Goal: Answer question/provide support: Share knowledge or assist other users

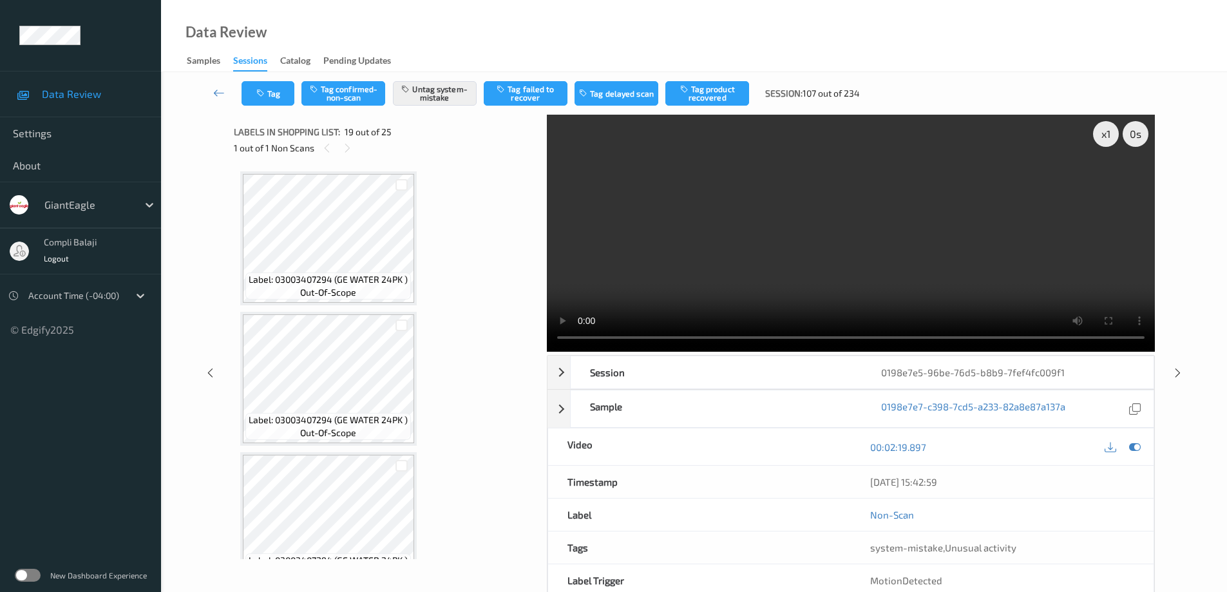
scroll to position [2241, 0]
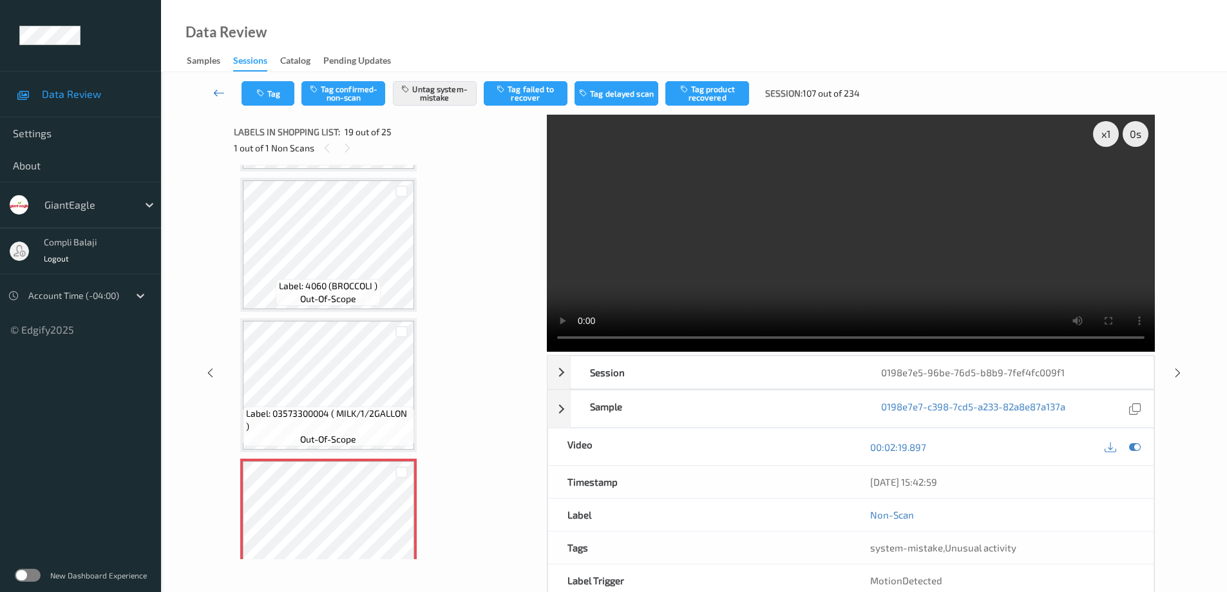
click at [216, 88] on icon at bounding box center [219, 92] width 12 height 13
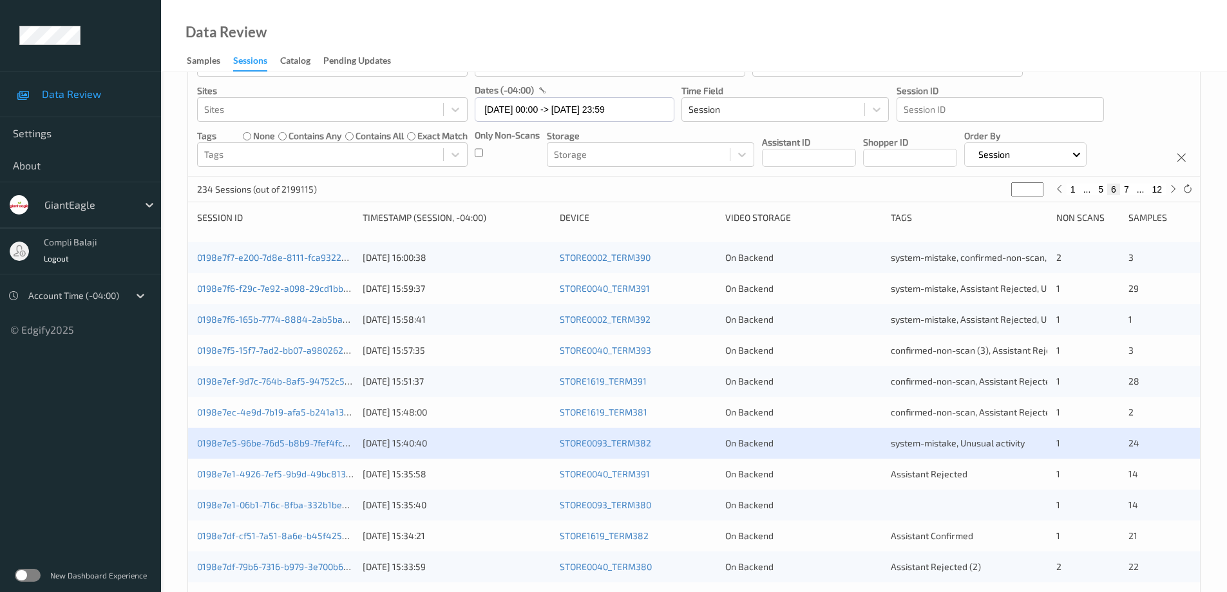
scroll to position [129, 0]
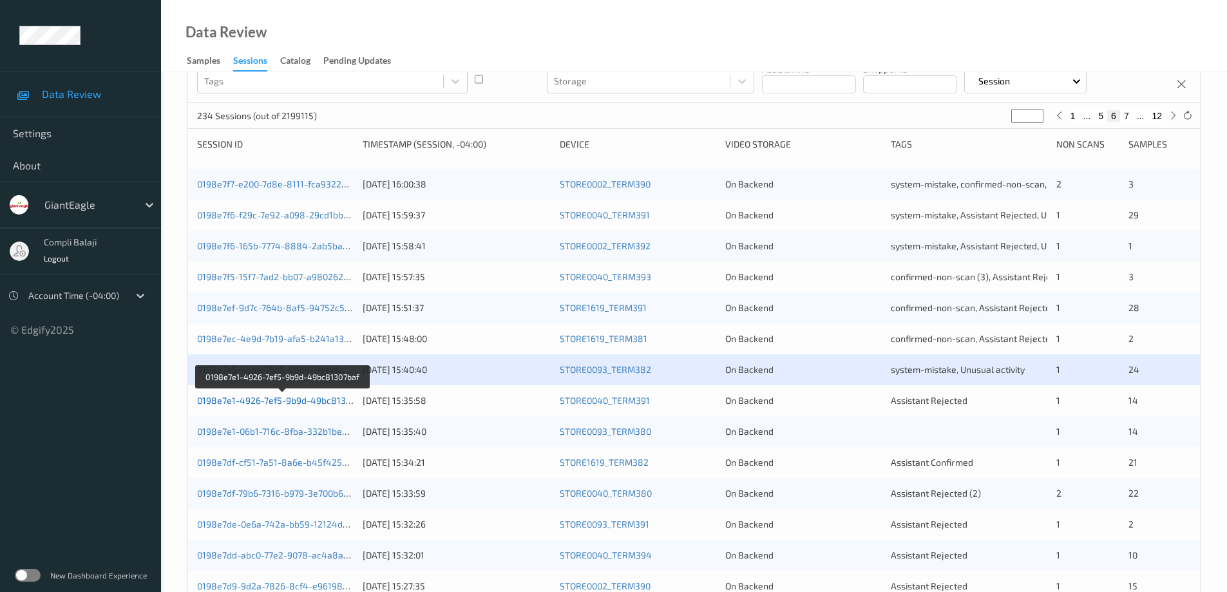
click at [321, 403] on link "0198e7e1-4926-7ef5-9b9d-49bc81307baf" at bounding box center [283, 400] width 172 height 11
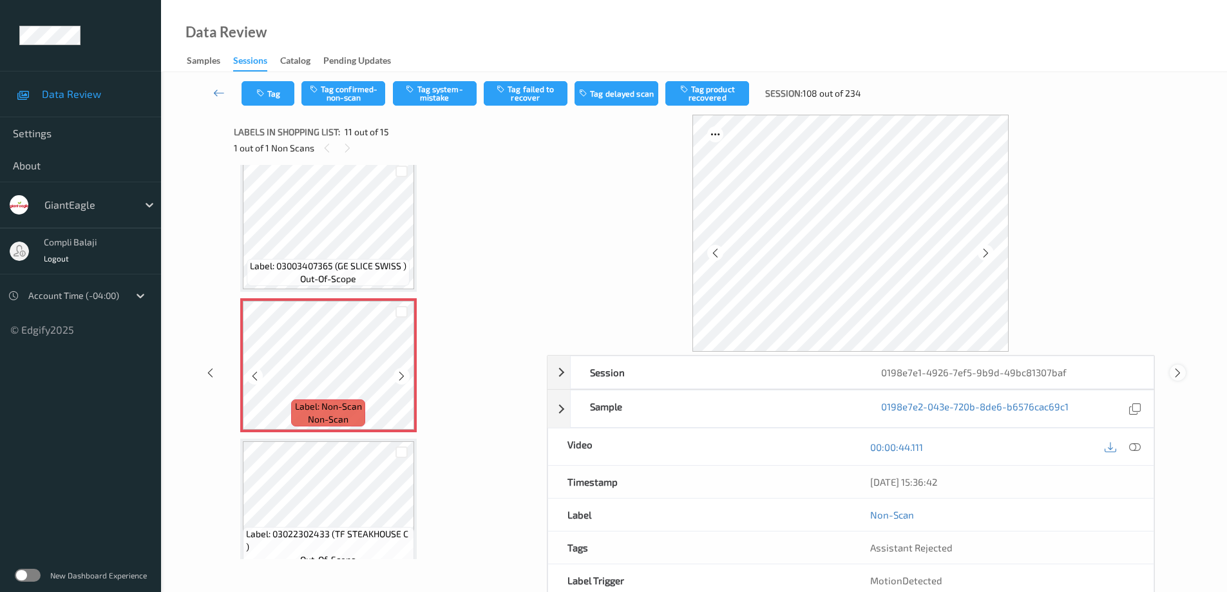
scroll to position [1303, 0]
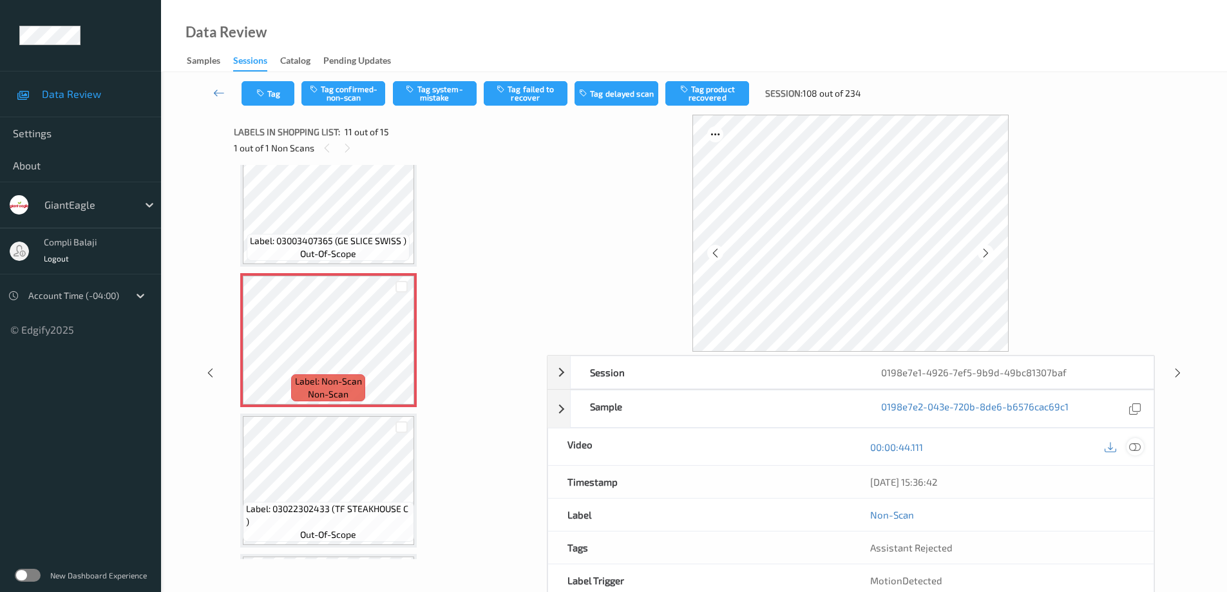
click at [1136, 447] on icon at bounding box center [1135, 447] width 12 height 12
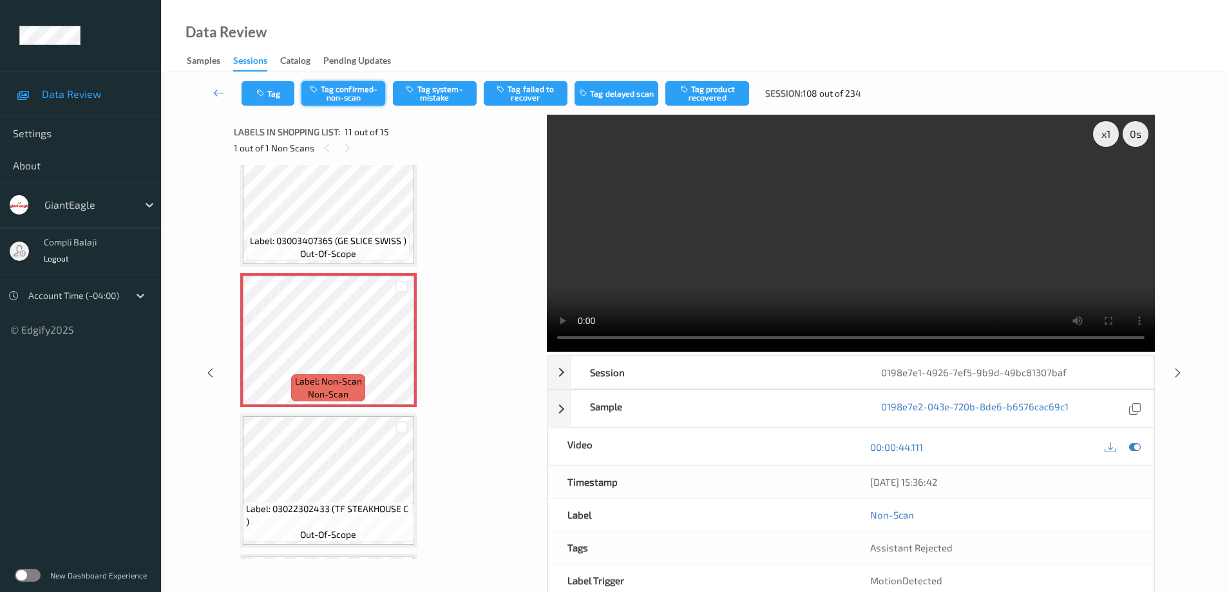
click at [352, 91] on button "Tag confirmed-non-scan" at bounding box center [344, 93] width 84 height 24
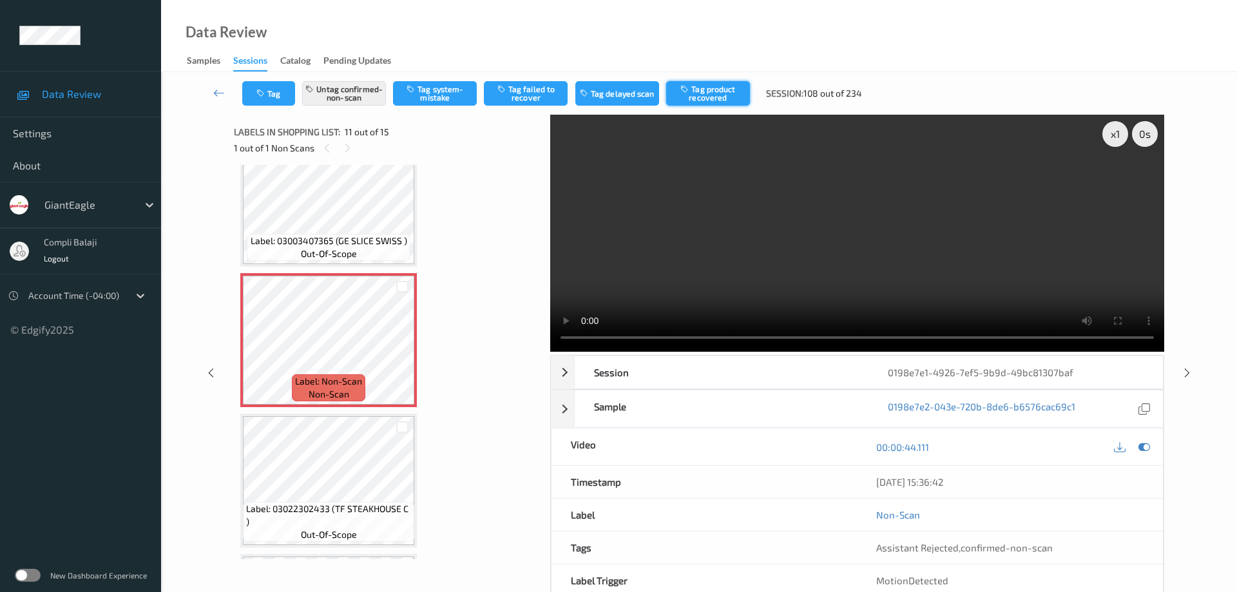
click at [706, 100] on button "Tag product recovered" at bounding box center [708, 93] width 84 height 24
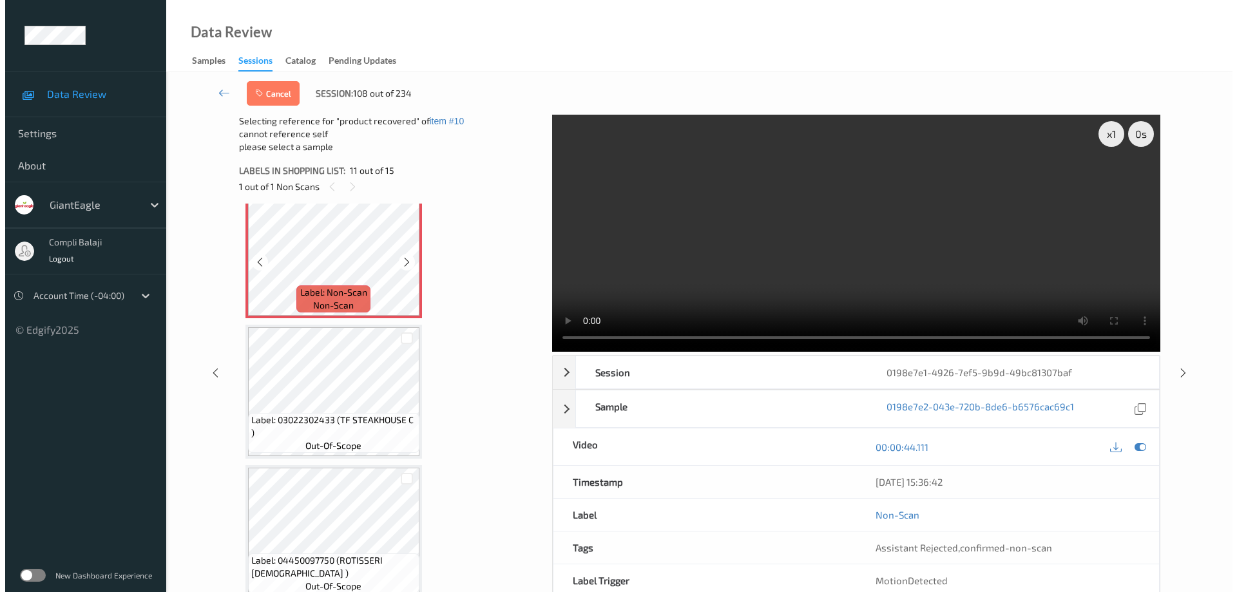
scroll to position [1432, 0]
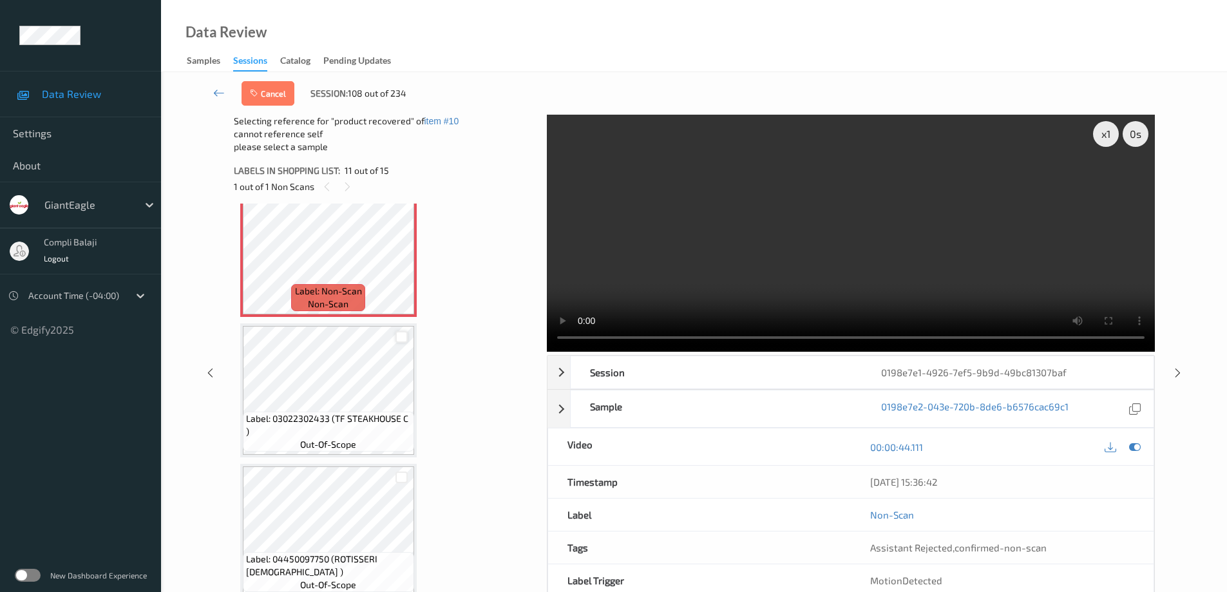
click at [399, 340] on div at bounding box center [402, 337] width 12 height 12
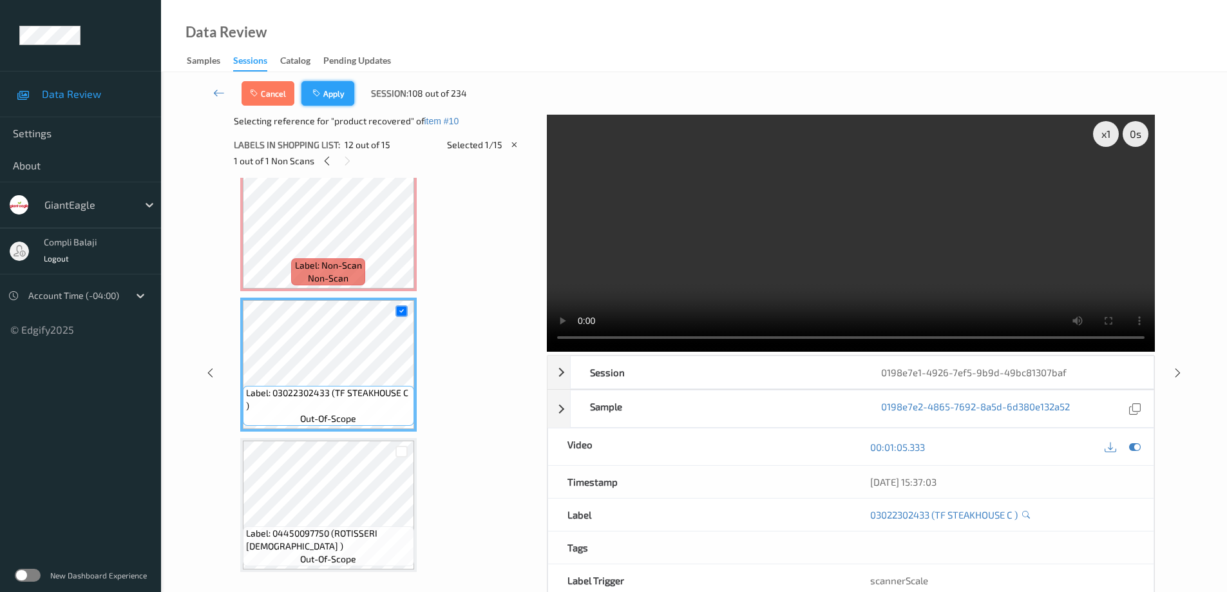
click at [329, 93] on button "Apply" at bounding box center [328, 93] width 53 height 24
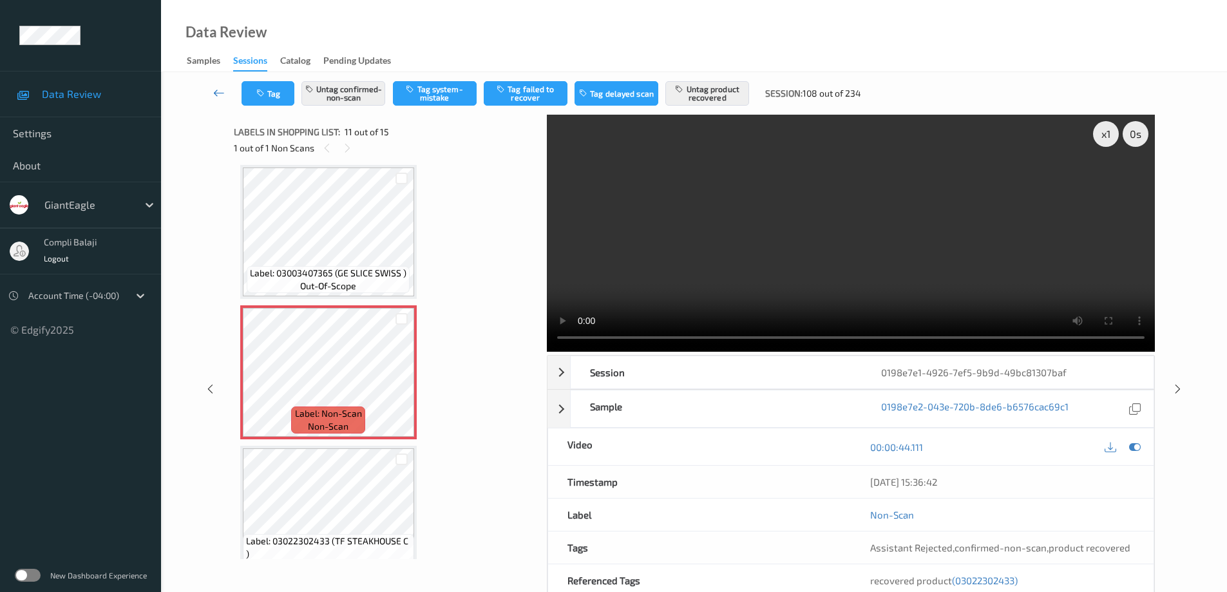
click at [216, 89] on icon at bounding box center [219, 92] width 12 height 13
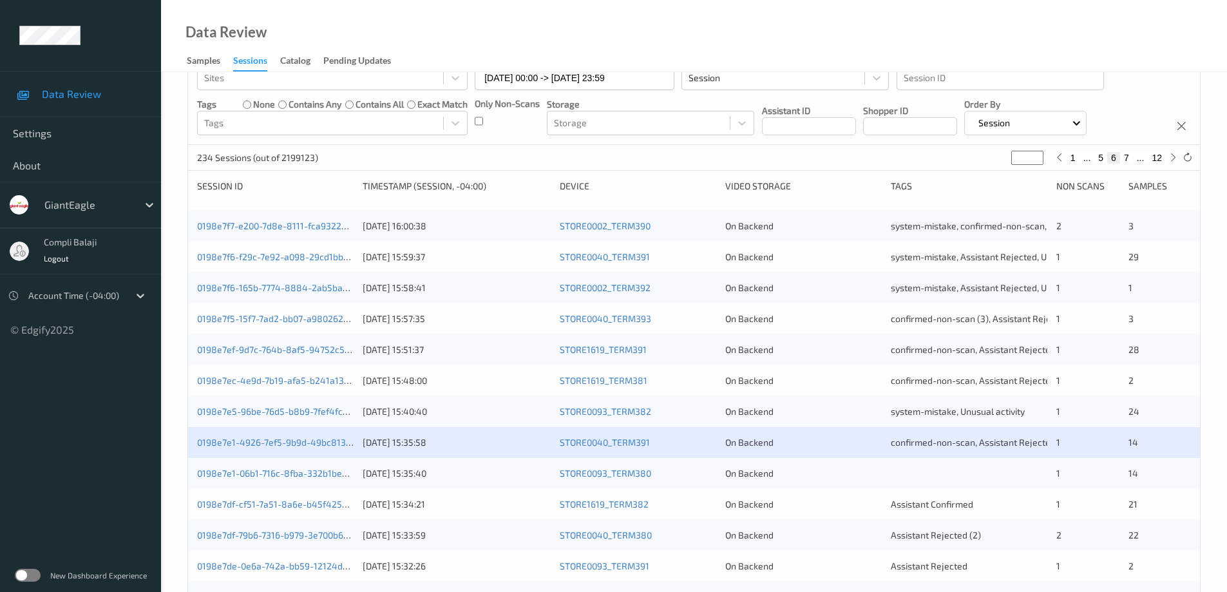
scroll to position [129, 0]
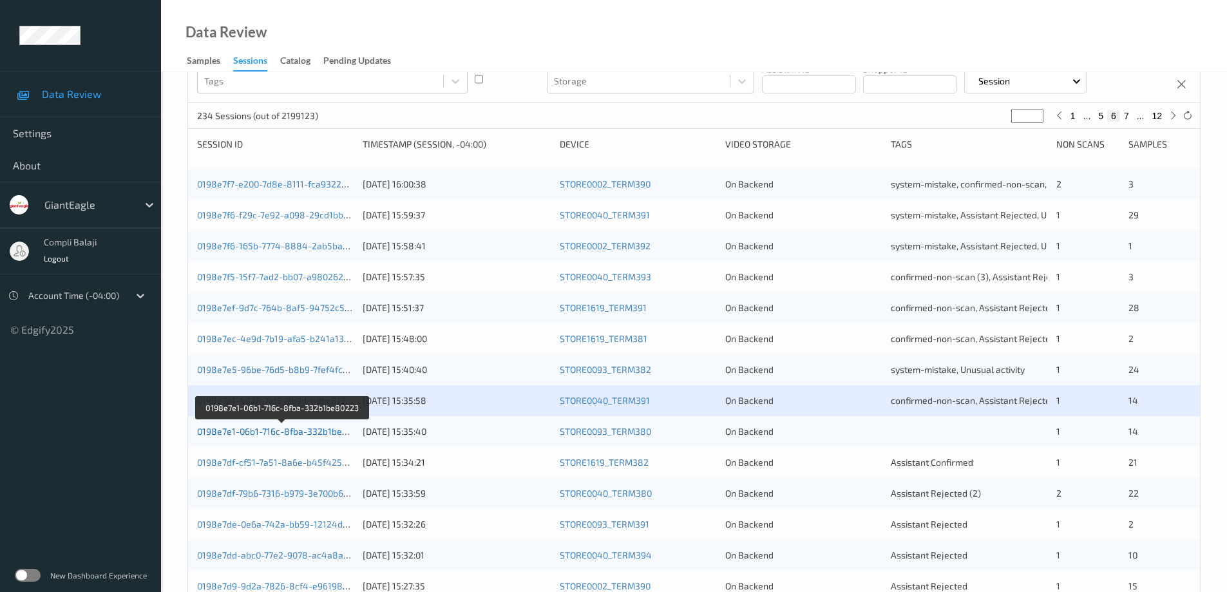
click at [323, 433] on link "0198e7e1-06b1-716c-8fba-332b1be80223" at bounding box center [282, 431] width 171 height 11
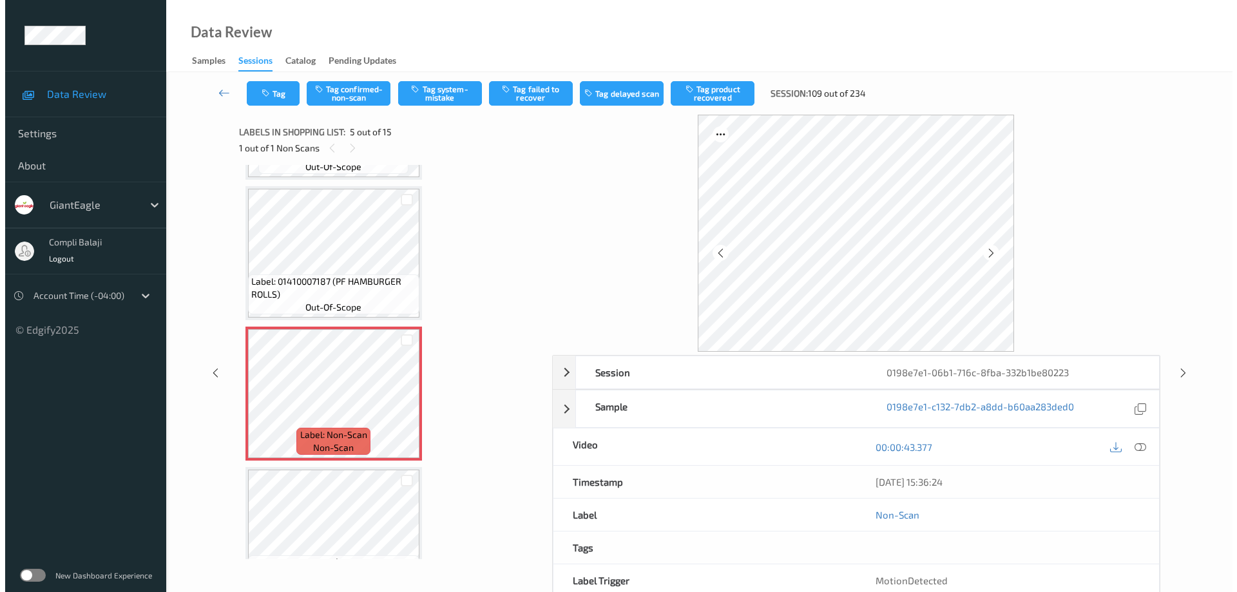
scroll to position [342, 0]
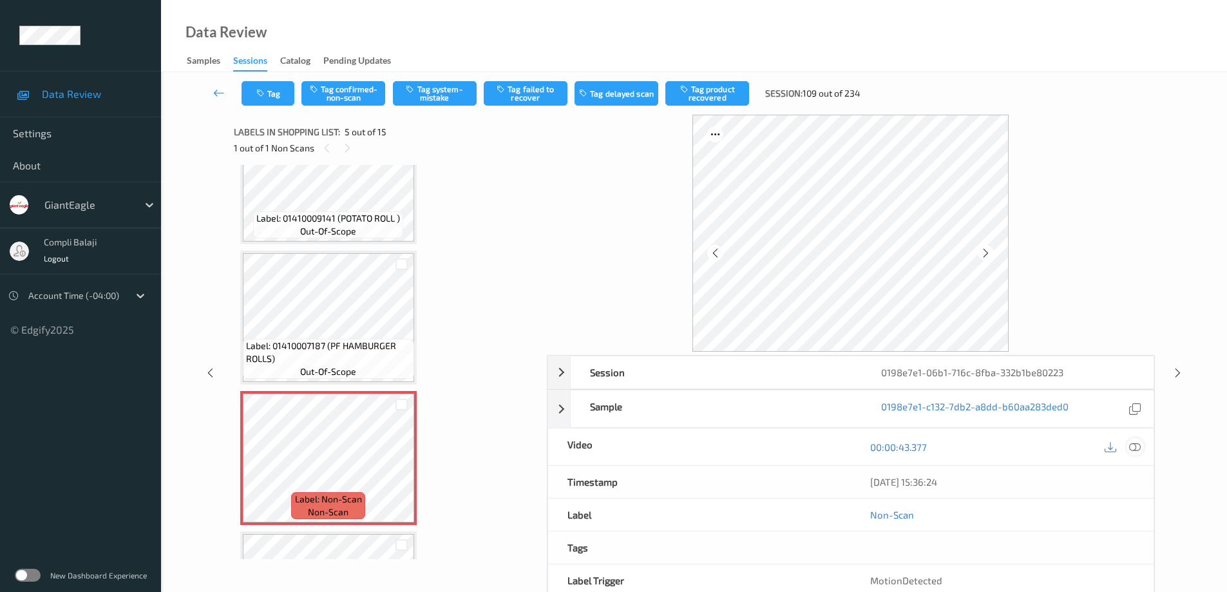
click at [1137, 450] on icon at bounding box center [1135, 447] width 12 height 12
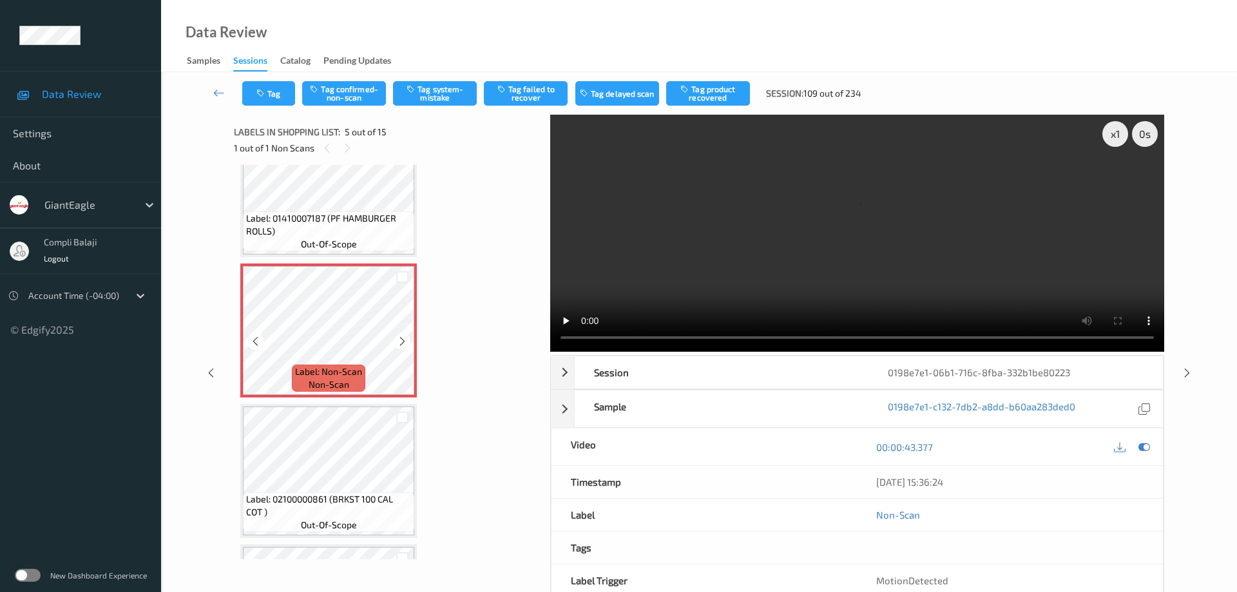
scroll to position [471, 0]
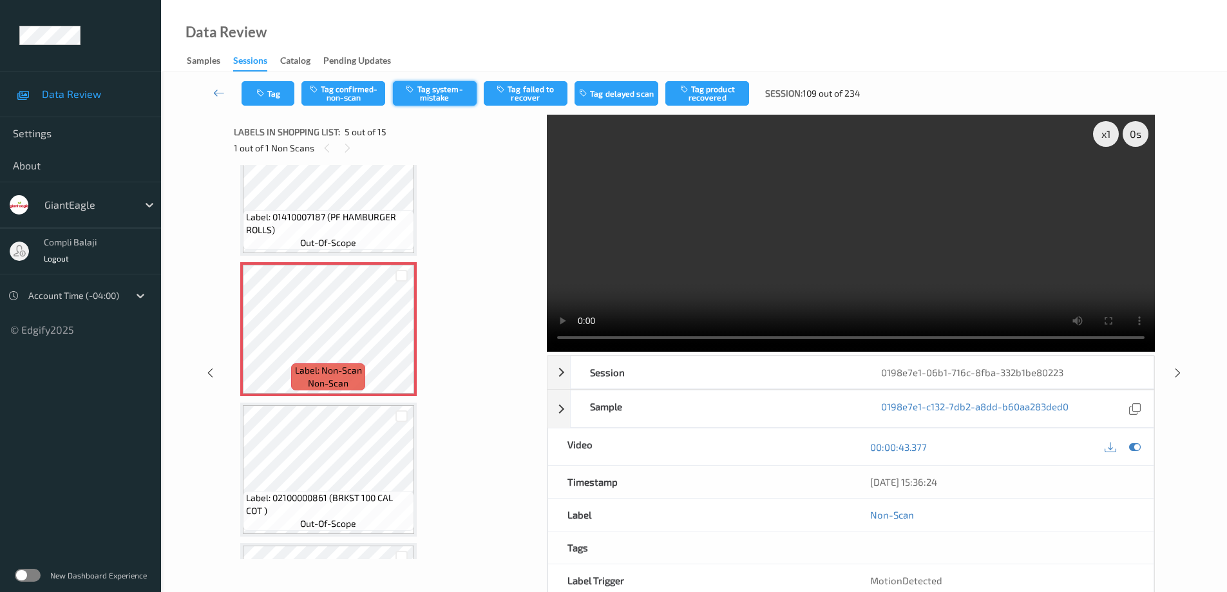
click at [441, 95] on button "Tag system-mistake" at bounding box center [435, 93] width 84 height 24
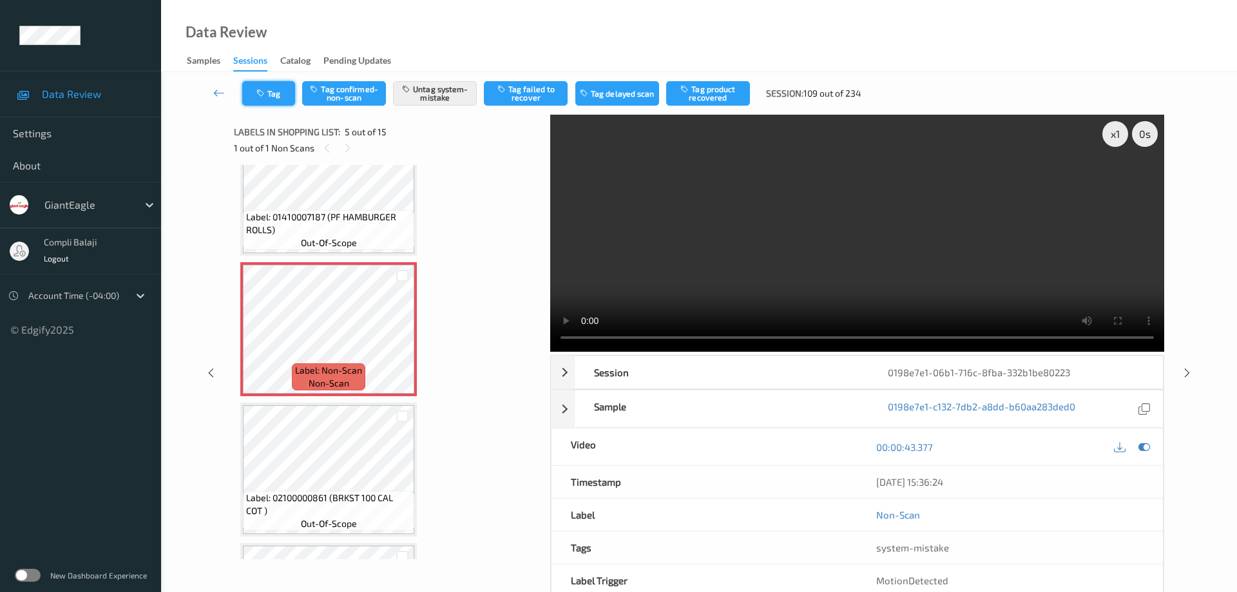
click at [271, 100] on button "Tag" at bounding box center [268, 93] width 53 height 24
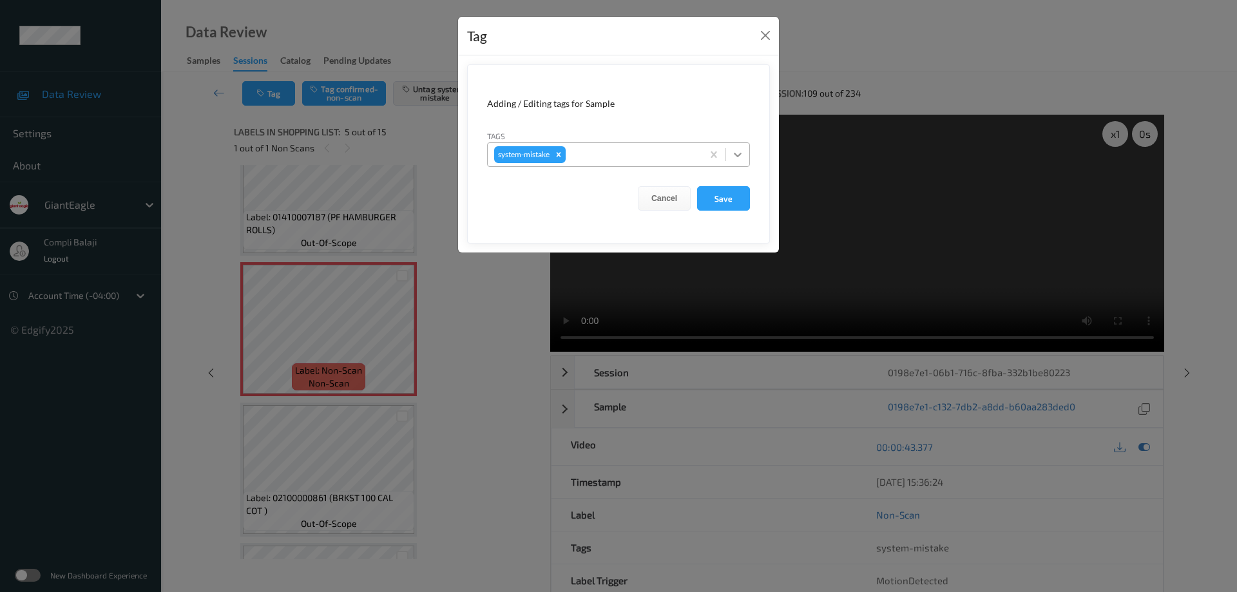
click at [738, 155] on icon at bounding box center [737, 154] width 13 height 13
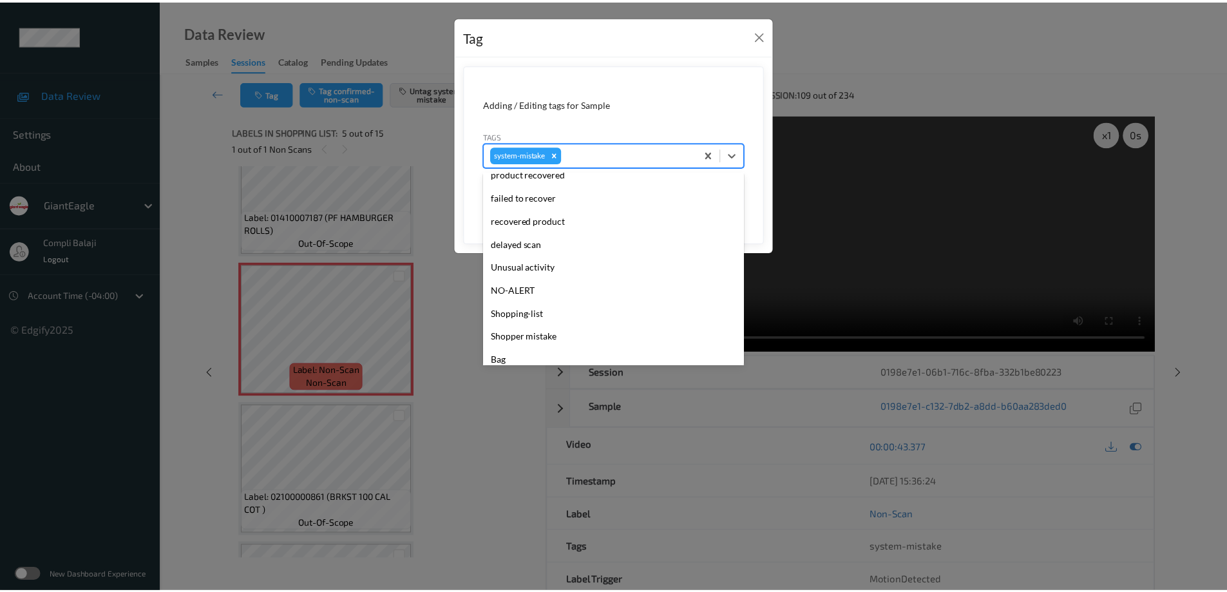
scroll to position [129, 0]
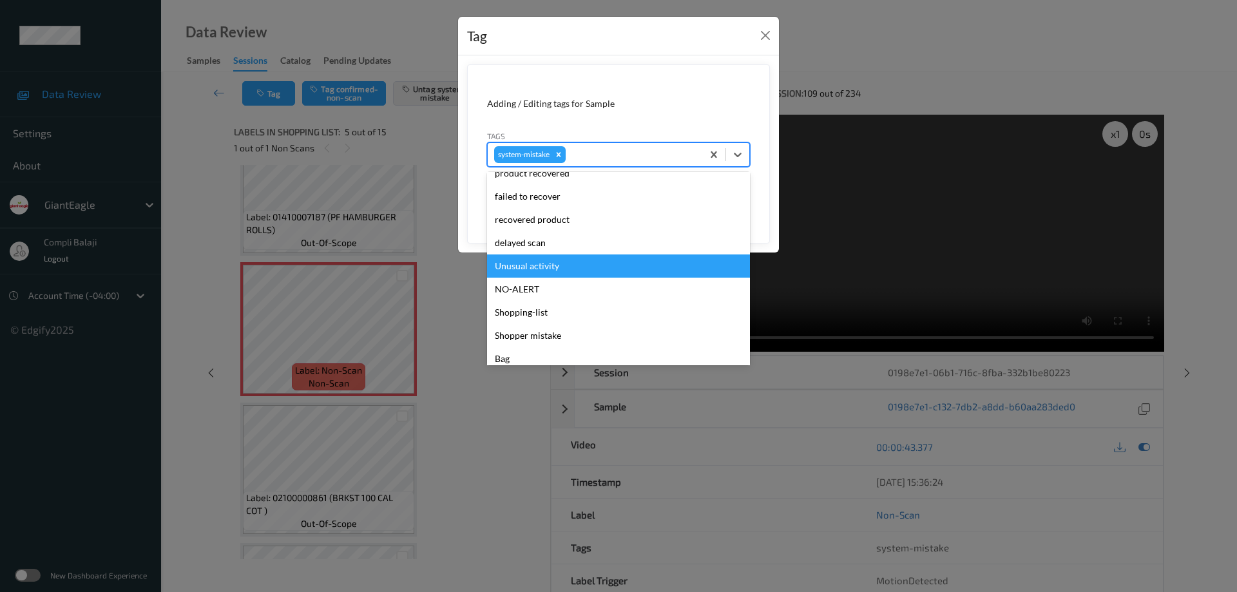
click at [543, 266] on div "Unusual activity" at bounding box center [618, 265] width 263 height 23
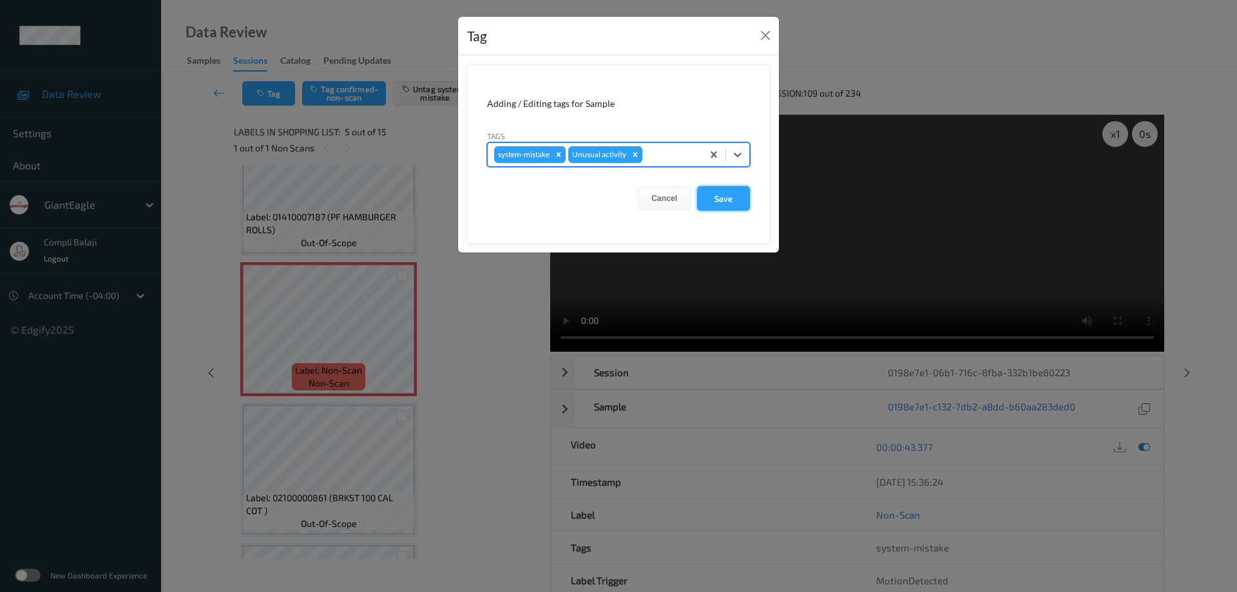
click at [725, 201] on button "Save" at bounding box center [723, 198] width 53 height 24
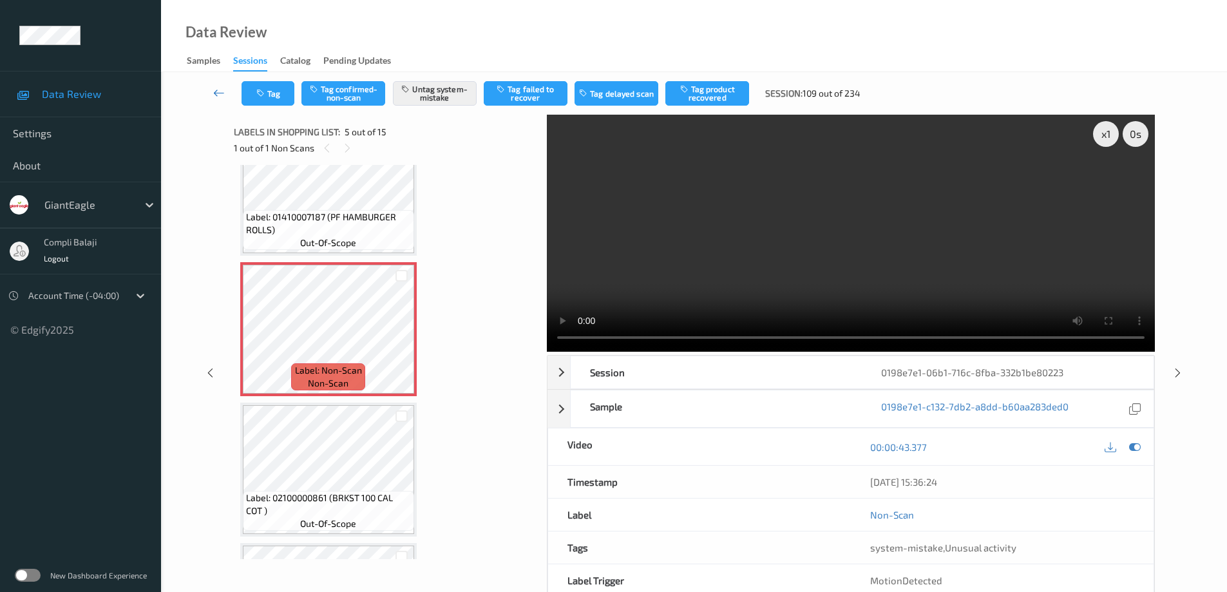
click at [215, 93] on icon at bounding box center [219, 92] width 12 height 13
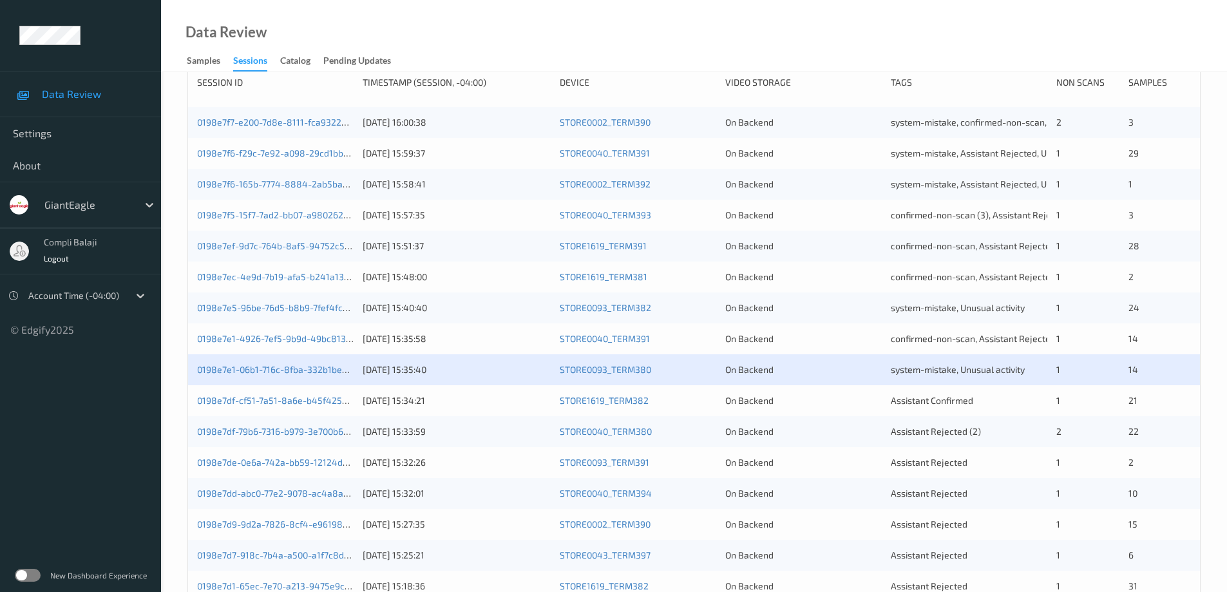
scroll to position [193, 0]
click at [318, 401] on link "0198e7df-cf51-7a51-8a6e-b45f425b7312" at bounding box center [281, 397] width 169 height 11
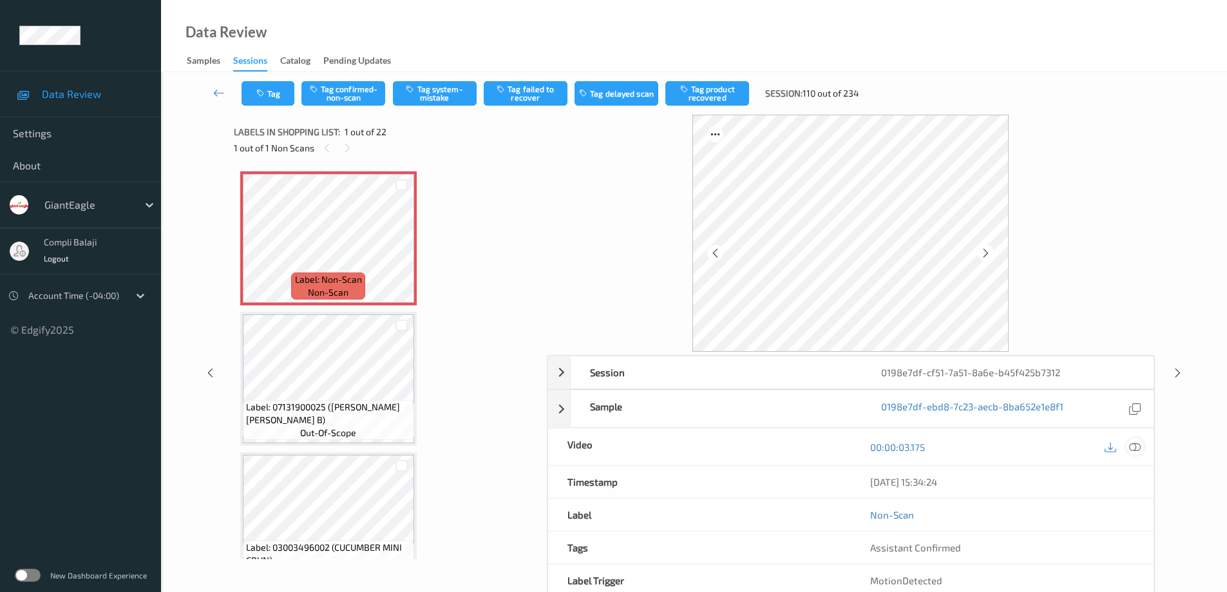
click at [1138, 448] on icon at bounding box center [1135, 447] width 12 height 12
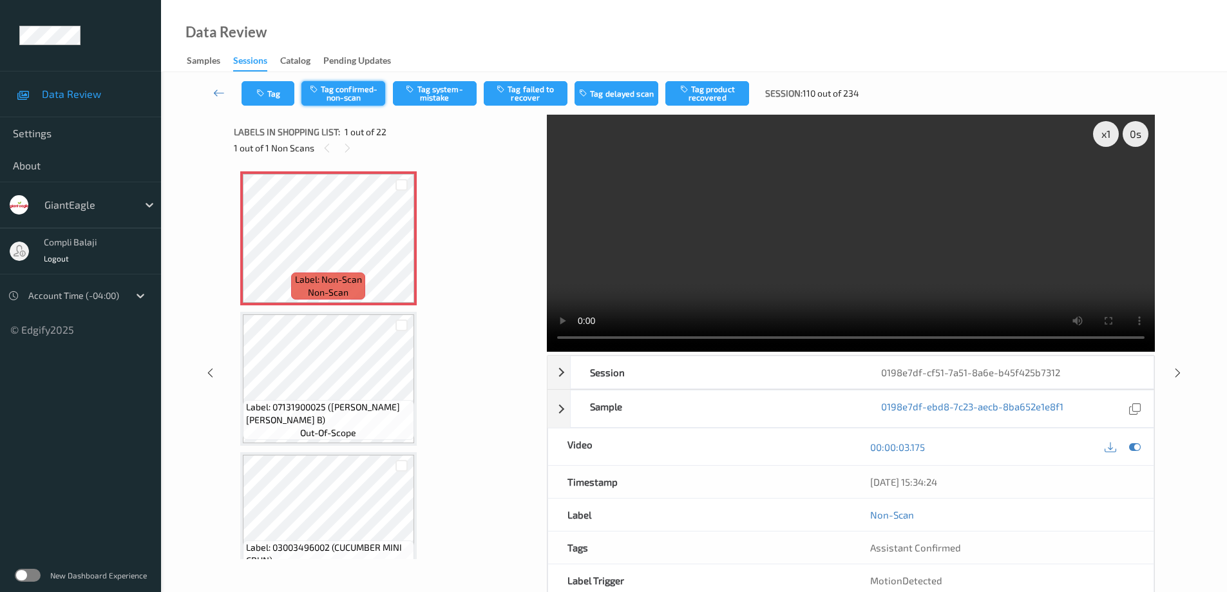
click at [356, 100] on button "Tag confirmed-non-scan" at bounding box center [344, 93] width 84 height 24
click at [357, 100] on button "Untag confirmed-non-scan" at bounding box center [344, 93] width 84 height 24
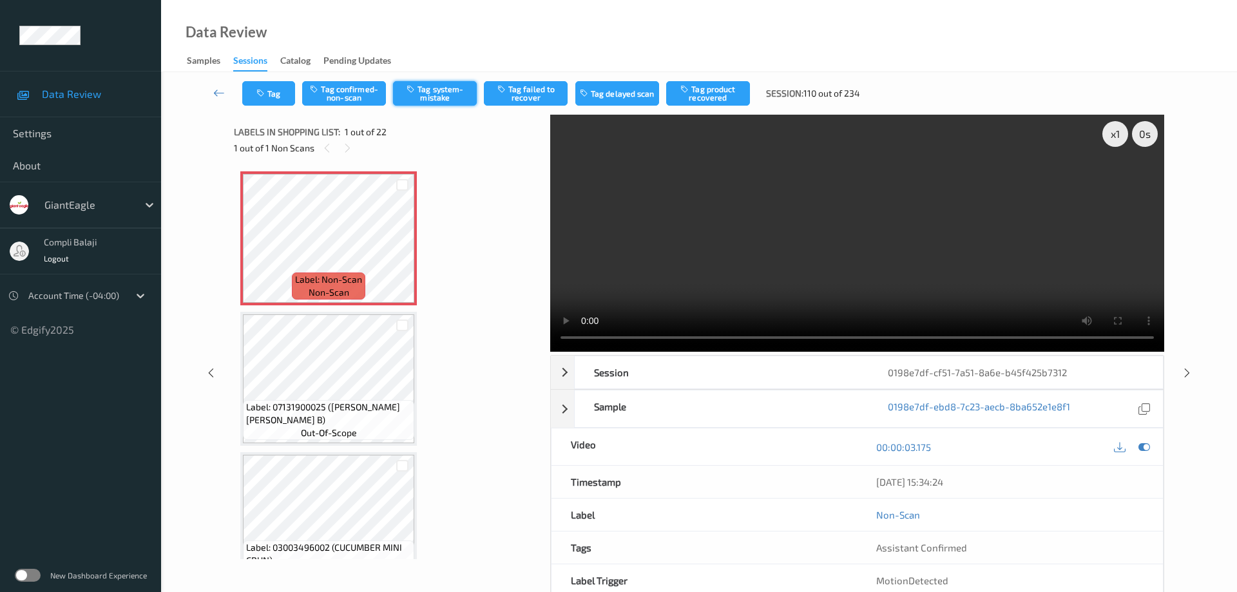
drag, startPoint x: 441, startPoint y: 91, endPoint x: 432, endPoint y: 94, distance: 9.4
click at [441, 91] on button "Tag system-mistake" at bounding box center [435, 93] width 84 height 24
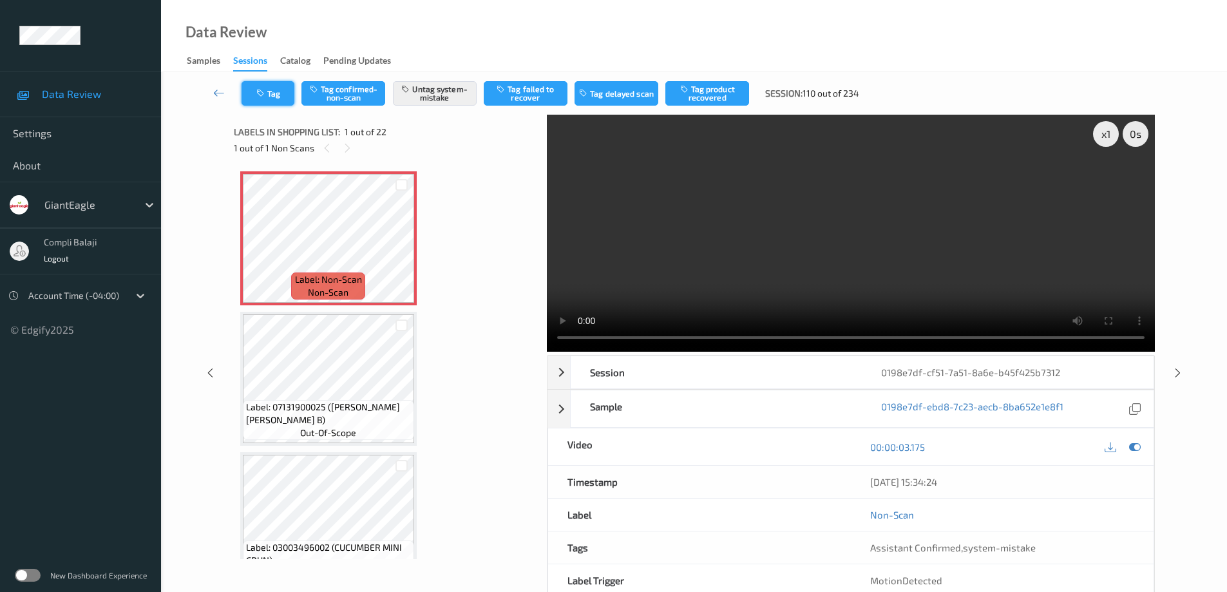
click at [280, 95] on button "Tag" at bounding box center [268, 93] width 53 height 24
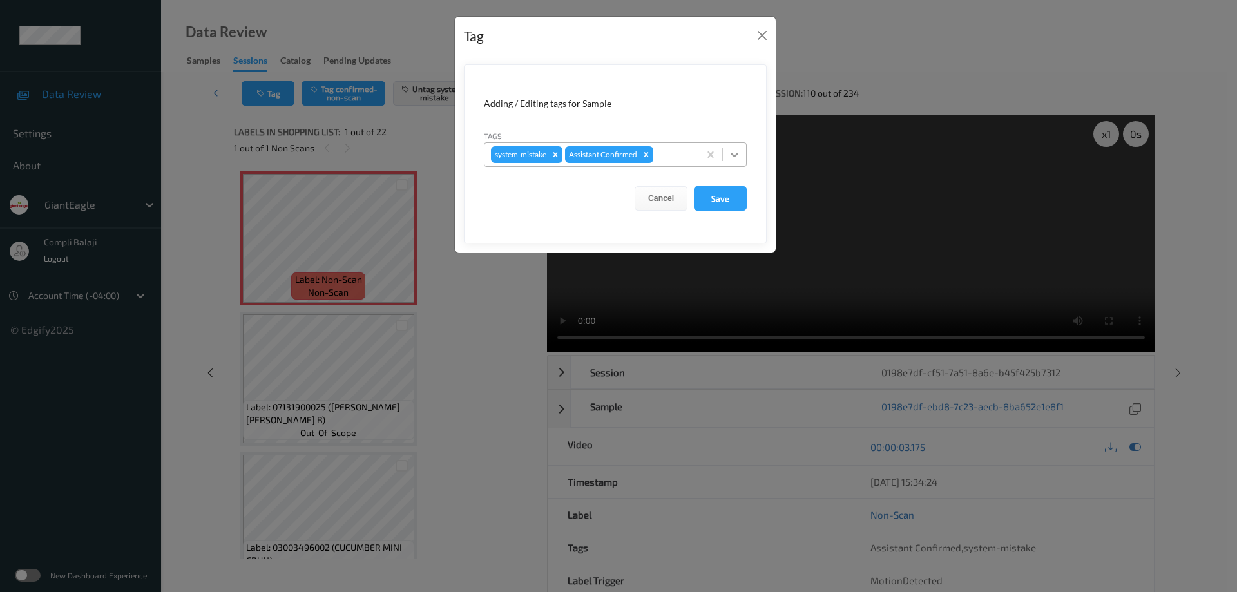
click at [737, 158] on icon at bounding box center [734, 154] width 13 height 13
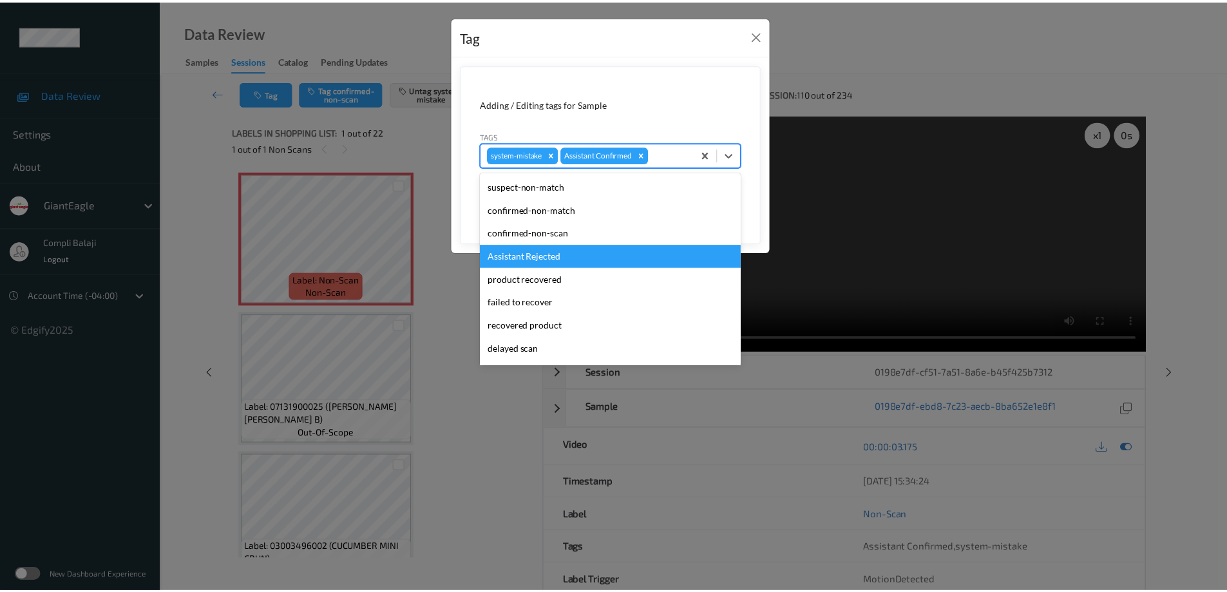
scroll to position [113, 0]
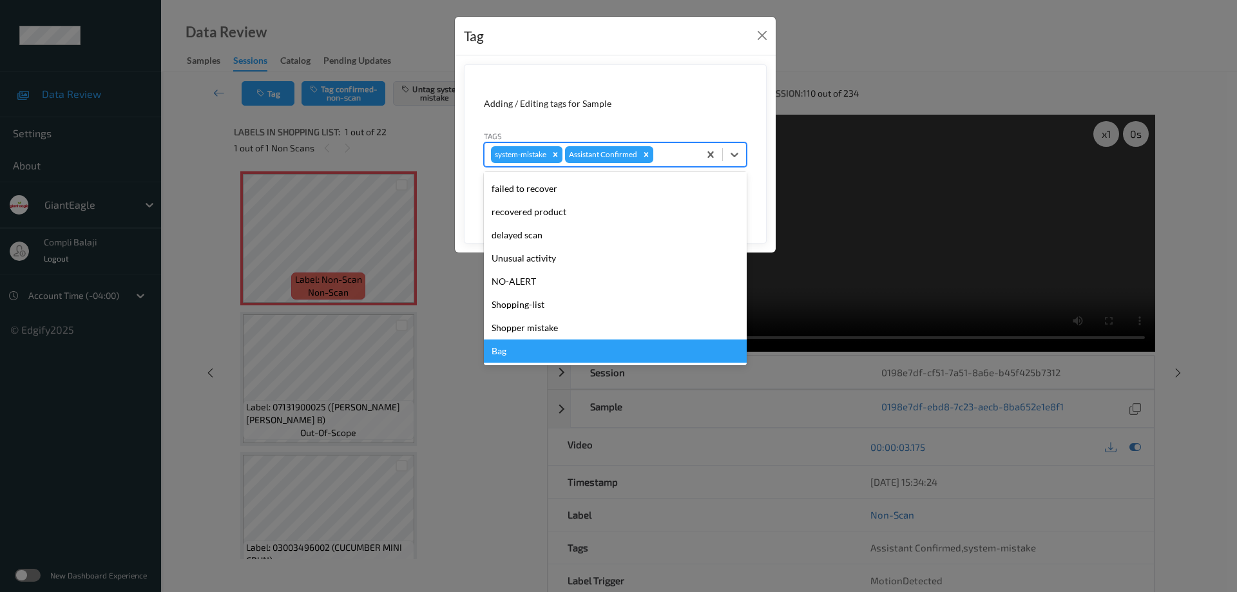
click at [508, 351] on div "Bag" at bounding box center [615, 351] width 263 height 23
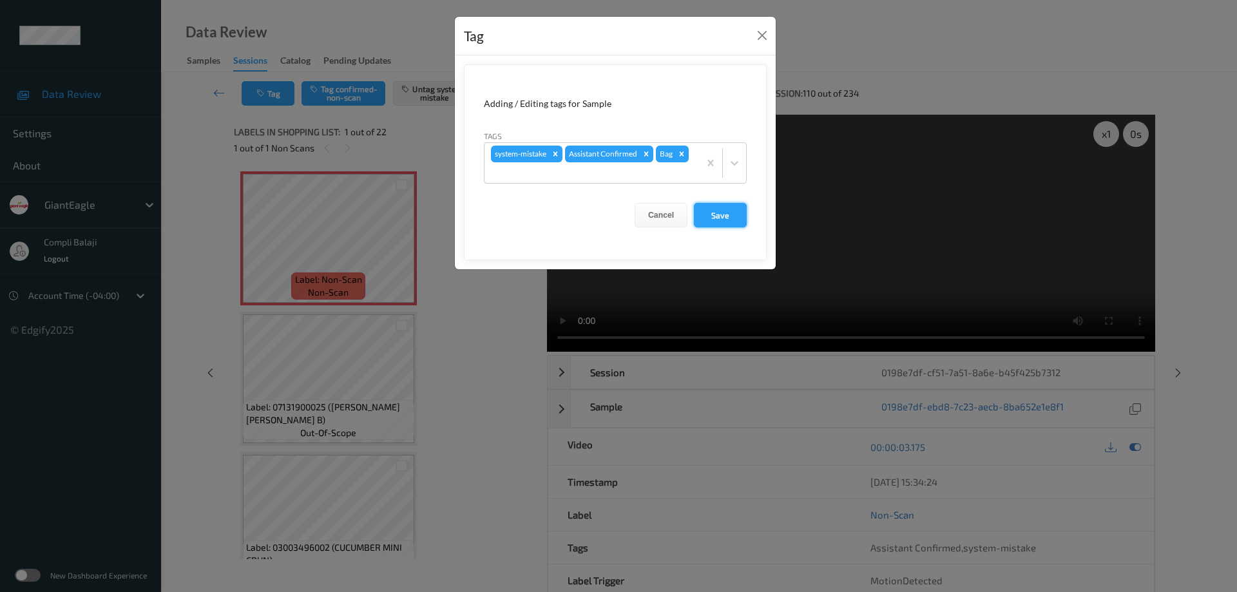
click at [720, 221] on button "Save" at bounding box center [720, 215] width 53 height 24
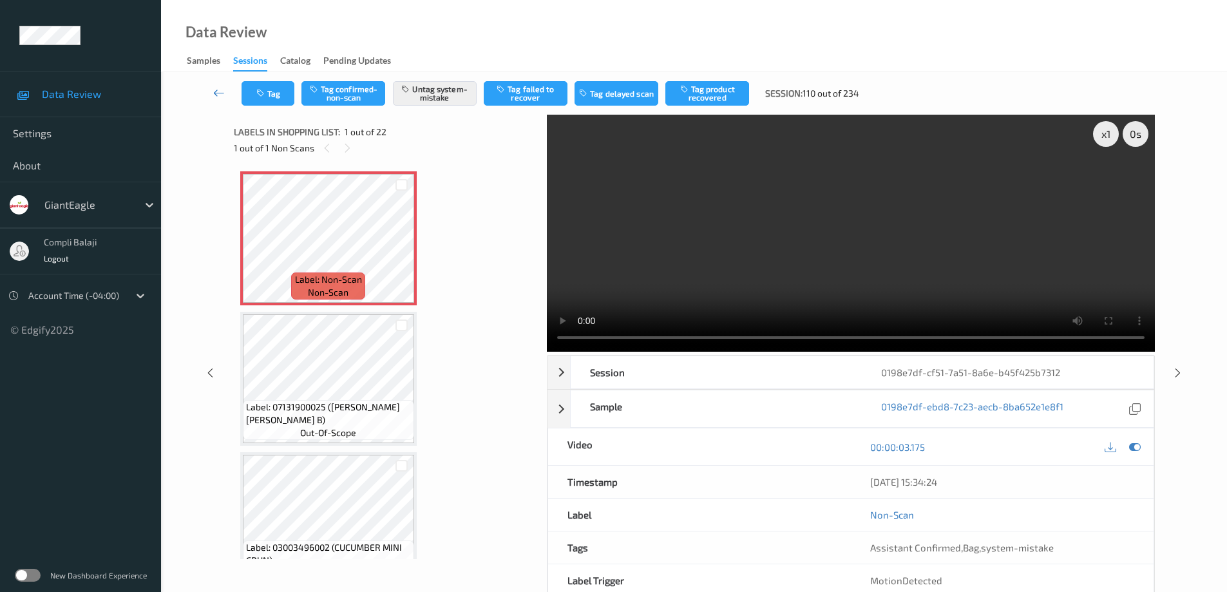
click at [216, 93] on icon at bounding box center [219, 92] width 12 height 13
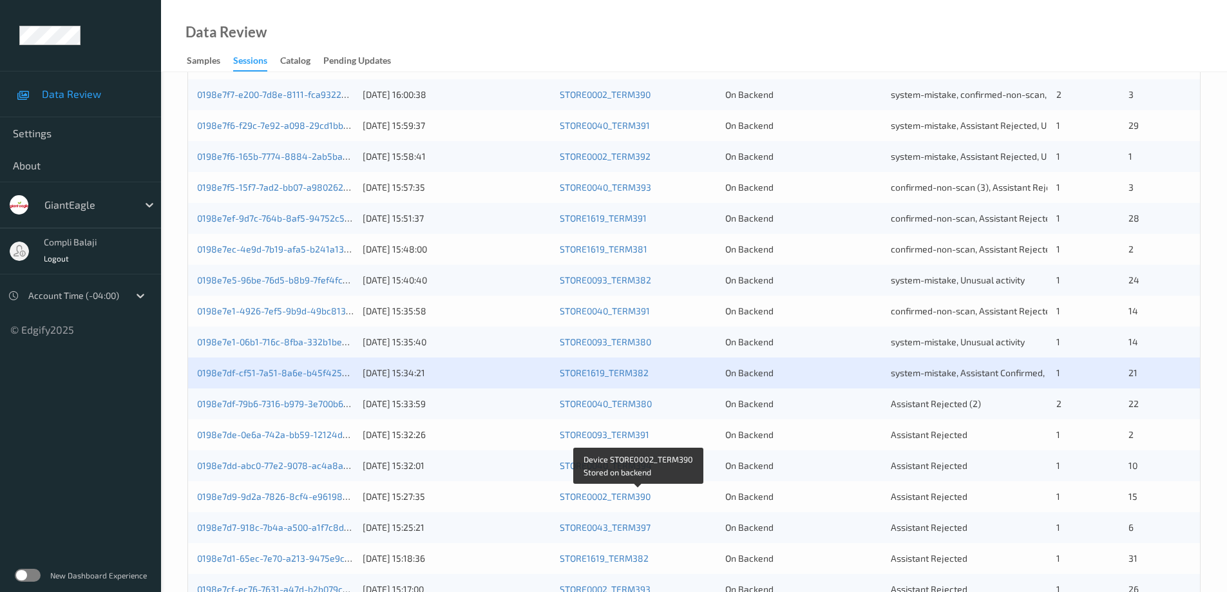
scroll to position [258, 0]
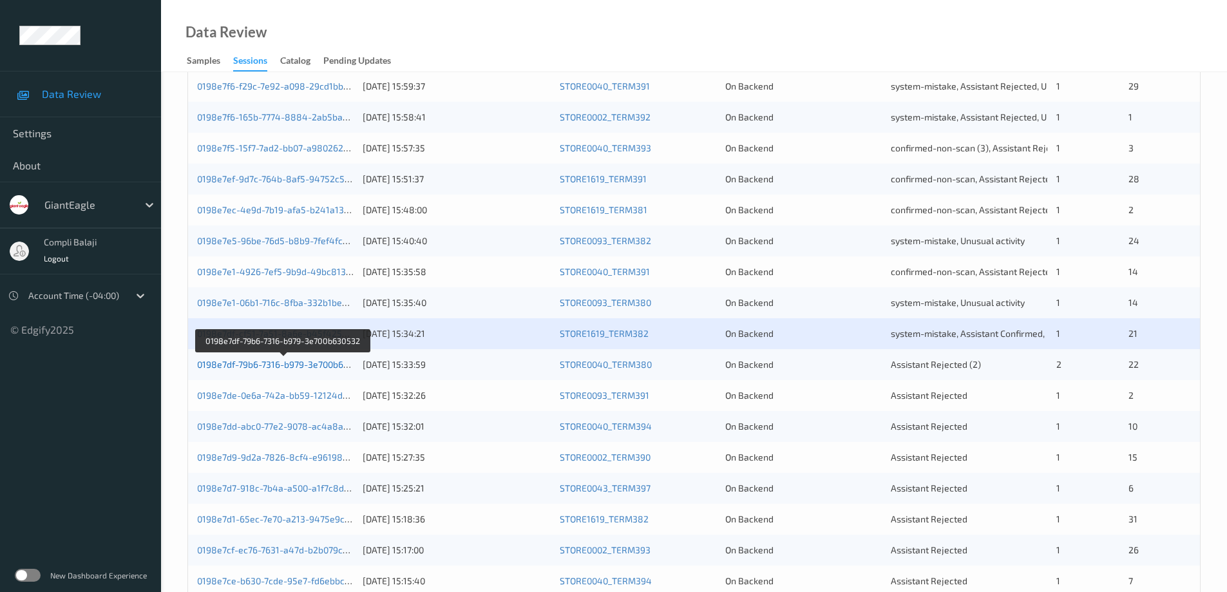
click at [294, 365] on link "0198e7df-79b6-7316-b979-3e700b630532" at bounding box center [283, 364] width 172 height 11
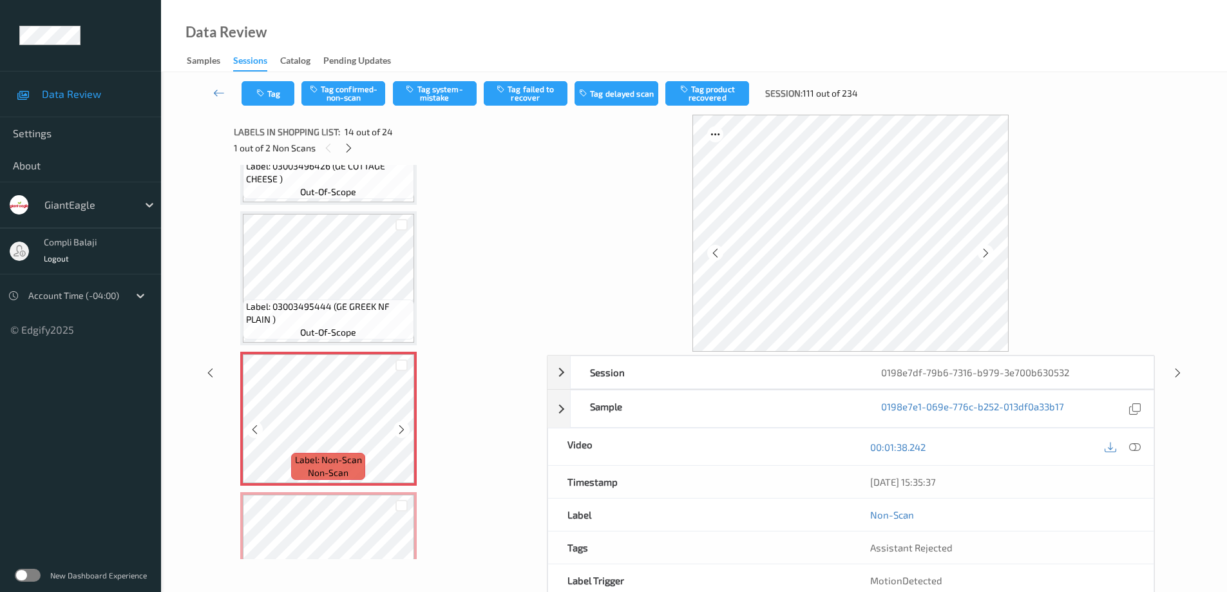
scroll to position [1645, 0]
click at [1137, 447] on icon at bounding box center [1135, 447] width 12 height 12
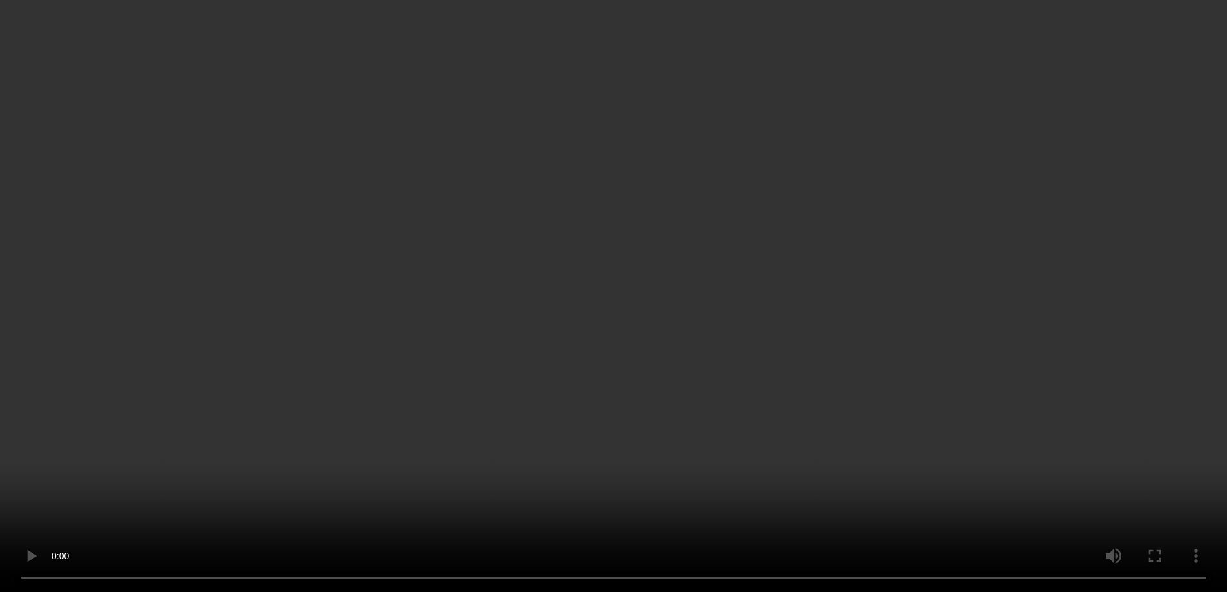
scroll to position [1774, 0]
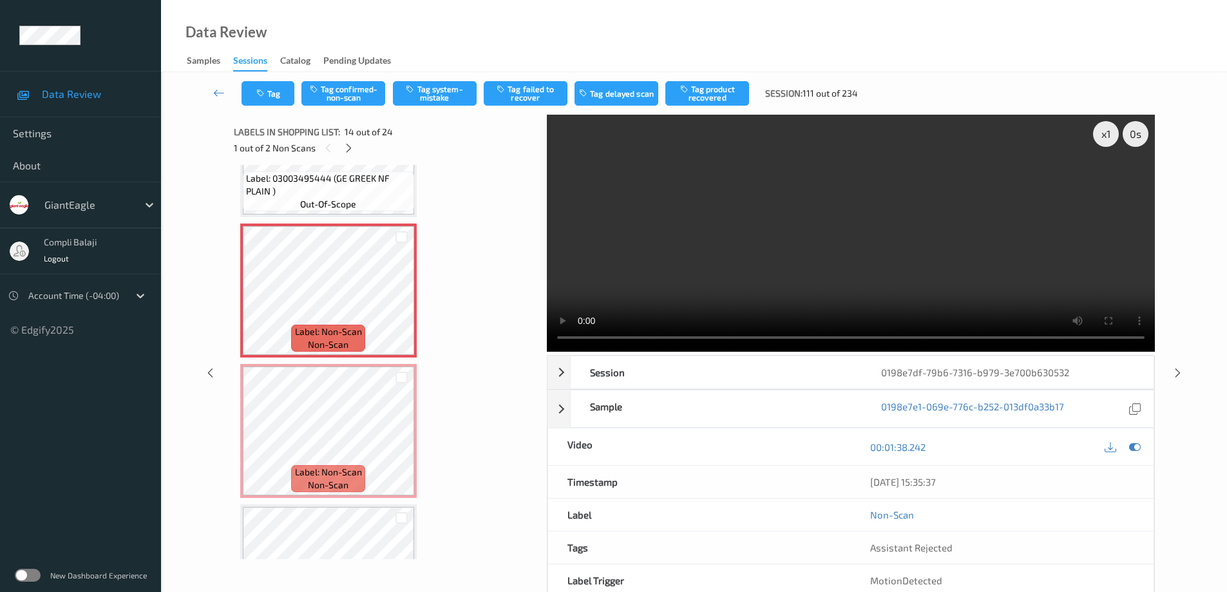
drag, startPoint x: 356, startPoint y: 93, endPoint x: 402, endPoint y: 108, distance: 48.7
click at [356, 93] on button "Tag confirmed-non-scan" at bounding box center [344, 93] width 84 height 24
click at [543, 93] on button "Tag failed to recover" at bounding box center [526, 93] width 84 height 24
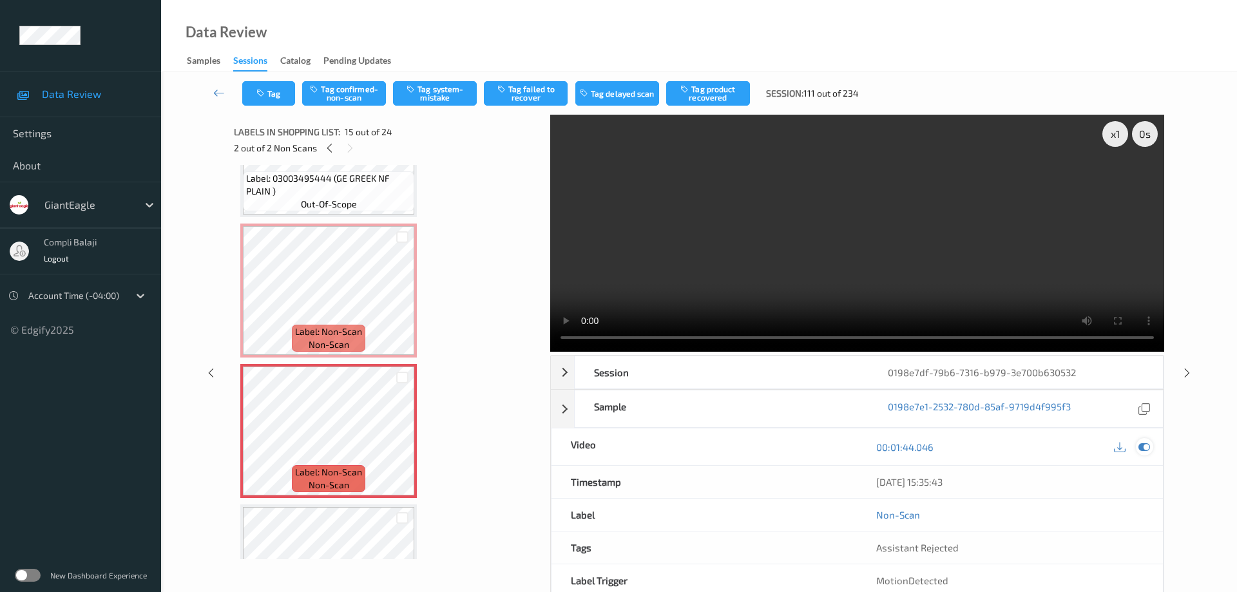
click at [1148, 441] on icon at bounding box center [1144, 447] width 12 height 12
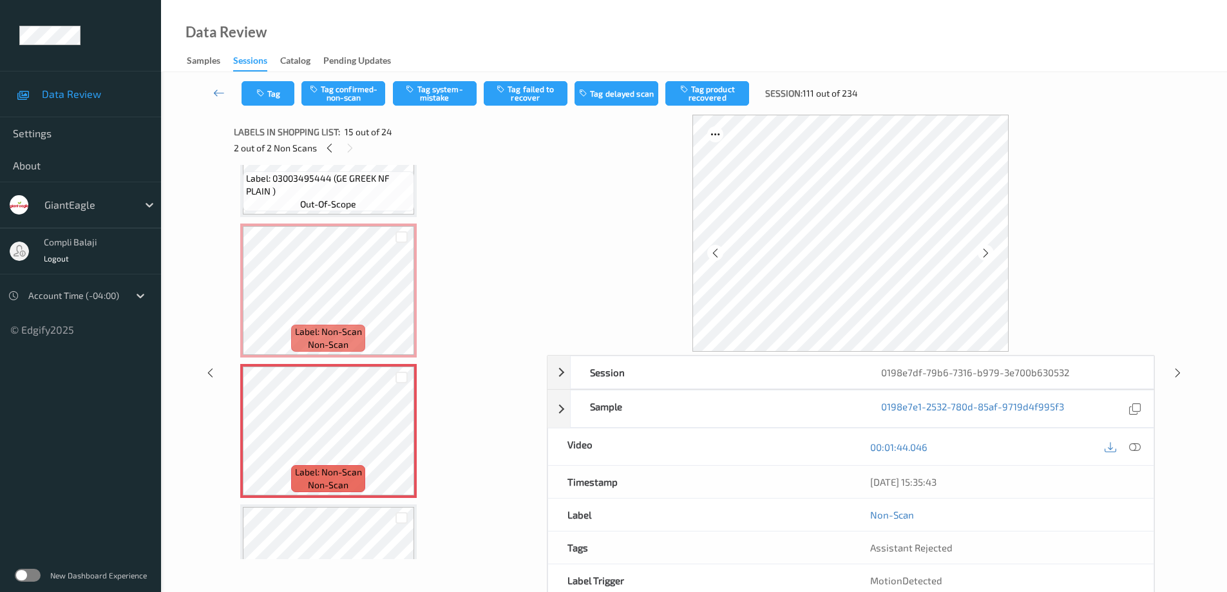
click at [1133, 458] on div "00:01:44.046" at bounding box center [1002, 446] width 303 height 37
click at [1134, 447] on icon at bounding box center [1135, 447] width 12 height 12
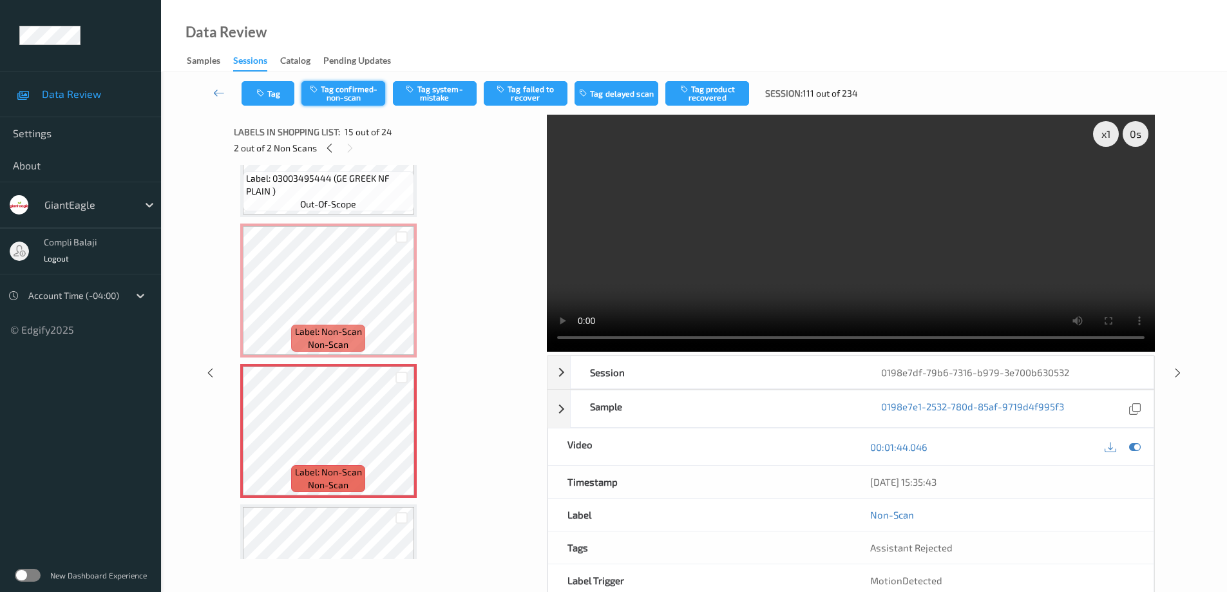
click at [351, 96] on button "Tag confirmed-non-scan" at bounding box center [344, 93] width 84 height 24
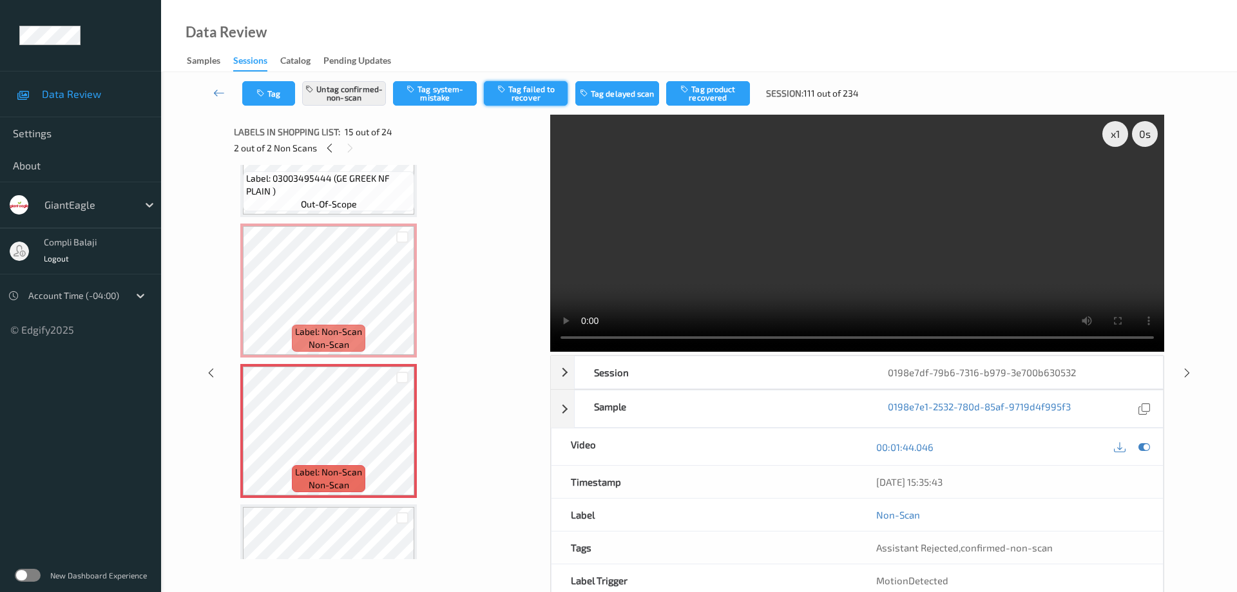
click at [529, 94] on button "Tag failed to recover" at bounding box center [526, 93] width 84 height 24
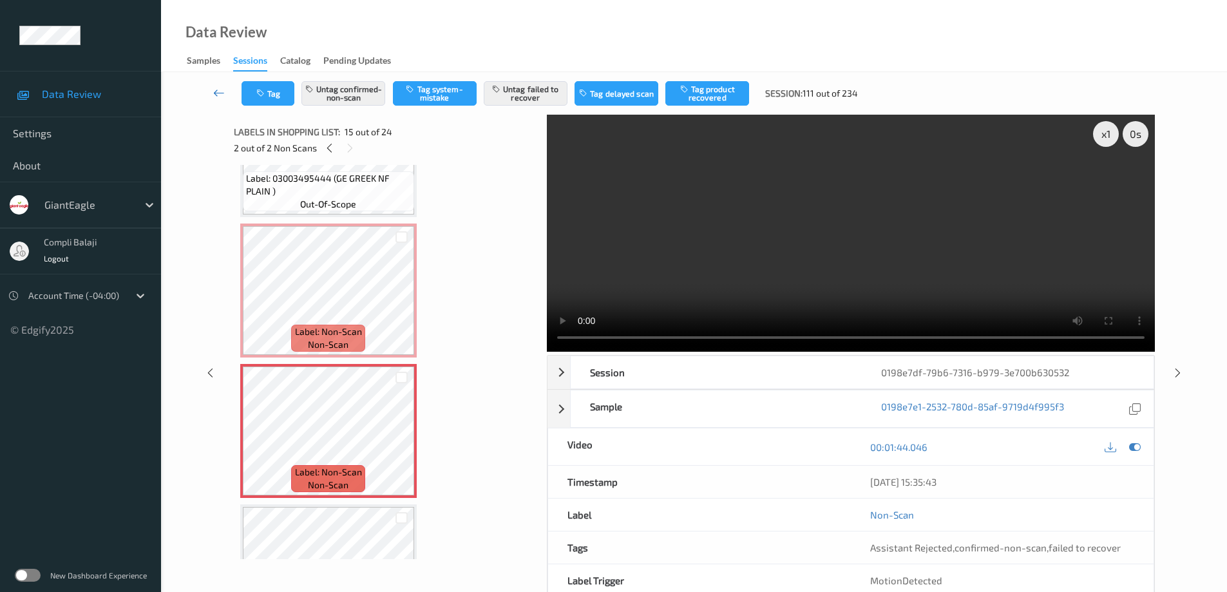
click at [218, 91] on icon at bounding box center [219, 92] width 12 height 13
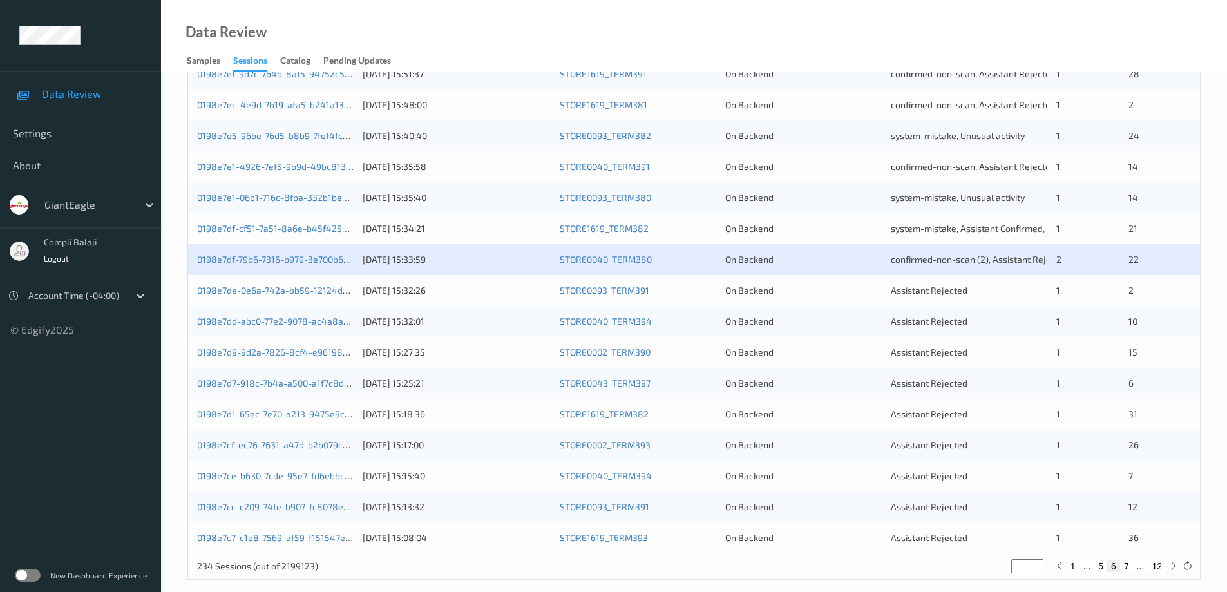
scroll to position [378, 0]
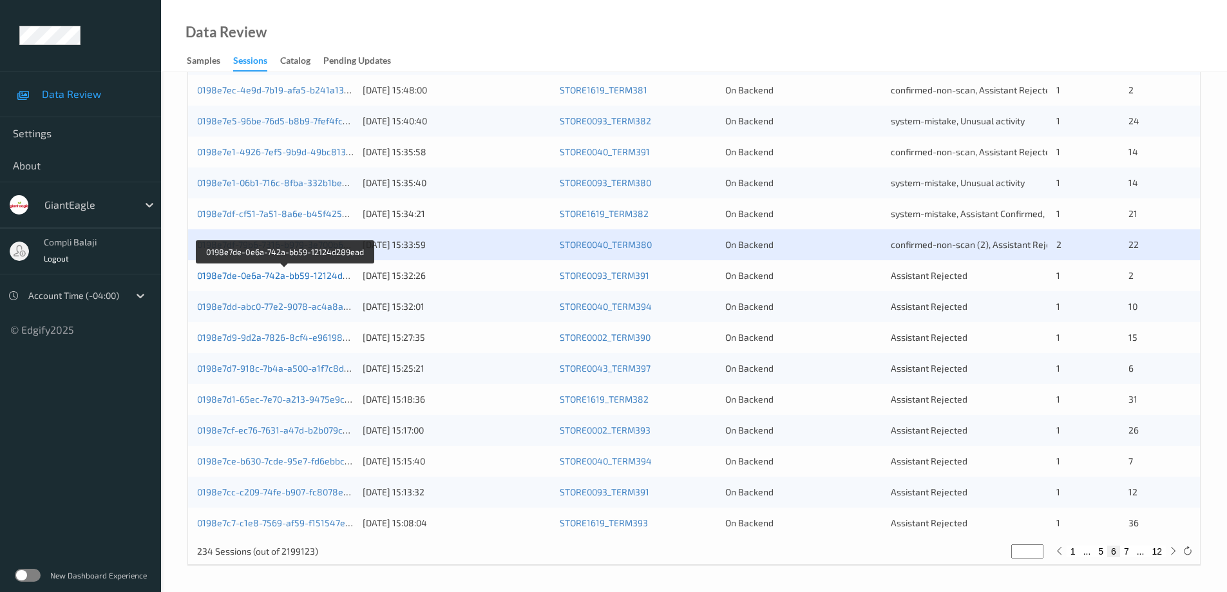
click at [328, 276] on link "0198e7de-0e6a-742a-bb59-12124d289ead" at bounding box center [285, 275] width 177 height 11
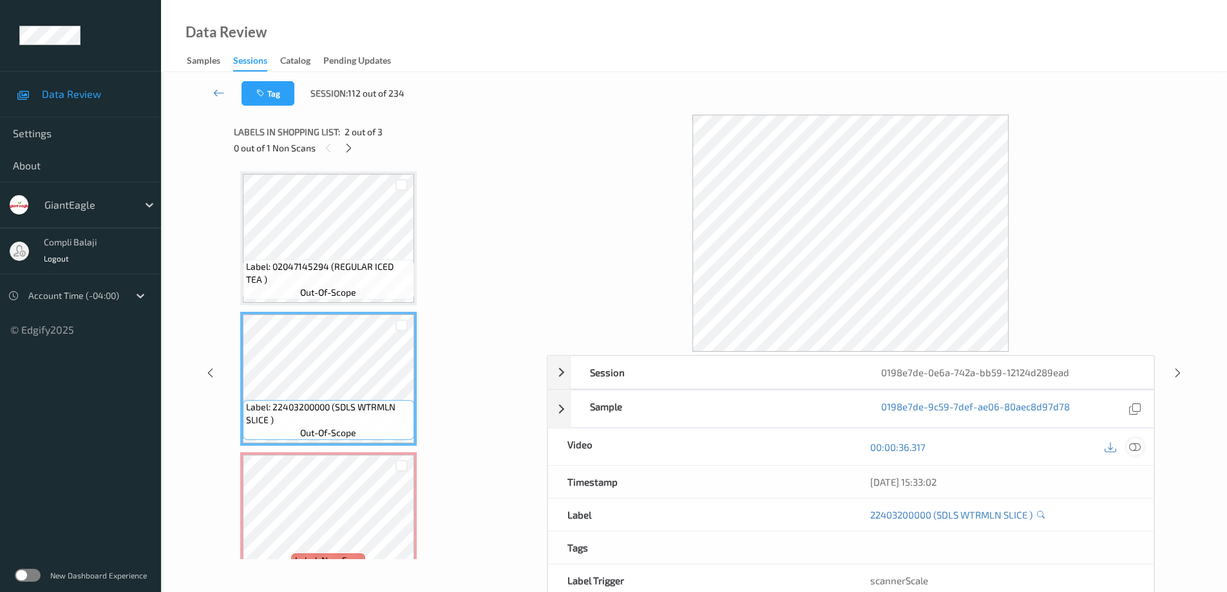
click at [1136, 448] on icon at bounding box center [1135, 447] width 12 height 12
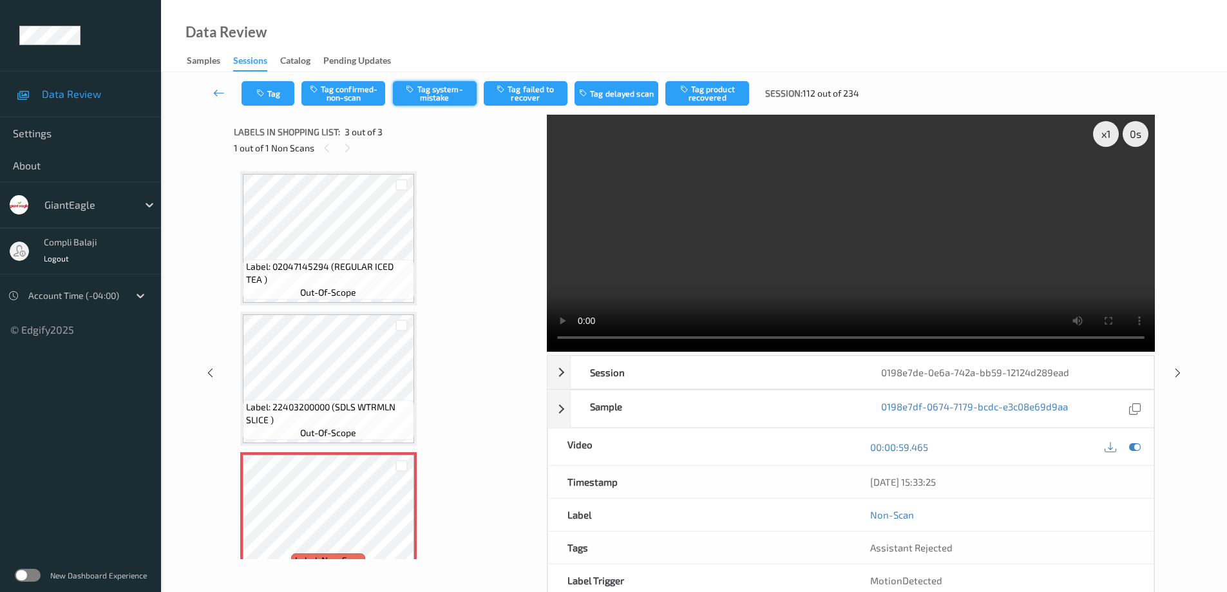
click at [432, 93] on button "Tag system-mistake" at bounding box center [435, 93] width 84 height 24
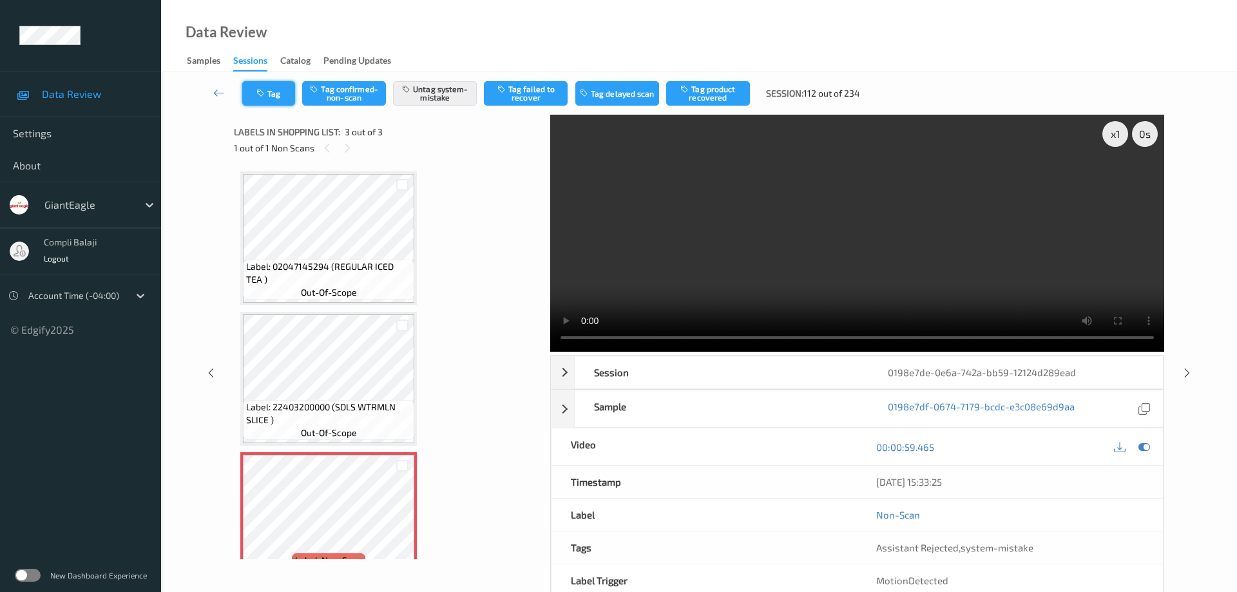
click at [281, 100] on button "Tag" at bounding box center [268, 93] width 53 height 24
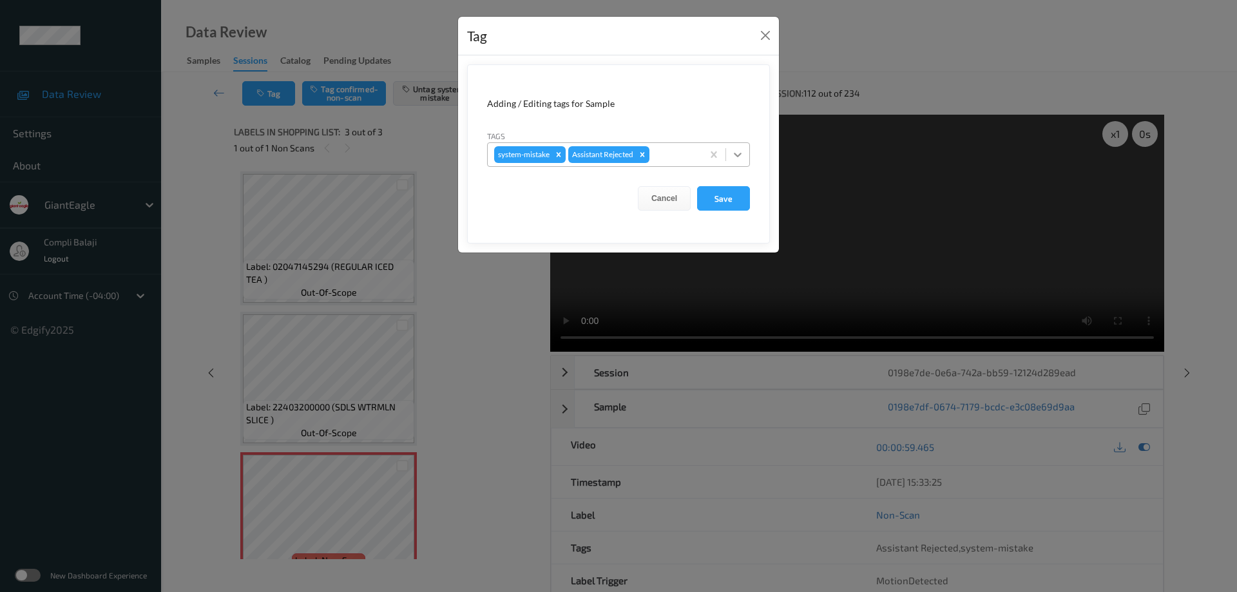
click at [737, 155] on icon at bounding box center [738, 155] width 8 height 5
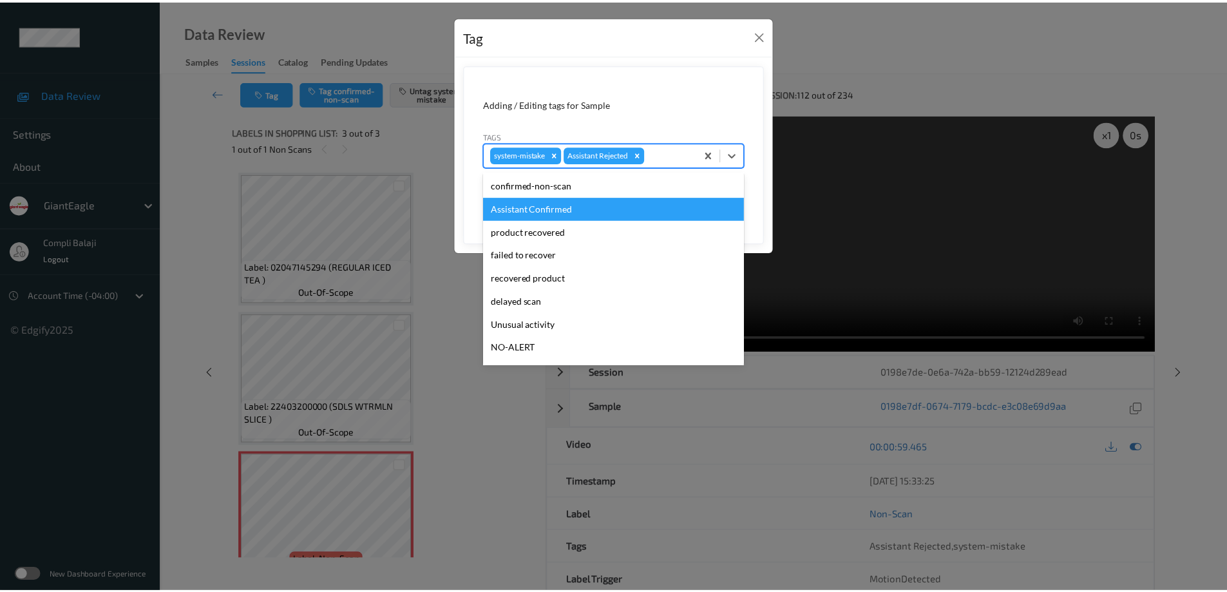
scroll to position [56, 0]
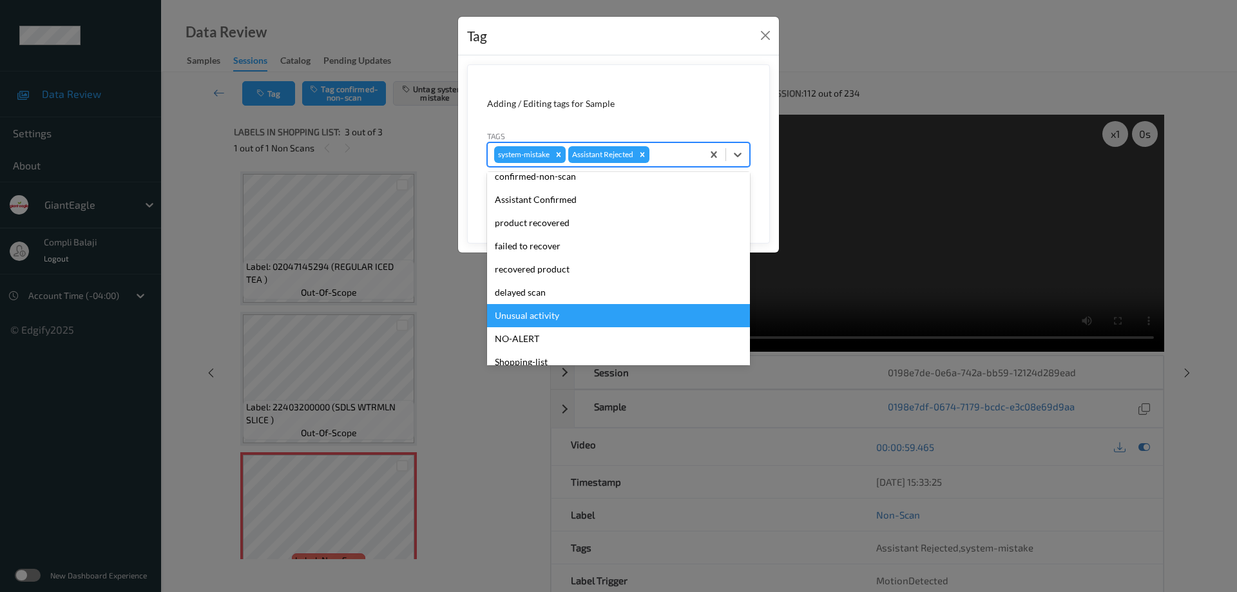
click at [542, 318] on div "Unusual activity" at bounding box center [618, 315] width 263 height 23
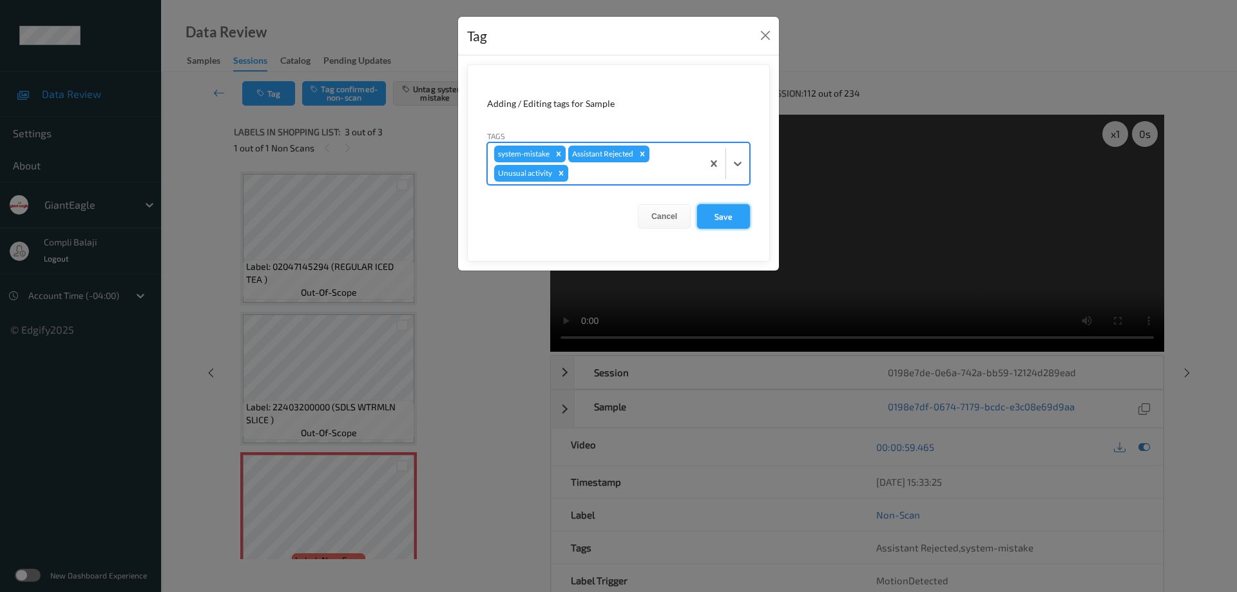
click at [728, 218] on button "Save" at bounding box center [723, 216] width 53 height 24
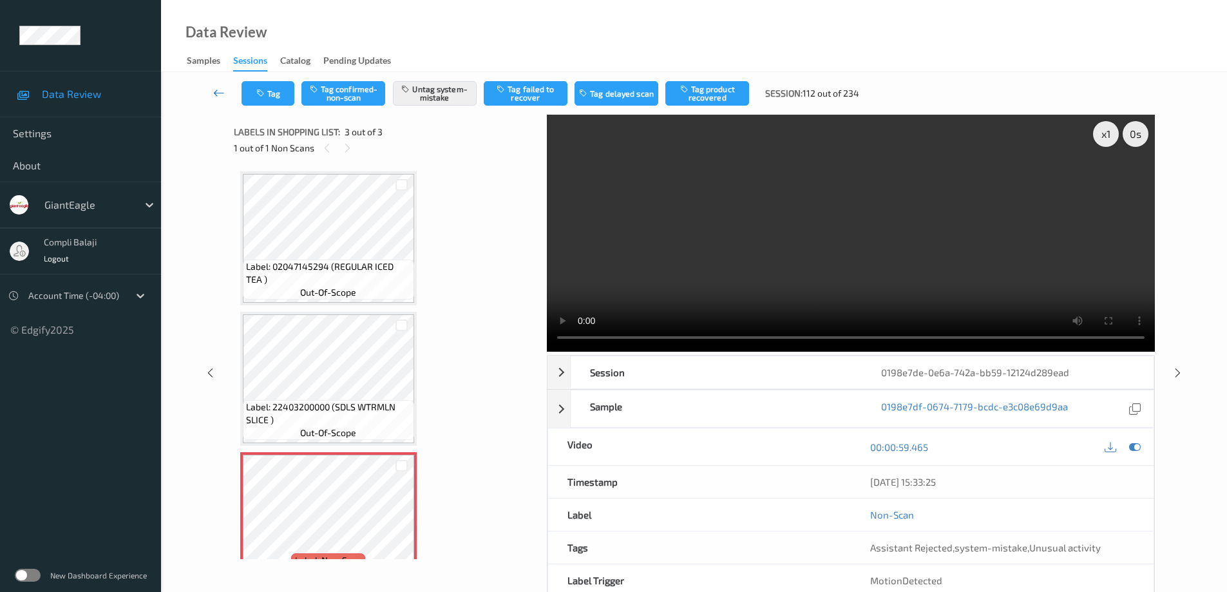
click at [216, 91] on icon at bounding box center [219, 92] width 12 height 13
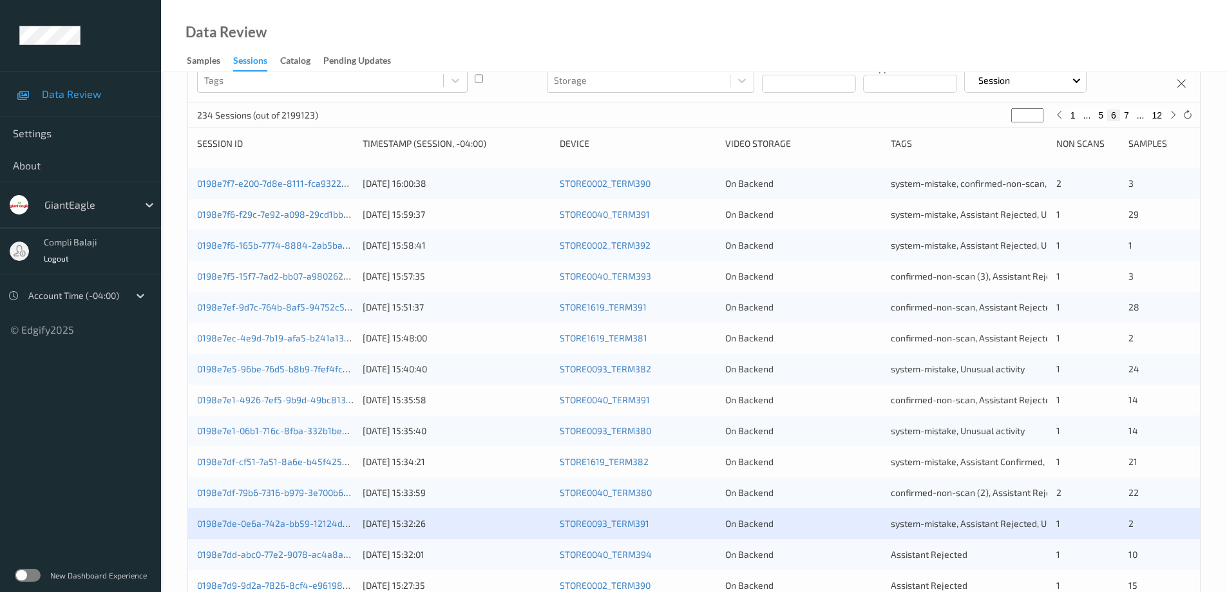
scroll to position [322, 0]
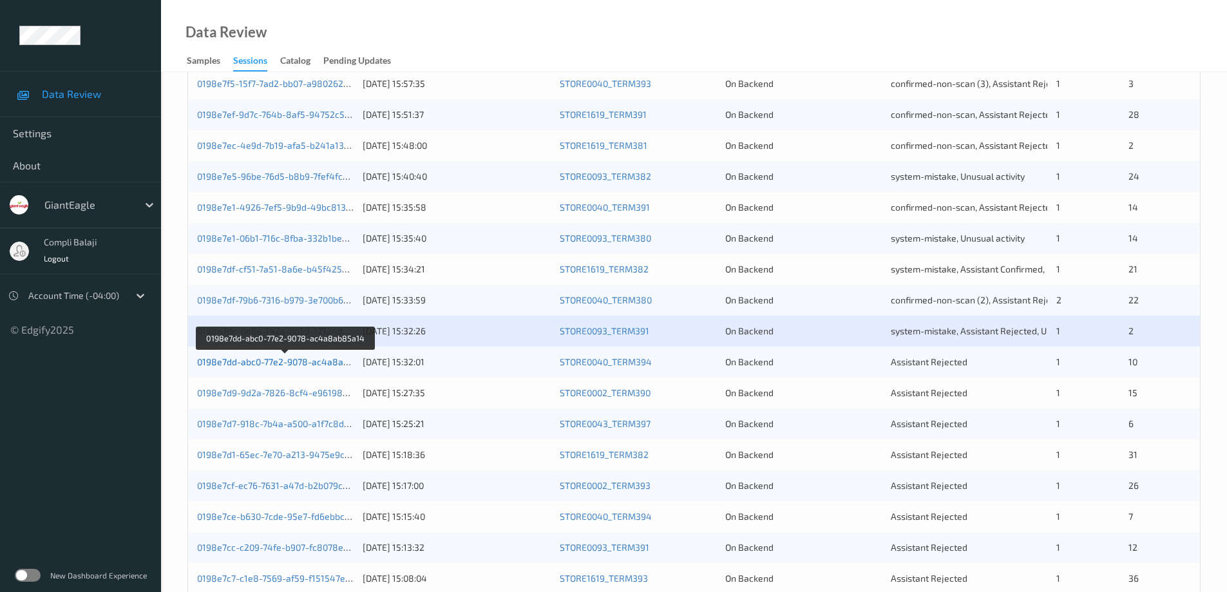
click at [311, 362] on link "0198e7dd-abc0-77e2-9078-ac4a8ab85a14" at bounding box center [285, 361] width 177 height 11
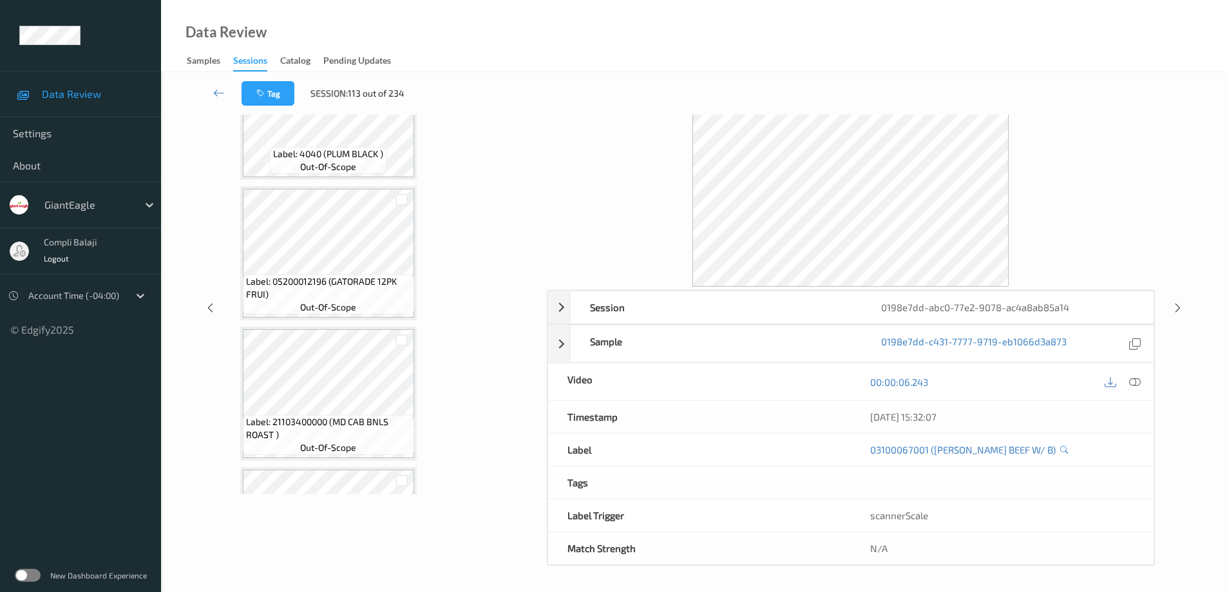
scroll to position [1157, 0]
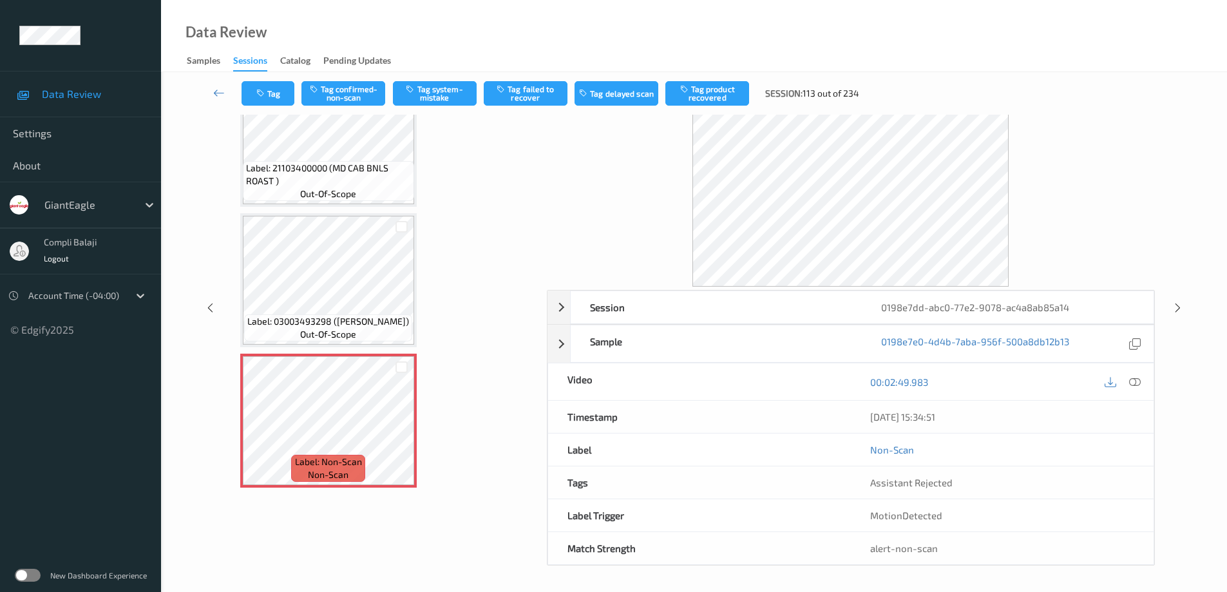
click at [1139, 382] on icon at bounding box center [1135, 382] width 12 height 12
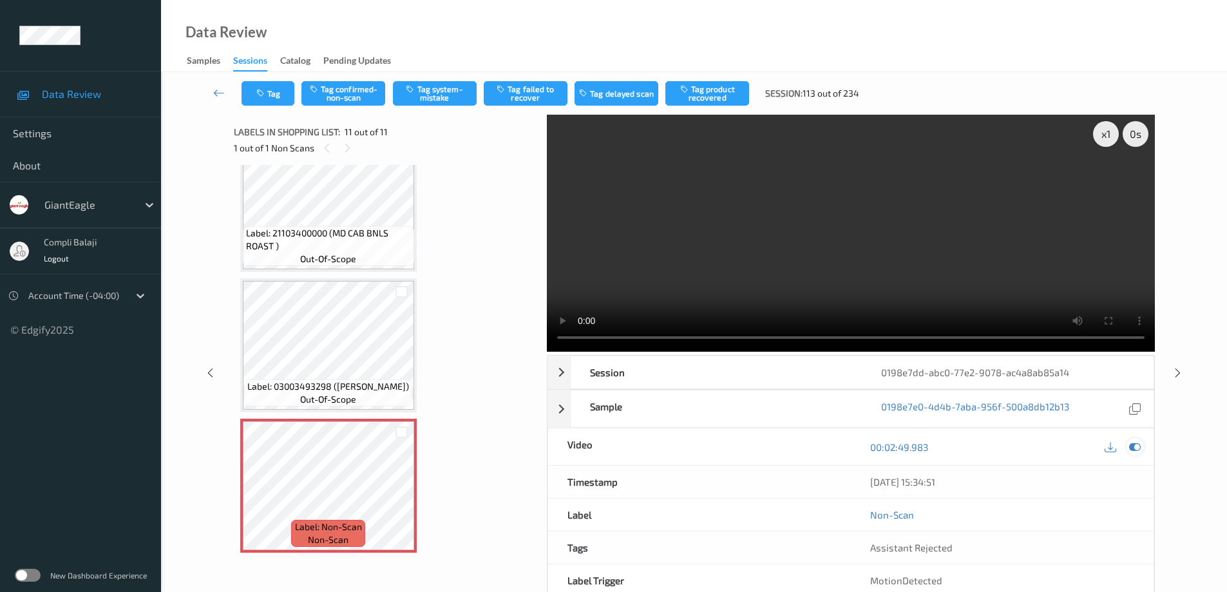
click at [1138, 448] on icon at bounding box center [1135, 447] width 12 height 12
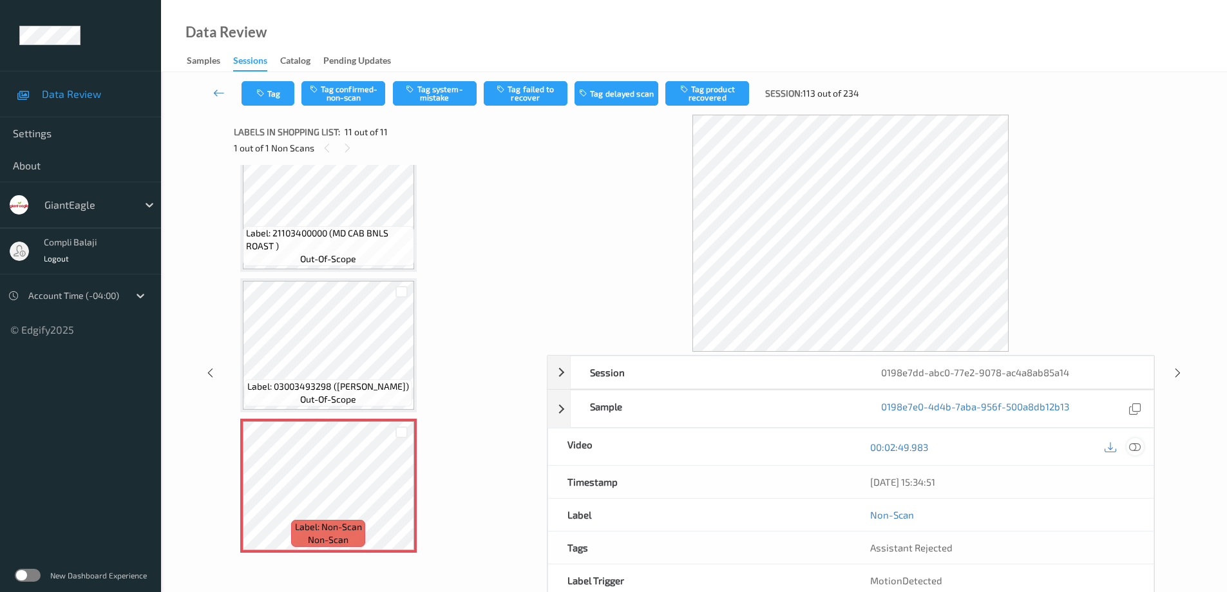
click at [1132, 452] on icon at bounding box center [1135, 447] width 12 height 12
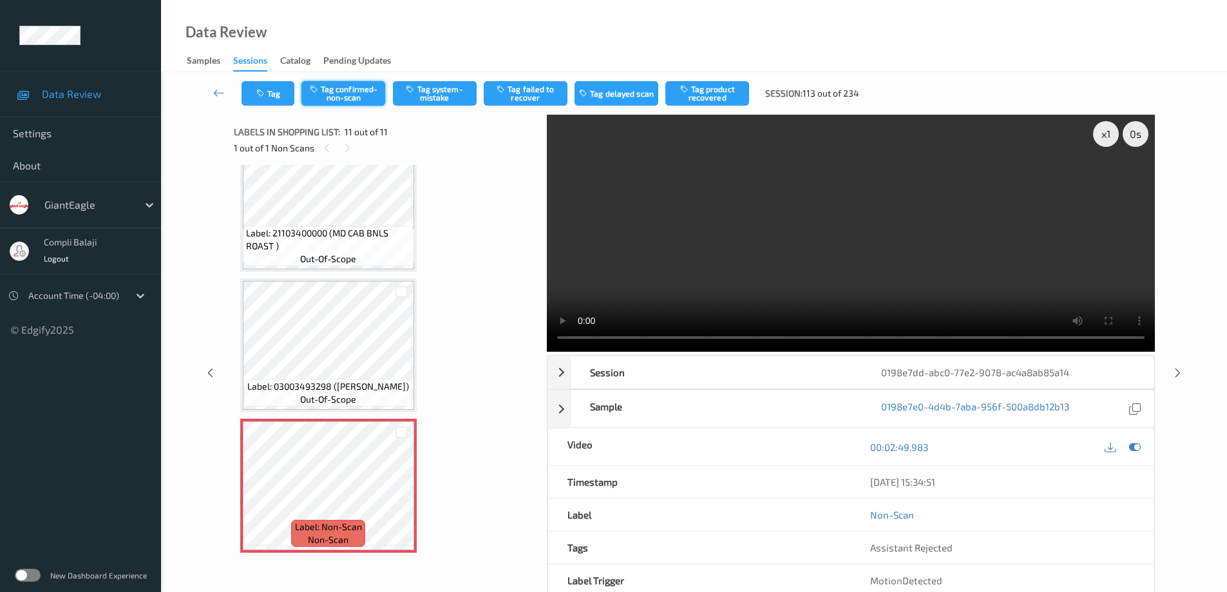
click at [361, 97] on button "Tag confirmed-non-scan" at bounding box center [344, 93] width 84 height 24
click at [218, 93] on icon at bounding box center [219, 92] width 12 height 13
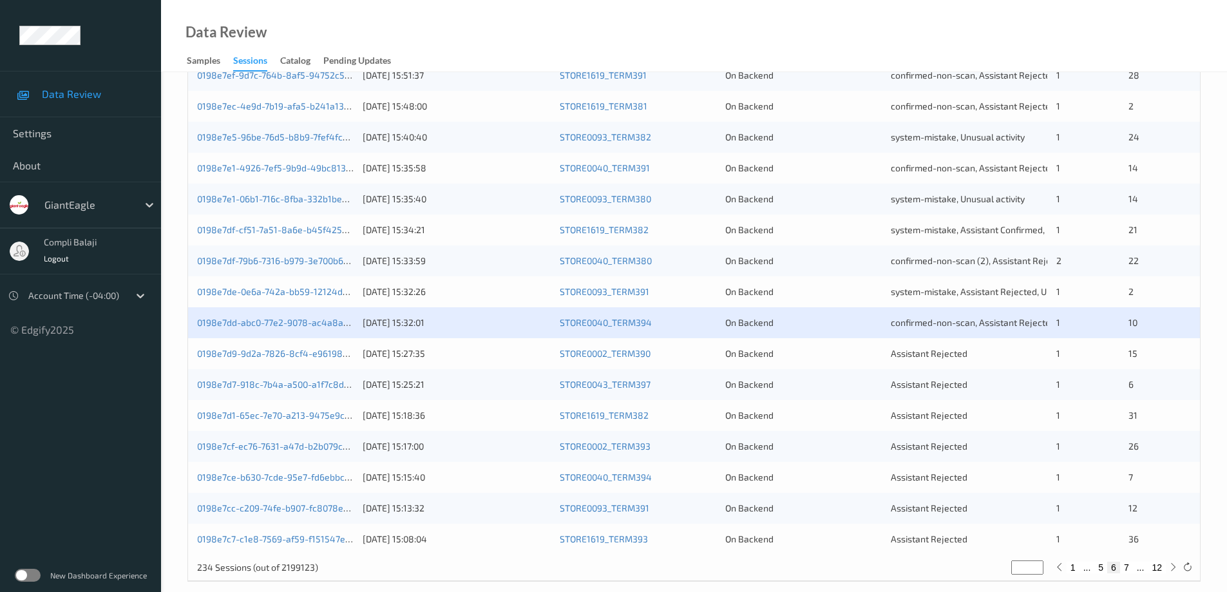
scroll to position [378, 0]
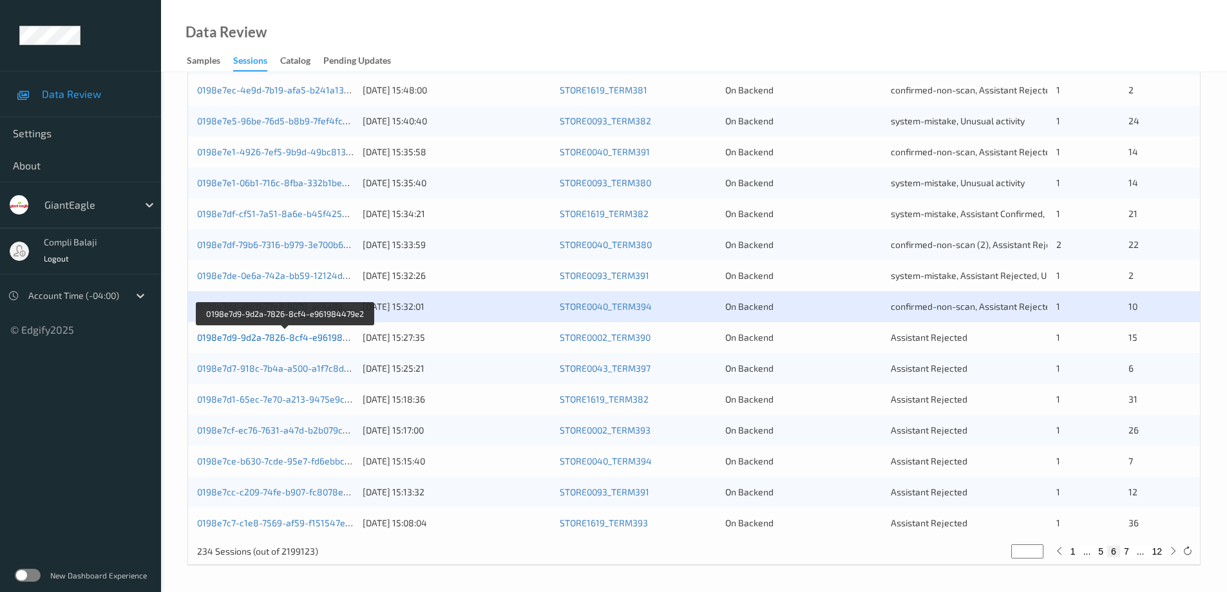
click at [284, 338] on link "0198e7d9-9d2a-7826-8cf4-e961984479e2" at bounding box center [285, 337] width 177 height 11
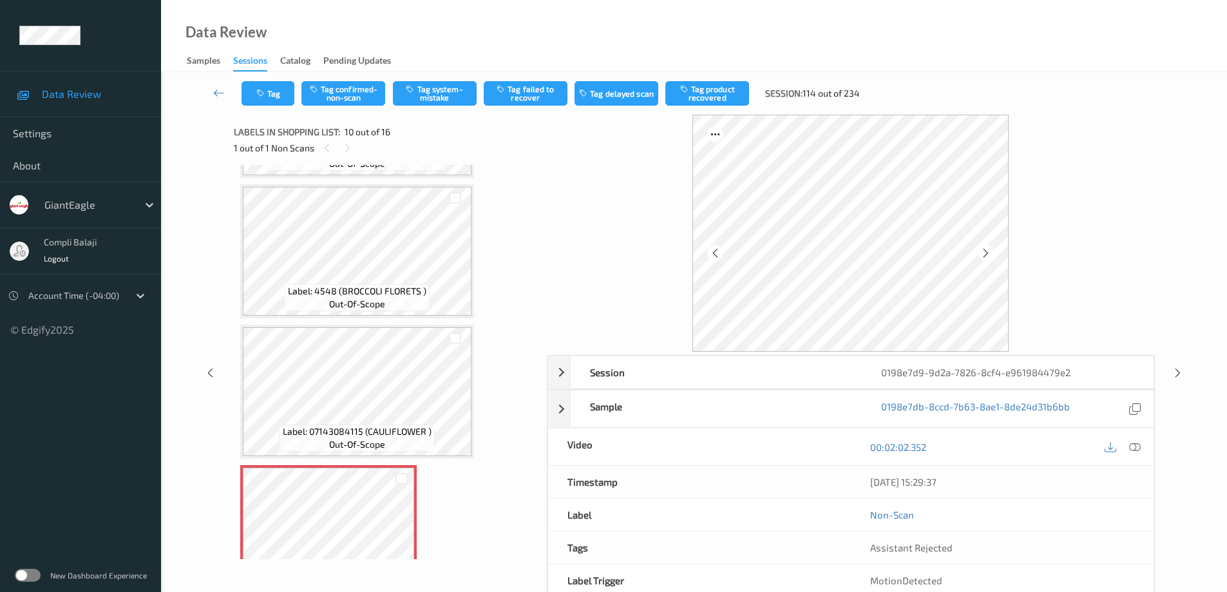
scroll to position [961, 0]
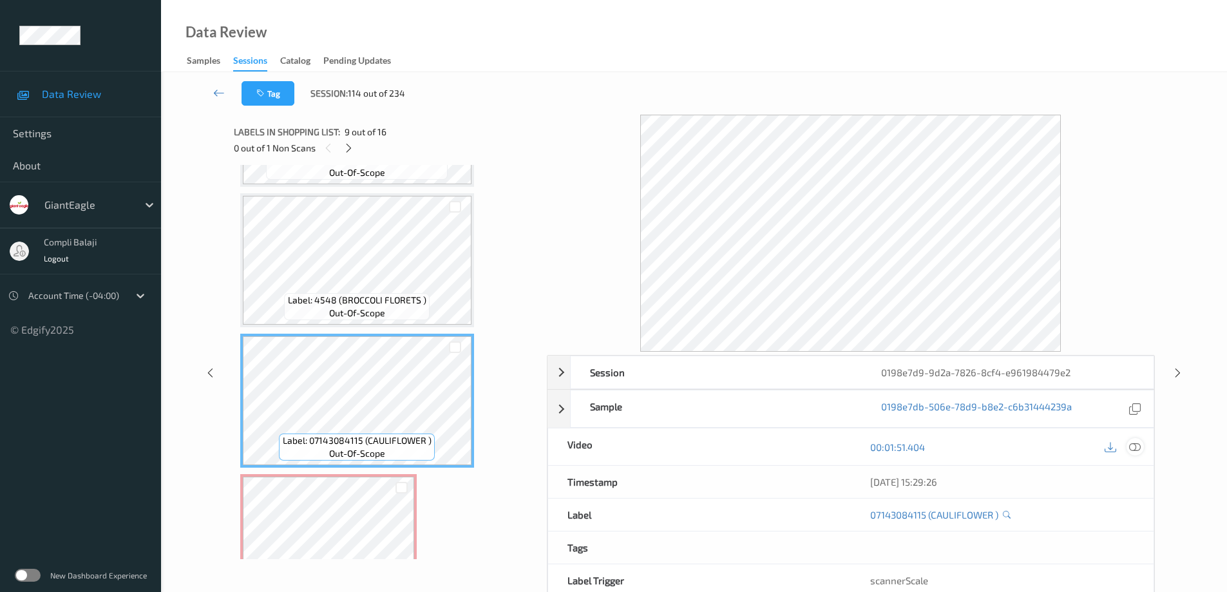
click at [1139, 446] on icon at bounding box center [1135, 447] width 12 height 12
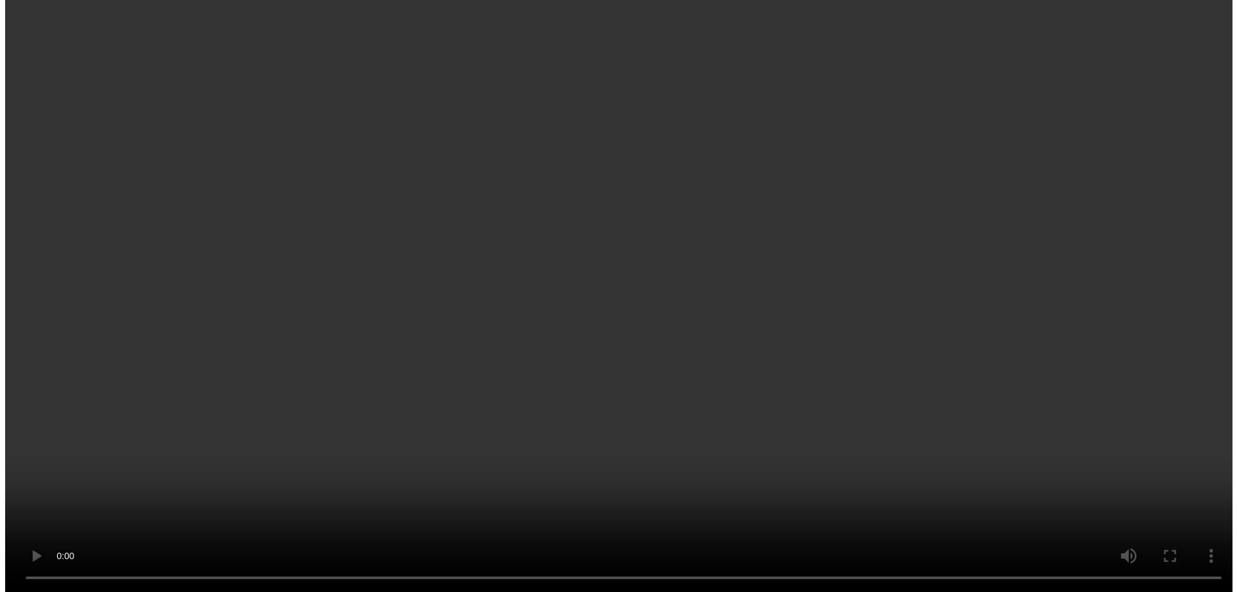
scroll to position [1155, 0]
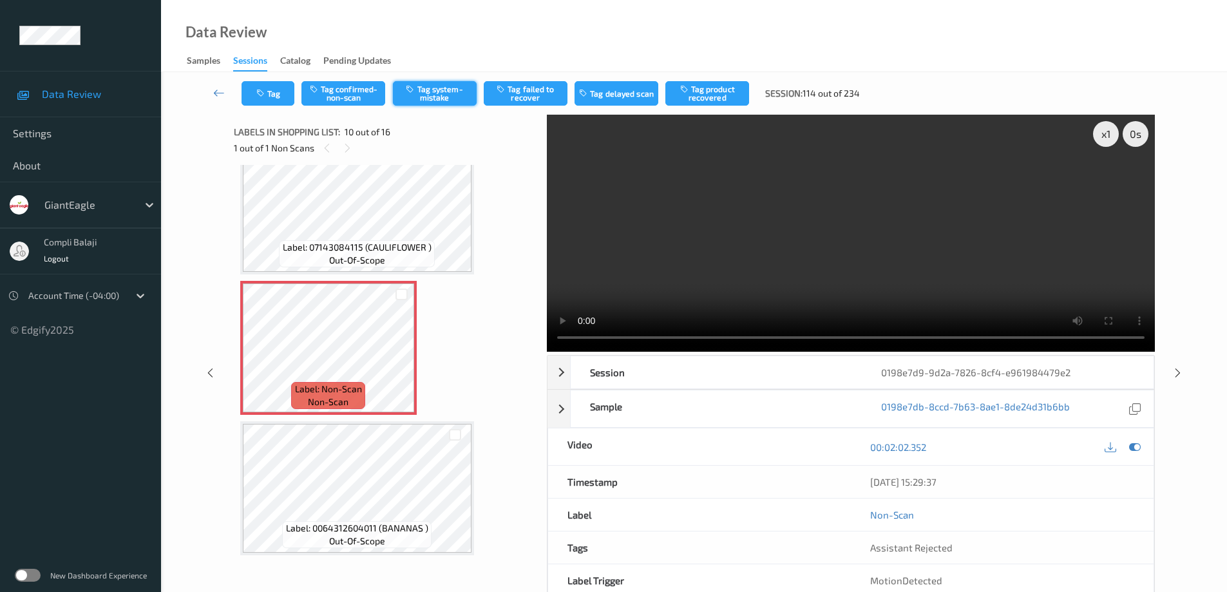
click at [443, 89] on button "Tag system-mistake" at bounding box center [435, 93] width 84 height 24
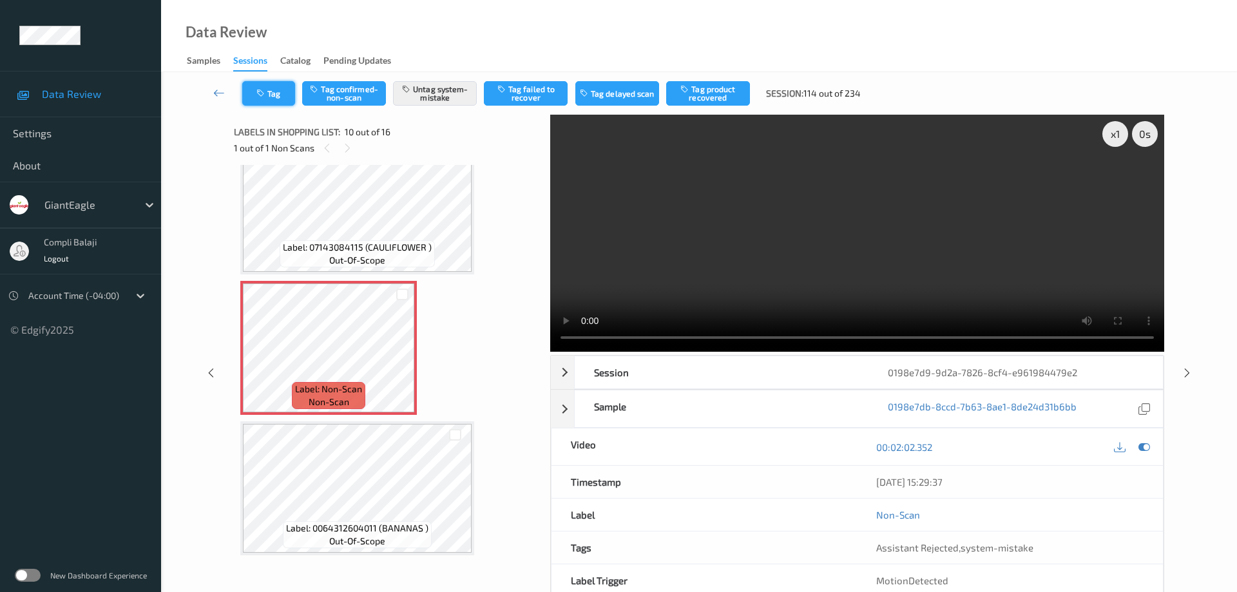
click at [278, 90] on button "Tag" at bounding box center [268, 93] width 53 height 24
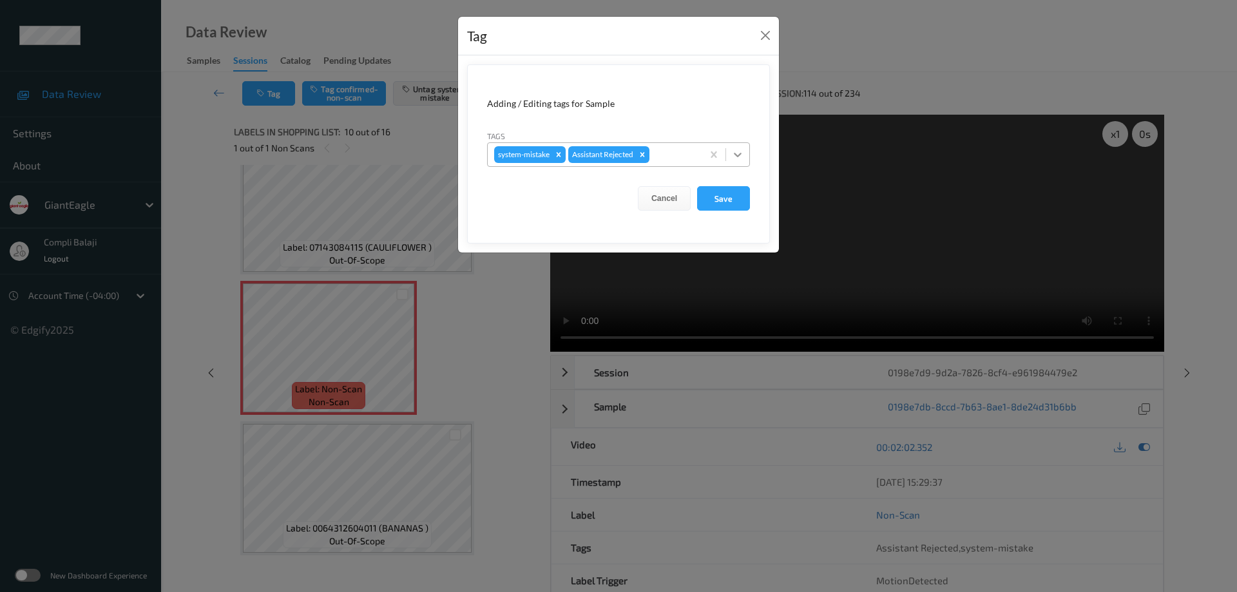
click at [742, 153] on icon at bounding box center [737, 154] width 13 height 13
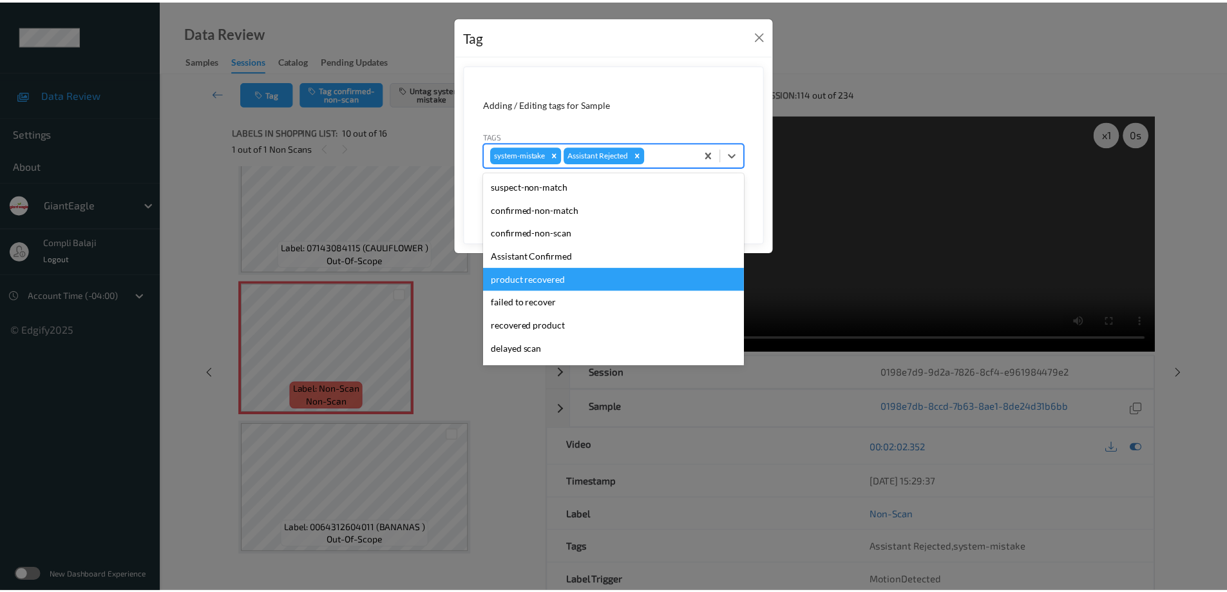
scroll to position [113, 0]
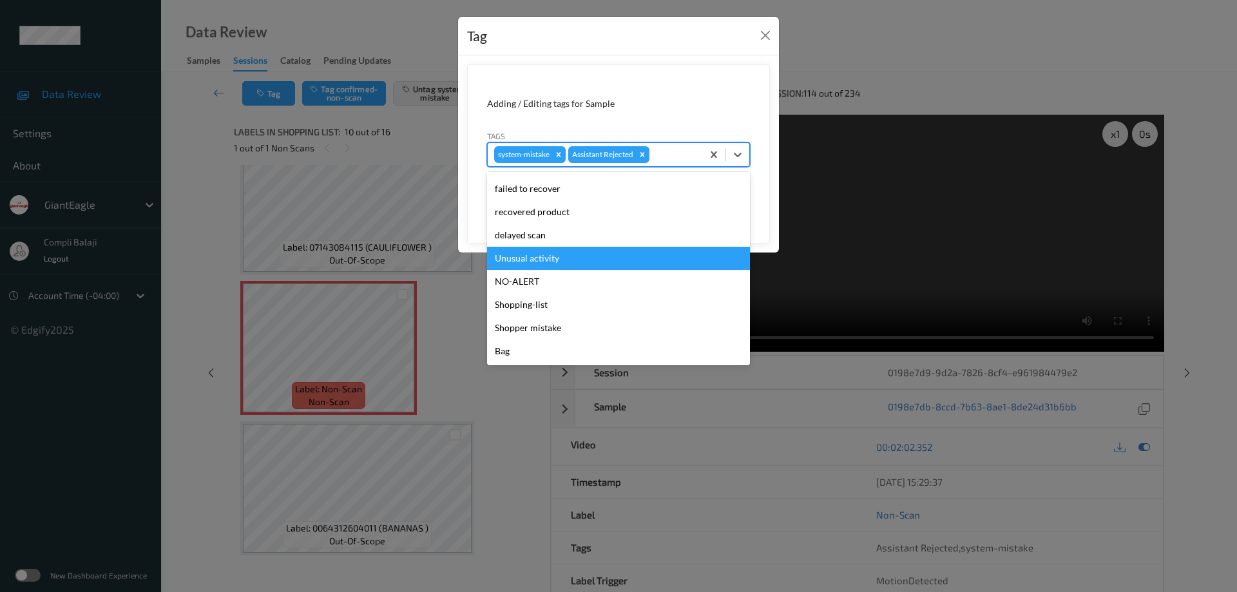
click at [542, 265] on div "Unusual activity" at bounding box center [618, 258] width 263 height 23
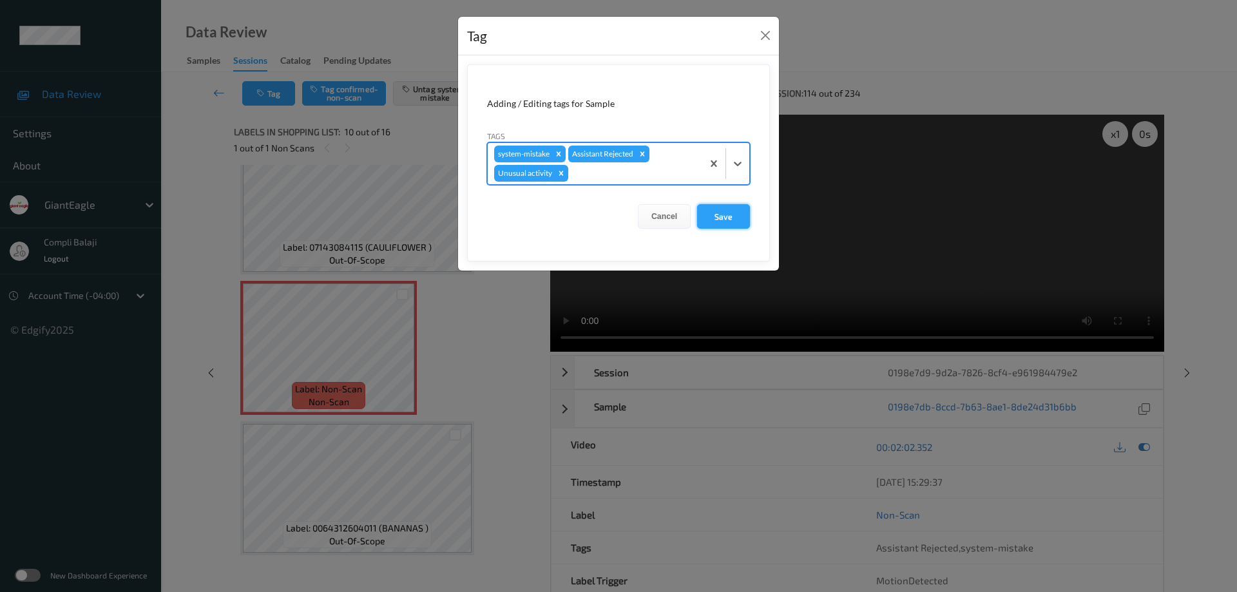
click at [737, 223] on button "Save" at bounding box center [723, 216] width 53 height 24
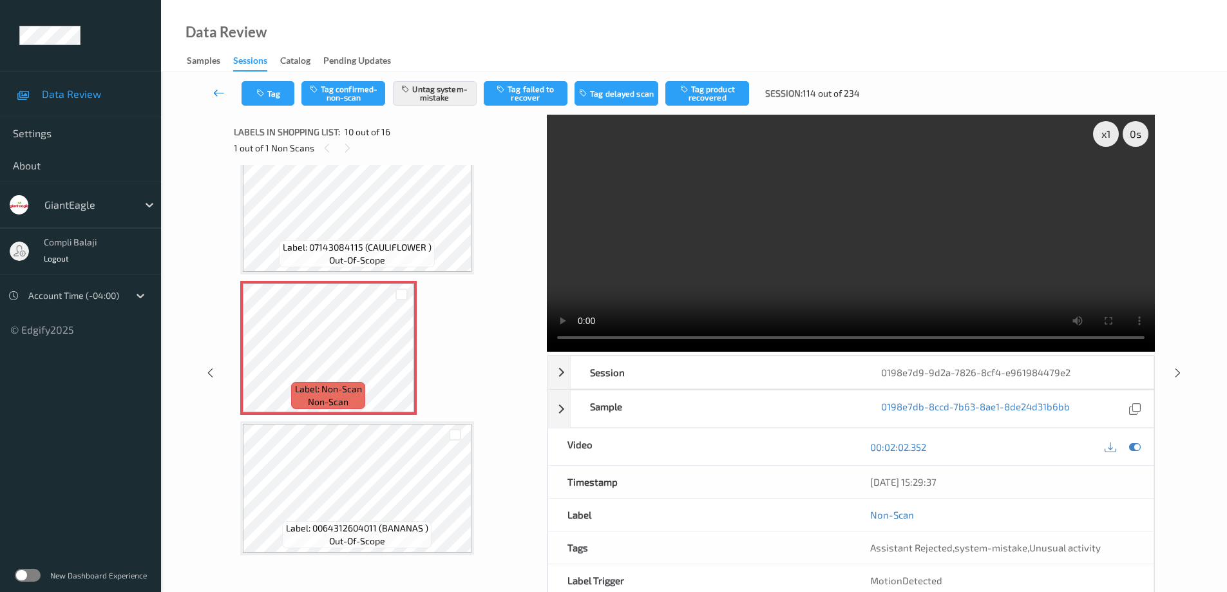
click at [213, 94] on icon at bounding box center [219, 92] width 12 height 13
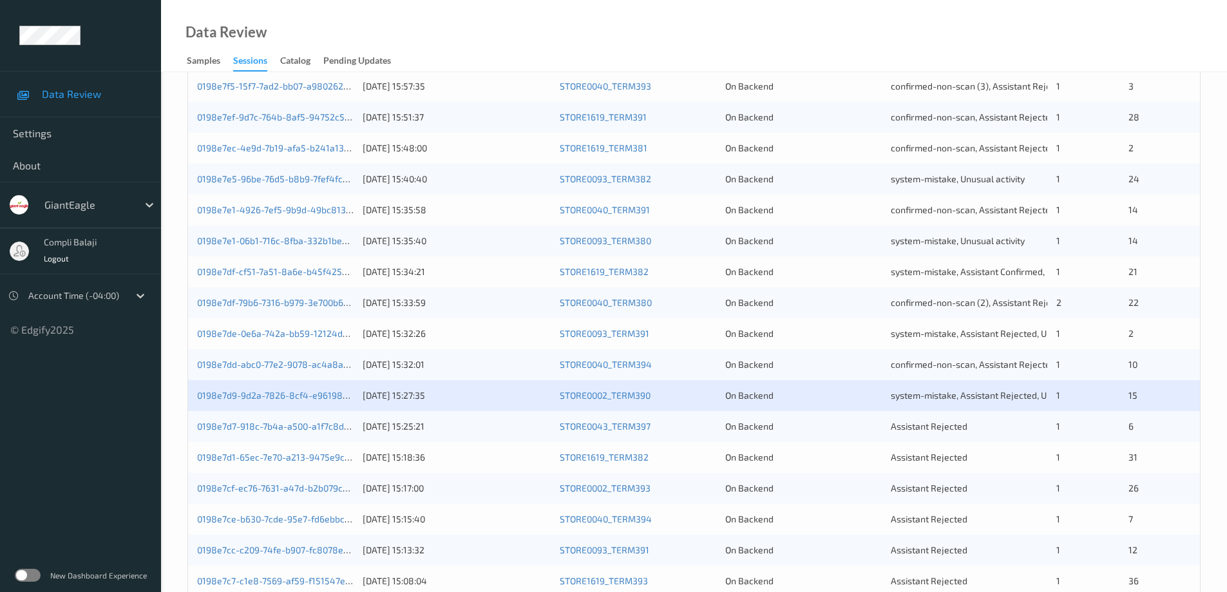
scroll to position [322, 0]
click at [296, 428] on link "0198e7d7-918c-7b4a-a500-a1f7c8d0bed0" at bounding box center [283, 423] width 173 height 11
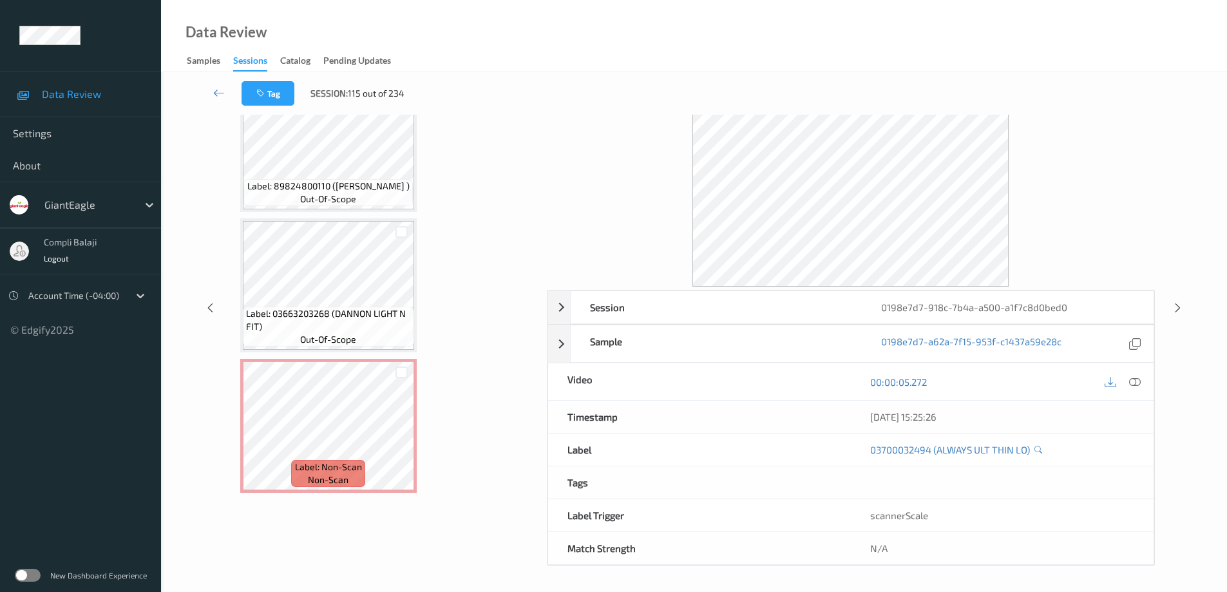
scroll to position [595, 0]
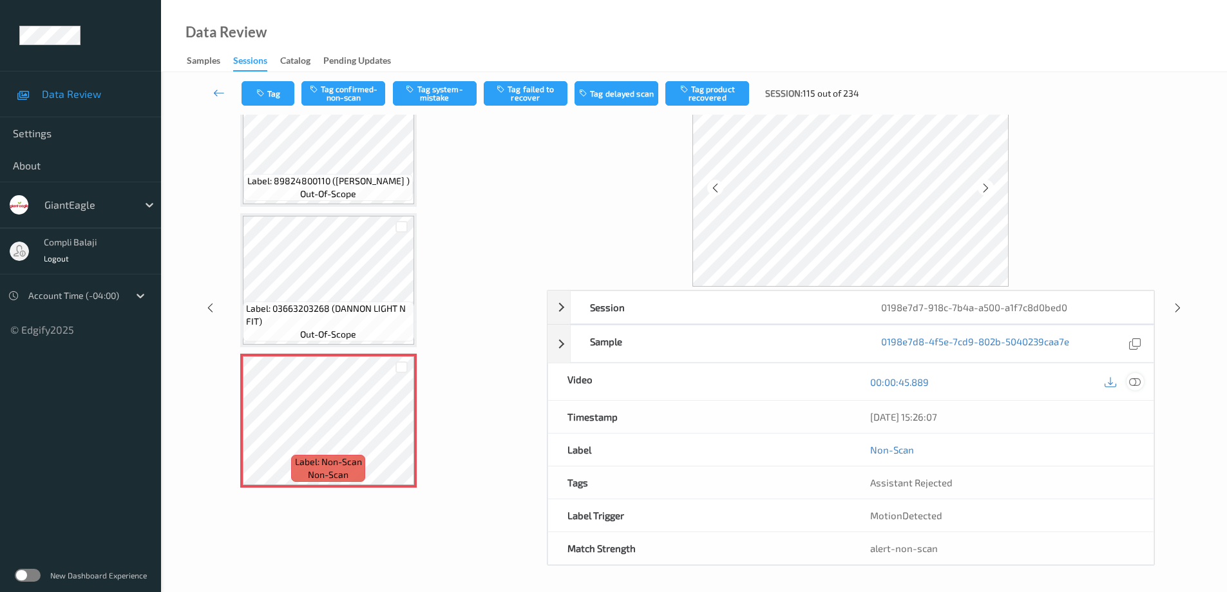
click at [1135, 381] on icon at bounding box center [1135, 382] width 12 height 12
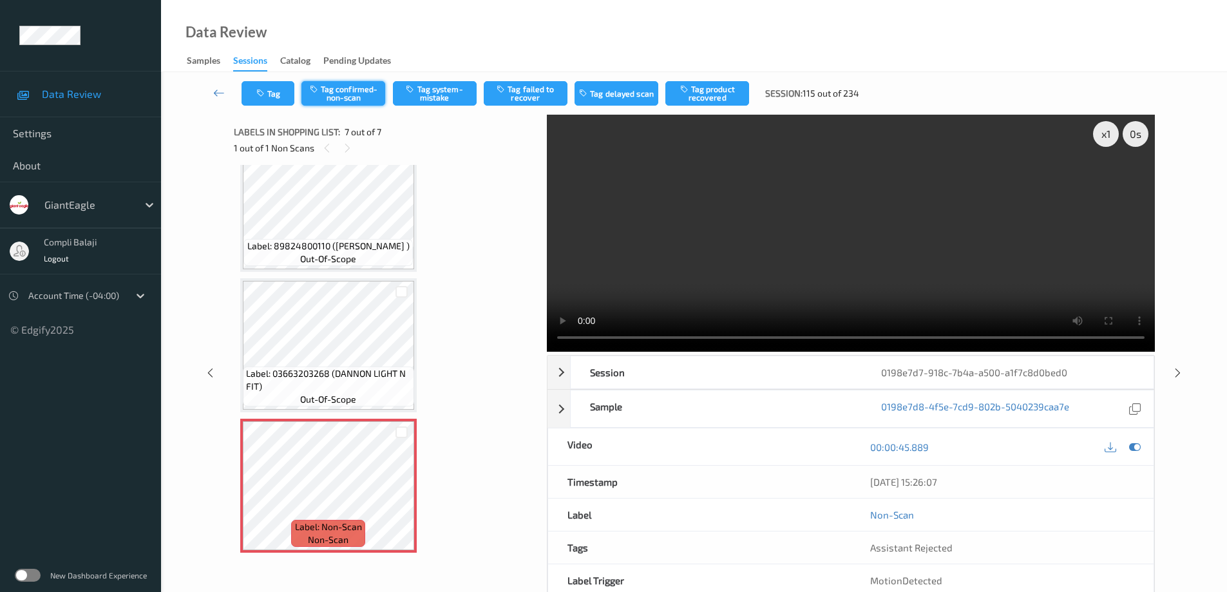
click at [329, 92] on button "Tag confirmed-non-scan" at bounding box center [344, 93] width 84 height 24
click at [1120, 184] on video at bounding box center [851, 233] width 608 height 237
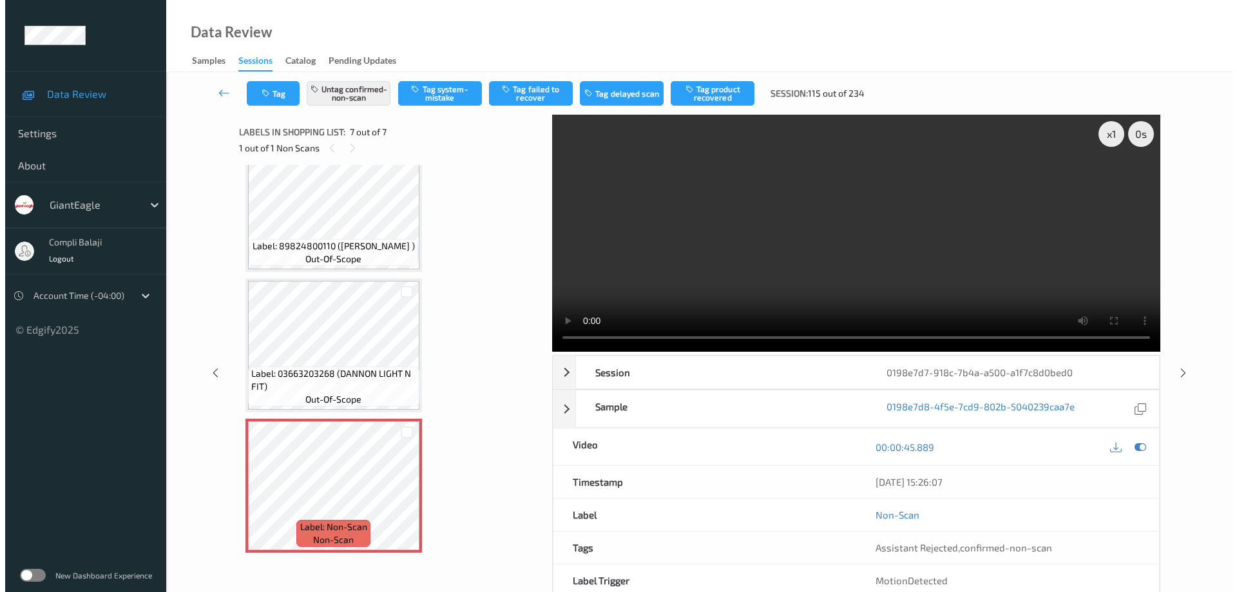
scroll to position [492, 0]
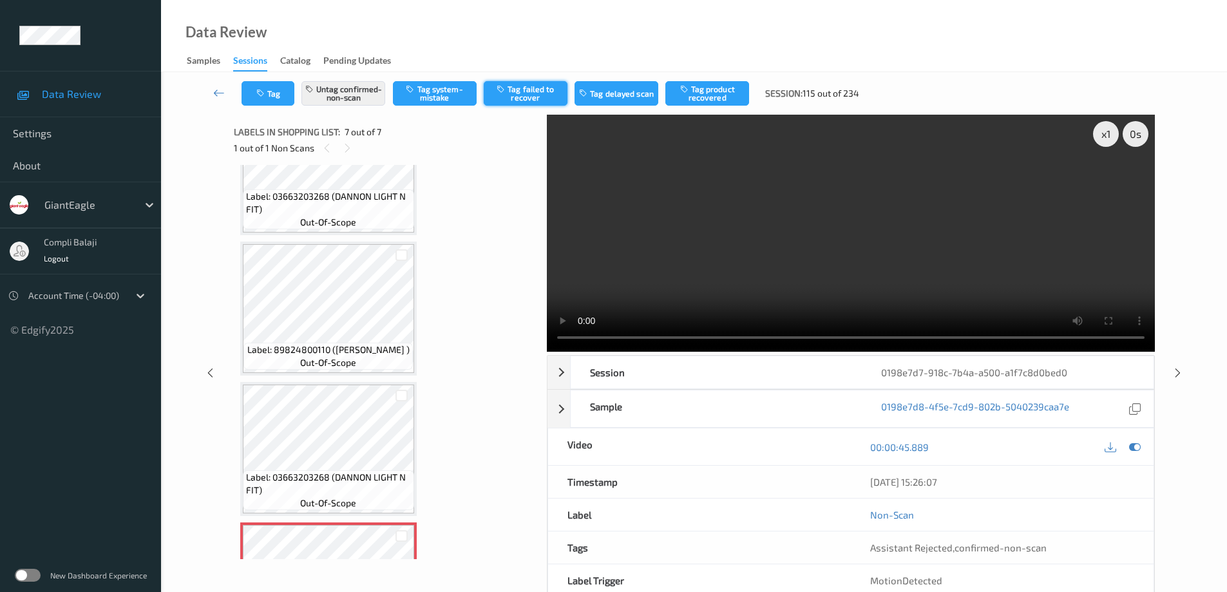
click at [533, 97] on button "Tag failed to recover" at bounding box center [526, 93] width 84 height 24
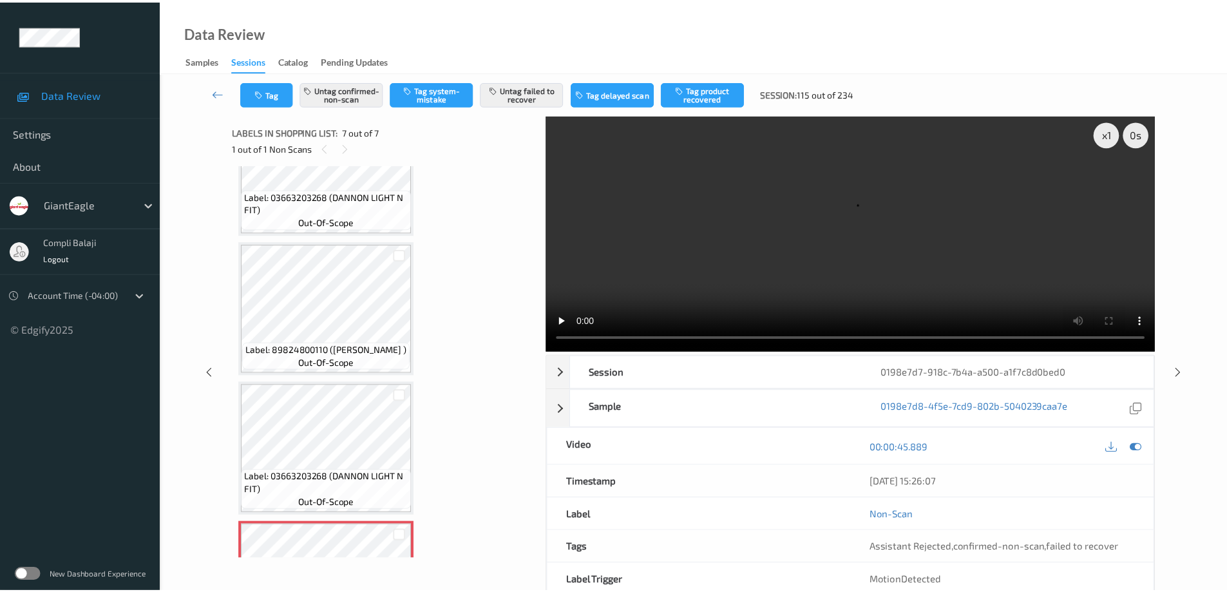
scroll to position [595, 0]
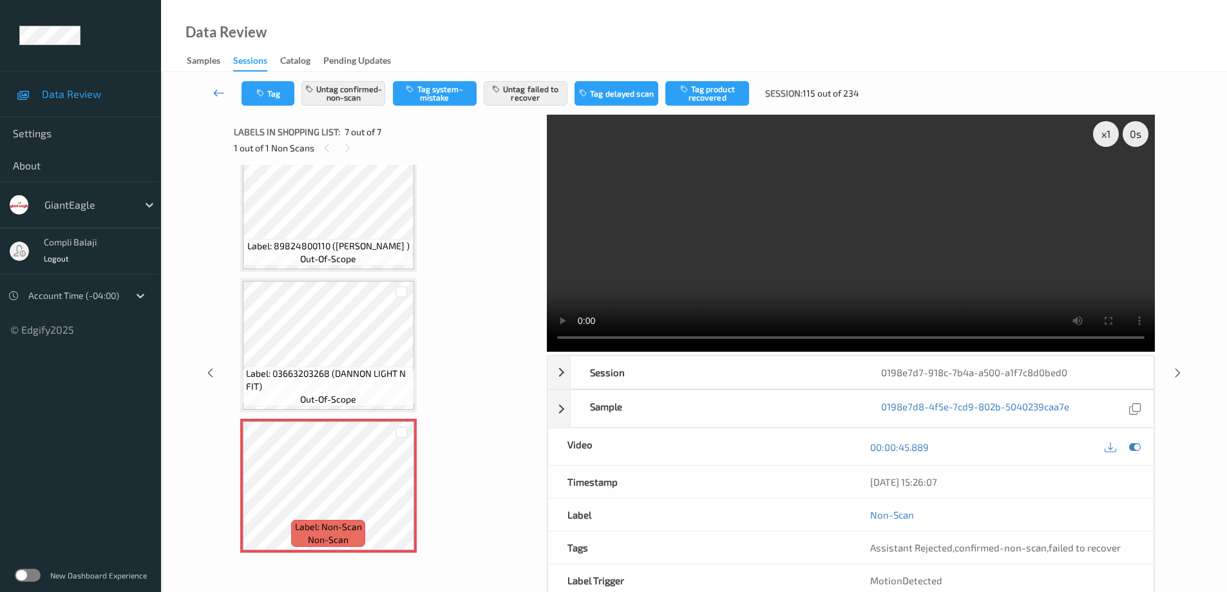
click at [213, 93] on icon at bounding box center [219, 92] width 12 height 13
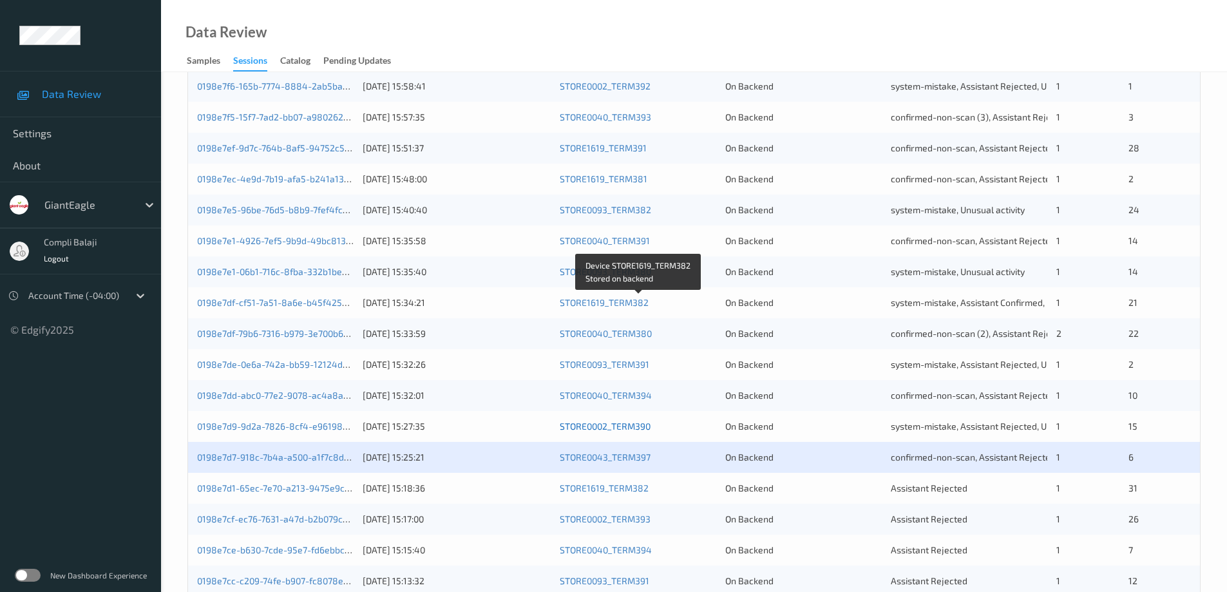
scroll to position [378, 0]
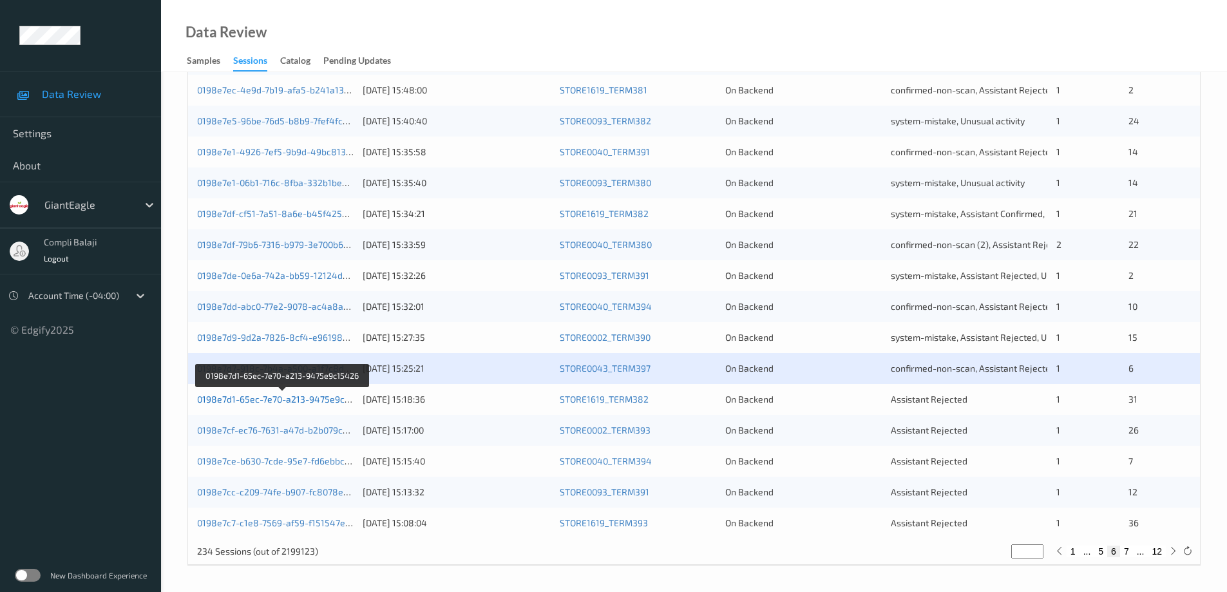
click at [322, 401] on link "0198e7d1-65ec-7e70-a213-9475e9c15426" at bounding box center [283, 399] width 173 height 11
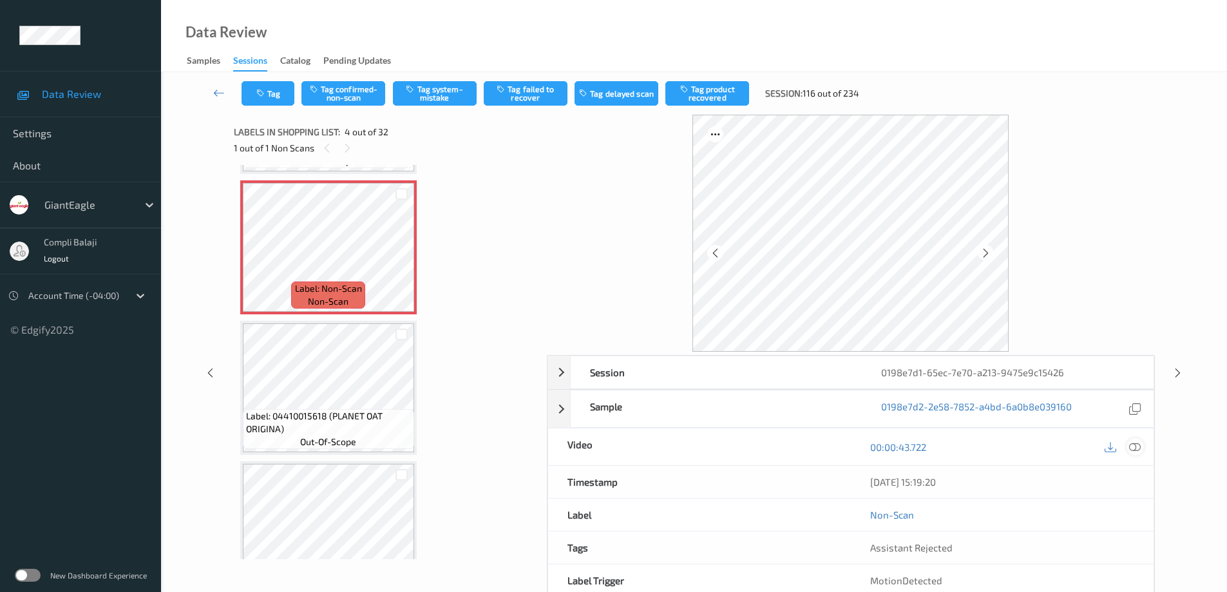
click at [1134, 446] on icon at bounding box center [1135, 447] width 12 height 12
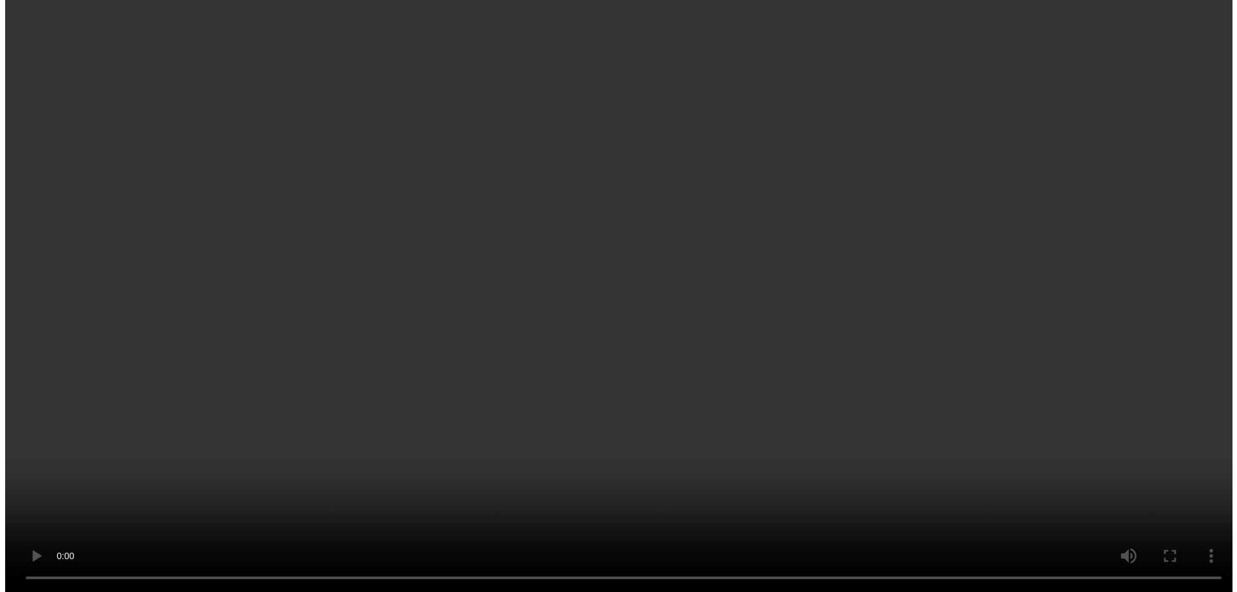
scroll to position [348, 0]
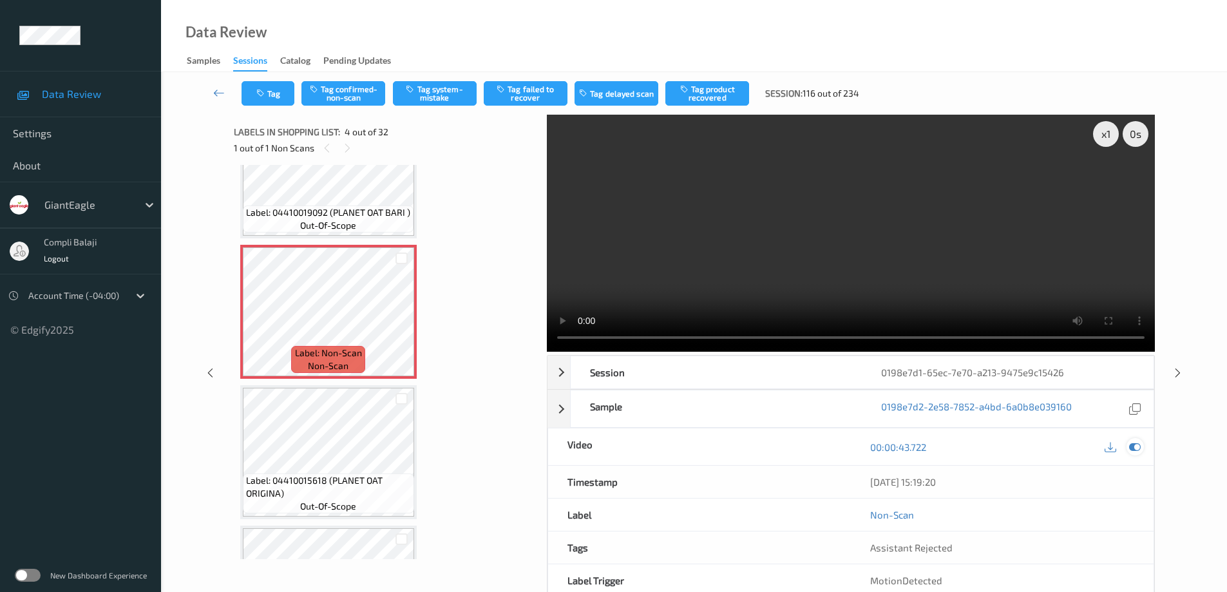
click at [1138, 449] on icon at bounding box center [1135, 447] width 12 height 12
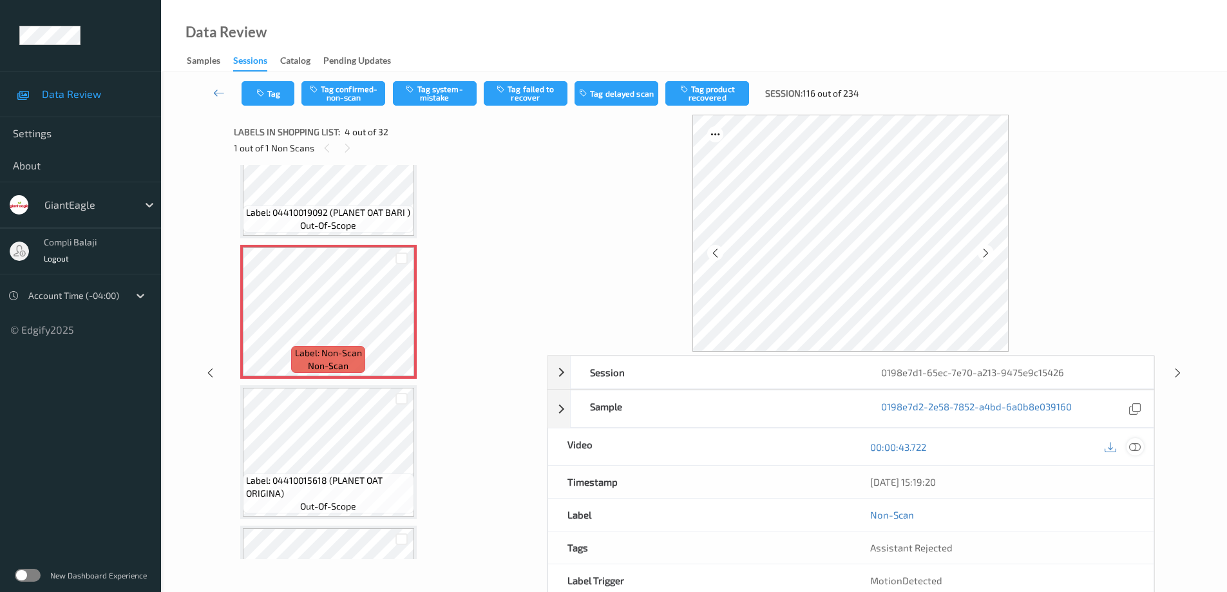
click at [1135, 445] on icon at bounding box center [1135, 447] width 12 height 12
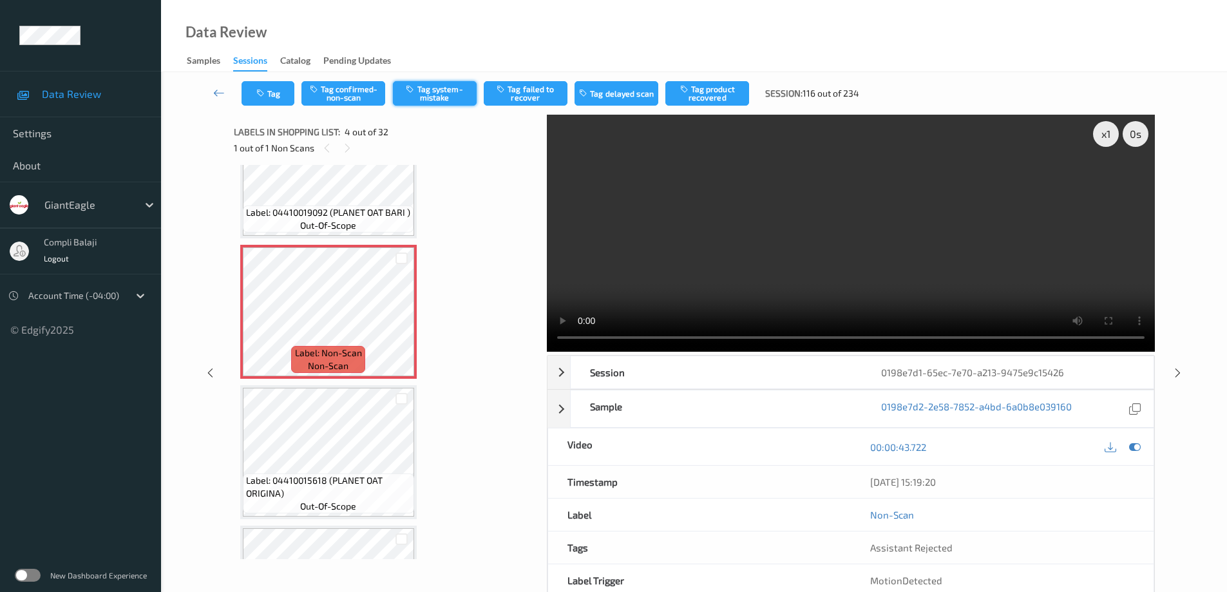
click at [432, 94] on button "Tag system-mistake" at bounding box center [435, 93] width 84 height 24
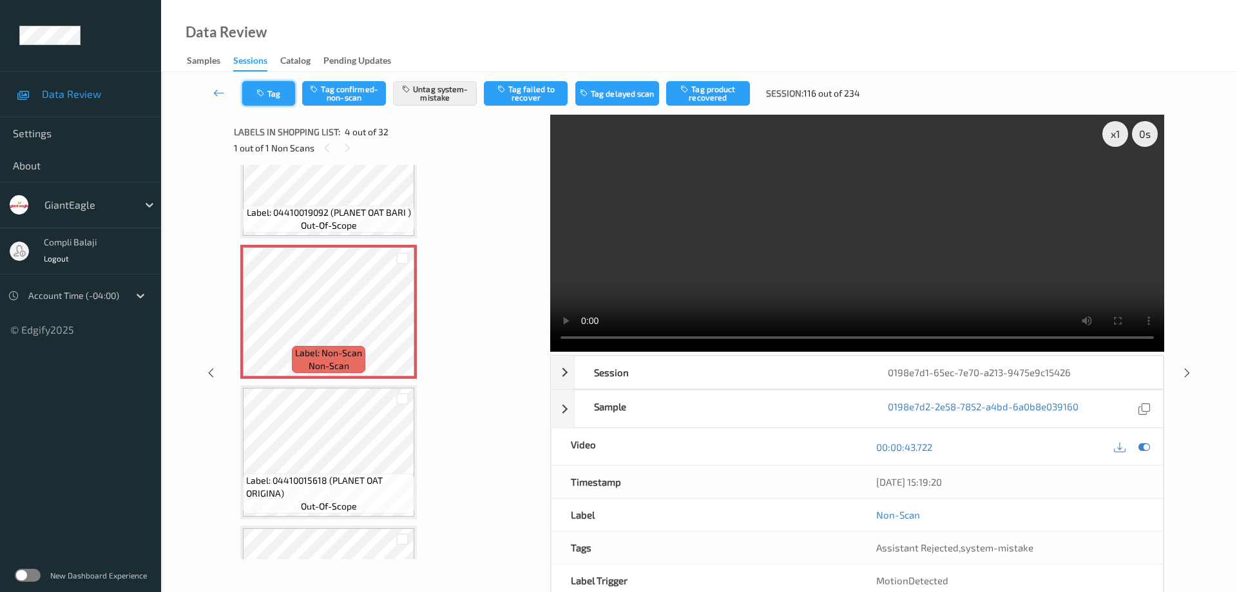
click at [276, 93] on button "Tag" at bounding box center [268, 93] width 53 height 24
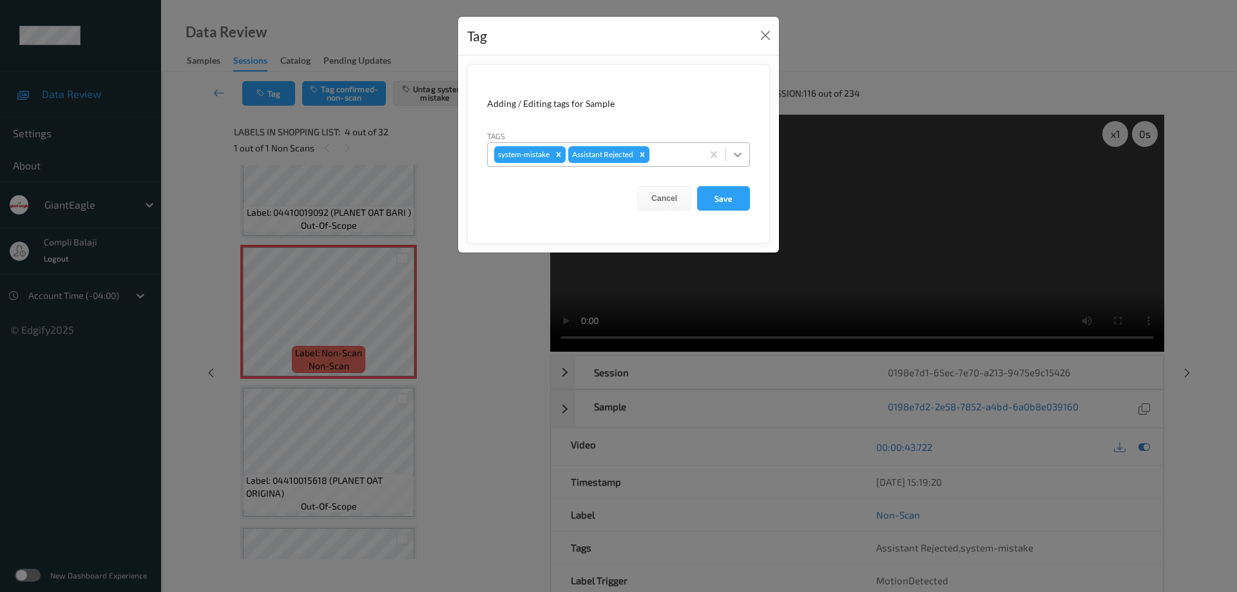
click at [740, 155] on icon at bounding box center [738, 155] width 8 height 5
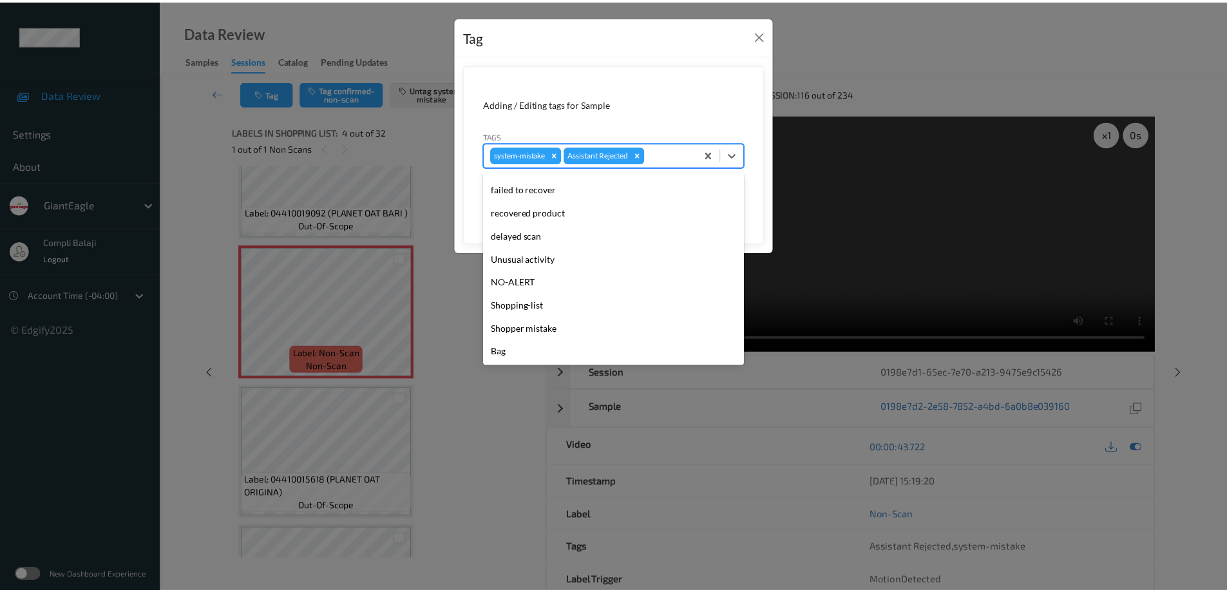
scroll to position [113, 0]
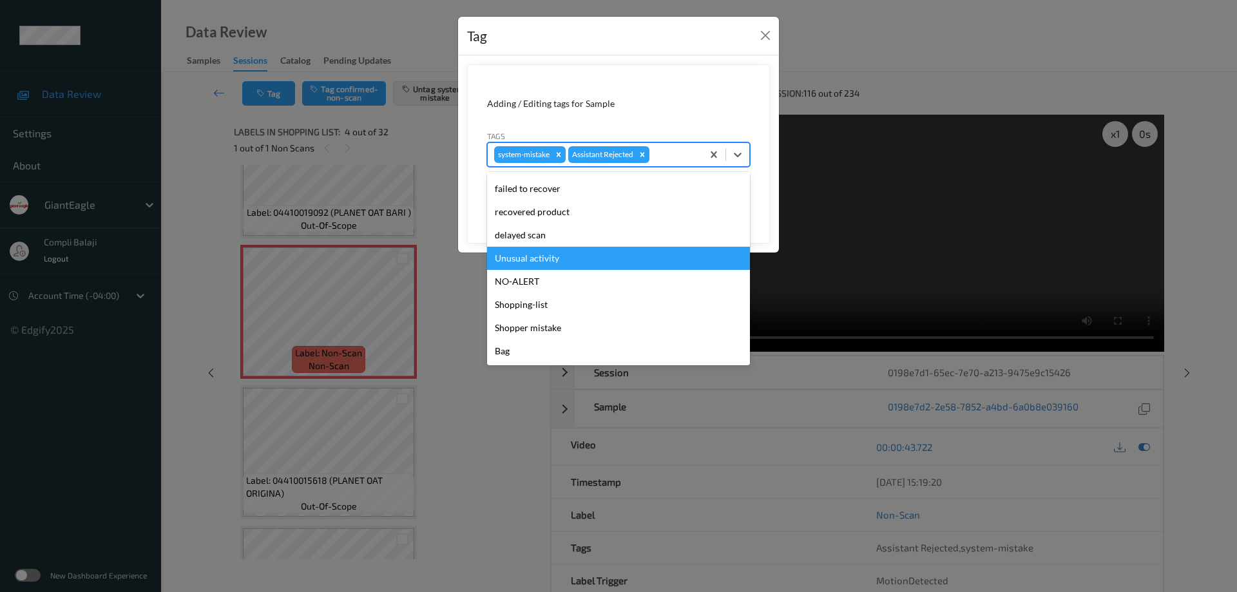
drag, startPoint x: 542, startPoint y: 259, endPoint x: 651, endPoint y: 238, distance: 110.9
click at [543, 259] on div "Unusual activity" at bounding box center [618, 258] width 263 height 23
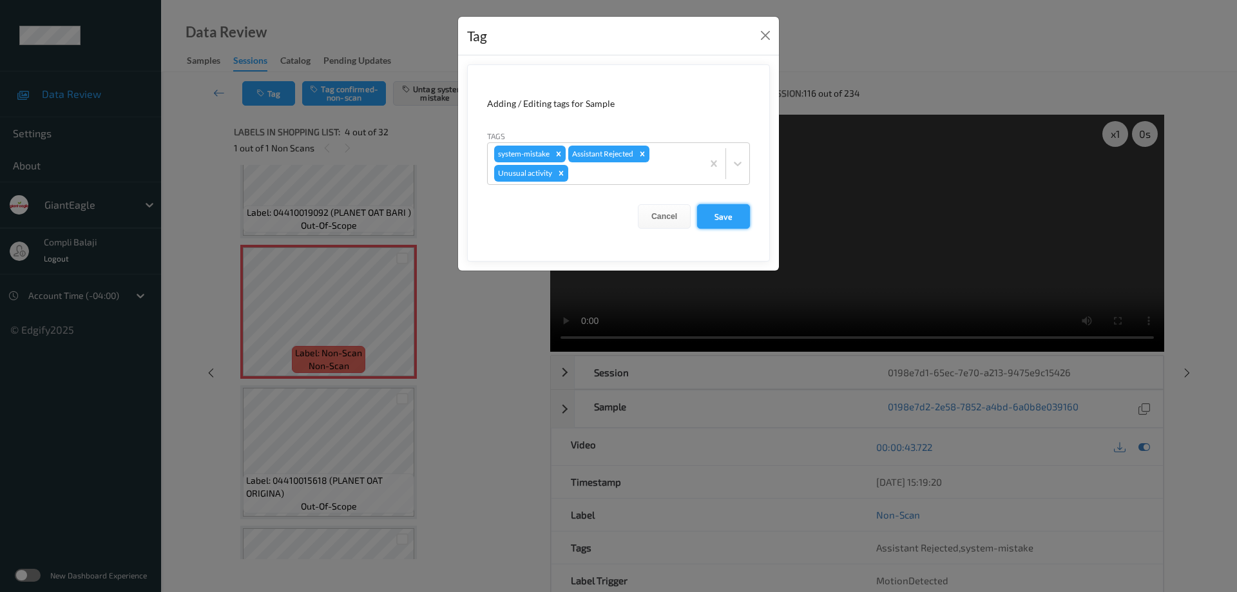
click at [729, 219] on button "Save" at bounding box center [723, 216] width 53 height 24
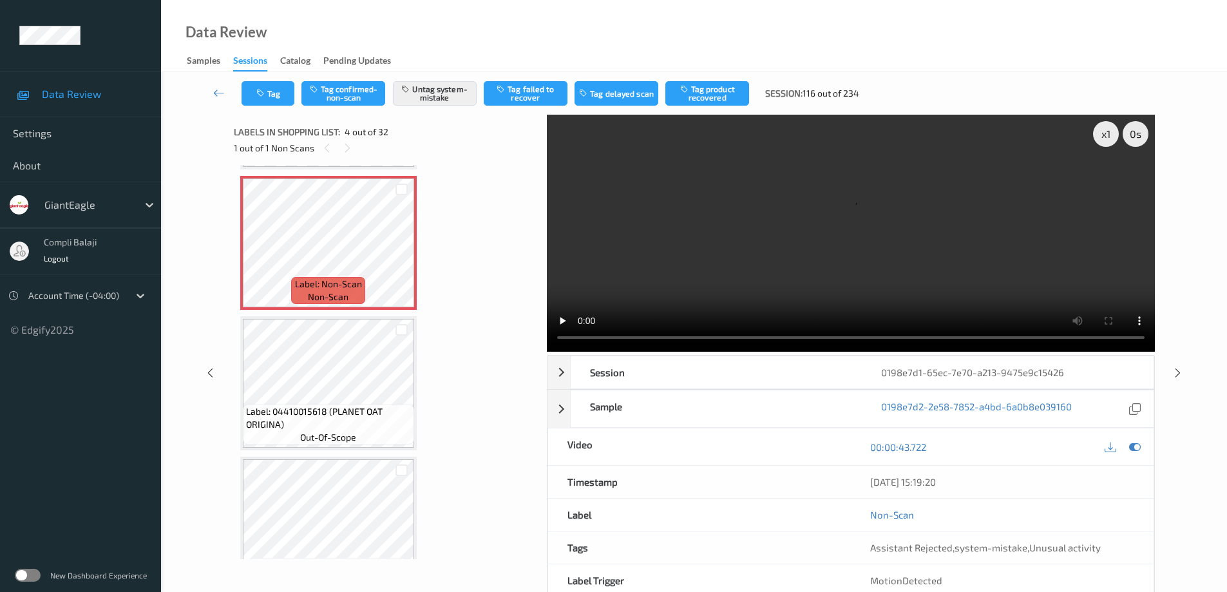
scroll to position [412, 0]
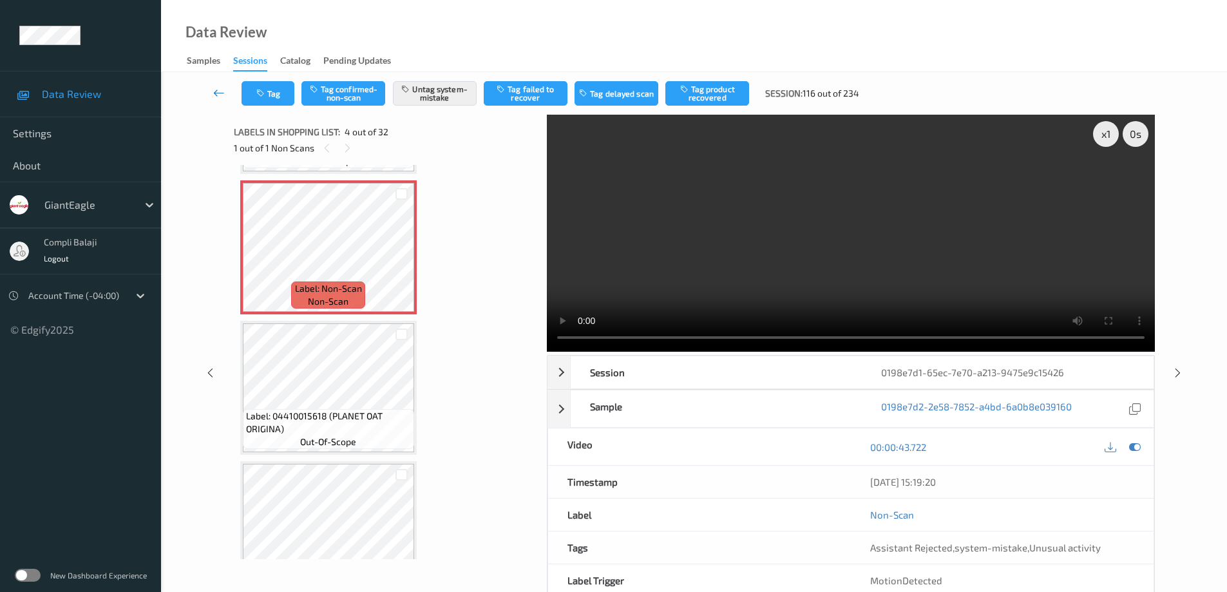
click at [215, 93] on icon at bounding box center [219, 92] width 12 height 13
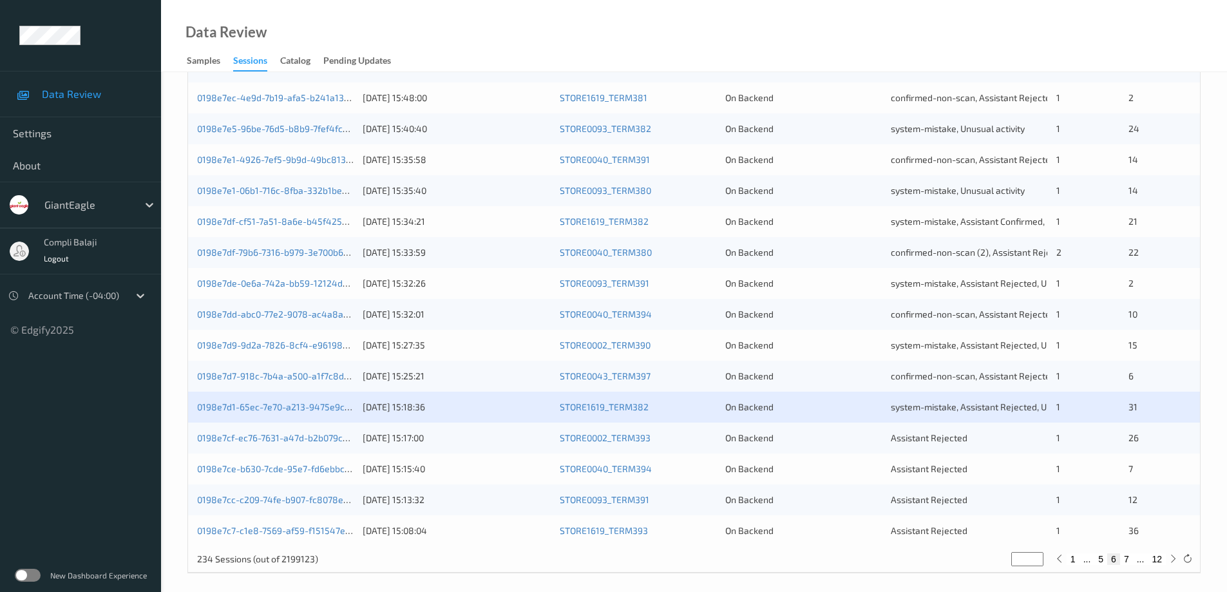
scroll to position [378, 0]
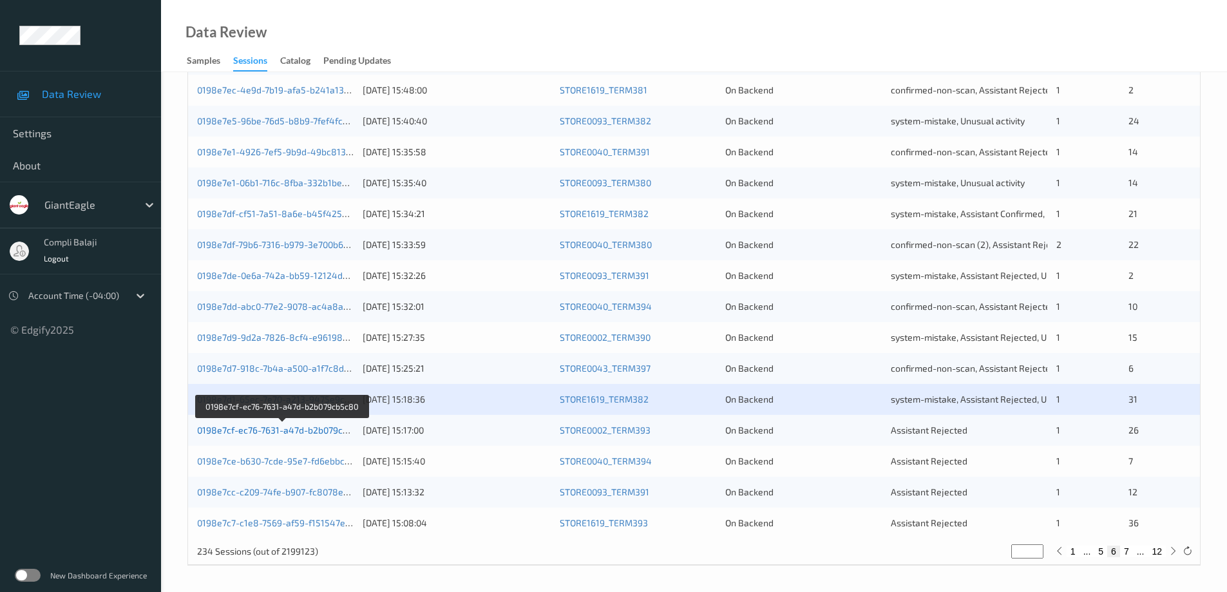
click at [288, 434] on link "0198e7cf-ec76-7631-a47d-b2b079cb5c80" at bounding box center [282, 430] width 171 height 11
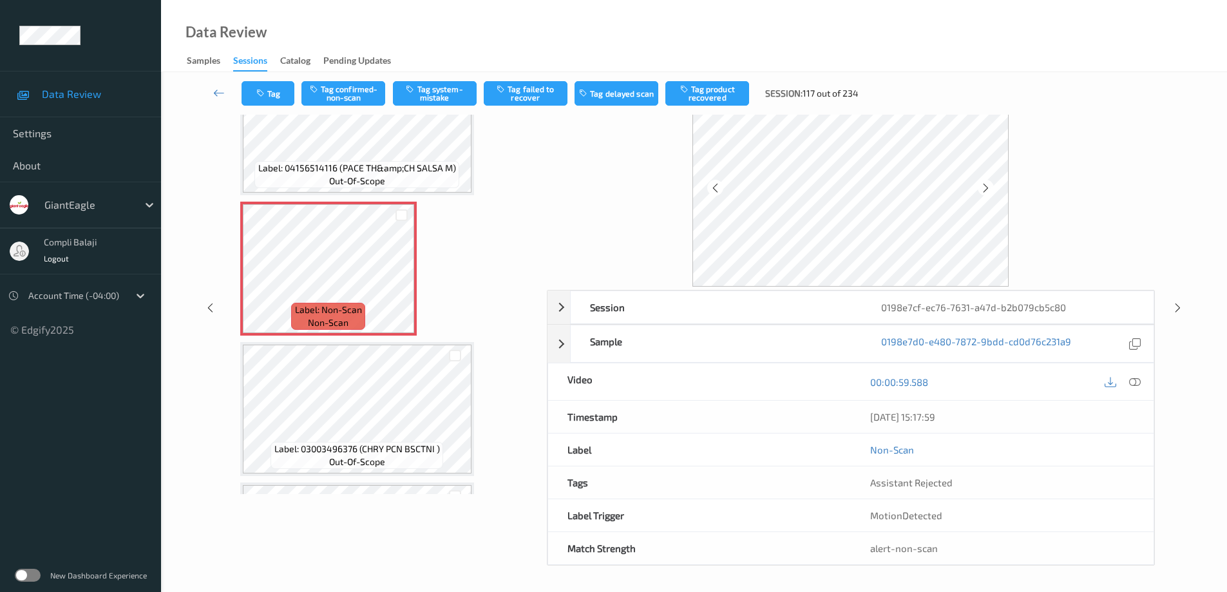
scroll to position [604, 0]
click at [1136, 387] on icon at bounding box center [1135, 382] width 12 height 12
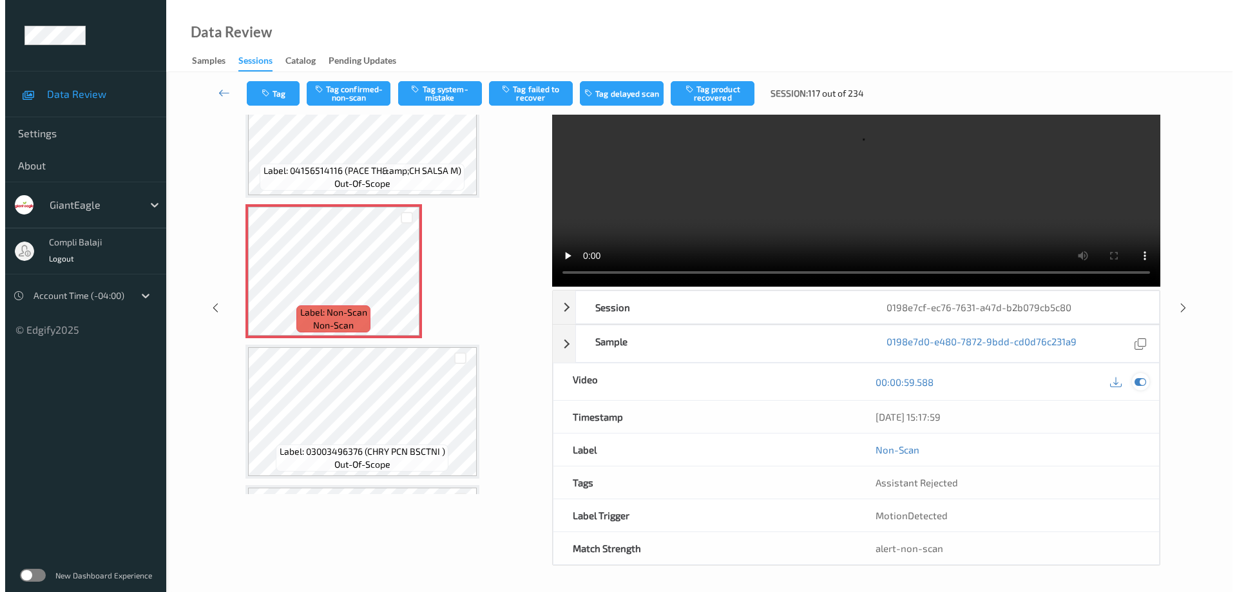
scroll to position [0, 0]
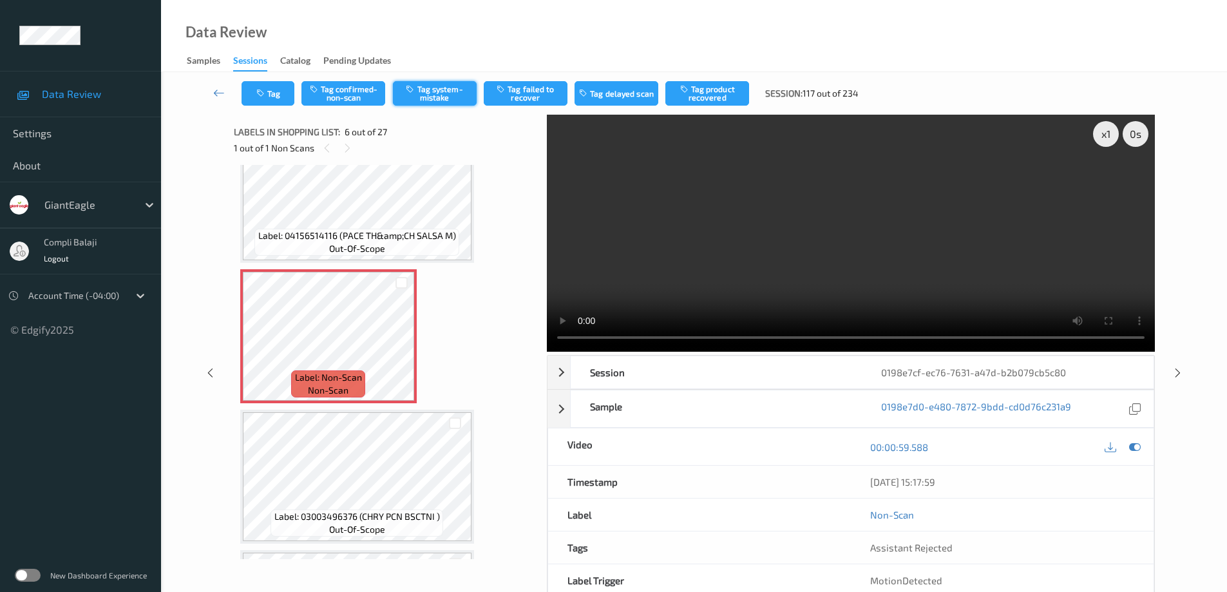
click at [436, 91] on button "Tag system-mistake" at bounding box center [435, 93] width 84 height 24
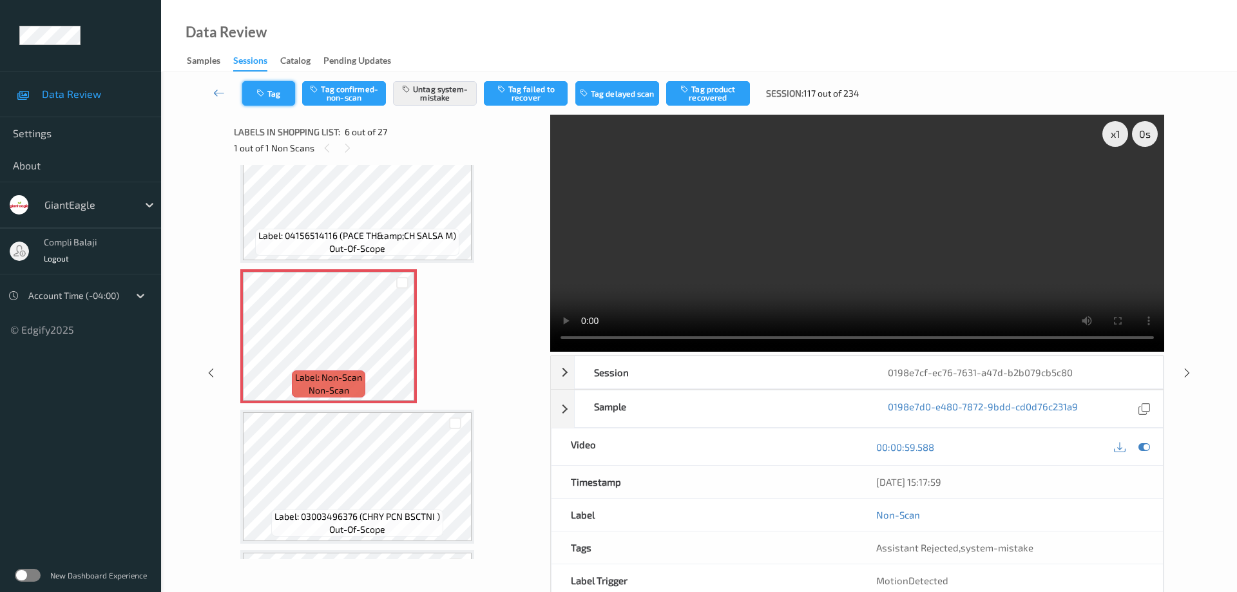
click at [274, 93] on button "Tag" at bounding box center [268, 93] width 53 height 24
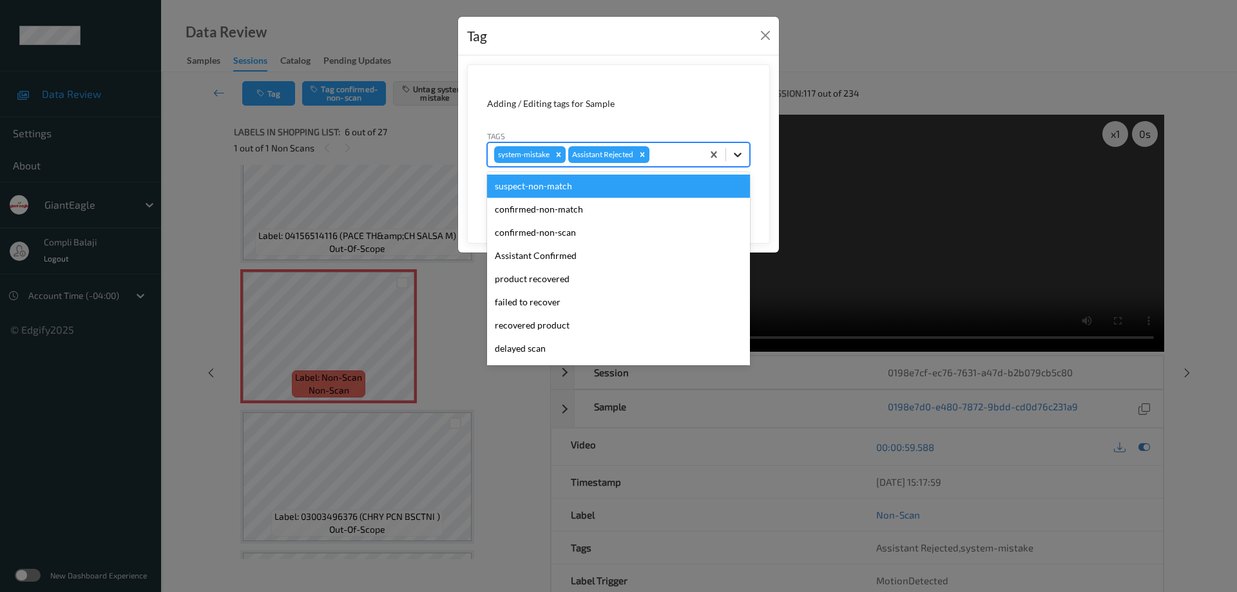
click at [738, 153] on icon at bounding box center [737, 154] width 13 height 13
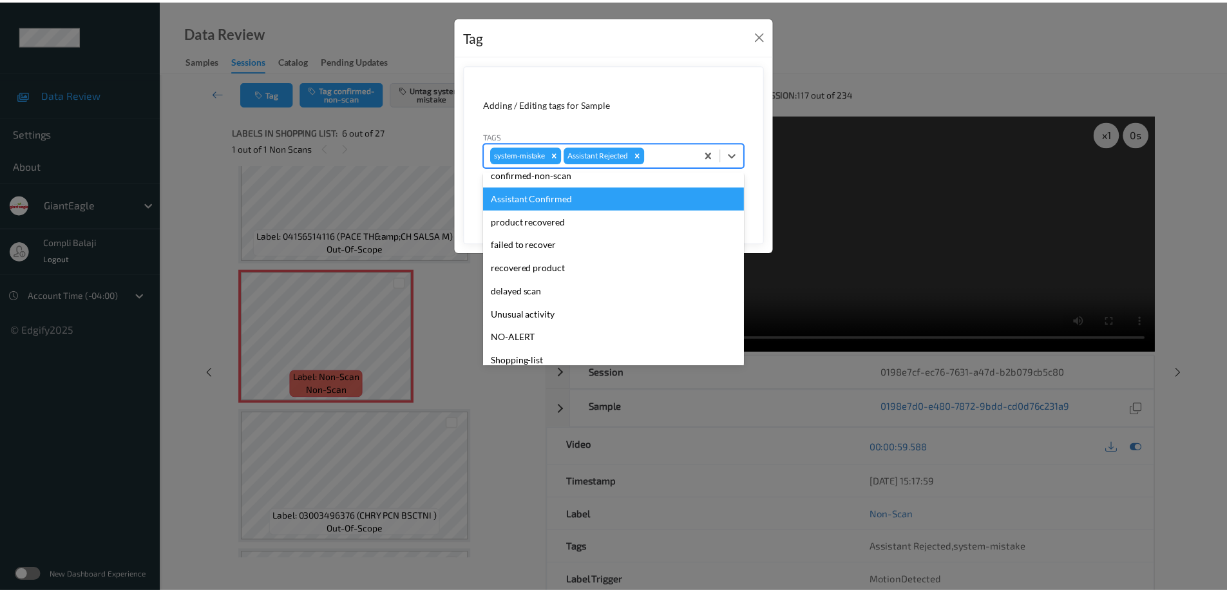
scroll to position [113, 0]
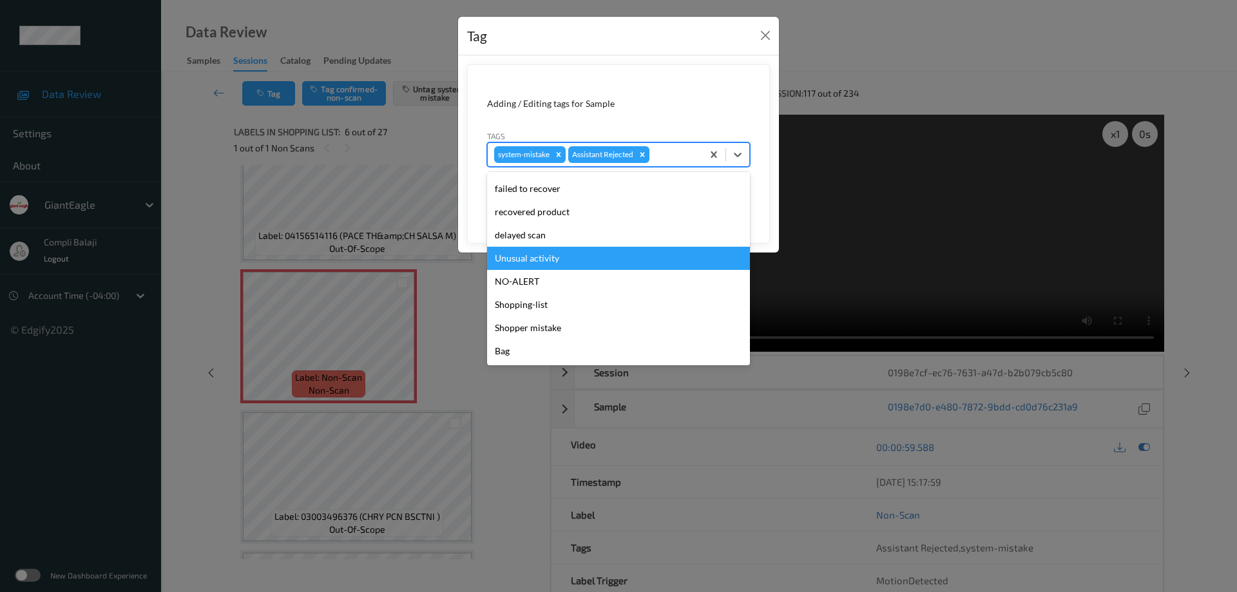
click at [535, 259] on div "Unusual activity" at bounding box center [618, 258] width 263 height 23
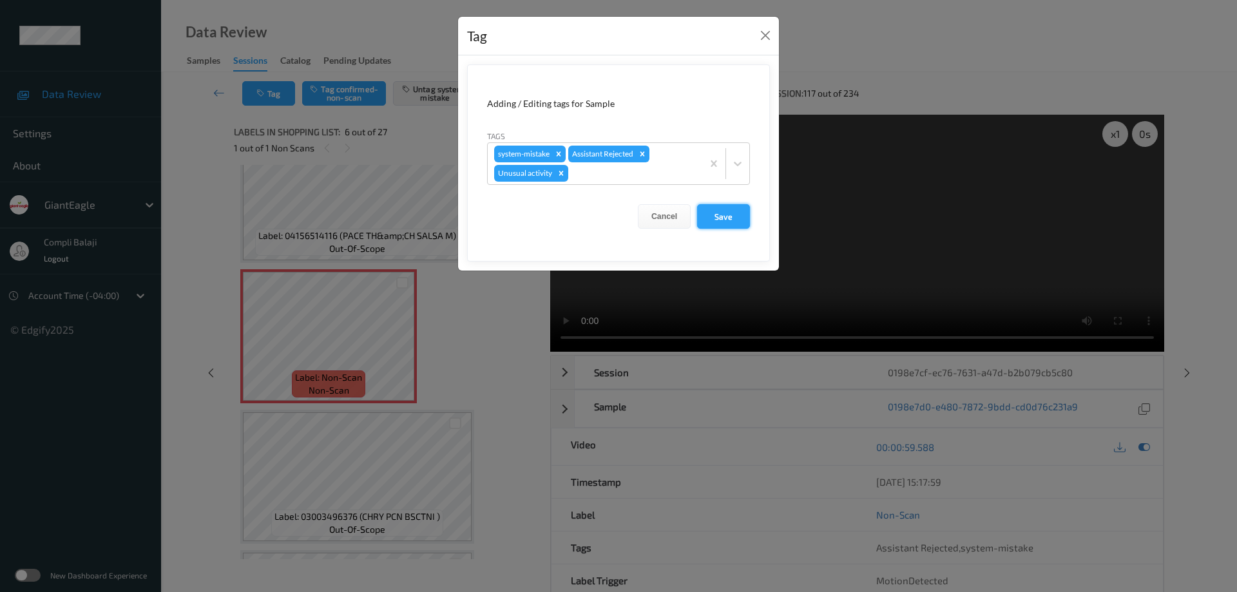
click at [729, 219] on button "Save" at bounding box center [723, 216] width 53 height 24
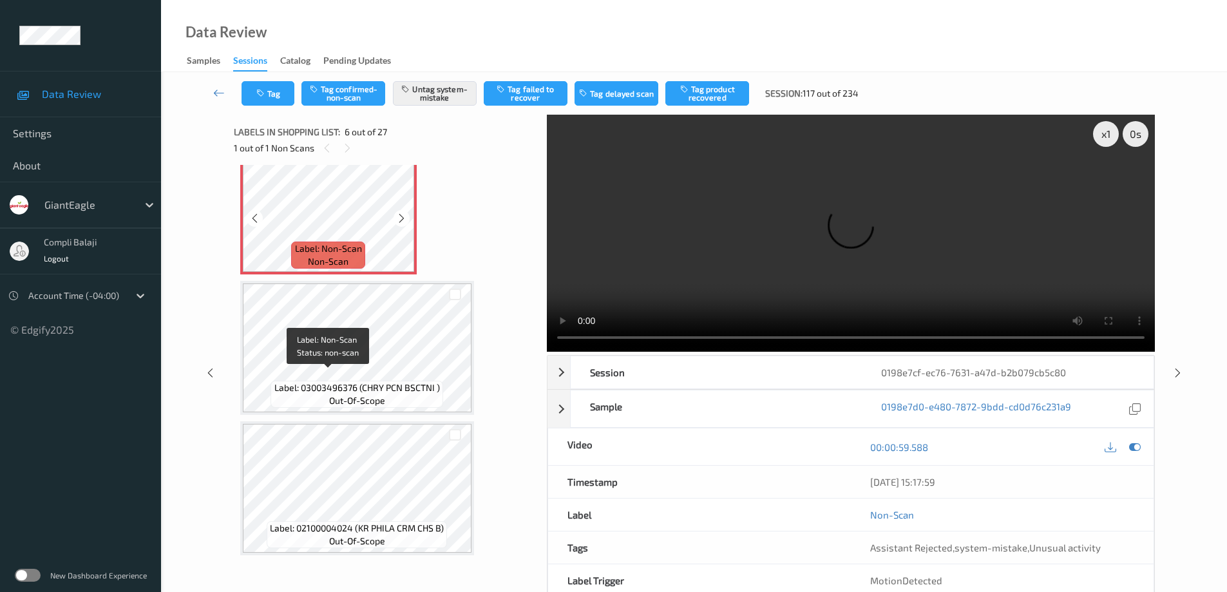
scroll to position [604, 0]
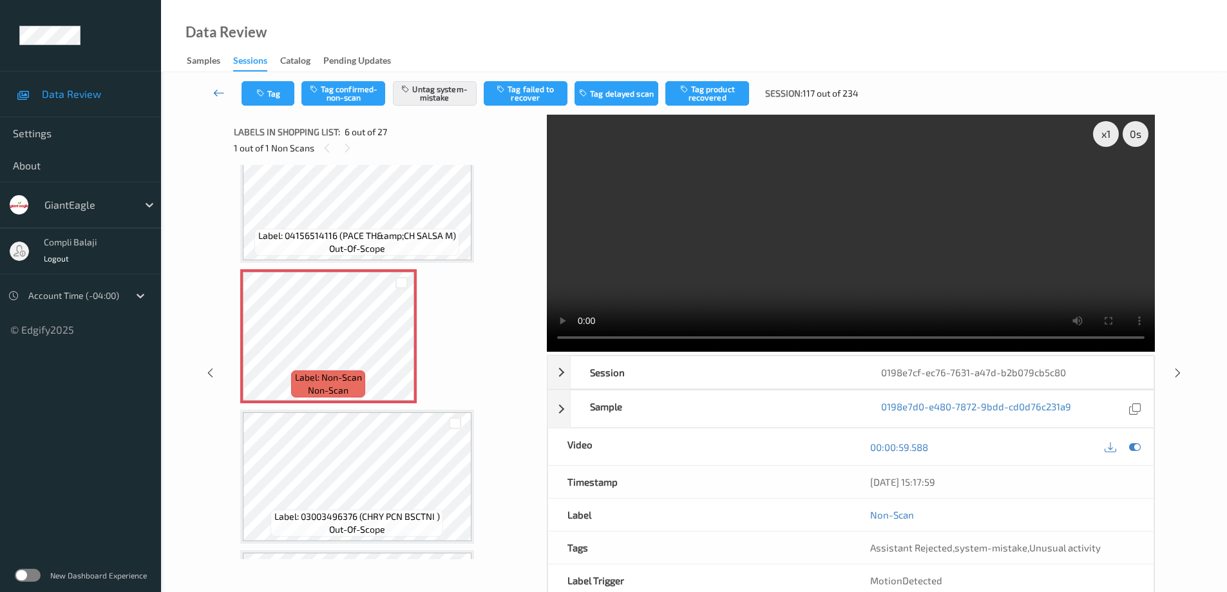
click at [215, 90] on icon at bounding box center [219, 92] width 12 height 13
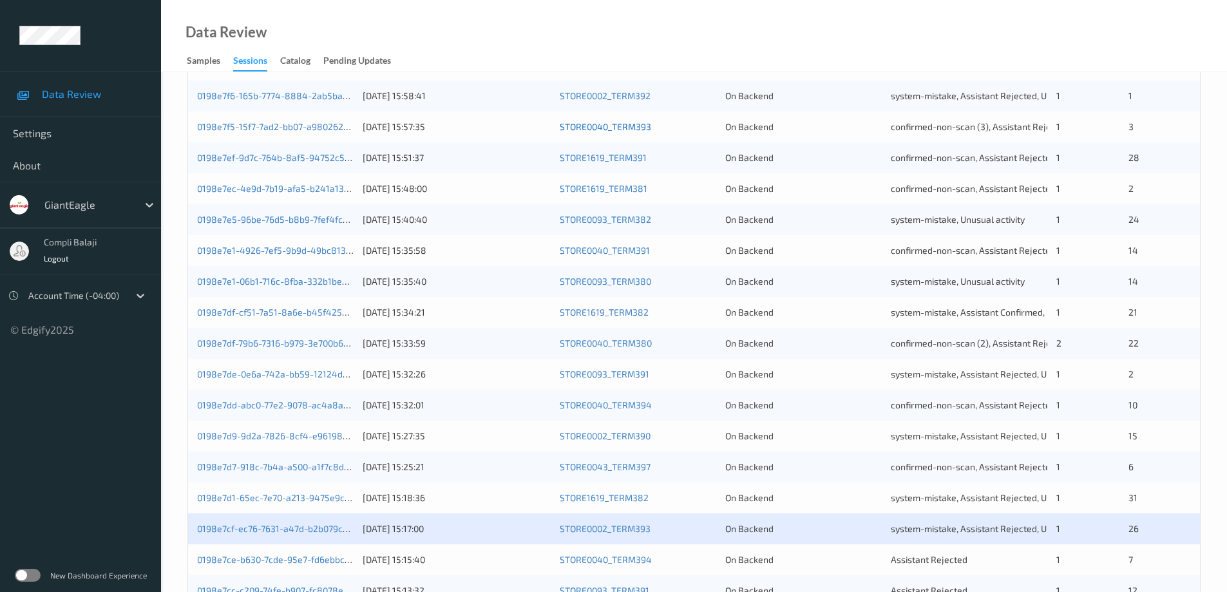
scroll to position [378, 0]
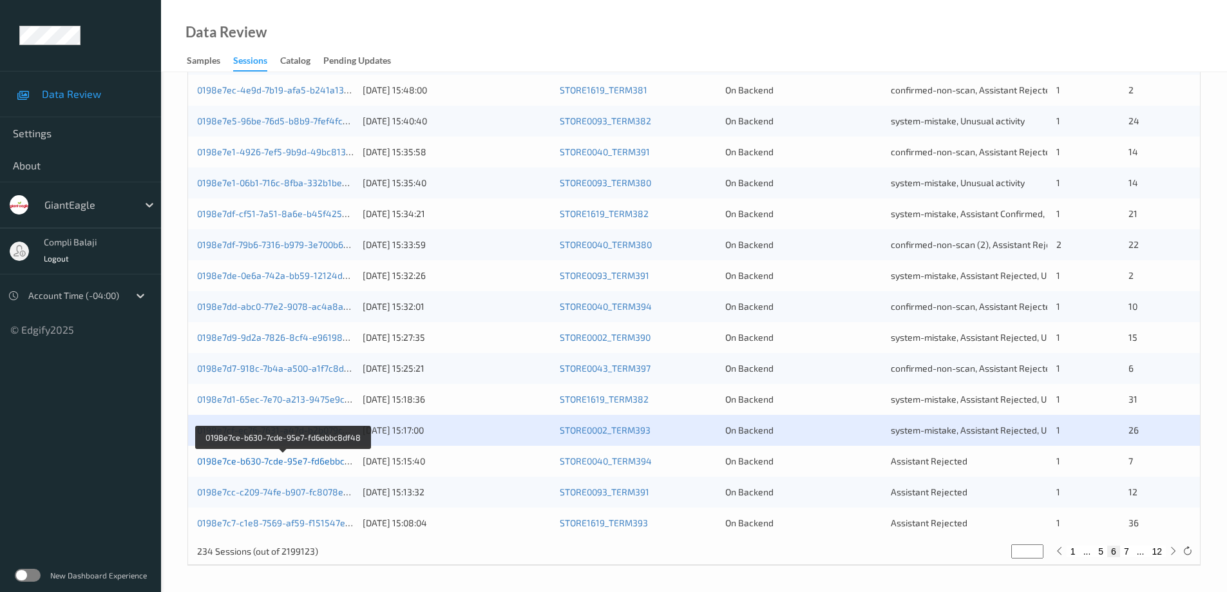
click at [318, 460] on link "0198e7ce-b630-7cde-95e7-fd6ebbc8df48" at bounding box center [283, 461] width 173 height 11
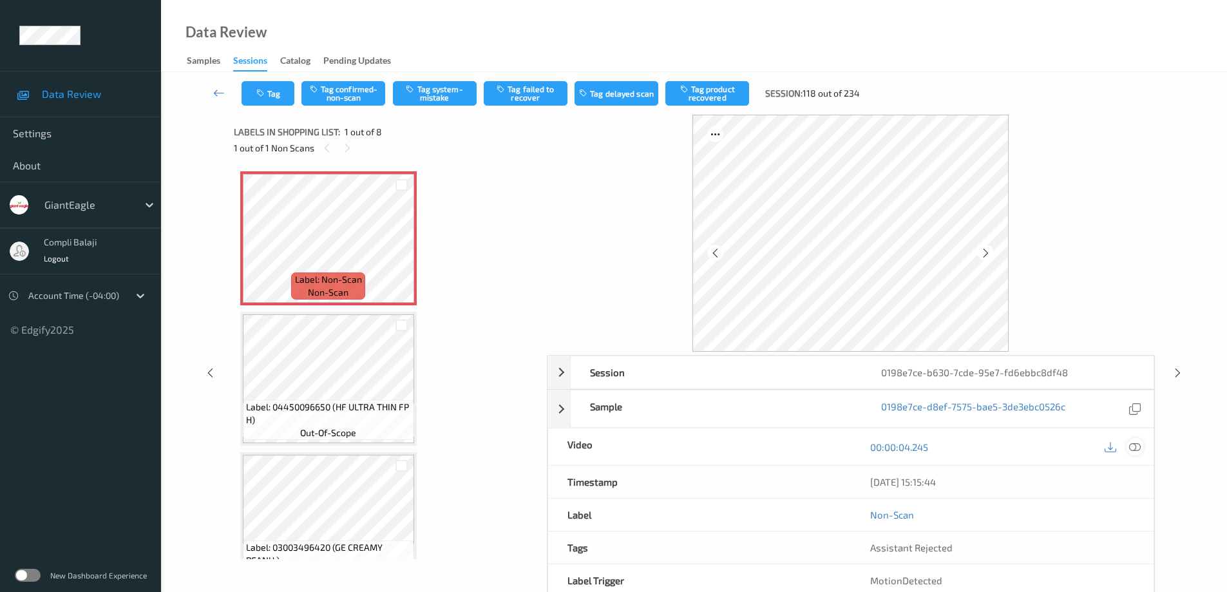
click at [1135, 443] on icon at bounding box center [1135, 447] width 12 height 12
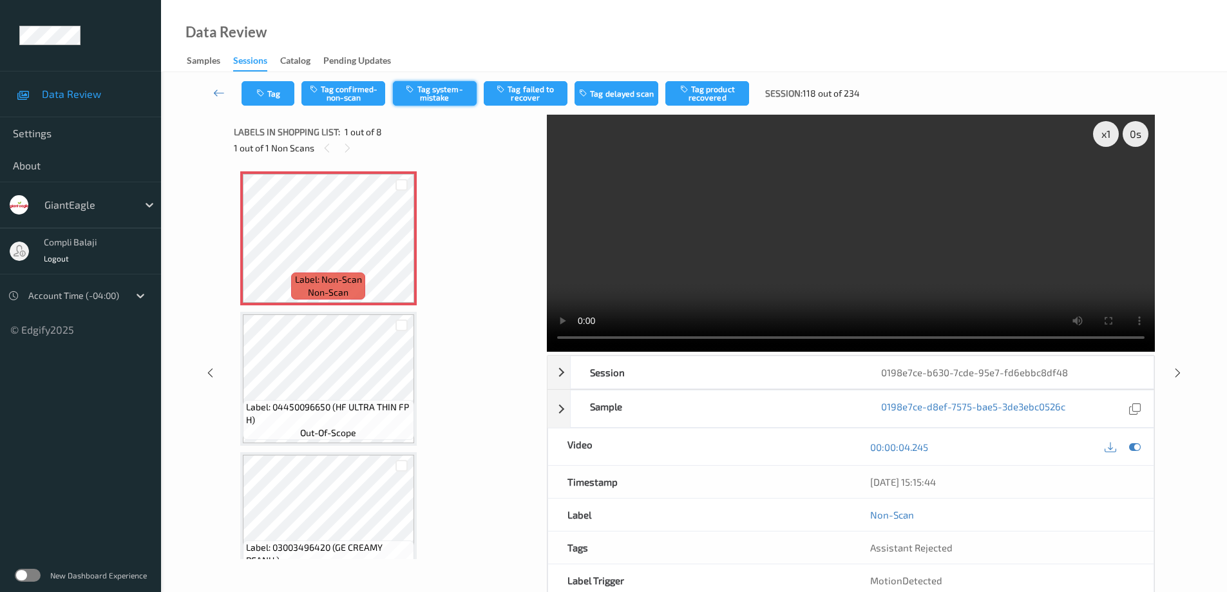
click at [461, 95] on button "Tag system-mistake" at bounding box center [435, 93] width 84 height 24
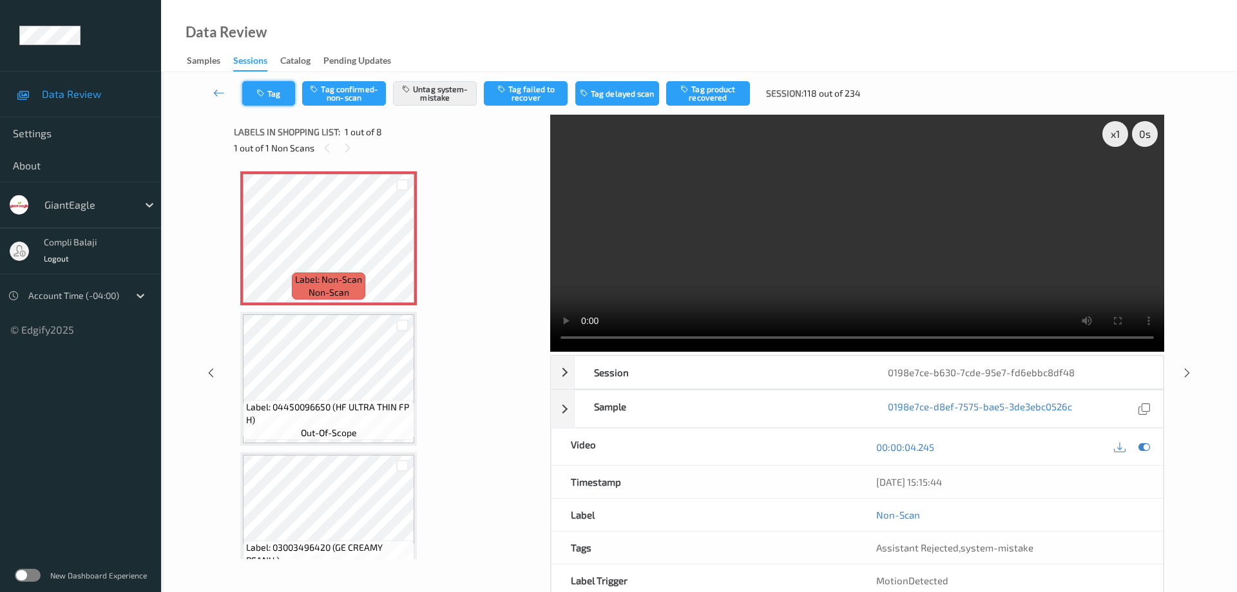
click at [276, 97] on button "Tag" at bounding box center [268, 93] width 53 height 24
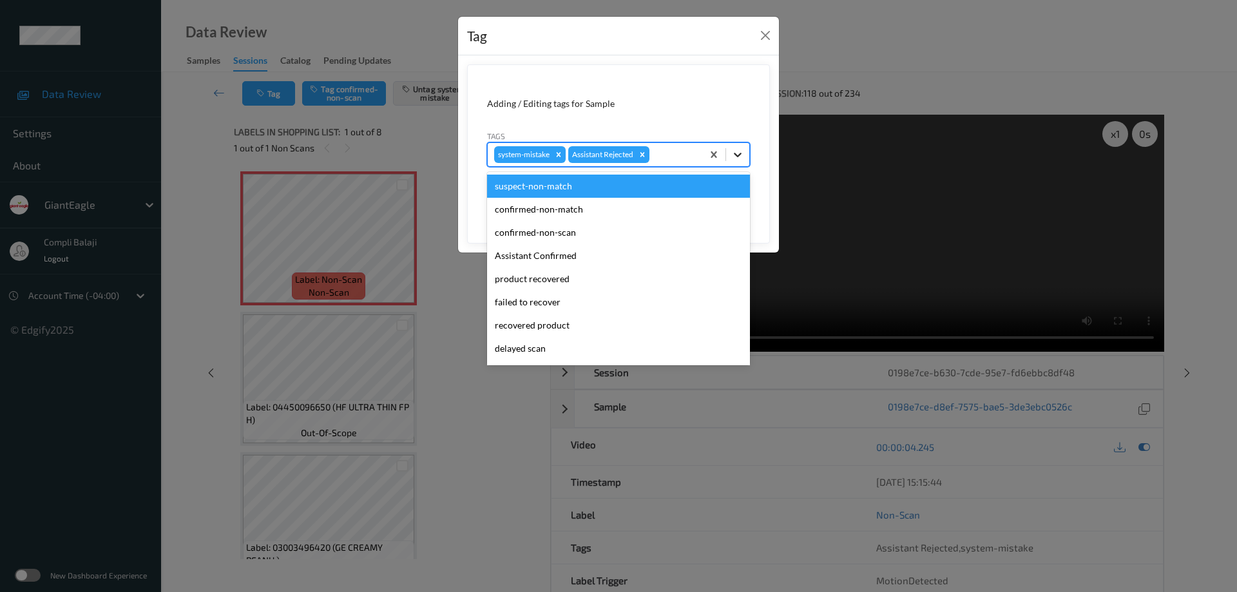
click at [742, 157] on icon at bounding box center [737, 154] width 13 height 13
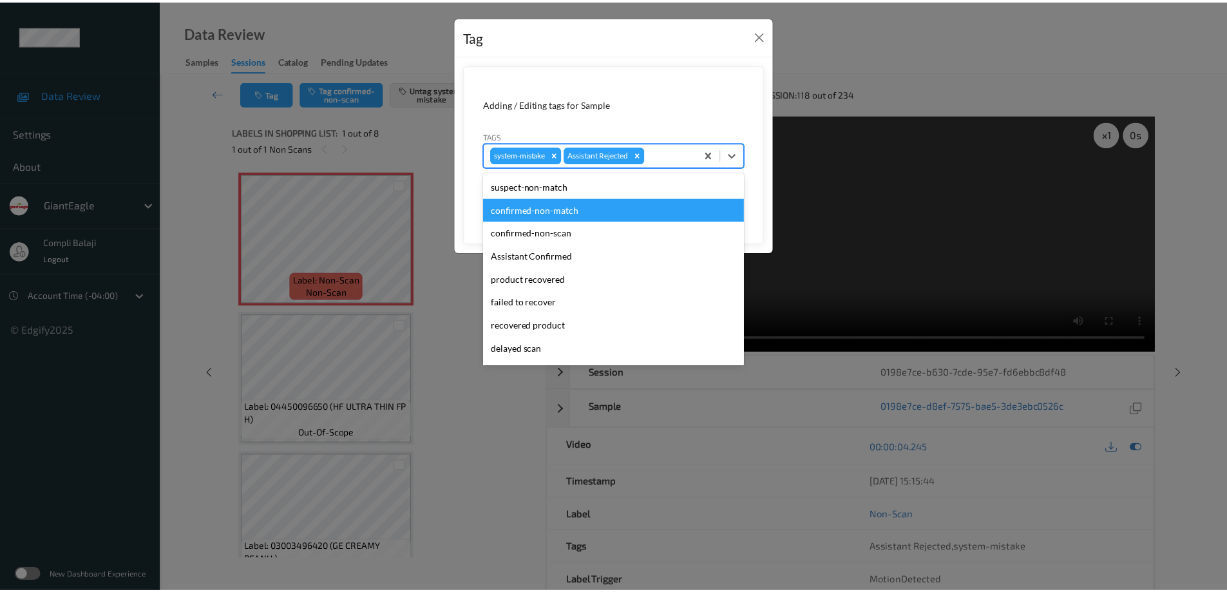
scroll to position [113, 0]
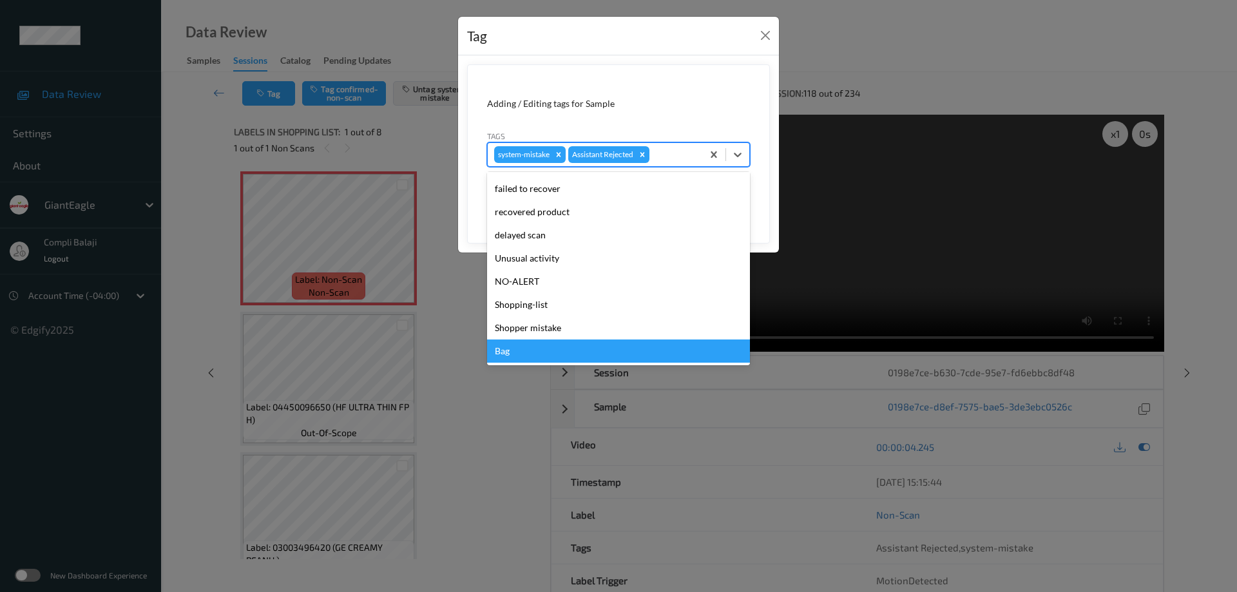
click at [513, 354] on div "Bag" at bounding box center [618, 351] width 263 height 23
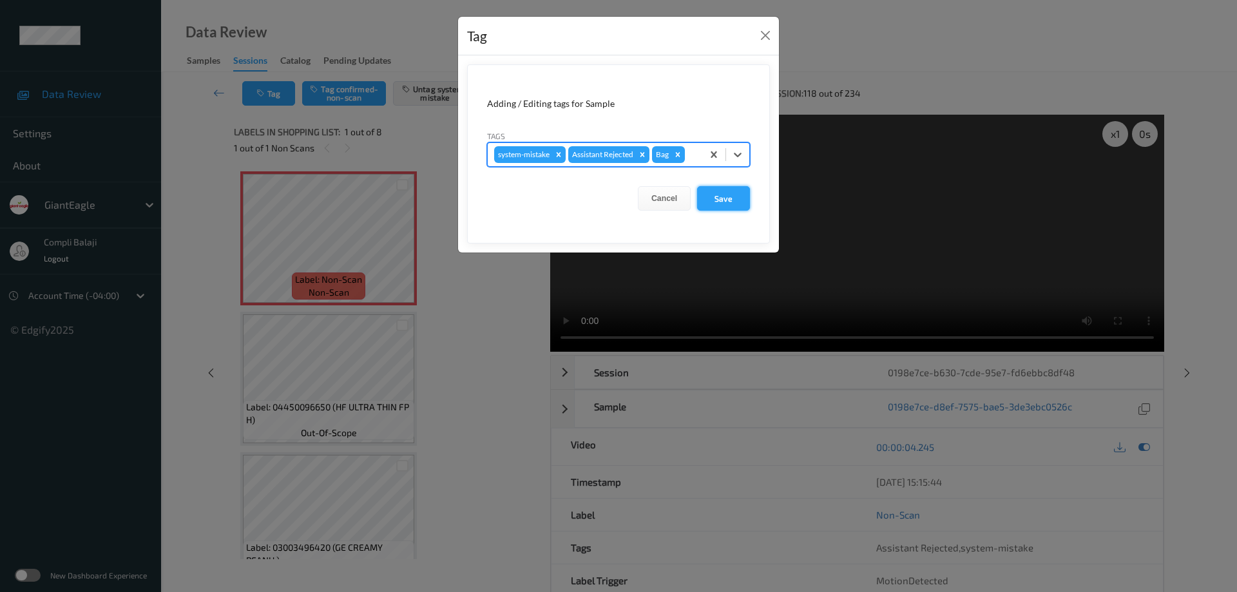
drag, startPoint x: 727, startPoint y: 201, endPoint x: 718, endPoint y: 204, distance: 9.4
click at [727, 201] on button "Save" at bounding box center [723, 198] width 53 height 24
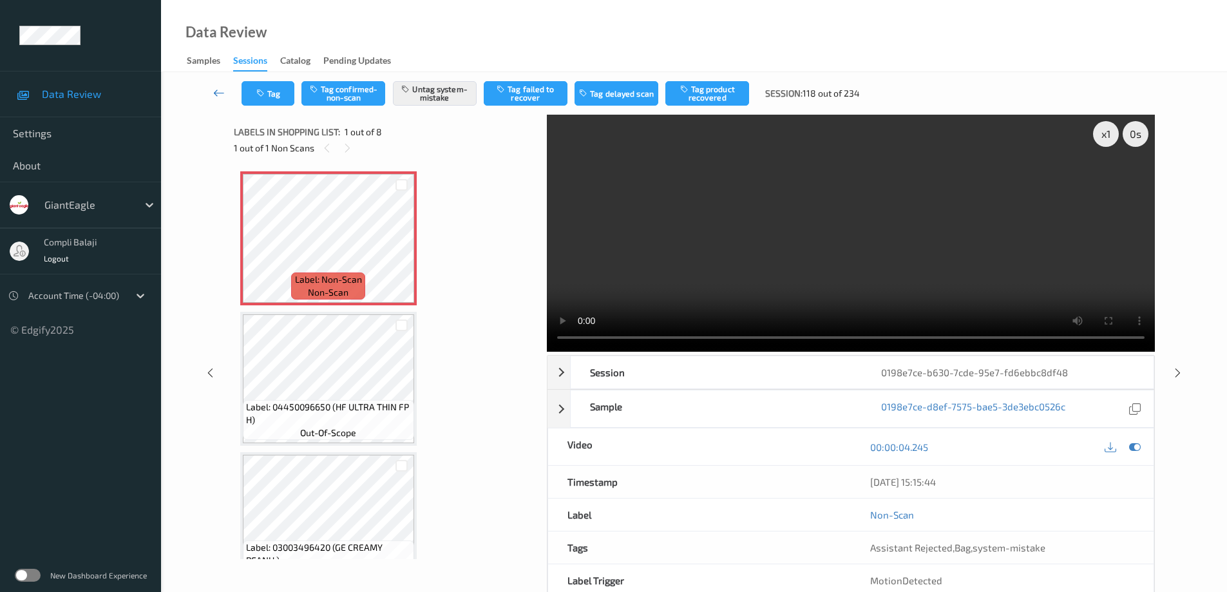
click at [214, 92] on icon at bounding box center [219, 92] width 12 height 13
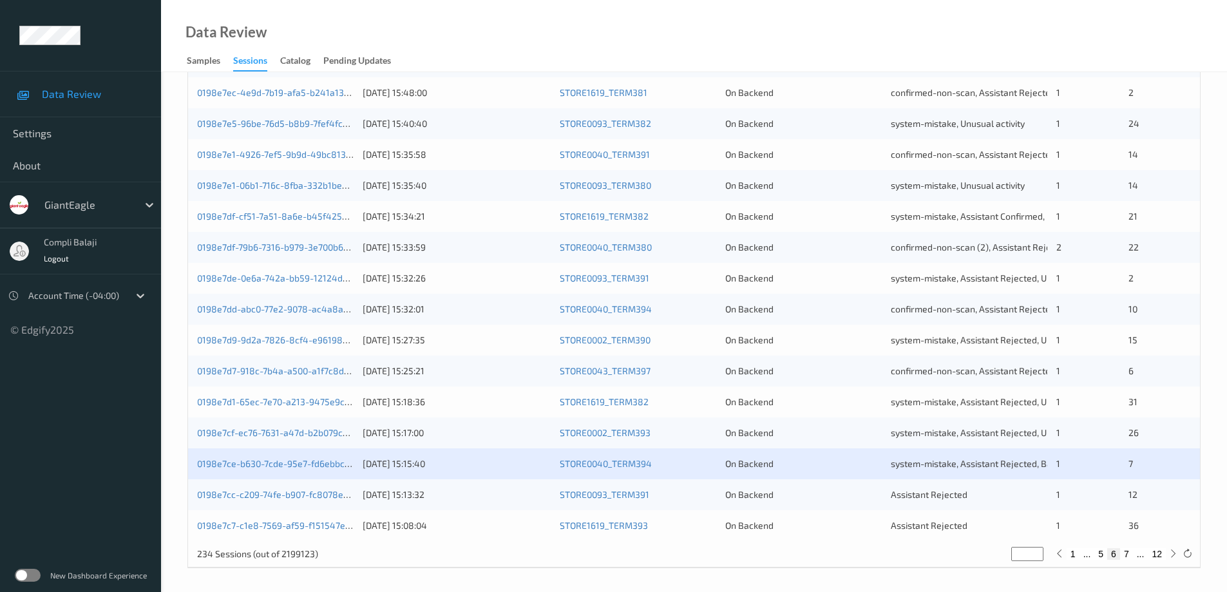
scroll to position [378, 0]
click at [301, 496] on link "0198e7cc-c209-74fe-b907-fc8078e8d2e3" at bounding box center [283, 491] width 173 height 11
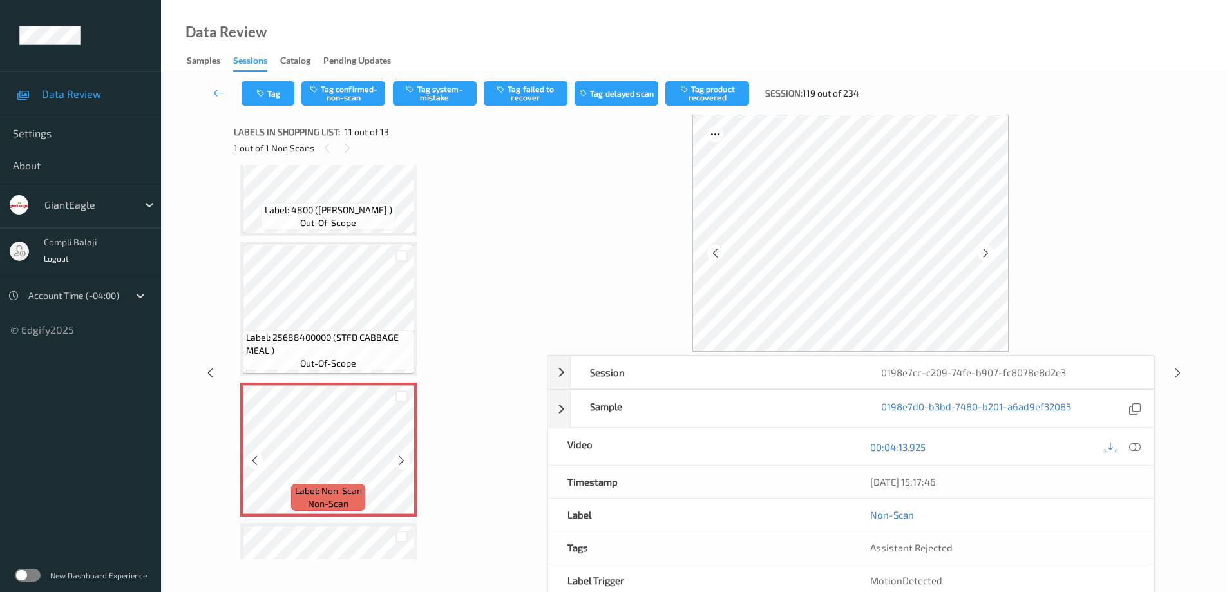
scroll to position [1157, 0]
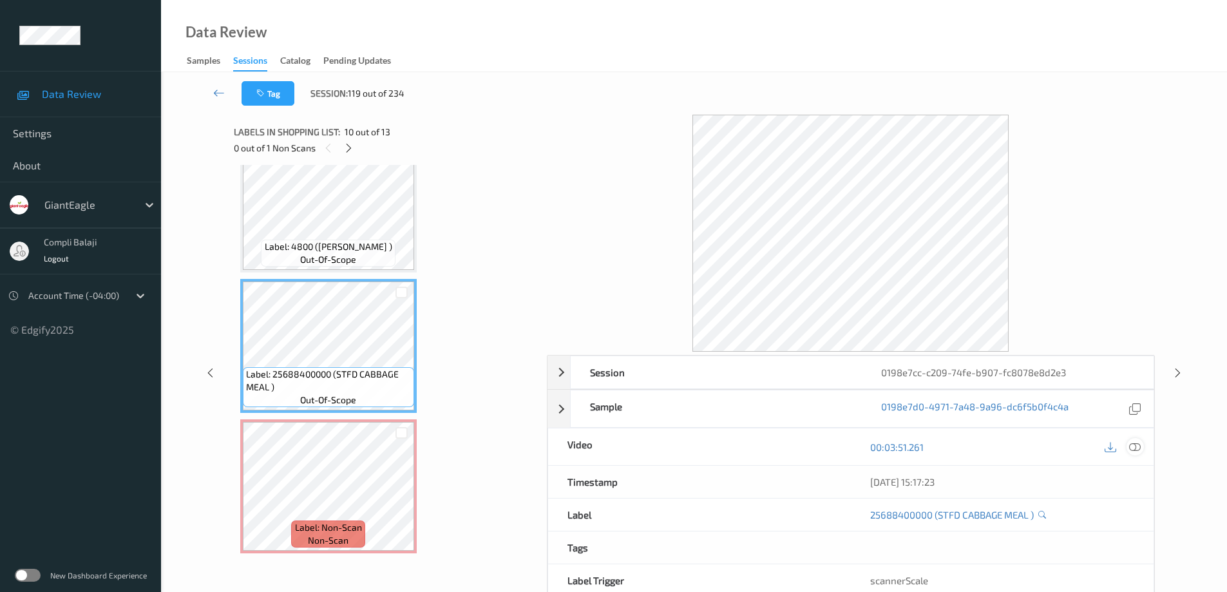
click at [1139, 445] on icon at bounding box center [1135, 447] width 12 height 12
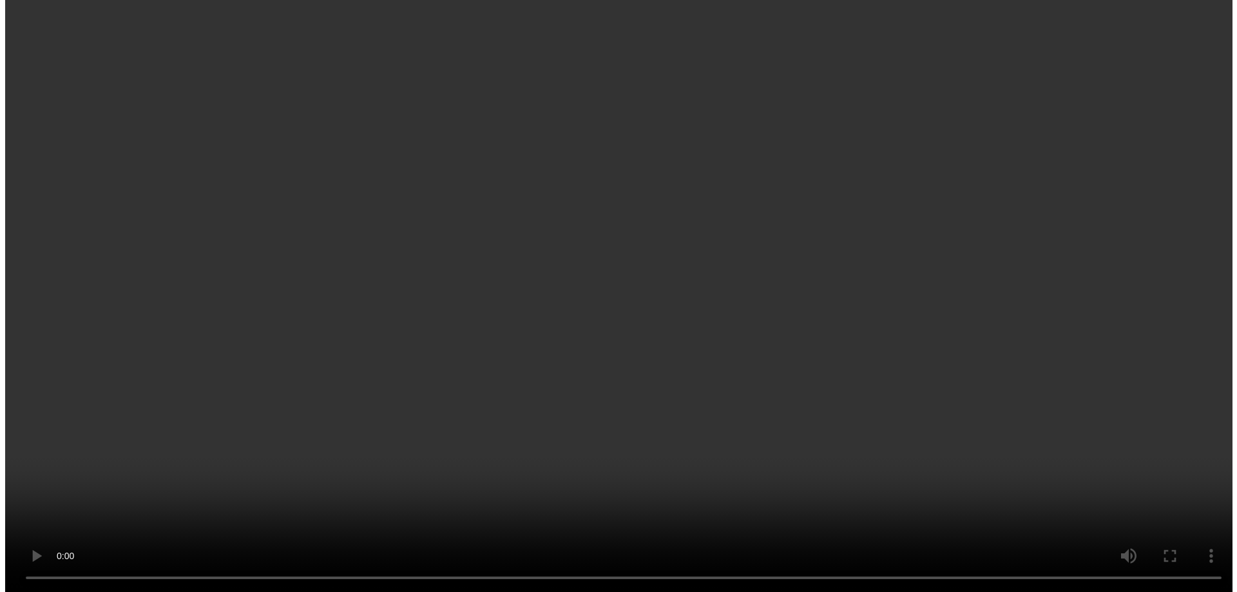
scroll to position [1285, 0]
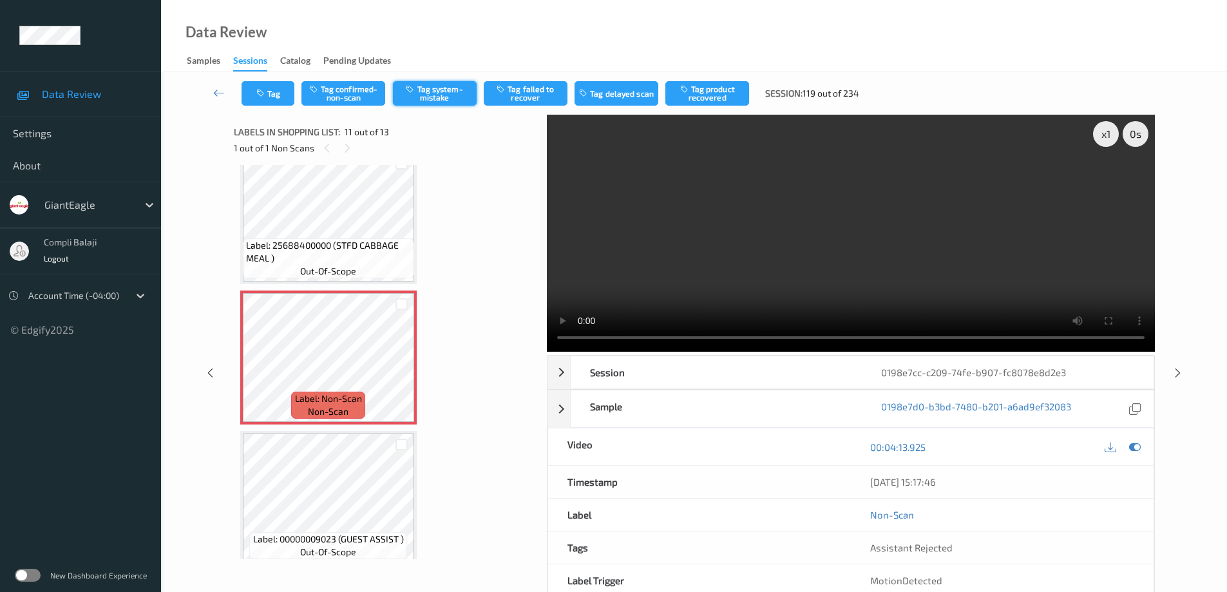
click at [452, 94] on button "Tag system-mistake" at bounding box center [435, 93] width 84 height 24
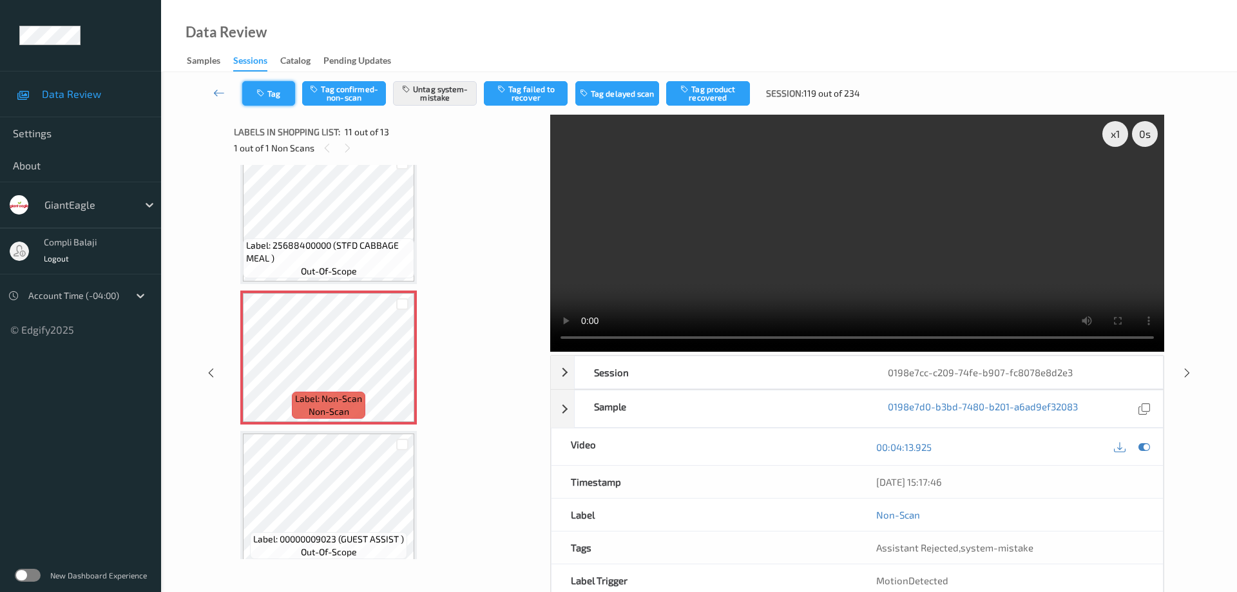
click at [276, 90] on button "Tag" at bounding box center [268, 93] width 53 height 24
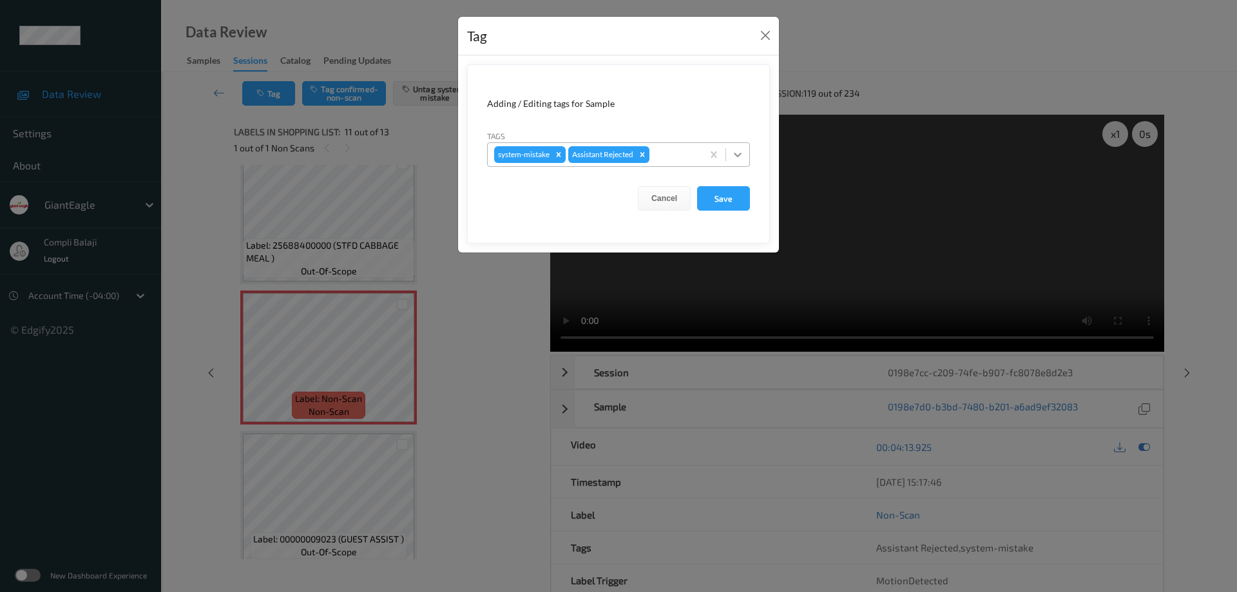
click at [744, 155] on icon at bounding box center [737, 154] width 13 height 13
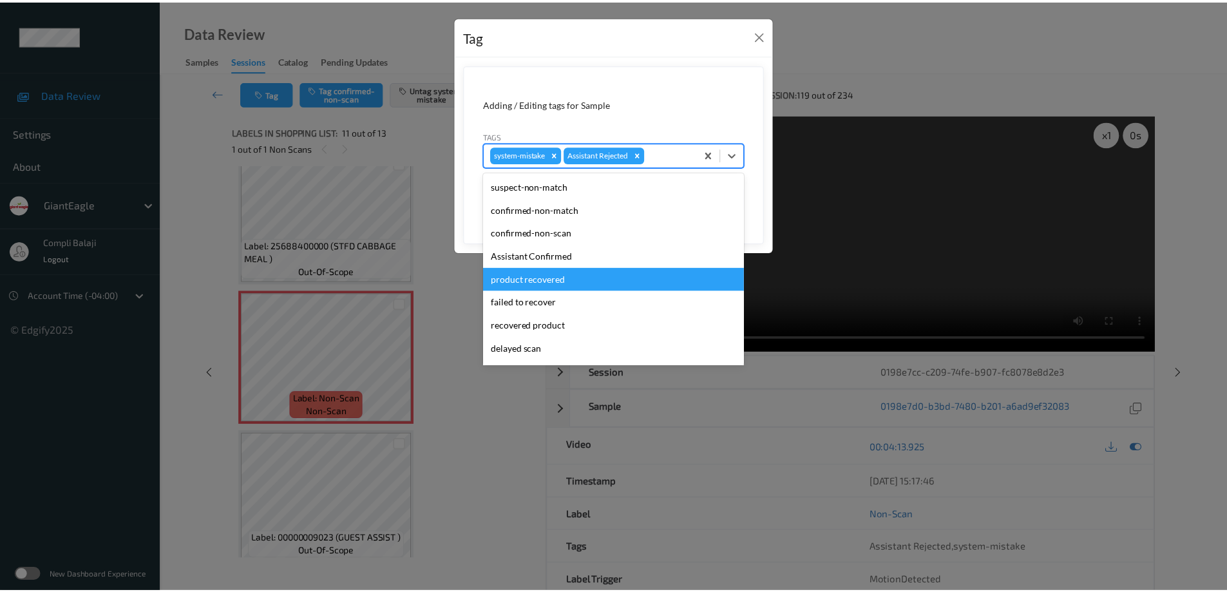
scroll to position [113, 0]
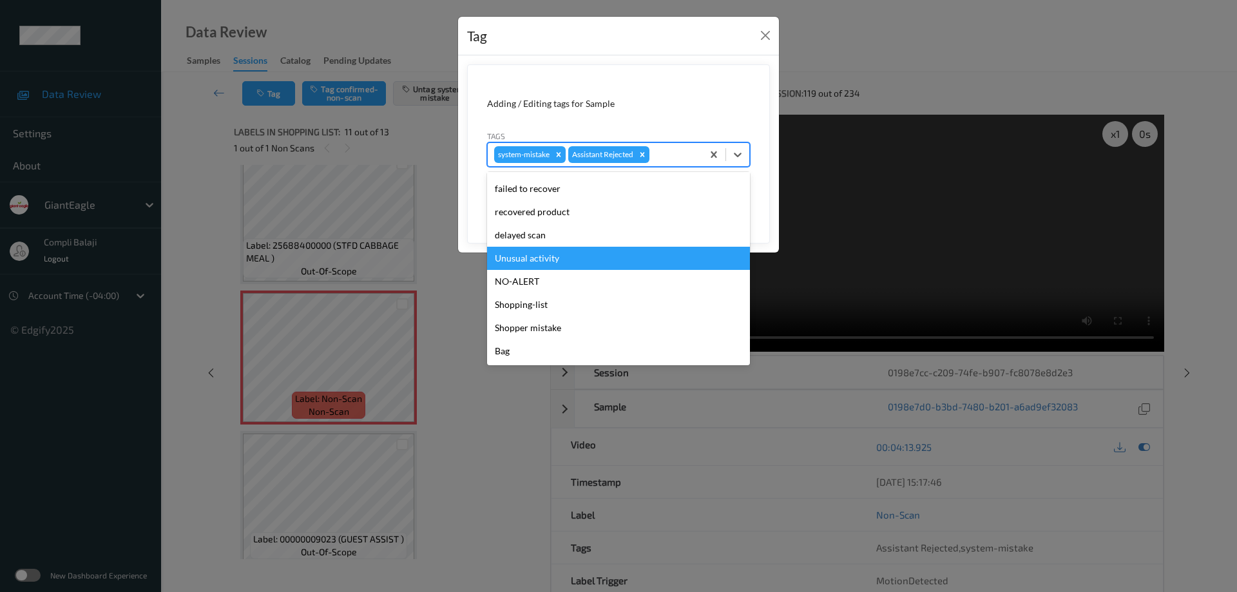
click at [553, 265] on div "Unusual activity" at bounding box center [618, 258] width 263 height 23
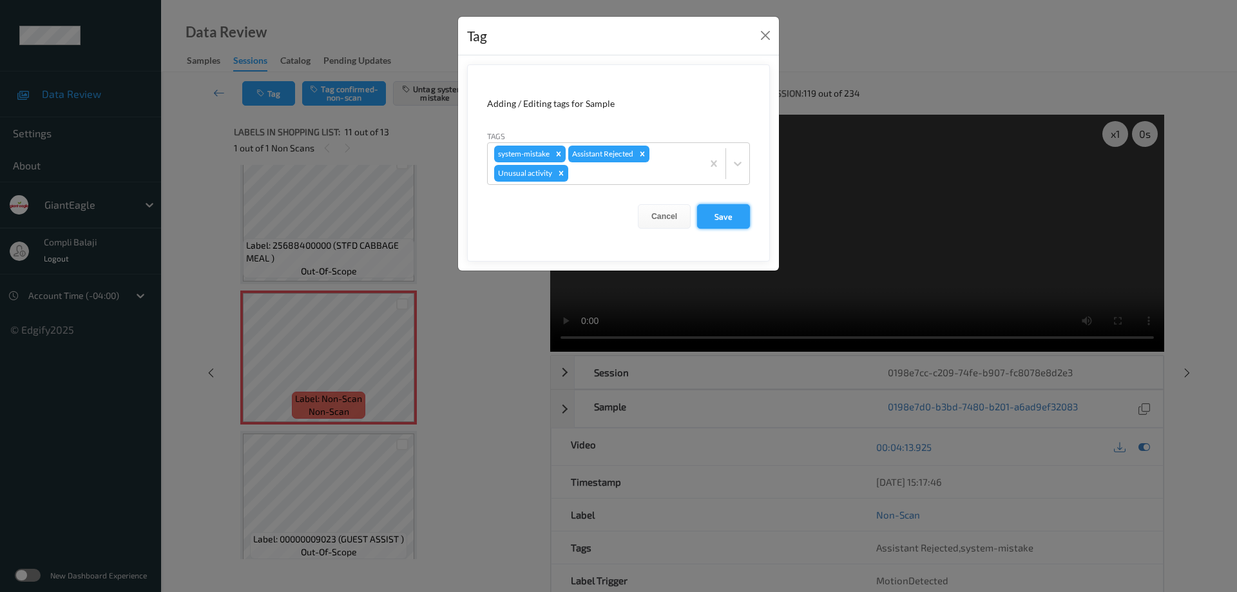
click at [737, 219] on button "Save" at bounding box center [723, 216] width 53 height 24
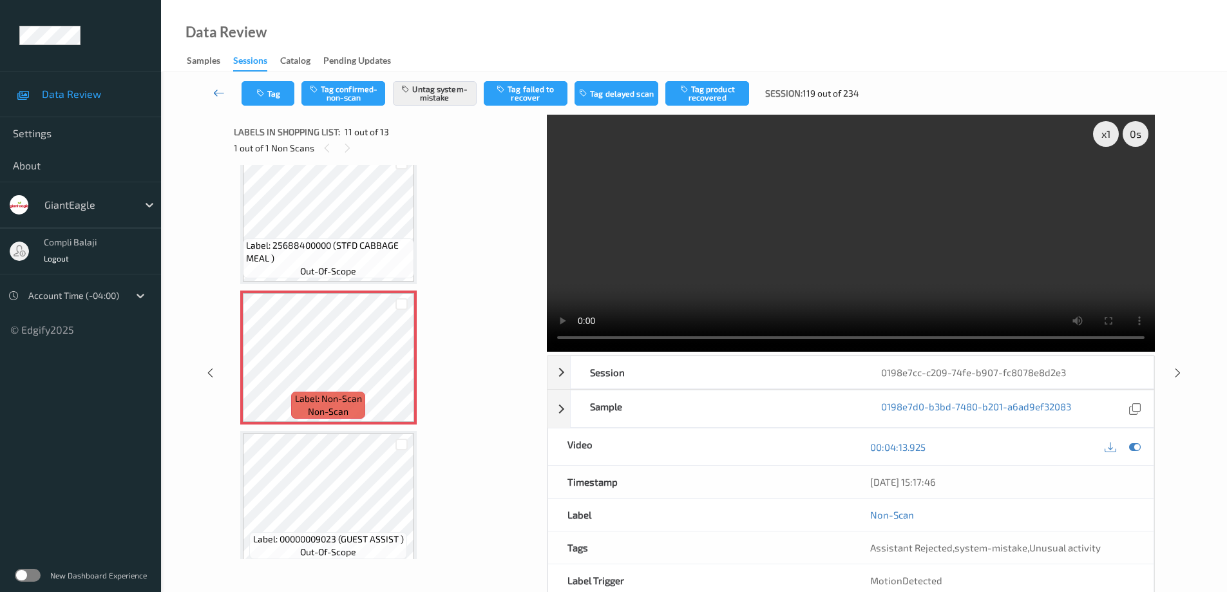
click at [219, 95] on icon at bounding box center [219, 92] width 12 height 13
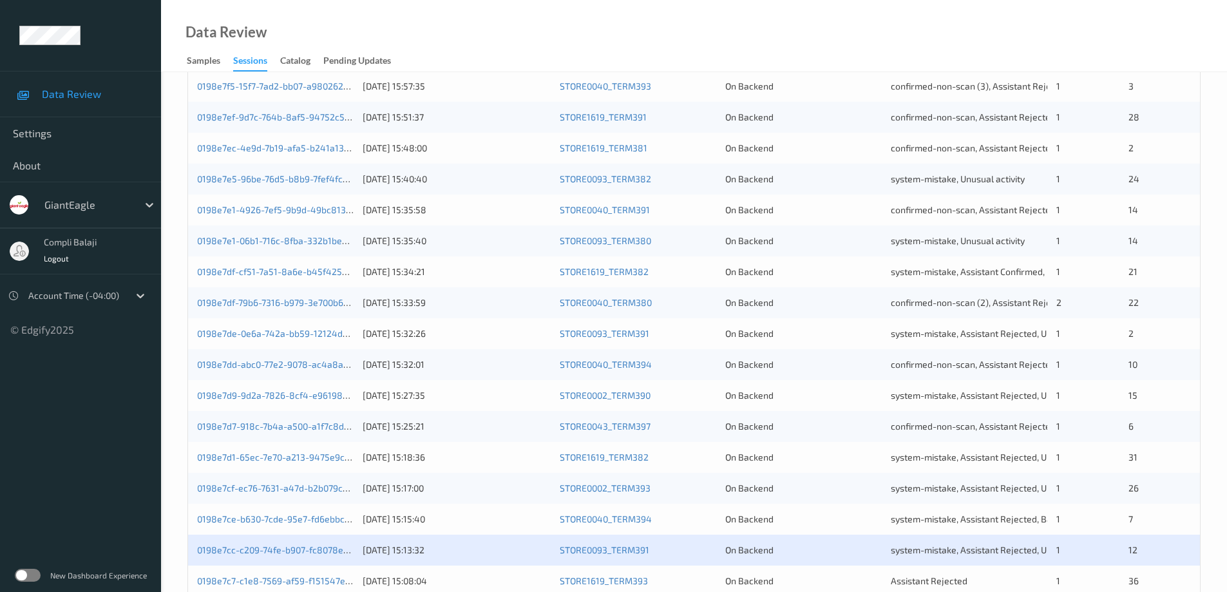
scroll to position [378, 0]
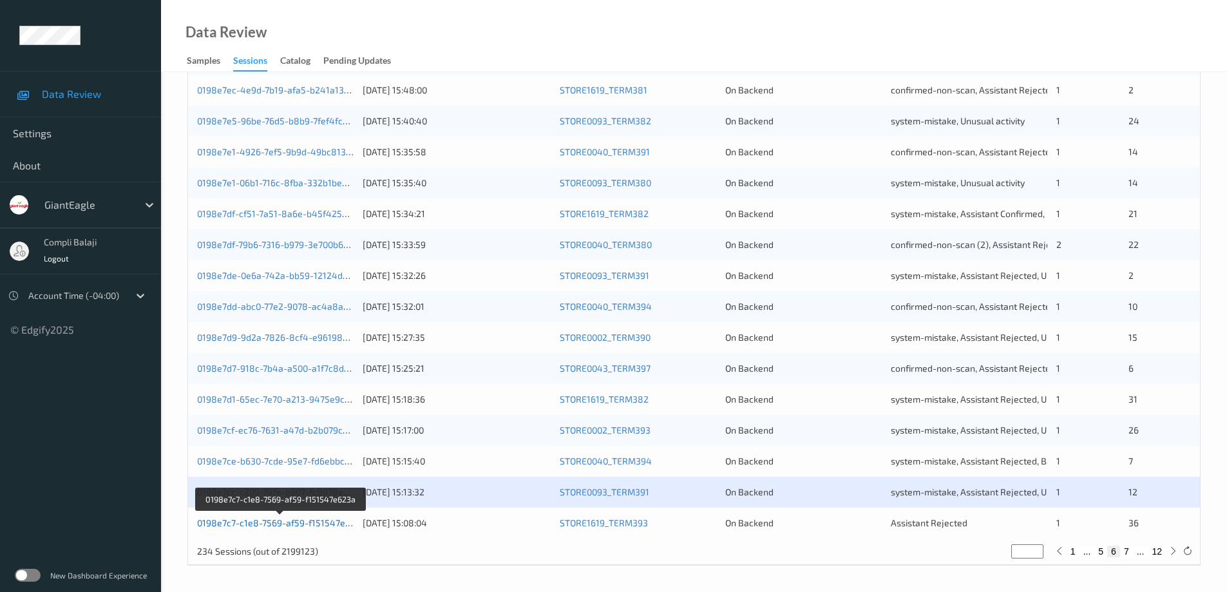
click at [285, 524] on link "0198e7c7-c1e8-7569-af59-f151547e623a" at bounding box center [281, 522] width 169 height 11
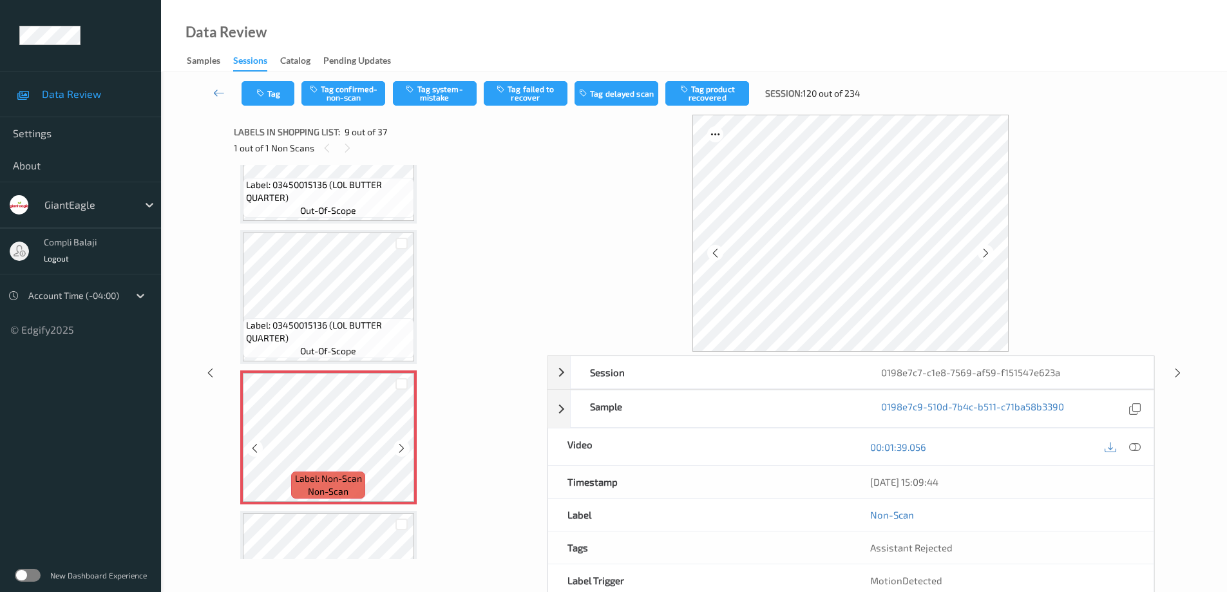
scroll to position [916, 0]
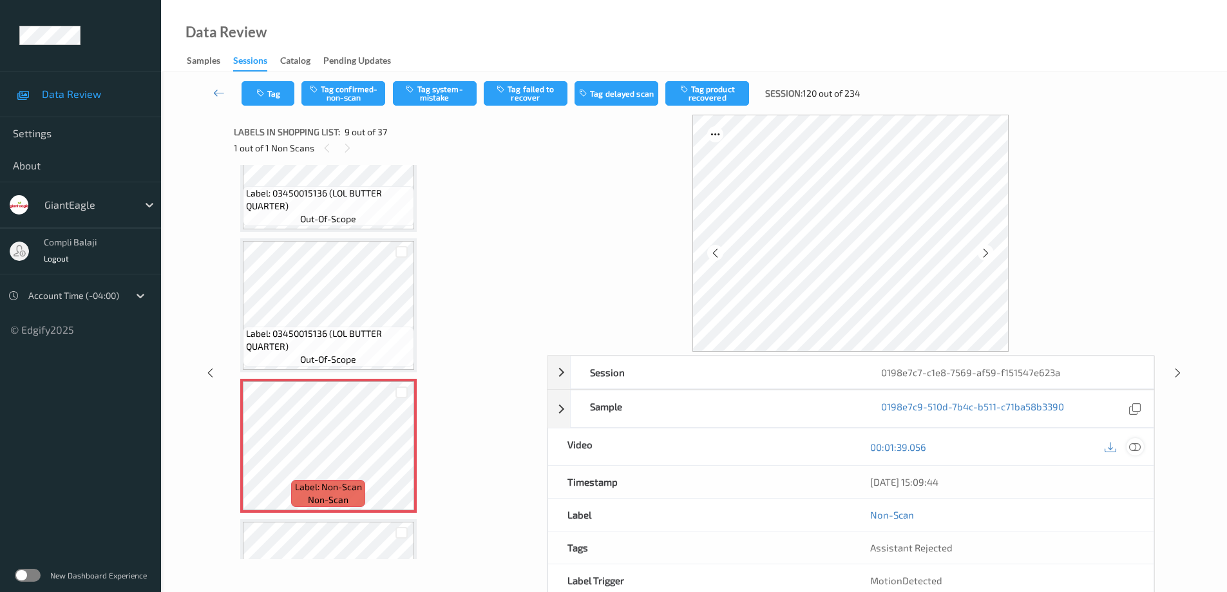
click at [1140, 448] on icon at bounding box center [1135, 447] width 12 height 12
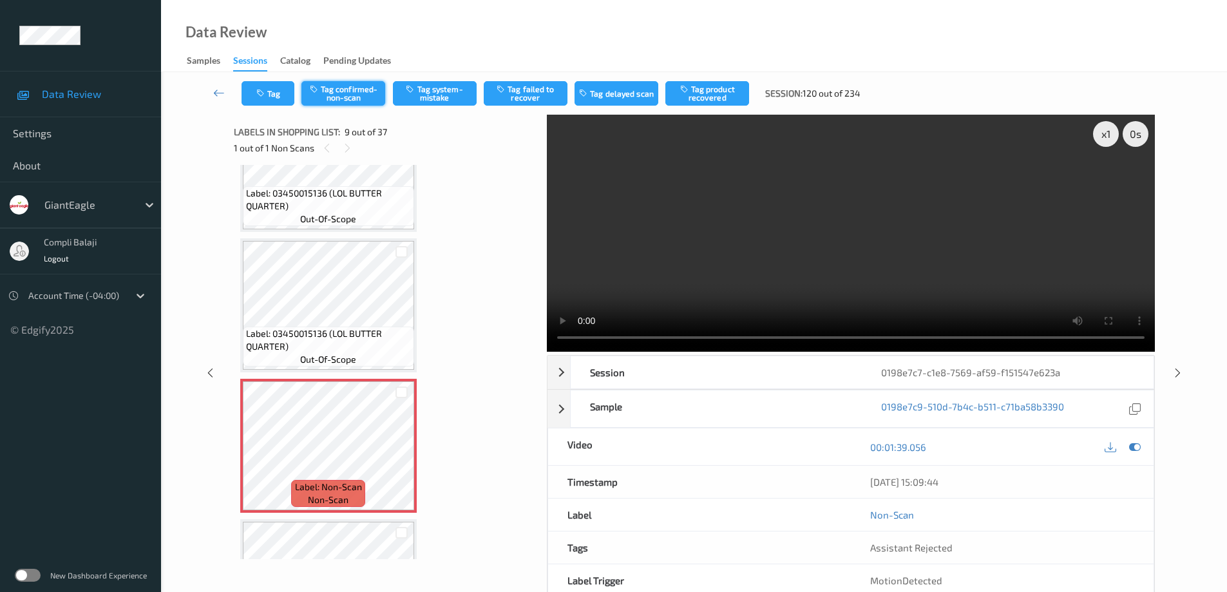
click at [358, 99] on button "Tag confirmed-non-scan" at bounding box center [344, 93] width 84 height 24
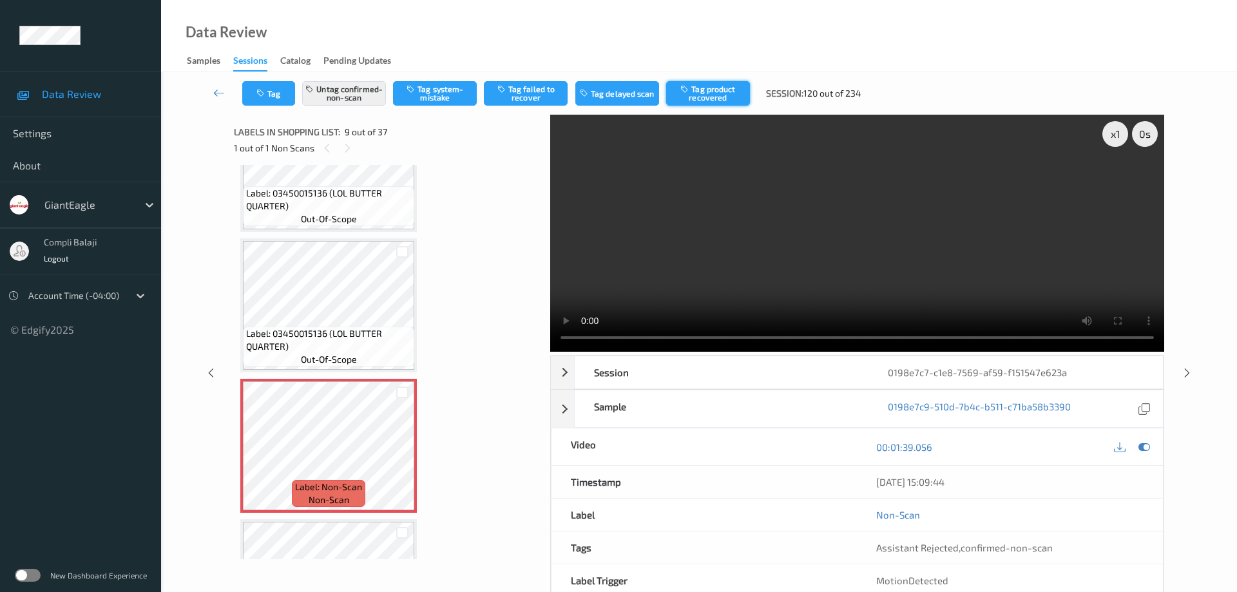
click at [716, 95] on button "Tag product recovered" at bounding box center [708, 93] width 84 height 24
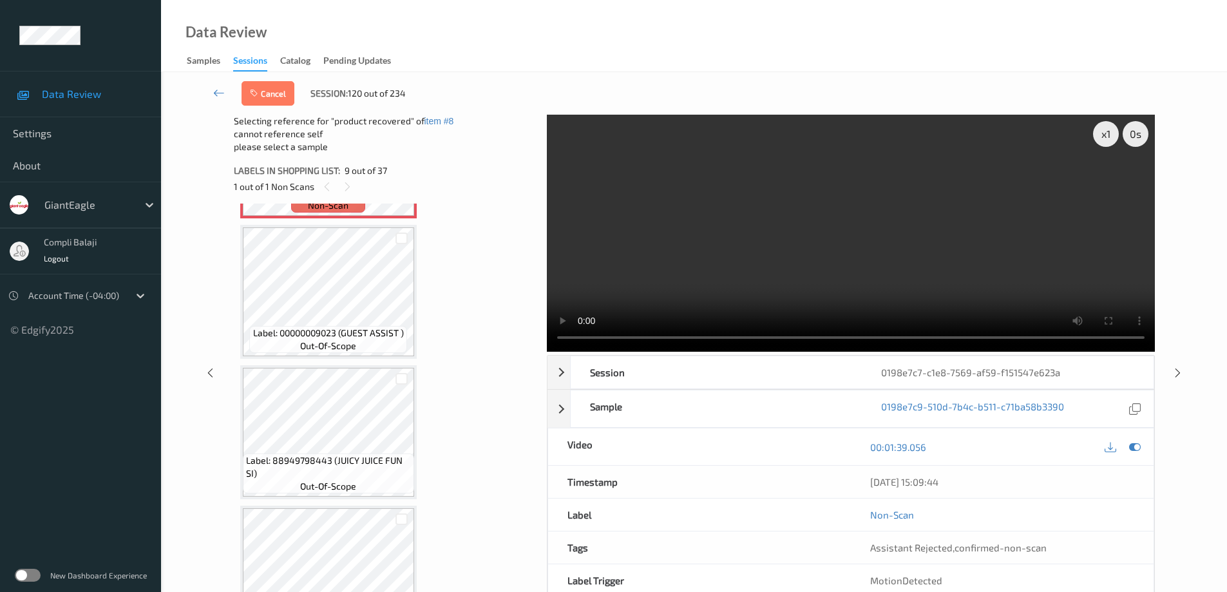
scroll to position [1238, 0]
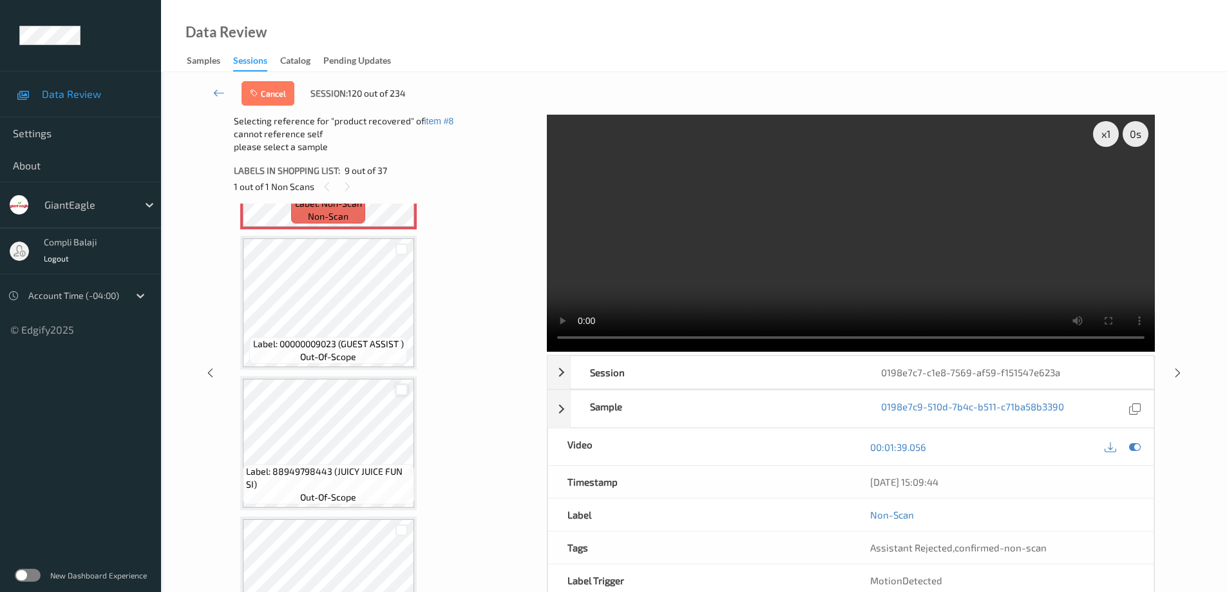
click at [401, 391] on div at bounding box center [402, 390] width 12 height 12
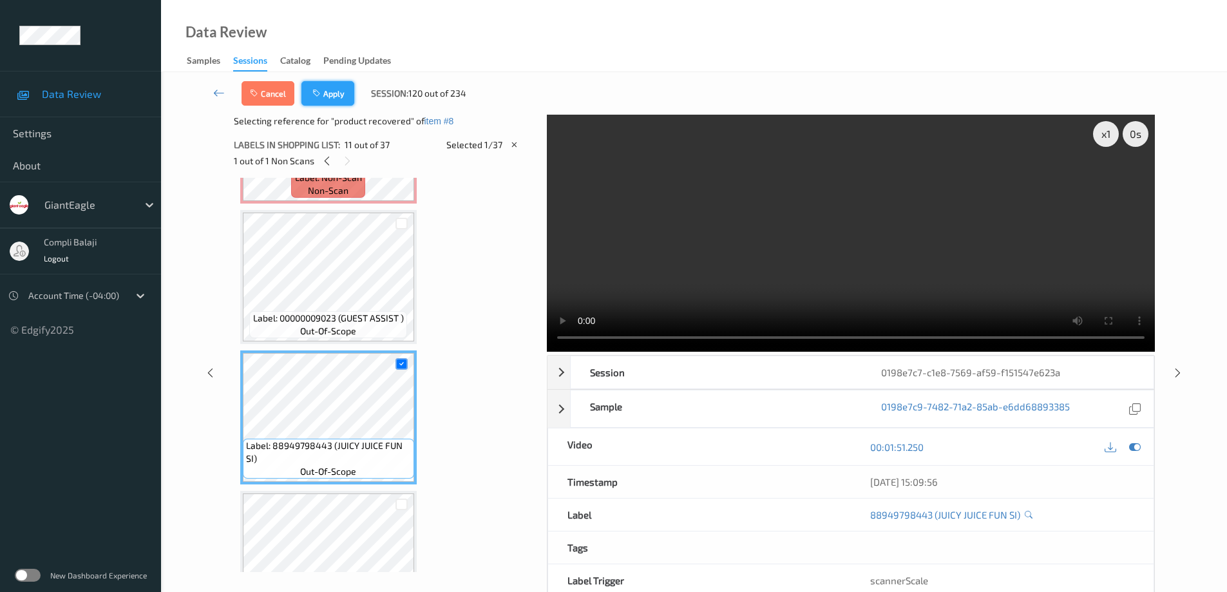
click at [334, 93] on button "Apply" at bounding box center [328, 93] width 53 height 24
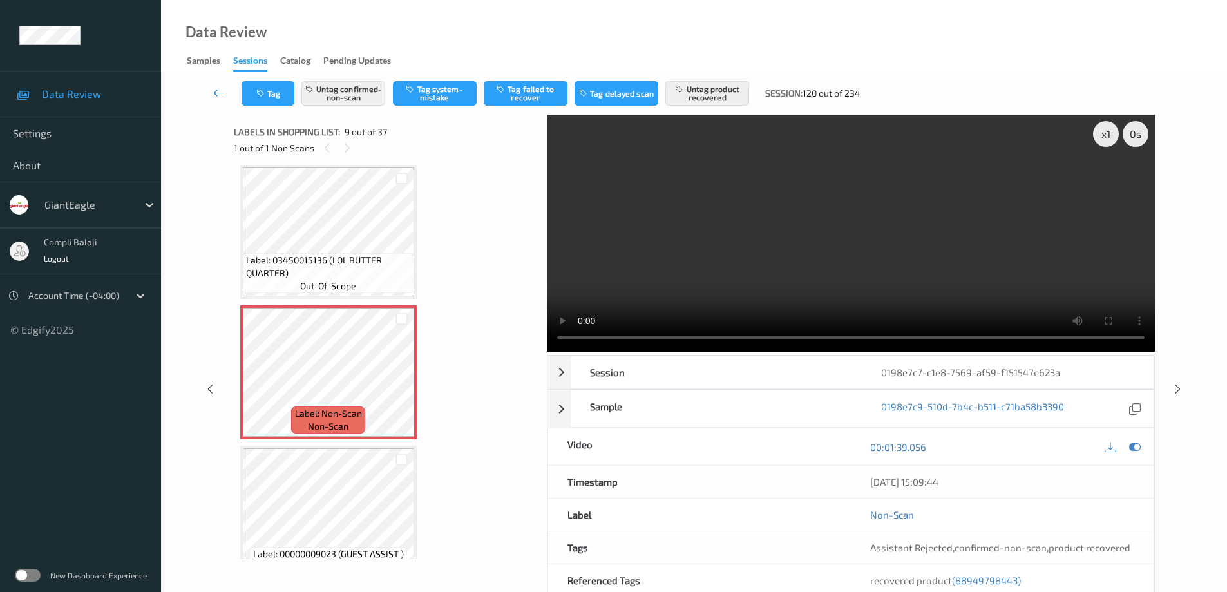
click at [213, 99] on link at bounding box center [219, 93] width 45 height 24
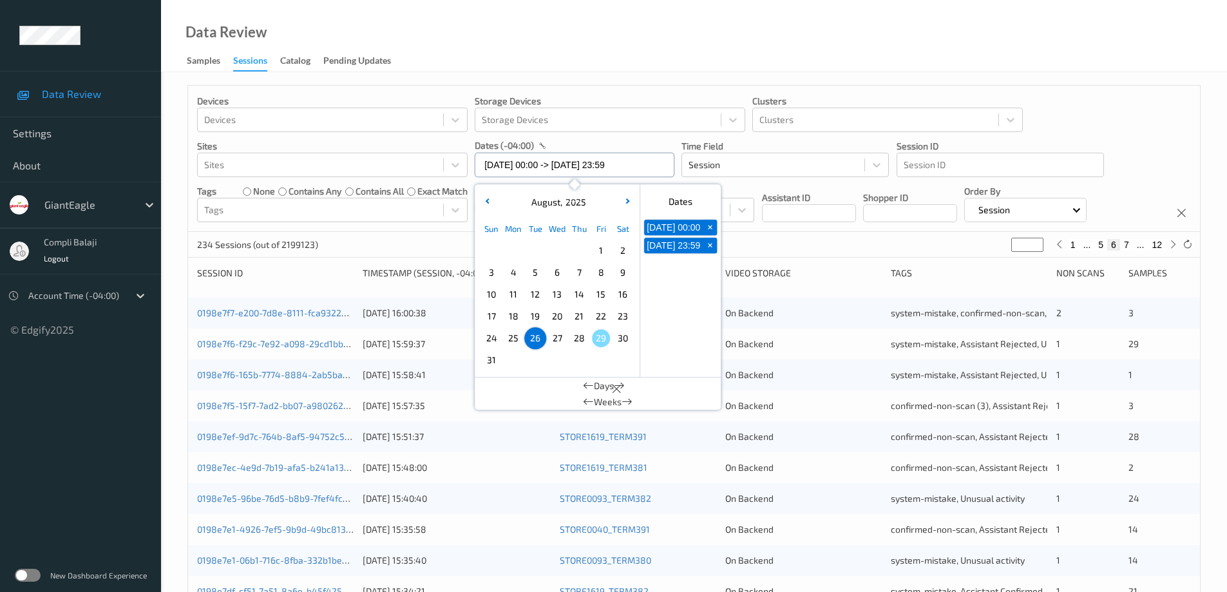
click at [639, 169] on input "[DATE] 00:00 -> [DATE] 23:59" at bounding box center [575, 165] width 200 height 24
click at [559, 336] on span "27" at bounding box center [557, 338] width 18 height 18
type input "[DATE] 00:00"
type input "*"
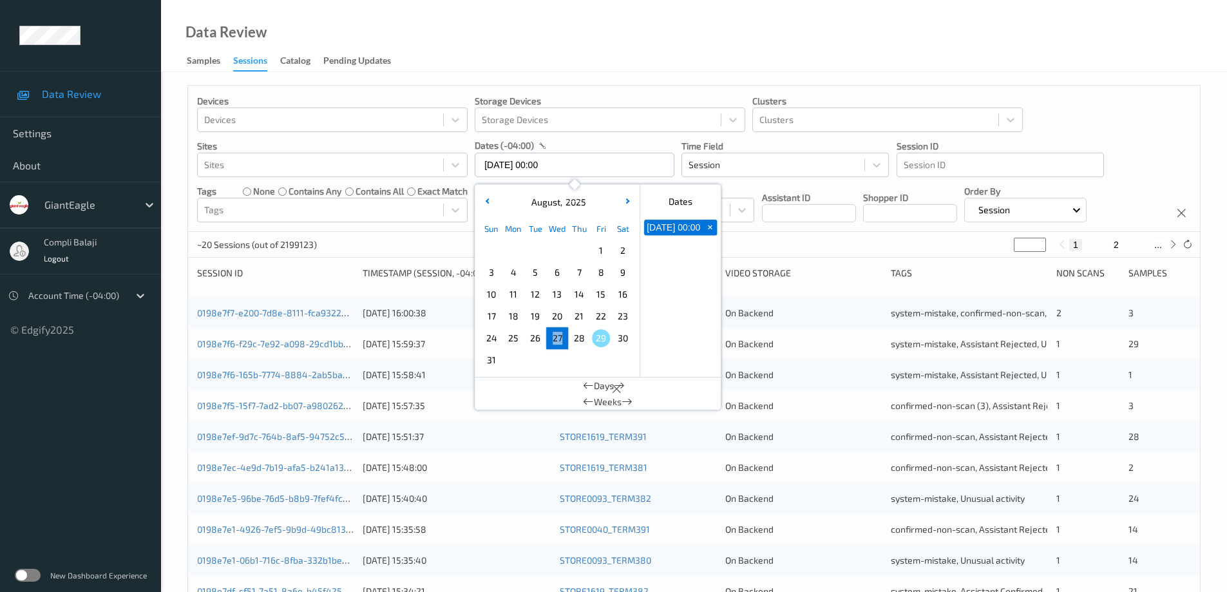
click at [559, 336] on span "27" at bounding box center [557, 338] width 18 height 18
type input "[DATE] 00:00 -> [DATE] 23:59"
click at [1048, 133] on div "Devices Devices Storage Devices Storage Devices Clusters Clusters Sites Sites d…" at bounding box center [694, 159] width 1012 height 146
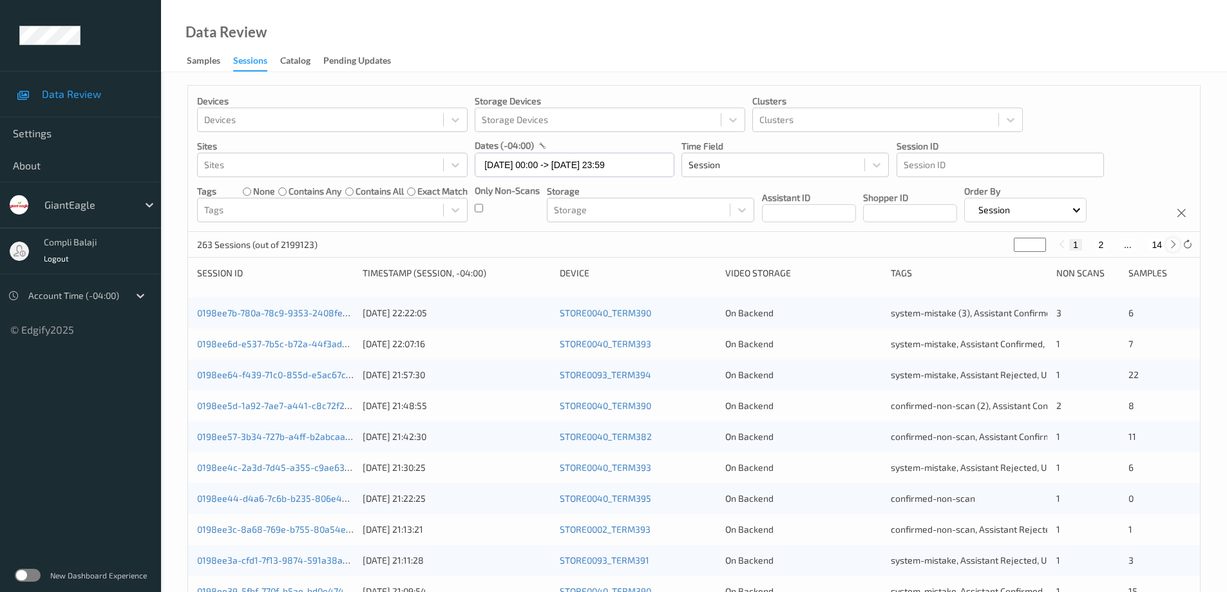
click at [1171, 244] on icon at bounding box center [1174, 245] width 10 height 10
type input "*"
click at [1171, 244] on icon at bounding box center [1174, 245] width 10 height 10
type input "*"
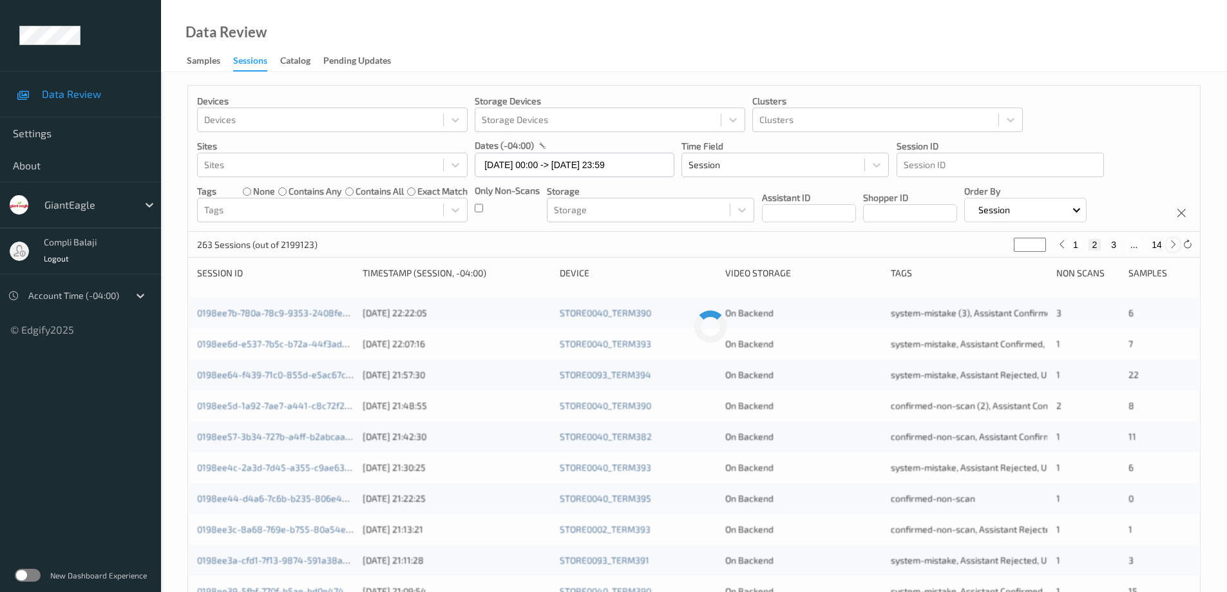
type input "*"
click at [1171, 244] on icon at bounding box center [1174, 245] width 10 height 10
type input "*"
click at [1171, 244] on icon at bounding box center [1174, 245] width 10 height 10
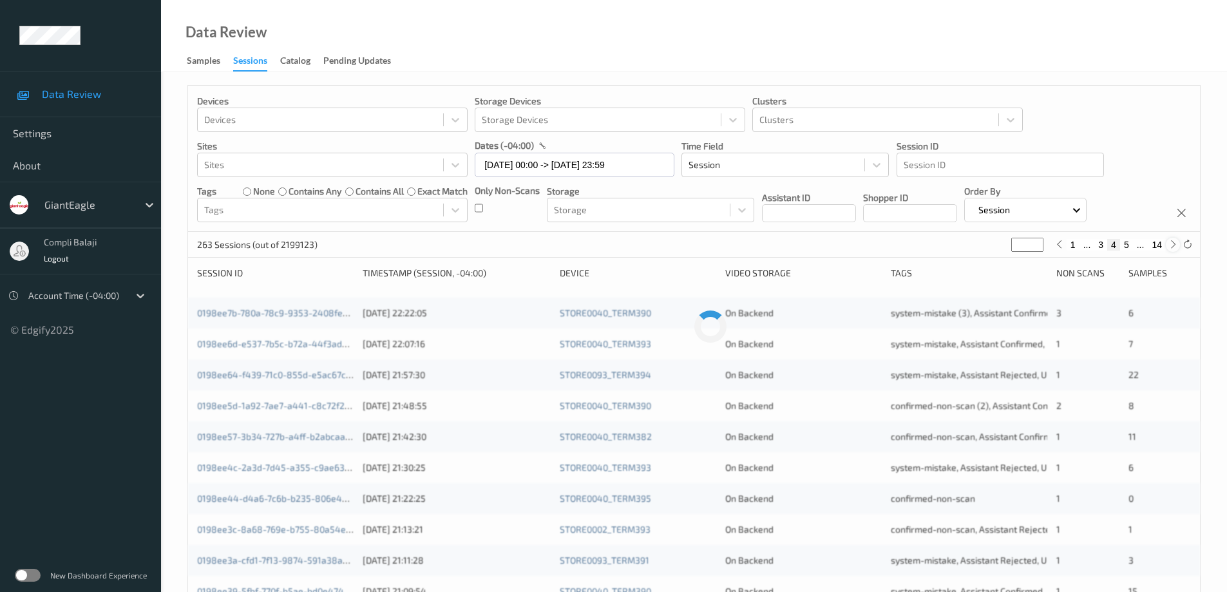
type input "*"
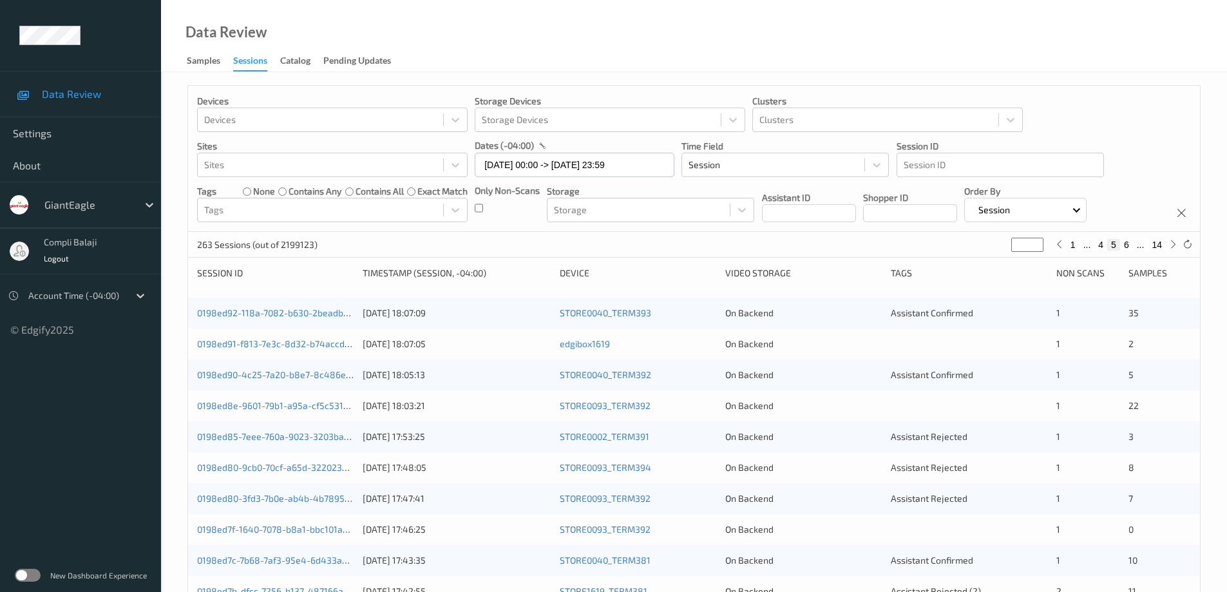
click at [1113, 246] on button "5" at bounding box center [1114, 245] width 13 height 12
click at [313, 316] on link "0198ed92-118a-7082-b630-2beadbce2a03" at bounding box center [285, 312] width 177 height 11
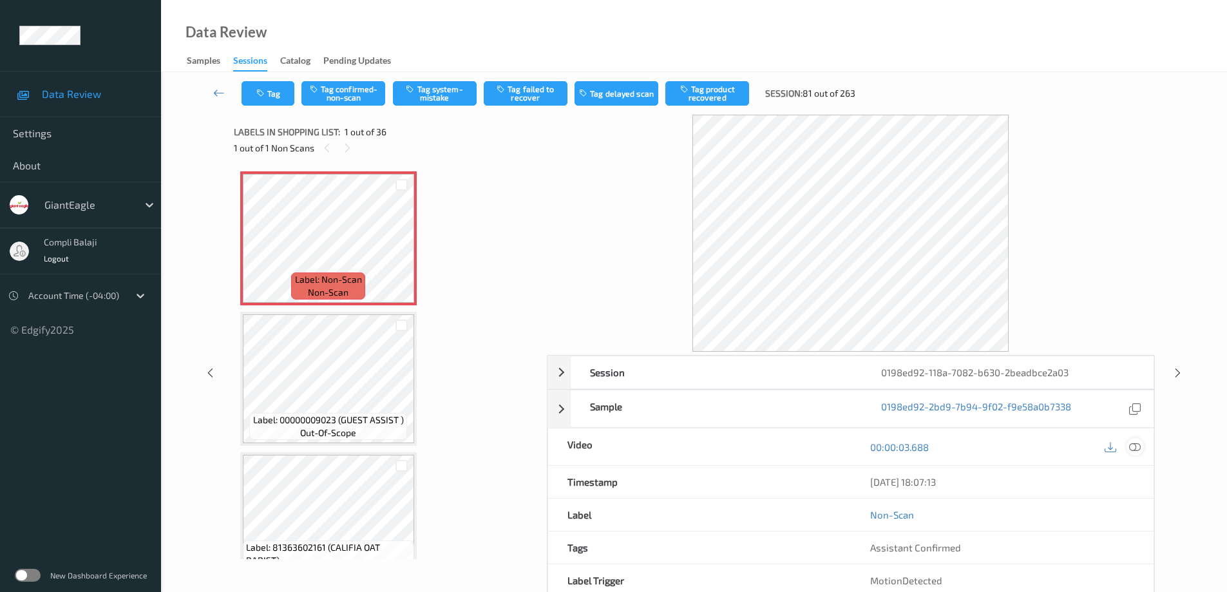
click at [1134, 445] on icon at bounding box center [1135, 447] width 12 height 12
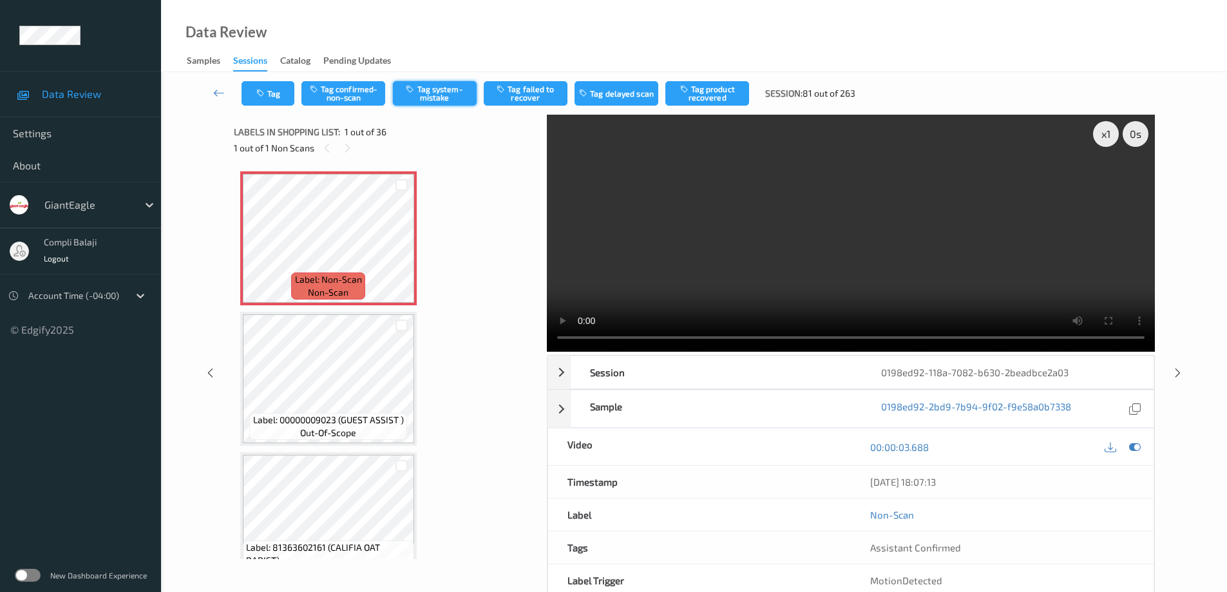
click at [454, 94] on button "Tag system-mistake" at bounding box center [435, 93] width 84 height 24
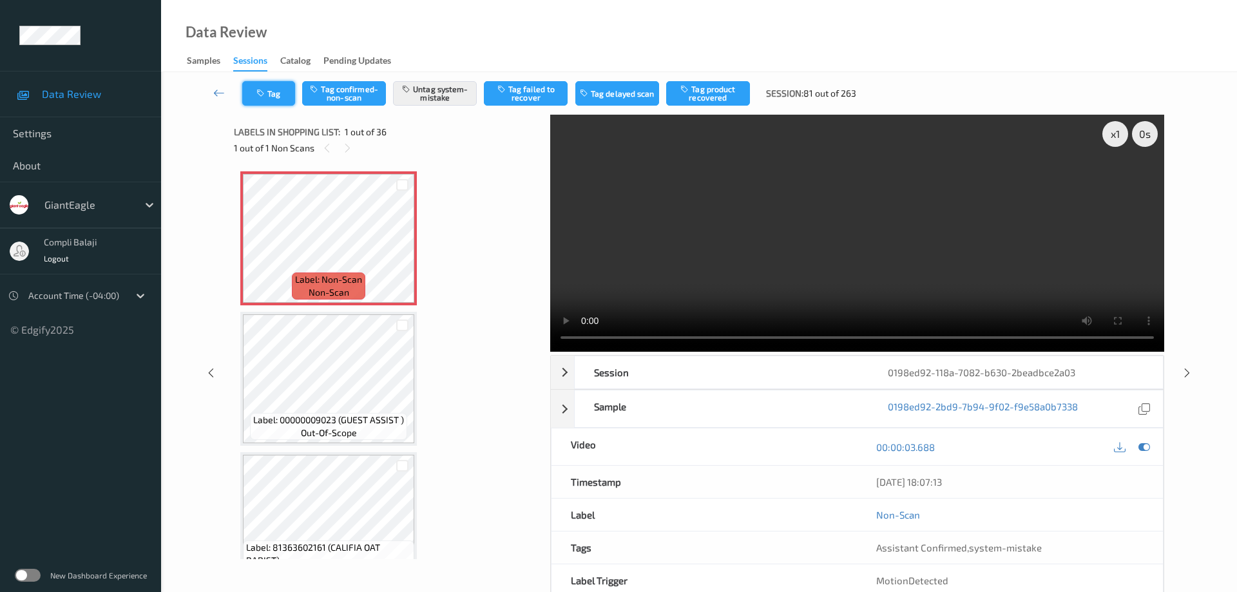
click at [277, 91] on button "Tag" at bounding box center [268, 93] width 53 height 24
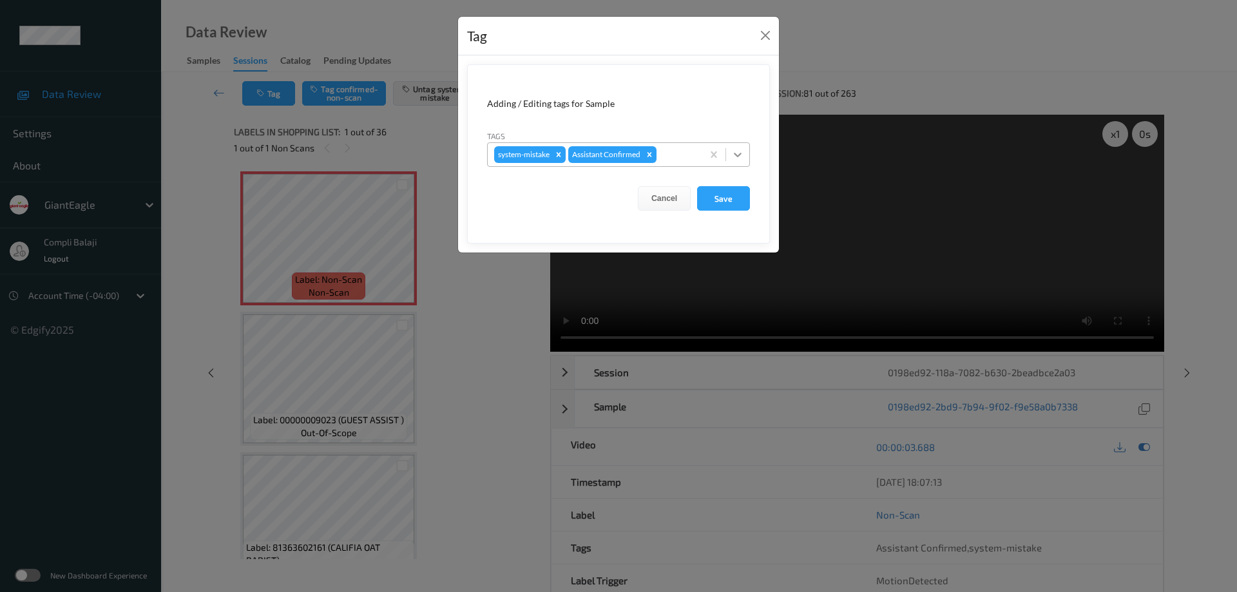
click at [739, 155] on icon at bounding box center [738, 155] width 8 height 5
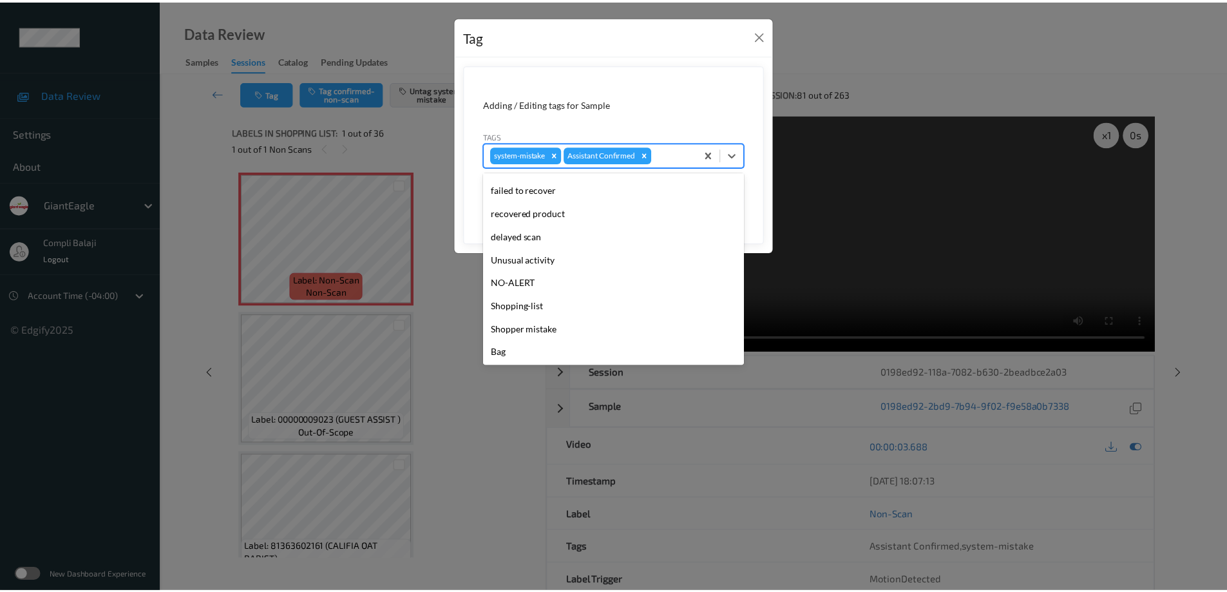
scroll to position [113, 0]
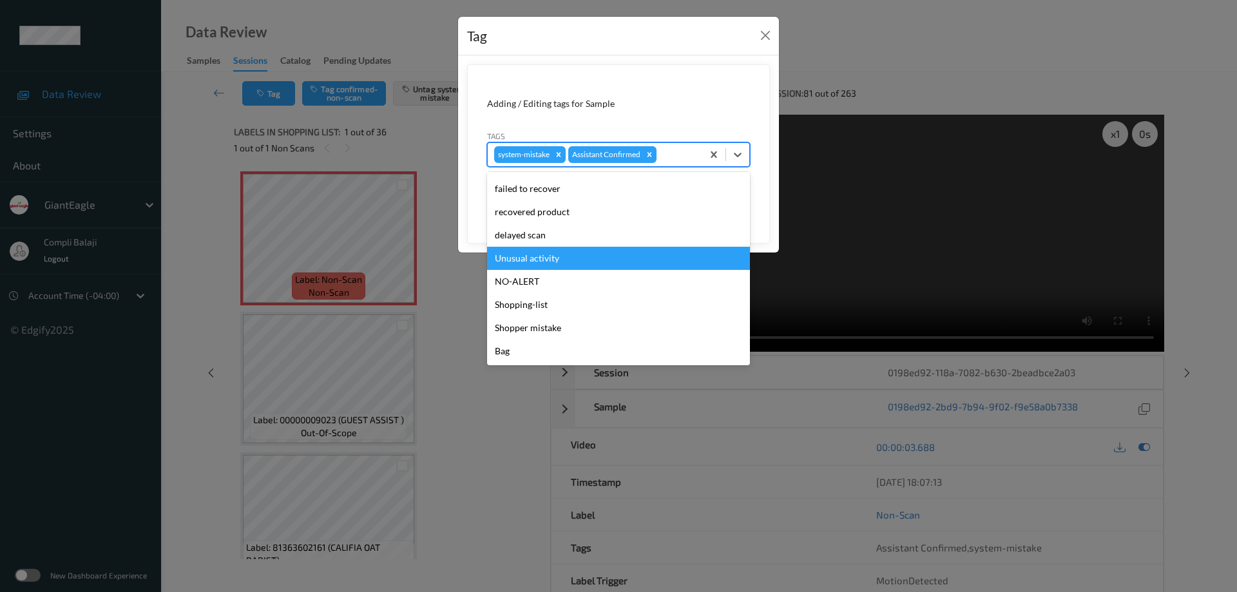
click at [546, 264] on div "Unusual activity" at bounding box center [618, 258] width 263 height 23
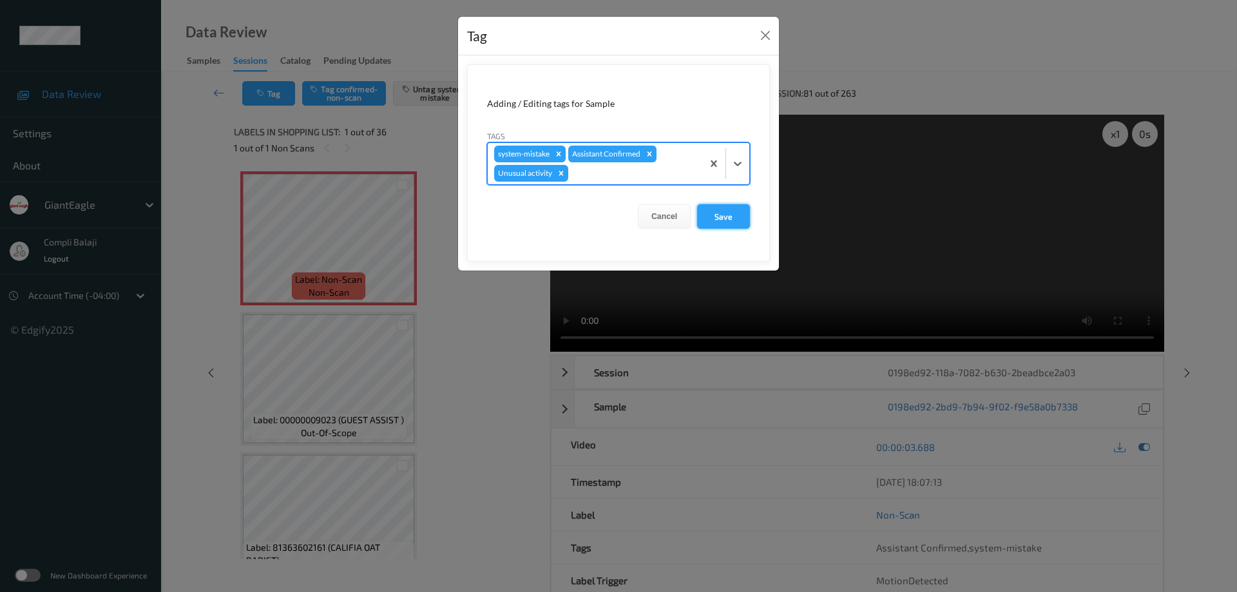
click at [729, 219] on button "Save" at bounding box center [723, 216] width 53 height 24
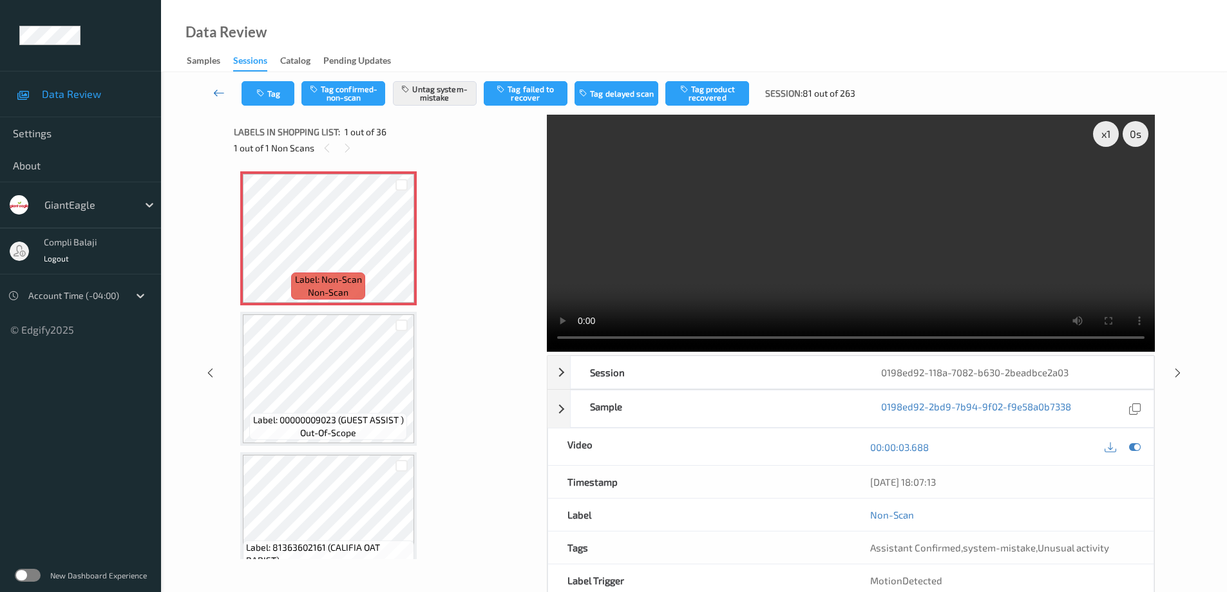
click at [218, 97] on icon at bounding box center [219, 92] width 12 height 13
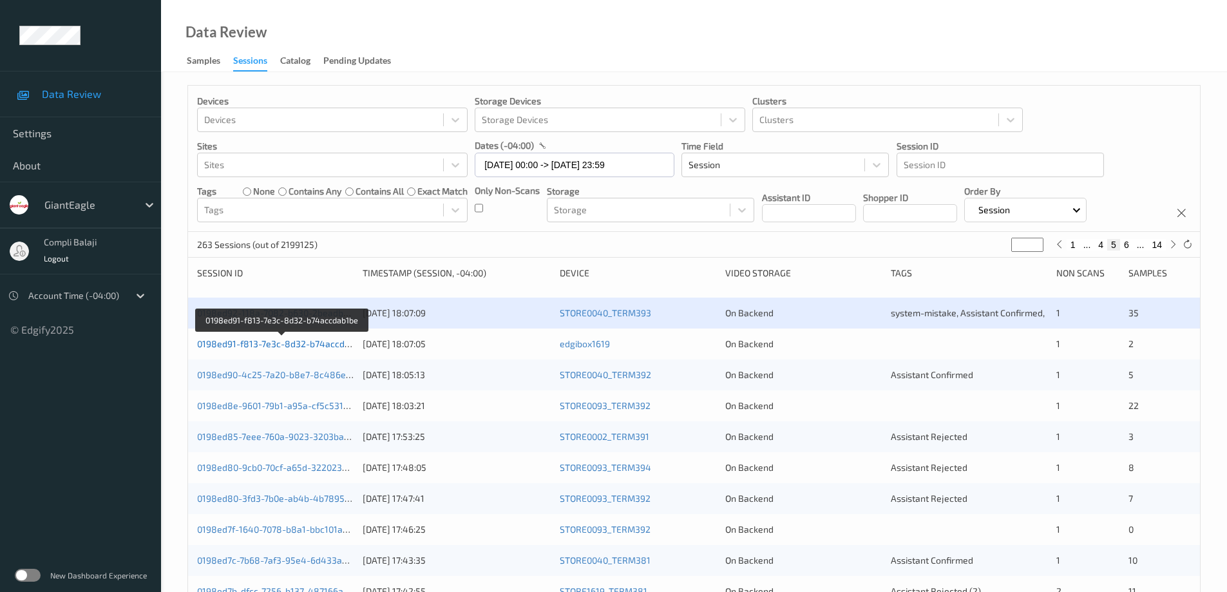
click at [315, 349] on link "0198ed91-f813-7e3c-8d32-b74accdab1be" at bounding box center [283, 343] width 172 height 11
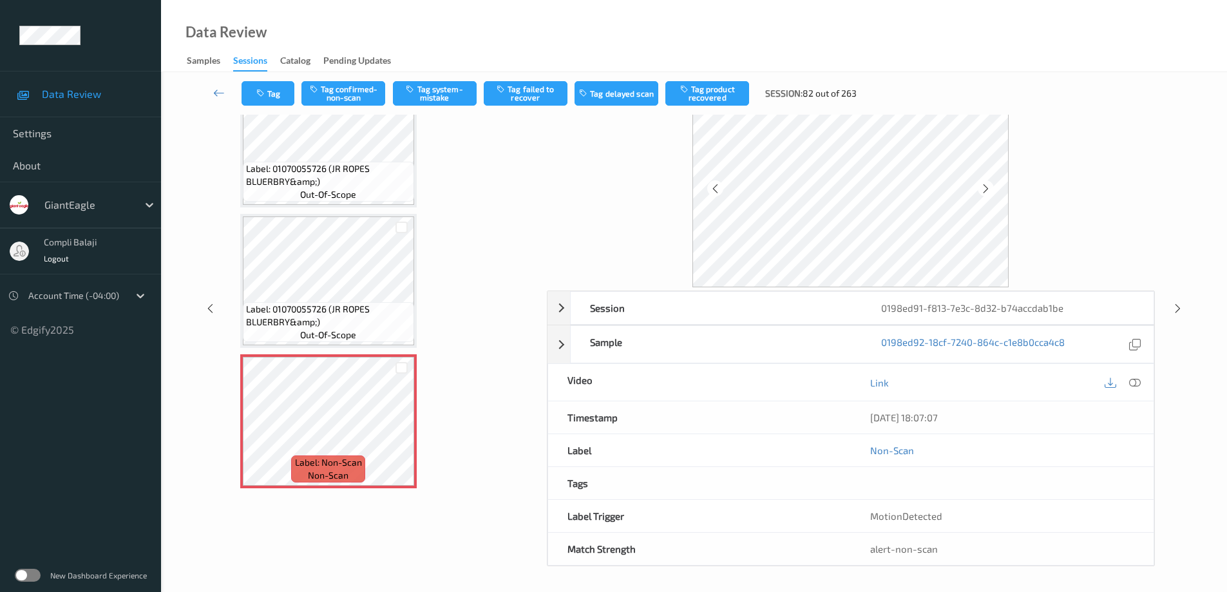
scroll to position [65, 0]
click at [1133, 383] on icon at bounding box center [1135, 382] width 12 height 12
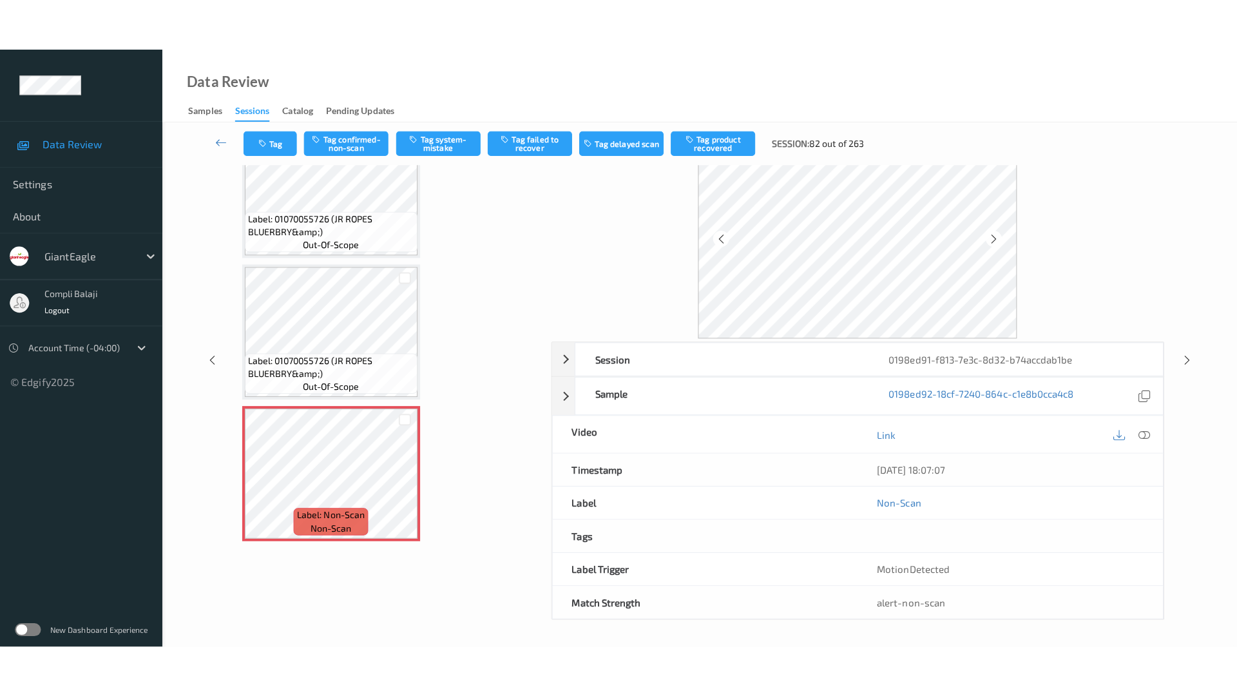
scroll to position [0, 0]
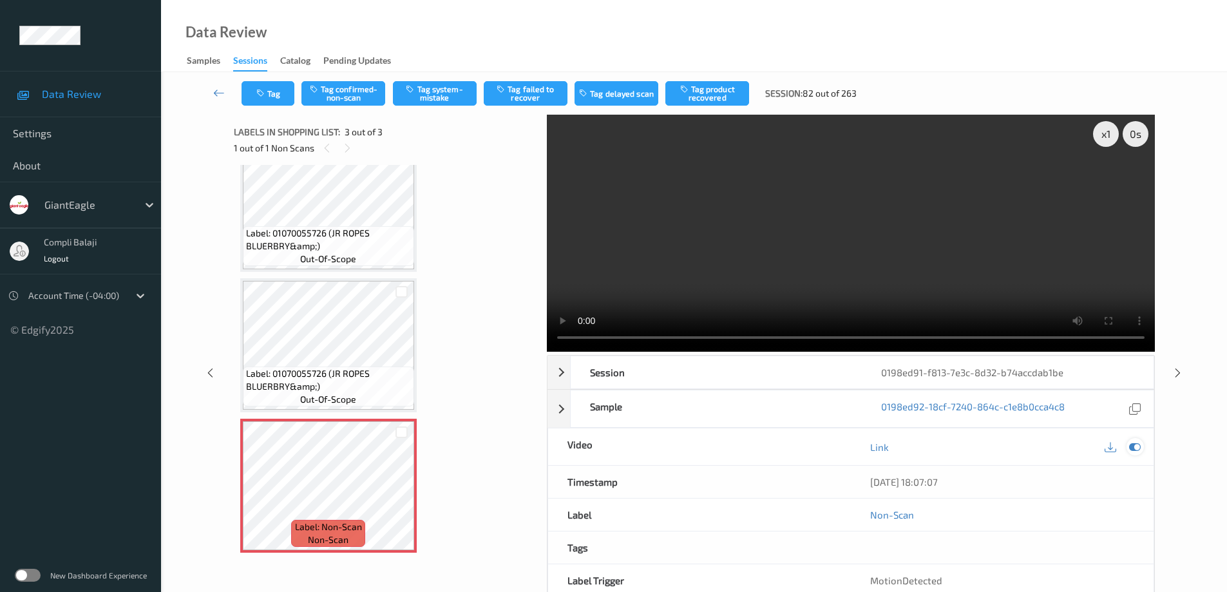
click at [1137, 448] on icon at bounding box center [1135, 447] width 12 height 12
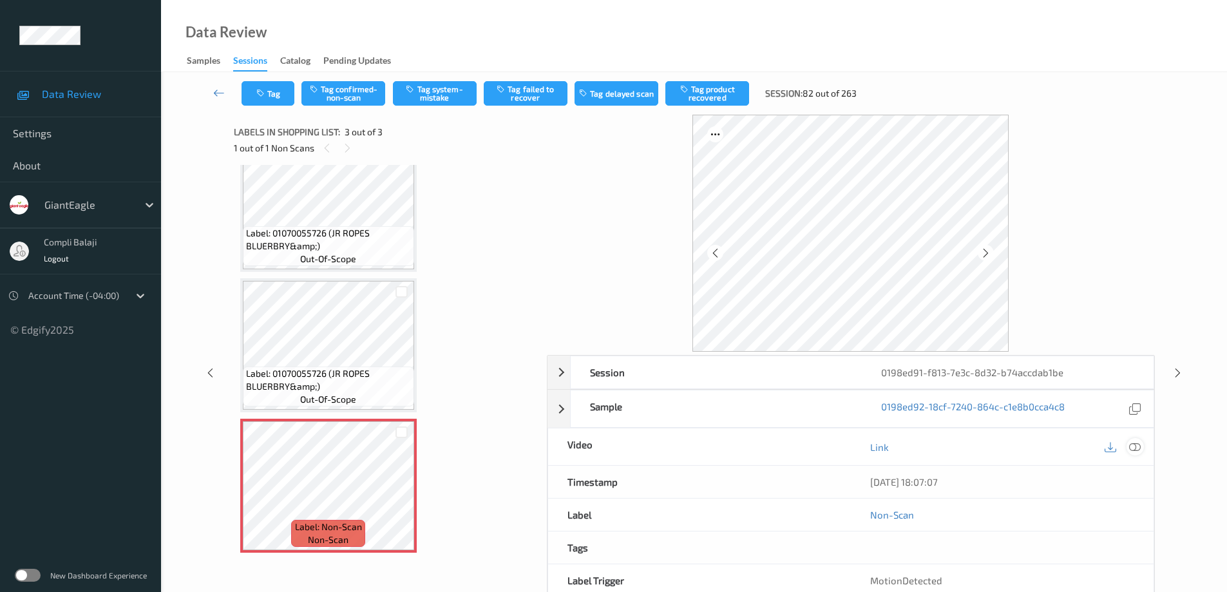
click at [1140, 445] on icon at bounding box center [1135, 447] width 12 height 12
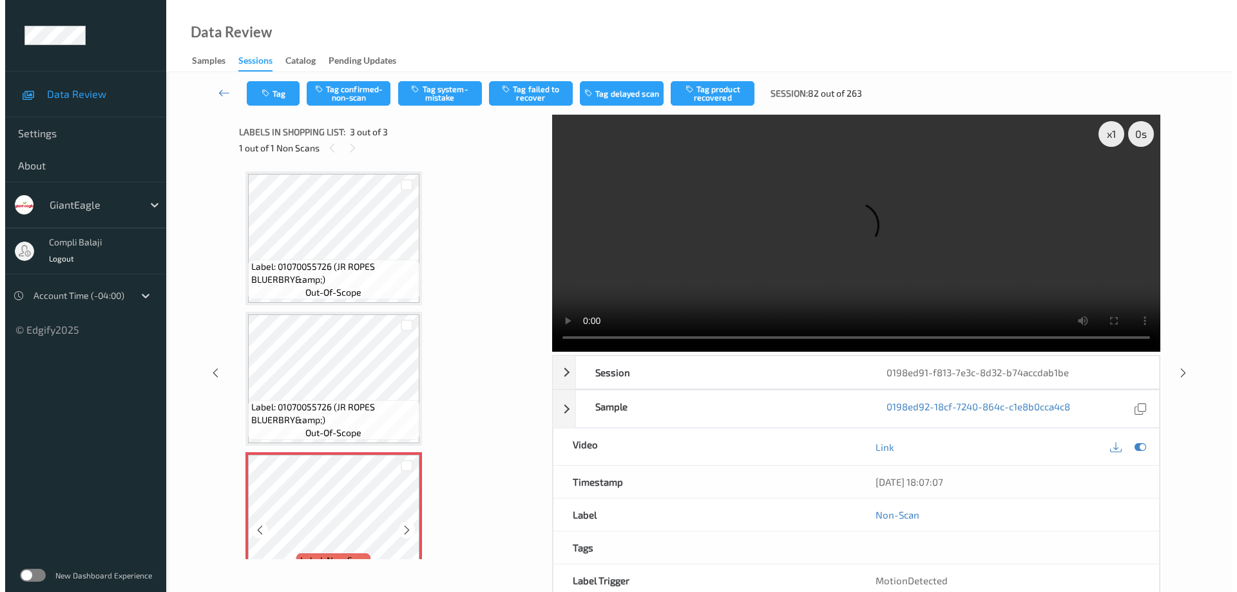
scroll to position [34, 0]
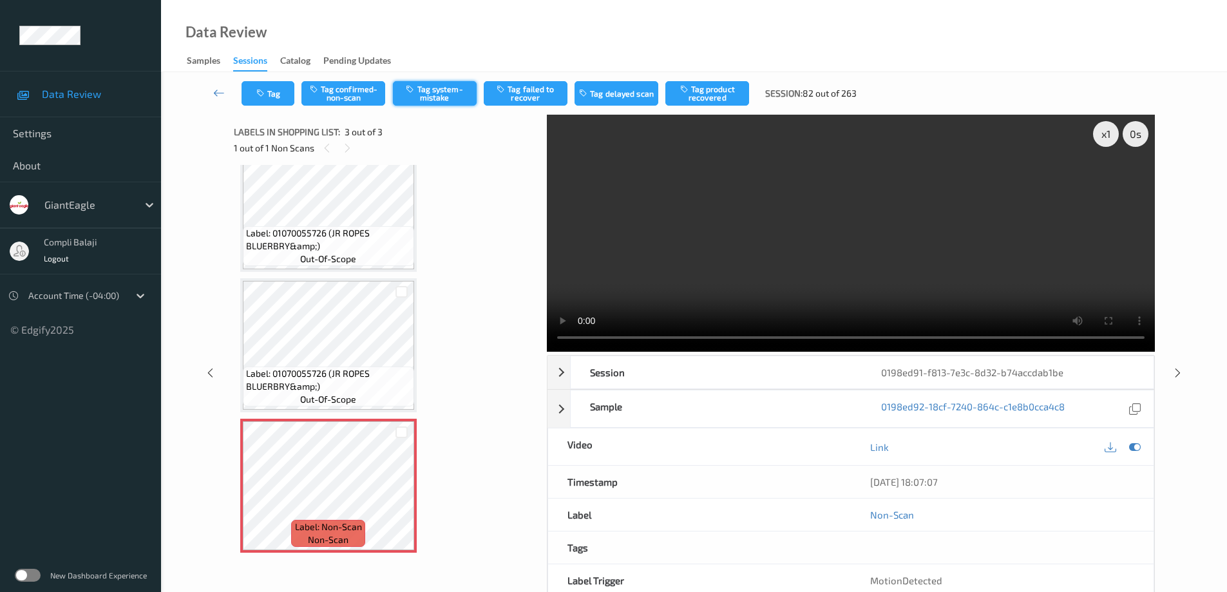
click at [452, 90] on button "Tag system-mistake" at bounding box center [435, 93] width 84 height 24
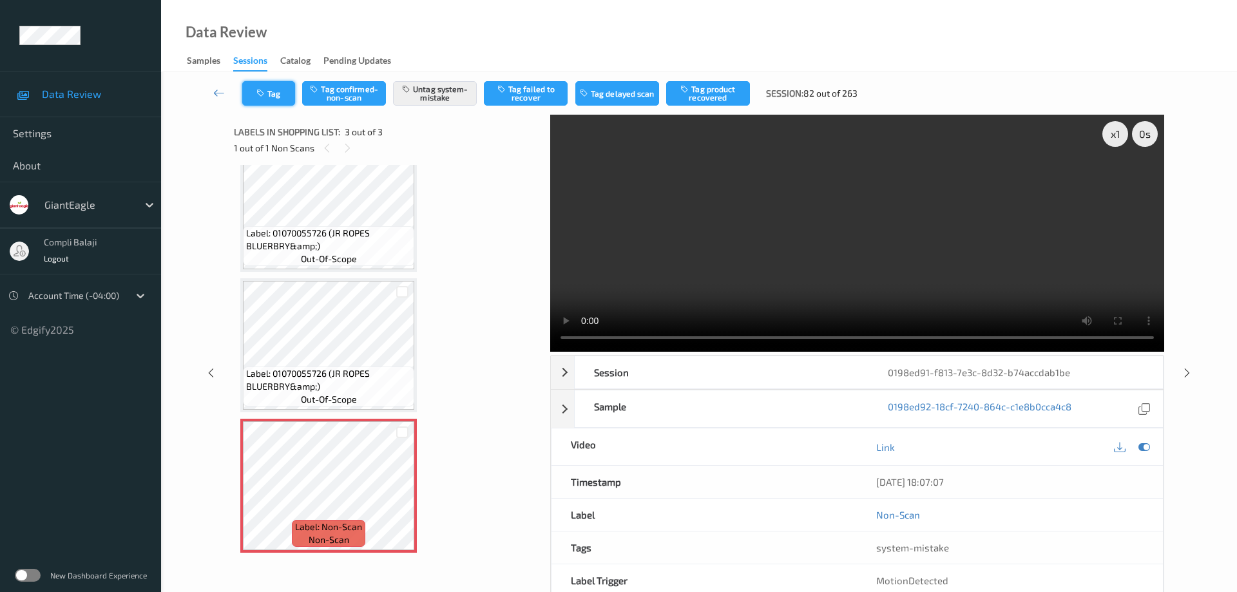
click at [267, 91] on icon "button" at bounding box center [261, 93] width 11 height 9
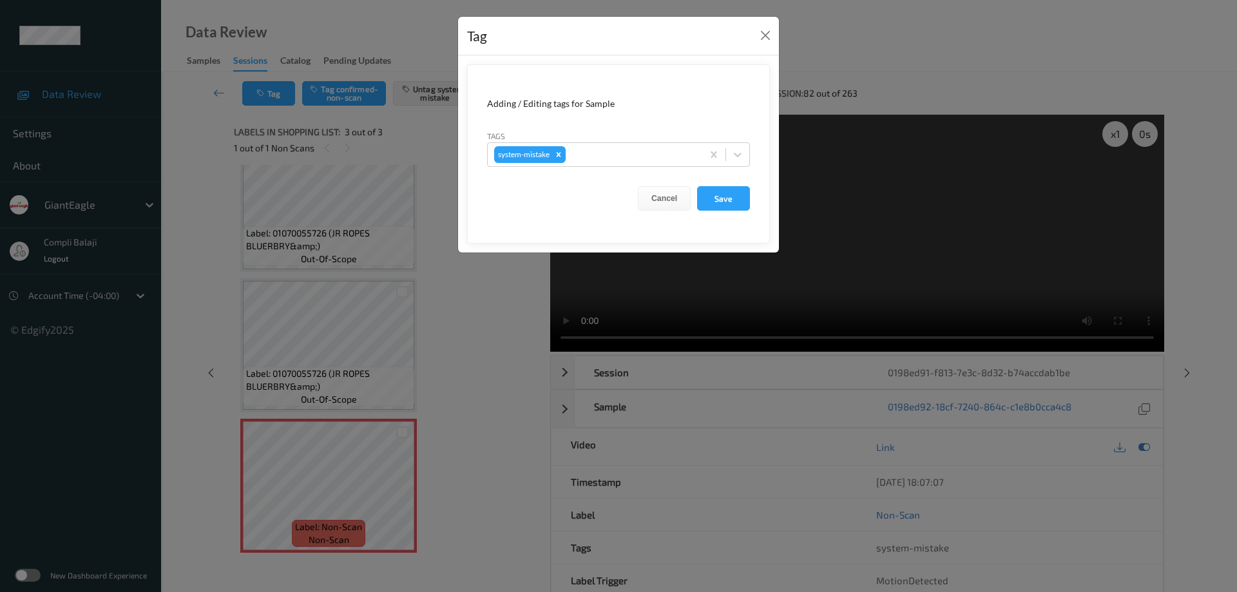
click at [752, 155] on form "Adding / Editing tags for Sample Tags system-mistake Cancel Save" at bounding box center [618, 153] width 303 height 179
click at [736, 155] on icon at bounding box center [738, 155] width 8 height 5
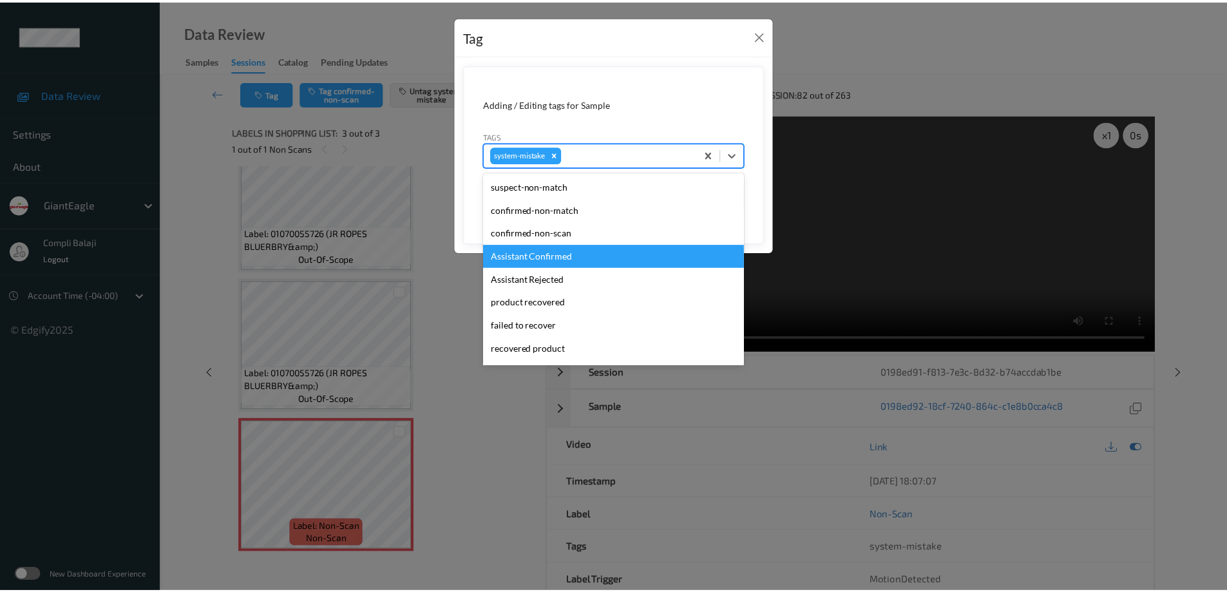
scroll to position [129, 0]
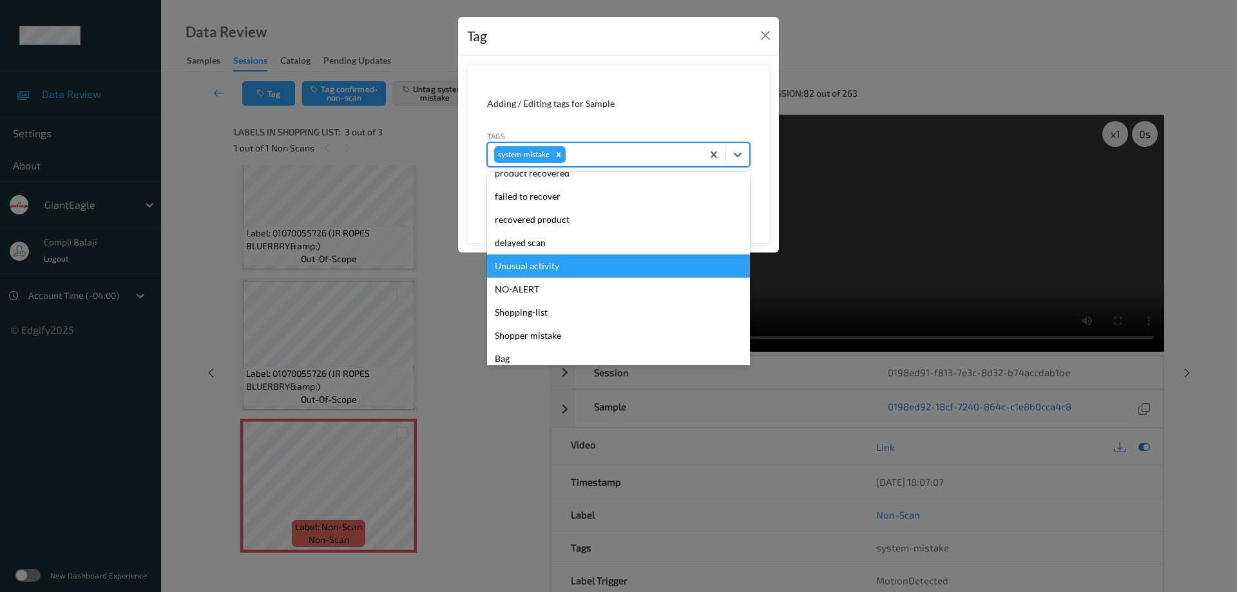
click at [546, 266] on div "Unusual activity" at bounding box center [618, 265] width 263 height 23
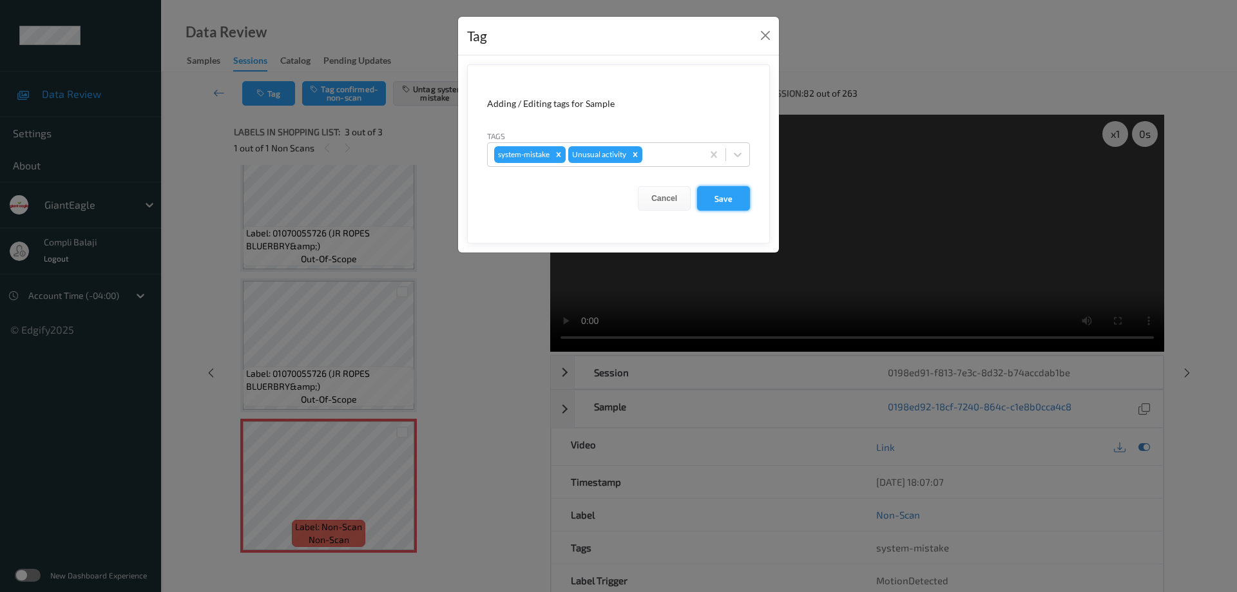
click at [727, 200] on button "Save" at bounding box center [723, 198] width 53 height 24
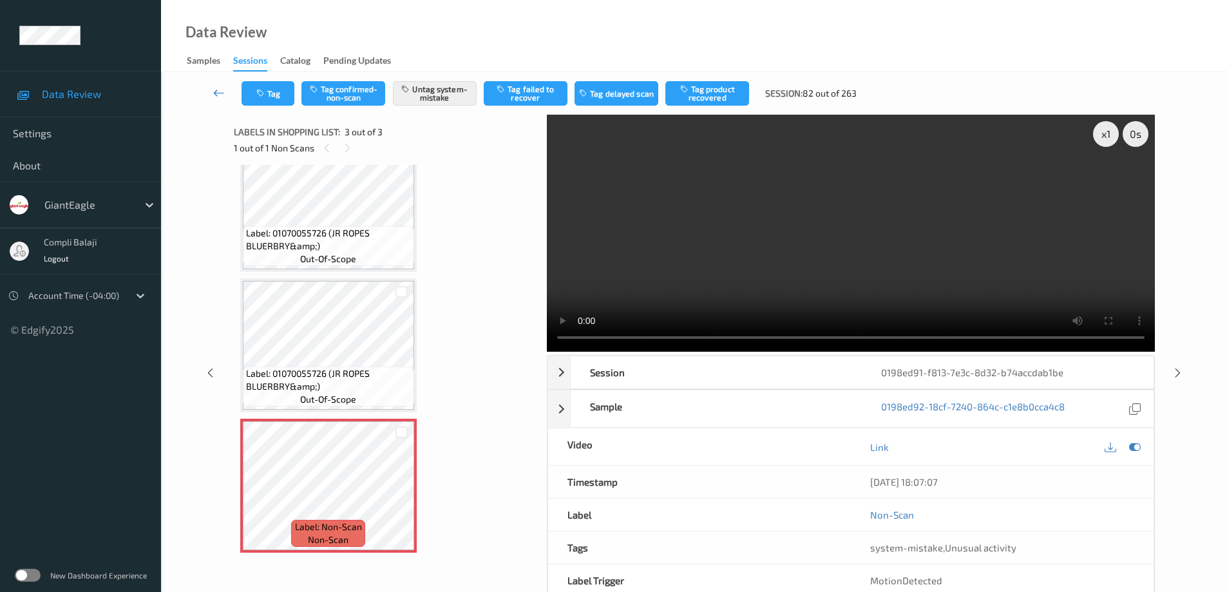
click at [215, 93] on icon at bounding box center [219, 92] width 12 height 13
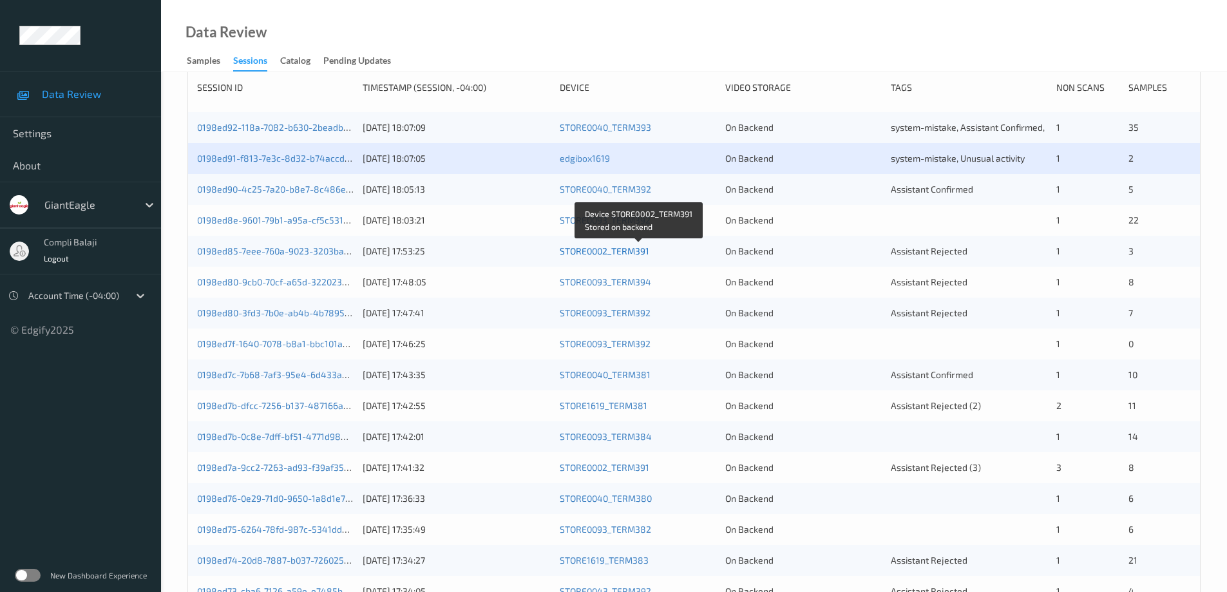
scroll to position [193, 0]
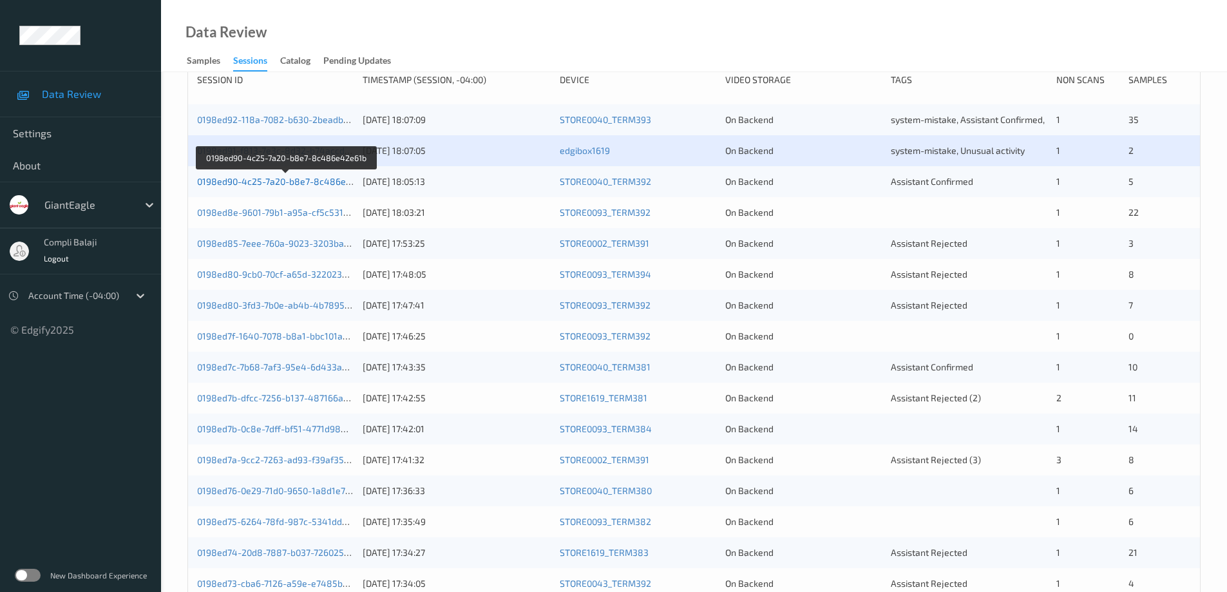
click at [337, 185] on link "0198ed90-4c25-7a20-b8e7-8c486e42e61b" at bounding box center [286, 181] width 179 height 11
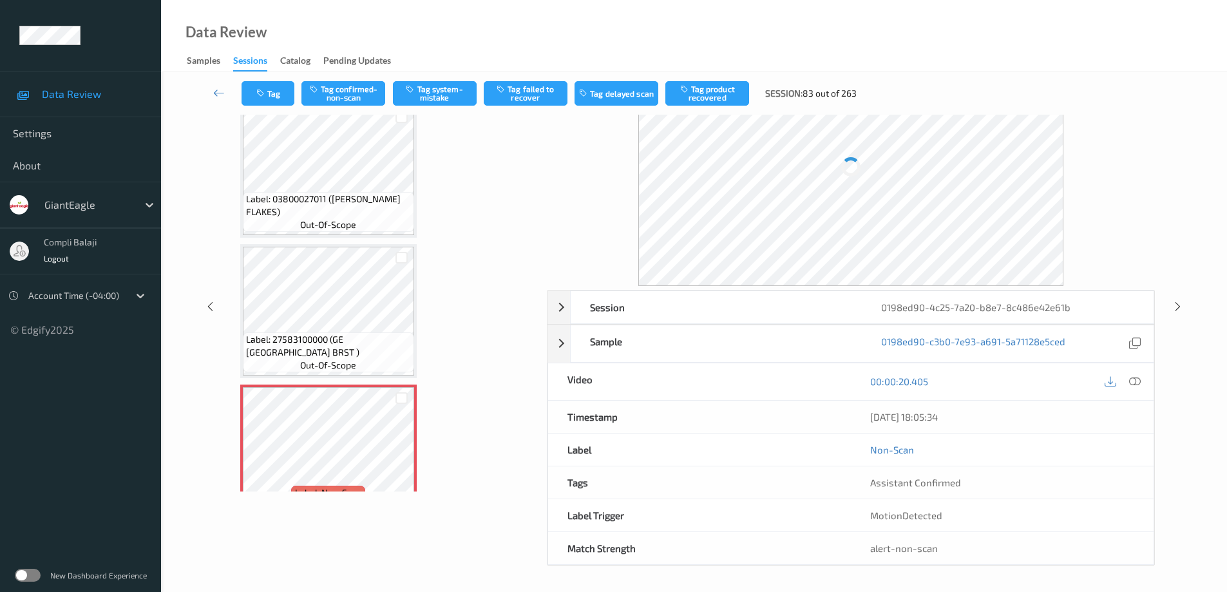
scroll to position [65, 0]
click at [1138, 385] on icon at bounding box center [1135, 382] width 12 height 12
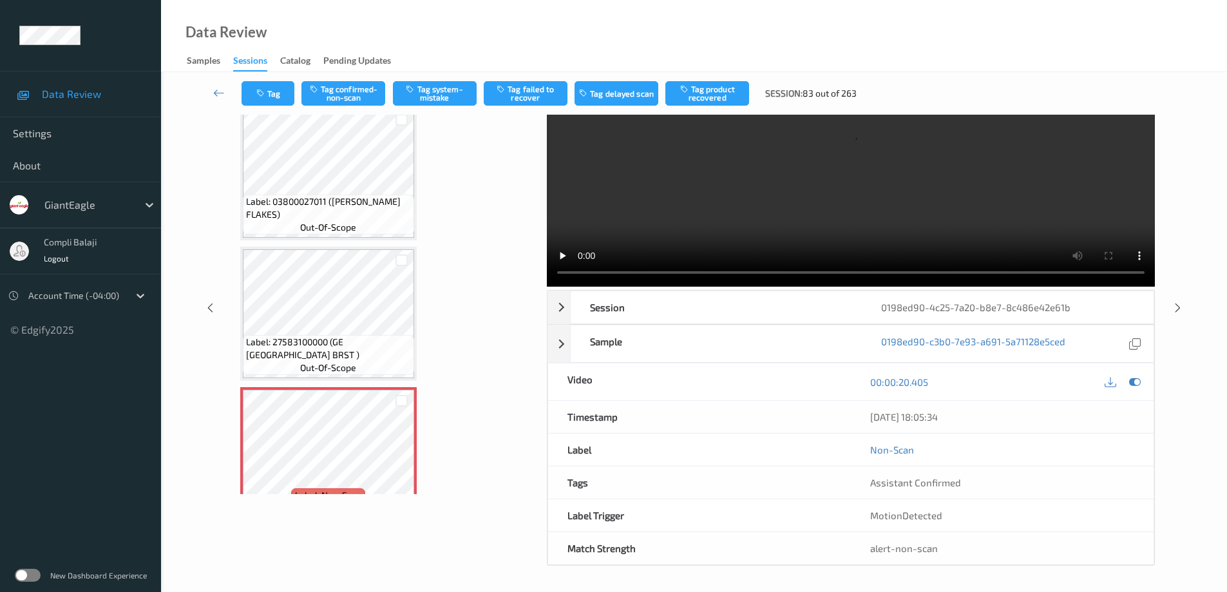
scroll to position [0, 0]
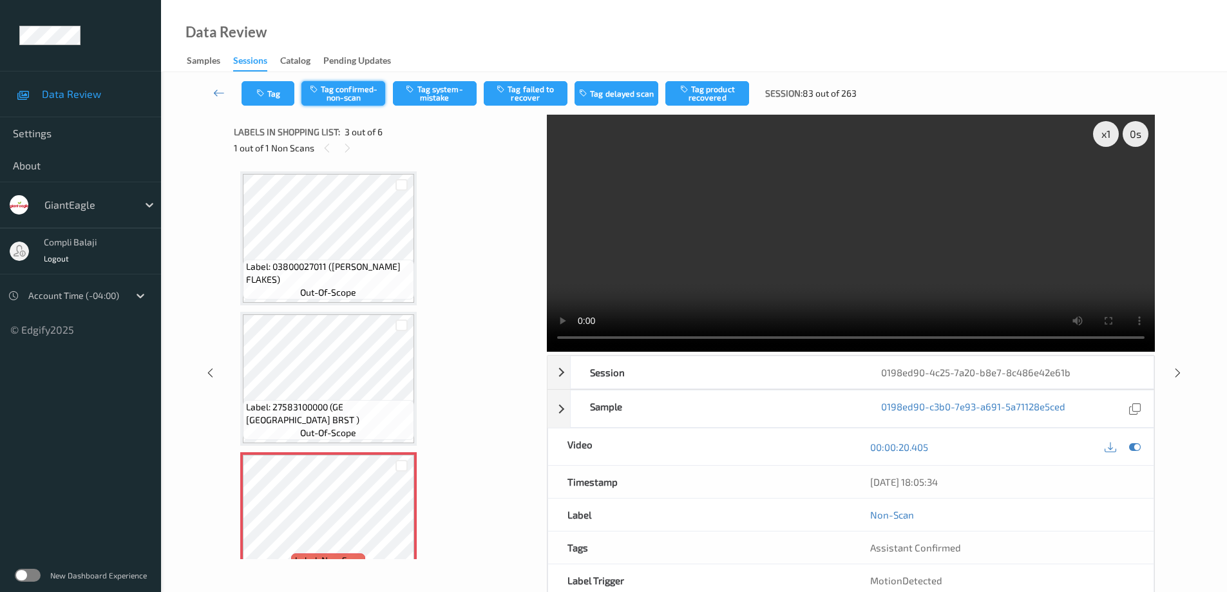
click at [336, 95] on button "Tag confirmed-non-scan" at bounding box center [344, 93] width 84 height 24
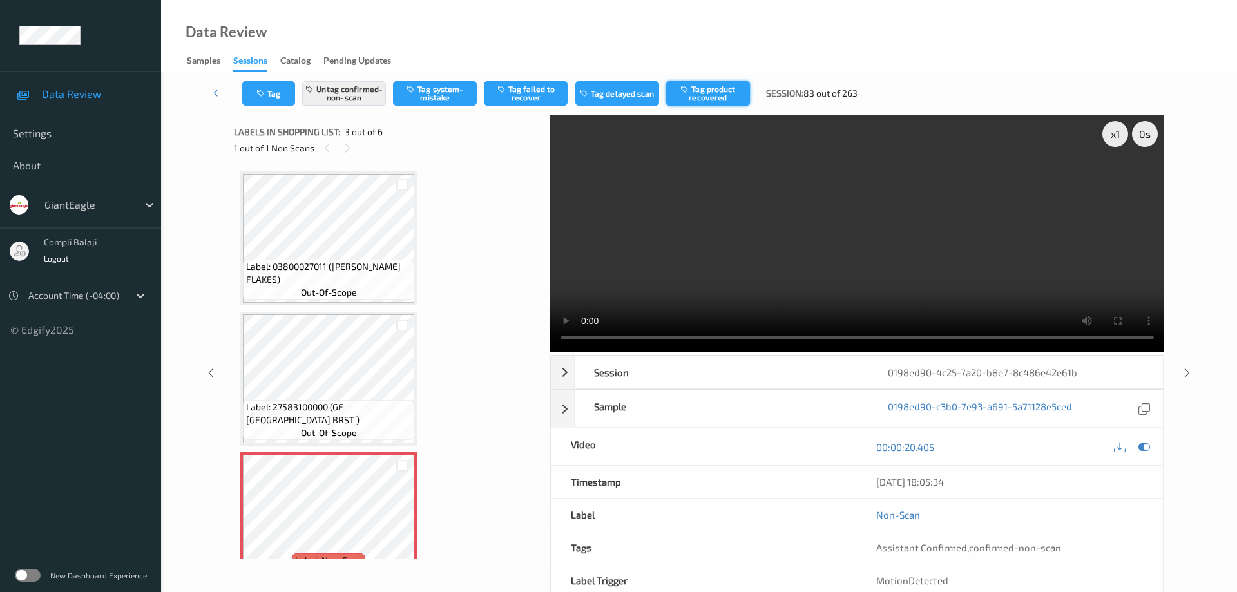
click at [712, 95] on button "Tag product recovered" at bounding box center [708, 93] width 84 height 24
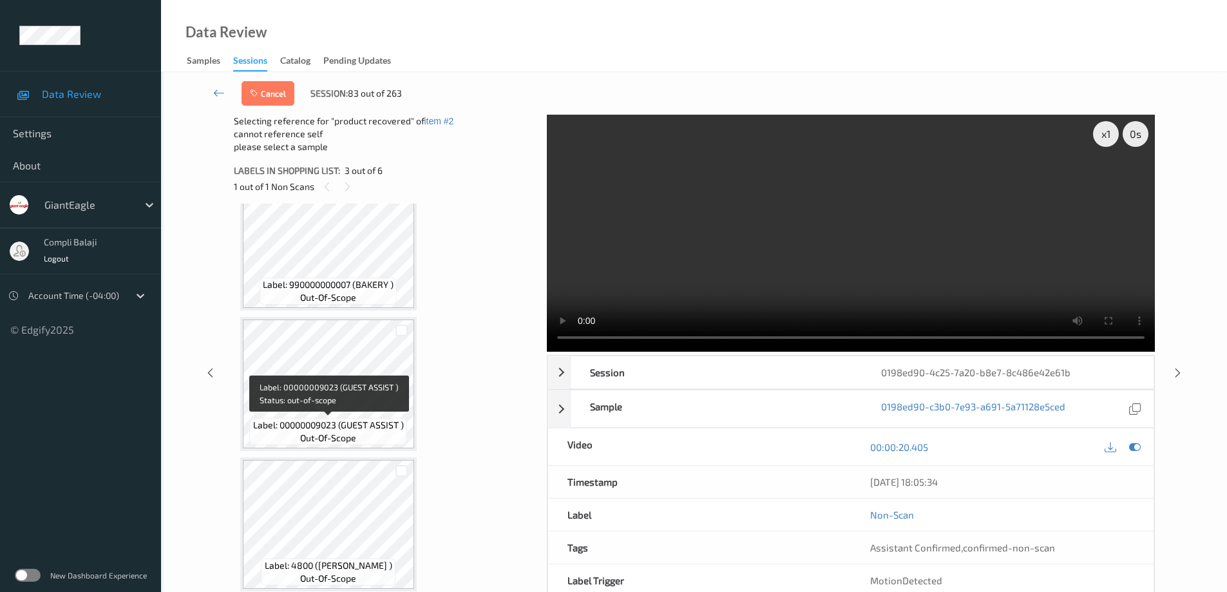
scroll to position [65, 0]
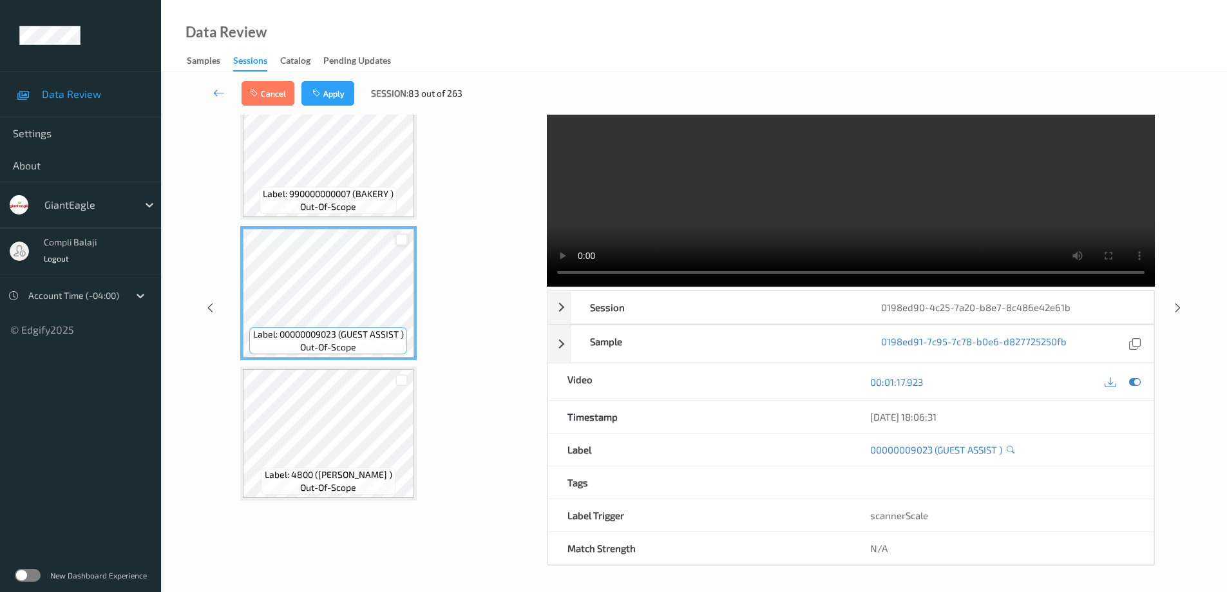
click at [399, 236] on div at bounding box center [402, 240] width 12 height 12
click at [405, 240] on icon at bounding box center [402, 239] width 8 height 8
click at [403, 379] on div at bounding box center [402, 380] width 12 height 12
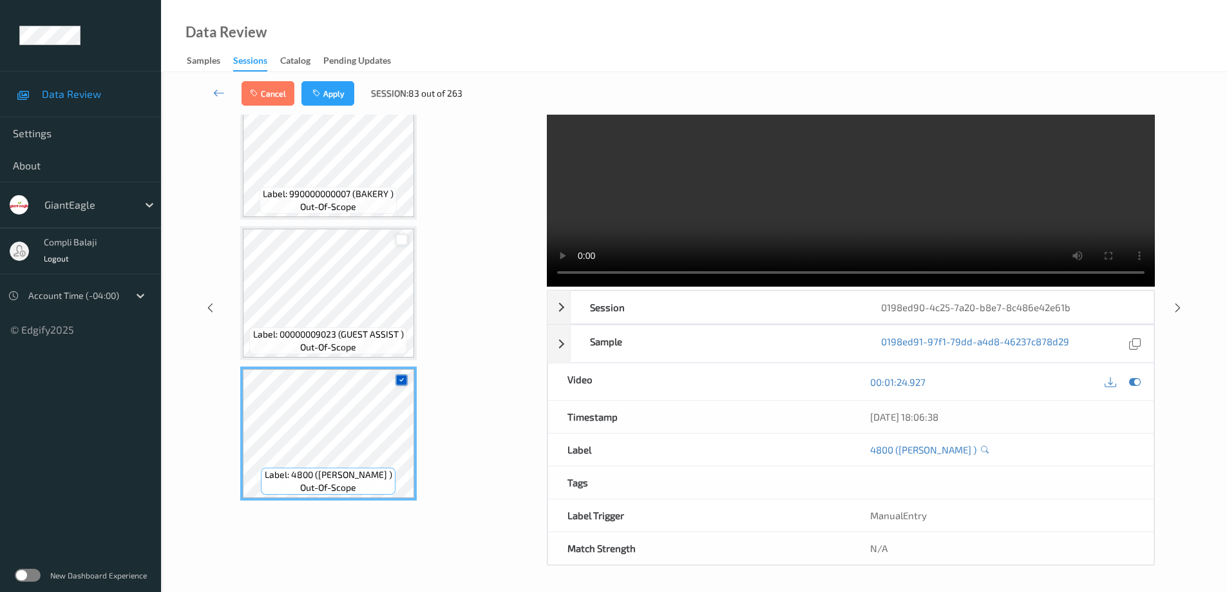
click at [398, 380] on icon at bounding box center [402, 380] width 8 height 8
click at [402, 239] on div at bounding box center [402, 240] width 12 height 12
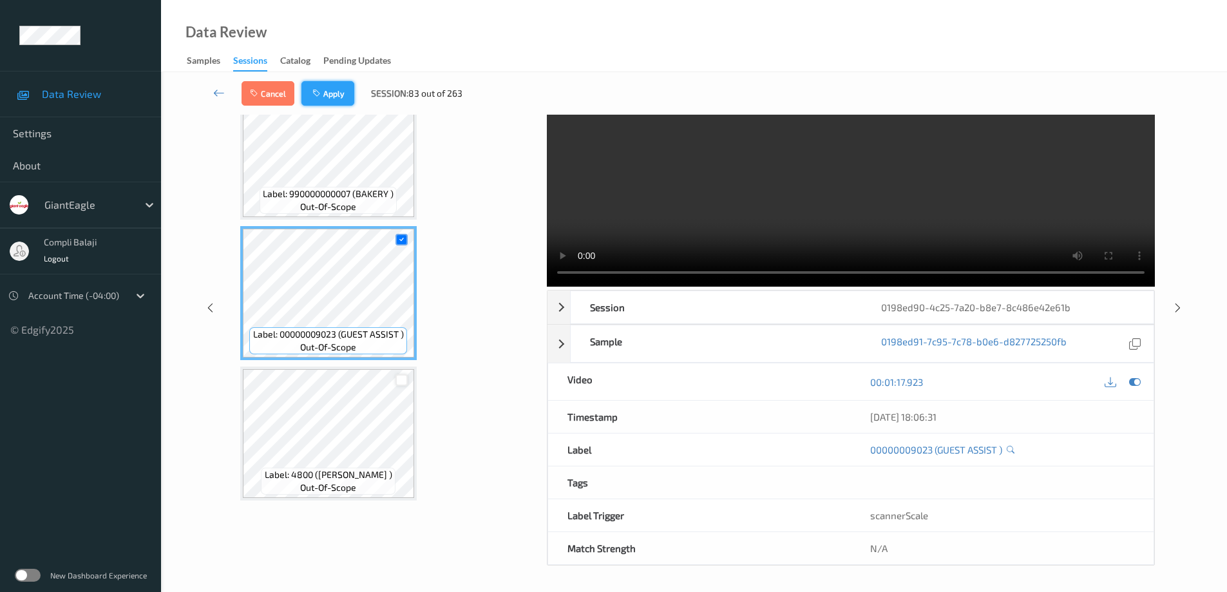
click at [337, 99] on button "Apply" at bounding box center [328, 93] width 53 height 24
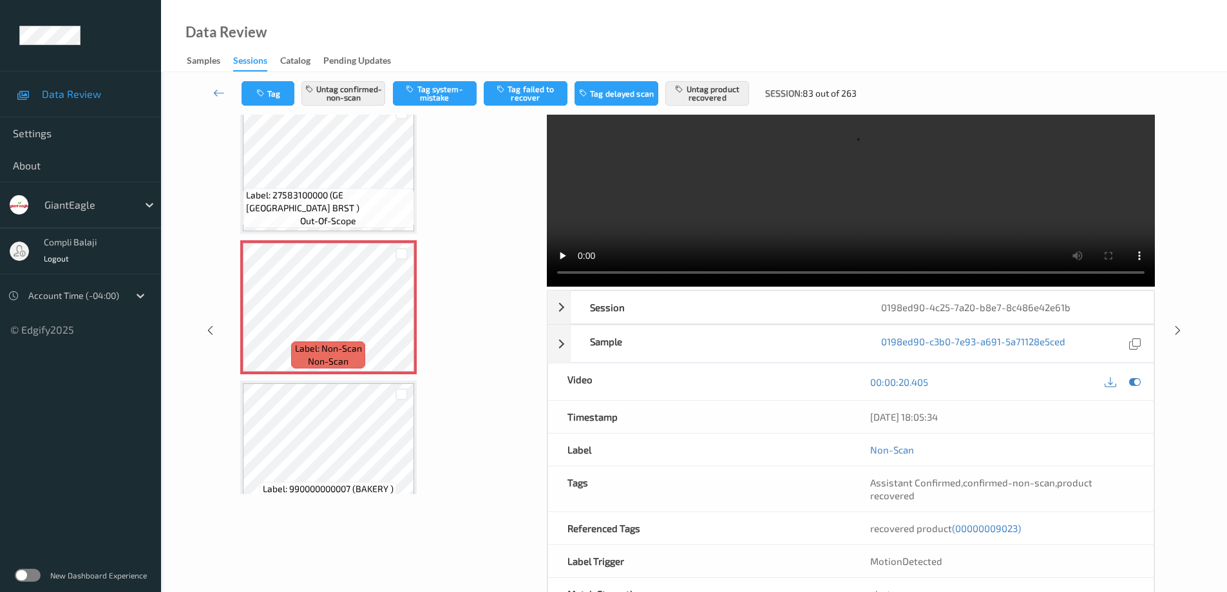
scroll to position [0, 0]
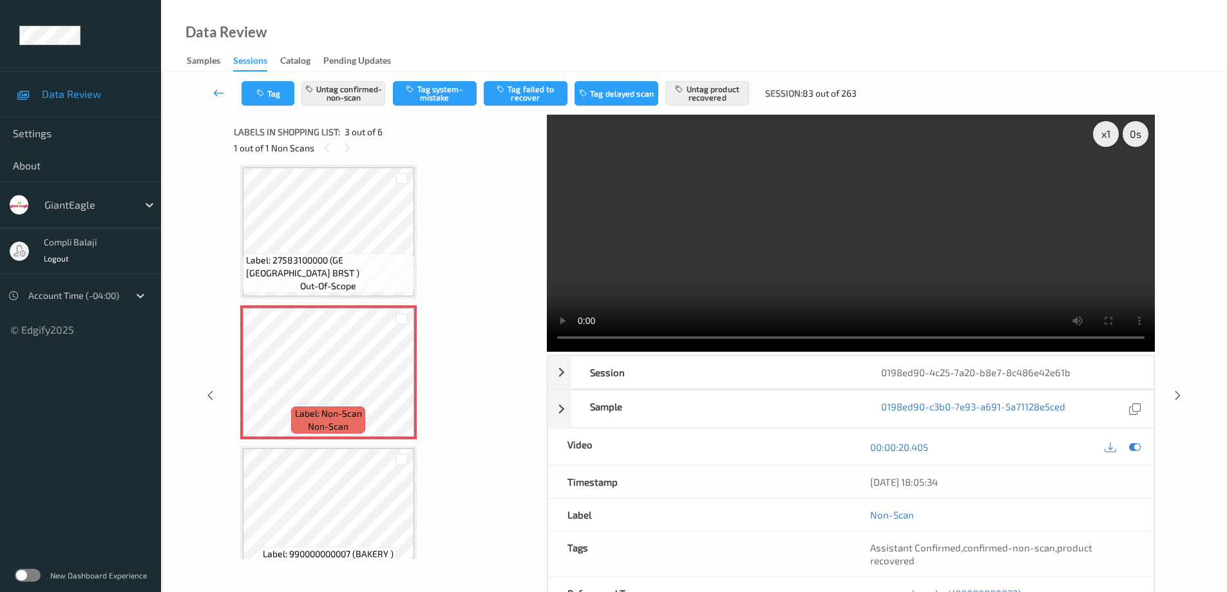
click at [218, 90] on icon at bounding box center [219, 92] width 12 height 13
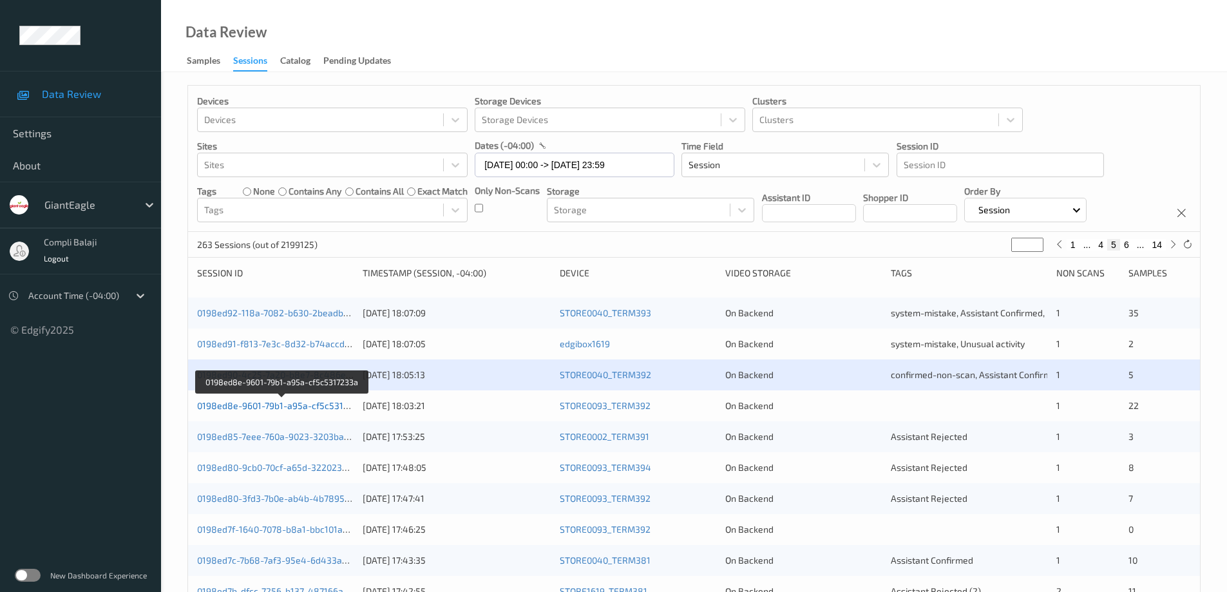
click at [321, 407] on link "0198ed8e-9601-79b1-a95a-cf5c5317233a" at bounding box center [282, 405] width 171 height 11
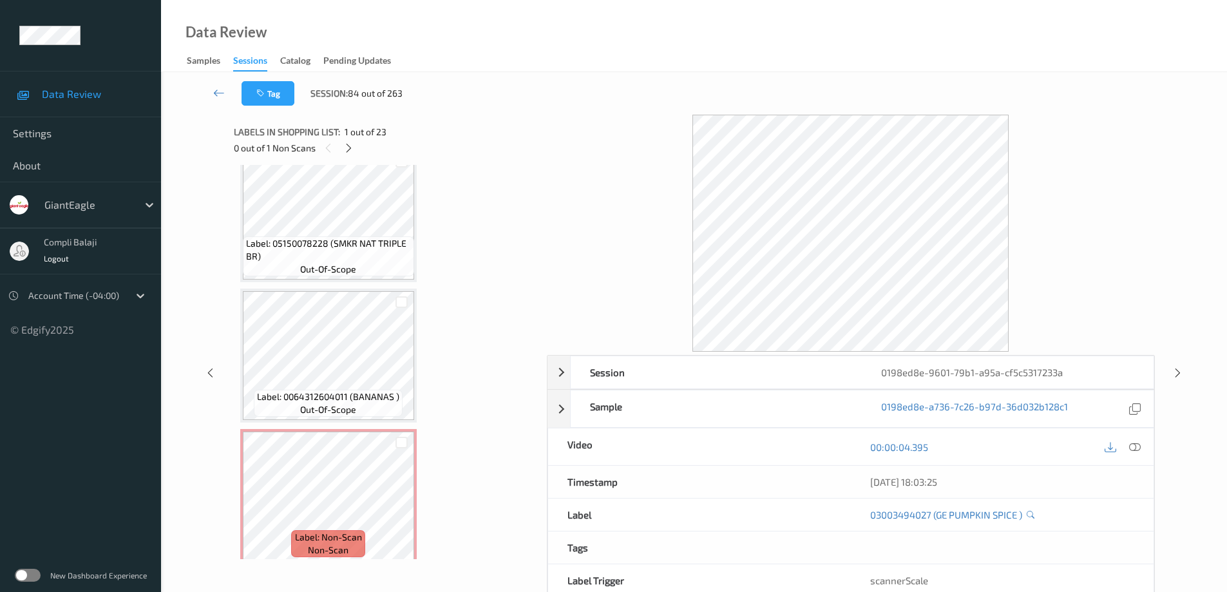
scroll to position [2843, 0]
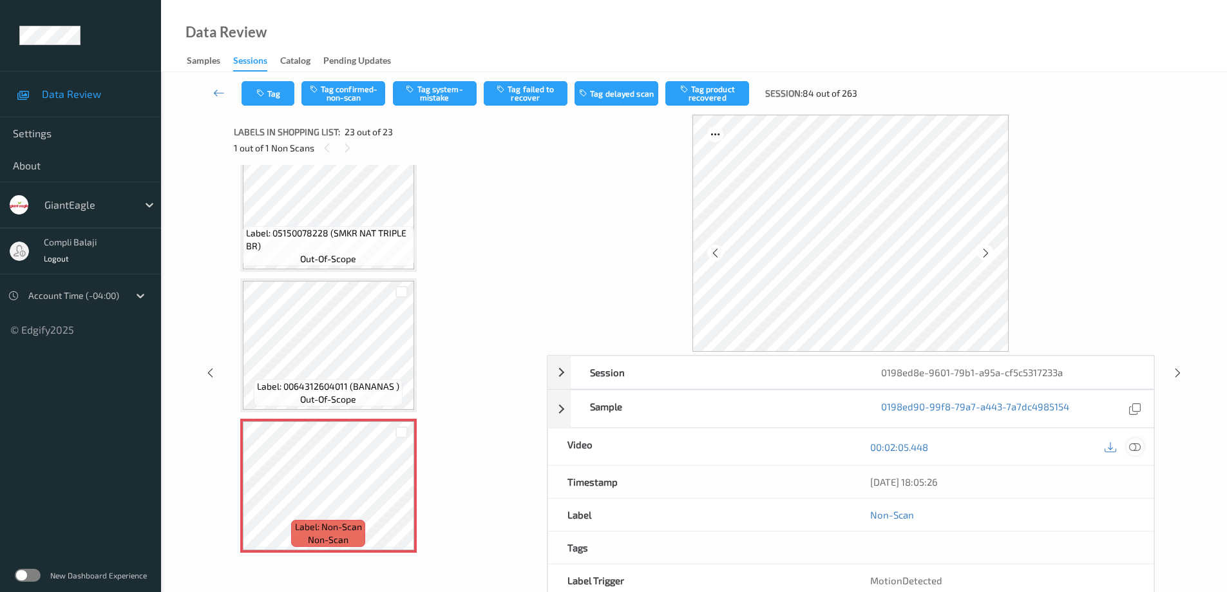
click at [1139, 445] on icon at bounding box center [1135, 447] width 12 height 12
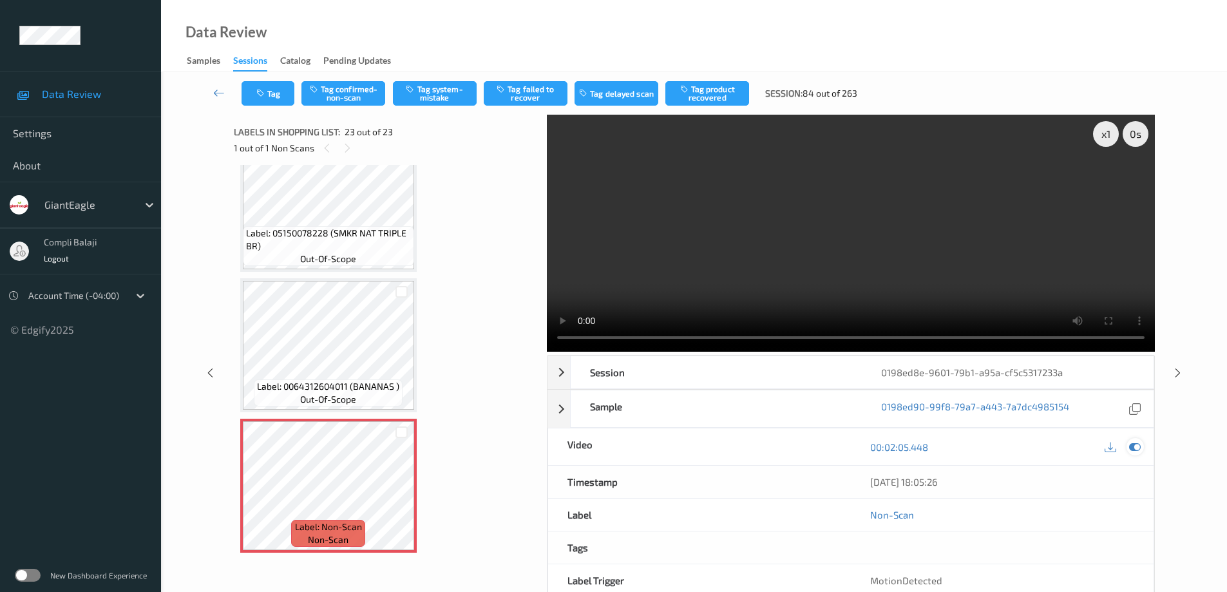
click at [1134, 446] on icon at bounding box center [1135, 447] width 12 height 12
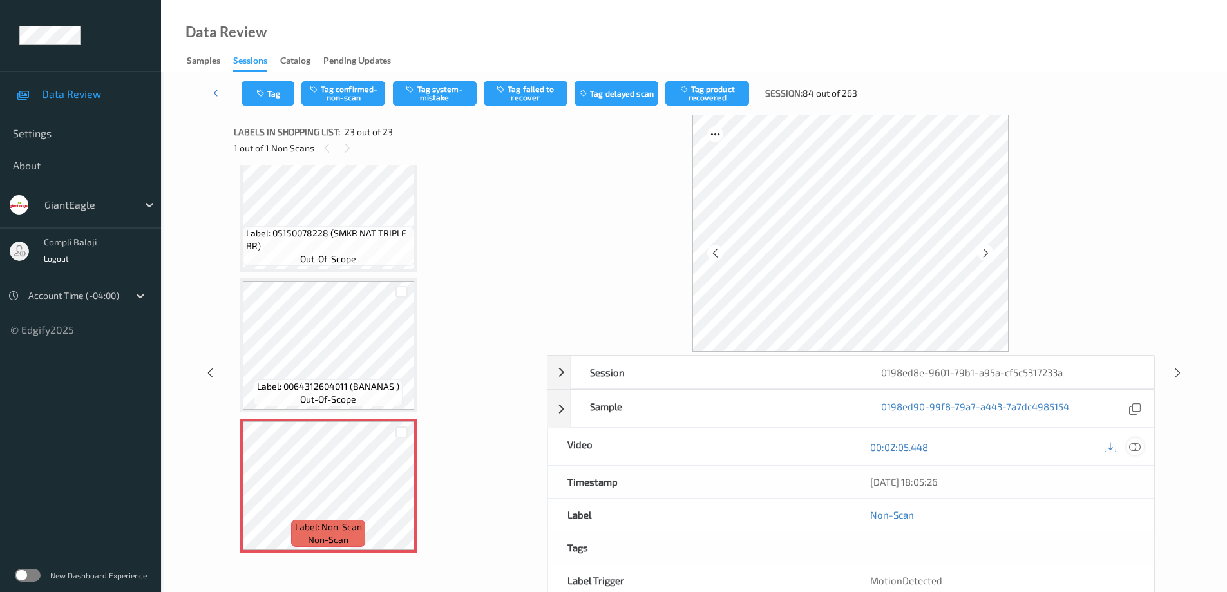
click at [1137, 450] on icon at bounding box center [1135, 447] width 12 height 12
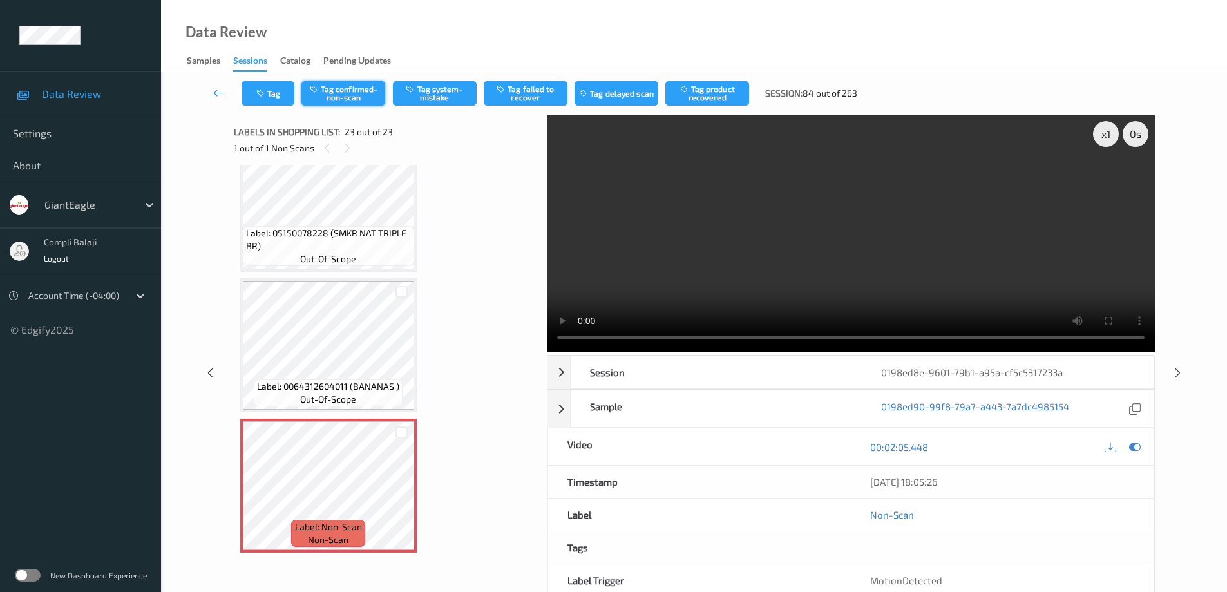
click at [355, 88] on button "Tag confirmed-non-scan" at bounding box center [344, 93] width 84 height 24
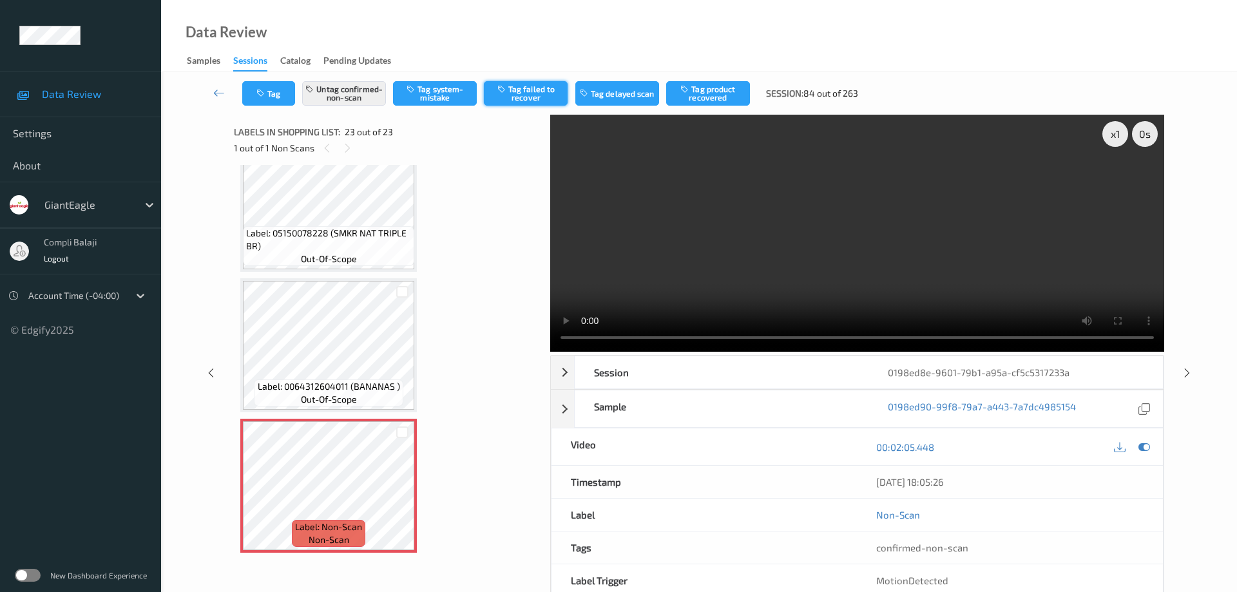
click at [538, 92] on button "Tag failed to recover" at bounding box center [526, 93] width 84 height 24
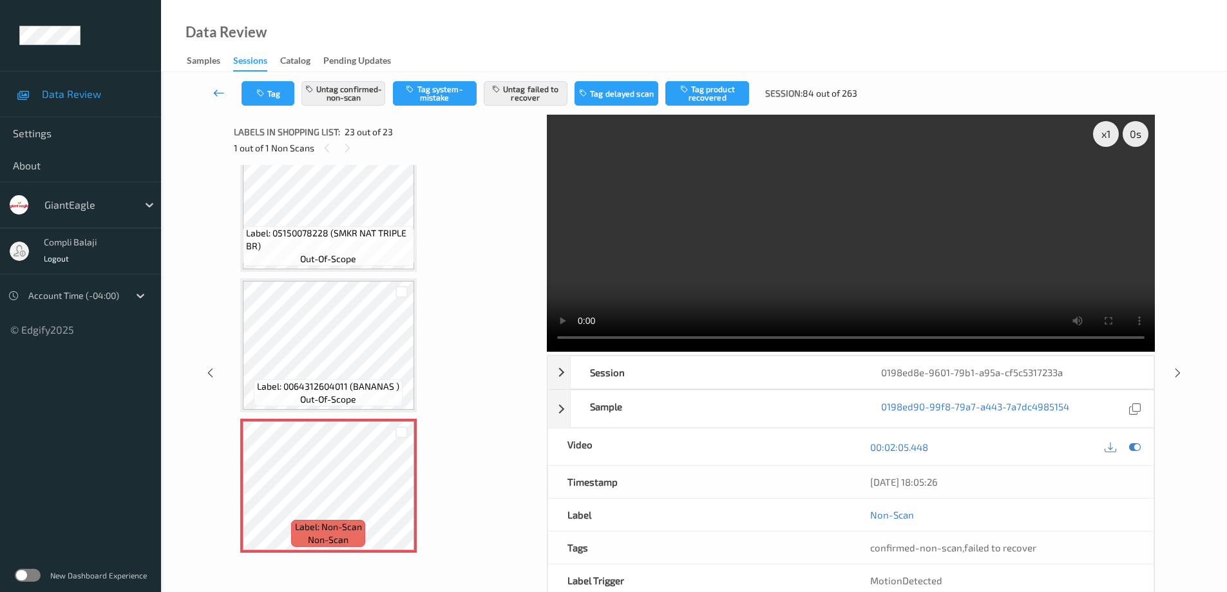
click at [211, 92] on link at bounding box center [219, 93] width 45 height 24
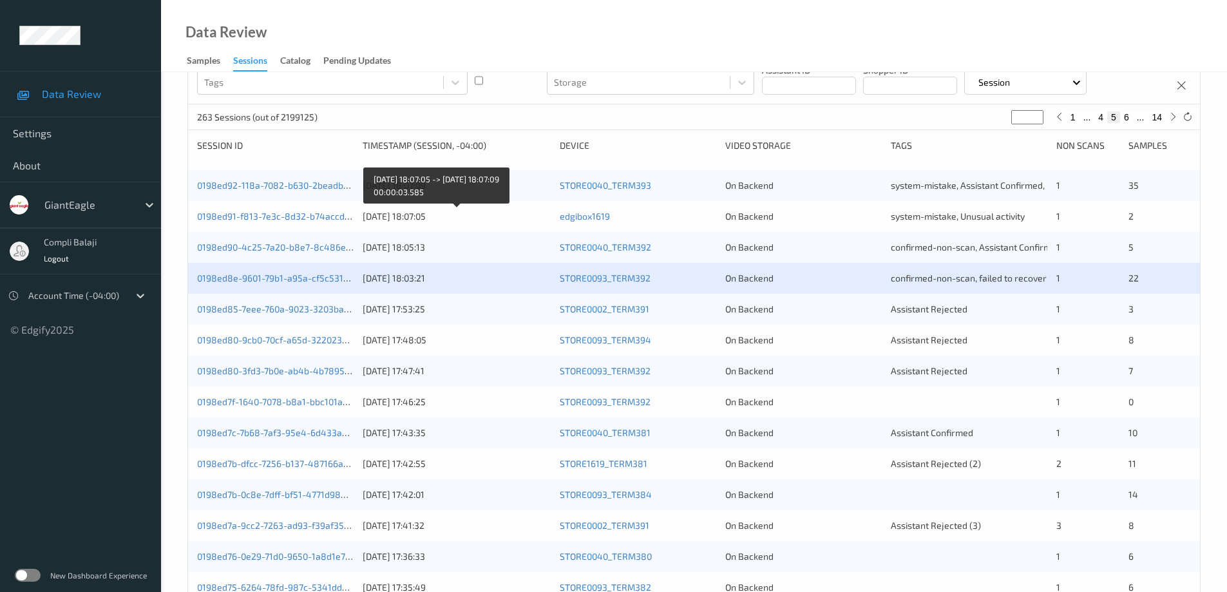
scroll to position [129, 0]
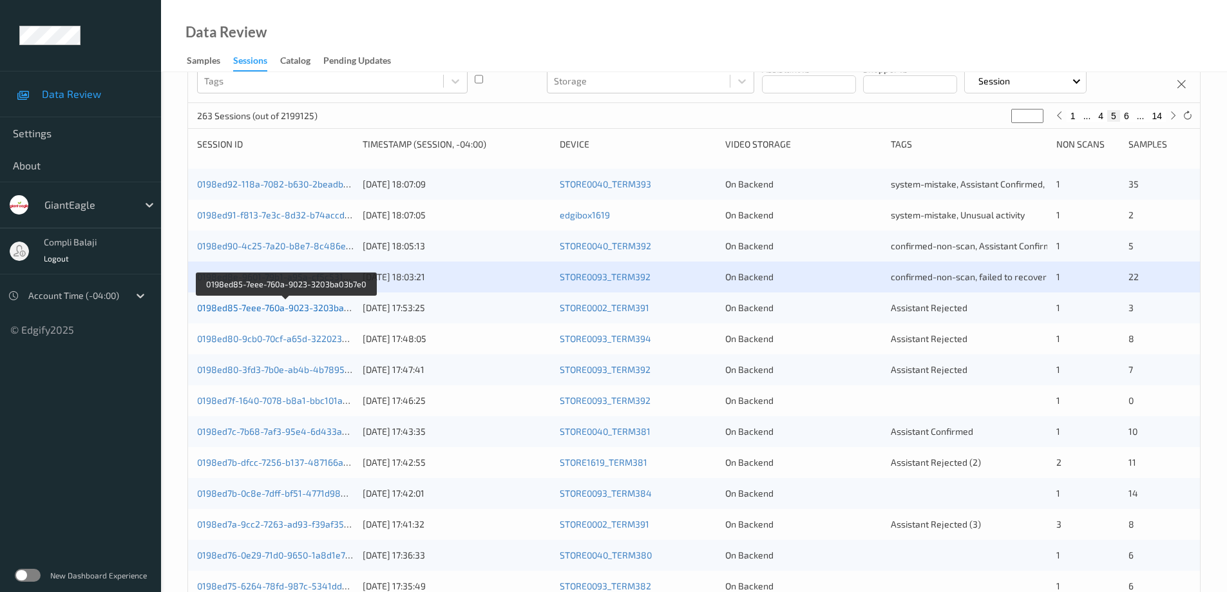
click at [302, 309] on link "0198ed85-7eee-760a-9023-3203ba03b7e0" at bounding box center [285, 307] width 177 height 11
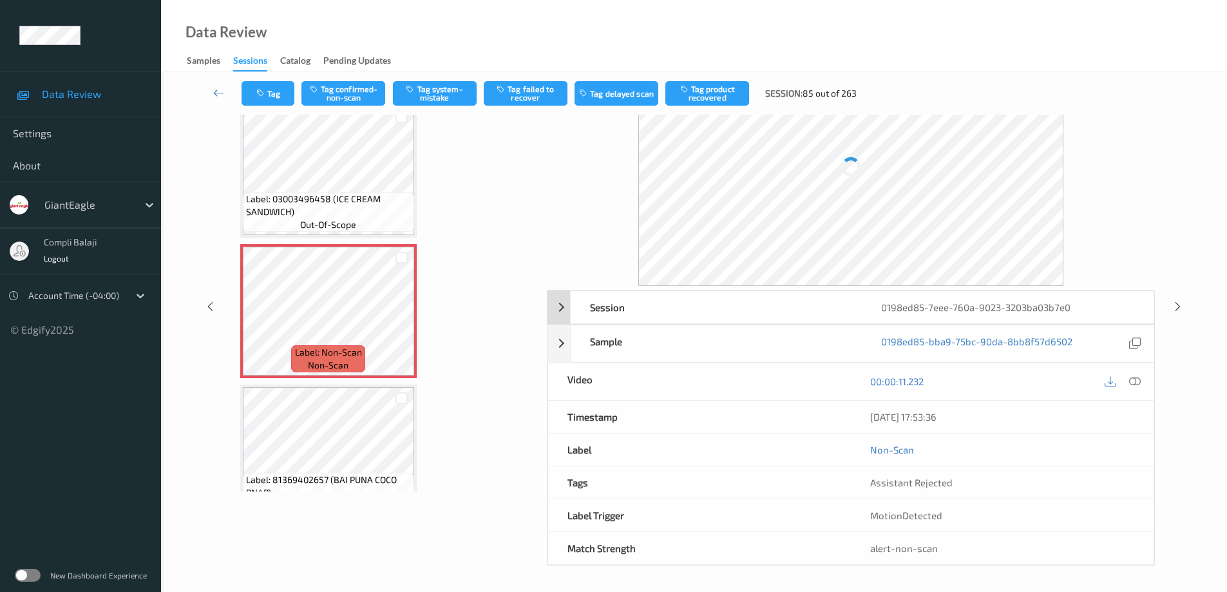
scroll to position [65, 0]
click at [1136, 381] on icon at bounding box center [1135, 382] width 12 height 12
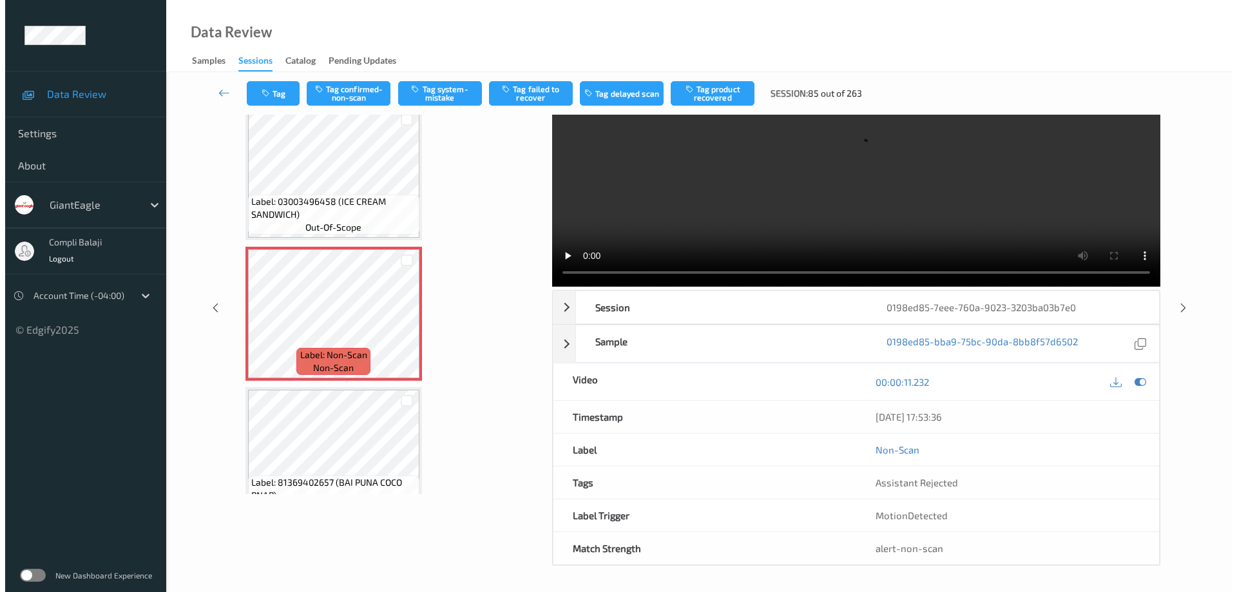
scroll to position [0, 0]
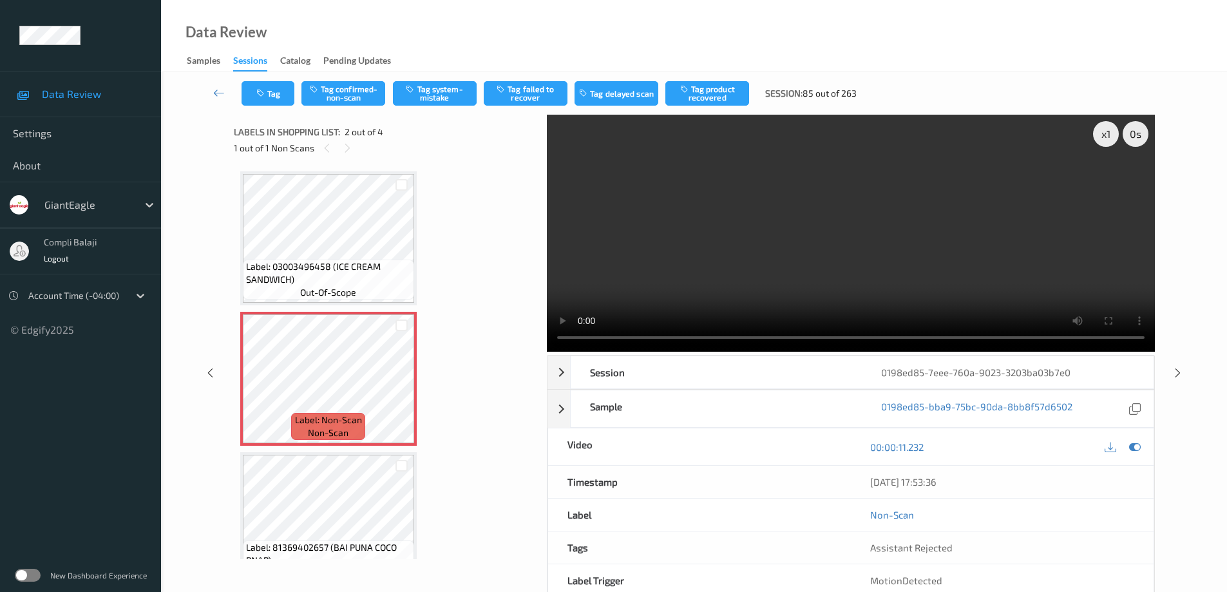
click at [1116, 180] on video at bounding box center [851, 233] width 608 height 237
click at [451, 99] on button "Tag system-mistake" at bounding box center [435, 93] width 84 height 24
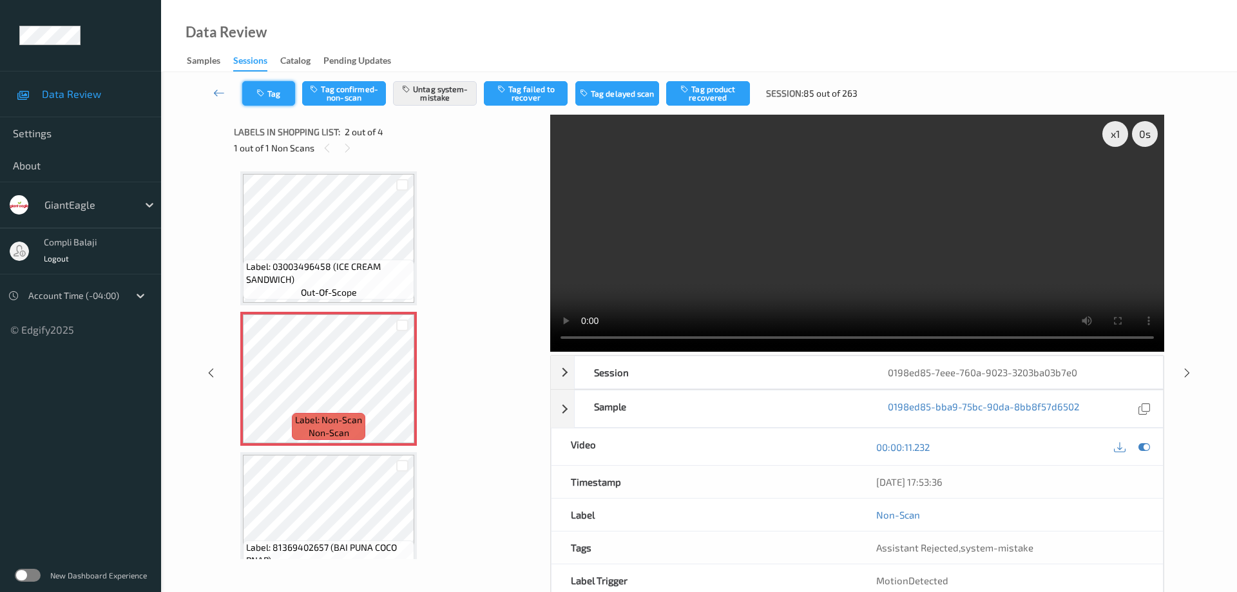
click at [273, 95] on button "Tag" at bounding box center [268, 93] width 53 height 24
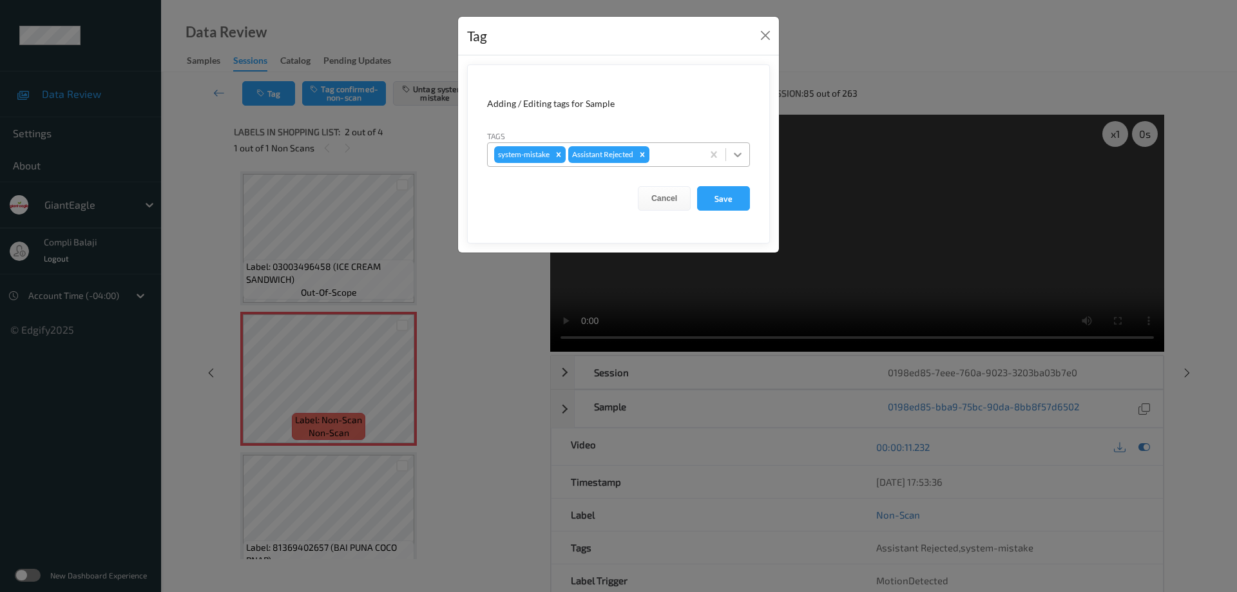
click at [740, 153] on icon at bounding box center [737, 154] width 13 height 13
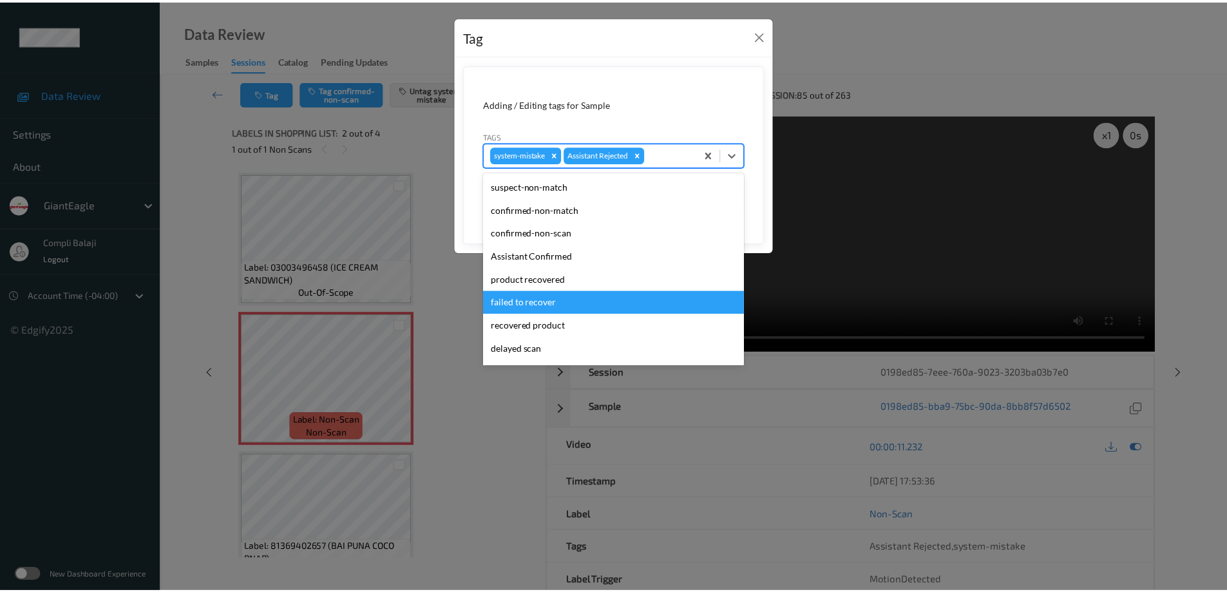
scroll to position [113, 0]
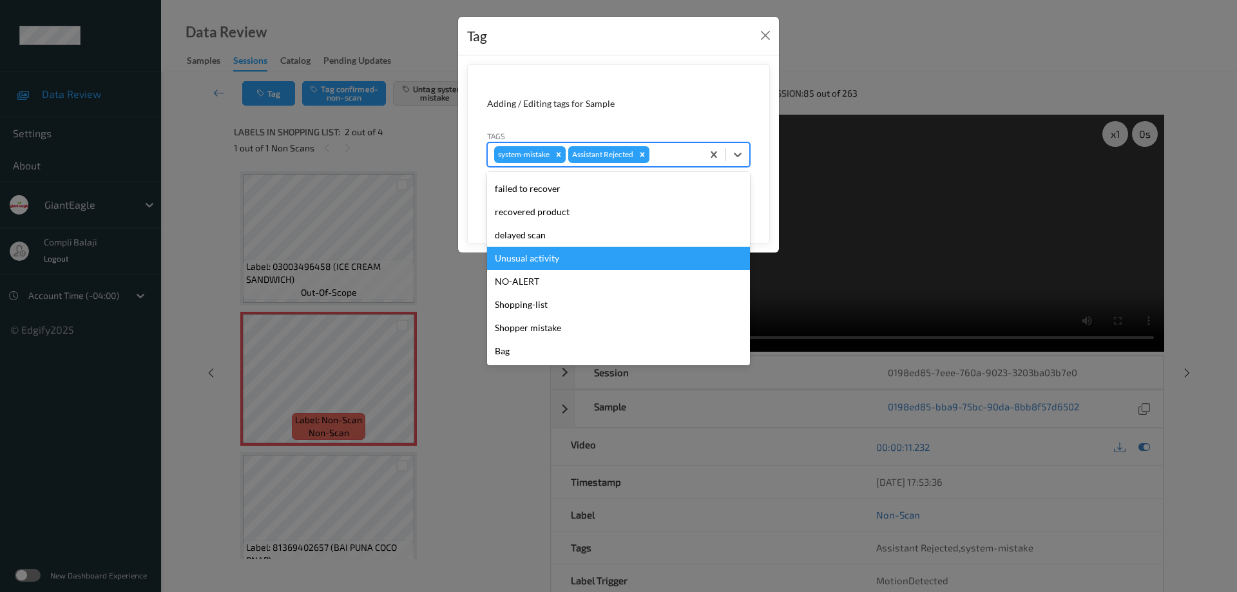
drag, startPoint x: 541, startPoint y: 262, endPoint x: 611, endPoint y: 245, distance: 72.8
click at [541, 262] on div "Unusual activity" at bounding box center [618, 258] width 263 height 23
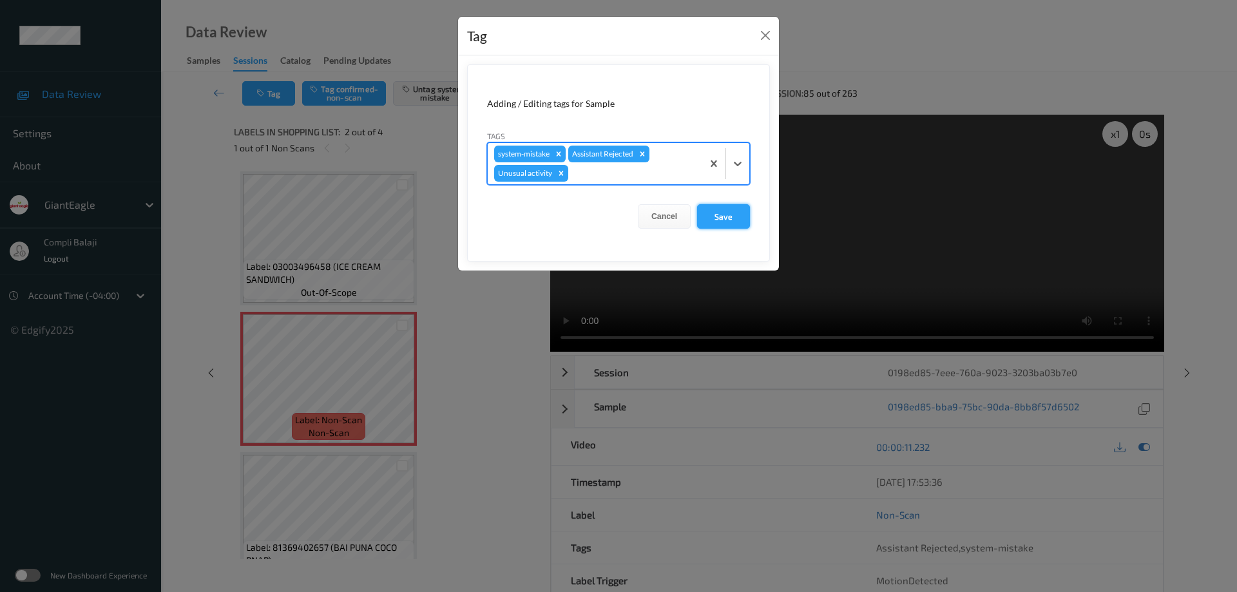
click at [732, 218] on button "Save" at bounding box center [723, 216] width 53 height 24
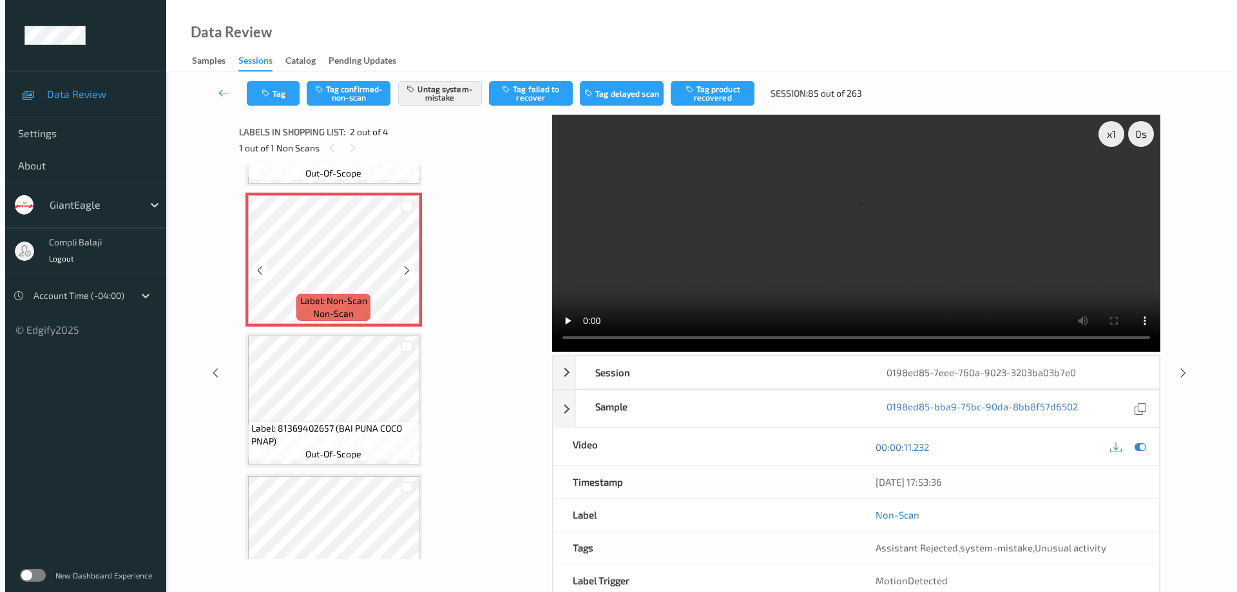
scroll to position [129, 0]
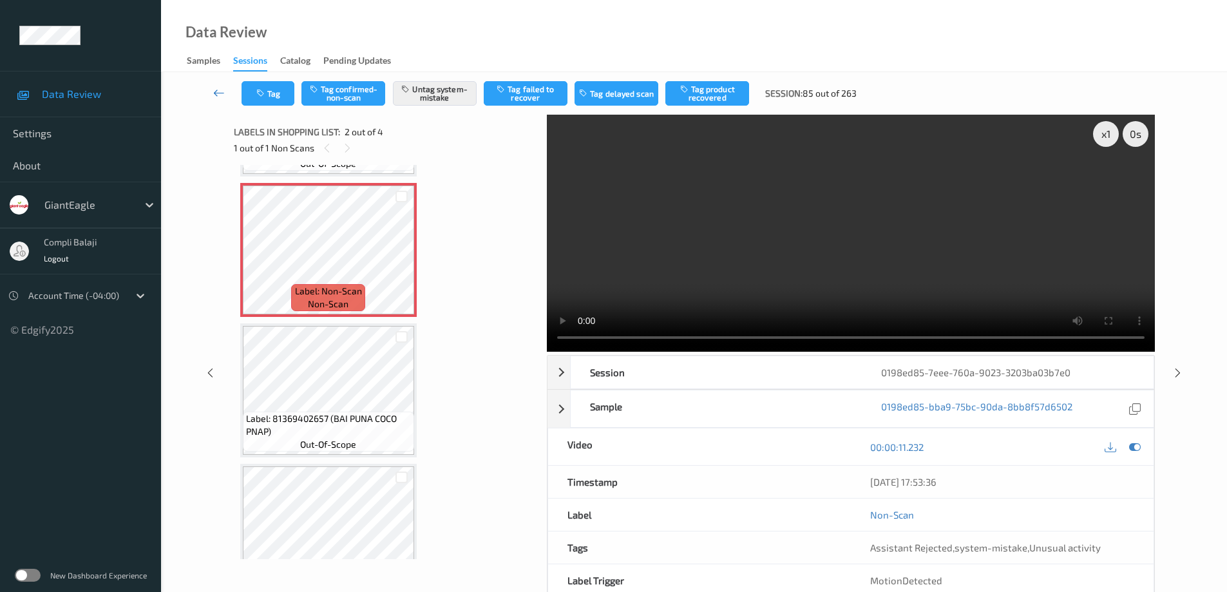
click at [218, 93] on icon at bounding box center [219, 92] width 12 height 13
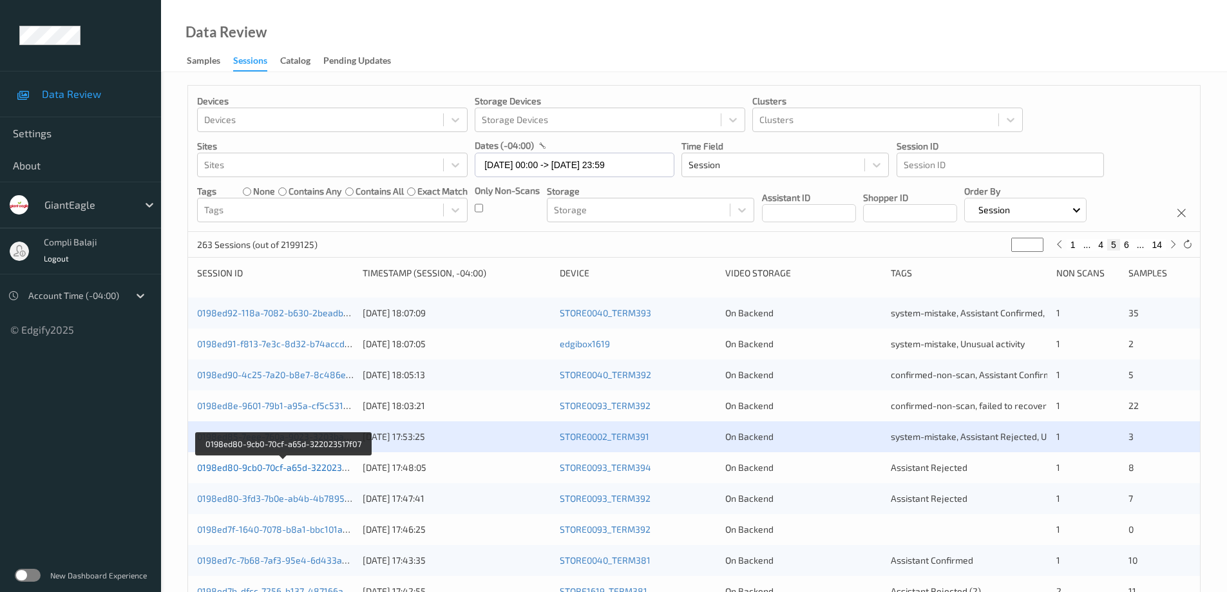
click at [307, 472] on link "0198ed80-9cb0-70cf-a65d-322023517f07" at bounding box center [282, 467] width 171 height 11
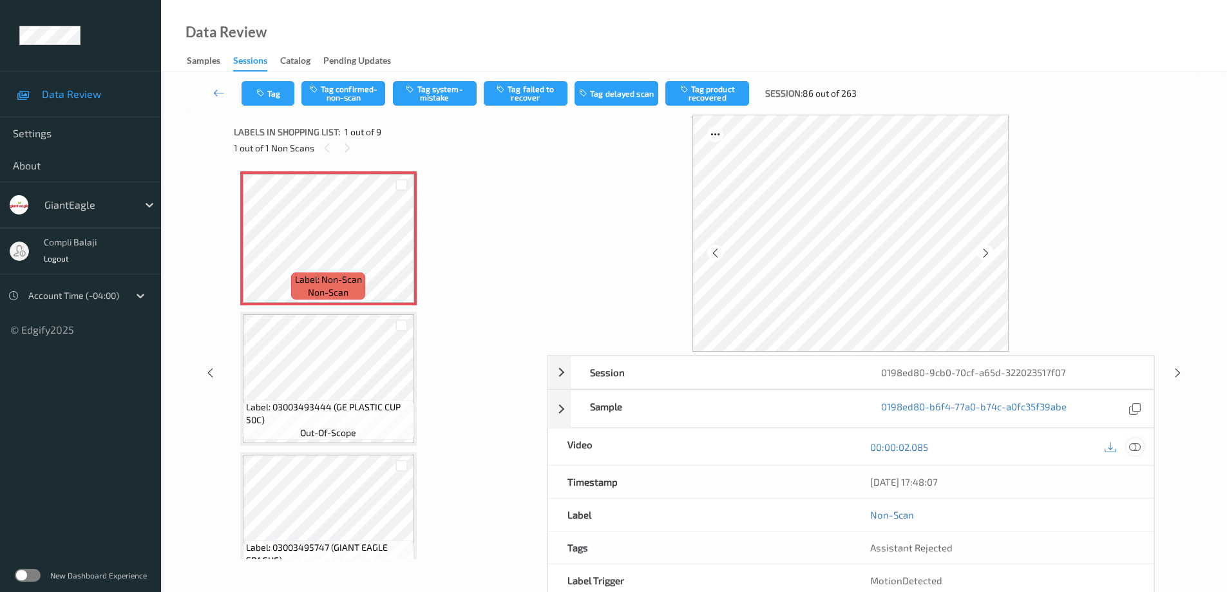
click at [1137, 446] on icon at bounding box center [1135, 447] width 12 height 12
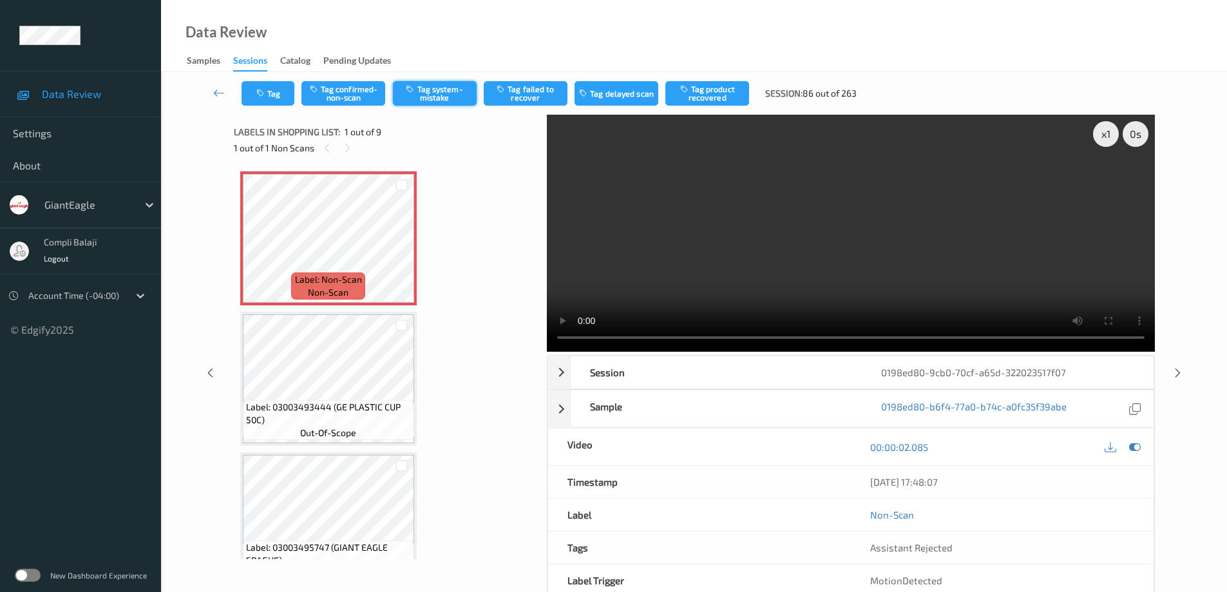
click at [452, 95] on button "Tag system-mistake" at bounding box center [435, 93] width 84 height 24
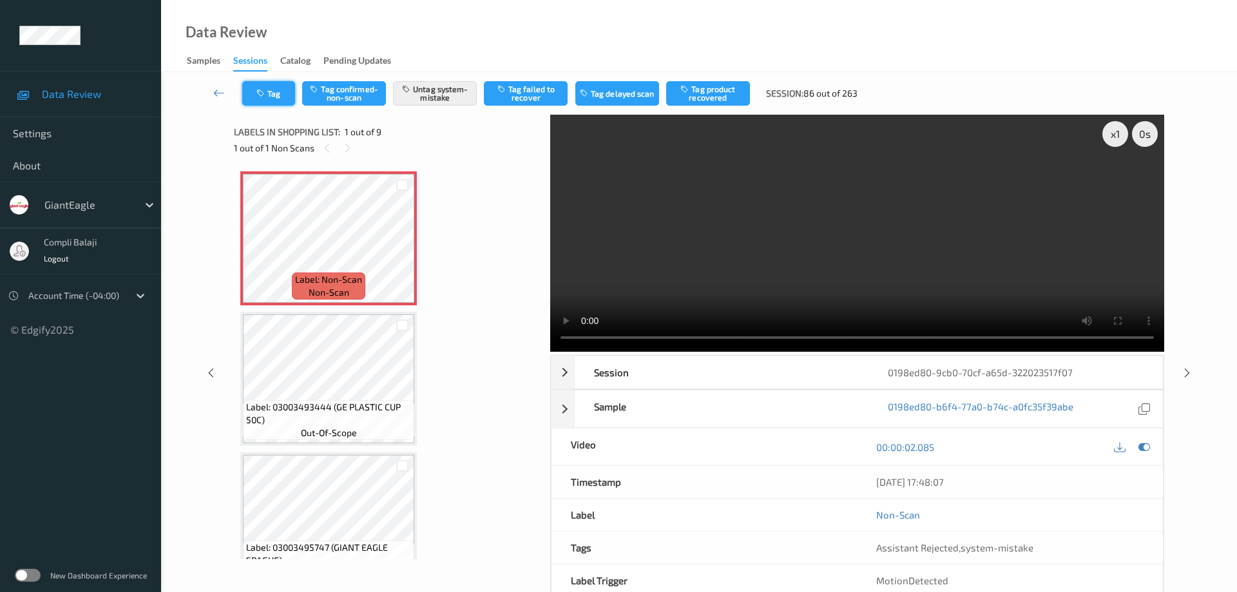
click at [282, 97] on button "Tag" at bounding box center [268, 93] width 53 height 24
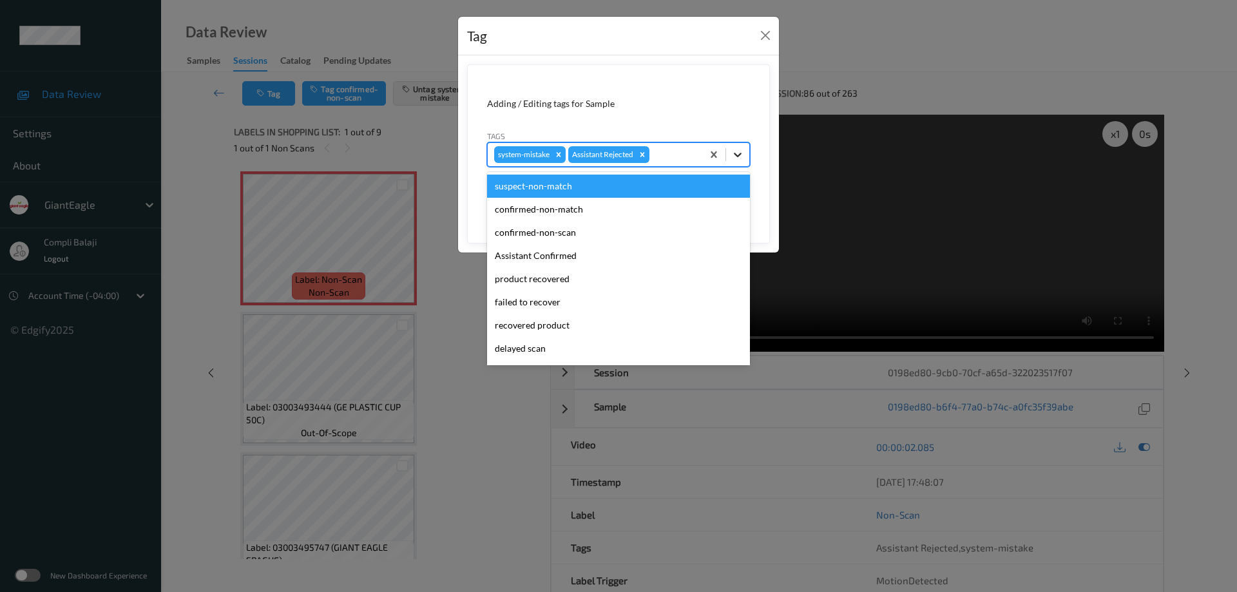
click at [737, 157] on icon at bounding box center [738, 155] width 8 height 5
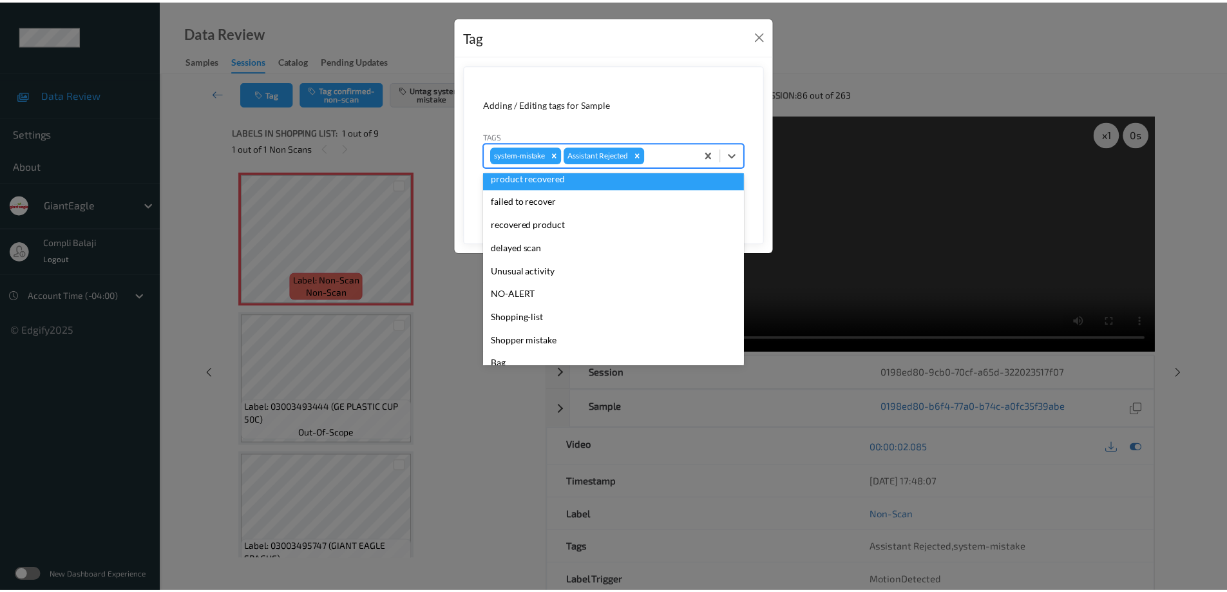
scroll to position [113, 0]
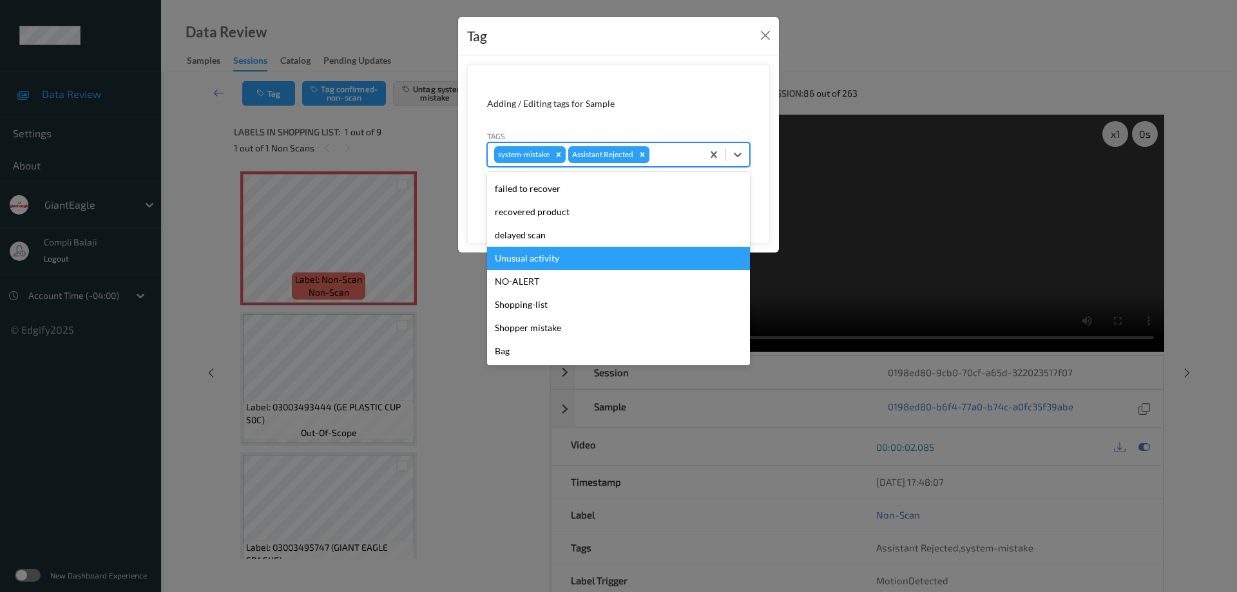
click at [555, 260] on div "Unusual activity" at bounding box center [618, 258] width 263 height 23
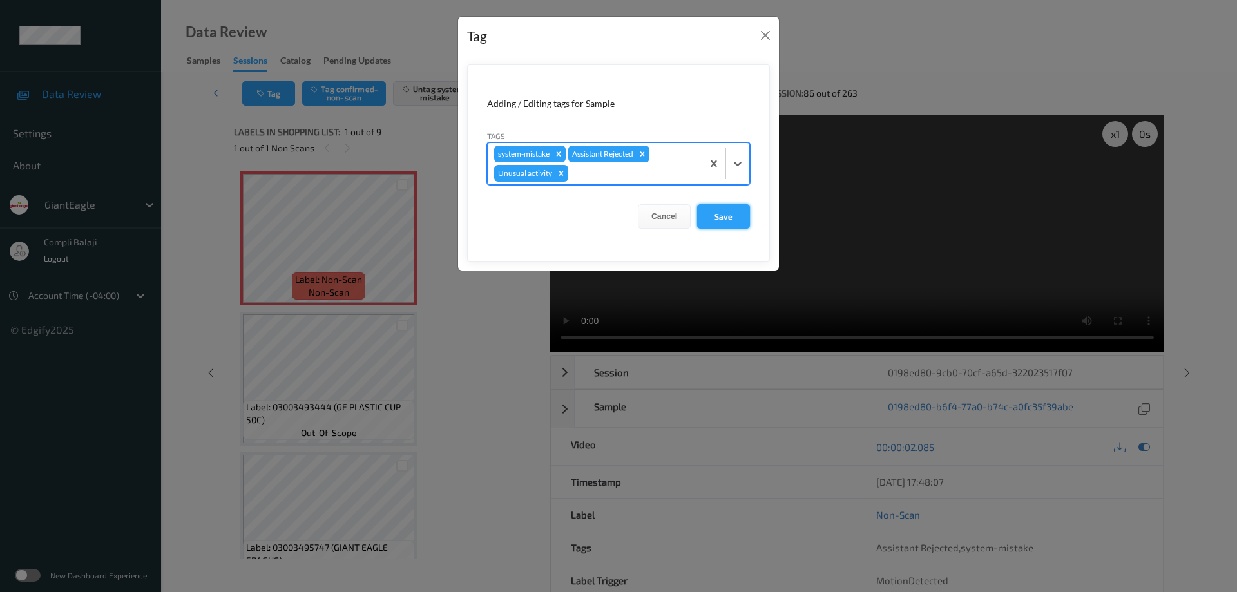
click at [727, 218] on button "Save" at bounding box center [723, 216] width 53 height 24
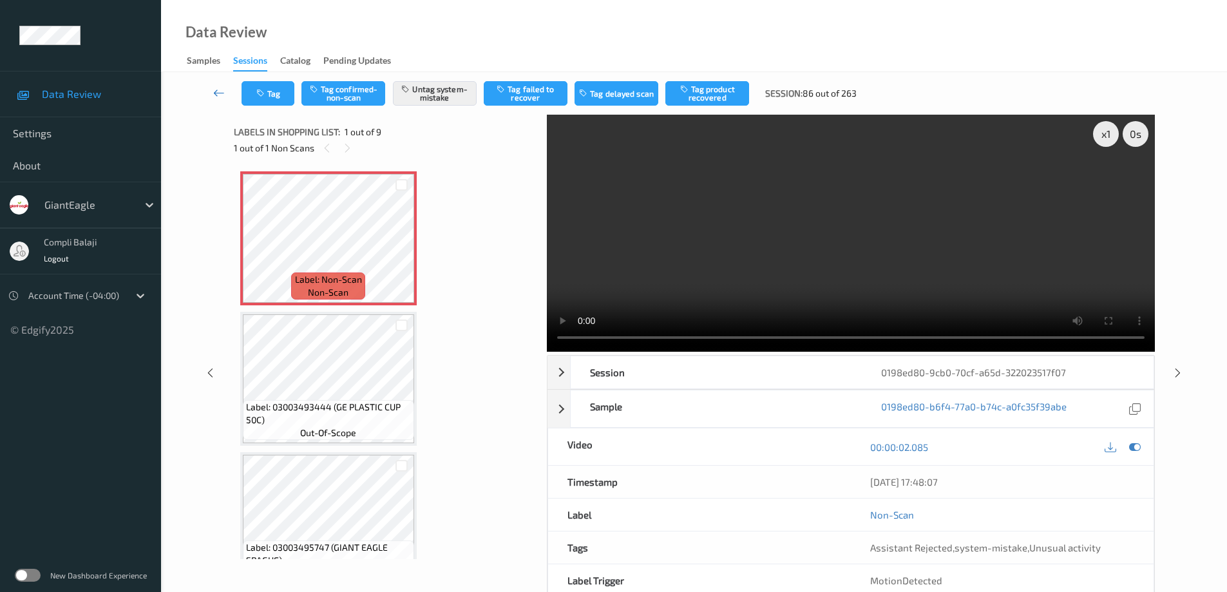
click at [216, 94] on icon at bounding box center [219, 92] width 12 height 13
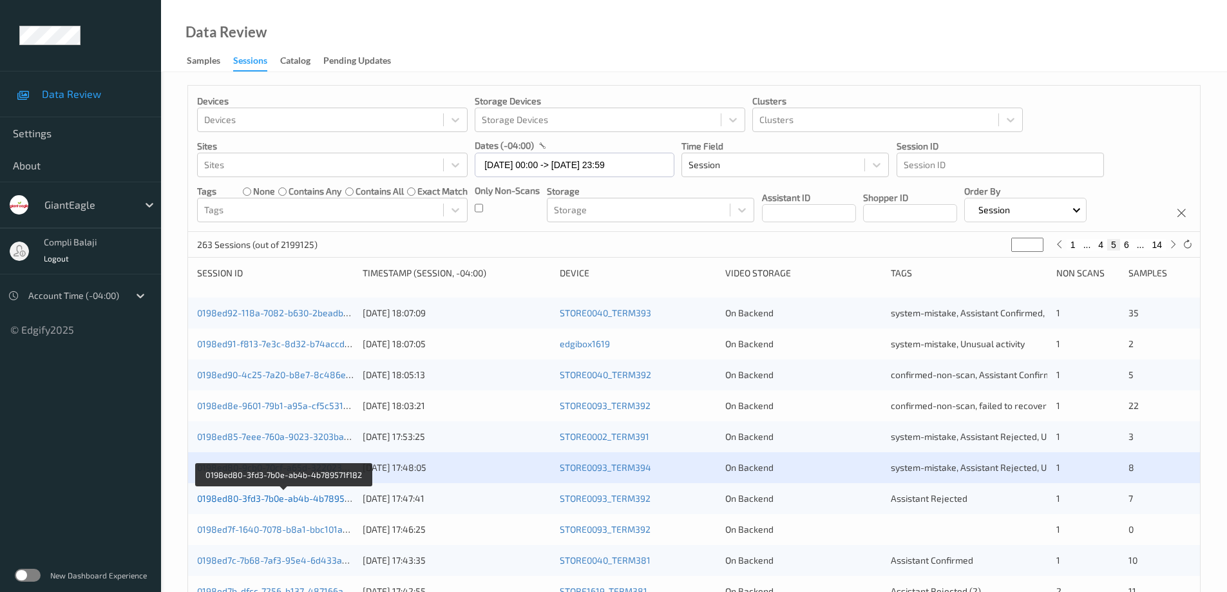
click at [307, 496] on link "0198ed80-3fd3-7b0e-ab4b-4b789571f182" at bounding box center [284, 498] width 174 height 11
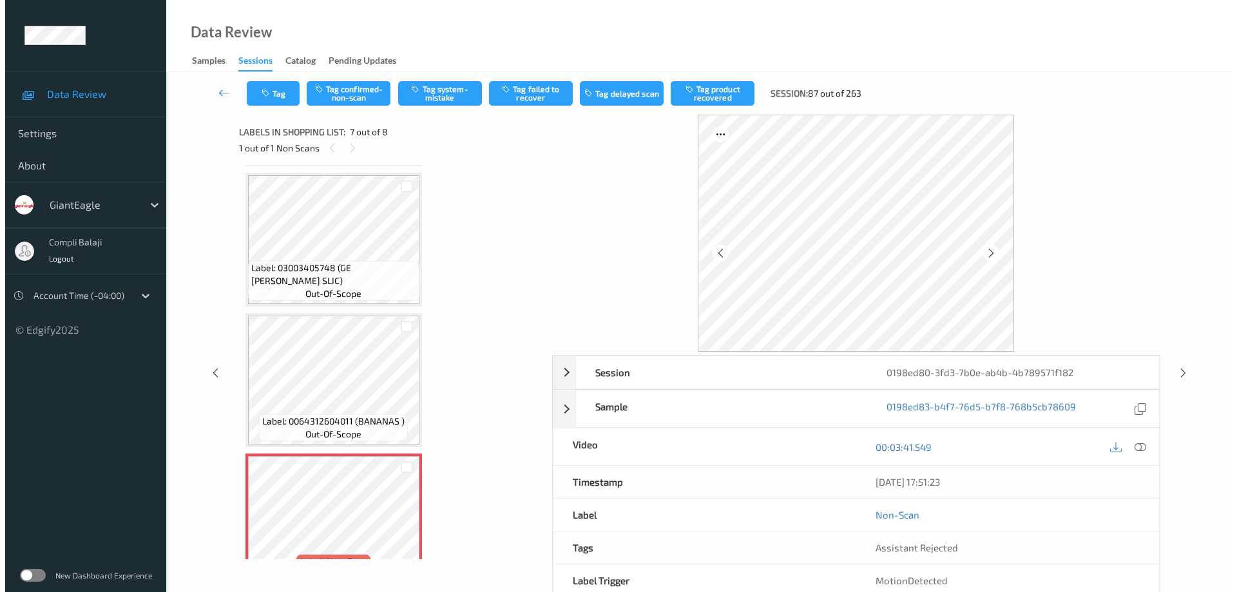
scroll to position [543, 0]
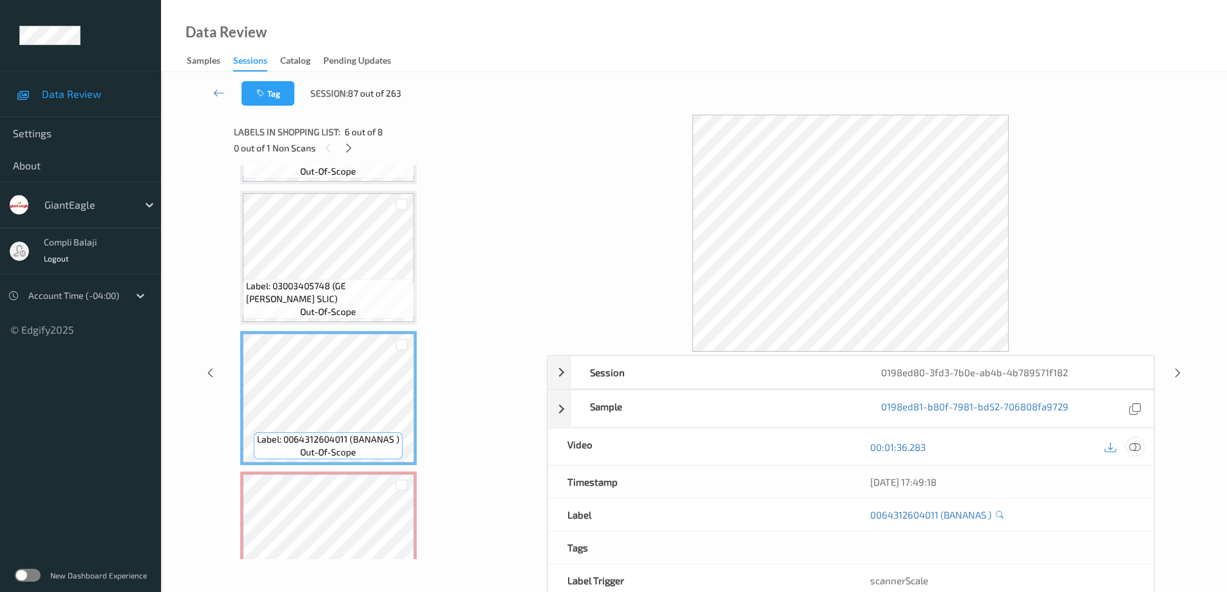
click at [1136, 445] on icon at bounding box center [1135, 447] width 12 height 12
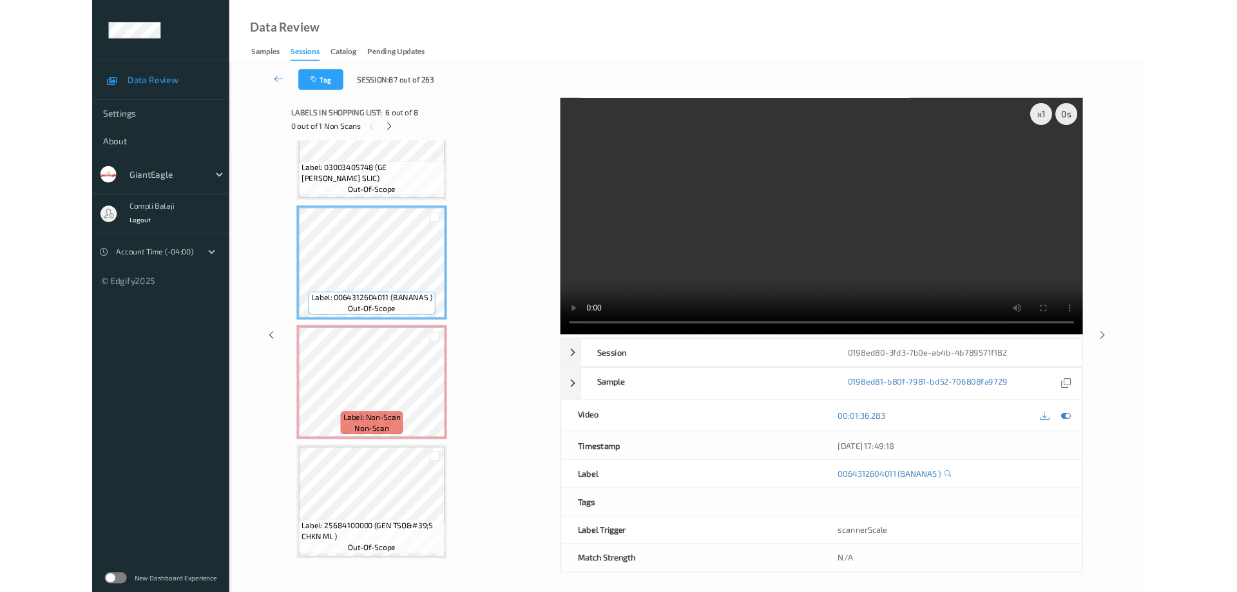
scroll to position [632, 0]
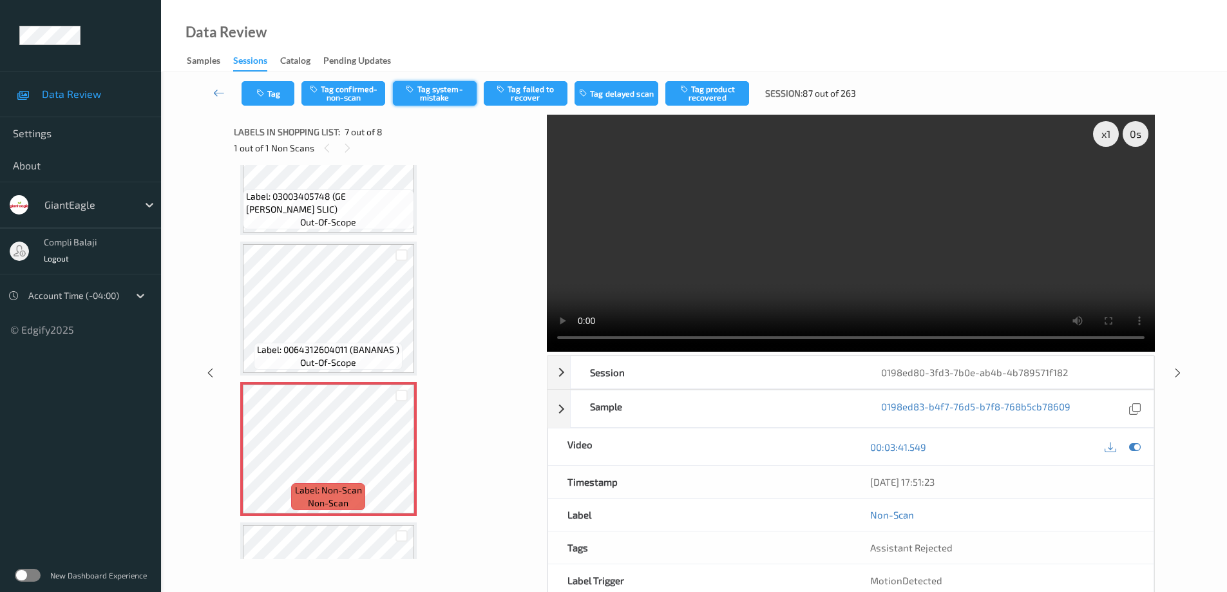
click at [428, 93] on button "Tag system-mistake" at bounding box center [435, 93] width 84 height 24
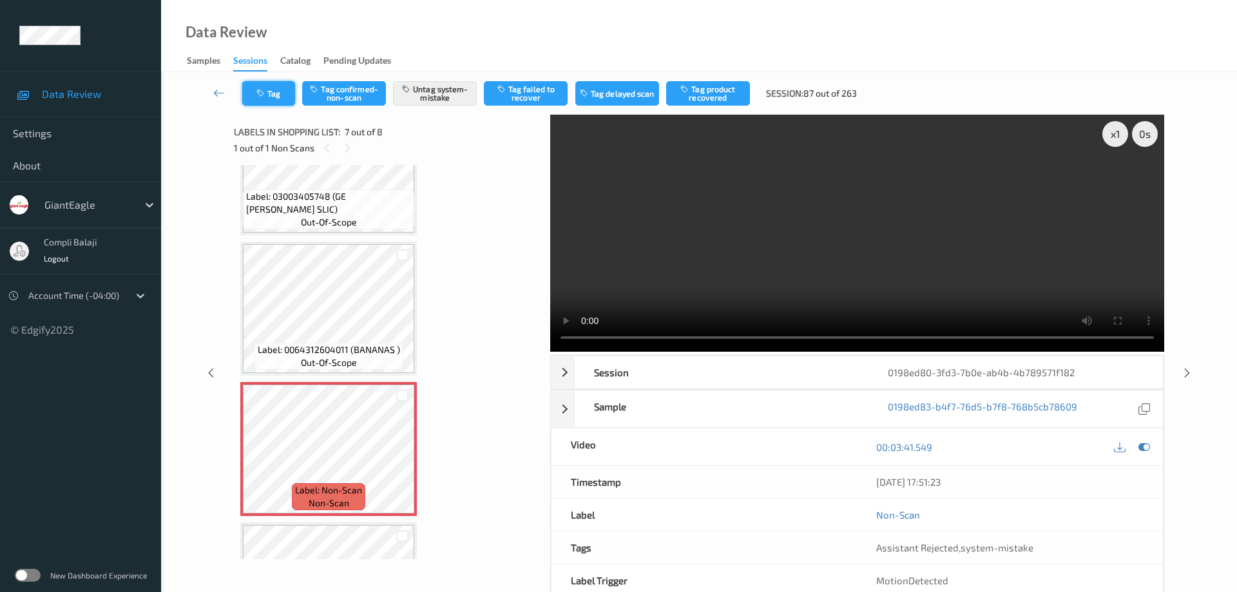
click at [276, 93] on button "Tag" at bounding box center [268, 93] width 53 height 24
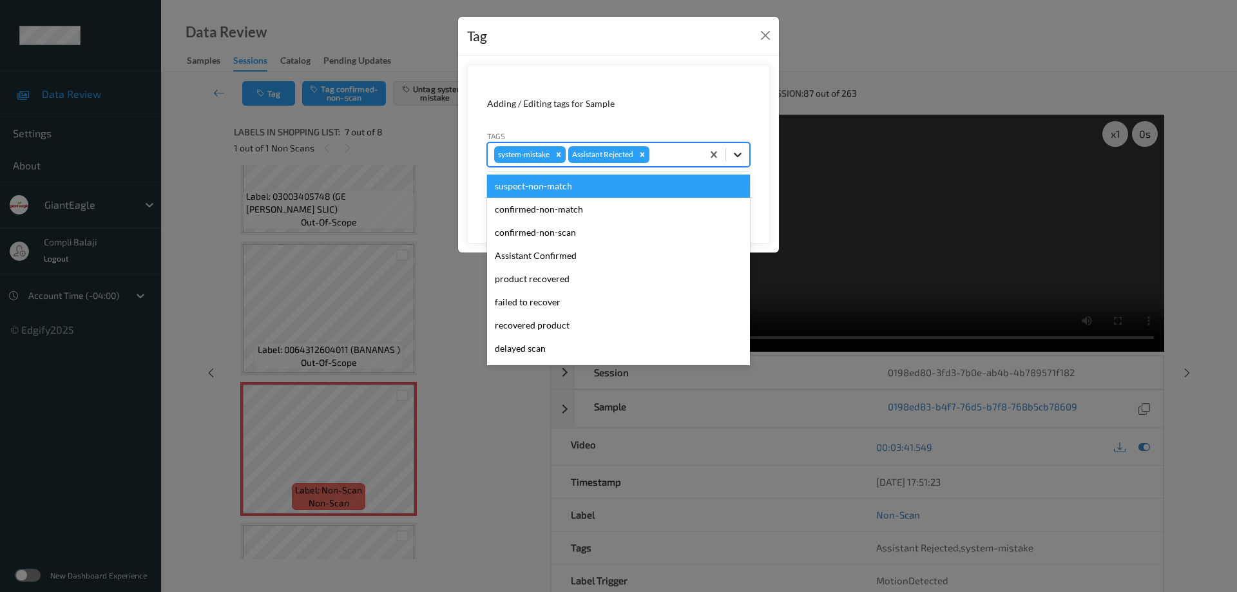
click at [740, 154] on icon at bounding box center [738, 155] width 8 height 5
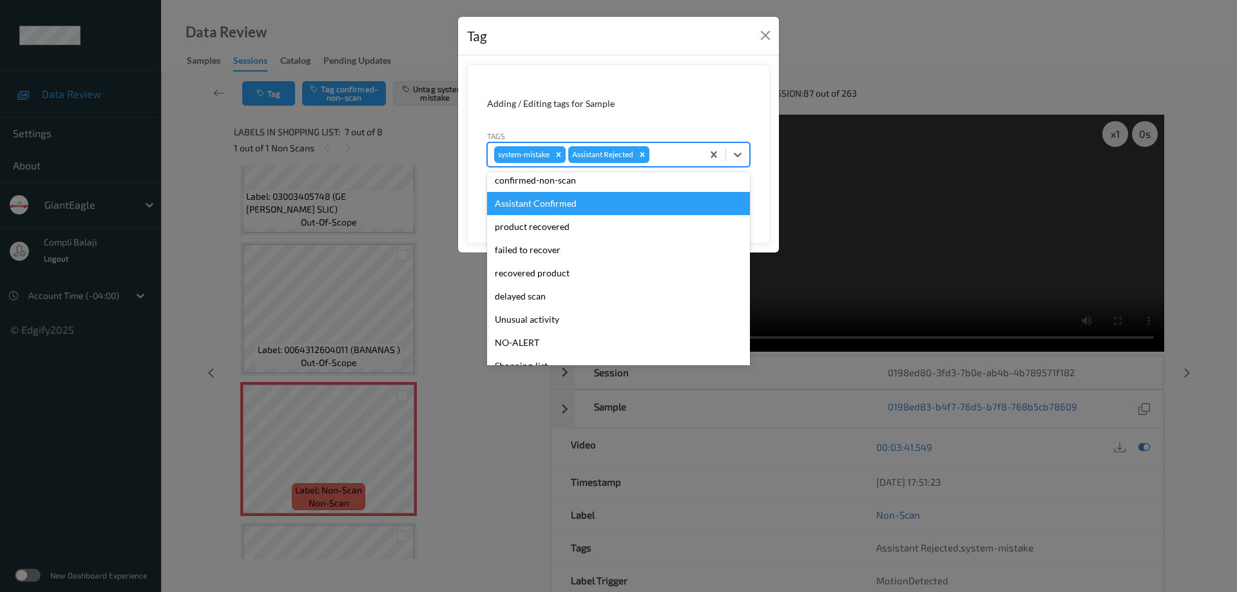
scroll to position [63, 0]
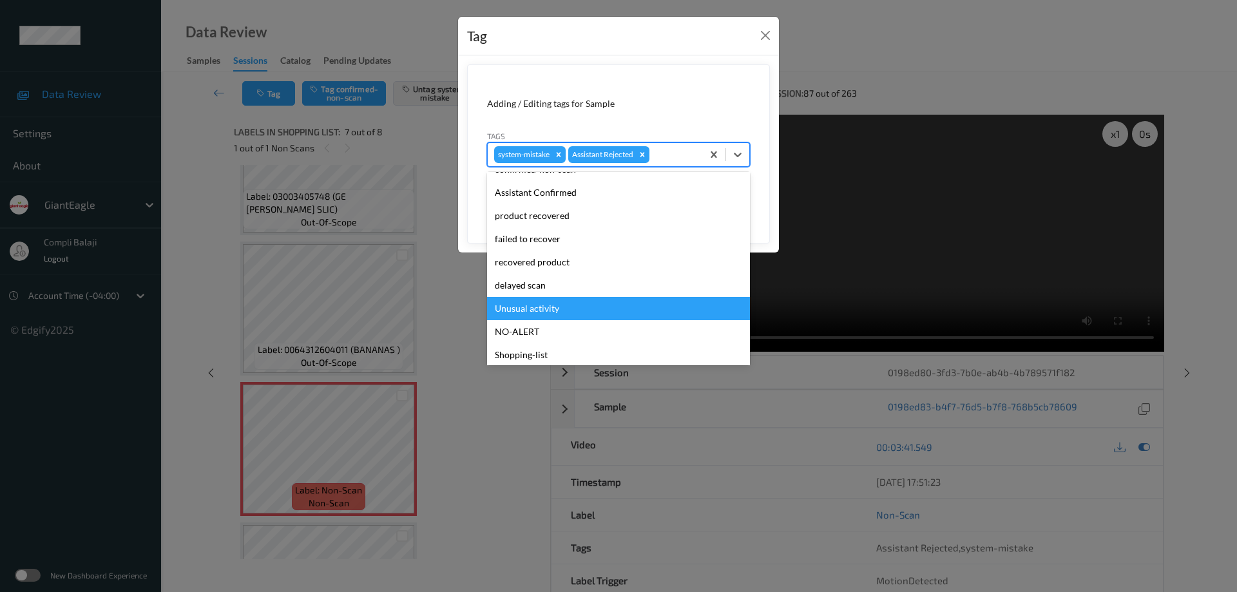
click at [544, 312] on div "Unusual activity" at bounding box center [618, 308] width 263 height 23
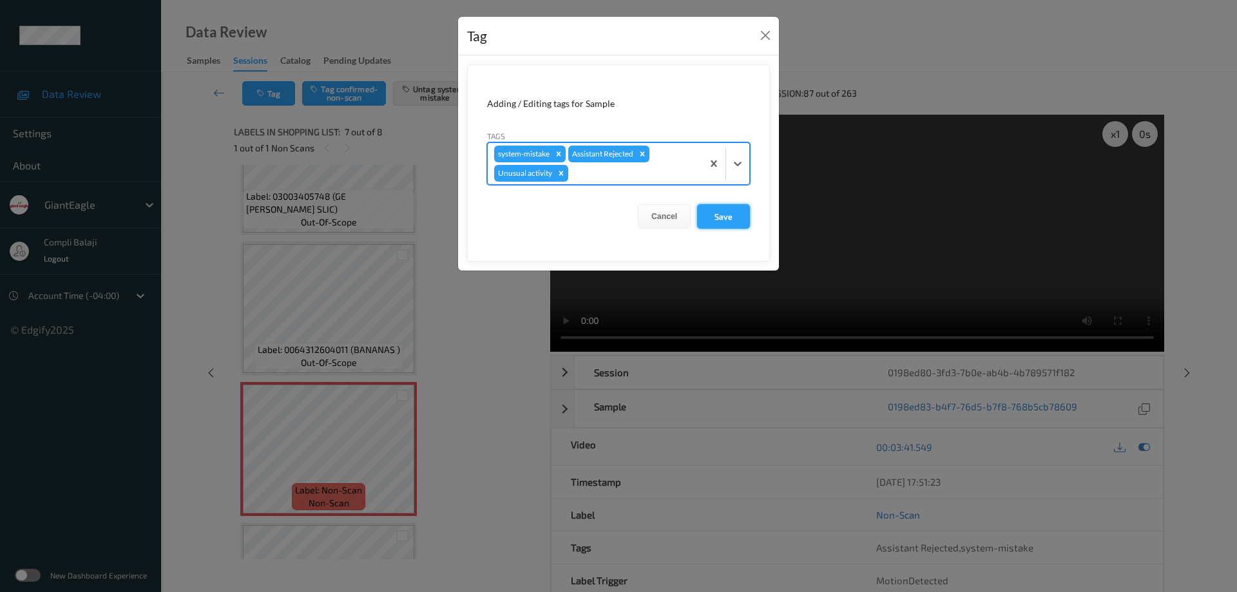
click at [736, 216] on button "Save" at bounding box center [723, 216] width 53 height 24
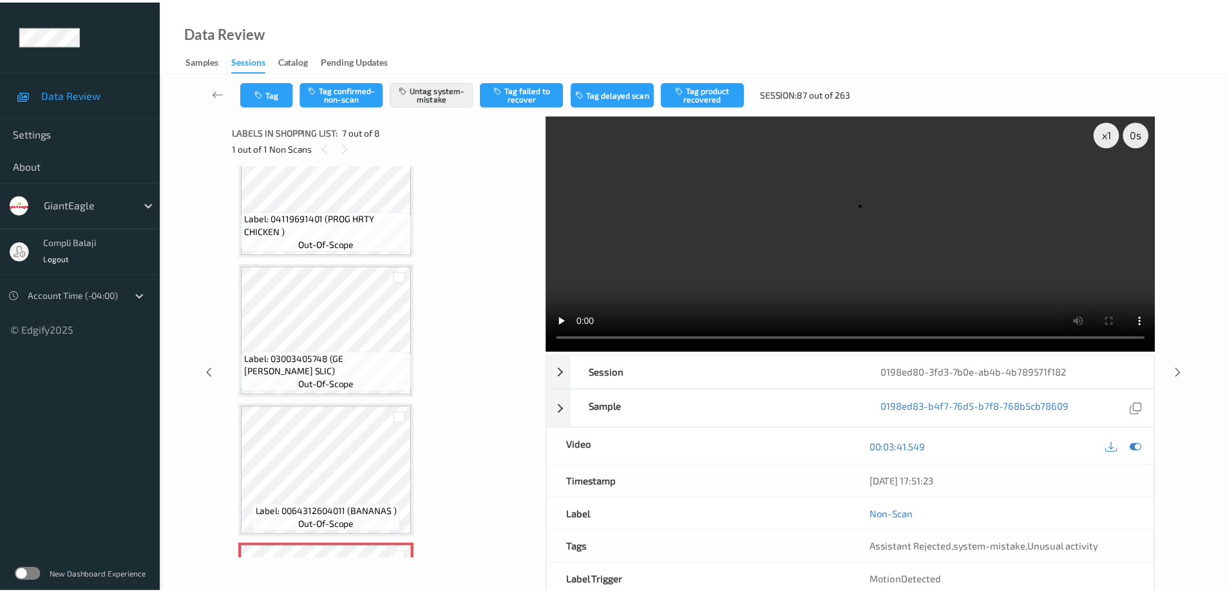
scroll to position [439, 0]
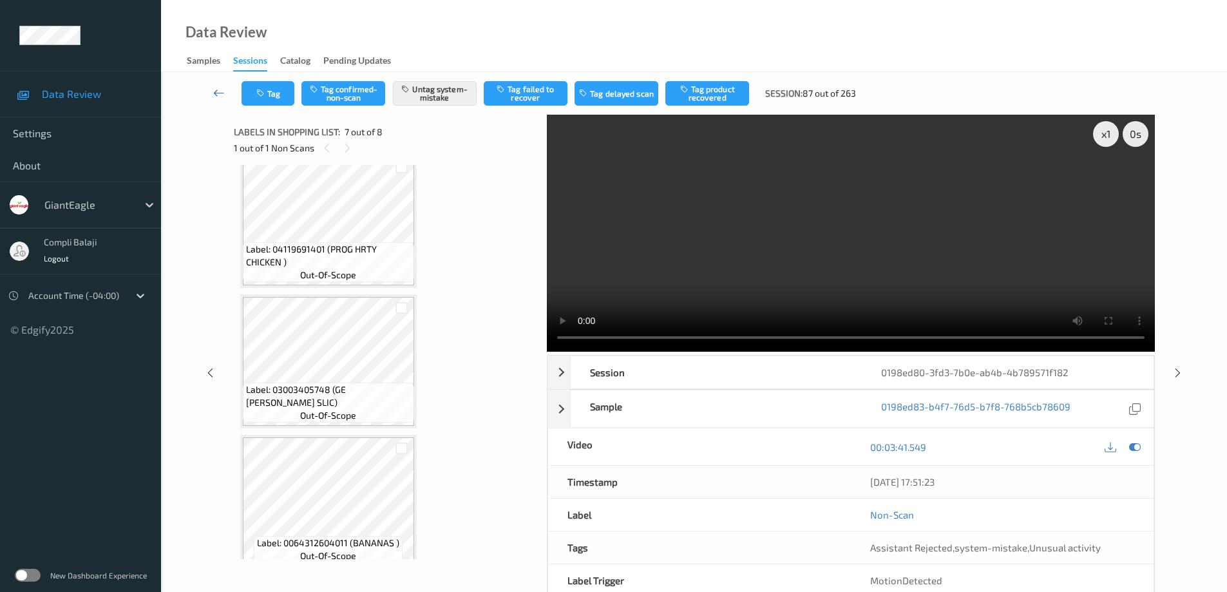
click at [216, 93] on icon at bounding box center [219, 92] width 12 height 13
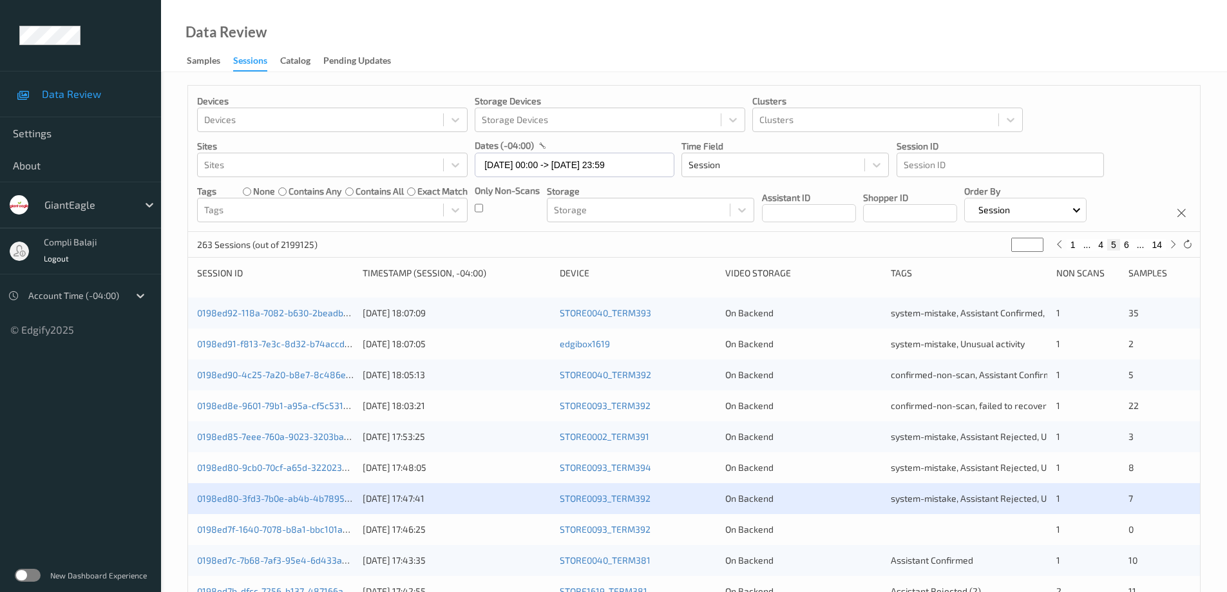
scroll to position [64, 0]
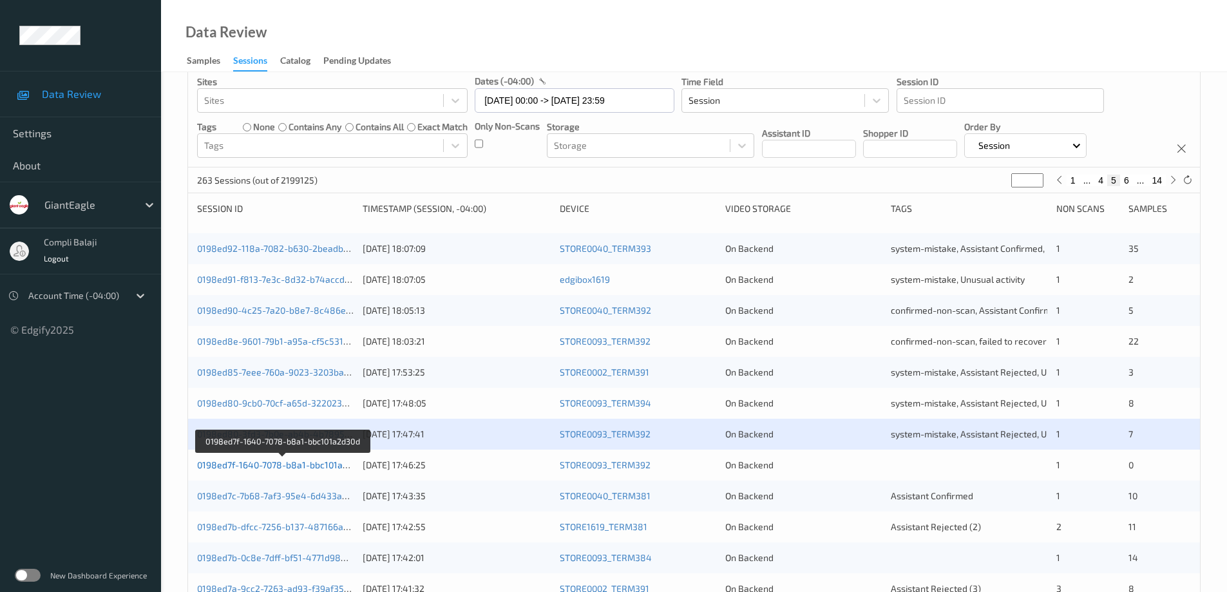
click at [300, 465] on link "0198ed7f-1640-7078-b8a1-bbc101a2d30d" at bounding box center [282, 464] width 171 height 11
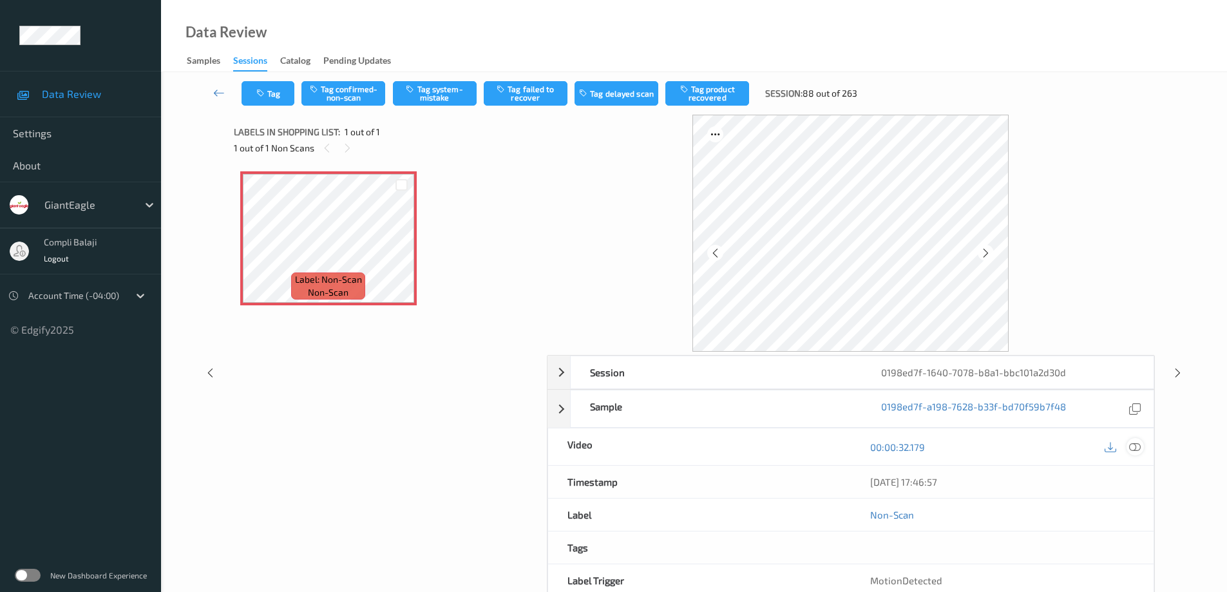
click at [1137, 450] on icon at bounding box center [1135, 447] width 12 height 12
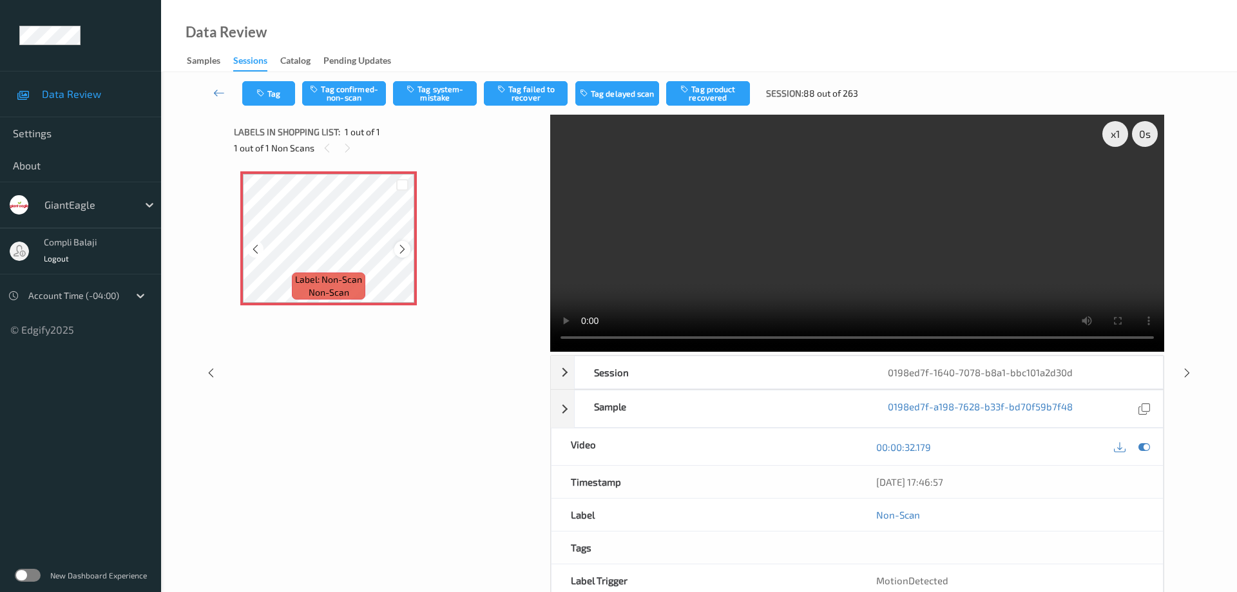
click at [400, 250] on icon at bounding box center [402, 250] width 11 height 12
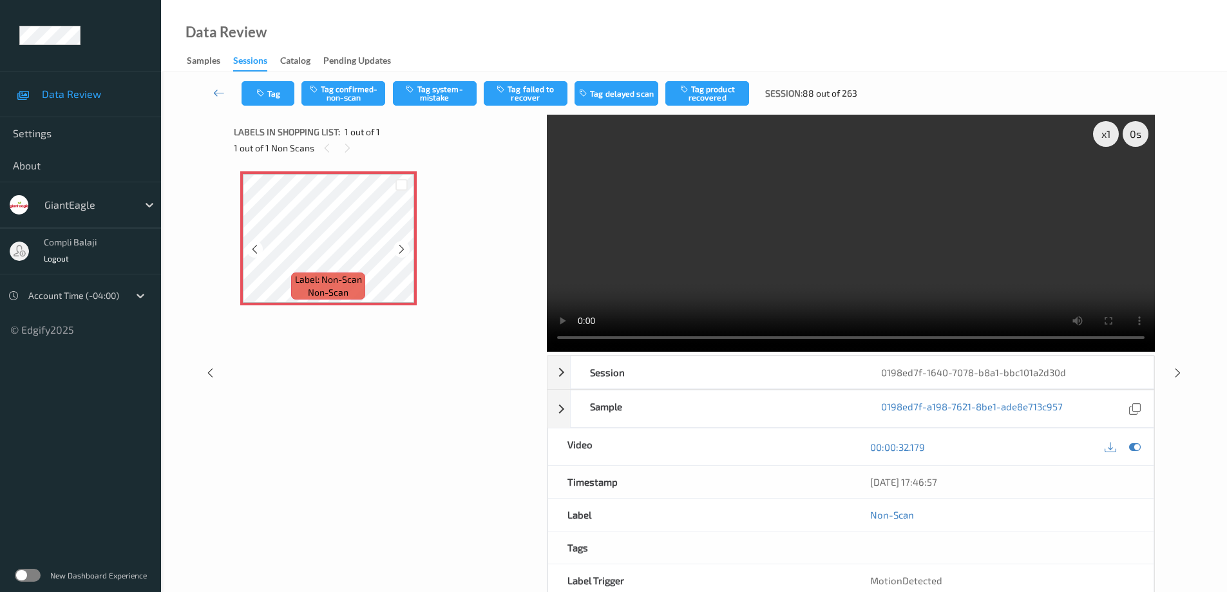
click at [400, 250] on icon at bounding box center [401, 250] width 11 height 12
click at [258, 251] on icon at bounding box center [254, 250] width 11 height 12
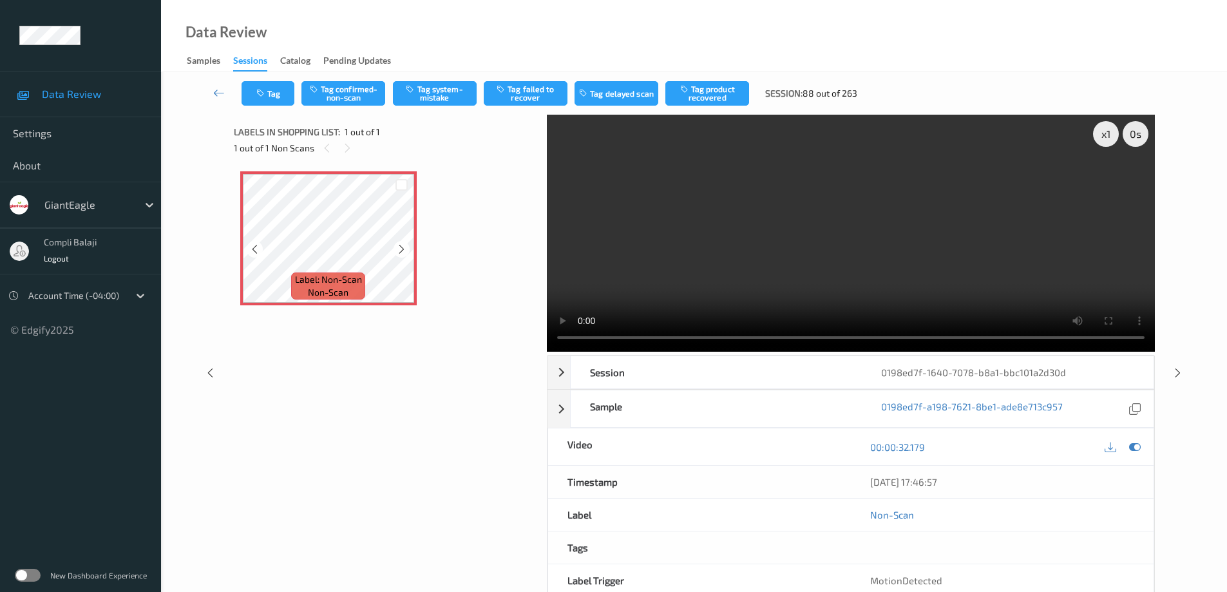
click at [258, 251] on icon at bounding box center [254, 250] width 11 height 12
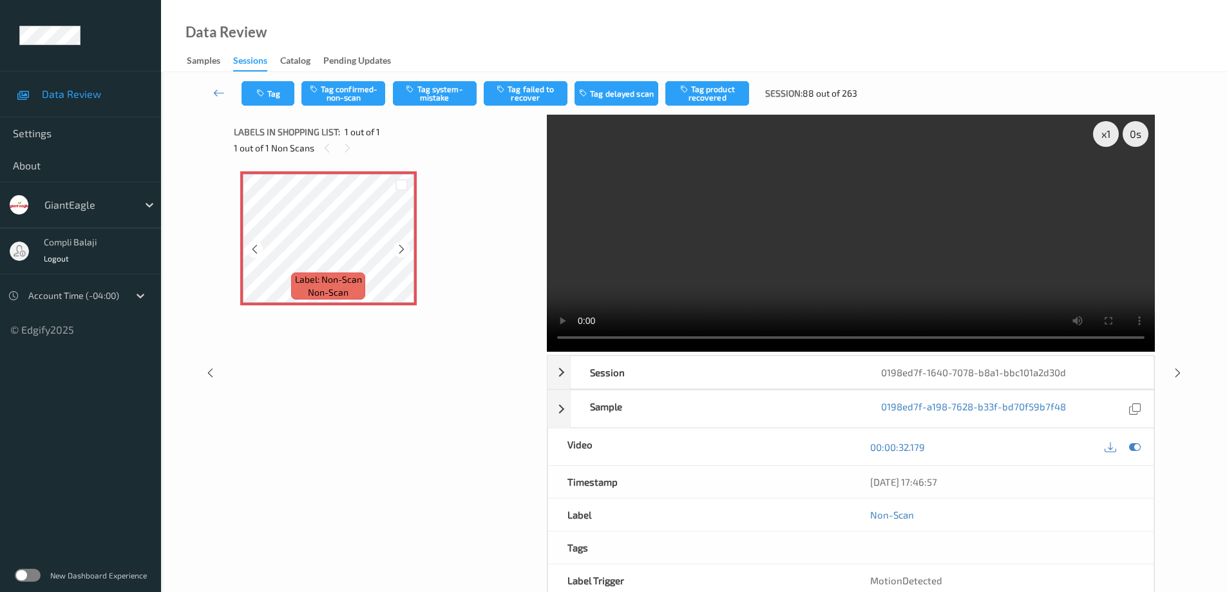
click at [258, 251] on icon at bounding box center [254, 250] width 11 height 12
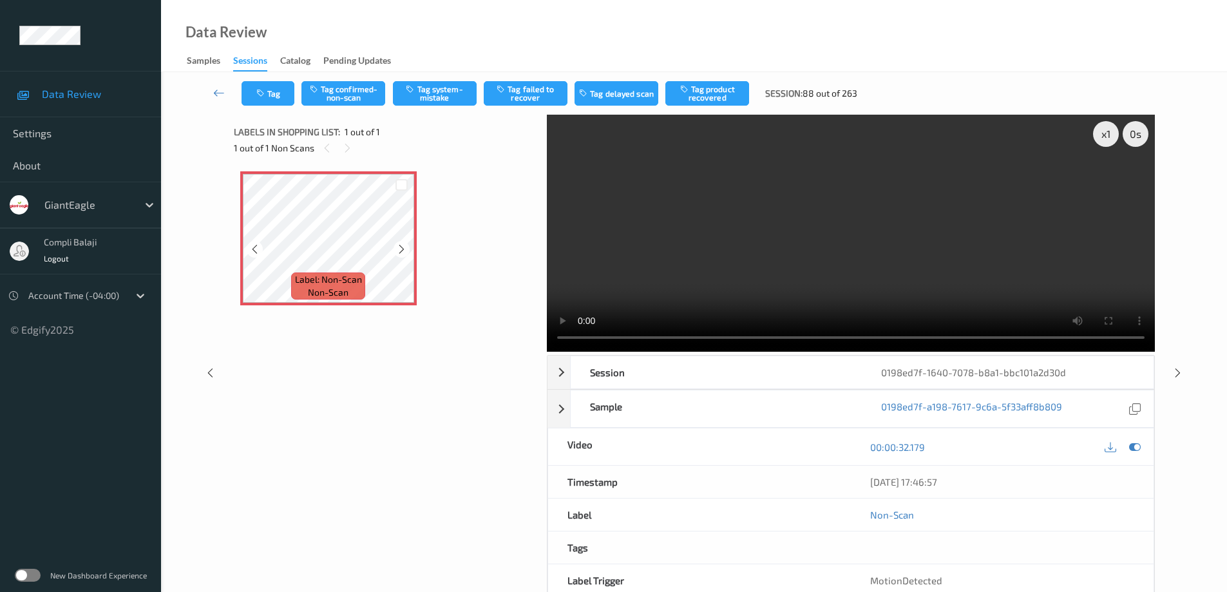
click at [258, 251] on icon at bounding box center [254, 250] width 11 height 12
click at [367, 95] on button "Tag confirmed-non-scan" at bounding box center [344, 93] width 84 height 24
click at [218, 94] on icon at bounding box center [219, 92] width 12 height 13
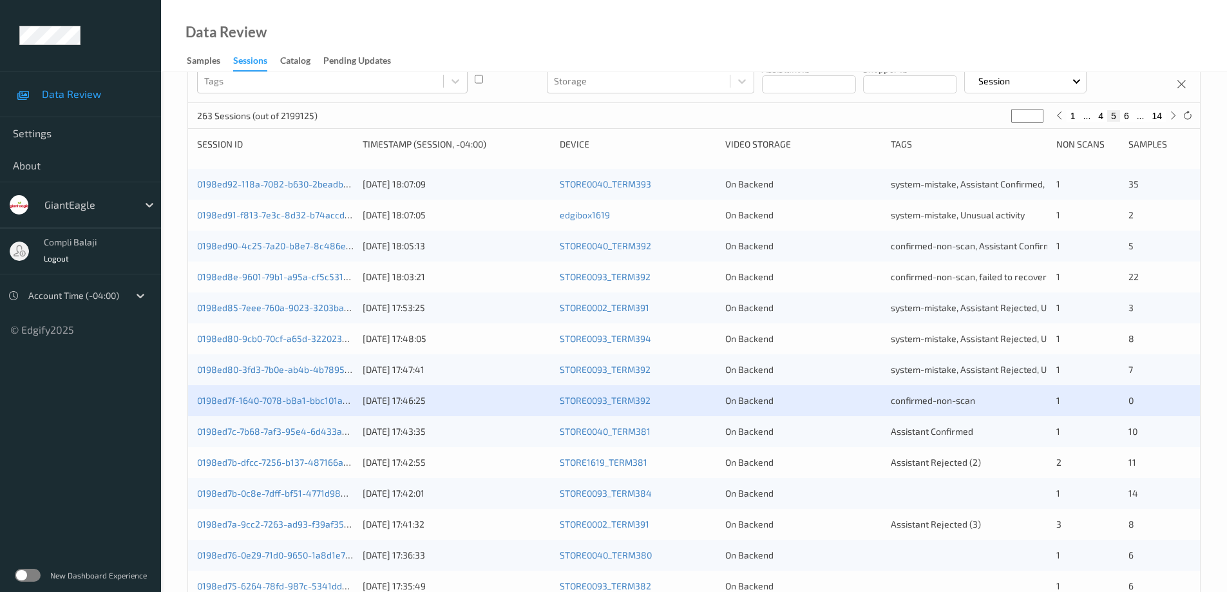
scroll to position [193, 0]
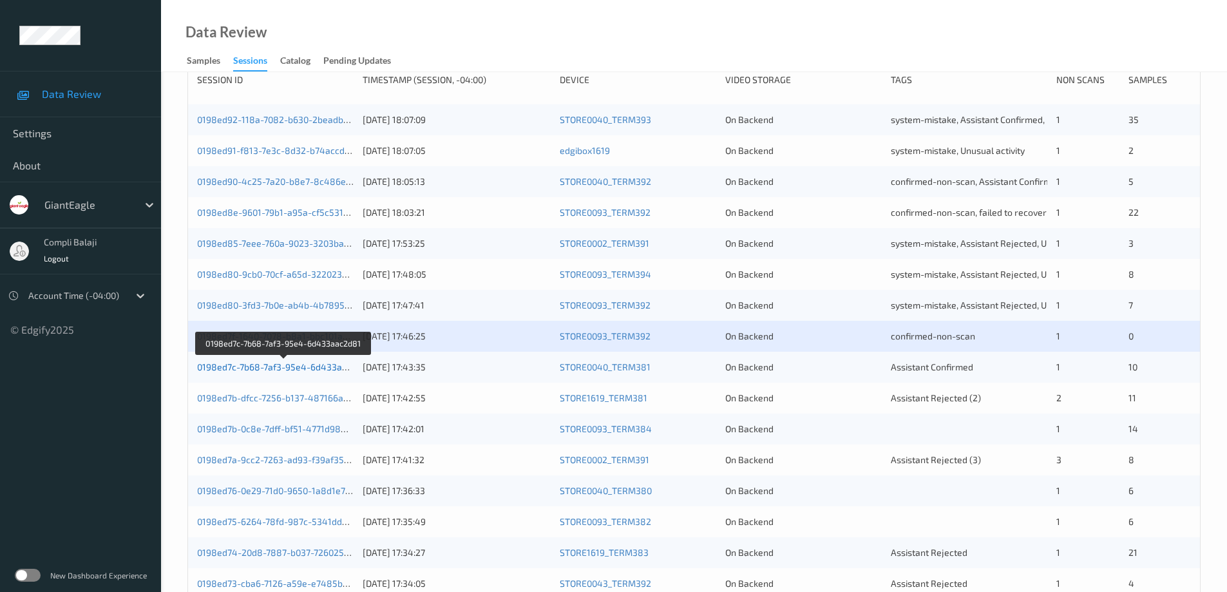
click at [305, 367] on link "0198ed7c-7b68-7af3-95e4-6d433aac2d81" at bounding box center [284, 366] width 175 height 11
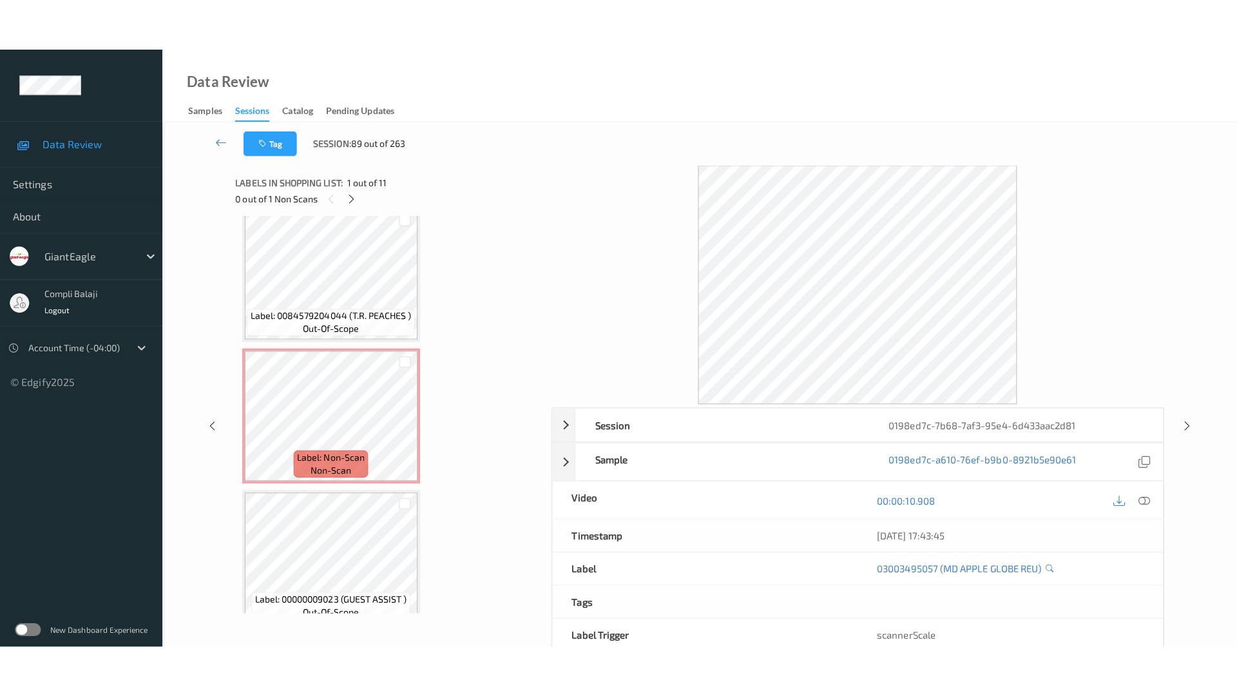
scroll to position [1157, 0]
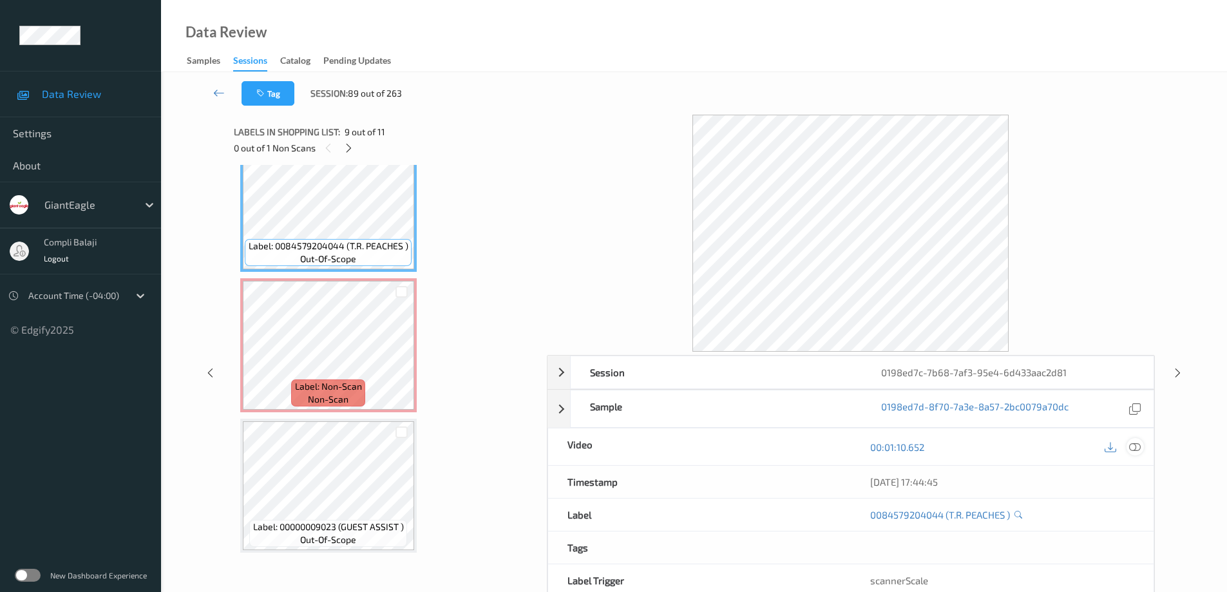
click at [1140, 451] on icon at bounding box center [1135, 447] width 12 height 12
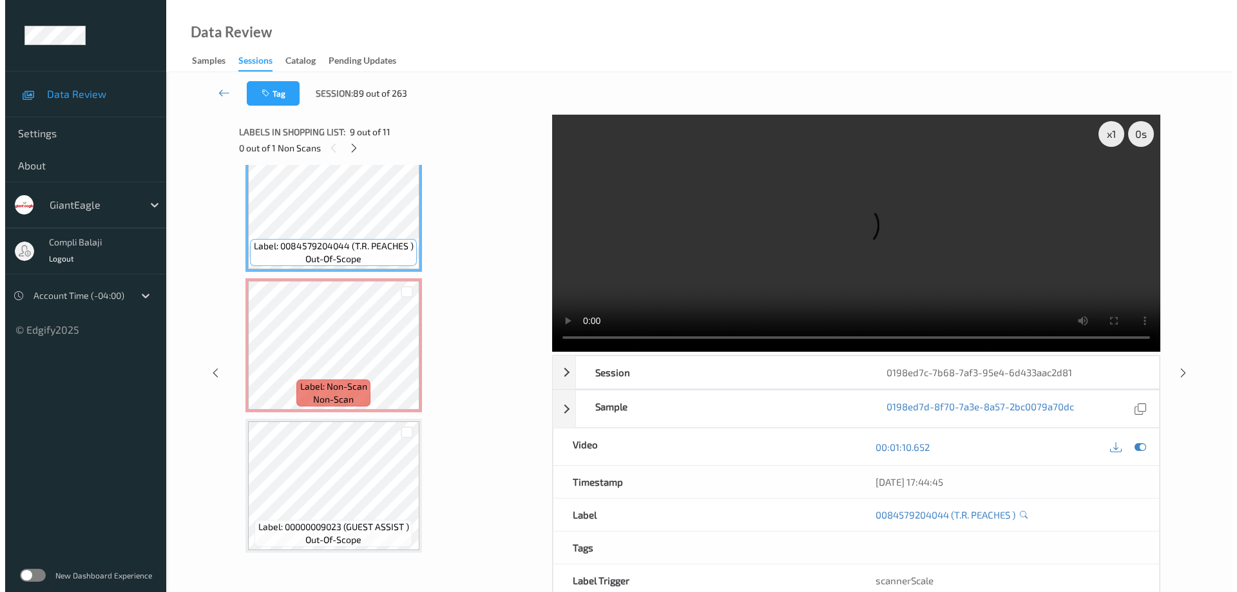
scroll to position [1053, 0]
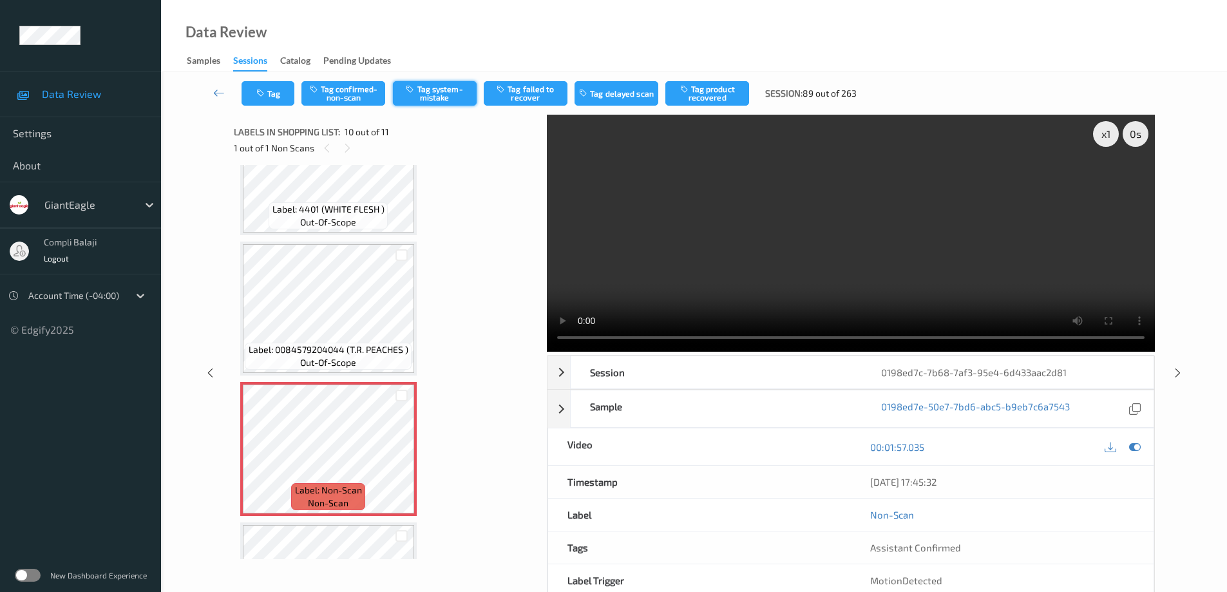
click at [430, 95] on button "Tag system-mistake" at bounding box center [435, 93] width 84 height 24
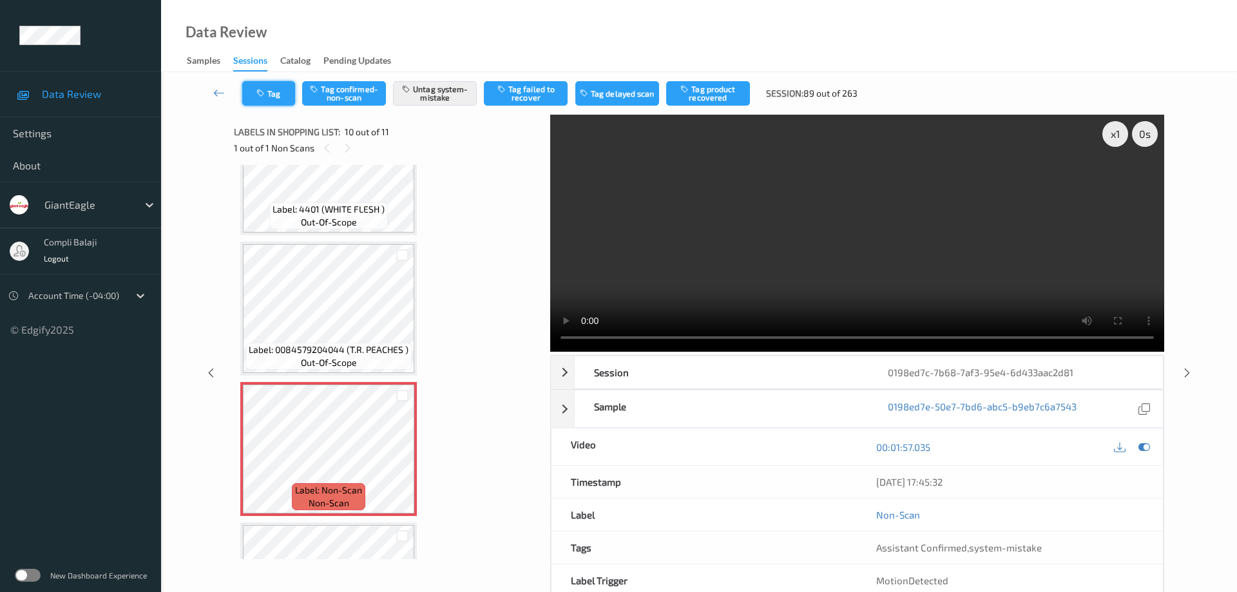
click at [279, 93] on button "Tag" at bounding box center [268, 93] width 53 height 24
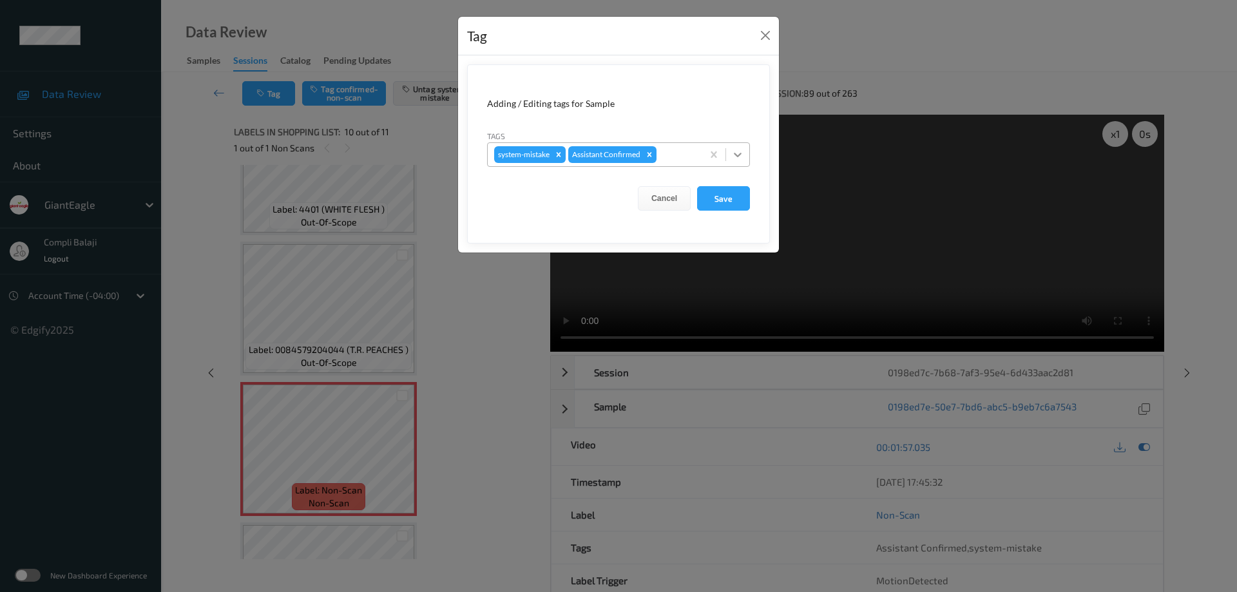
click at [737, 151] on icon at bounding box center [737, 154] width 13 height 13
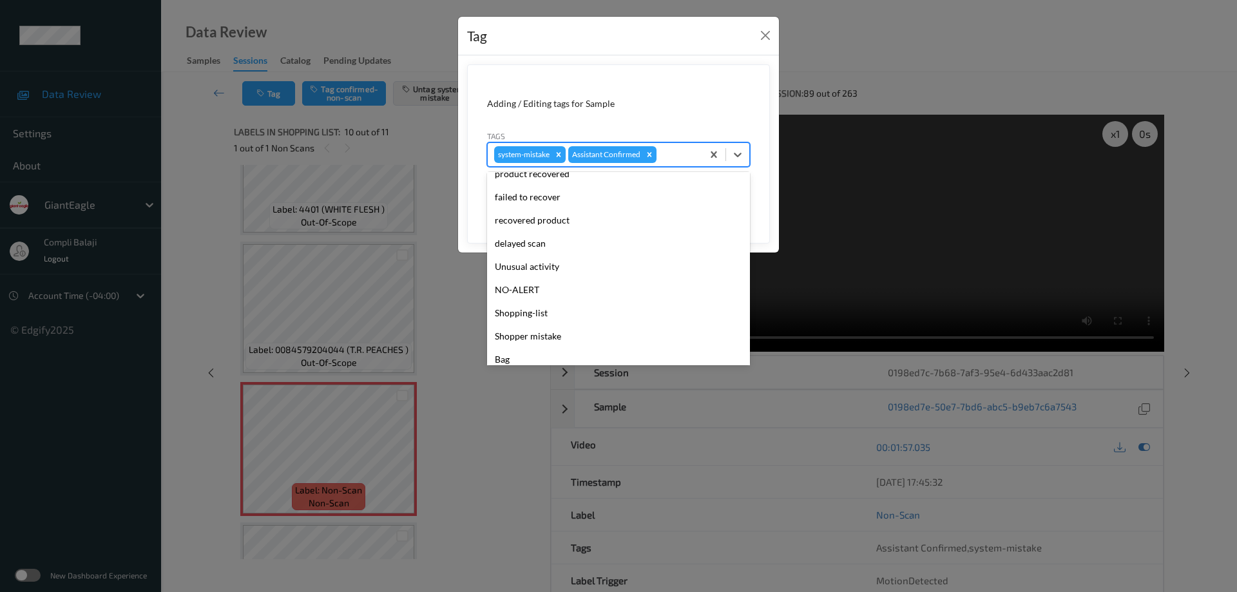
scroll to position [113, 0]
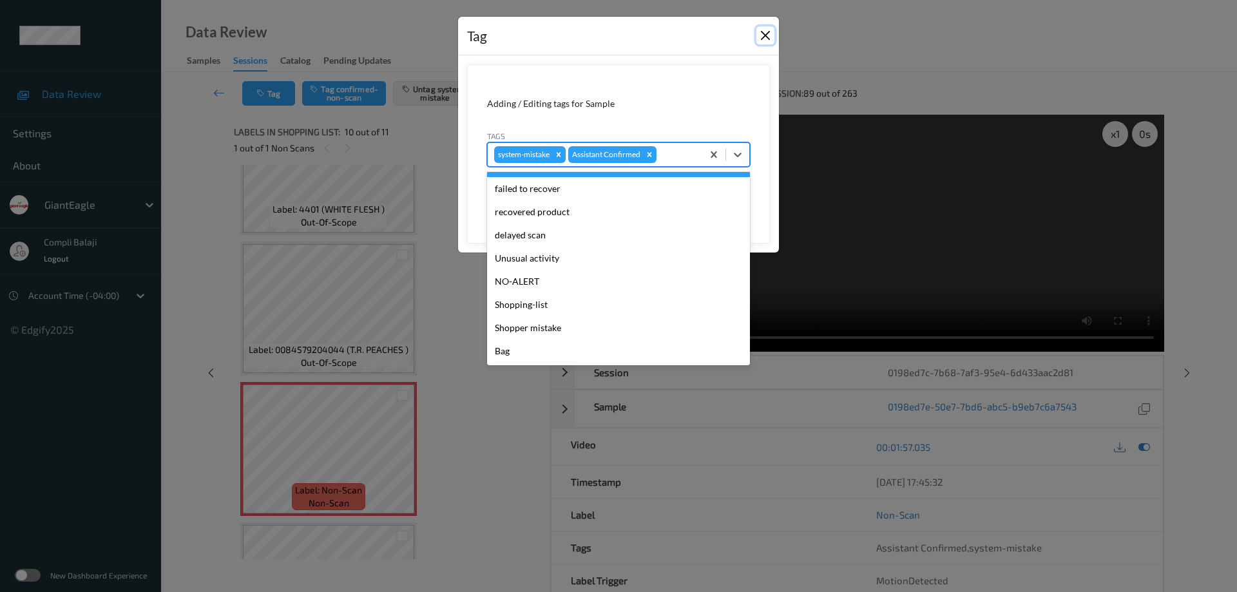
click at [763, 40] on button "Close" at bounding box center [765, 35] width 18 height 18
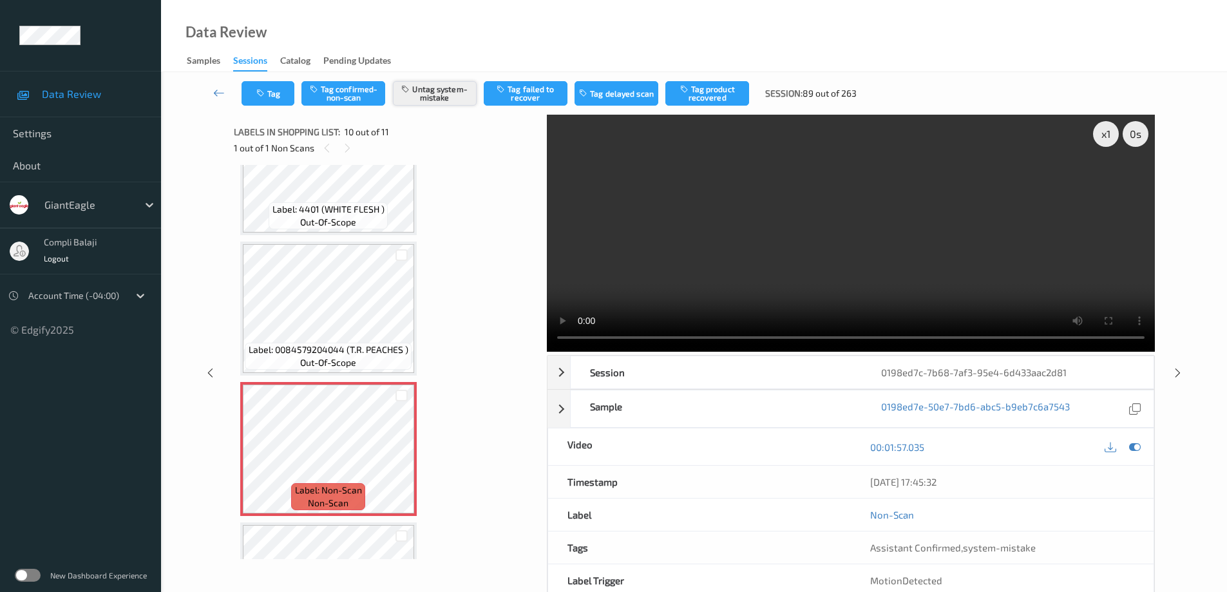
click at [432, 97] on button "Untag system-mistake" at bounding box center [435, 93] width 84 height 24
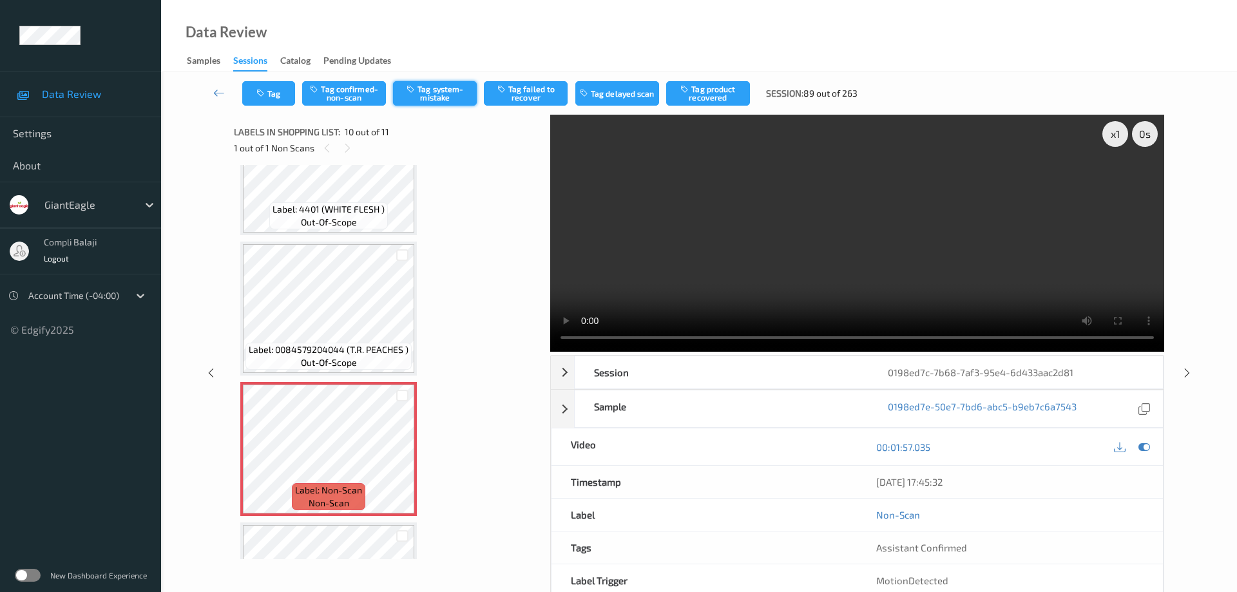
click at [448, 88] on button "Tag system-mistake" at bounding box center [435, 93] width 84 height 24
click at [284, 97] on button "Tag" at bounding box center [268, 93] width 53 height 24
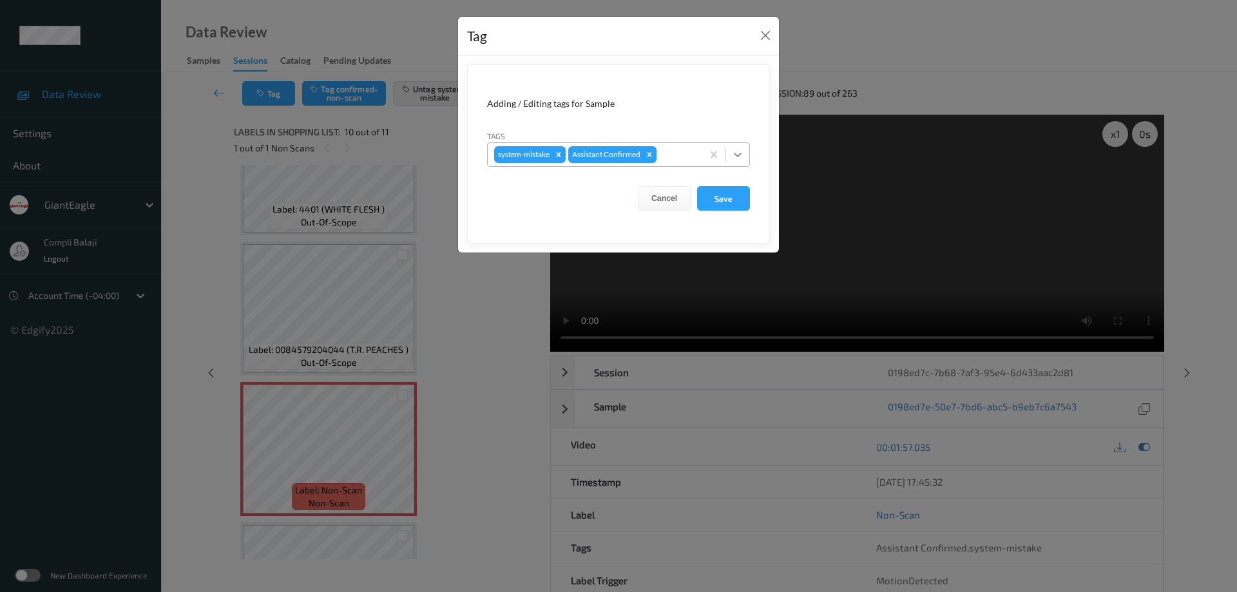
click at [744, 152] on icon at bounding box center [737, 154] width 13 height 13
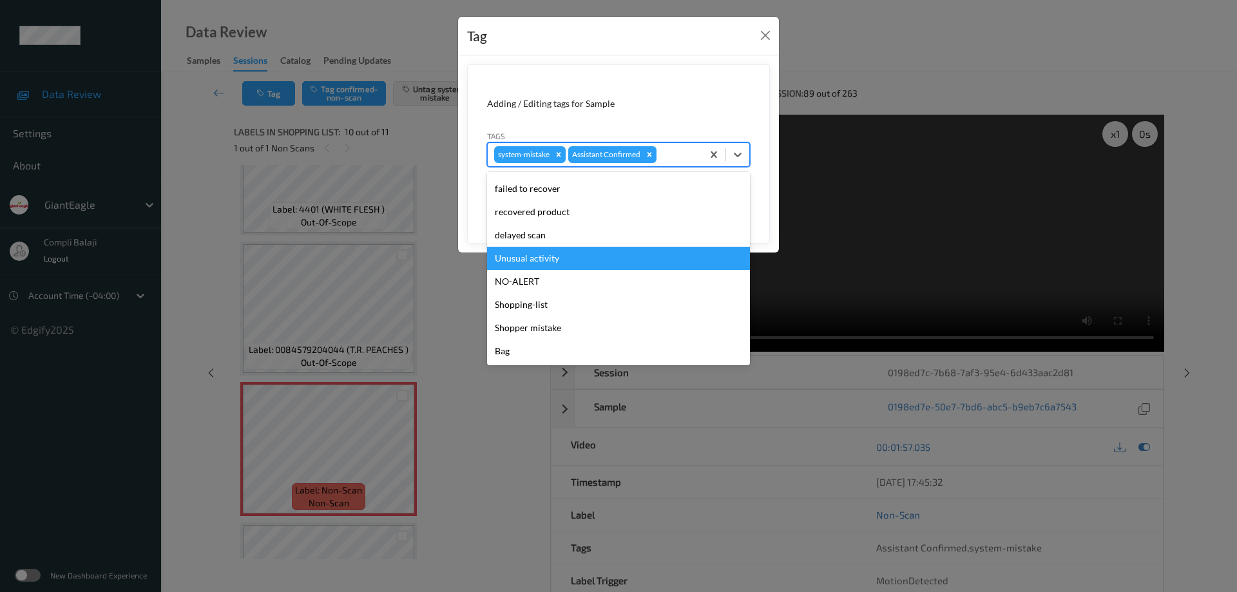
click at [552, 256] on div "Unusual activity" at bounding box center [618, 258] width 263 height 23
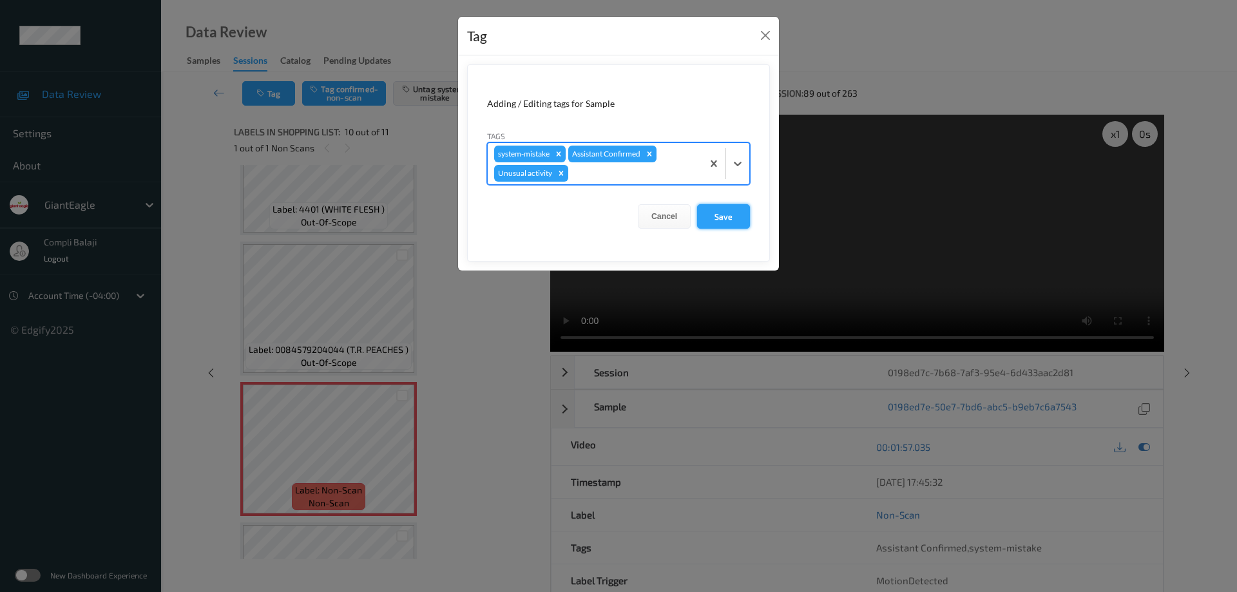
drag, startPoint x: 731, startPoint y: 215, endPoint x: 715, endPoint y: 218, distance: 16.9
click at [731, 216] on button "Save" at bounding box center [723, 216] width 53 height 24
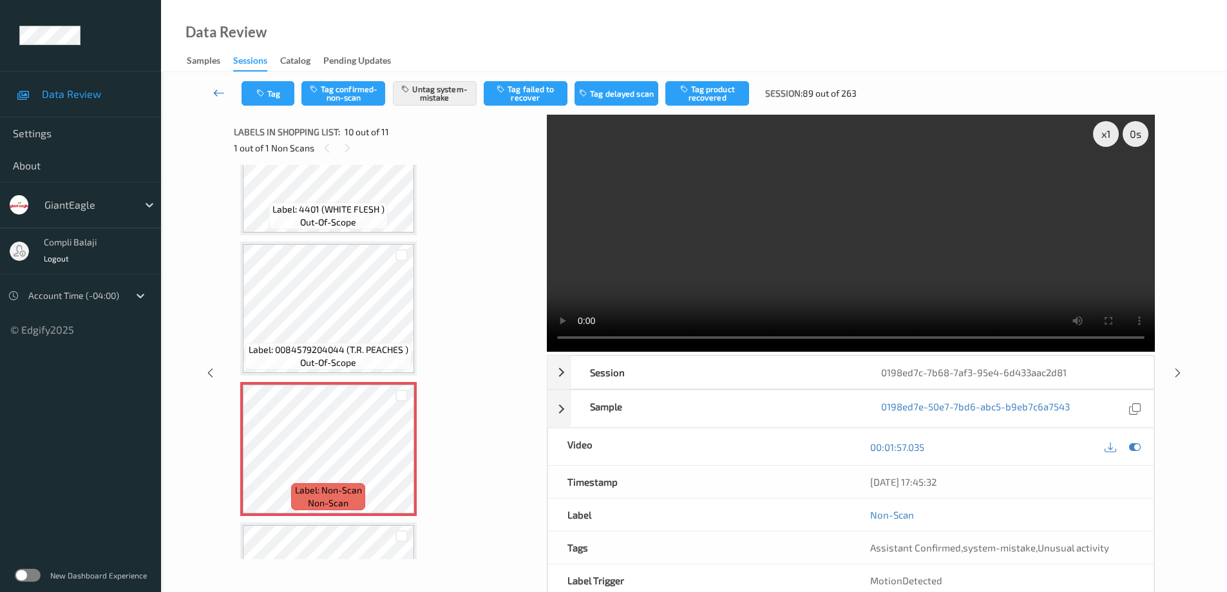
click at [213, 91] on link at bounding box center [219, 93] width 45 height 24
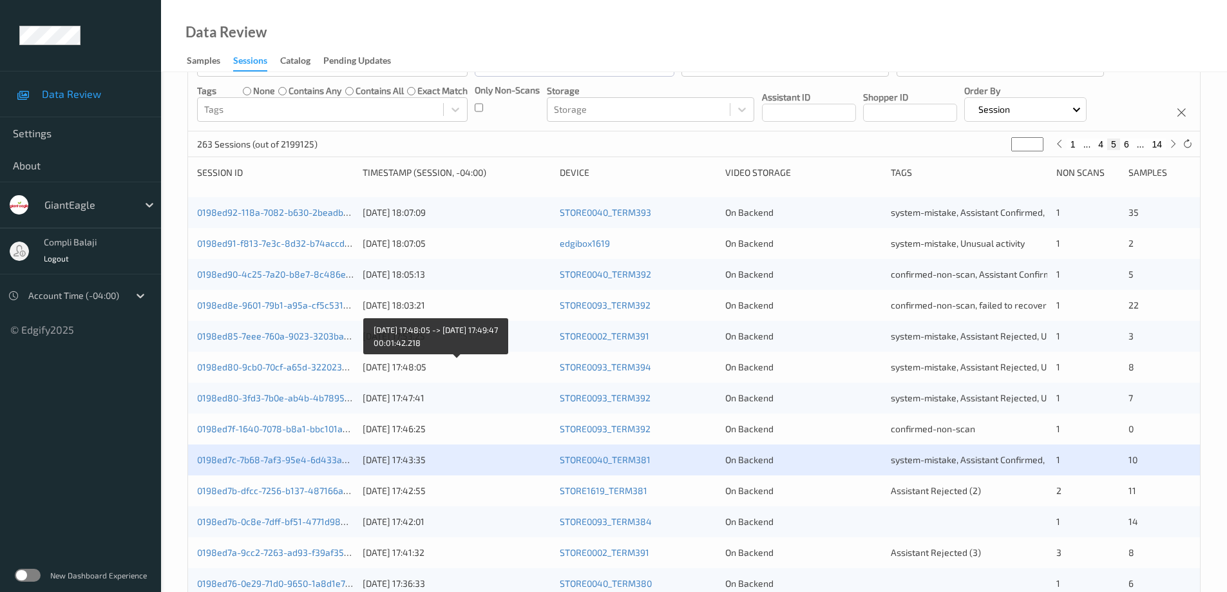
scroll to position [322, 0]
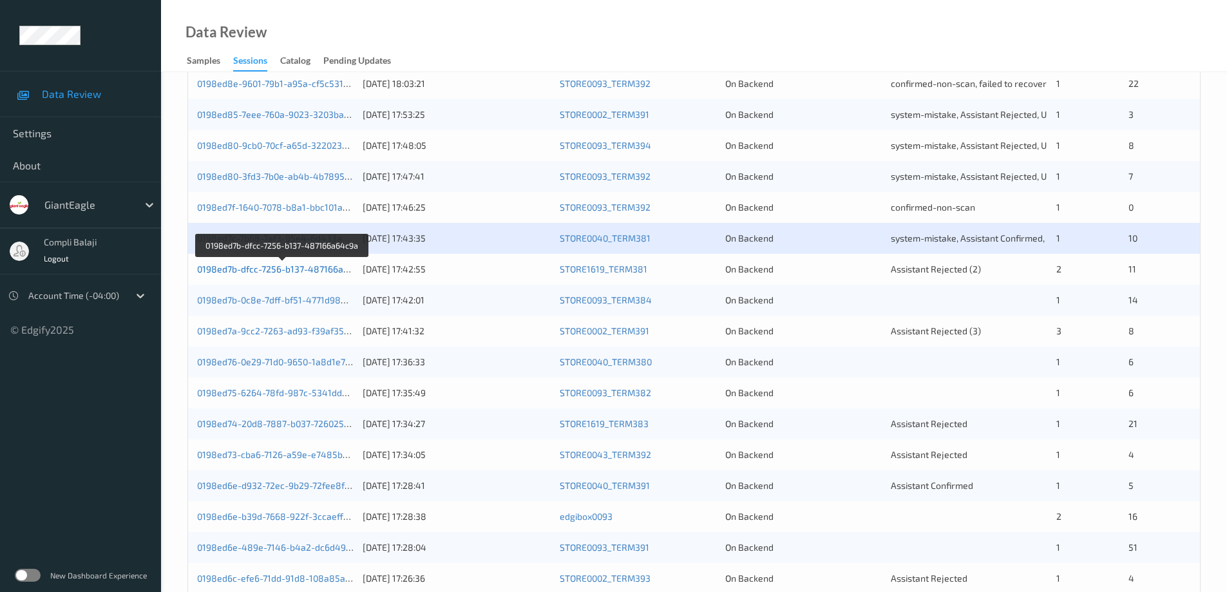
click at [287, 271] on link "0198ed7b-dfcc-7256-b137-487166a64c9a" at bounding box center [283, 269] width 172 height 11
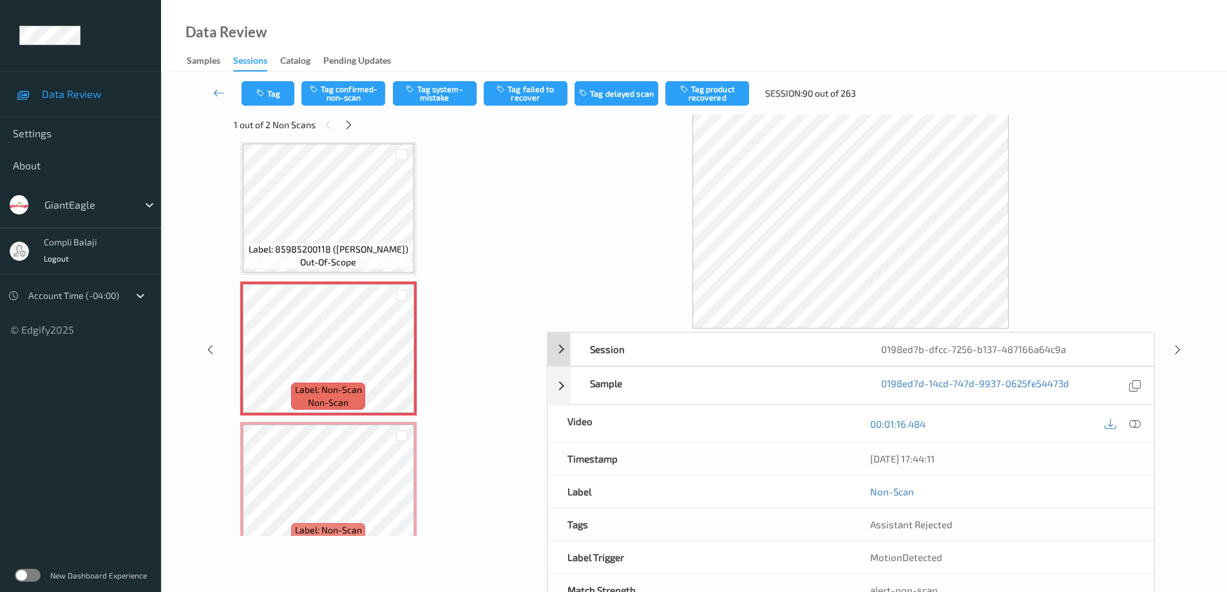
scroll to position [1, 0]
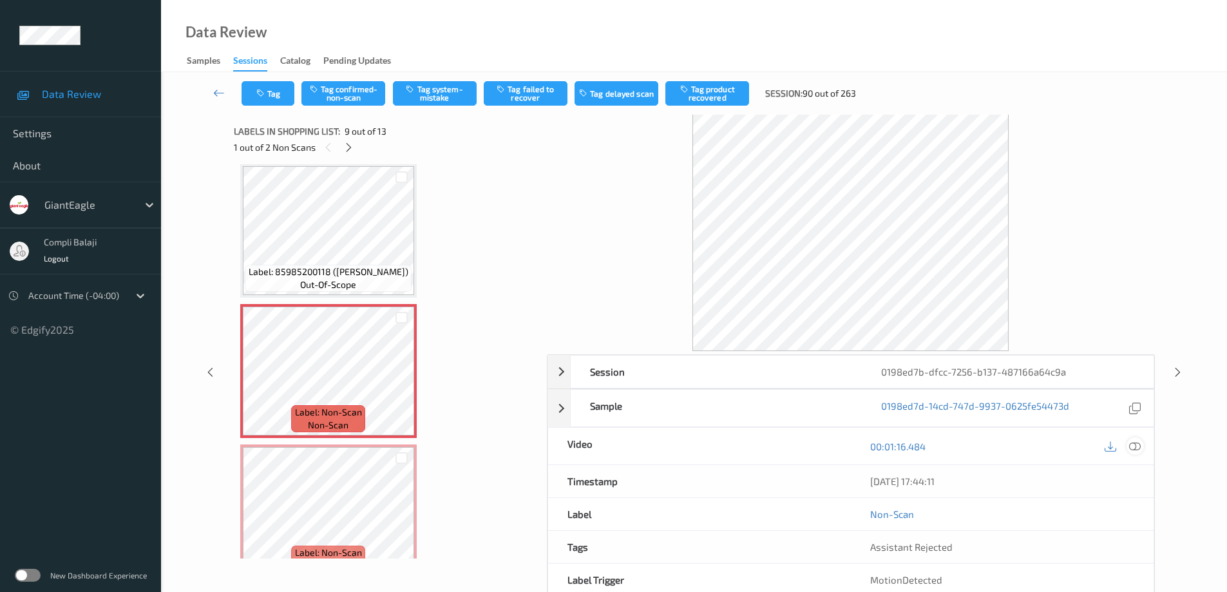
click at [1138, 449] on icon at bounding box center [1135, 446] width 12 height 12
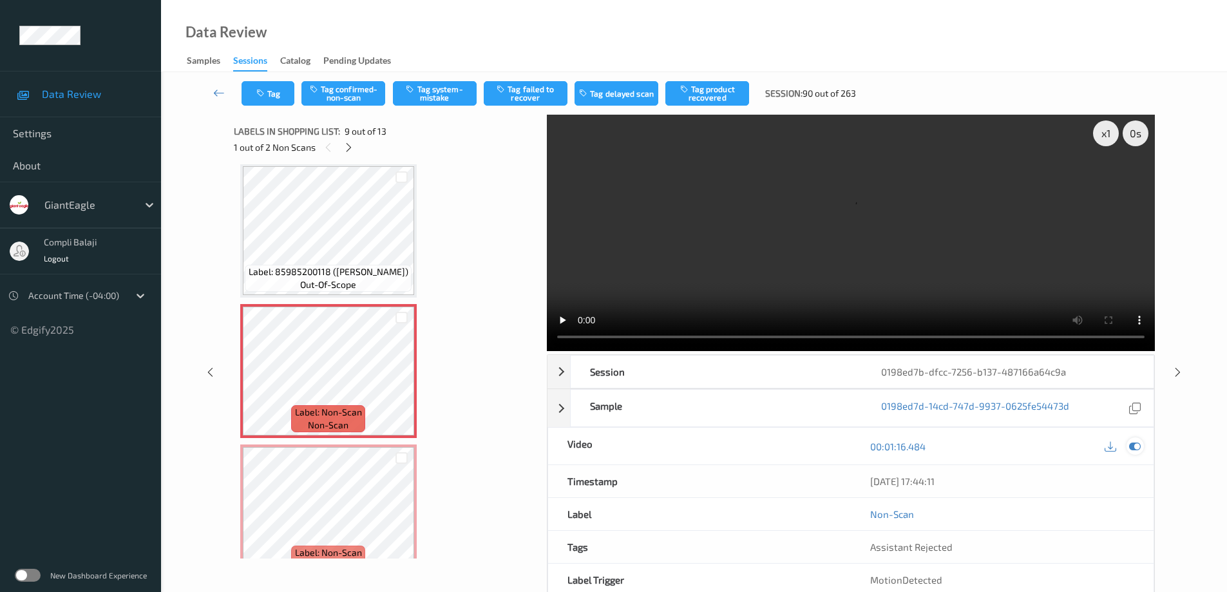
scroll to position [0, 0]
click at [358, 97] on button "Tag confirmed-non-scan" at bounding box center [344, 93] width 84 height 24
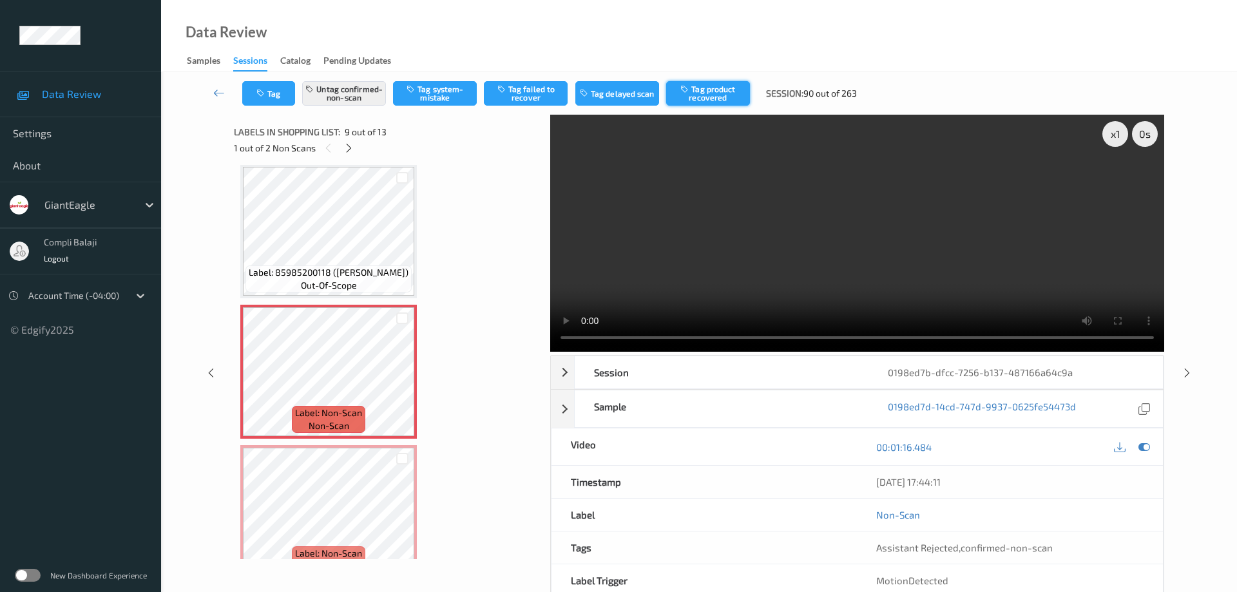
click at [731, 94] on button "Tag product recovered" at bounding box center [708, 93] width 84 height 24
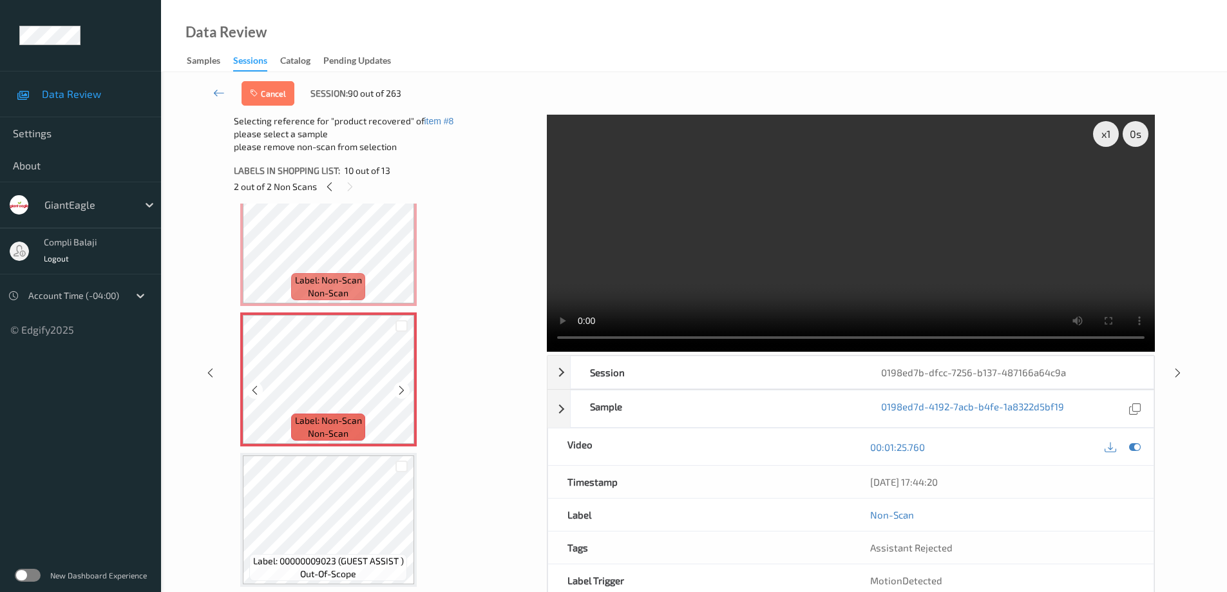
scroll to position [1184, 0]
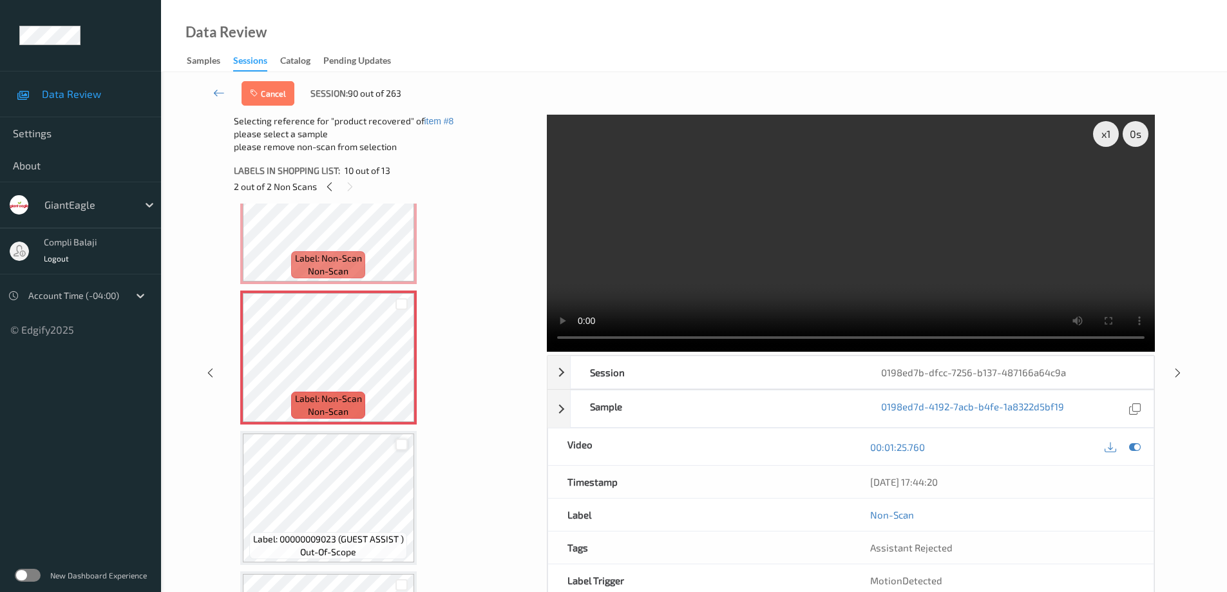
click at [403, 446] on div at bounding box center [402, 445] width 12 height 12
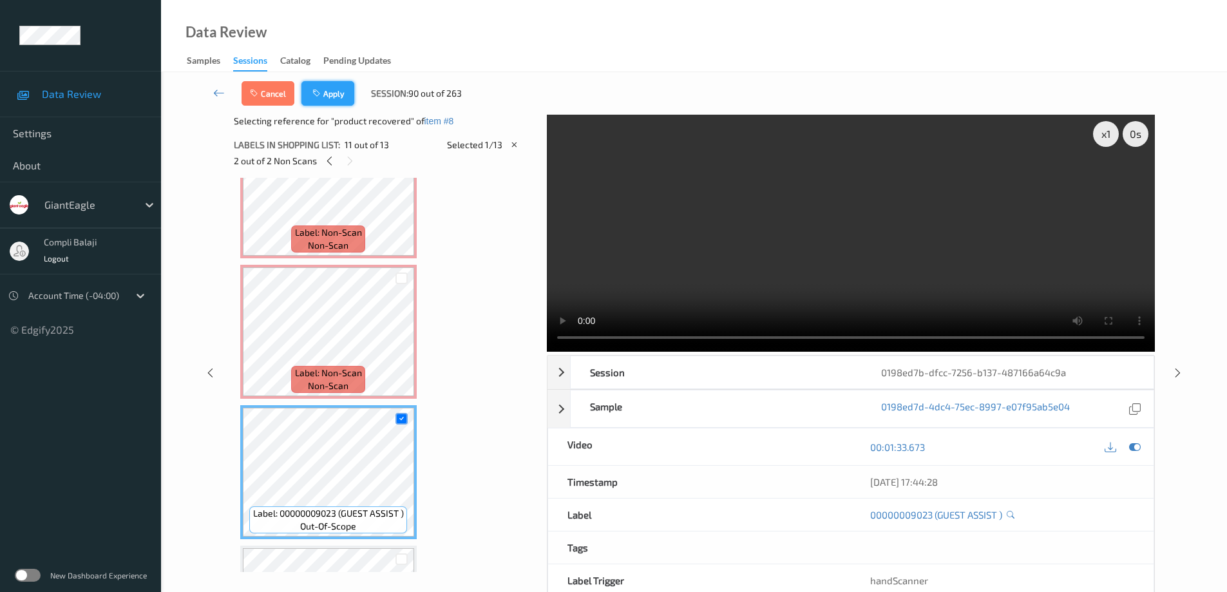
click at [337, 100] on button "Apply" at bounding box center [328, 93] width 53 height 24
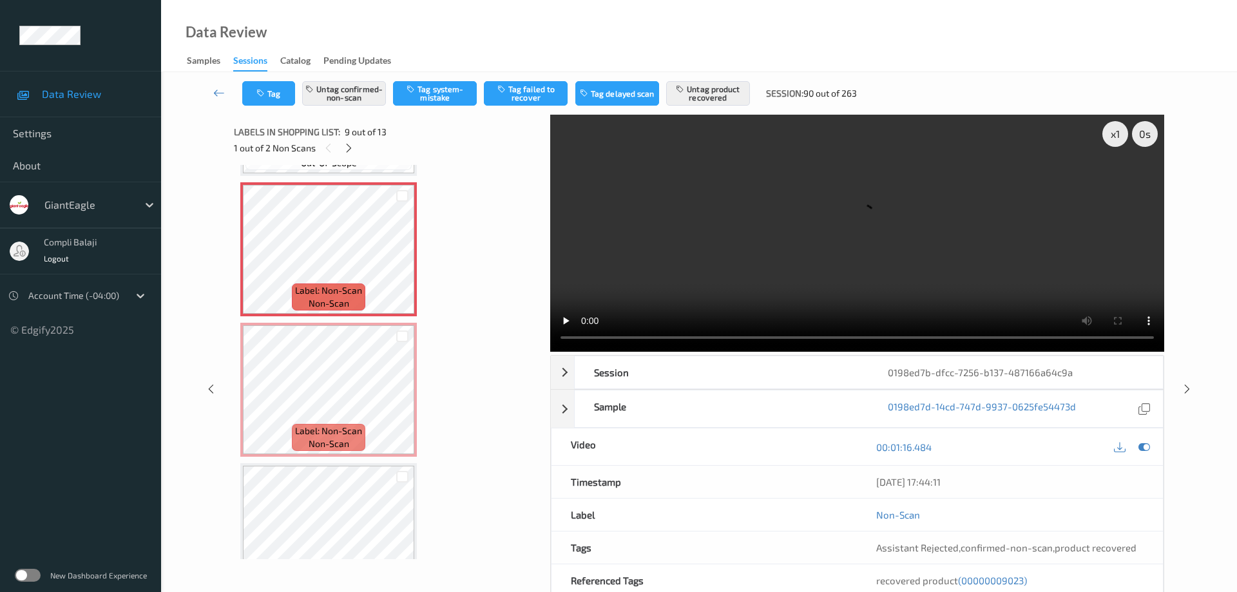
scroll to position [1119, 0]
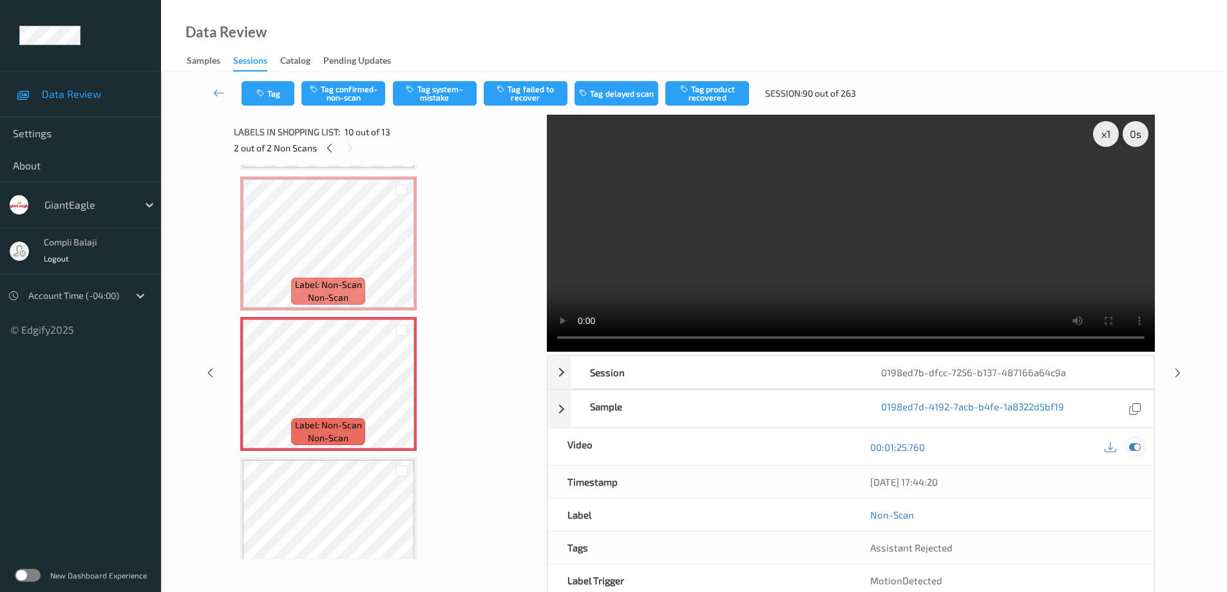
click at [1137, 448] on icon at bounding box center [1135, 447] width 12 height 12
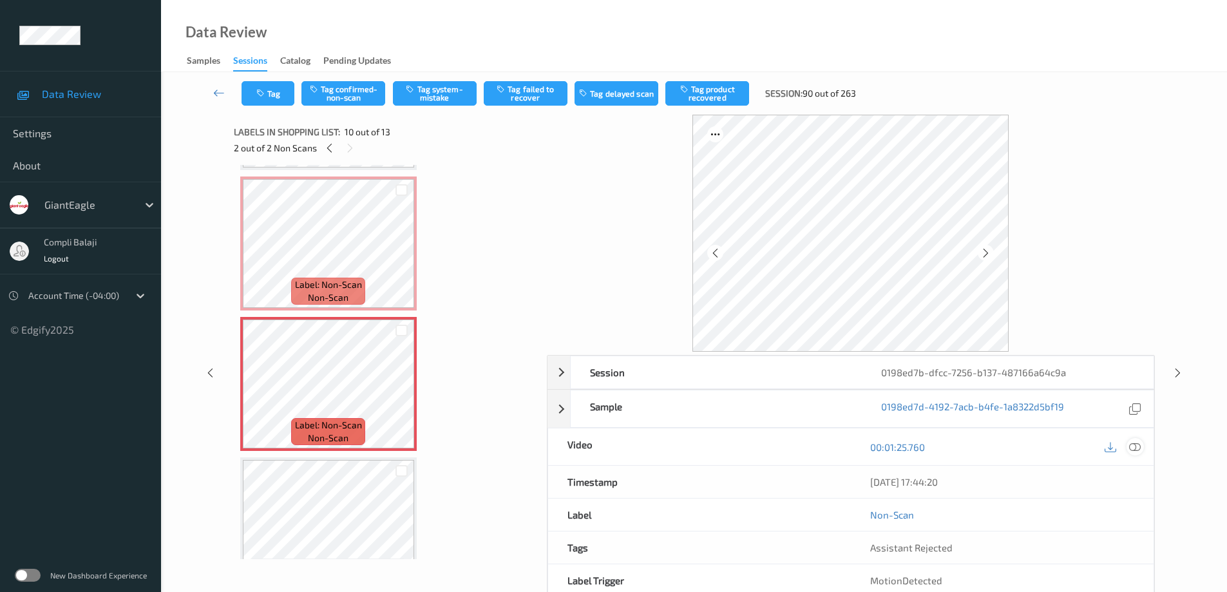
click at [1130, 446] on icon at bounding box center [1135, 447] width 12 height 12
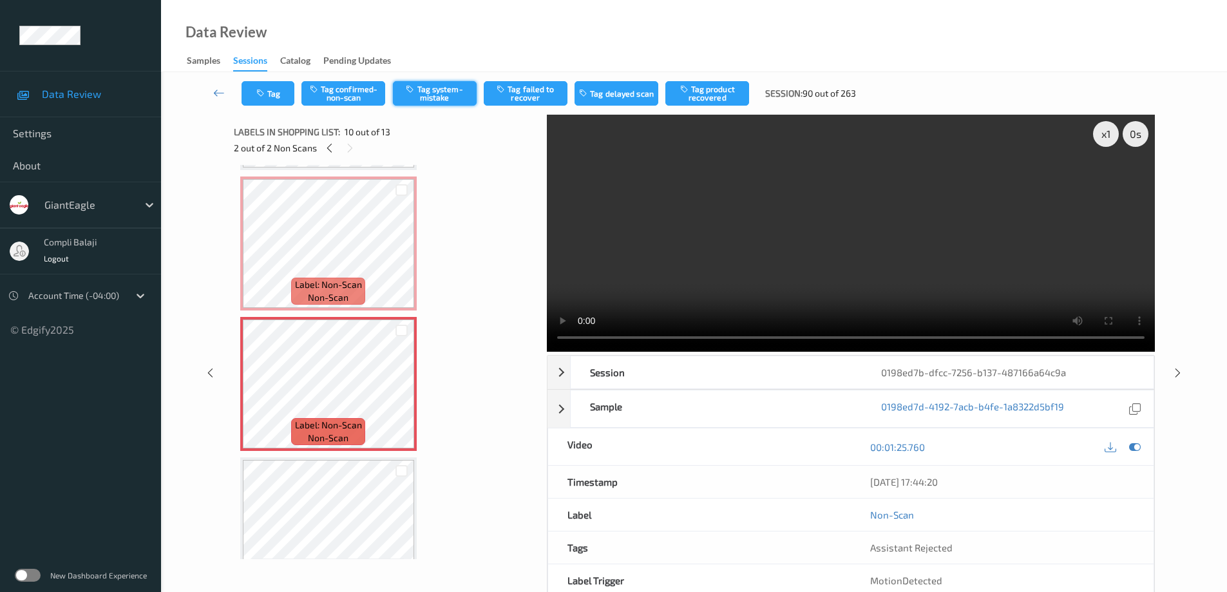
click at [432, 91] on button "Tag system-mistake" at bounding box center [435, 93] width 84 height 24
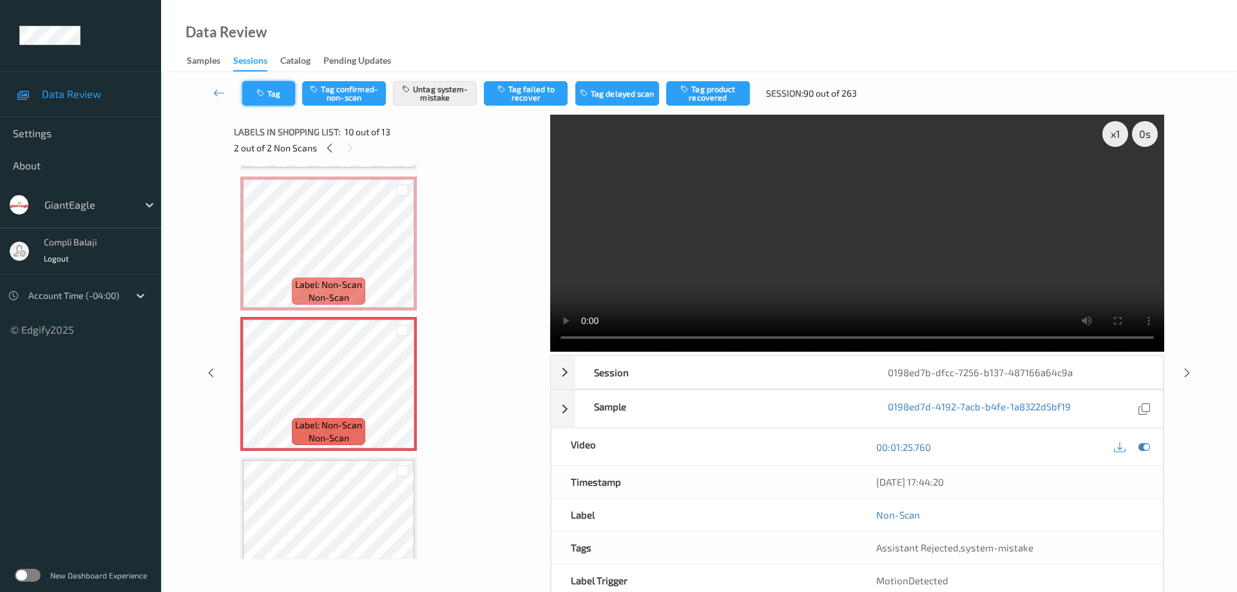
click at [278, 93] on button "Tag" at bounding box center [268, 93] width 53 height 24
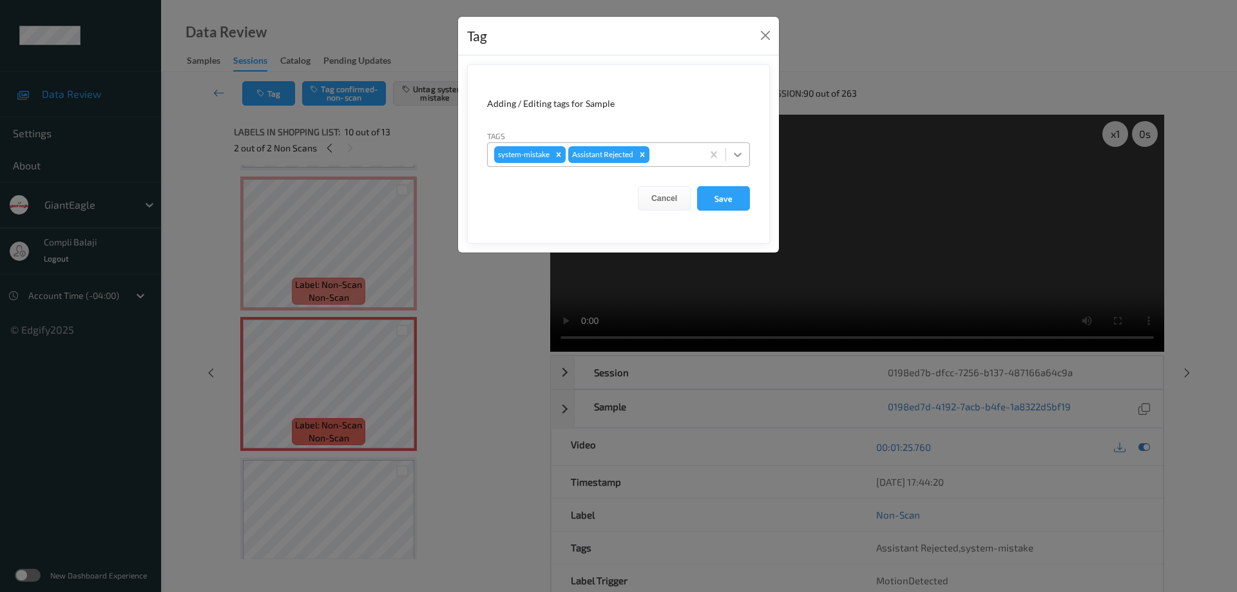
click at [737, 155] on icon at bounding box center [738, 155] width 8 height 5
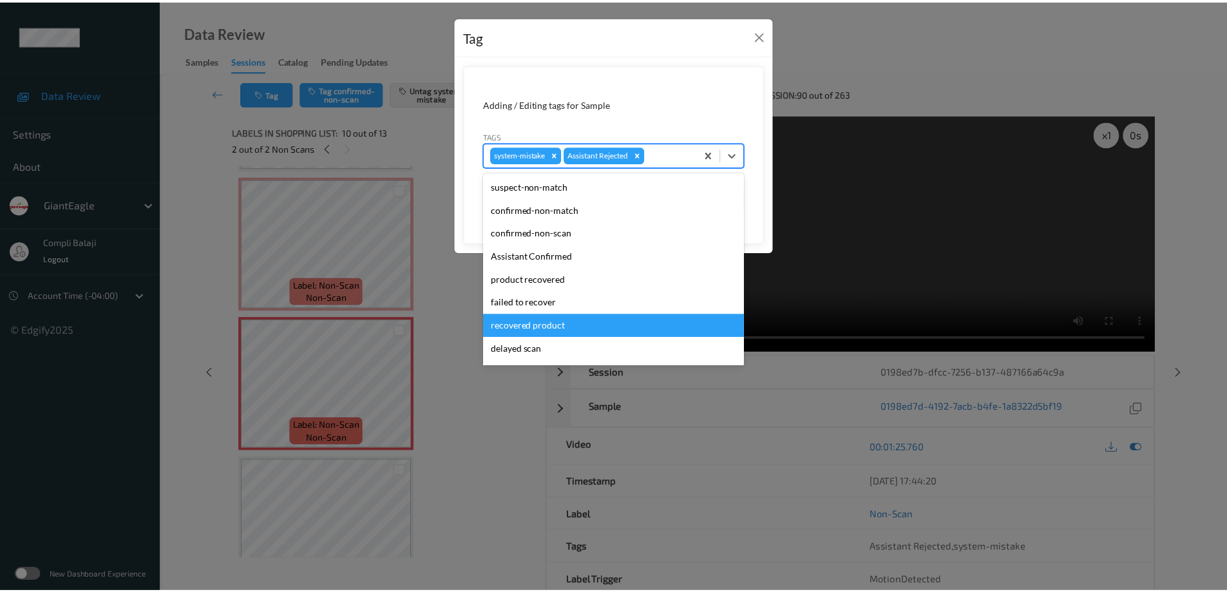
scroll to position [64, 0]
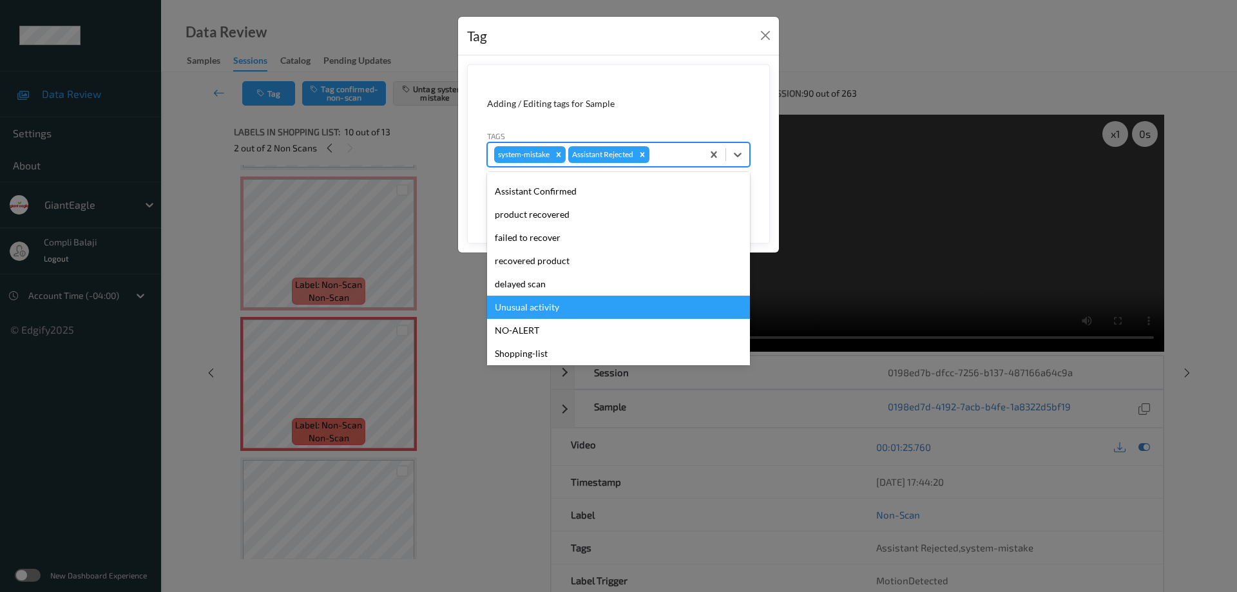
click at [561, 316] on div "Unusual activity" at bounding box center [618, 307] width 263 height 23
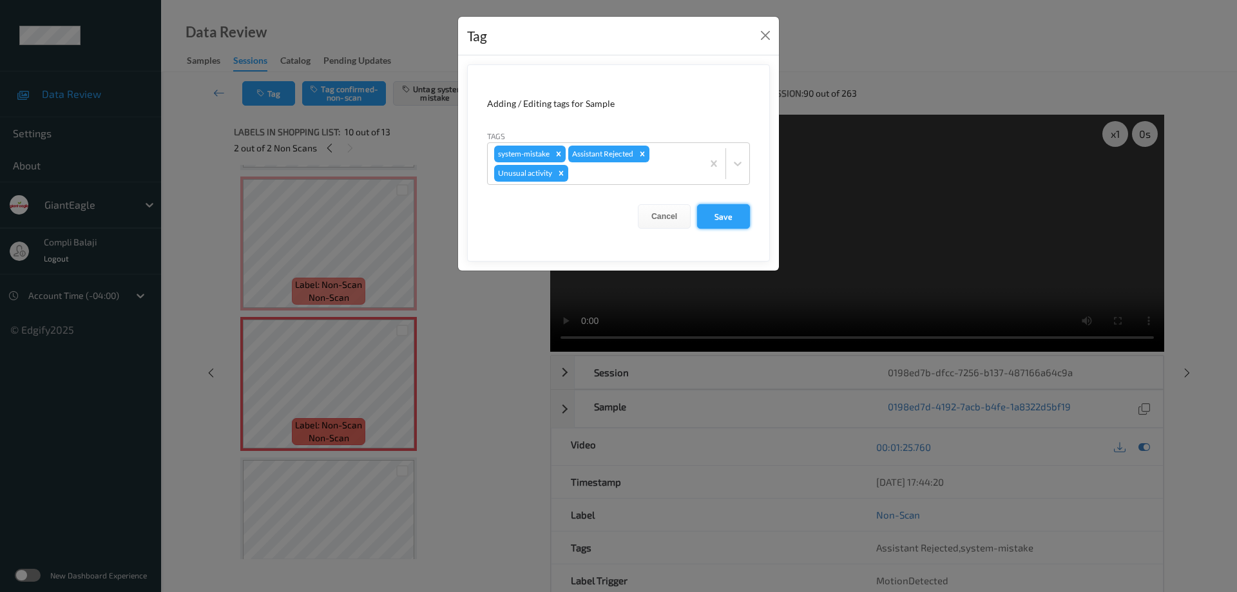
click at [729, 221] on button "Save" at bounding box center [723, 216] width 53 height 24
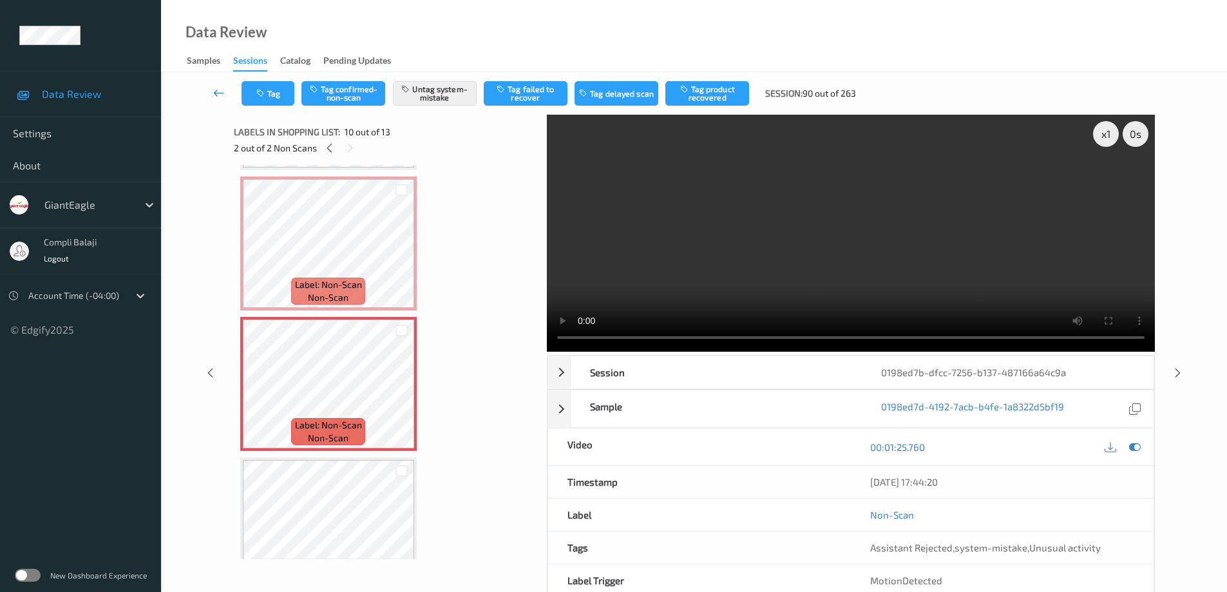
click at [213, 90] on icon at bounding box center [219, 92] width 12 height 13
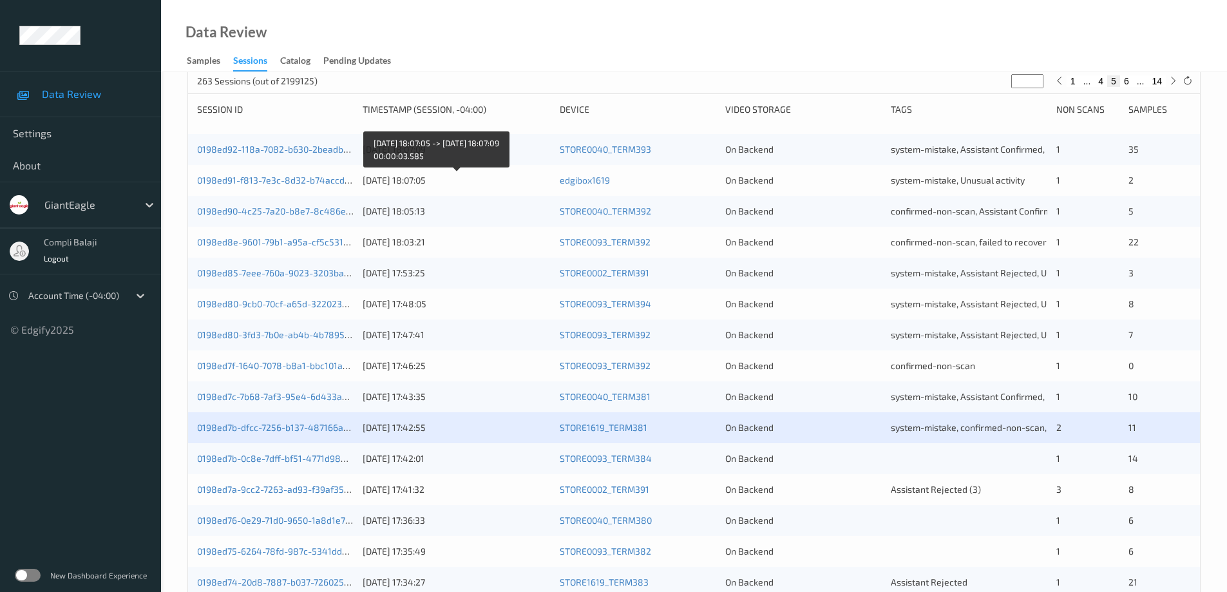
scroll to position [258, 0]
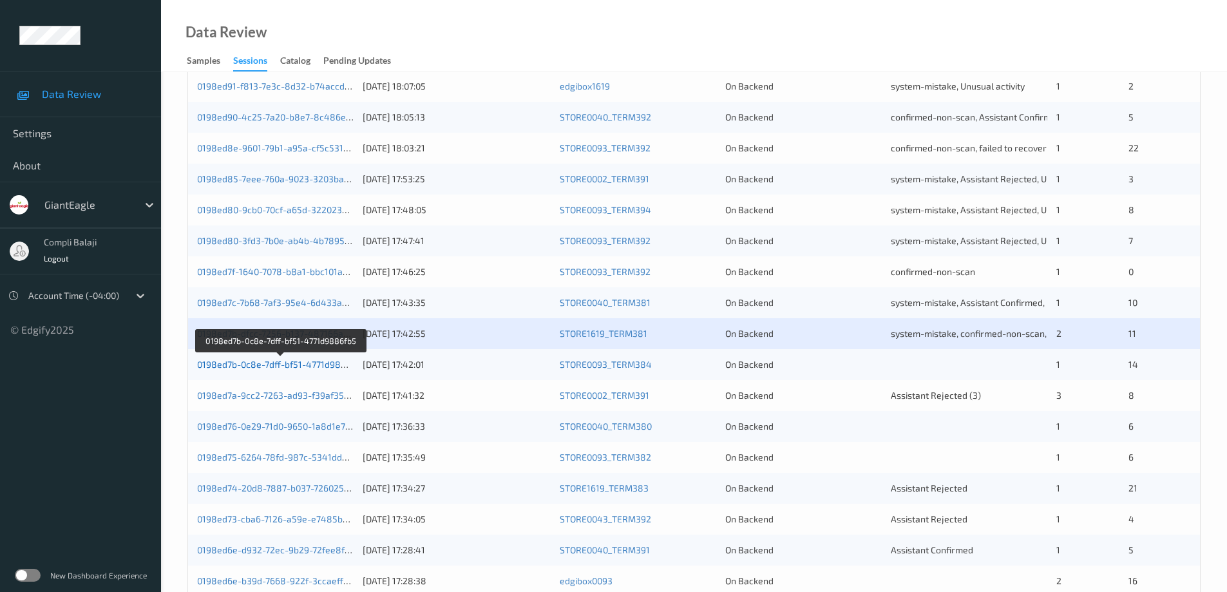
click at [327, 368] on link "0198ed7b-0c8e-7dff-bf51-4771d9886fb5" at bounding box center [281, 364] width 168 height 11
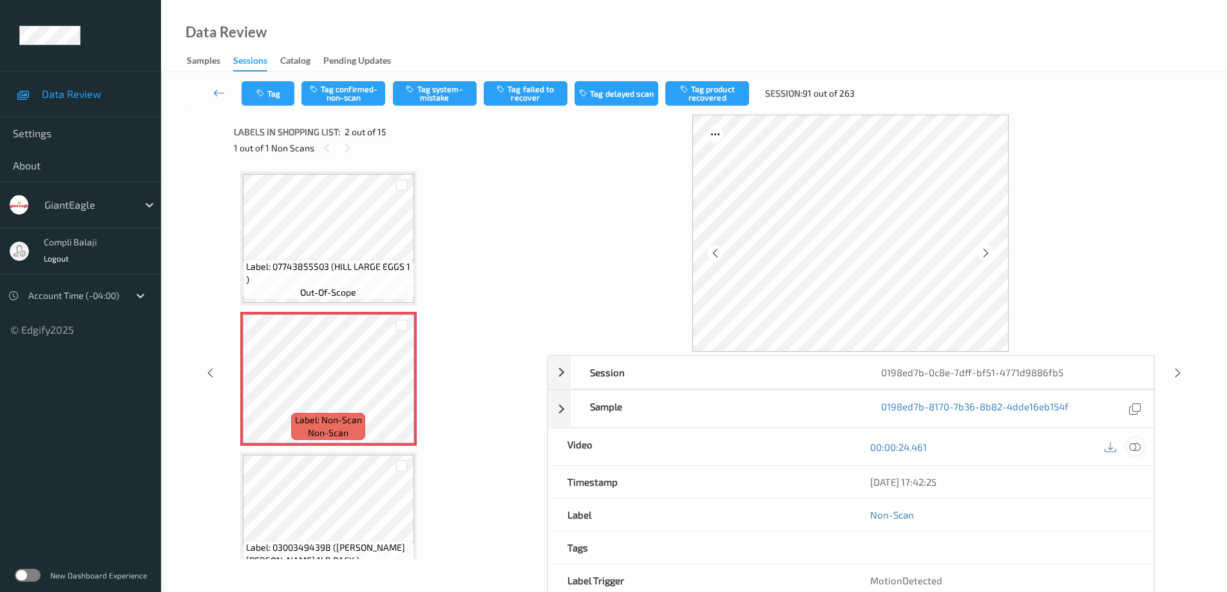
click at [1135, 445] on icon at bounding box center [1135, 447] width 12 height 12
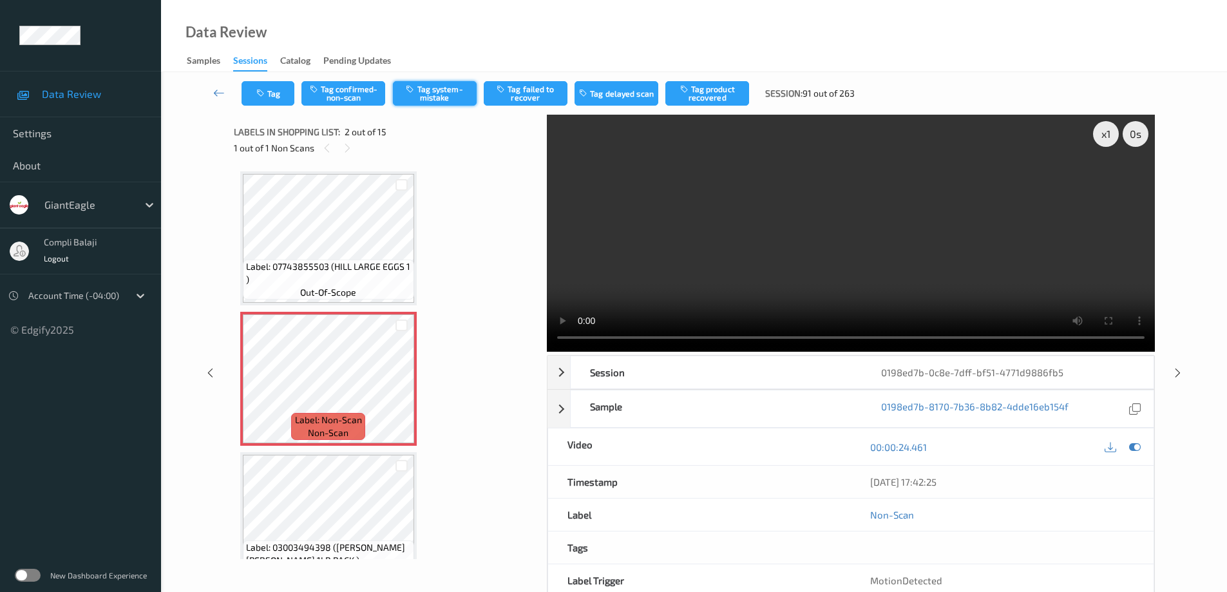
click at [444, 91] on button "Tag system-mistake" at bounding box center [435, 93] width 84 height 24
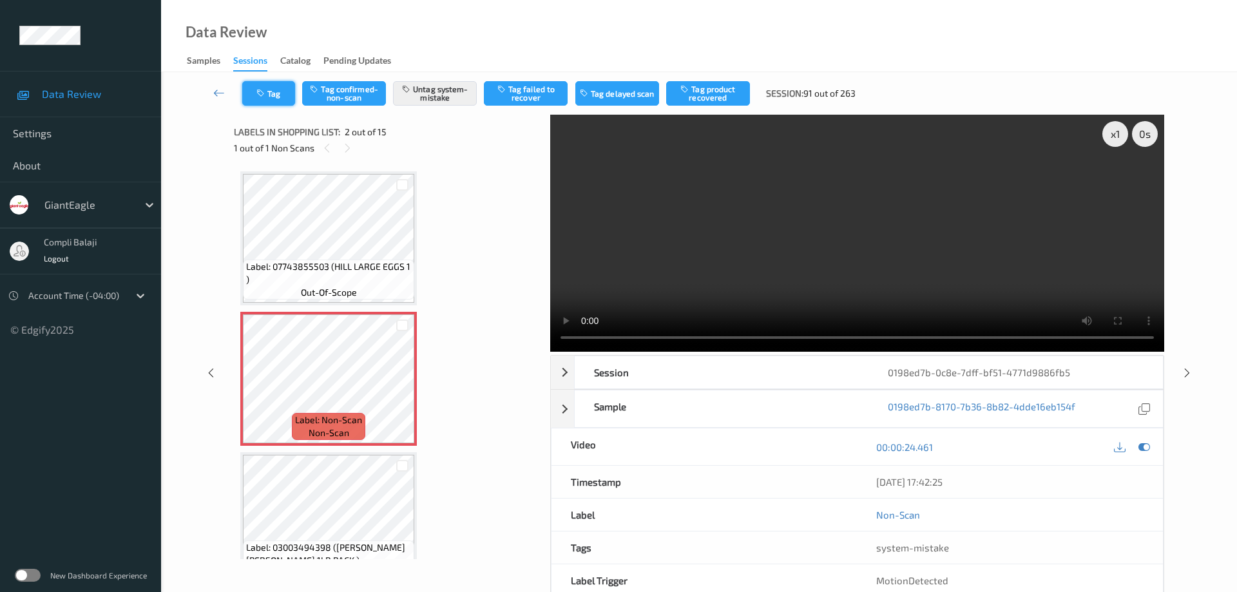
click at [280, 102] on button "Tag" at bounding box center [268, 93] width 53 height 24
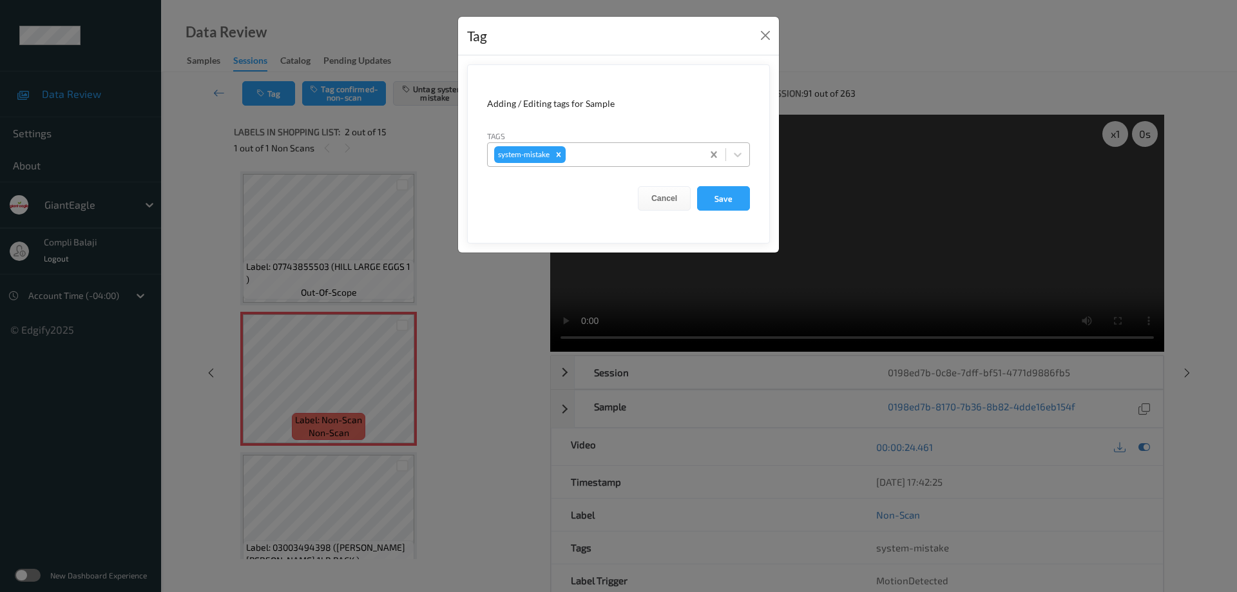
click at [738, 152] on icon at bounding box center [737, 154] width 13 height 13
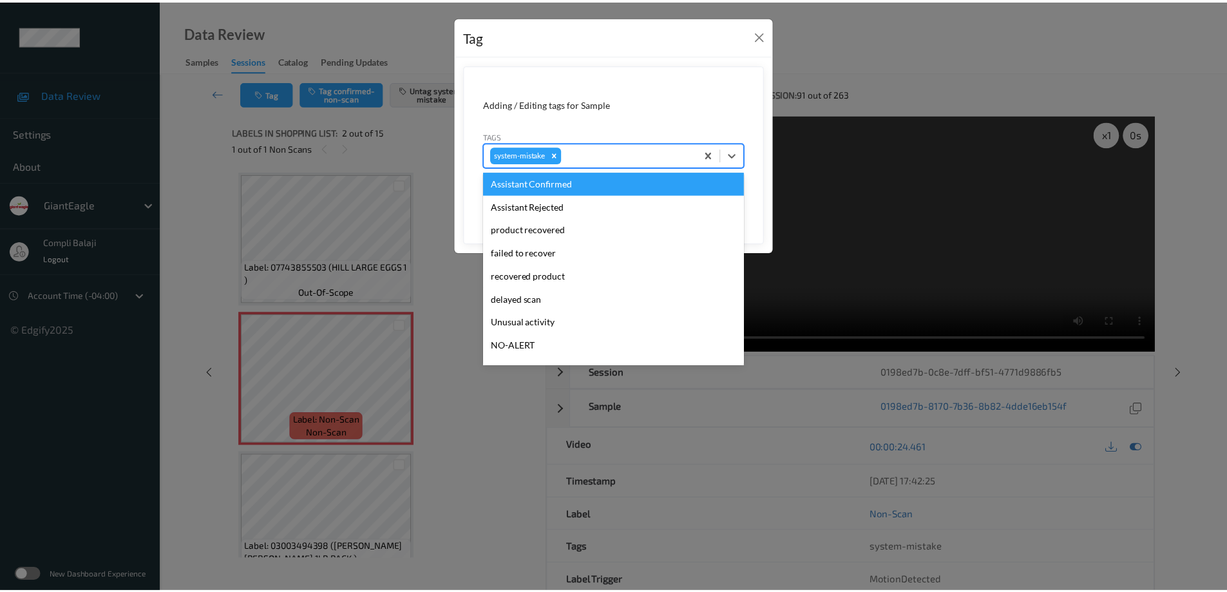
scroll to position [137, 0]
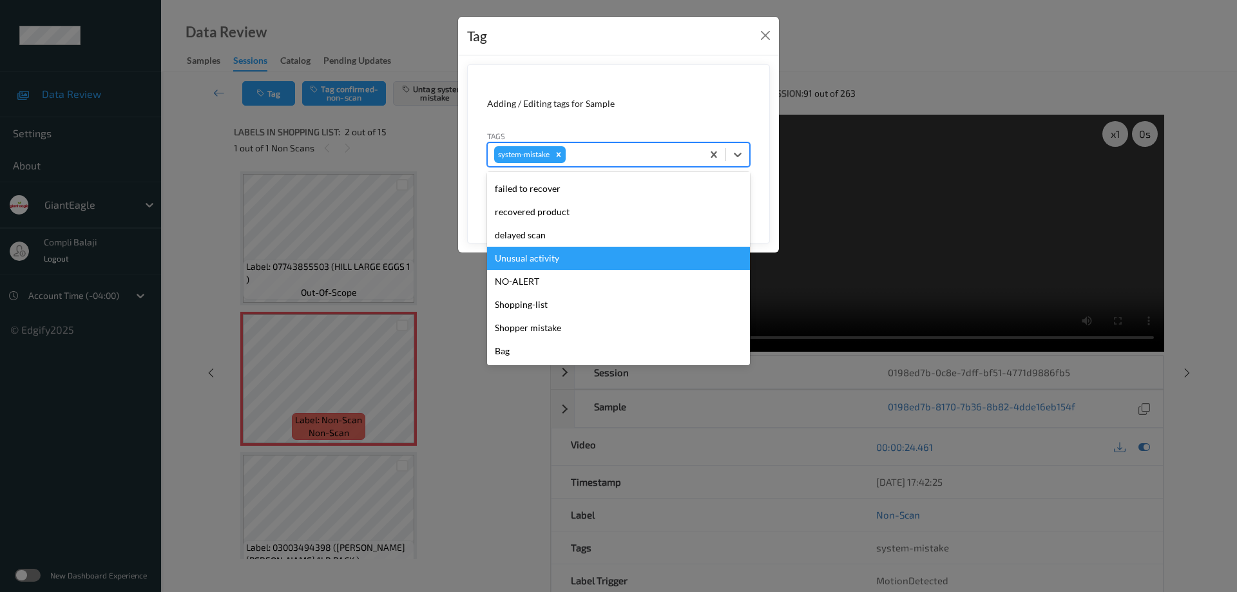
click at [543, 264] on div "Unusual activity" at bounding box center [618, 258] width 263 height 23
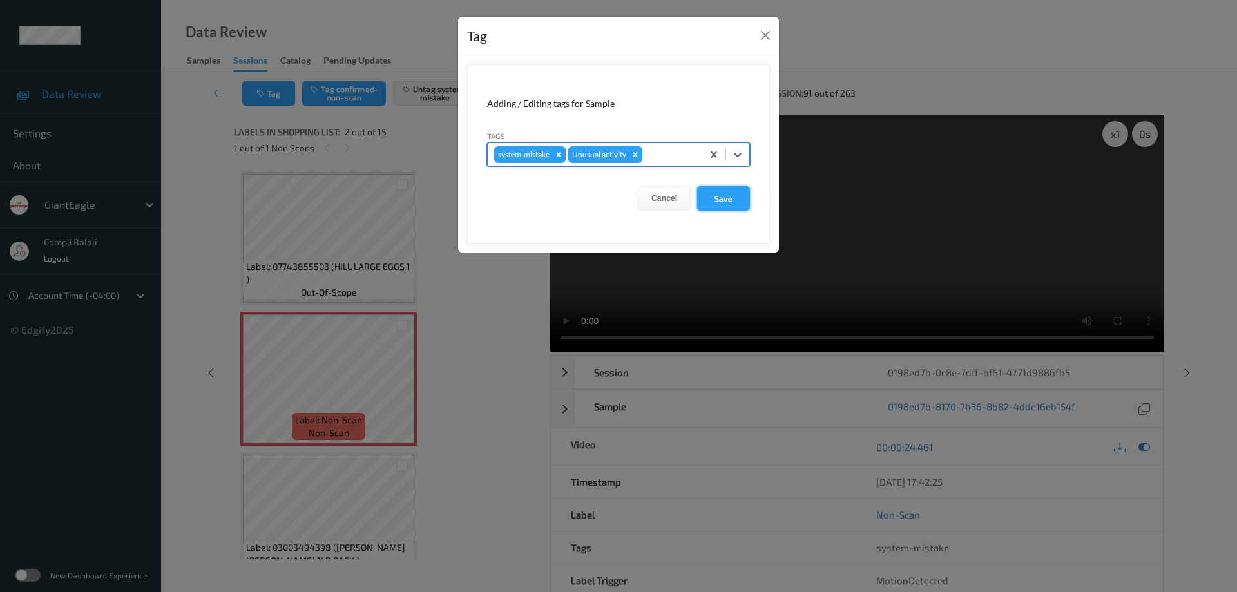
click at [729, 207] on button "Save" at bounding box center [723, 198] width 53 height 24
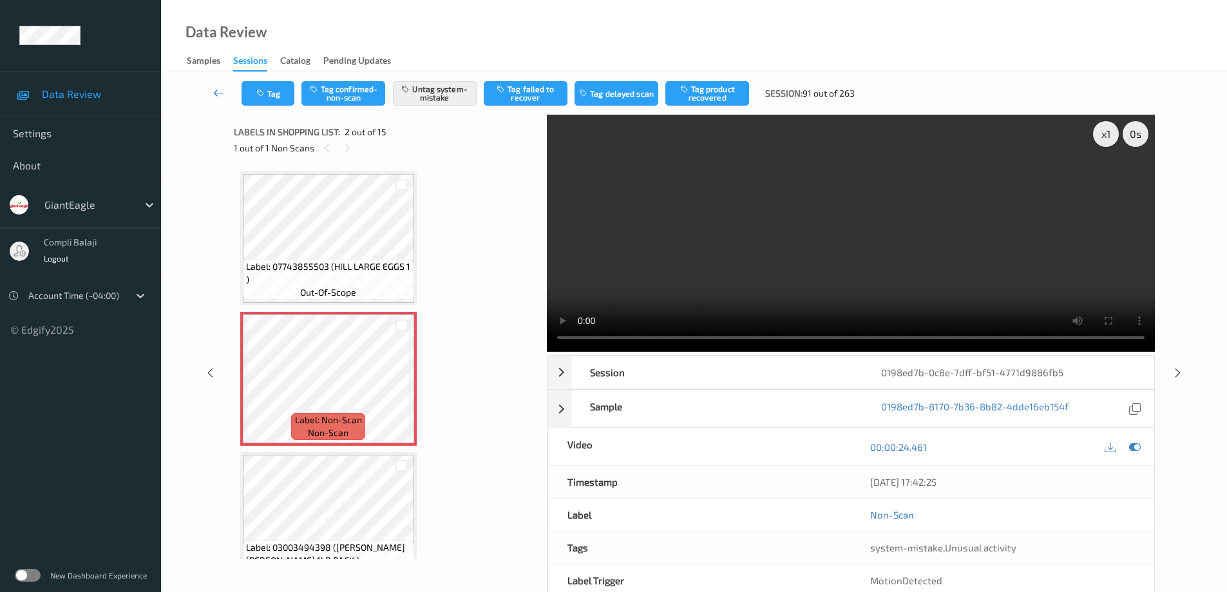
click at [218, 93] on icon at bounding box center [219, 92] width 12 height 13
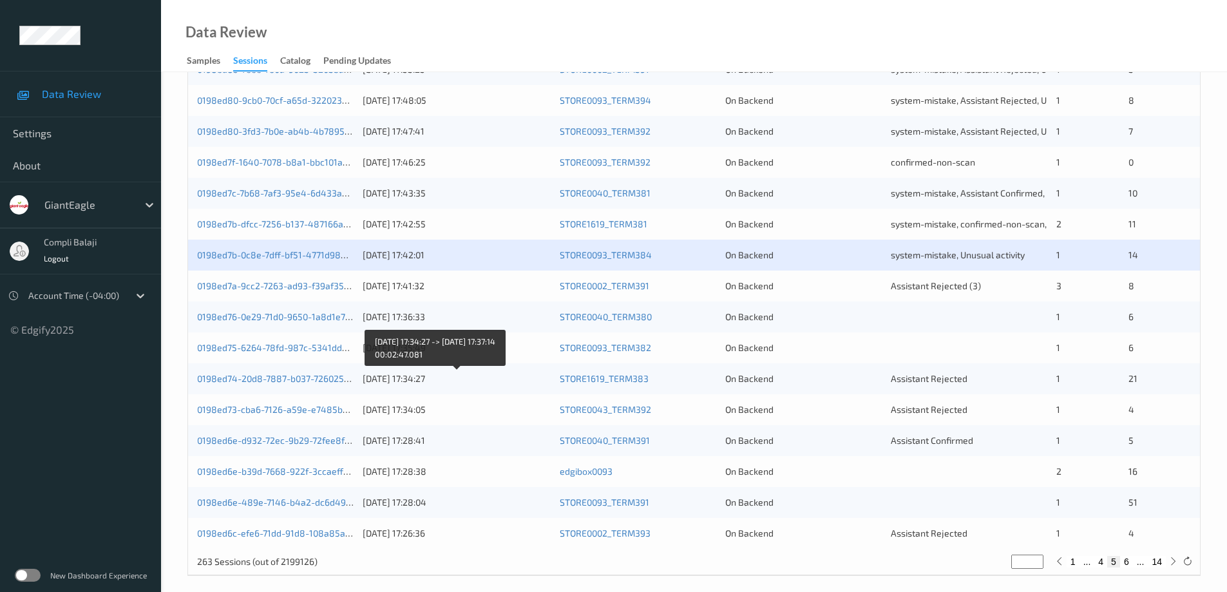
scroll to position [378, 0]
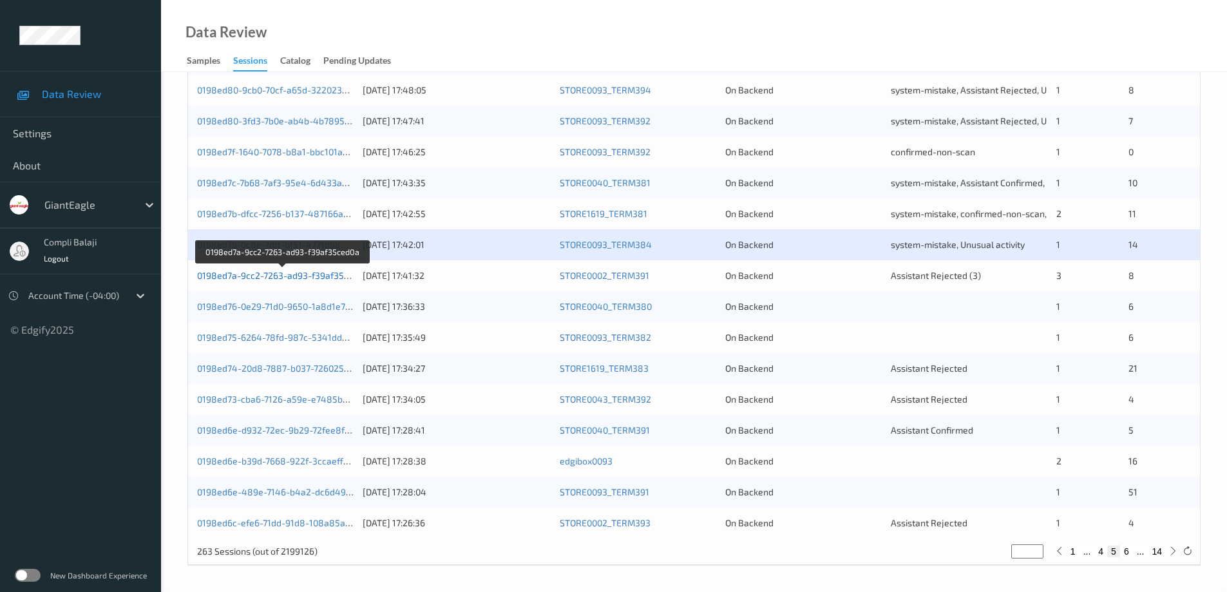
click at [303, 276] on link "0198ed7a-9cc2-7263-ad93-f39af35ced0a" at bounding box center [283, 275] width 172 height 11
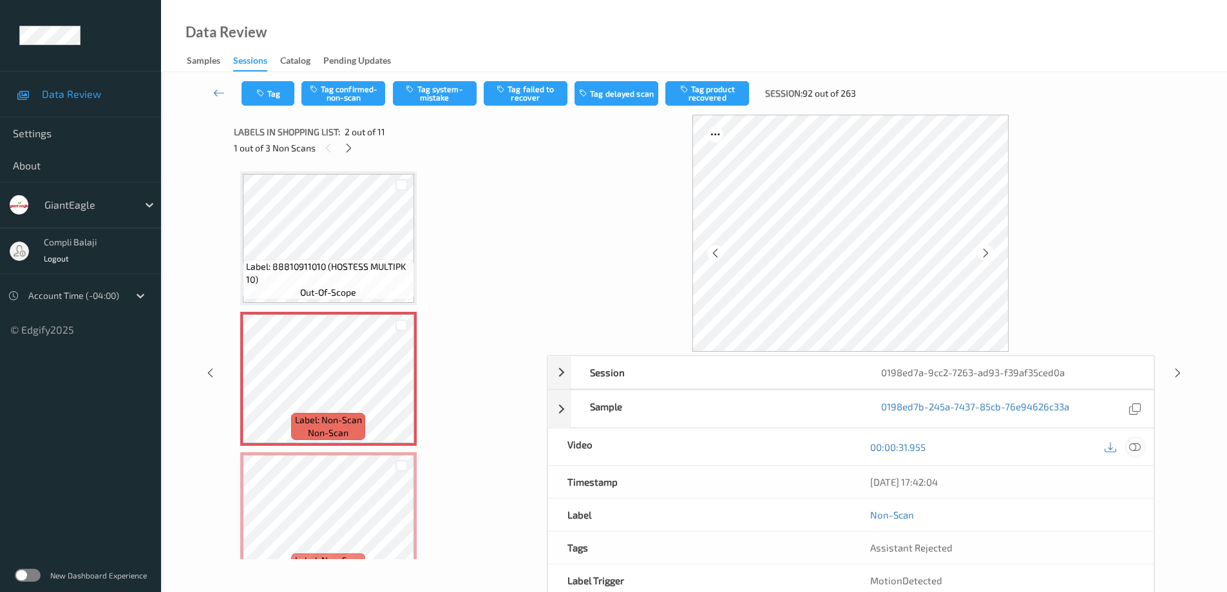
click at [1140, 450] on icon at bounding box center [1135, 447] width 12 height 12
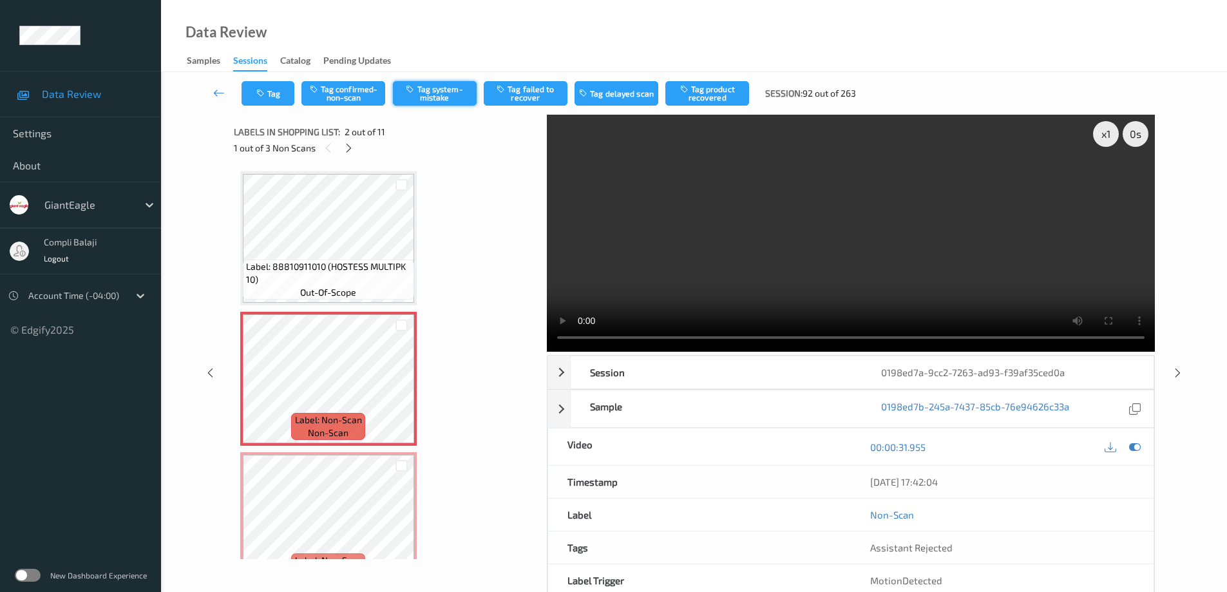
click at [431, 90] on button "Tag system-mistake" at bounding box center [435, 93] width 84 height 24
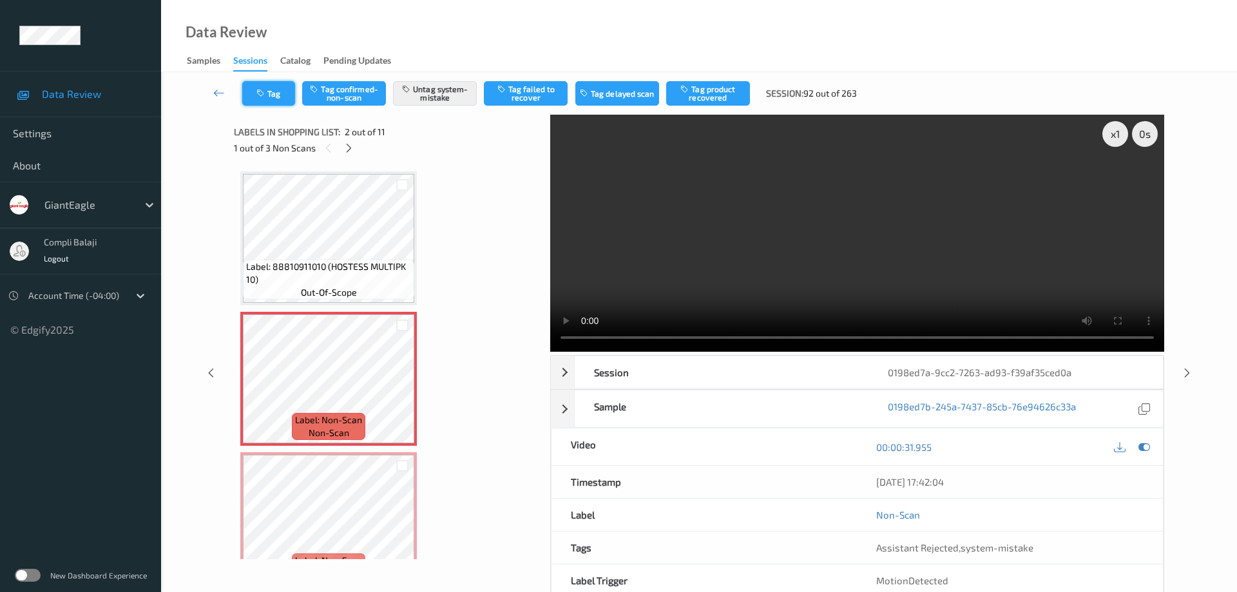
click at [276, 99] on button "Tag" at bounding box center [268, 93] width 53 height 24
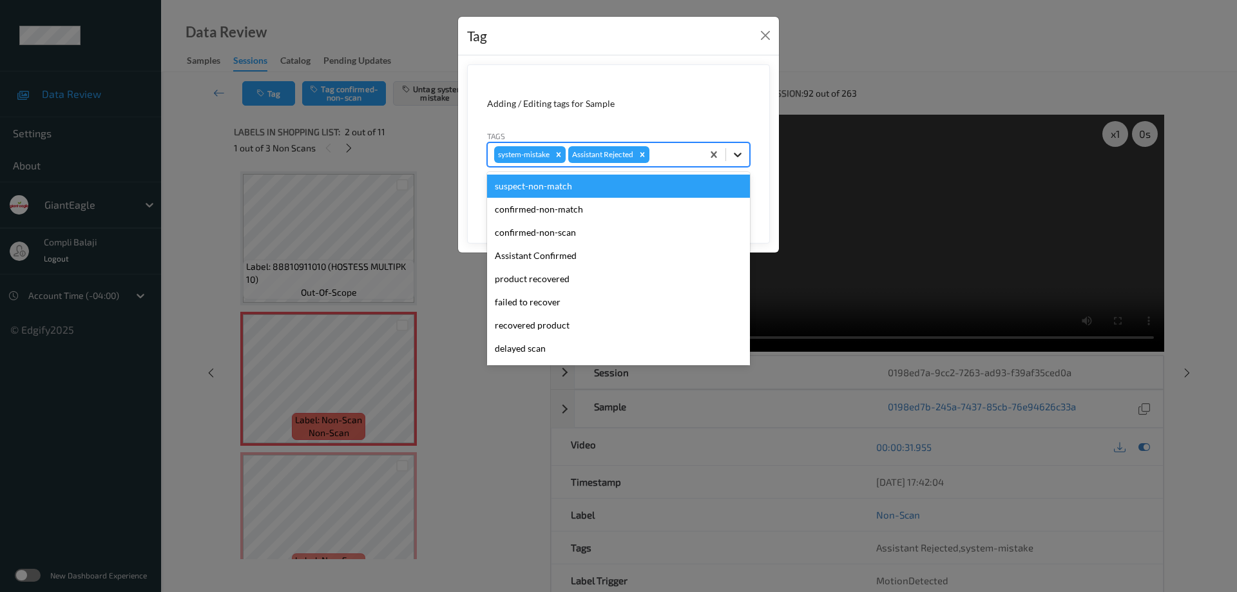
click at [742, 151] on icon at bounding box center [737, 154] width 13 height 13
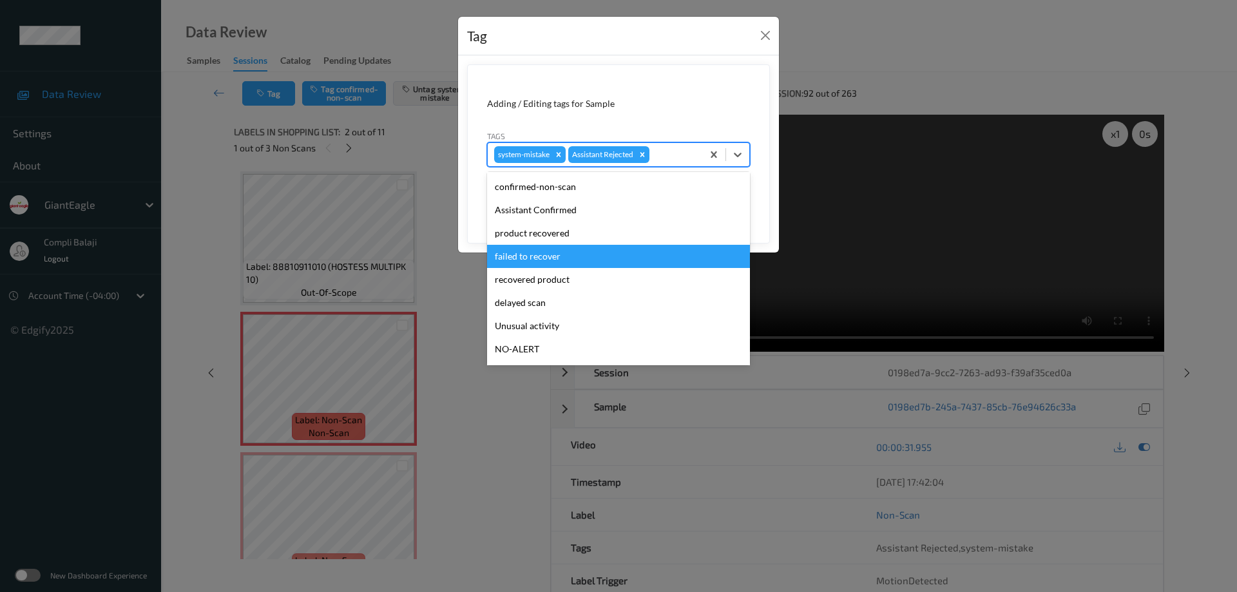
scroll to position [64, 0]
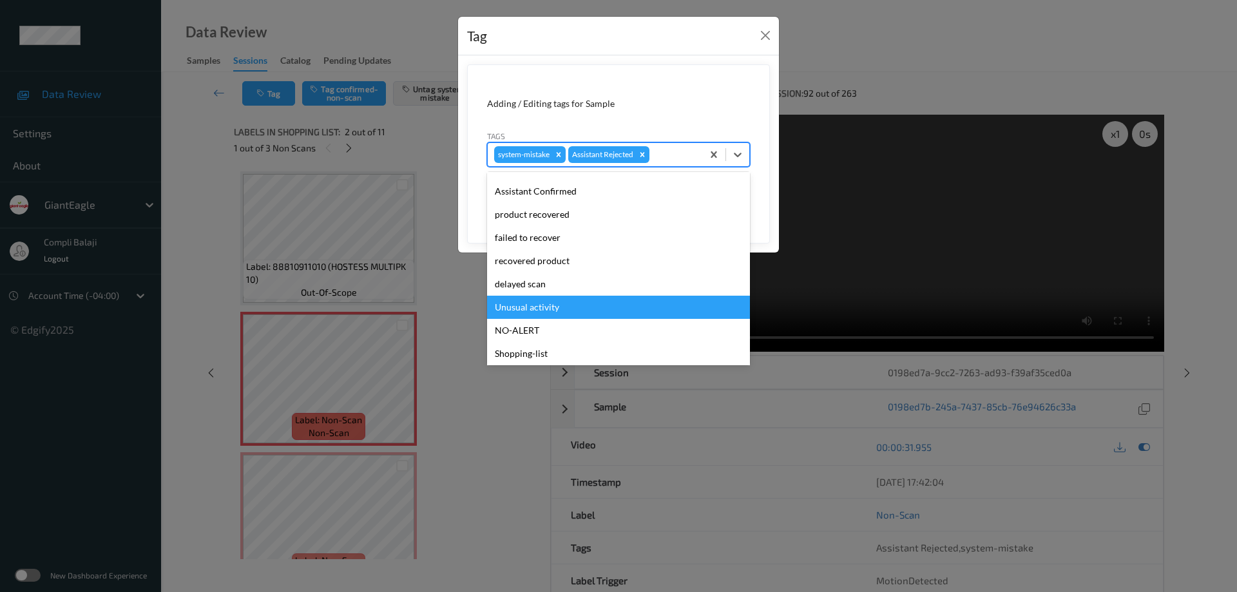
click at [548, 309] on div "Unusual activity" at bounding box center [618, 307] width 263 height 23
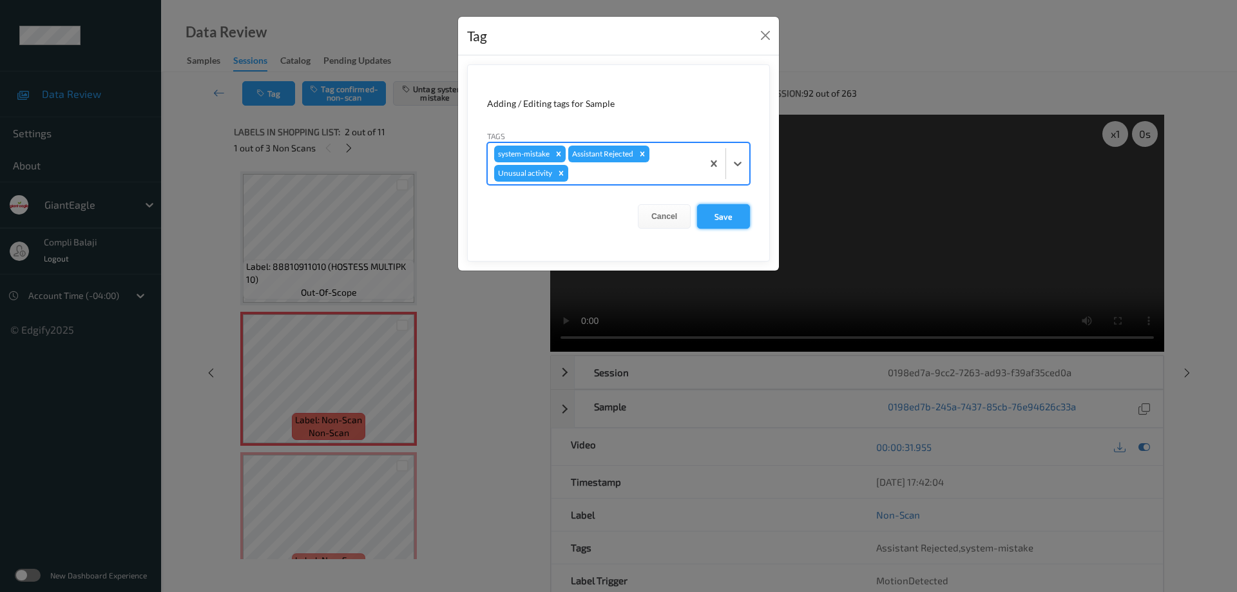
click at [729, 216] on button "Save" at bounding box center [723, 216] width 53 height 24
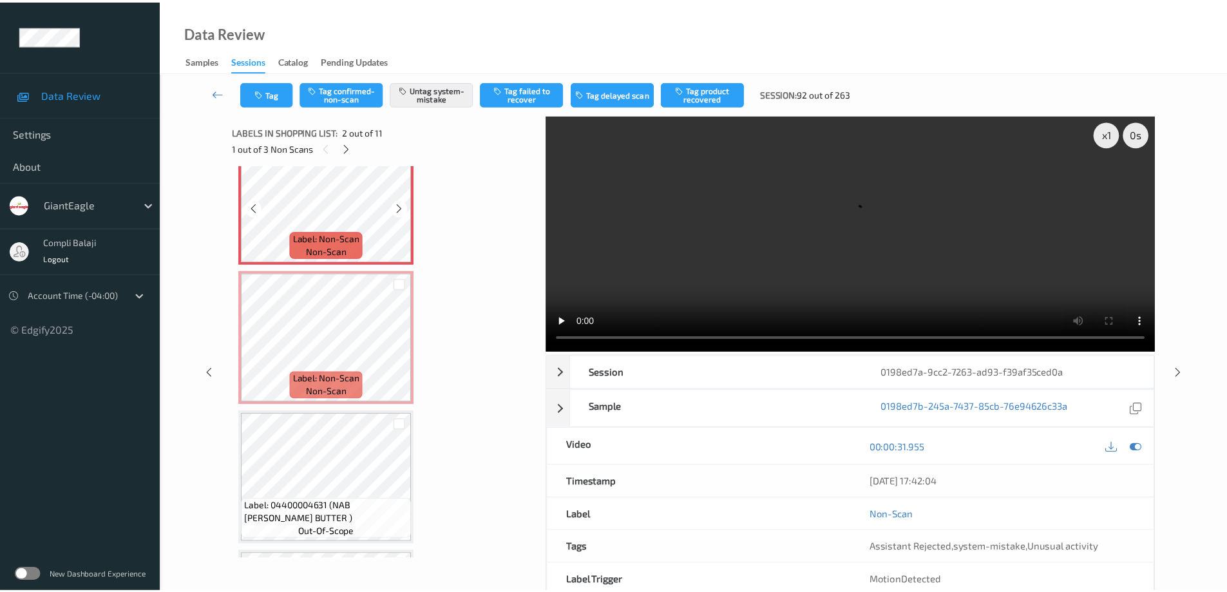
scroll to position [193, 0]
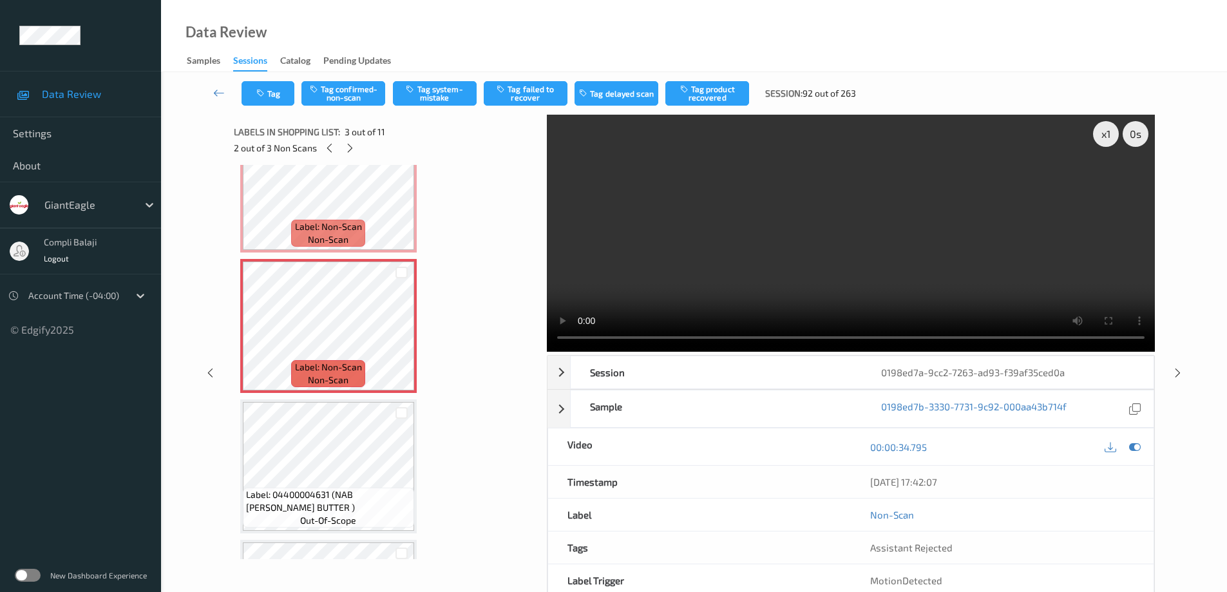
click at [1116, 182] on video at bounding box center [851, 233] width 608 height 237
click at [1131, 446] on icon at bounding box center [1135, 447] width 12 height 12
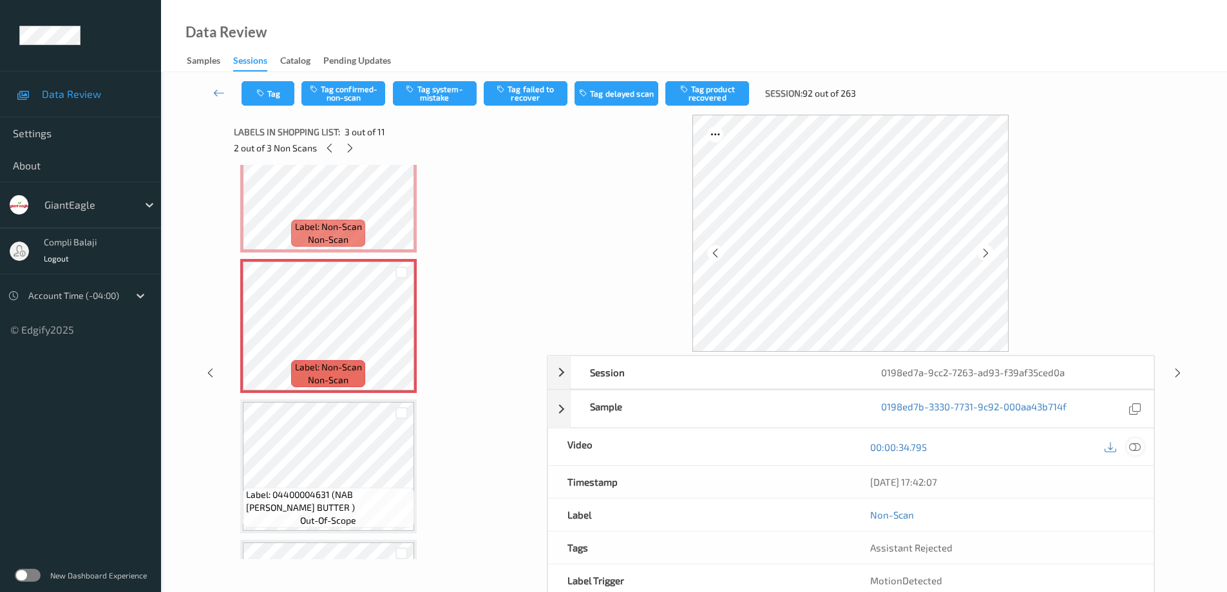
click at [1135, 446] on icon at bounding box center [1135, 447] width 12 height 12
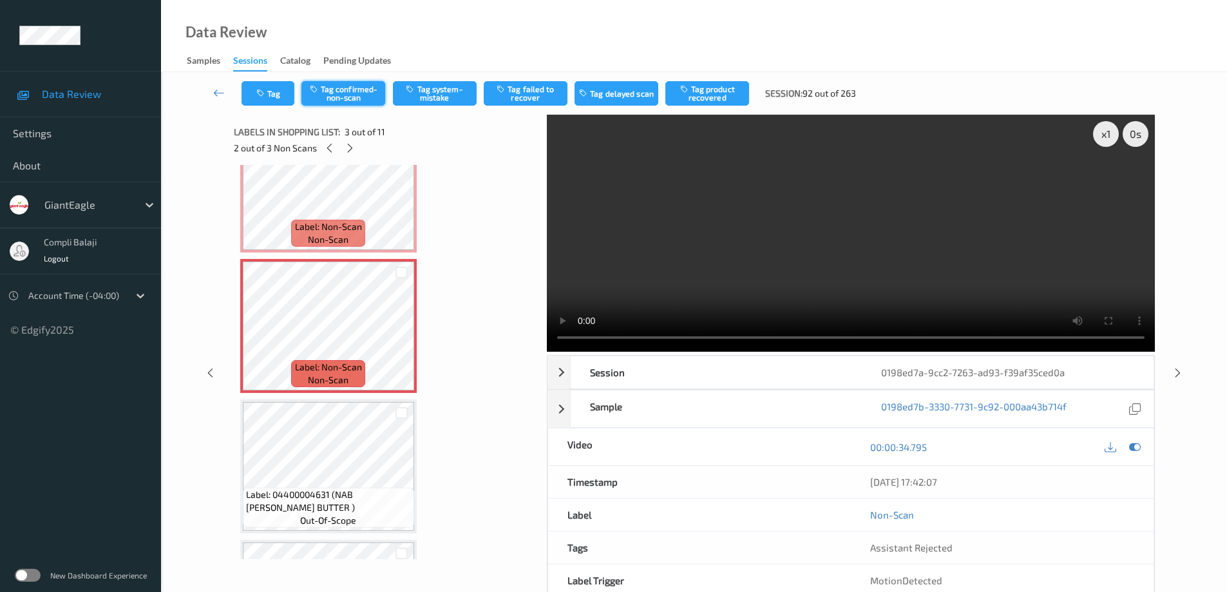
click at [358, 97] on button "Tag confirmed-non-scan" at bounding box center [344, 93] width 84 height 24
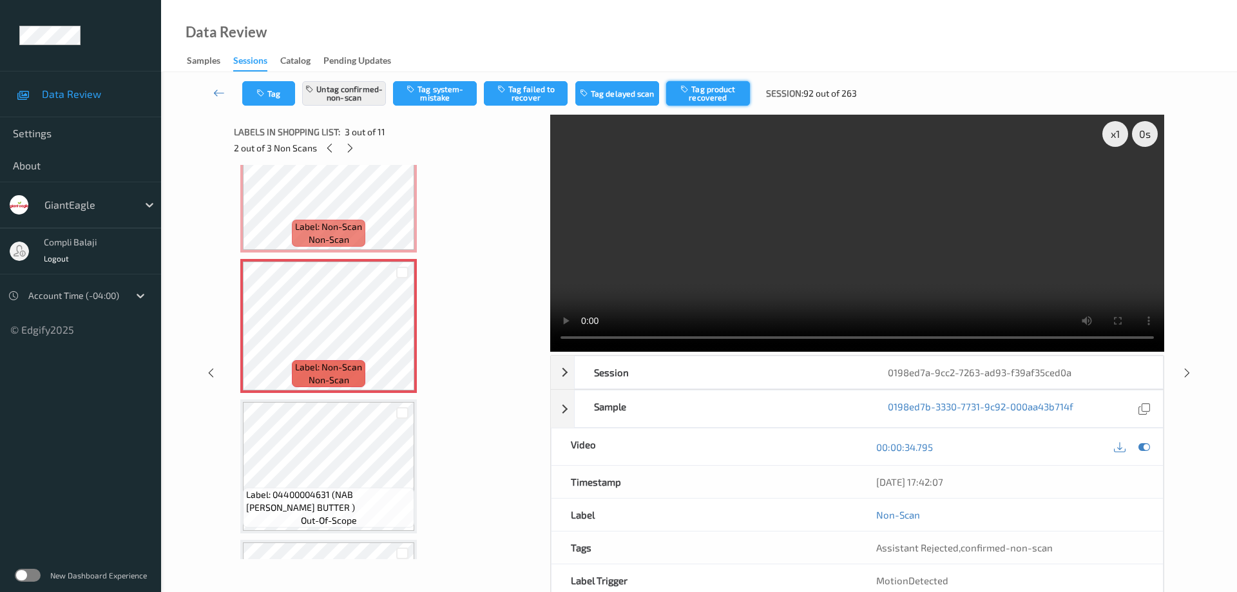
click at [722, 93] on button "Tag product recovered" at bounding box center [708, 93] width 84 height 24
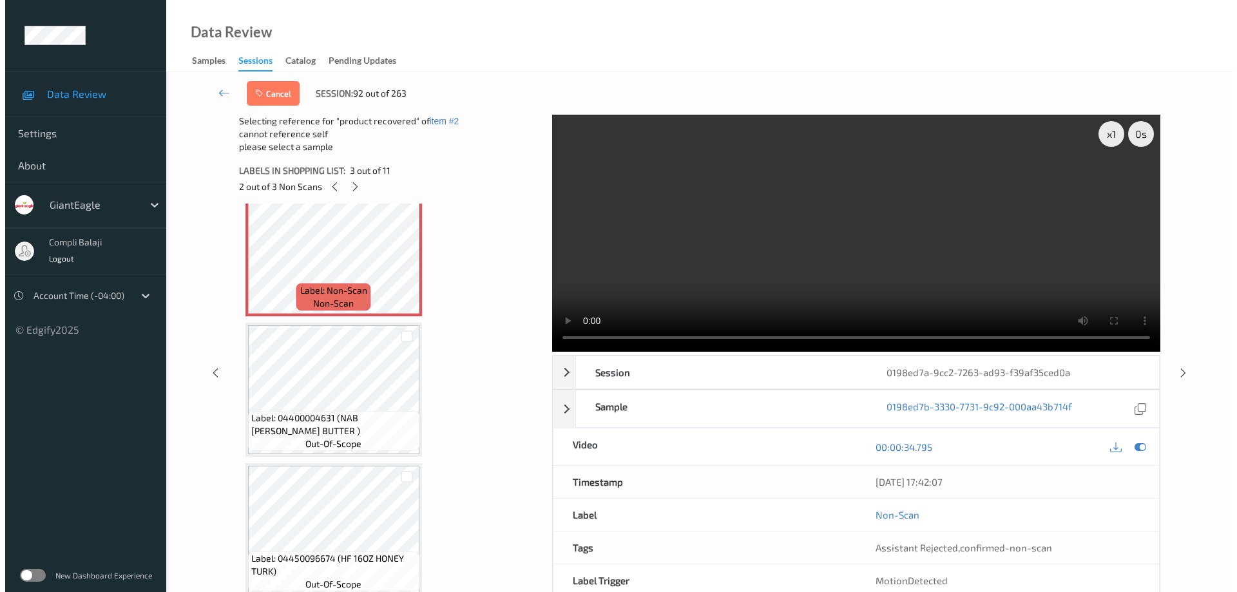
scroll to position [322, 0]
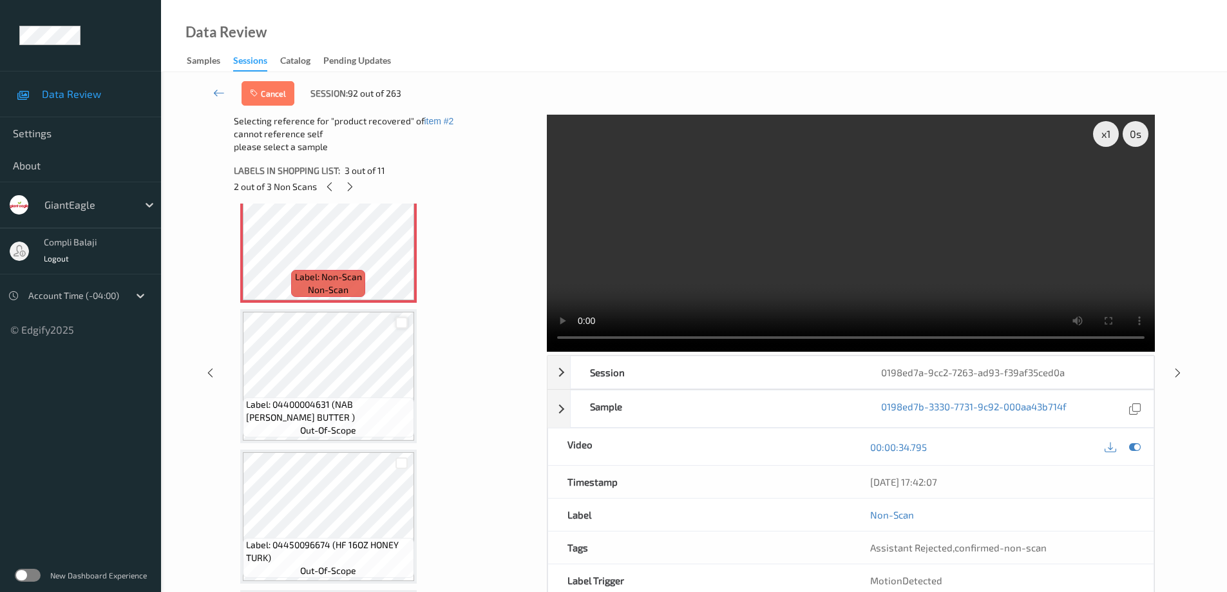
click at [402, 325] on div at bounding box center [402, 323] width 12 height 12
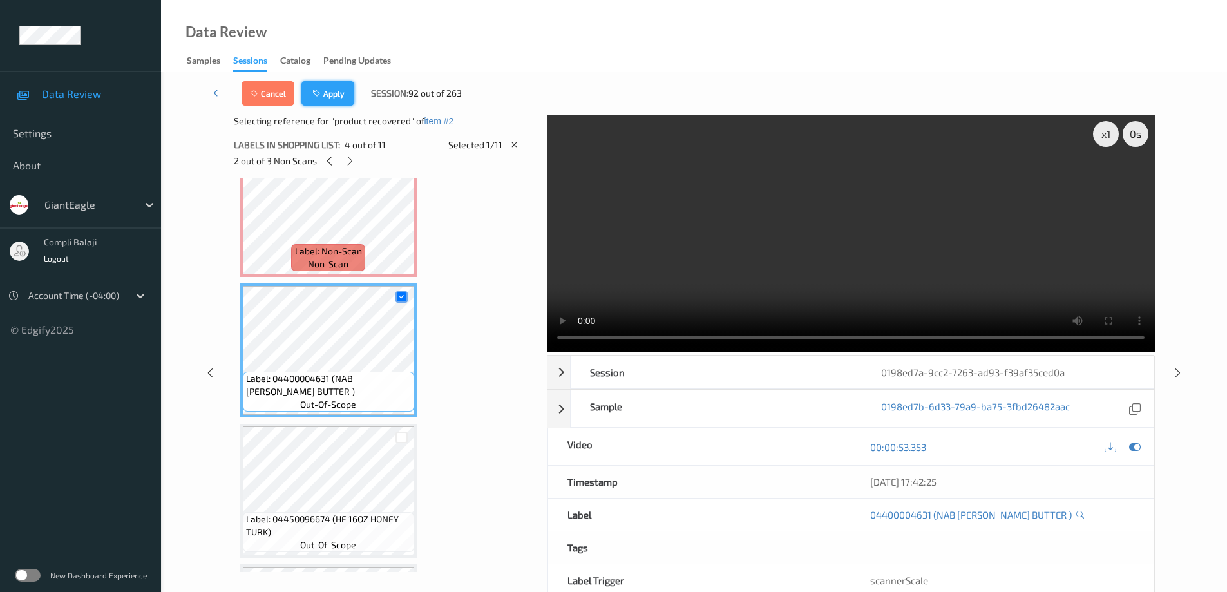
click at [329, 95] on button "Apply" at bounding box center [328, 93] width 53 height 24
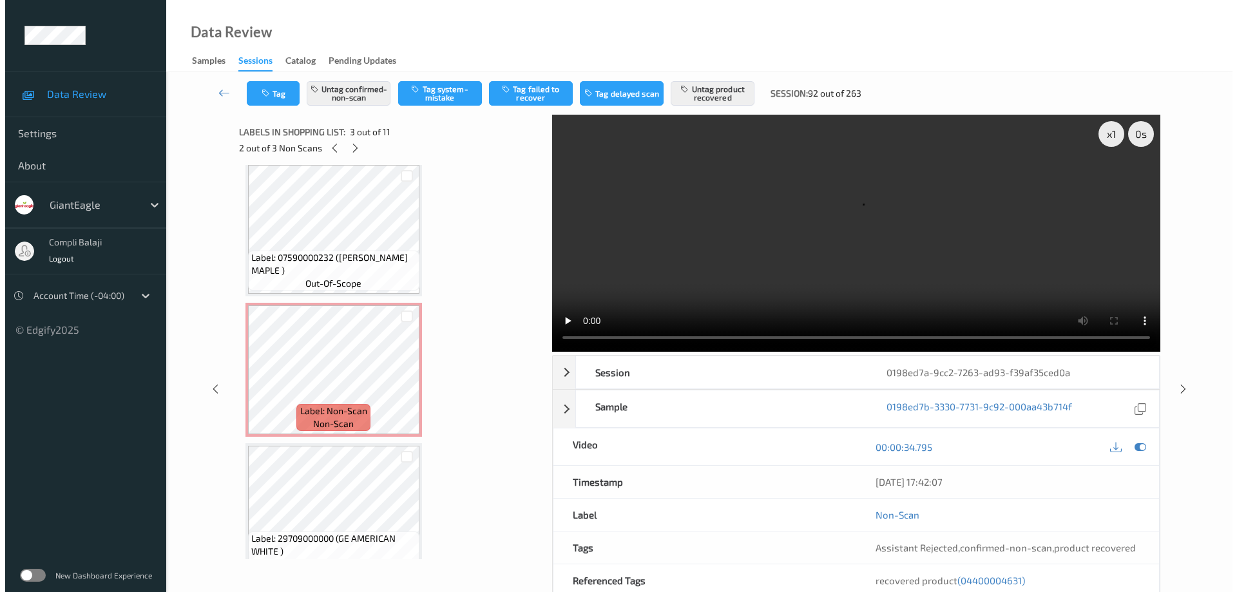
scroll to position [856, 0]
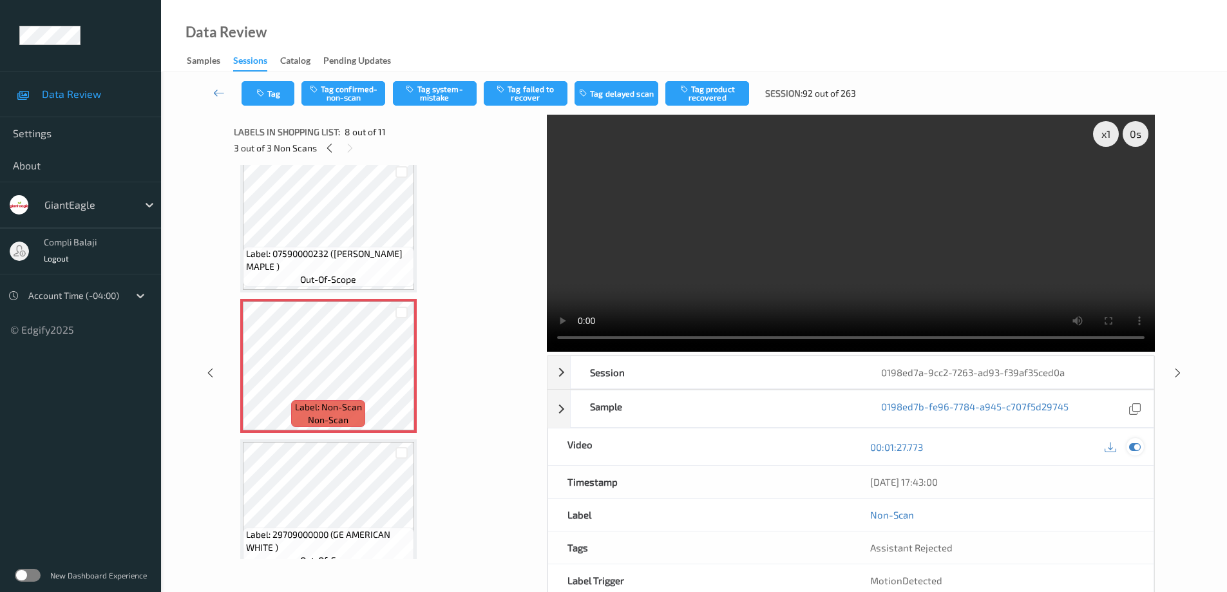
click at [1140, 447] on icon at bounding box center [1135, 447] width 12 height 12
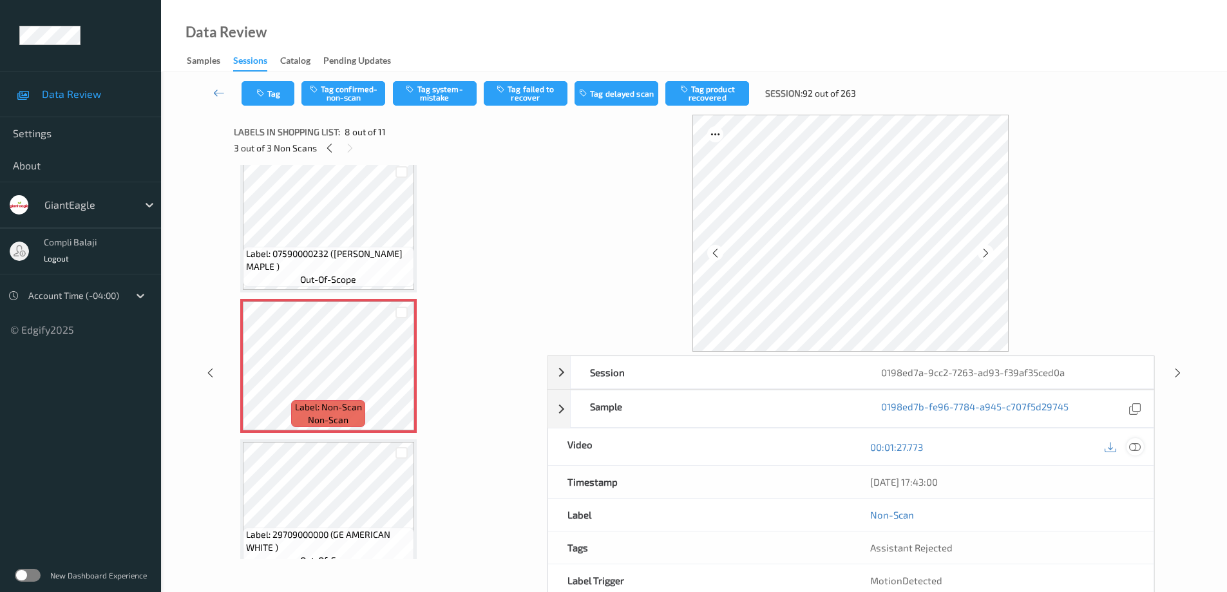
click at [1132, 448] on icon at bounding box center [1135, 447] width 12 height 12
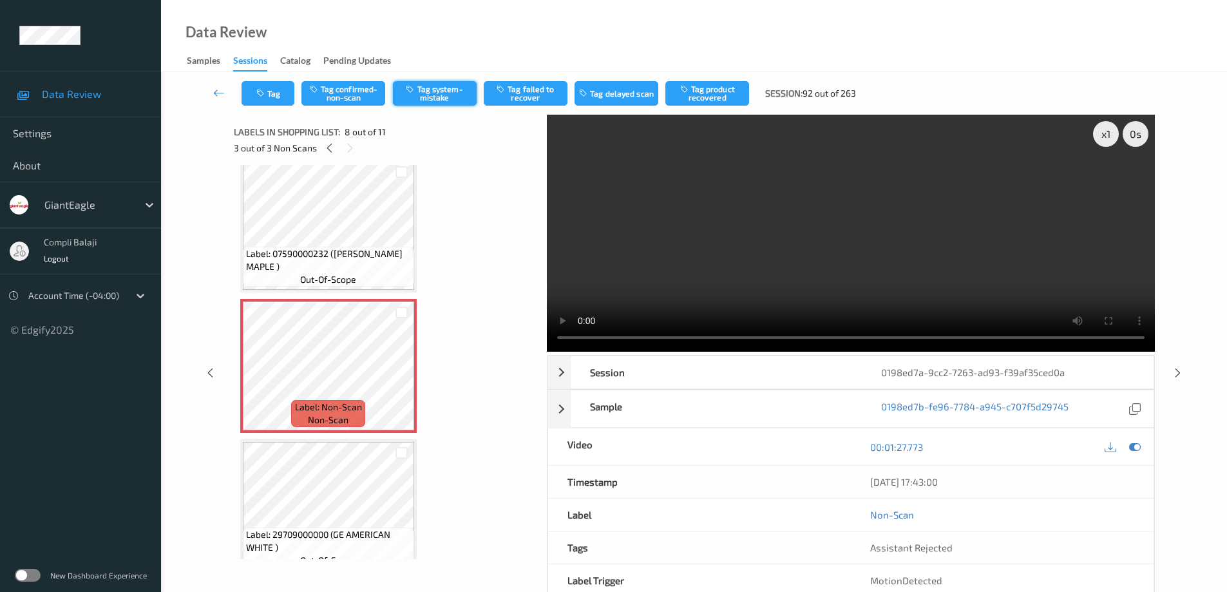
click at [434, 95] on button "Tag system-mistake" at bounding box center [435, 93] width 84 height 24
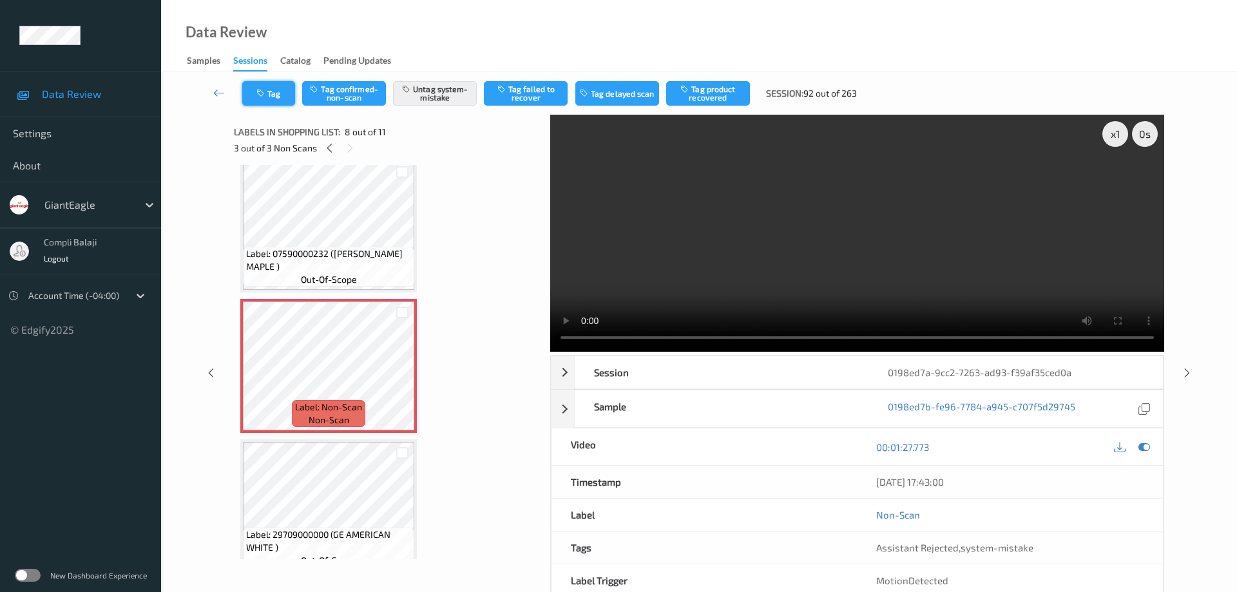
click at [278, 96] on button "Tag" at bounding box center [268, 93] width 53 height 24
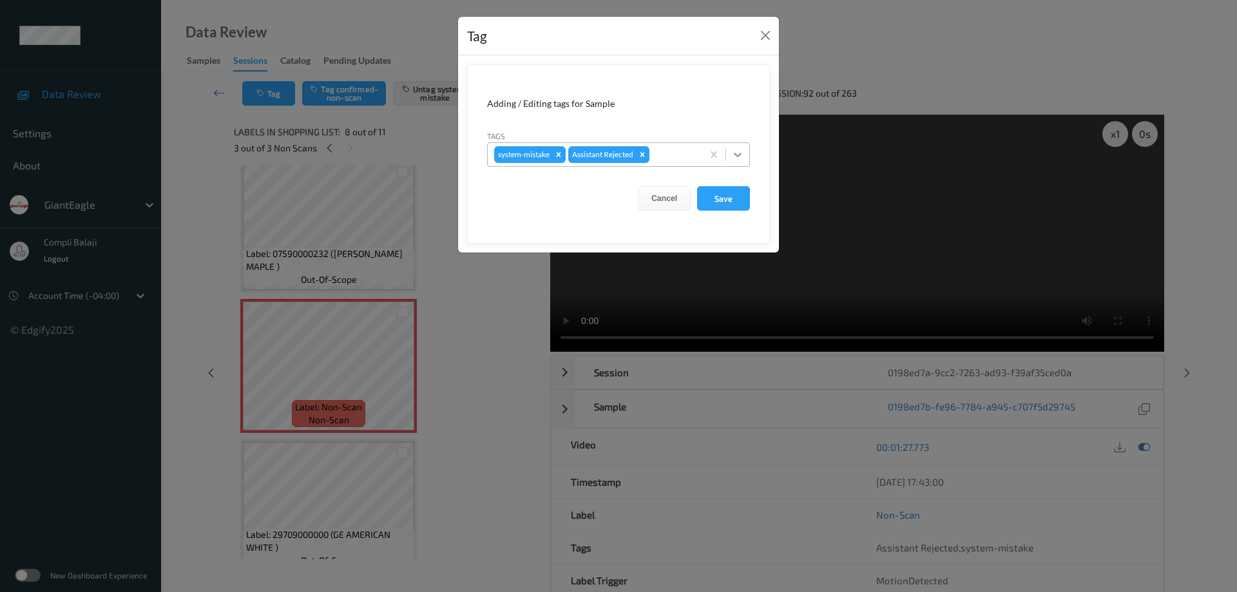
click at [737, 158] on icon at bounding box center [737, 154] width 13 height 13
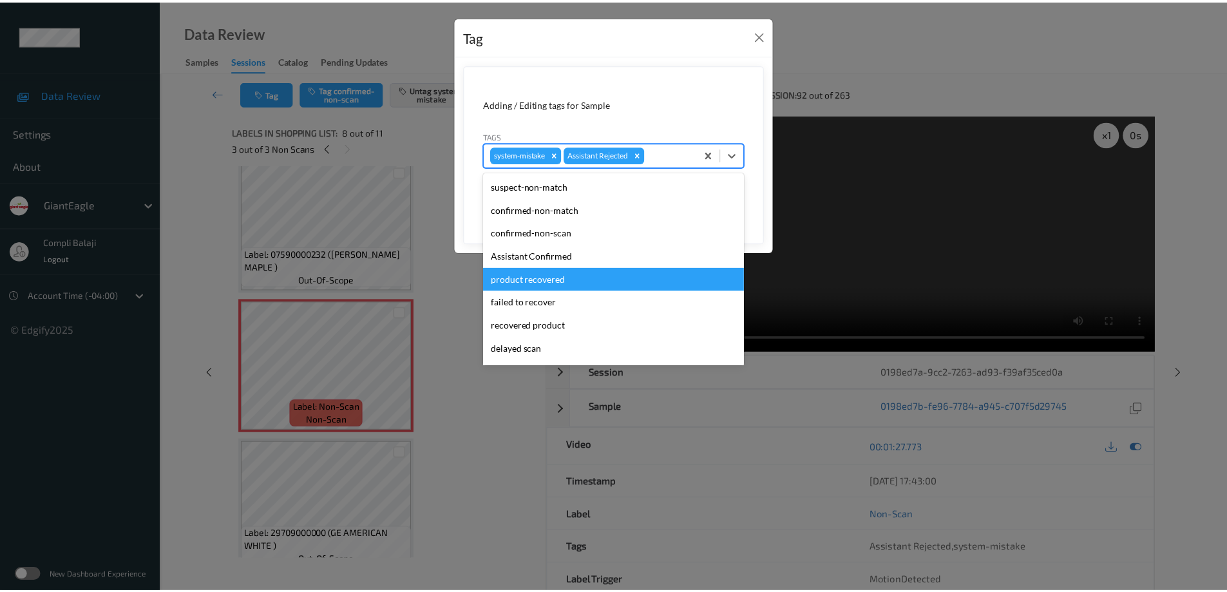
scroll to position [64, 0]
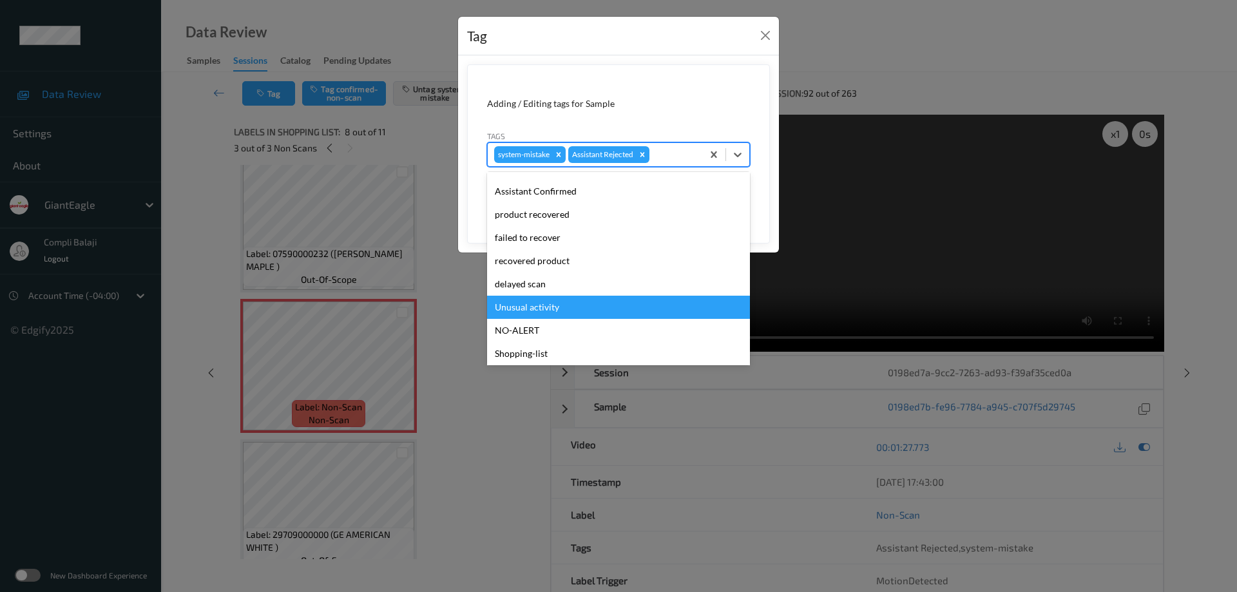
click at [545, 313] on div "Unusual activity" at bounding box center [618, 307] width 263 height 23
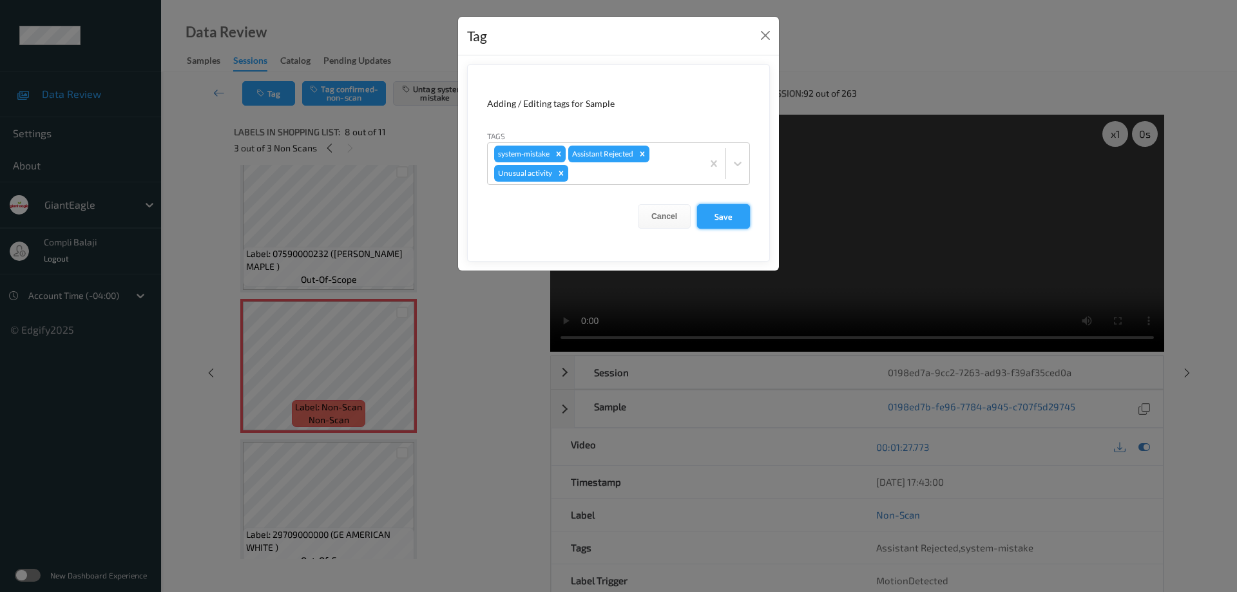
click at [723, 227] on button "Save" at bounding box center [723, 216] width 53 height 24
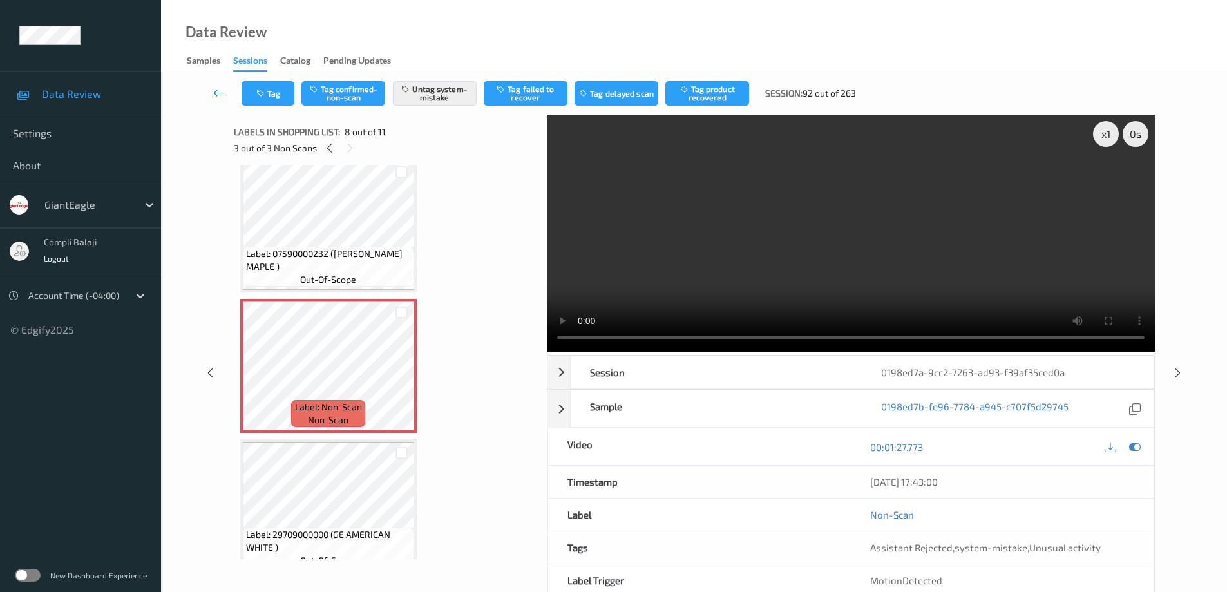
click at [215, 96] on icon at bounding box center [219, 92] width 12 height 13
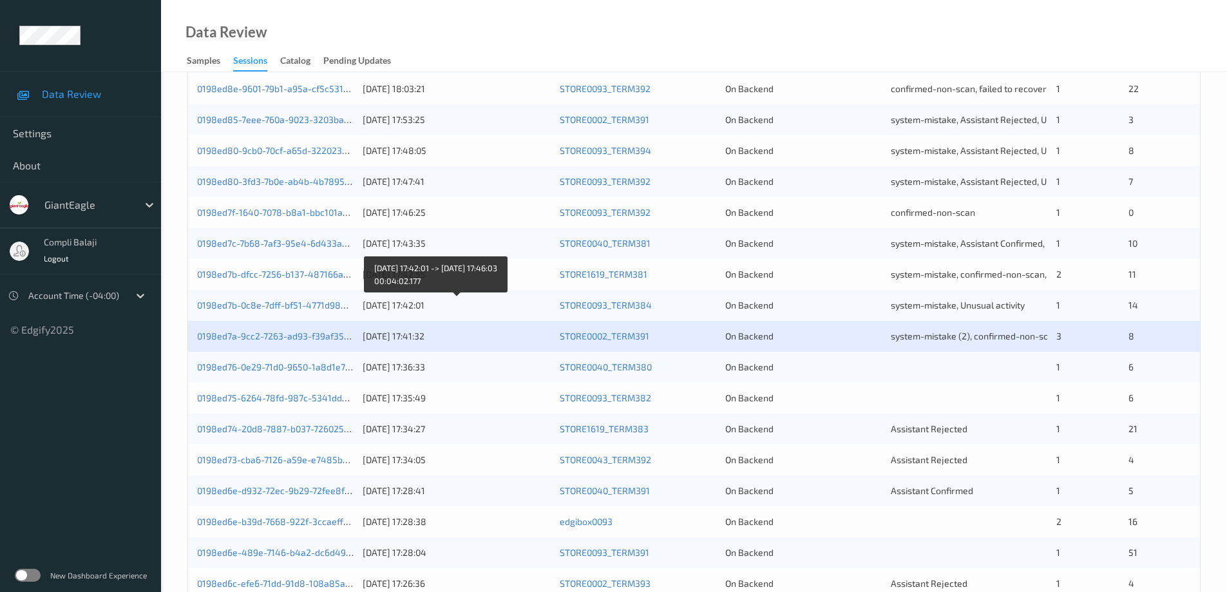
scroll to position [322, 0]
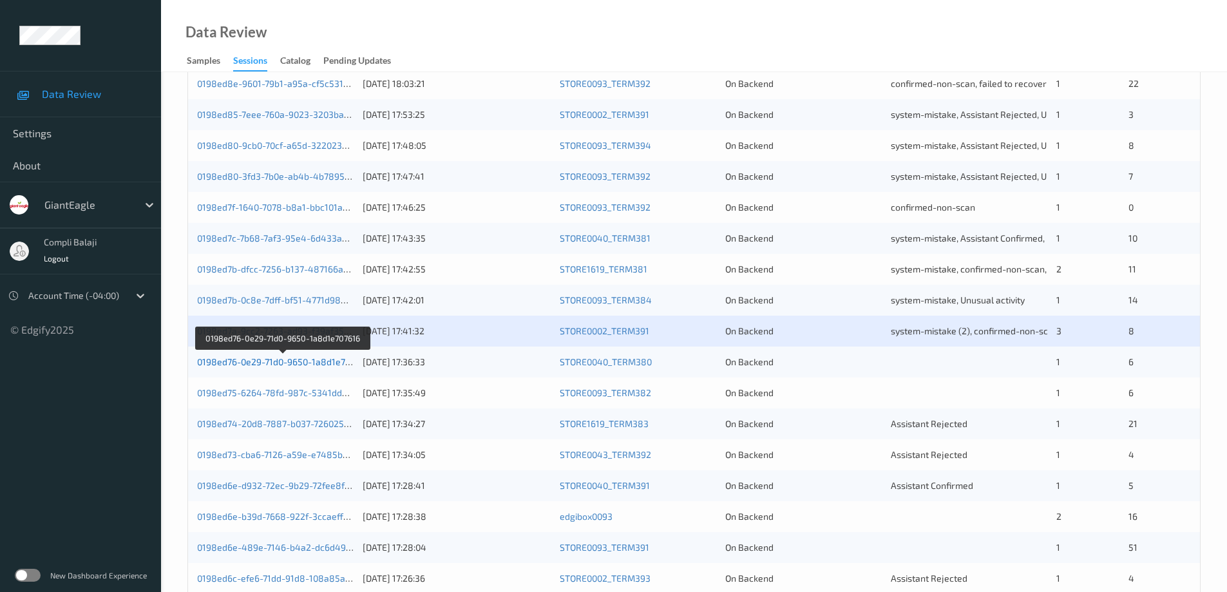
click at [333, 363] on link "0198ed76-0e29-71d0-9650-1a8d1e707616" at bounding box center [283, 361] width 172 height 11
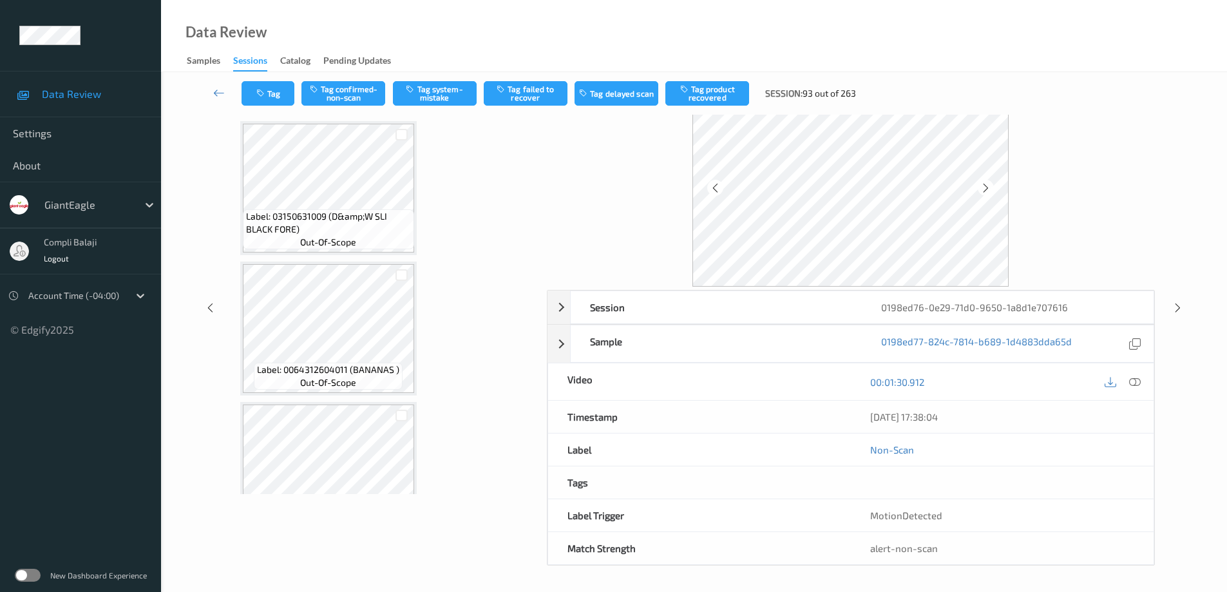
scroll to position [402, 0]
click at [1138, 380] on icon at bounding box center [1135, 382] width 12 height 12
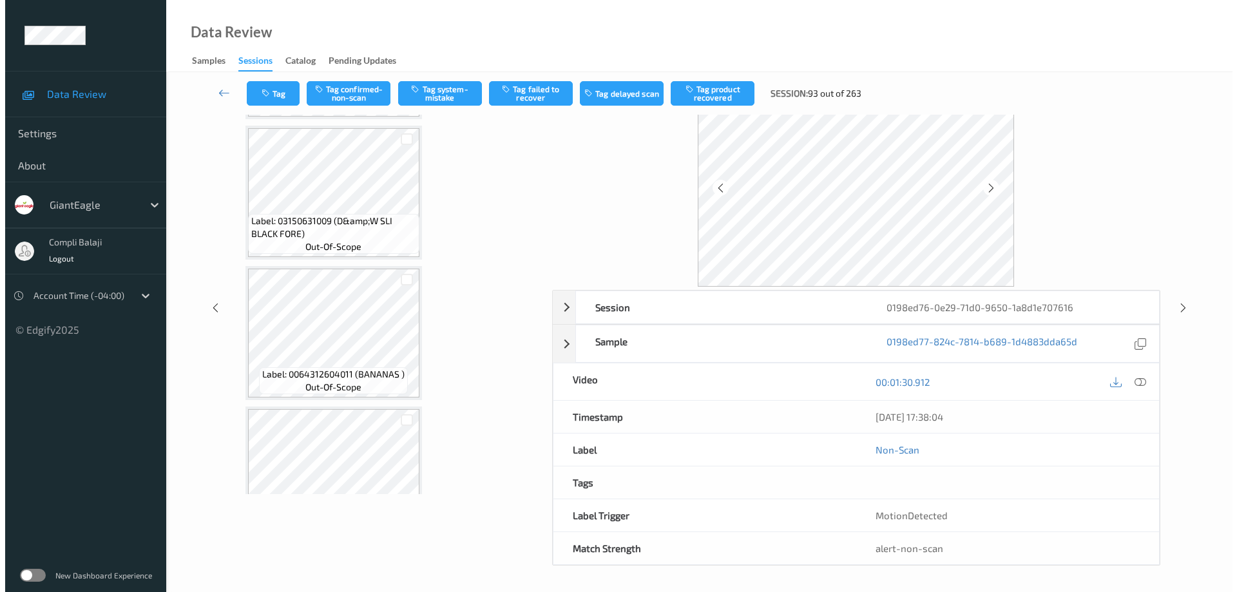
scroll to position [0, 0]
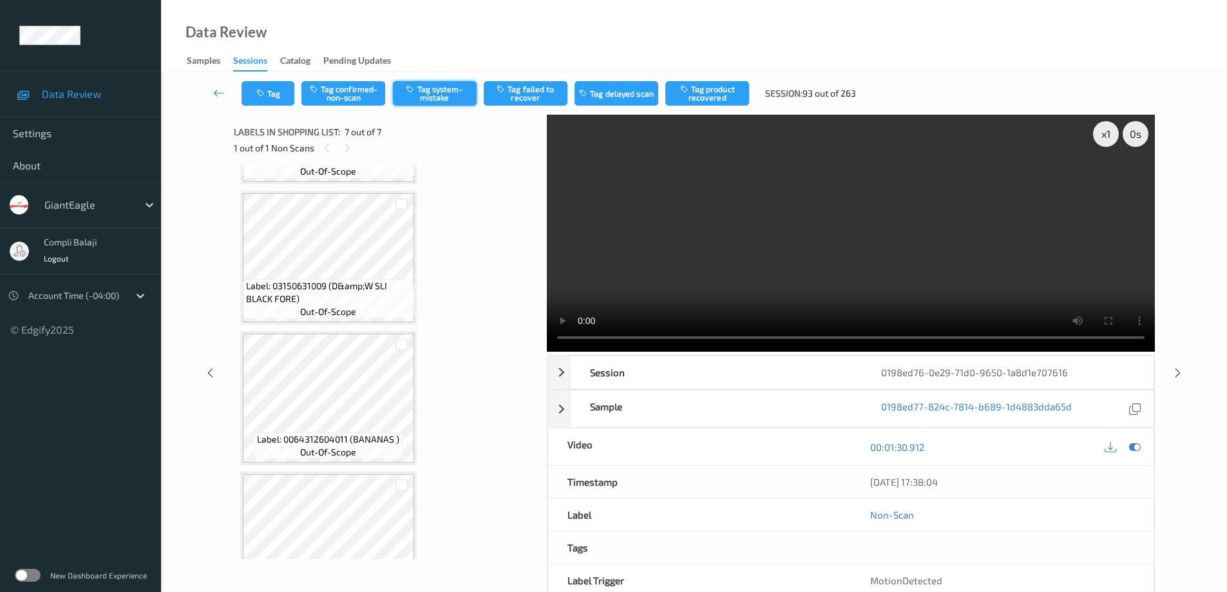
click at [432, 98] on button "Tag system-mistake" at bounding box center [435, 93] width 84 height 24
click at [274, 93] on button "Tag" at bounding box center [268, 93] width 53 height 24
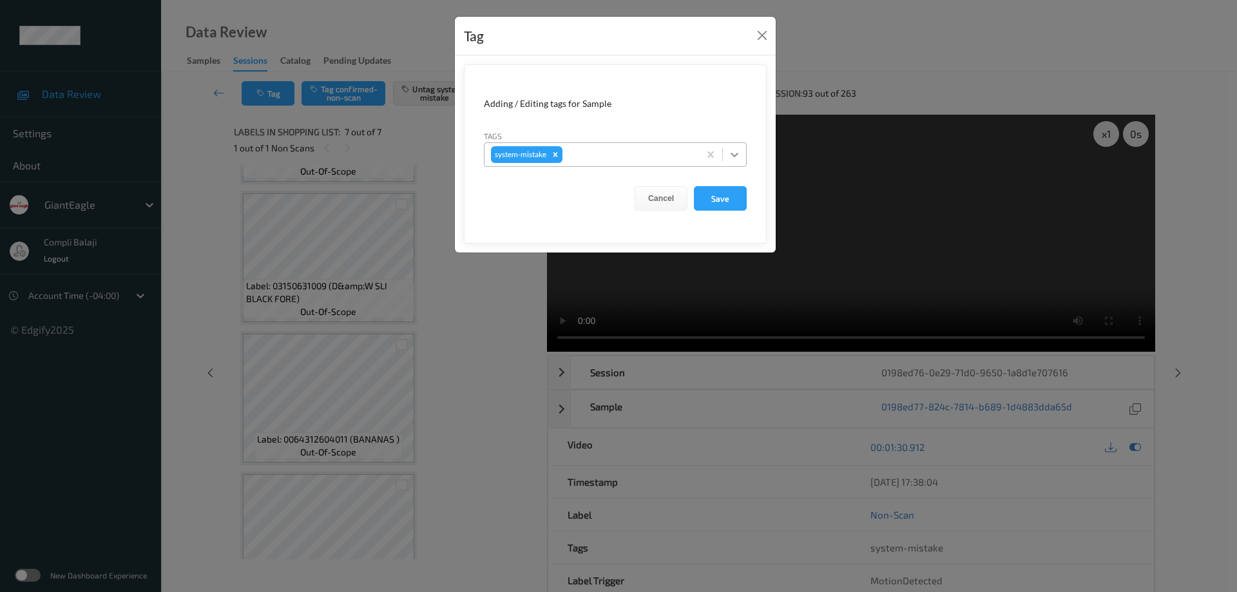
click at [737, 157] on icon at bounding box center [734, 154] width 13 height 13
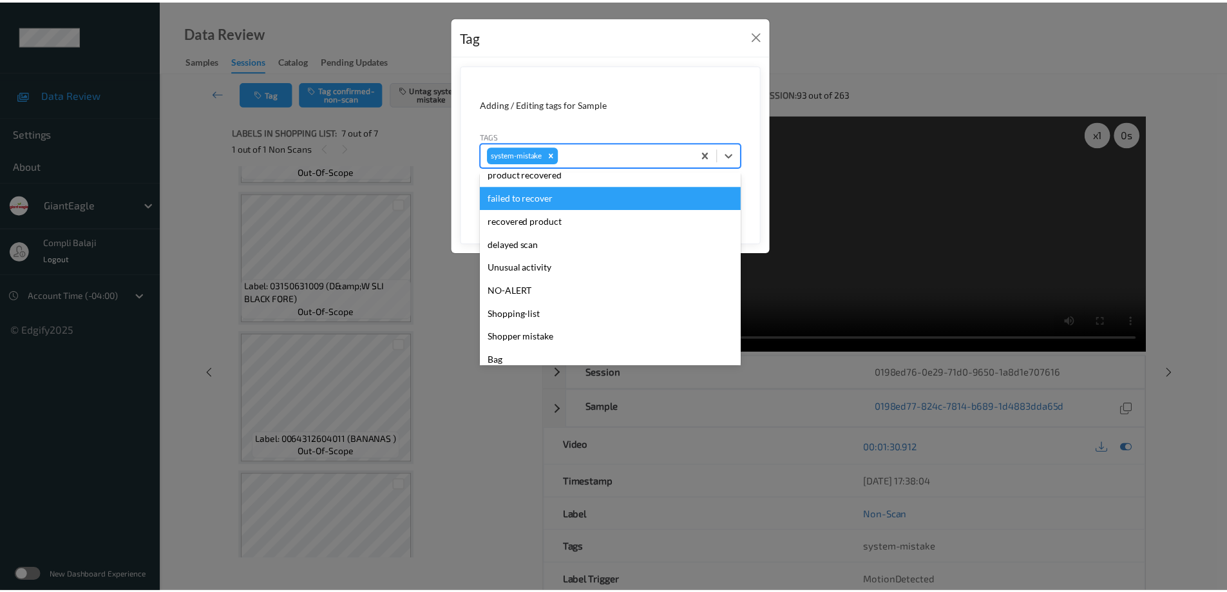
scroll to position [129, 0]
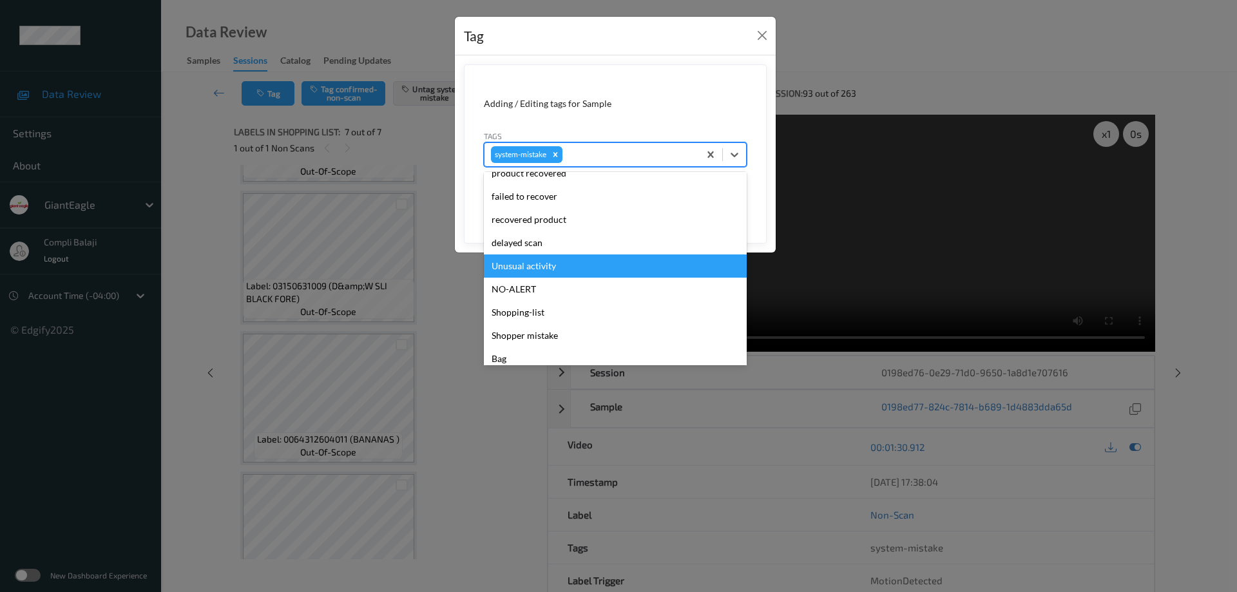
click at [549, 269] on div "Unusual activity" at bounding box center [615, 265] width 263 height 23
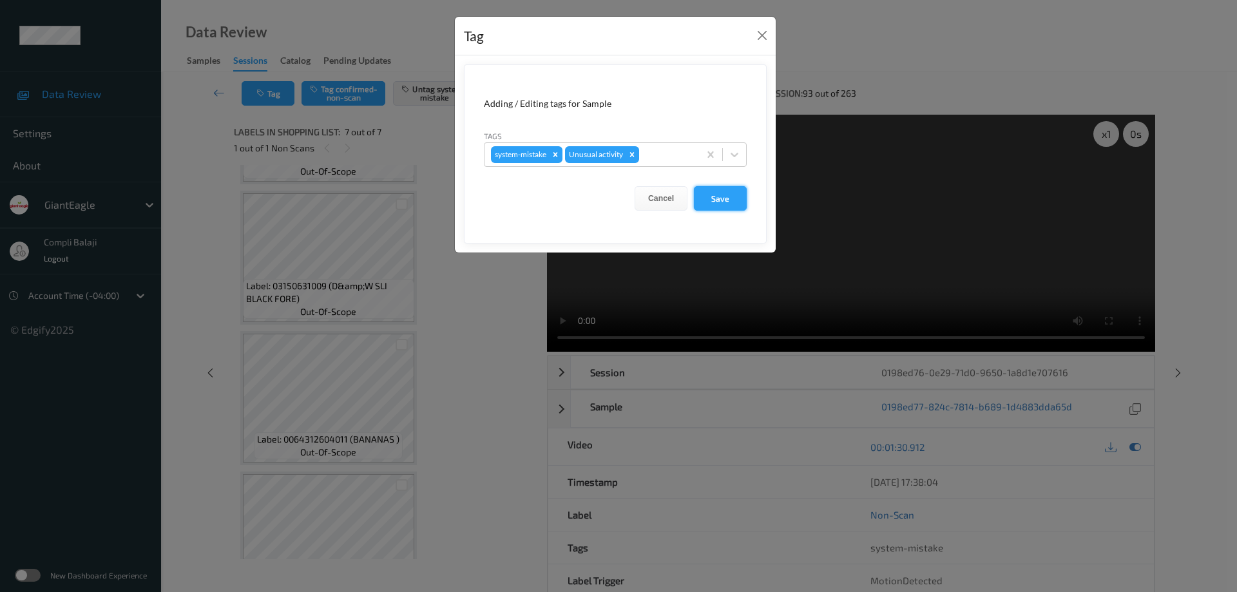
click at [724, 205] on button "Save" at bounding box center [720, 198] width 53 height 24
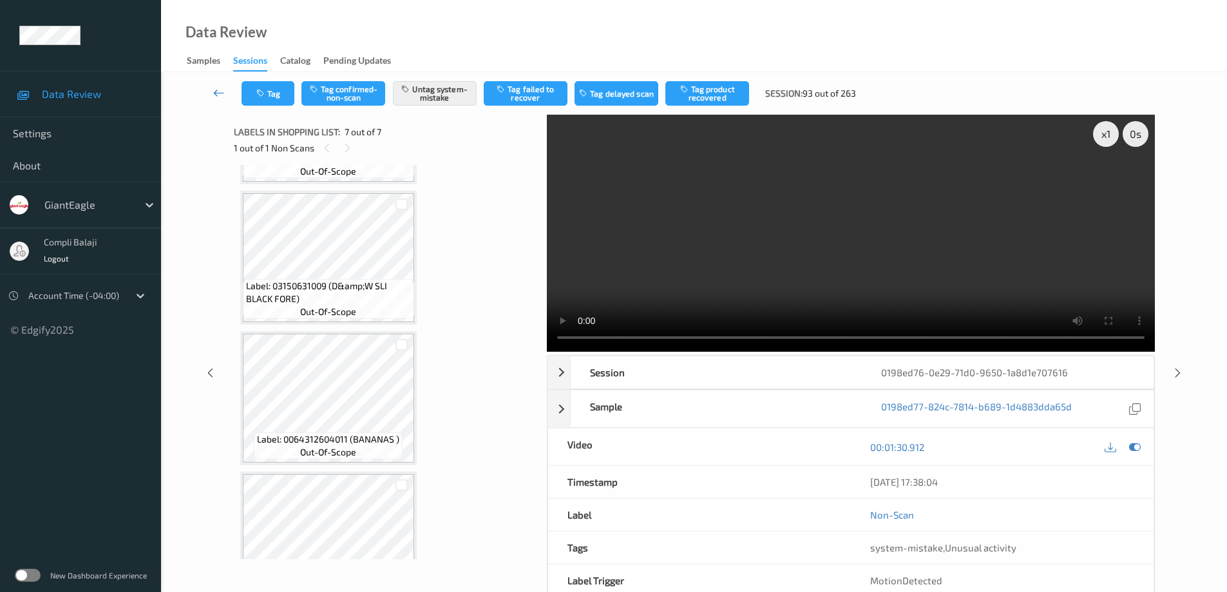
click at [220, 95] on icon at bounding box center [219, 92] width 12 height 13
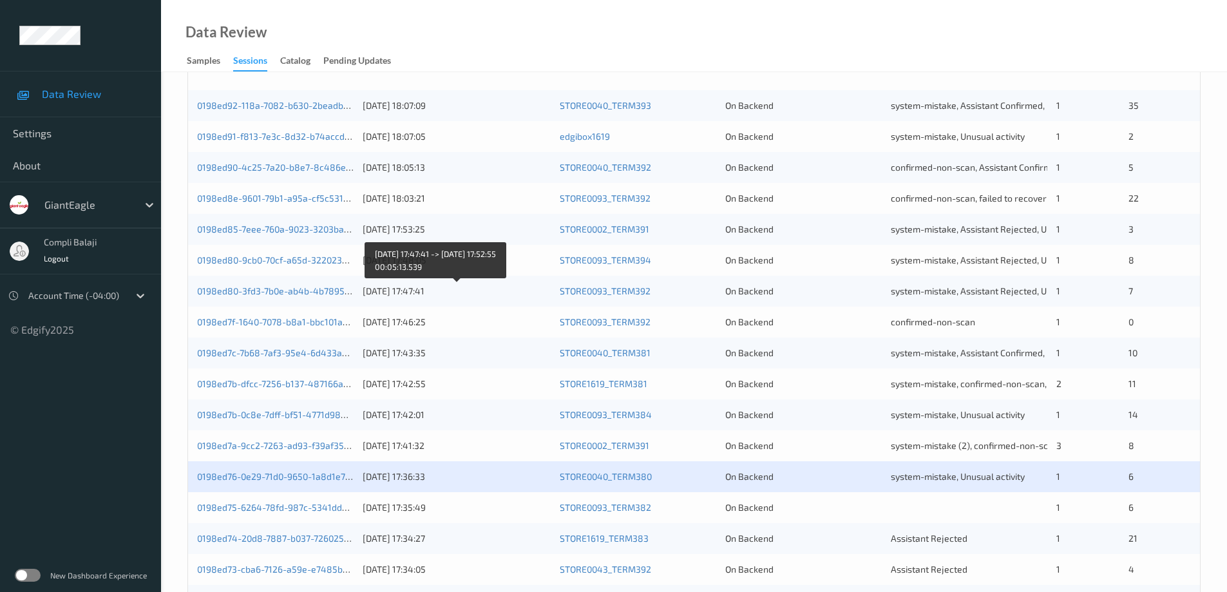
scroll to position [378, 0]
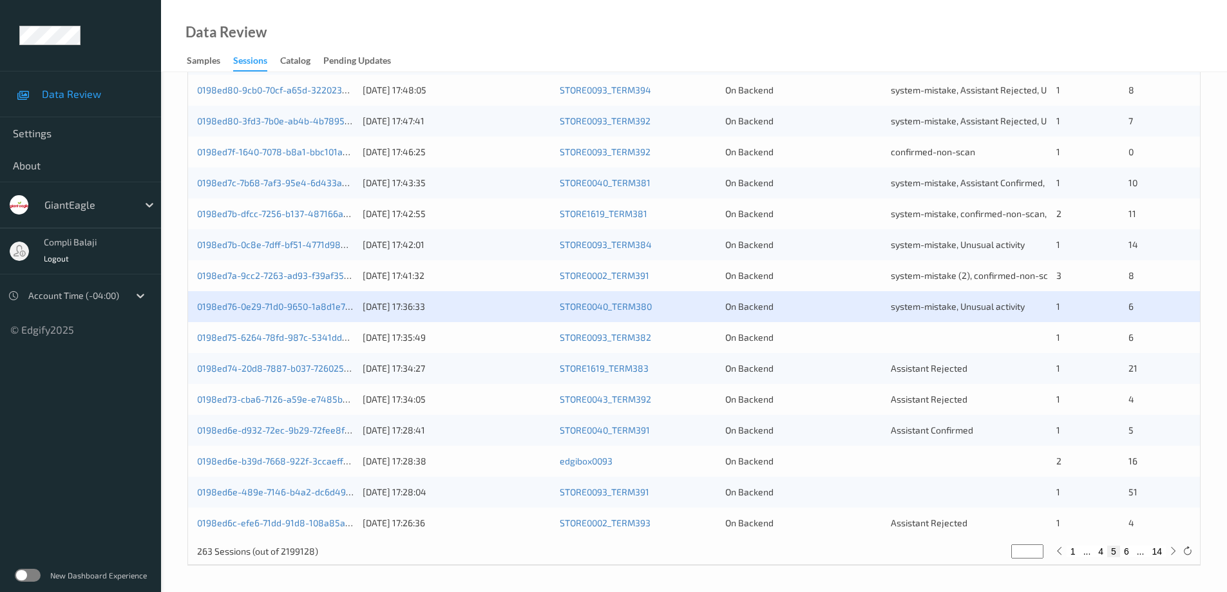
drag, startPoint x: 318, startPoint y: 345, endPoint x: 485, endPoint y: 338, distance: 167.0
click at [318, 345] on div "0198ed75-6264-78fd-987c-5341dd575bad [DATE] 17:35:49 STORE0093_TERM382 On Backe…" at bounding box center [694, 337] width 1012 height 31
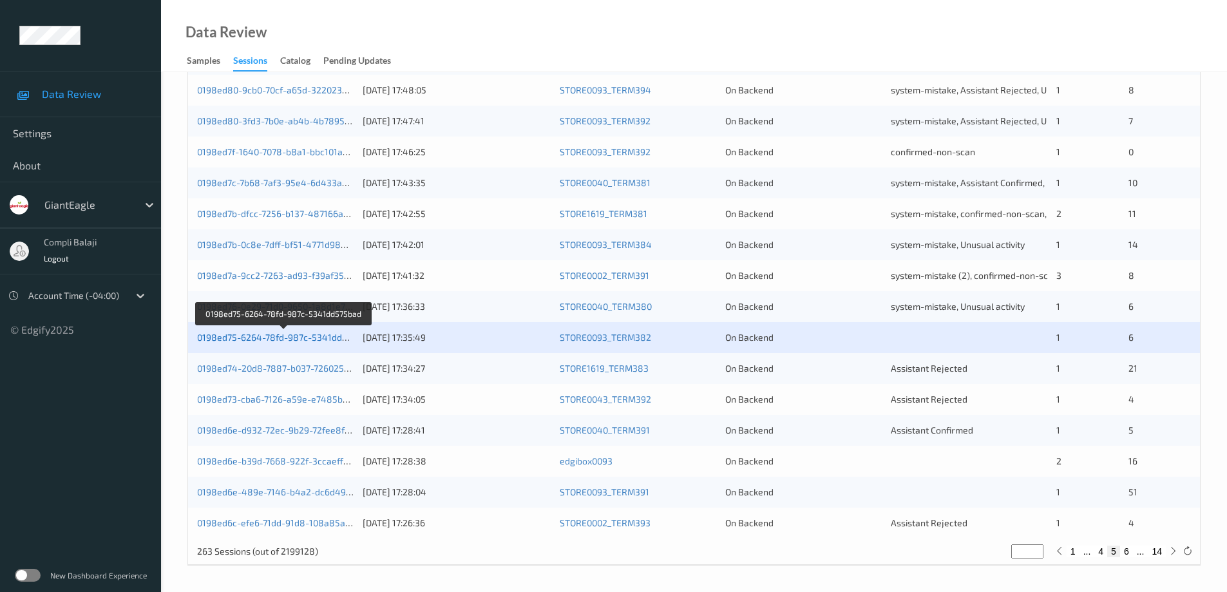
click at [322, 338] on link "0198ed75-6264-78fd-987c-5341dd575bad" at bounding box center [284, 337] width 175 height 11
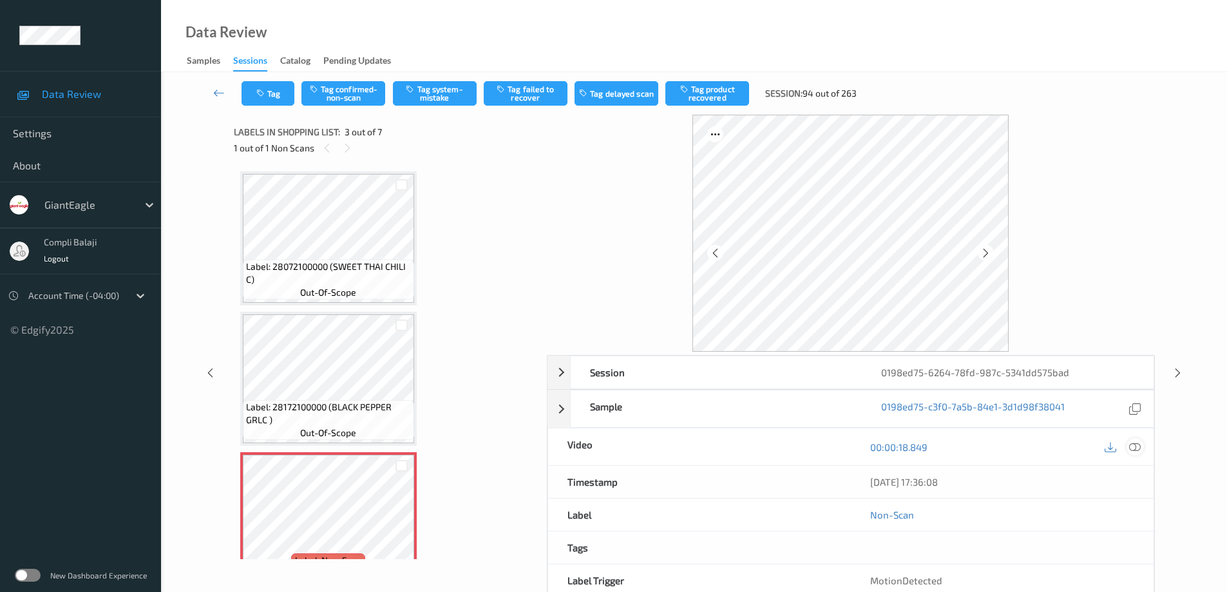
click at [1140, 448] on icon at bounding box center [1135, 447] width 12 height 12
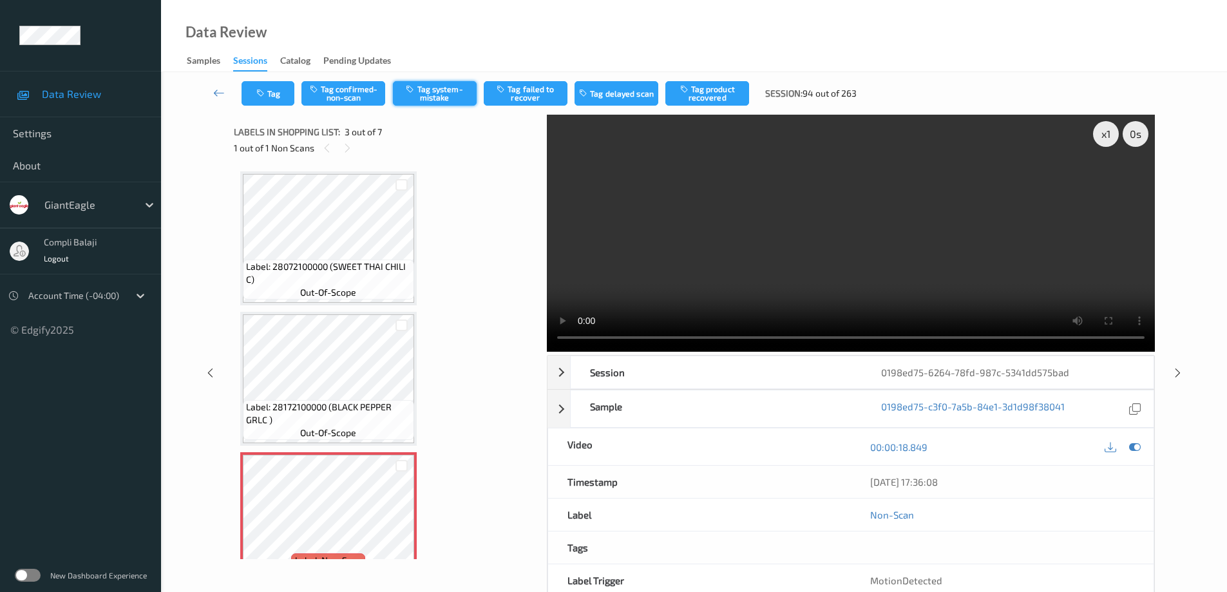
click at [447, 91] on button "Tag system-mistake" at bounding box center [435, 93] width 84 height 24
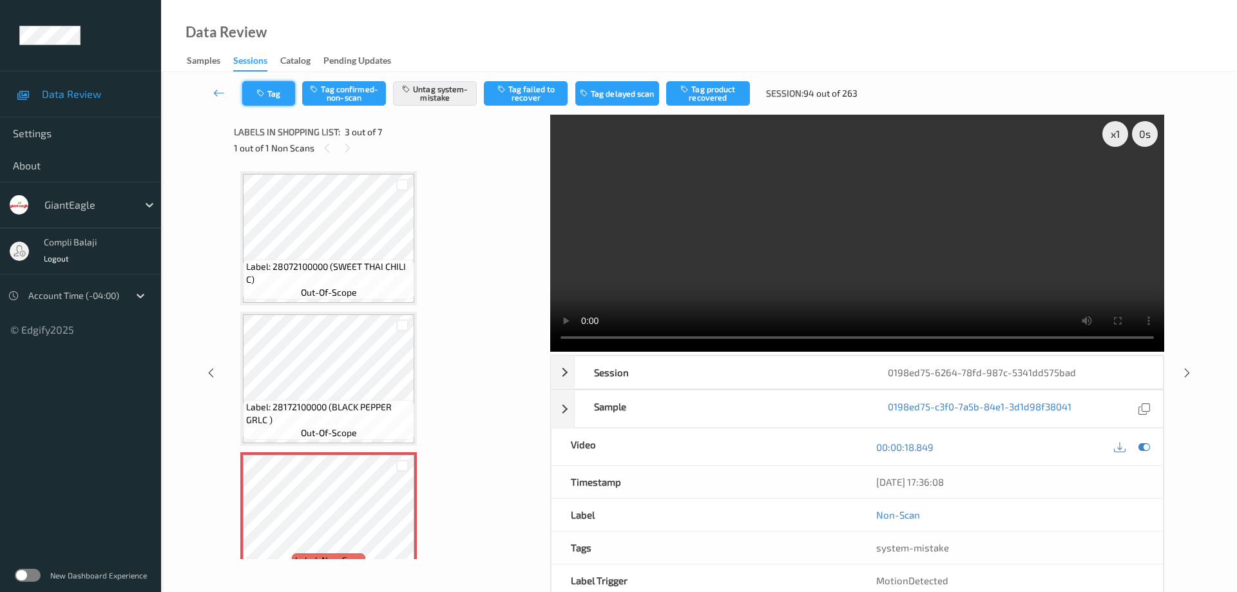
click at [287, 101] on button "Tag" at bounding box center [268, 93] width 53 height 24
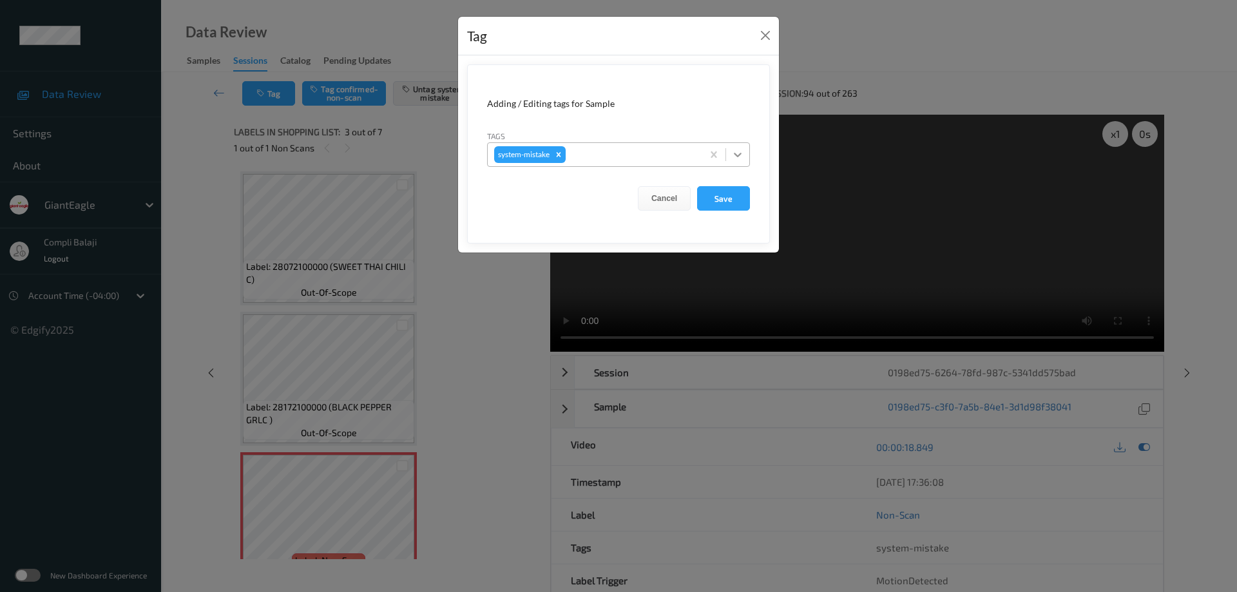
click at [740, 155] on icon at bounding box center [738, 155] width 8 height 5
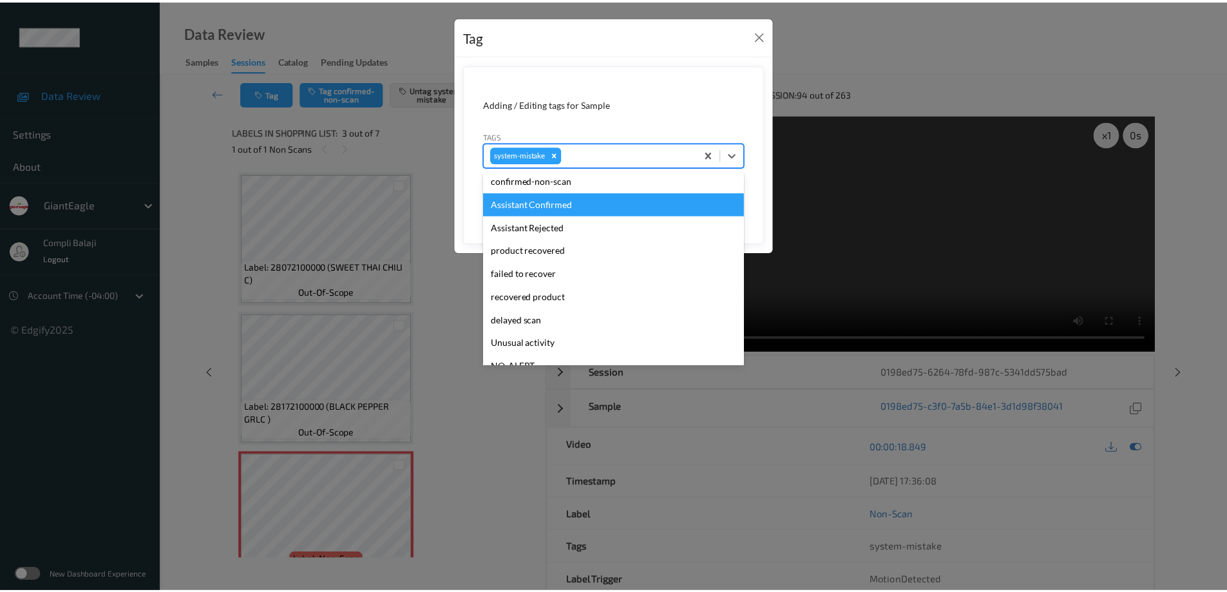
scroll to position [129, 0]
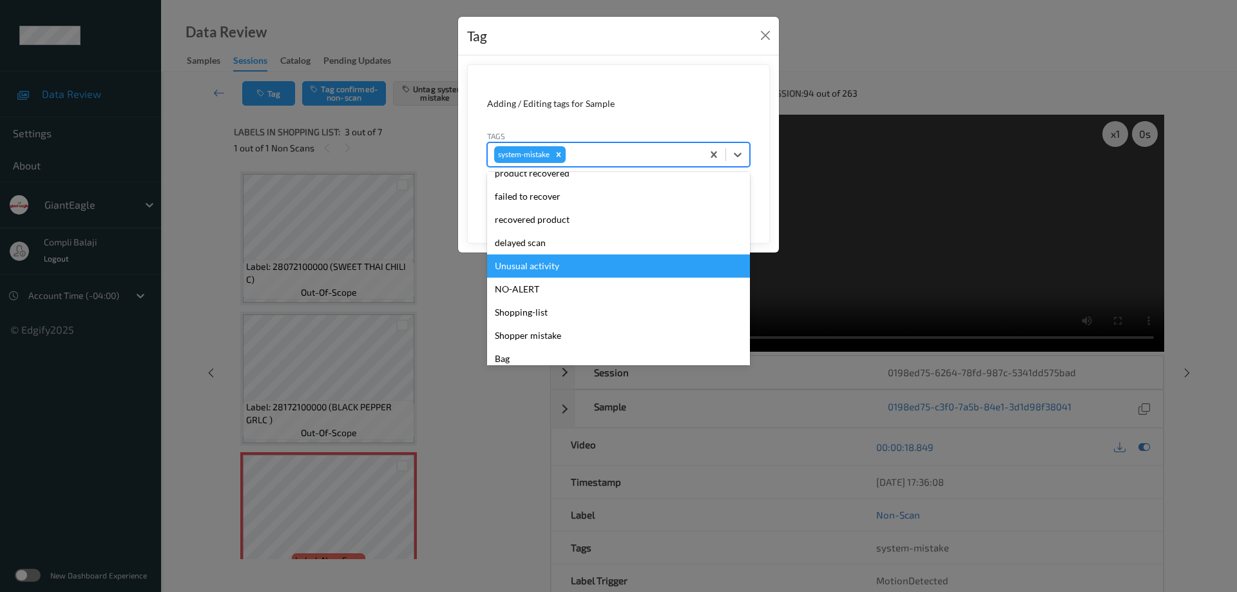
click at [543, 268] on div "Unusual activity" at bounding box center [618, 265] width 263 height 23
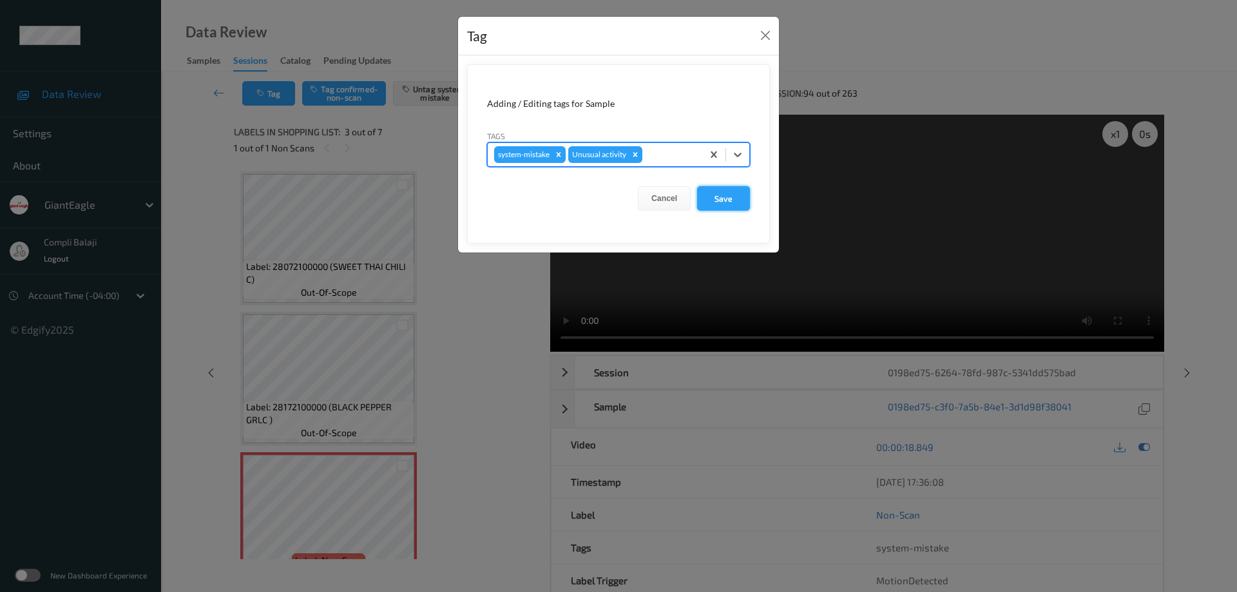
click at [728, 203] on button "Save" at bounding box center [723, 198] width 53 height 24
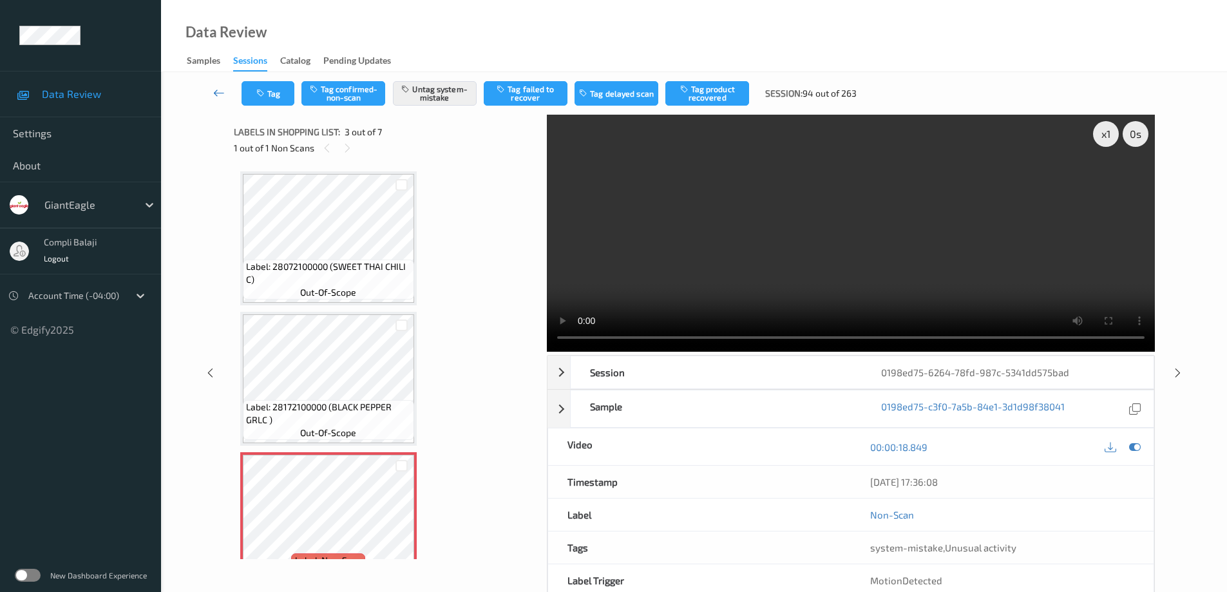
click at [216, 94] on icon at bounding box center [219, 92] width 12 height 13
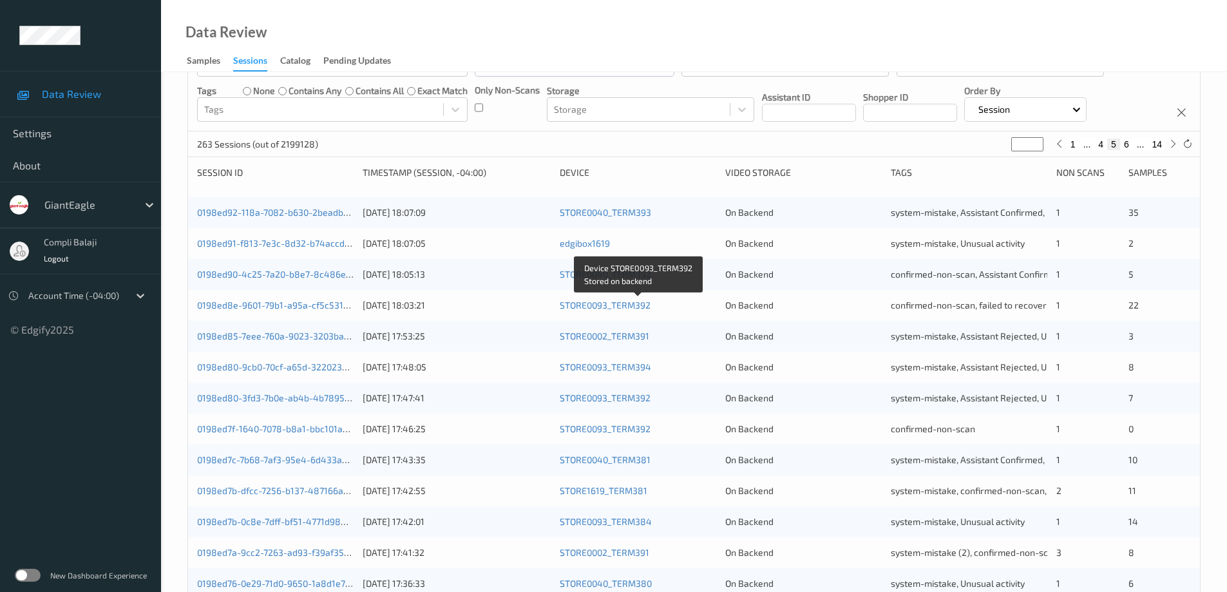
scroll to position [258, 0]
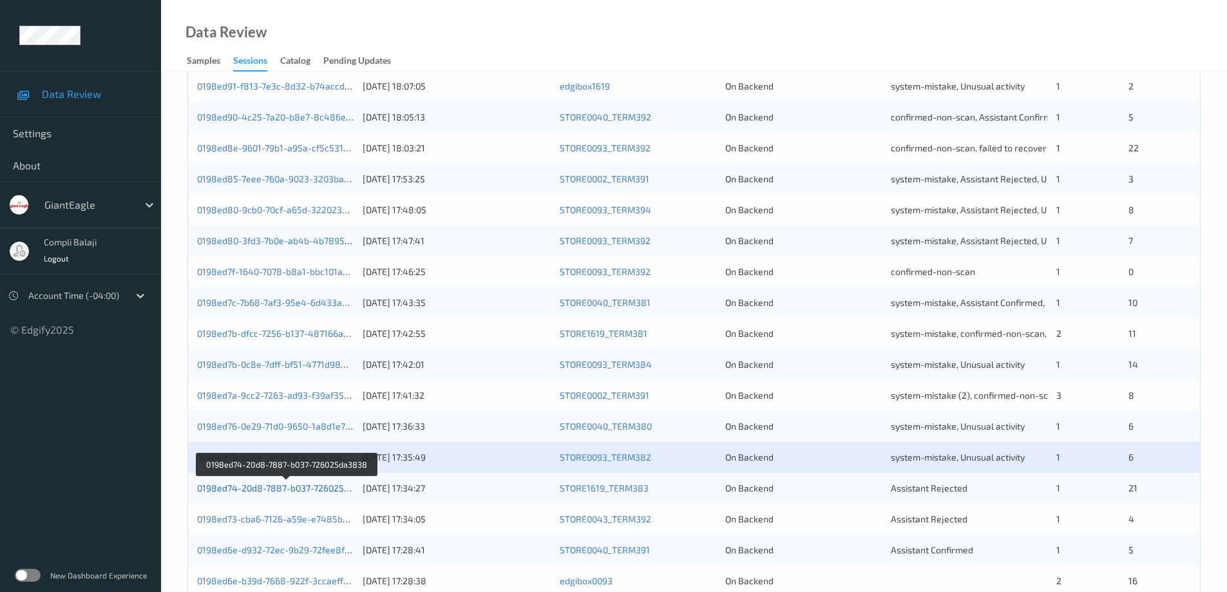
click at [274, 488] on link "0198ed74-20d8-7887-b037-726025da3838" at bounding box center [286, 488] width 179 height 11
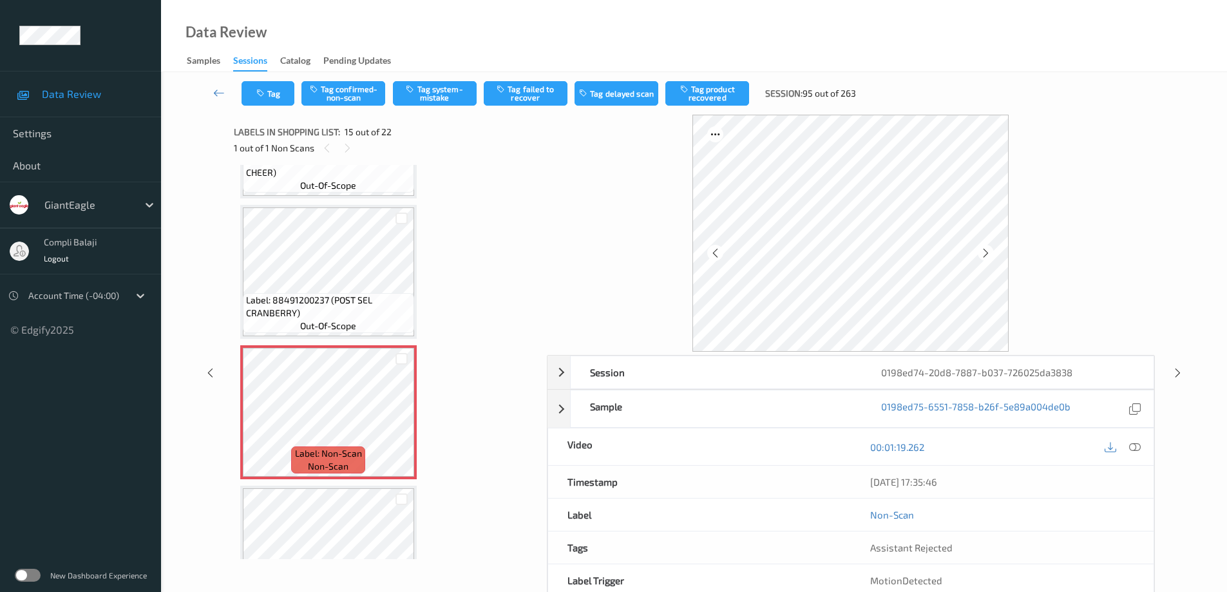
scroll to position [1754, 0]
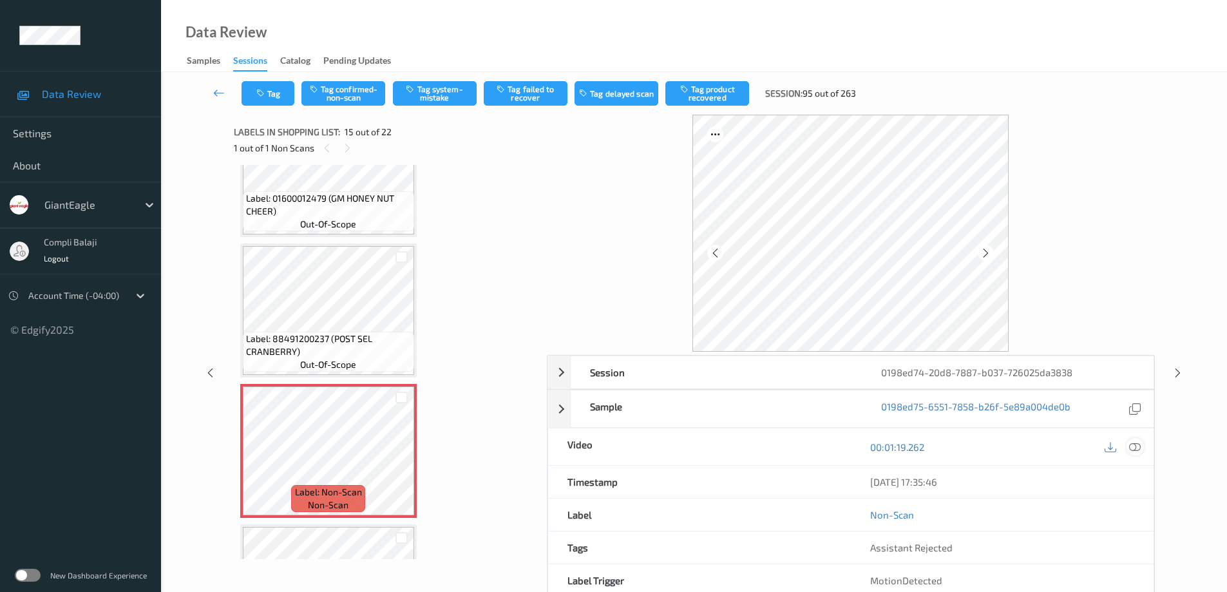
click at [1136, 443] on icon at bounding box center [1135, 447] width 12 height 12
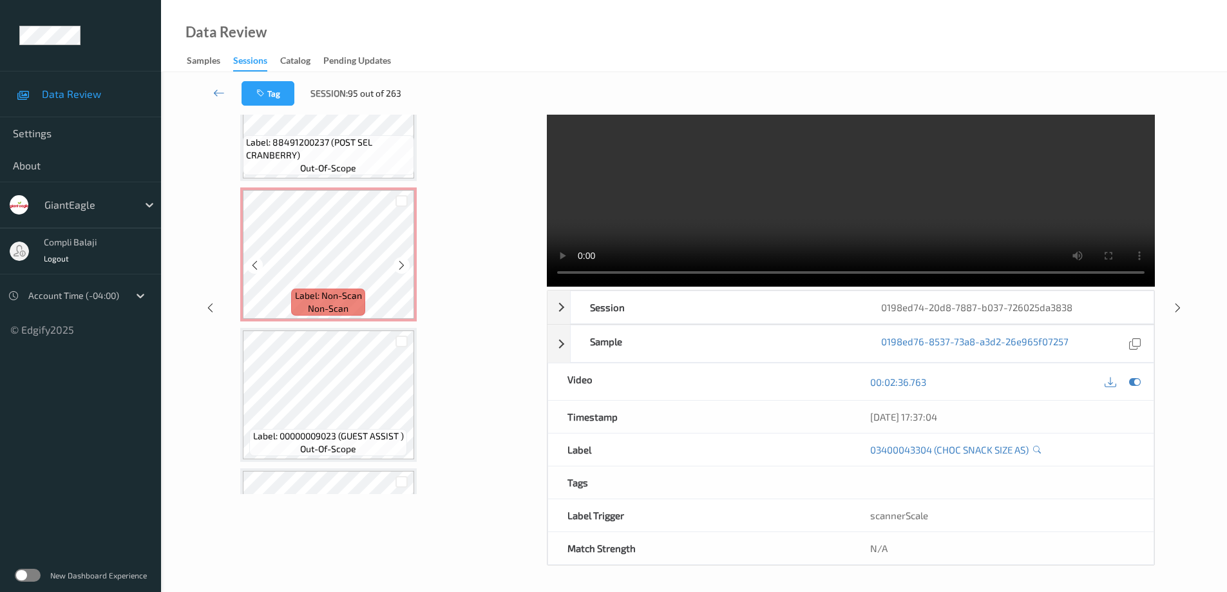
scroll to position [1865, 0]
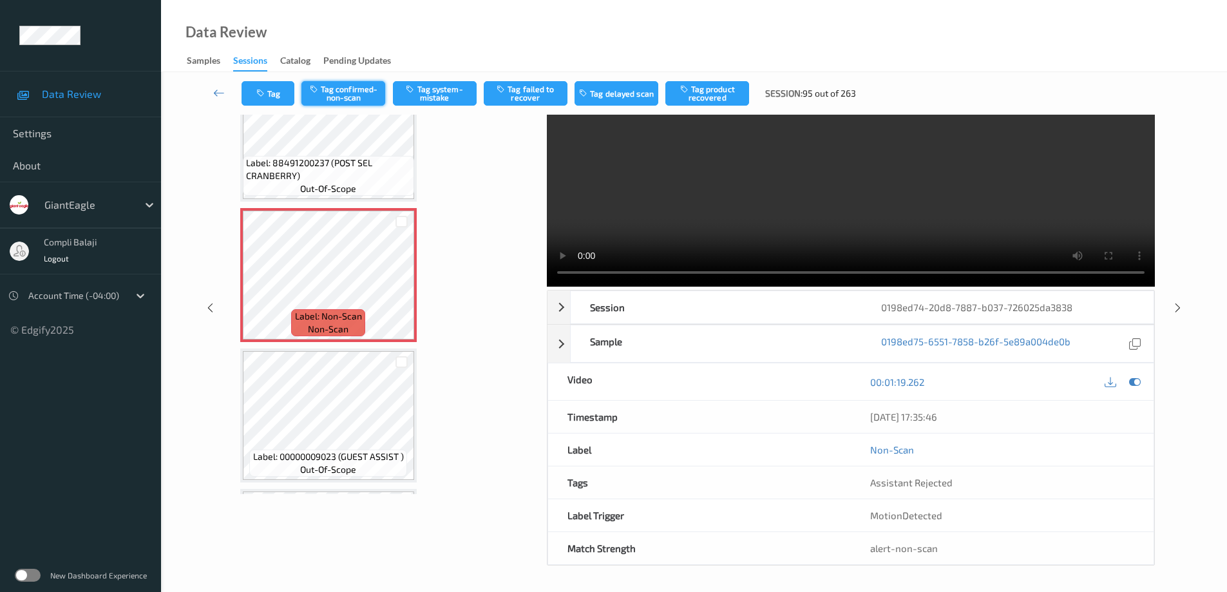
click at [348, 93] on button "Tag confirmed-non-scan" at bounding box center [344, 93] width 84 height 24
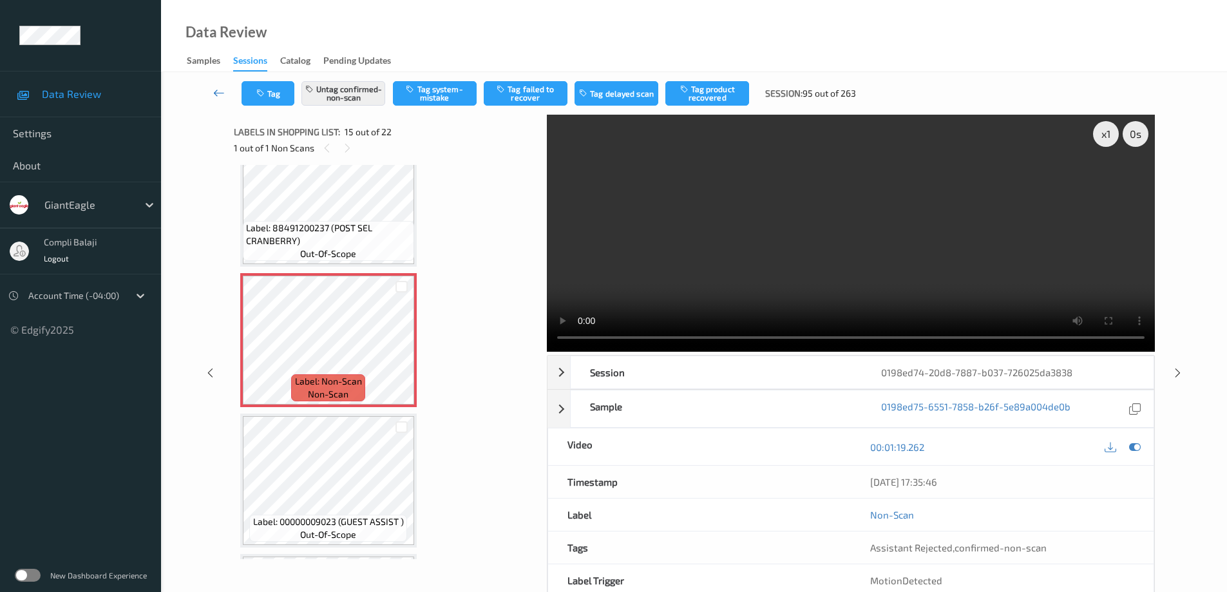
click at [217, 94] on icon at bounding box center [219, 92] width 12 height 13
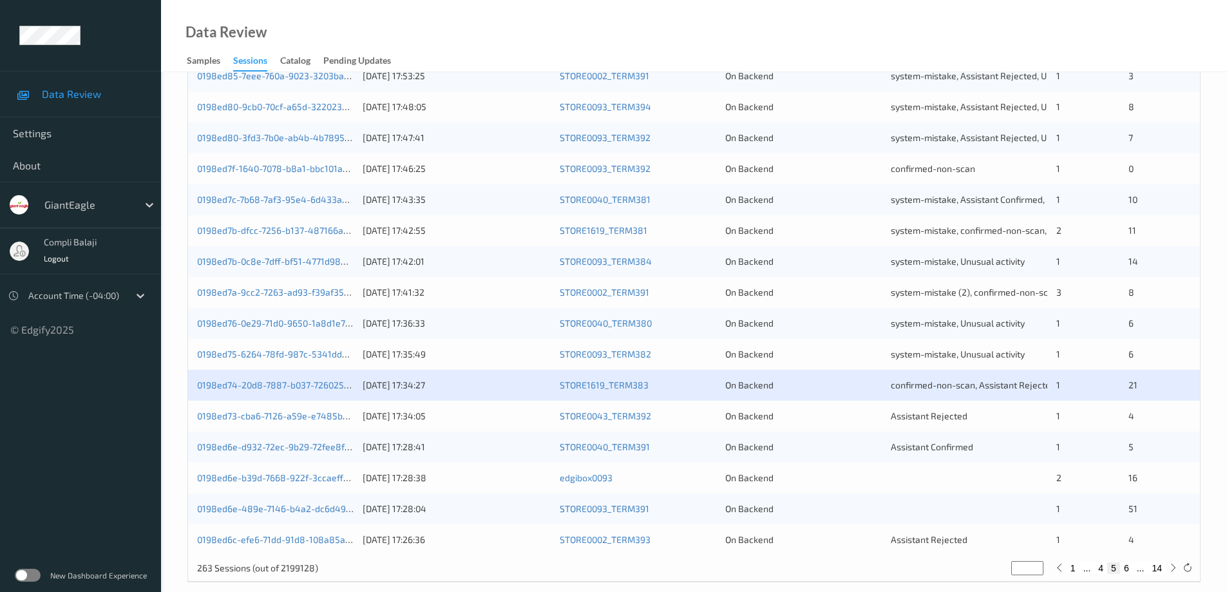
scroll to position [378, 0]
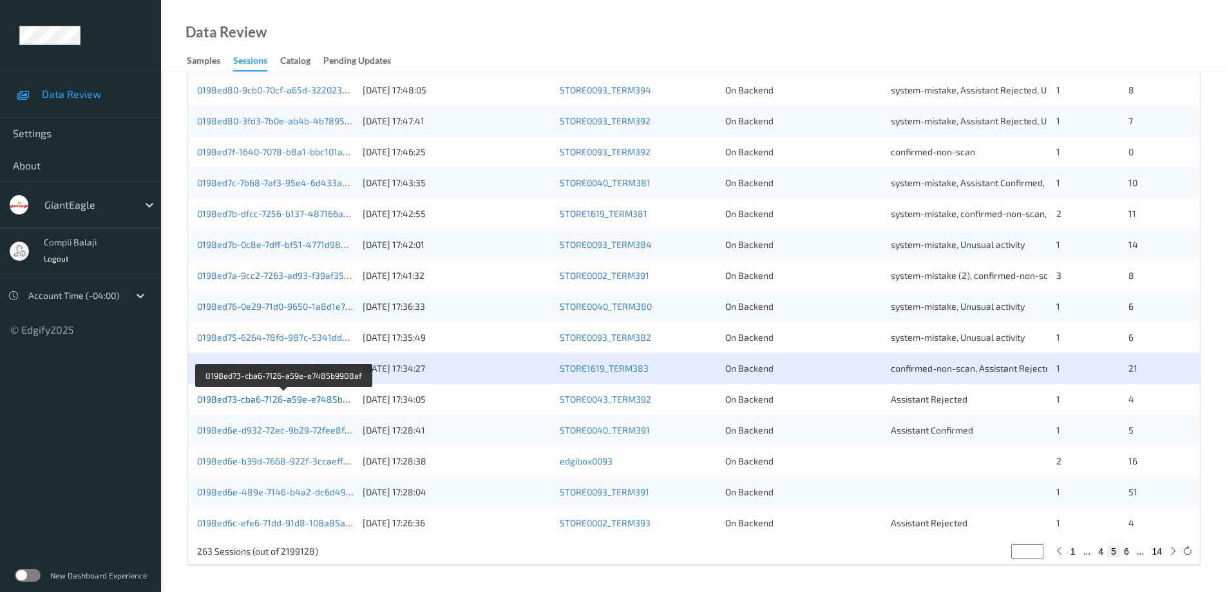
click at [316, 403] on link "0198ed73-cba6-7126-a59e-e7485b9908af" at bounding box center [284, 399] width 175 height 11
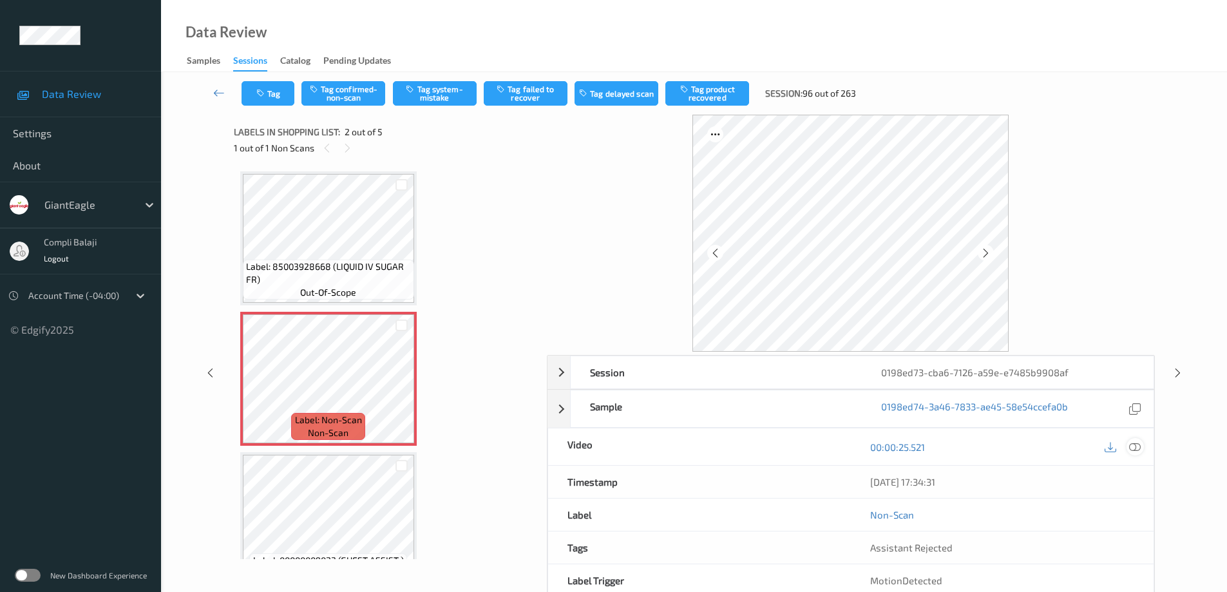
click at [1136, 445] on icon at bounding box center [1135, 447] width 12 height 12
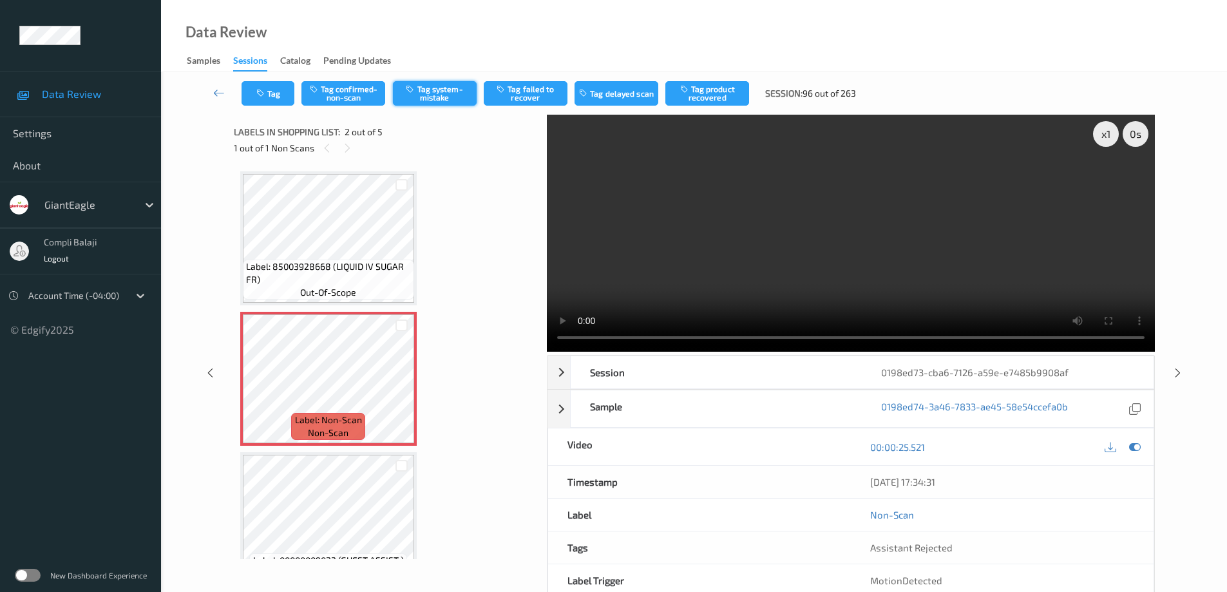
click at [438, 95] on button "Tag system-mistake" at bounding box center [435, 93] width 84 height 24
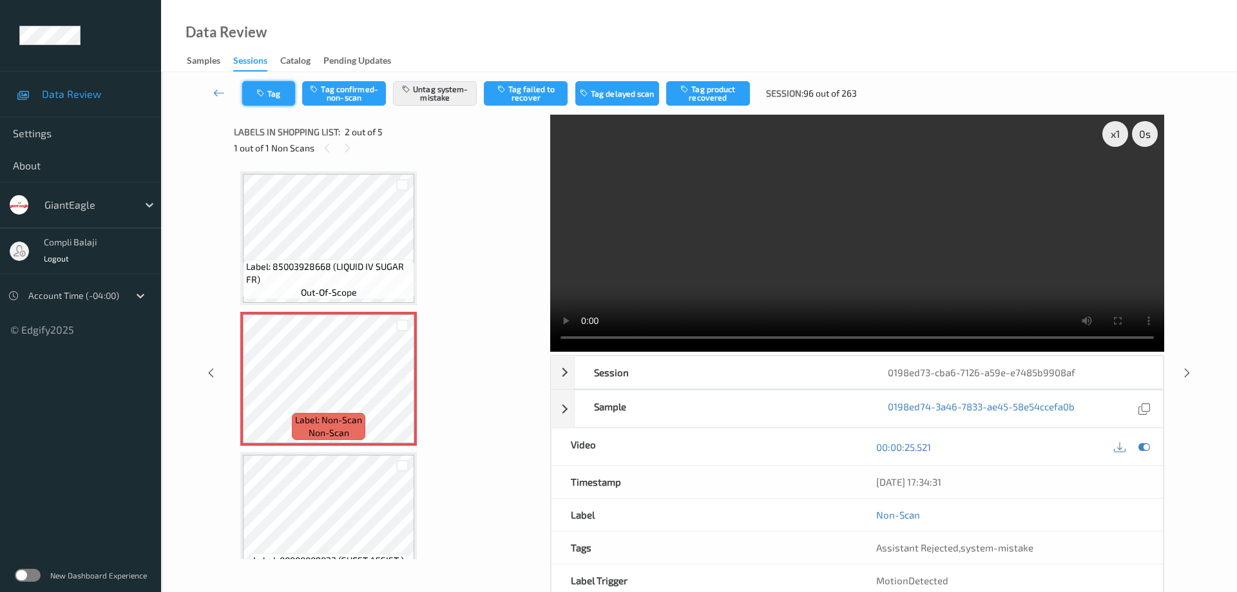
click at [264, 95] on icon "button" at bounding box center [261, 93] width 11 height 9
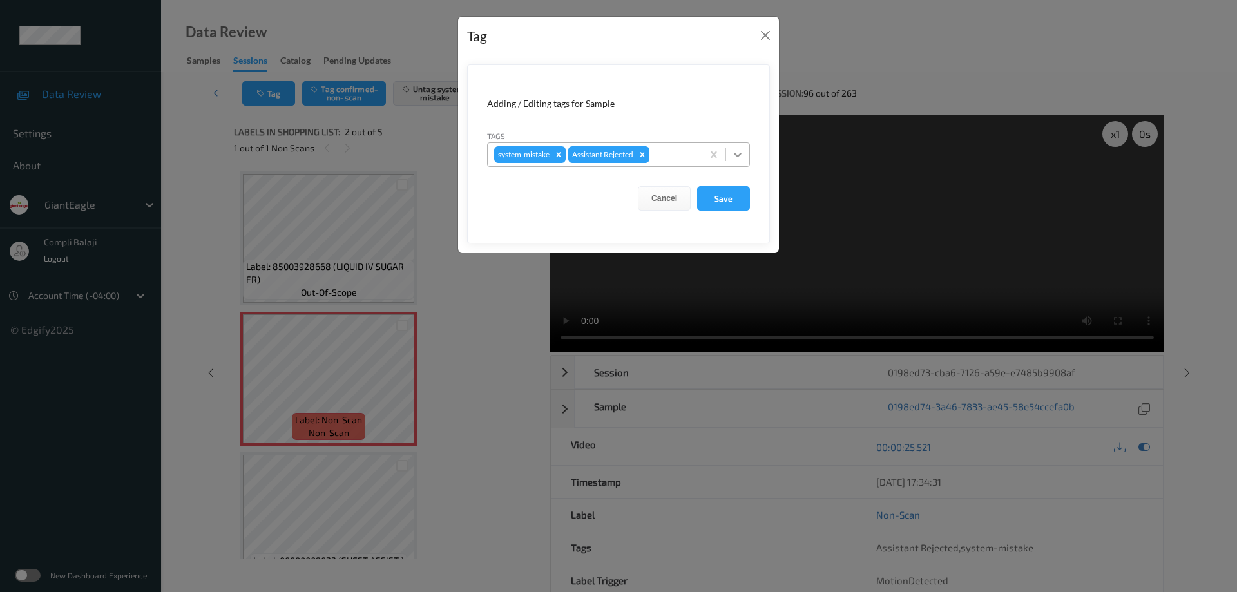
click at [741, 158] on icon at bounding box center [737, 154] width 13 height 13
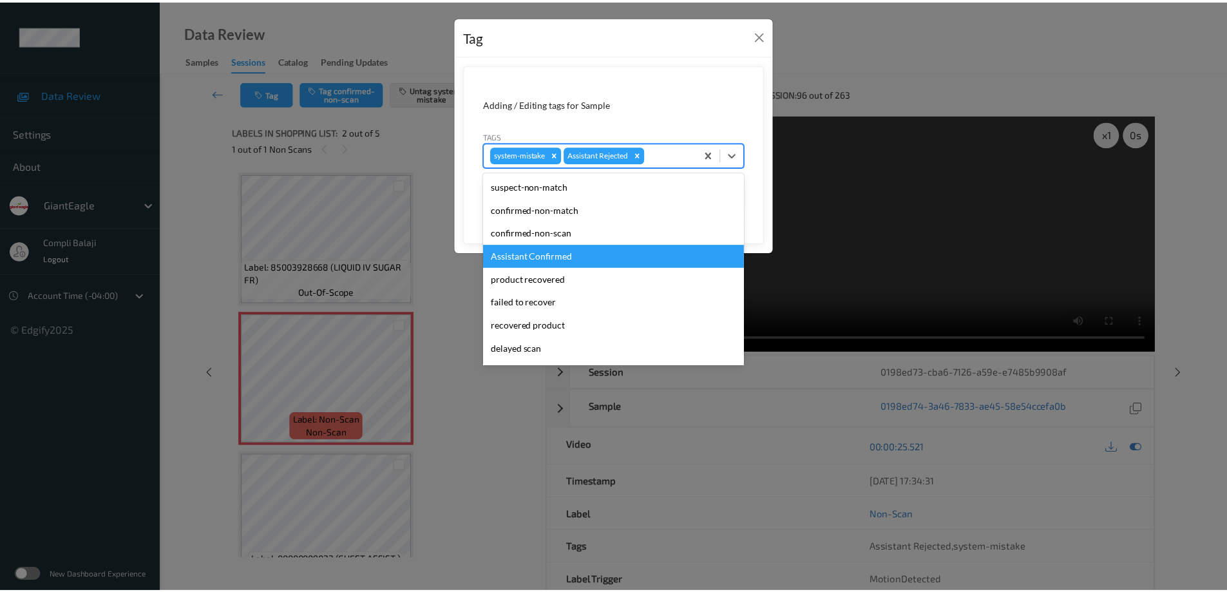
scroll to position [64, 0]
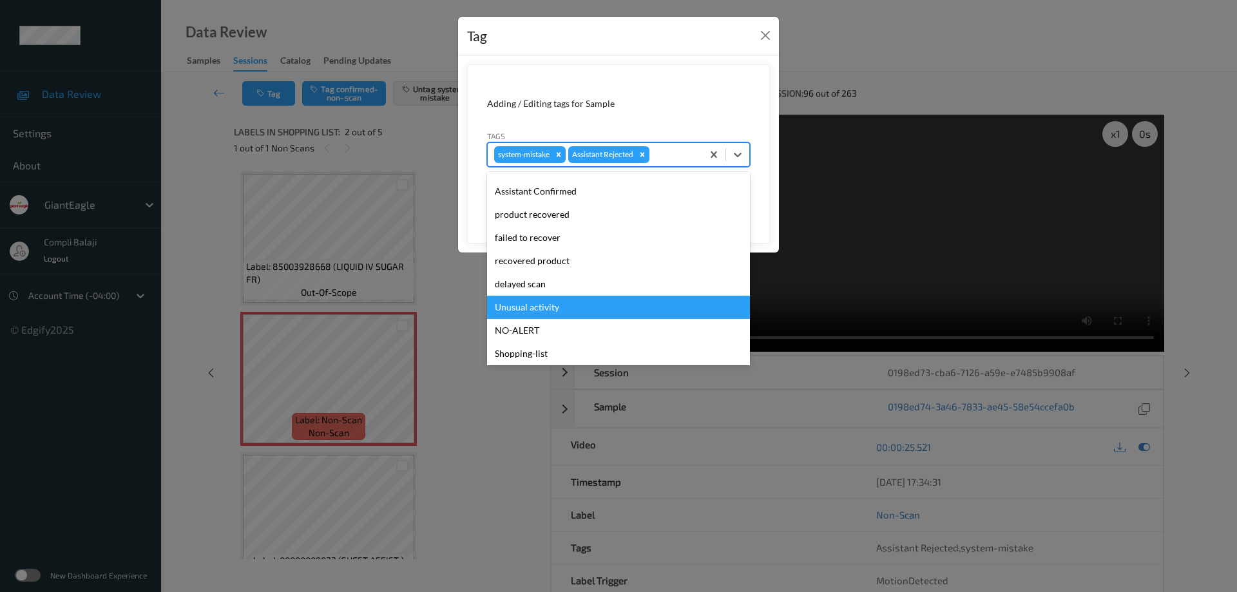
click at [552, 308] on div "Unusual activity" at bounding box center [618, 307] width 263 height 23
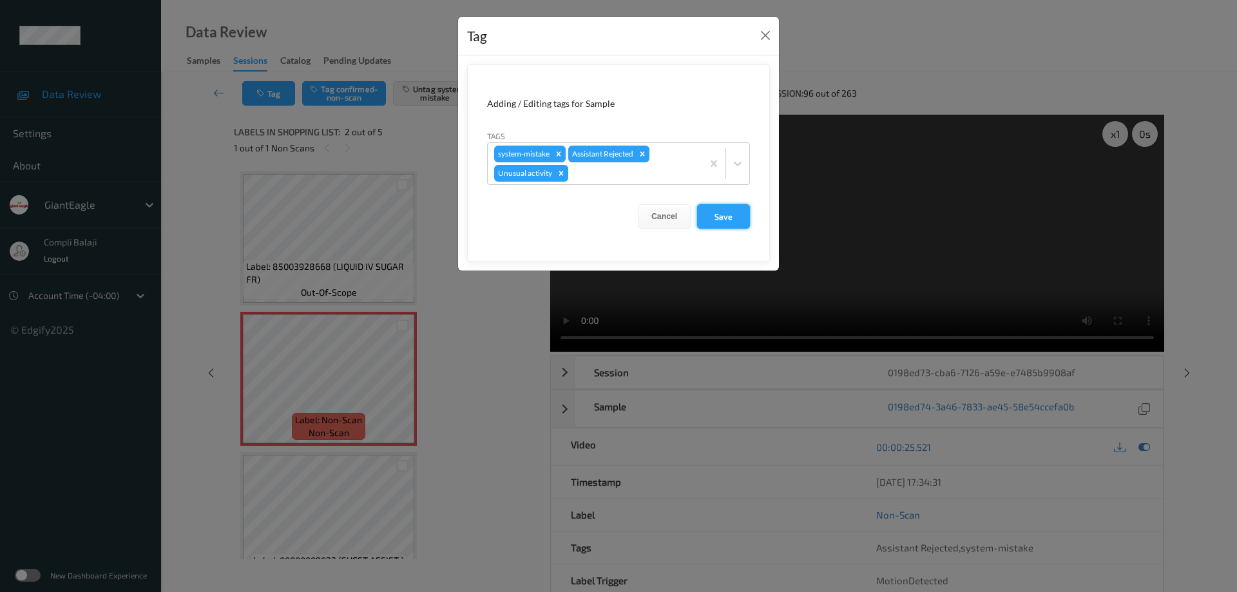
click at [732, 213] on button "Save" at bounding box center [723, 216] width 53 height 24
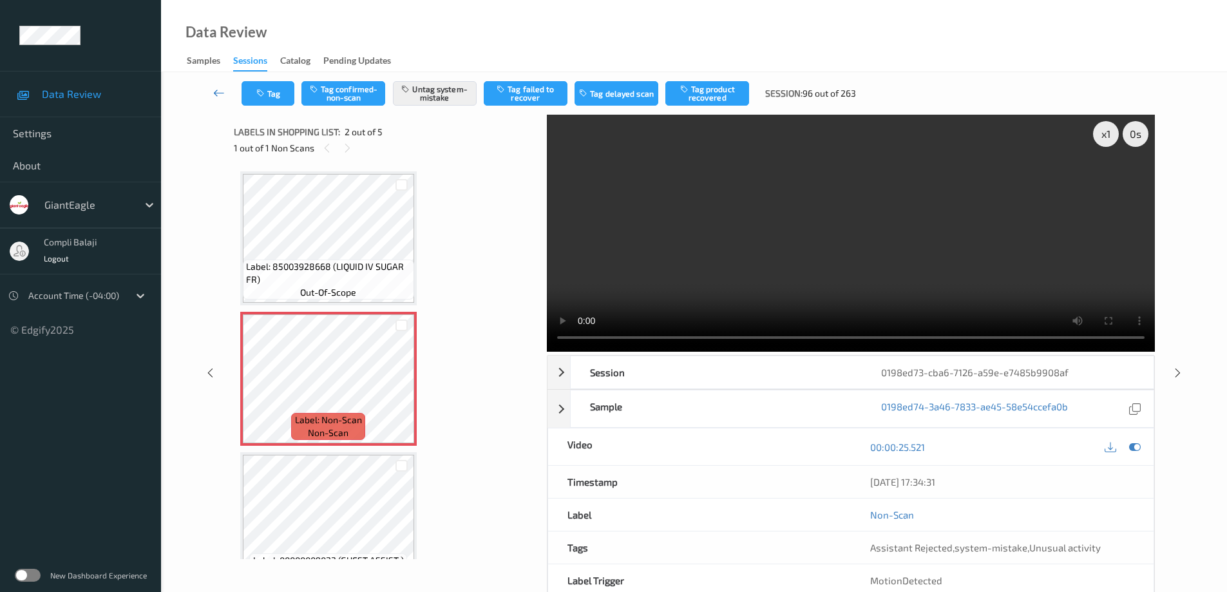
click at [216, 92] on icon at bounding box center [219, 92] width 12 height 13
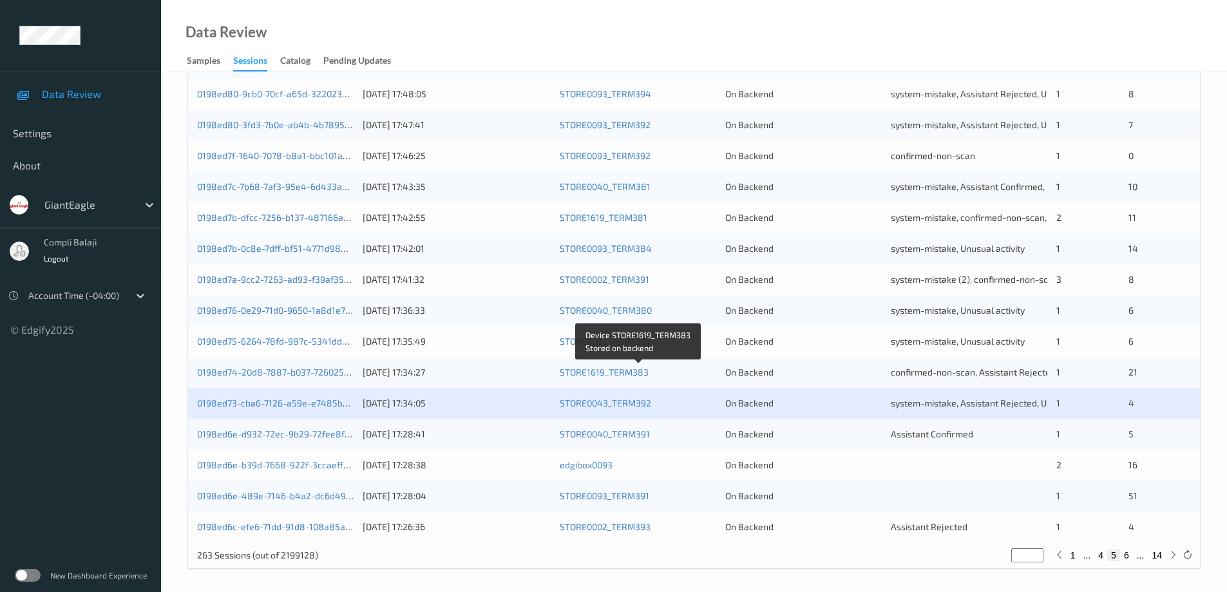
scroll to position [378, 0]
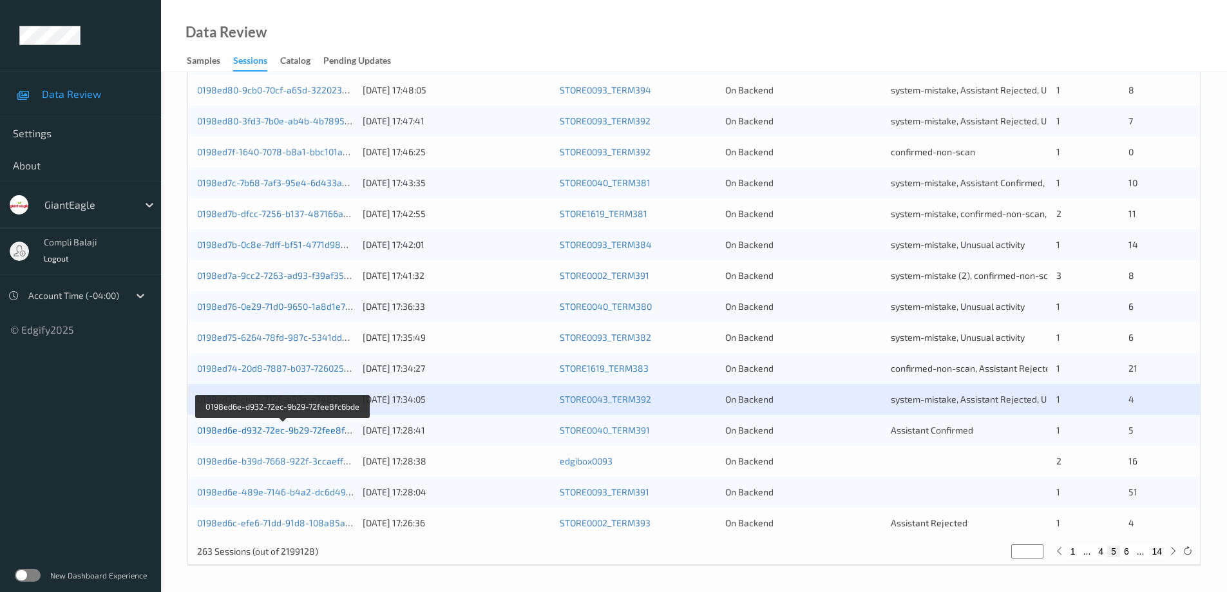
click at [327, 436] on link "0198ed6e-d932-72ec-9b29-72fee8fc6bde" at bounding box center [283, 430] width 173 height 11
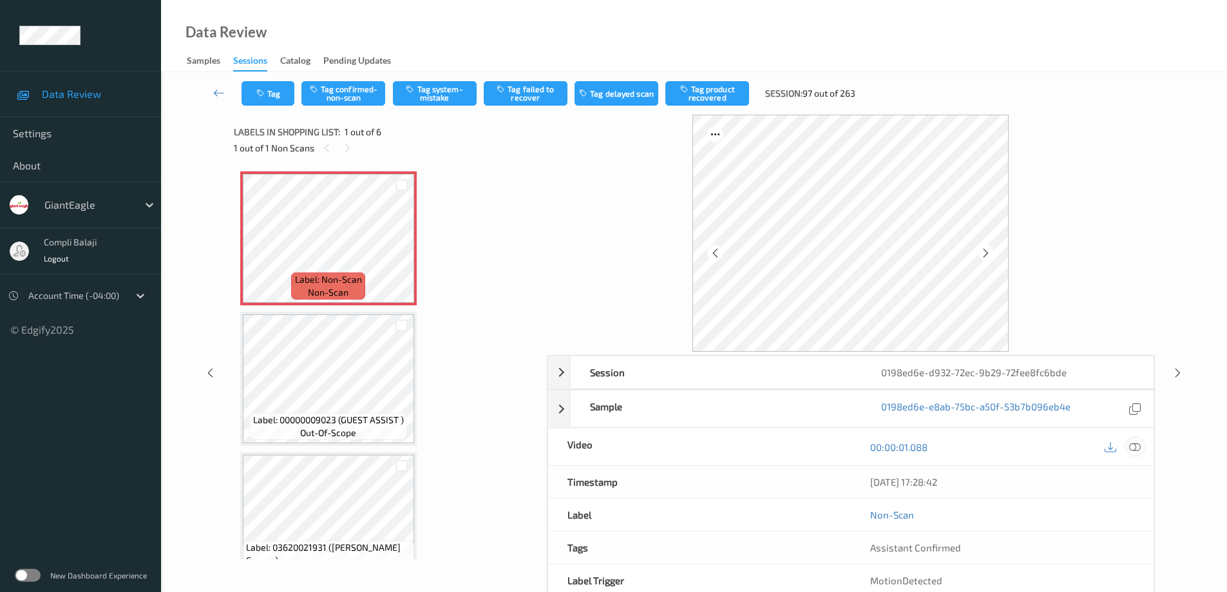
click at [1139, 449] on icon at bounding box center [1135, 447] width 12 height 12
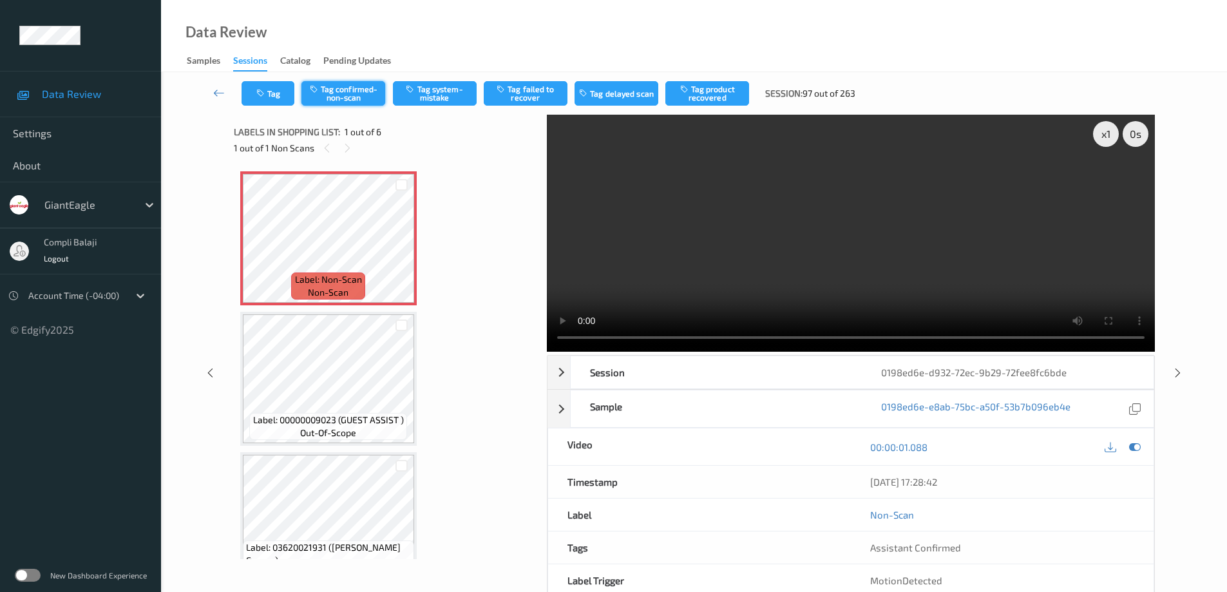
drag, startPoint x: 348, startPoint y: 99, endPoint x: 399, endPoint y: 158, distance: 78.1
click at [349, 99] on button "Tag confirmed-non-scan" at bounding box center [344, 93] width 84 height 24
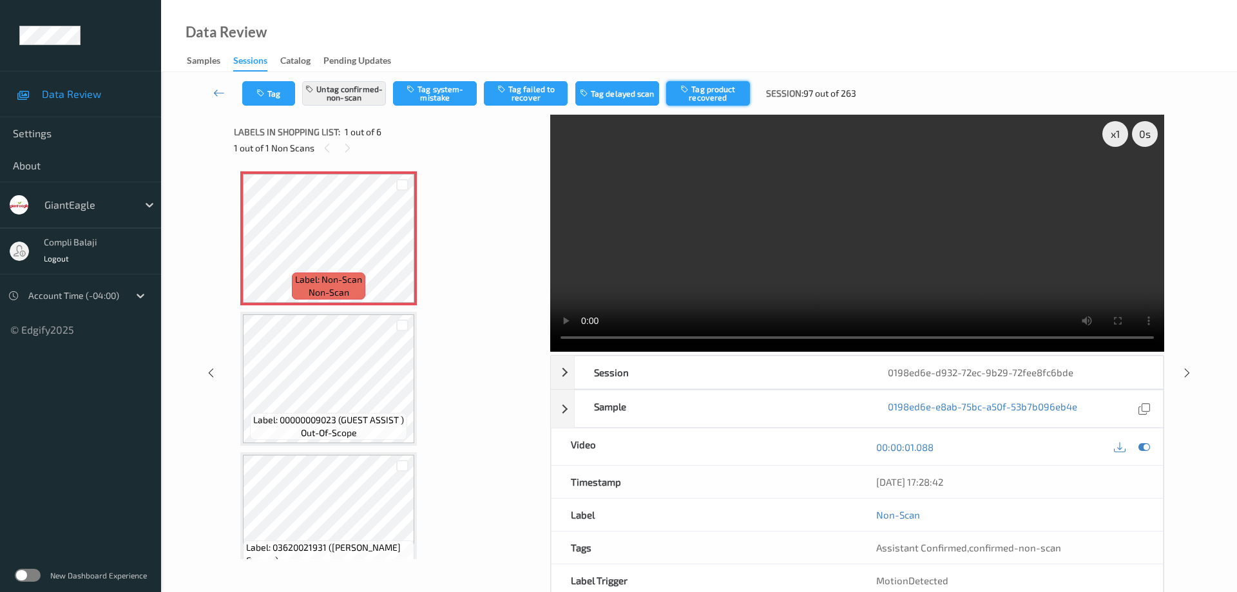
click at [720, 94] on button "Tag product recovered" at bounding box center [708, 93] width 84 height 24
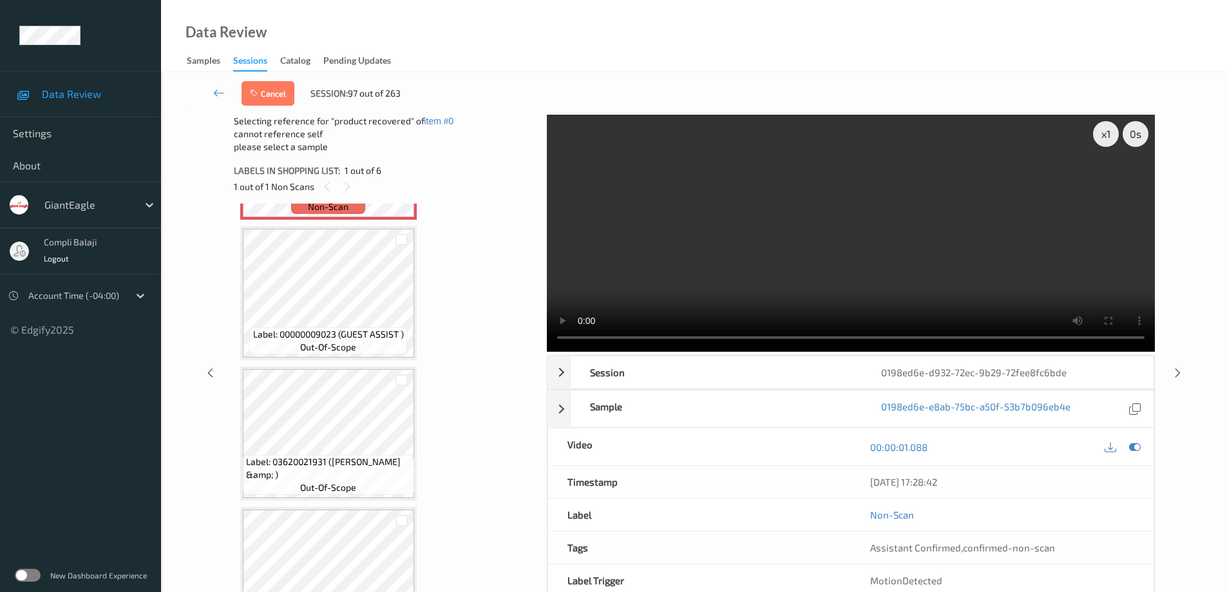
scroll to position [129, 0]
click at [402, 377] on div at bounding box center [402, 376] width 12 height 12
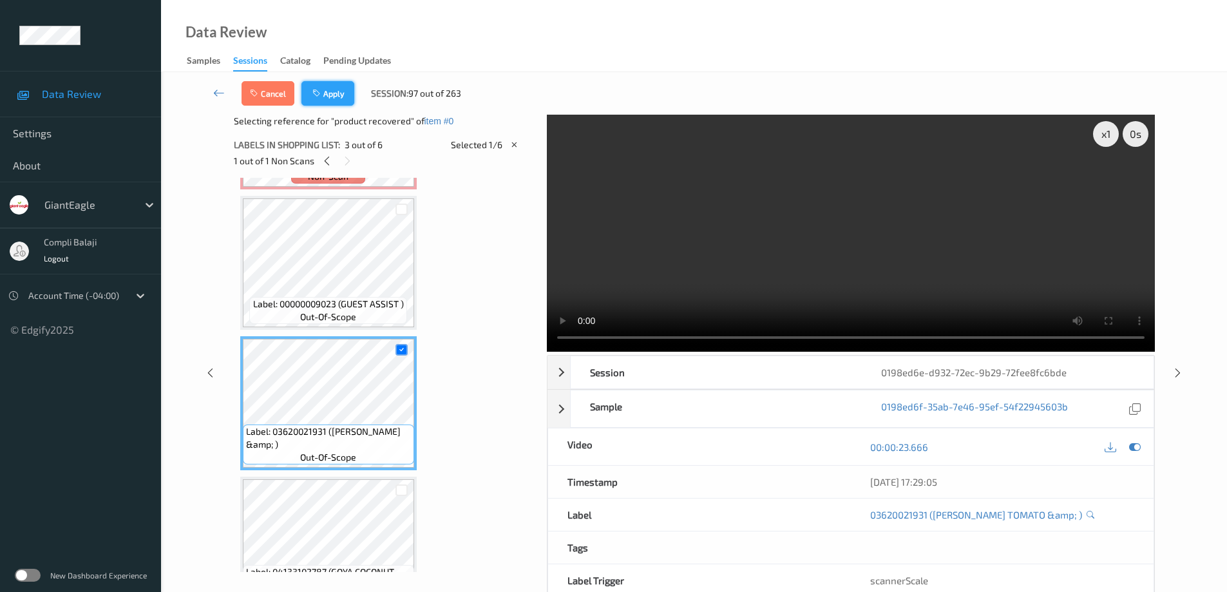
click at [334, 91] on button "Apply" at bounding box center [328, 93] width 53 height 24
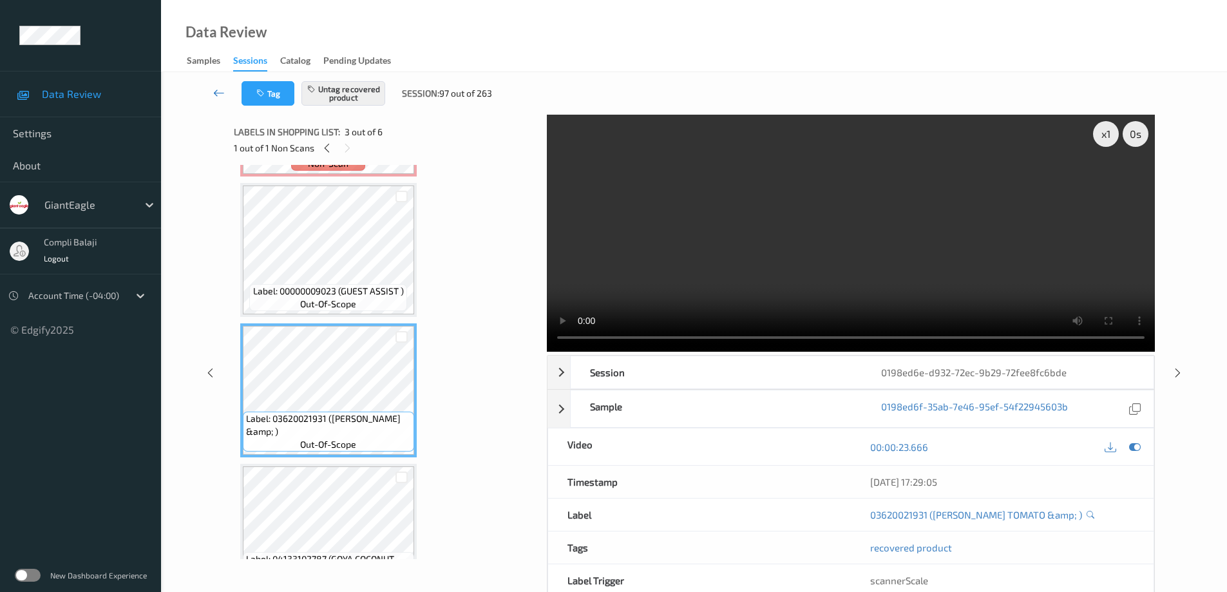
click at [211, 90] on link at bounding box center [219, 93] width 45 height 24
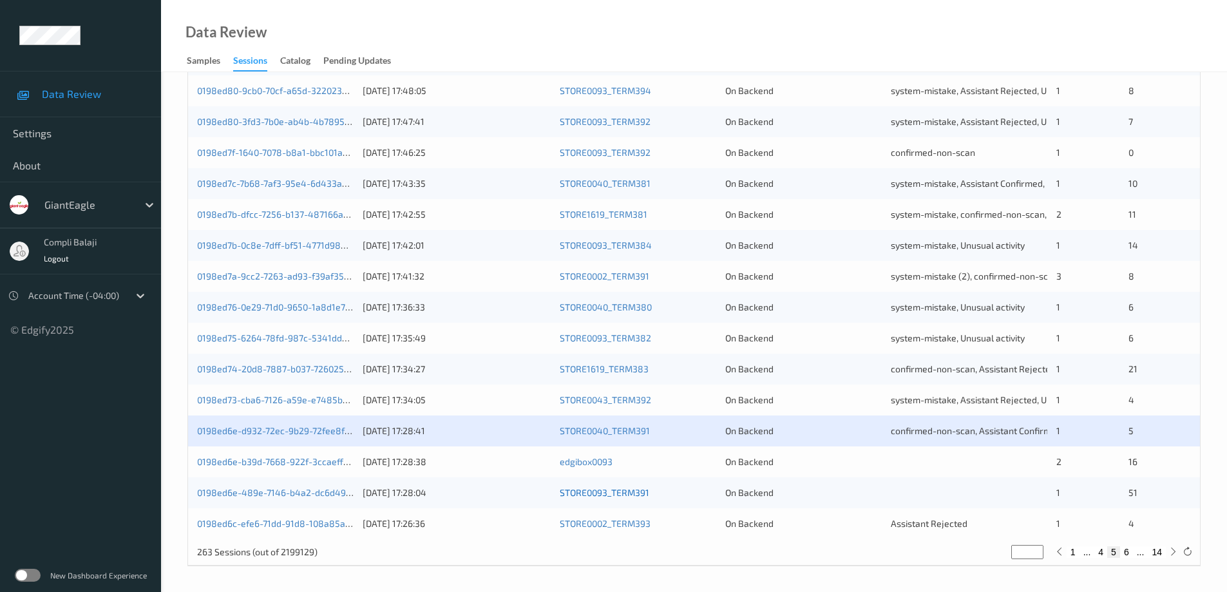
scroll to position [378, 0]
click at [271, 464] on link "0198ed6e-b39d-7668-922f-3ccaeff1522b" at bounding box center [282, 461] width 171 height 11
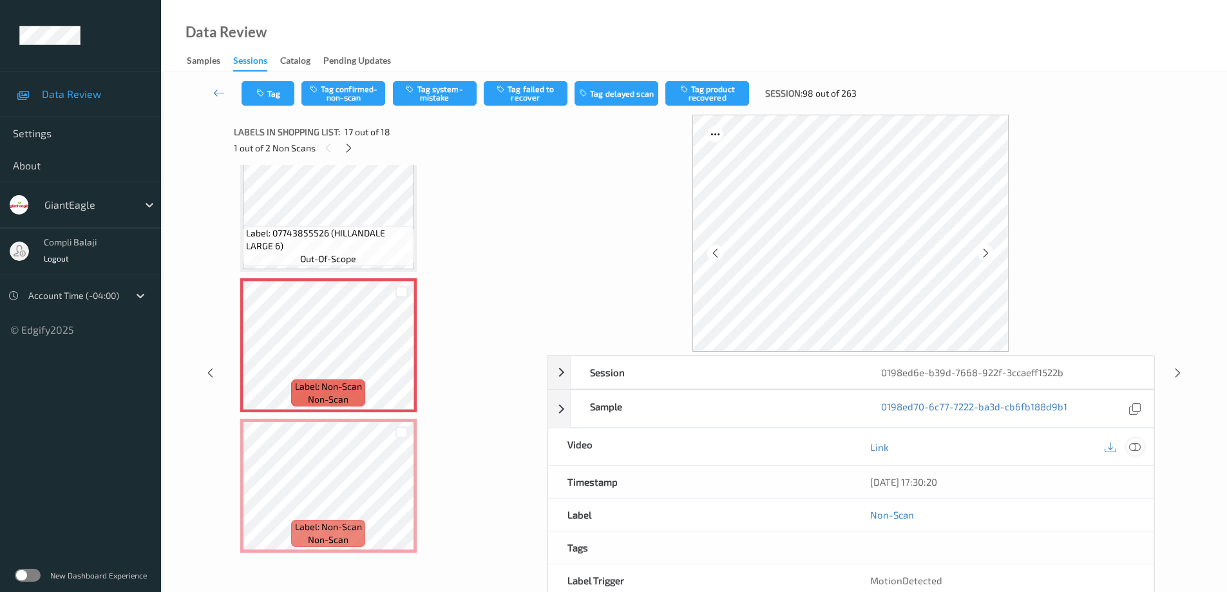
click at [1137, 449] on icon at bounding box center [1135, 447] width 12 height 12
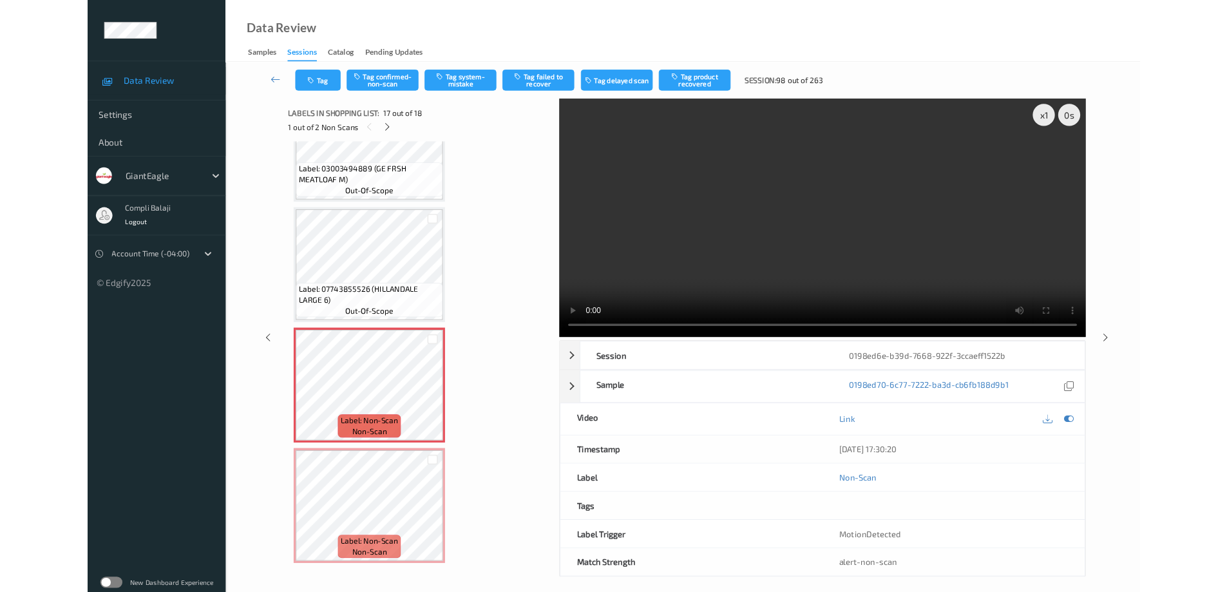
scroll to position [2037, 0]
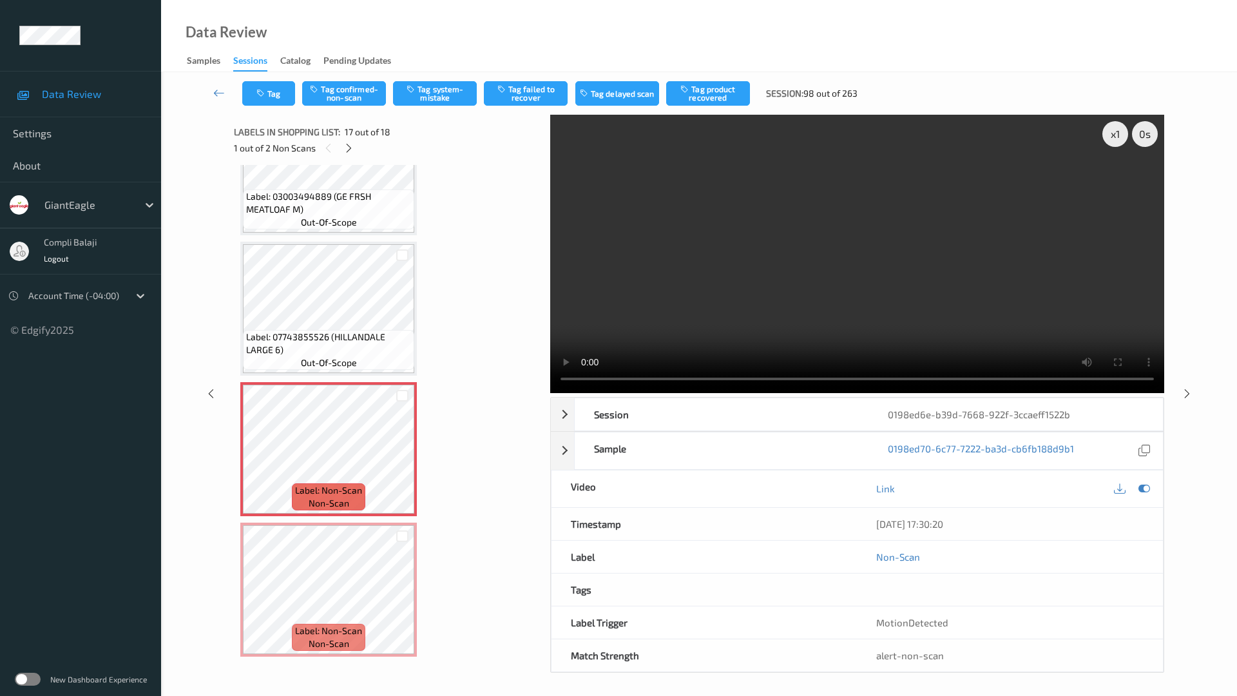
click at [550, 393] on video at bounding box center [857, 254] width 614 height 278
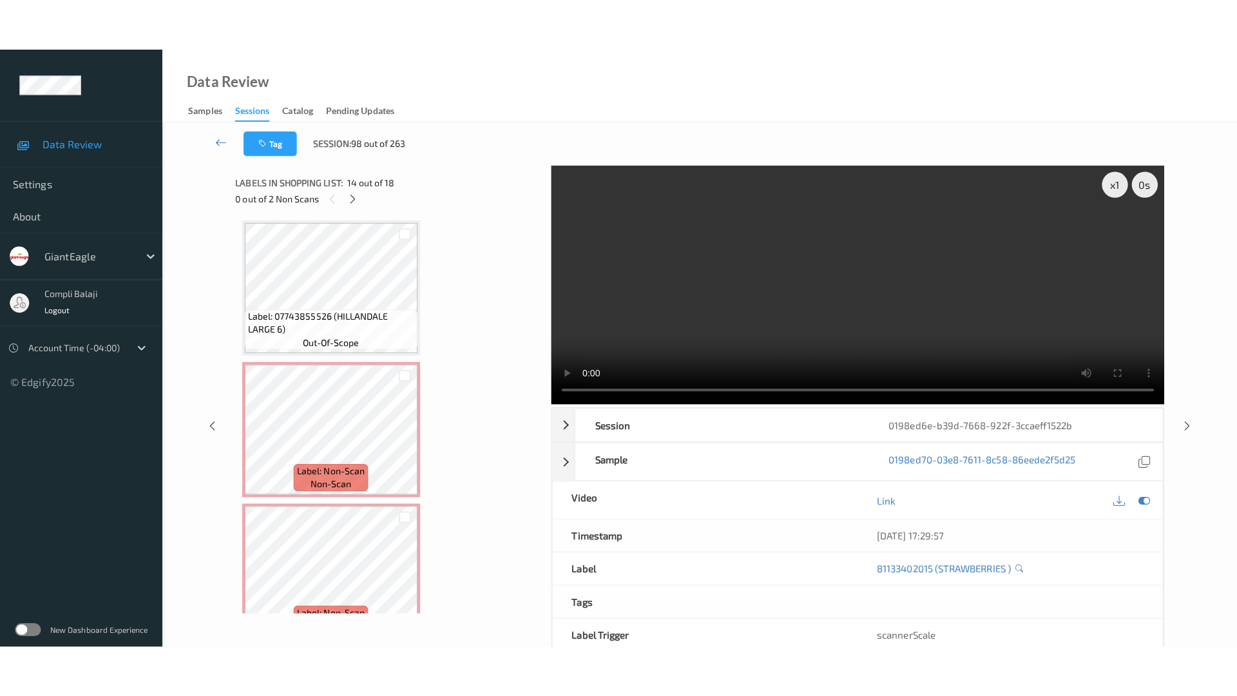
scroll to position [2140, 0]
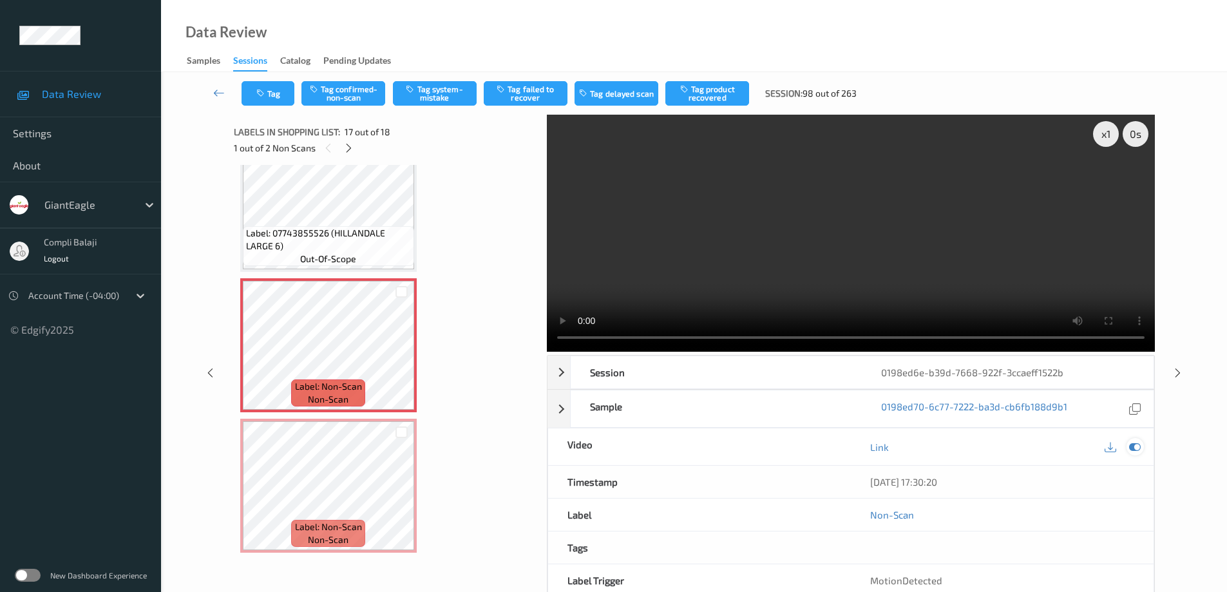
click at [1138, 445] on icon at bounding box center [1135, 447] width 12 height 12
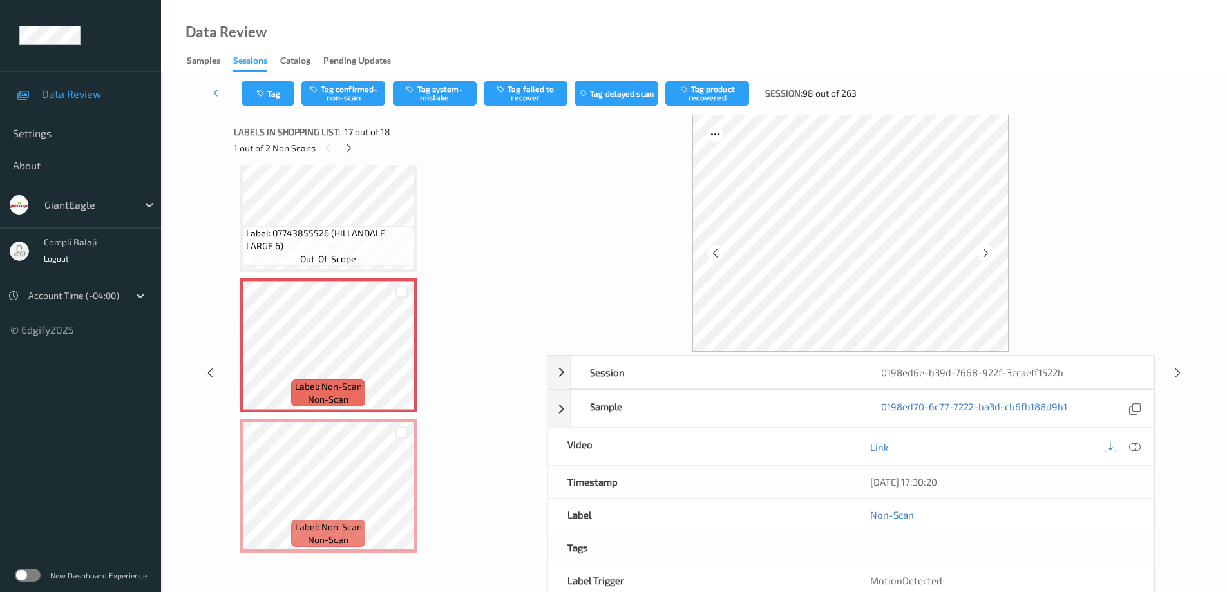
drag, startPoint x: 1133, startPoint y: 445, endPoint x: 1126, endPoint y: 423, distance: 22.4
click at [1131, 439] on div at bounding box center [1135, 446] width 17 height 17
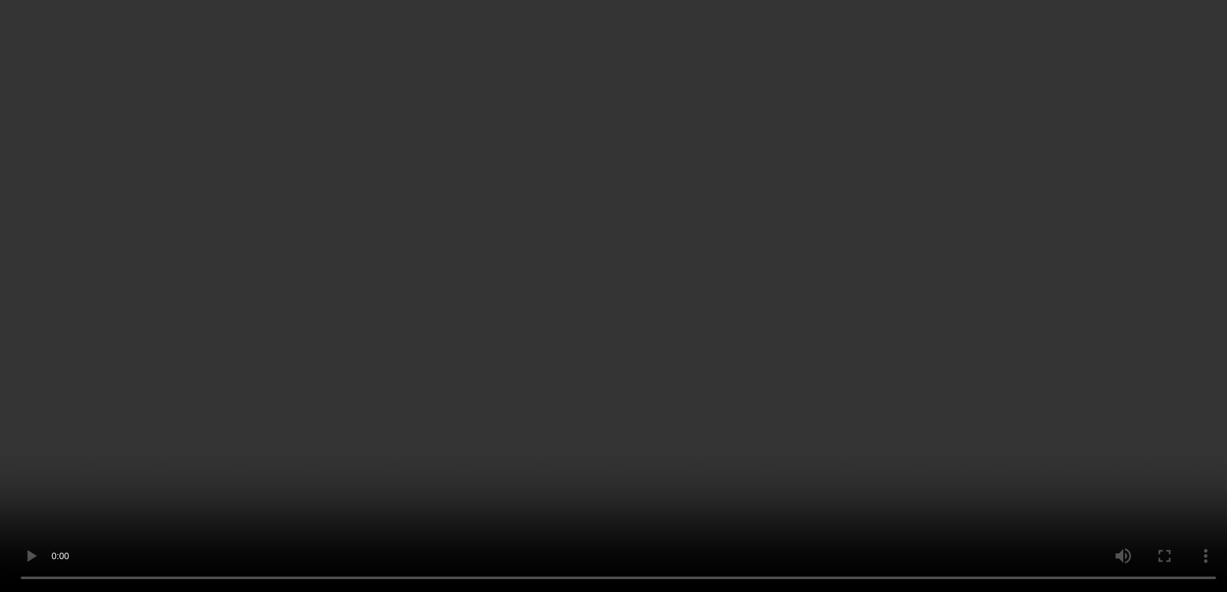
scroll to position [2101, 0]
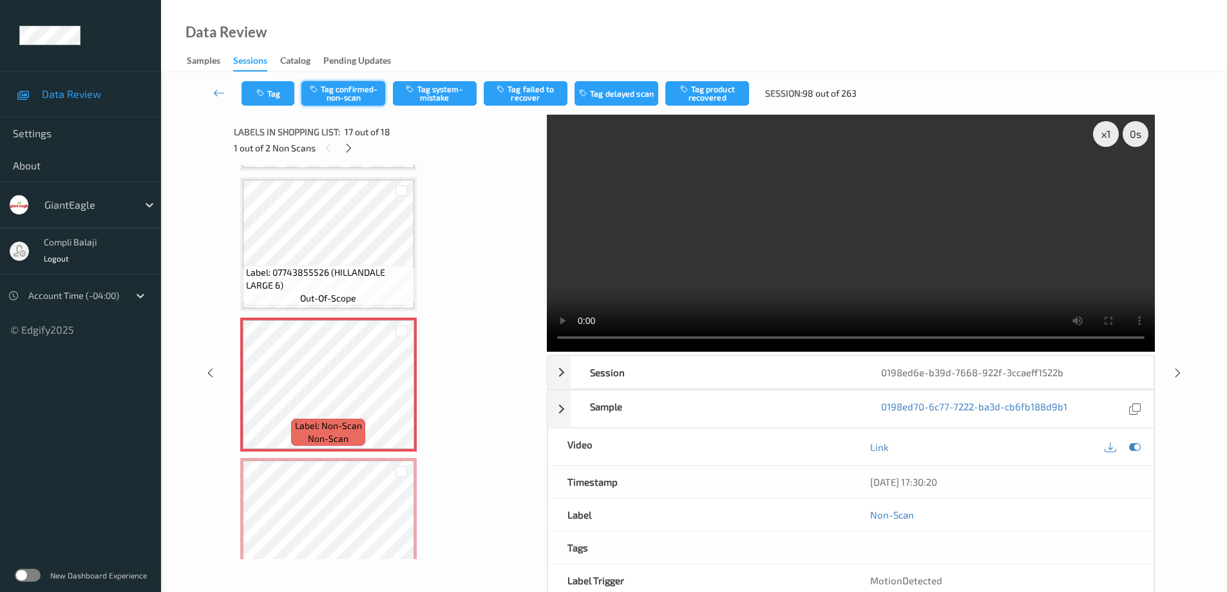
click at [355, 96] on button "Tag confirmed-non-scan" at bounding box center [344, 93] width 84 height 24
click at [716, 94] on button "Tag product recovered" at bounding box center [708, 93] width 84 height 24
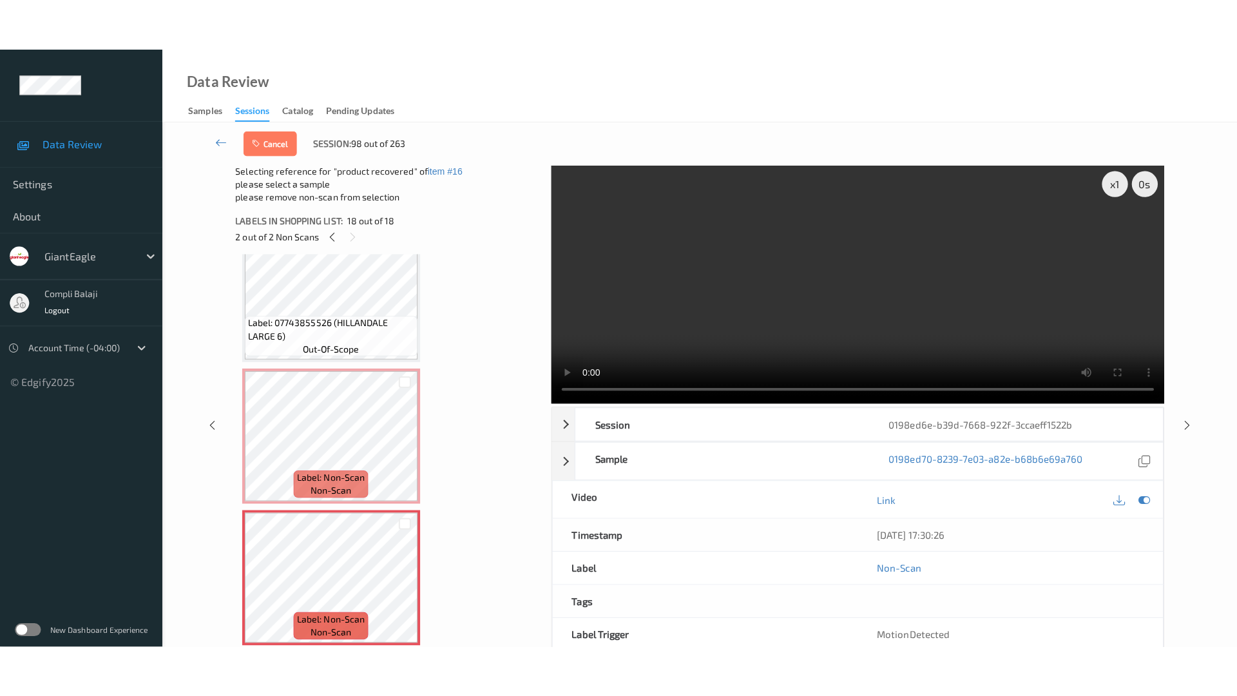
scroll to position [0, 0]
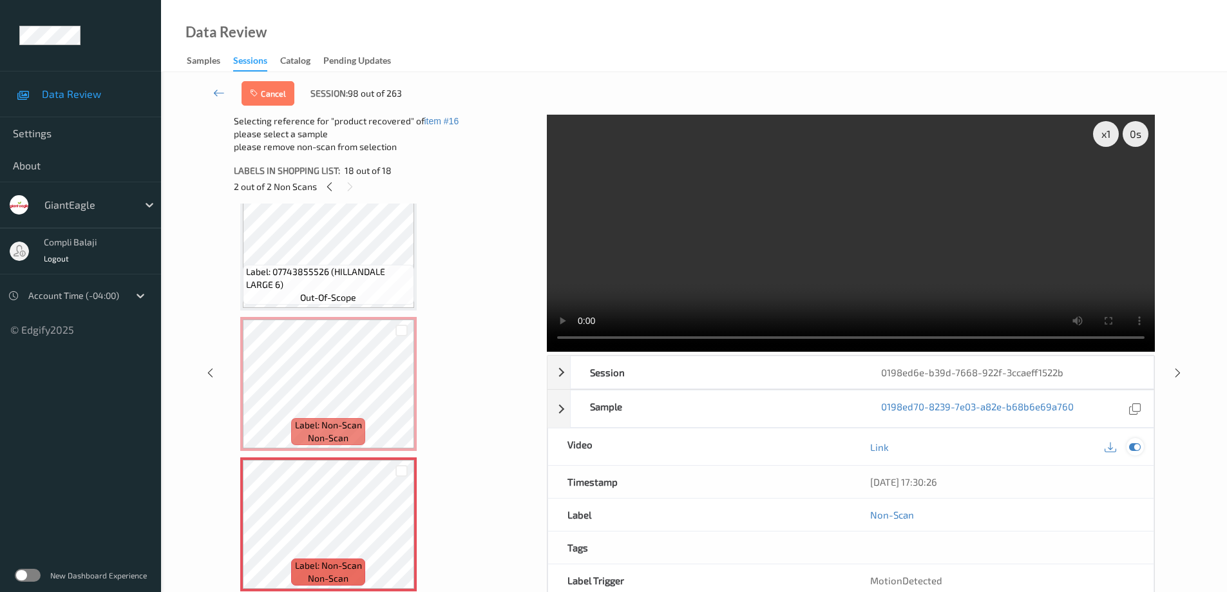
click at [1135, 447] on icon at bounding box center [1135, 447] width 12 height 12
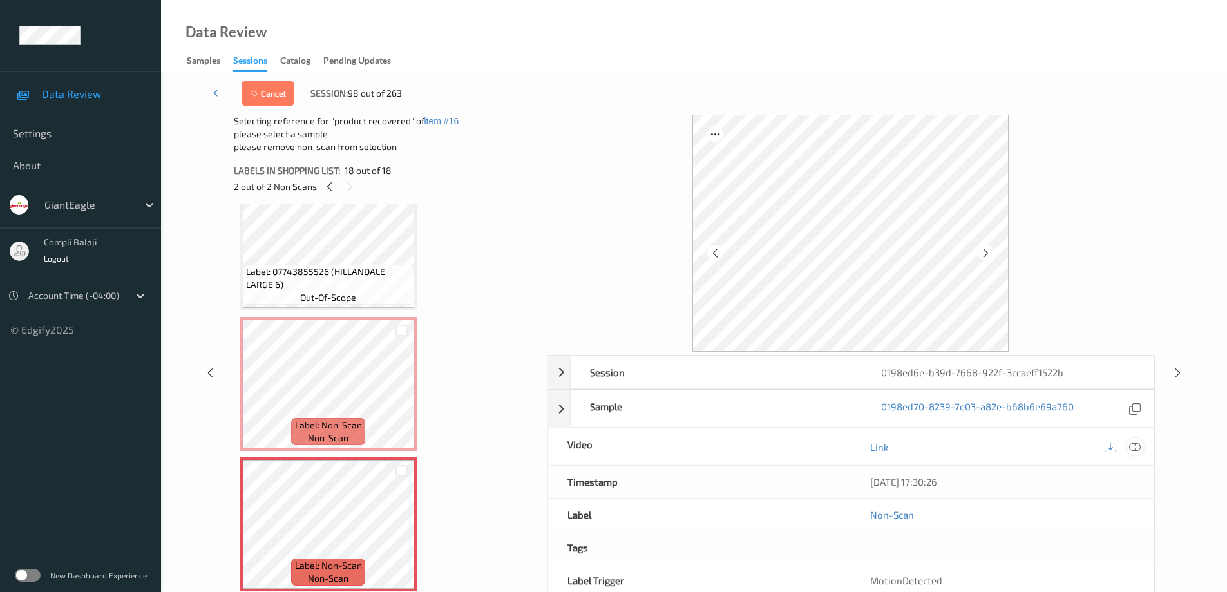
click at [1138, 450] on icon at bounding box center [1135, 447] width 12 height 12
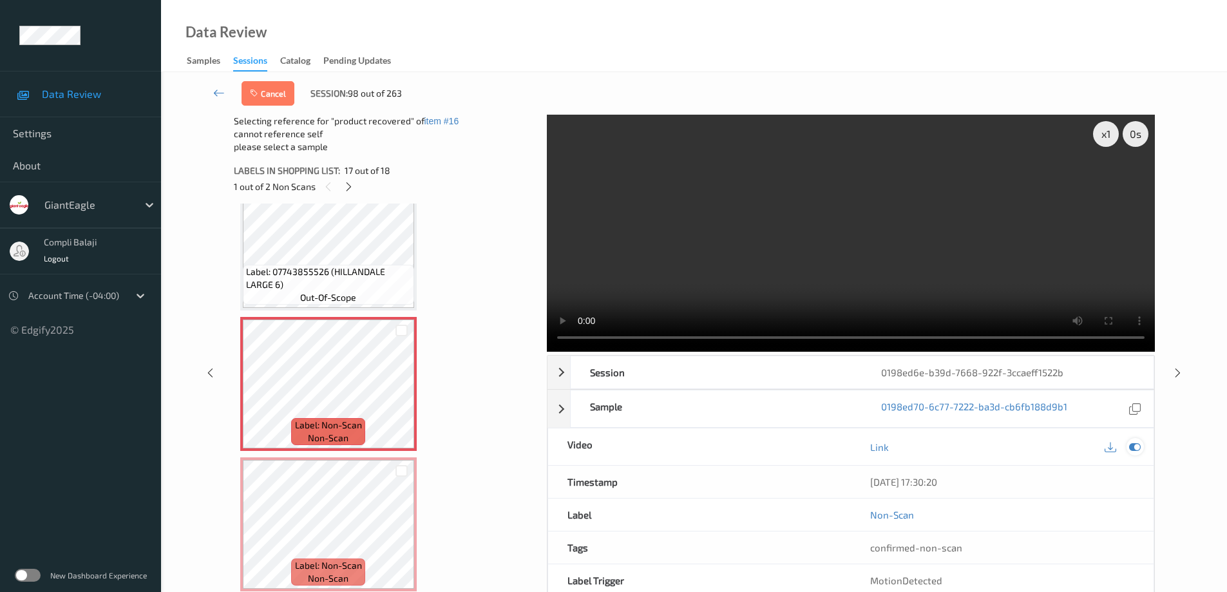
click at [1133, 448] on icon at bounding box center [1135, 447] width 12 height 12
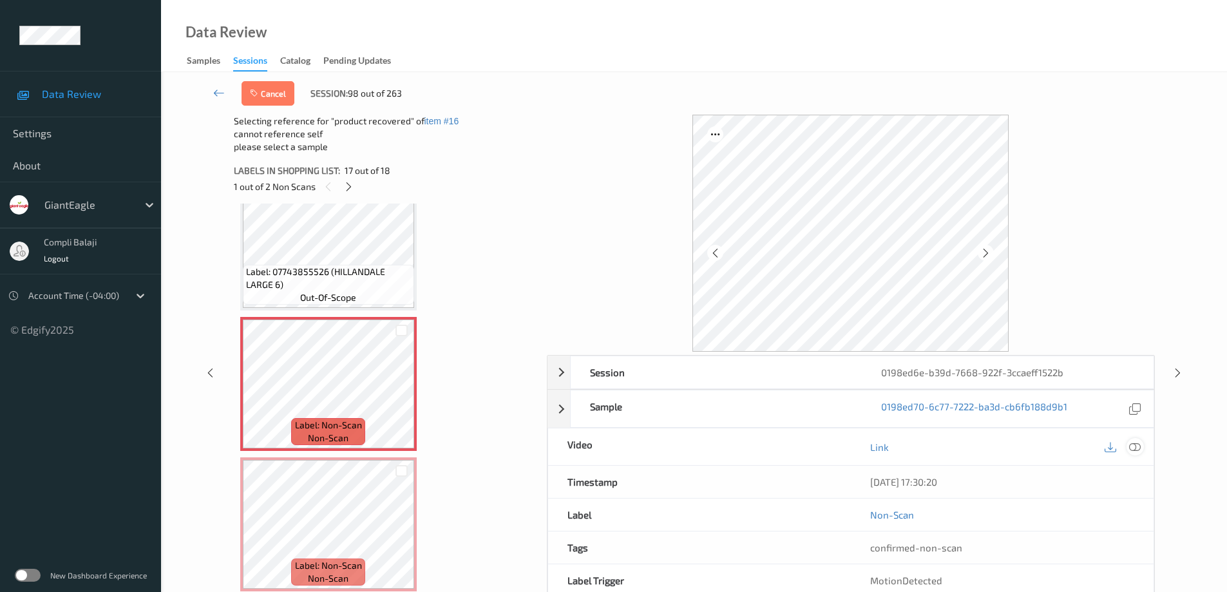
click at [1133, 451] on icon at bounding box center [1135, 447] width 12 height 12
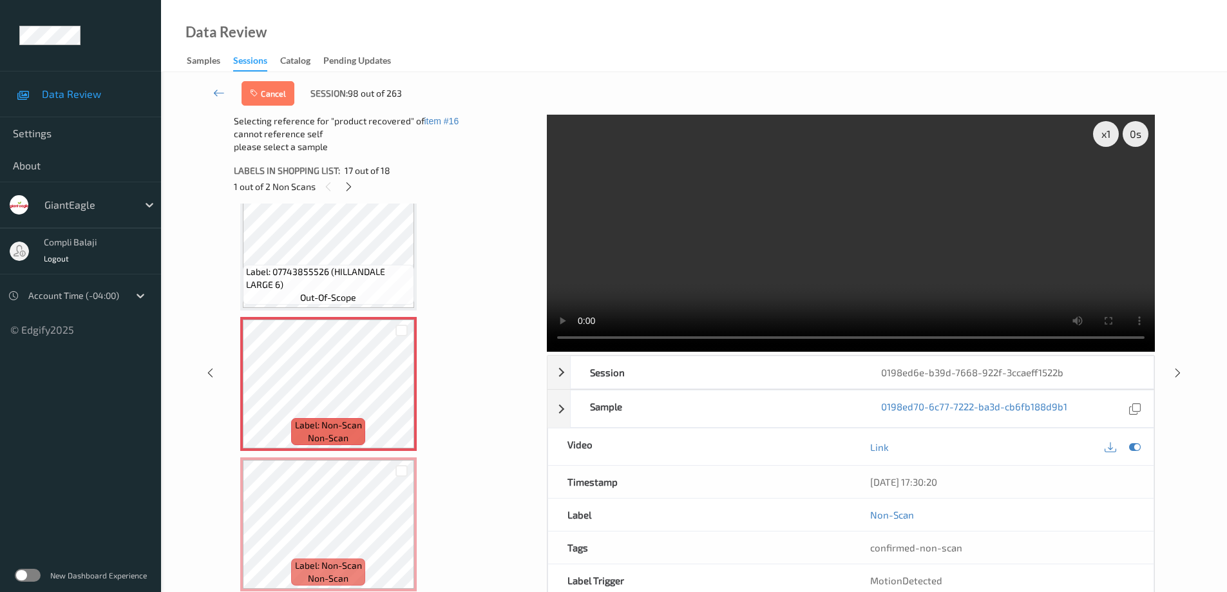
scroll to position [2037, 0]
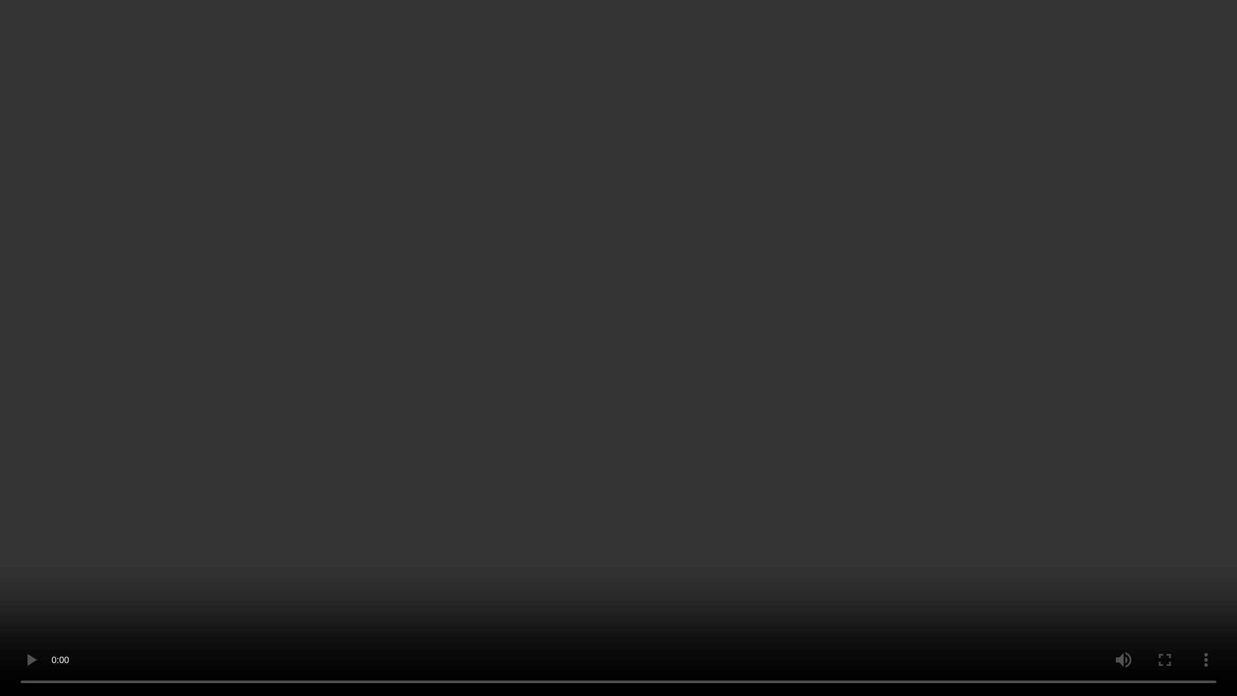
click at [1153, 591] on video at bounding box center [618, 348] width 1237 height 696
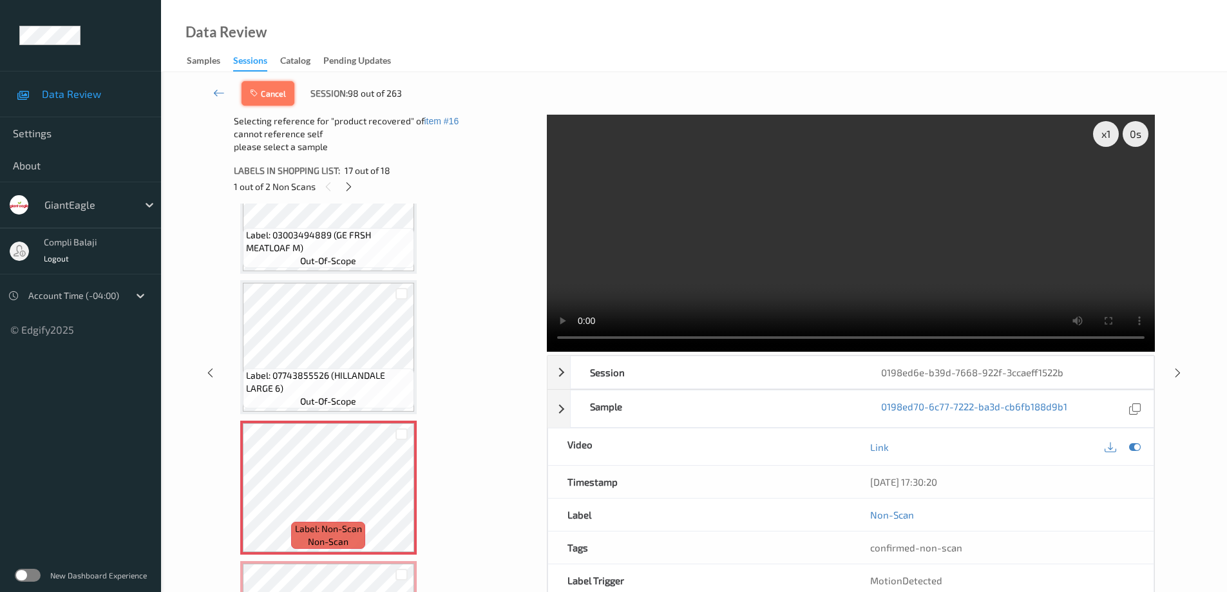
click at [273, 91] on button "Cancel" at bounding box center [268, 93] width 53 height 24
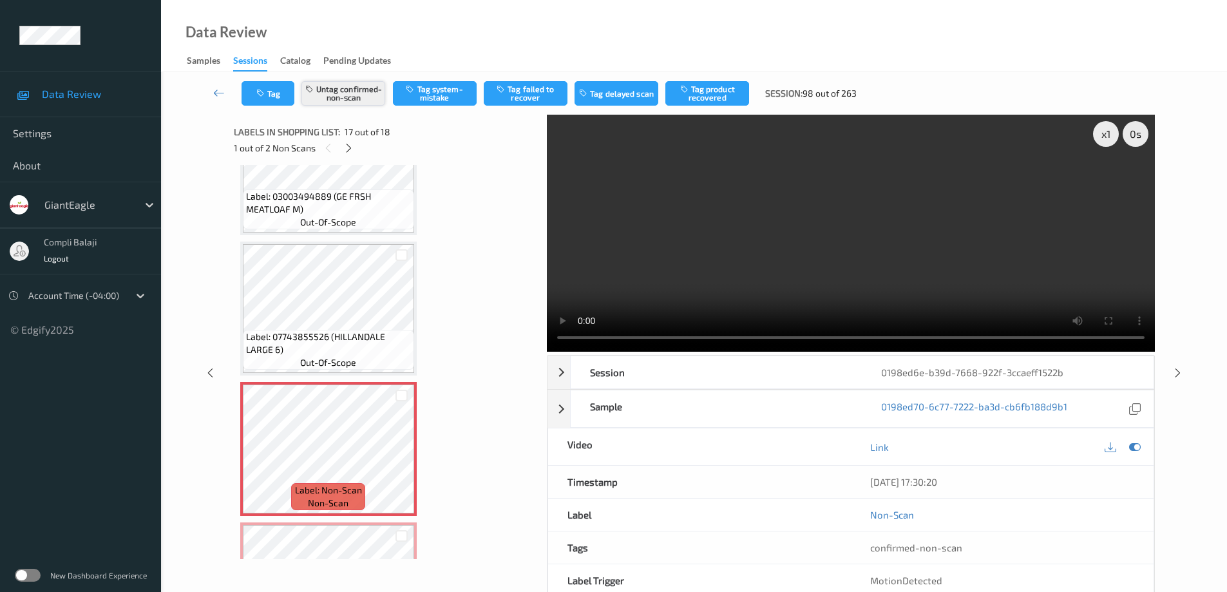
click at [354, 96] on button "Untag confirmed-non-scan" at bounding box center [344, 93] width 84 height 24
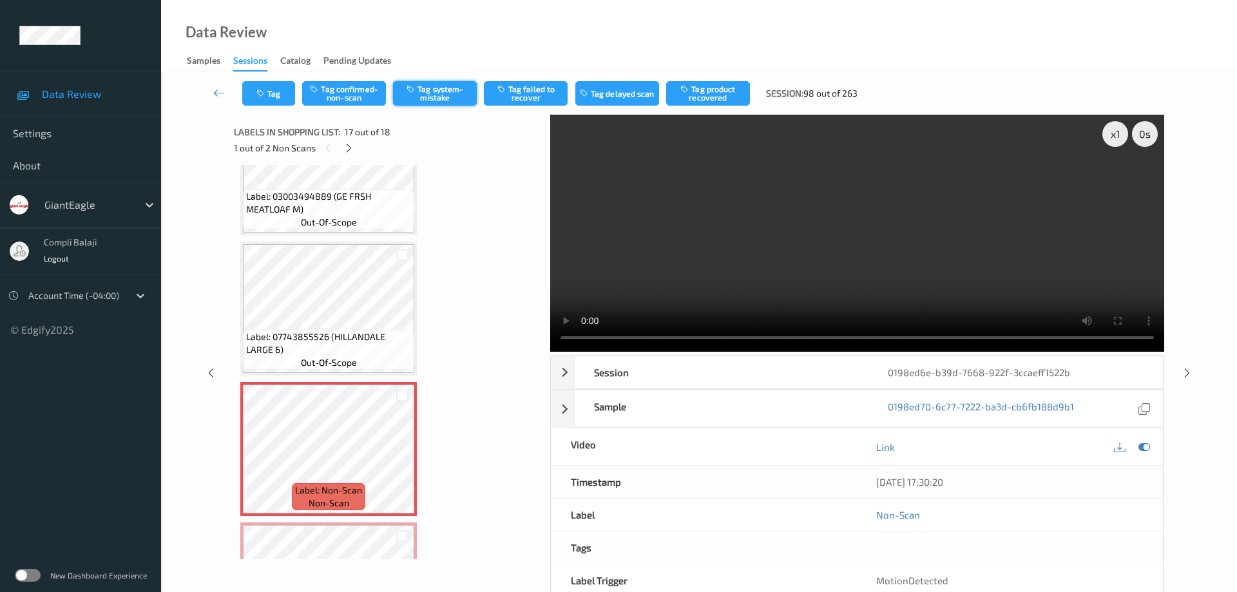
click at [447, 97] on button "Tag system-mistake" at bounding box center [435, 93] width 84 height 24
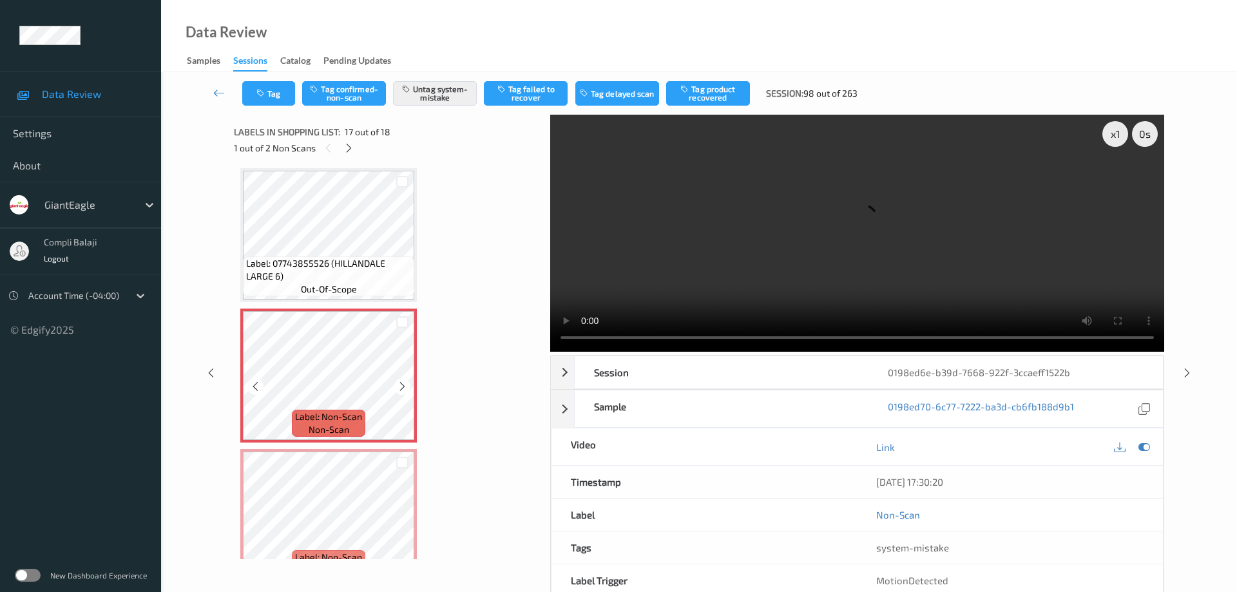
scroll to position [2140, 0]
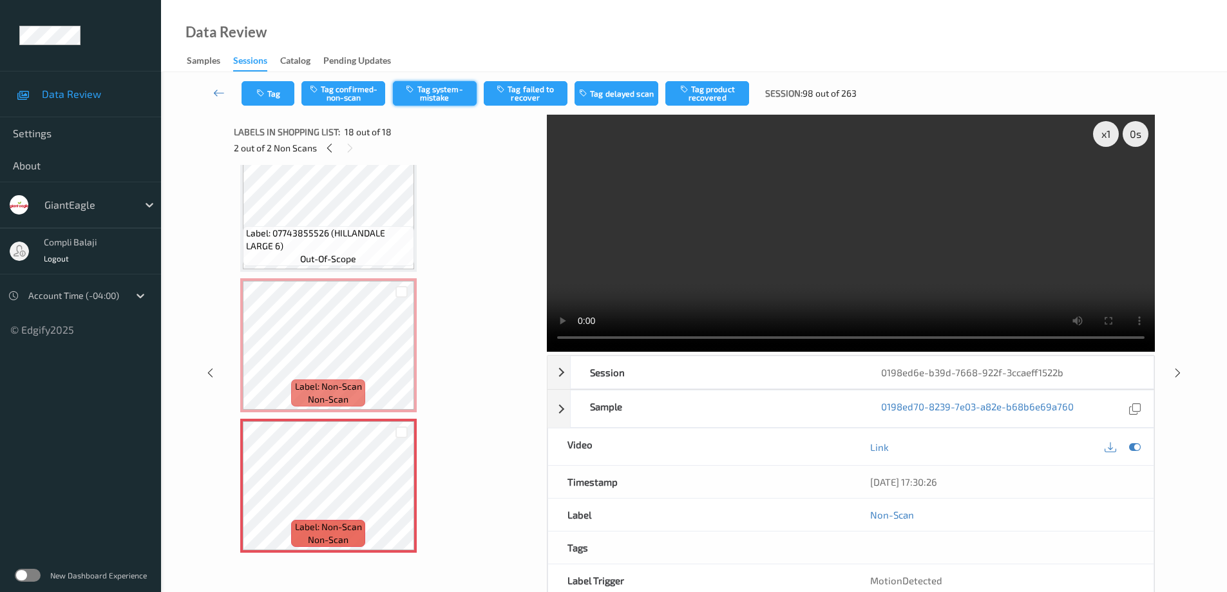
click at [447, 99] on button "Tag system-mistake" at bounding box center [435, 93] width 84 height 24
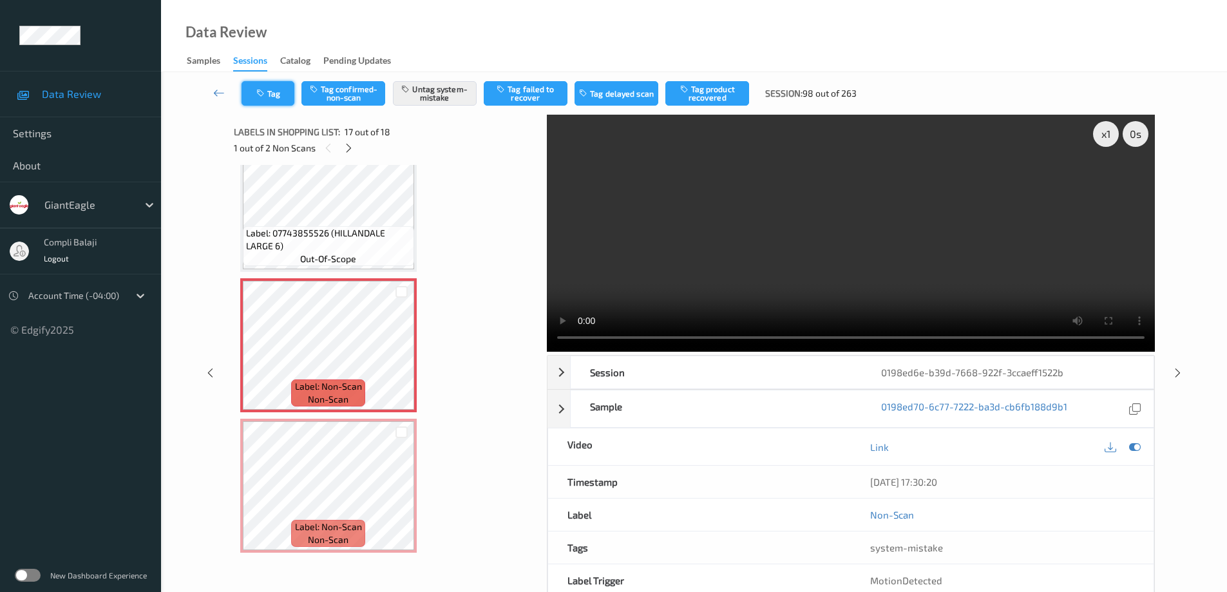
click at [283, 90] on button "Tag" at bounding box center [268, 93] width 53 height 24
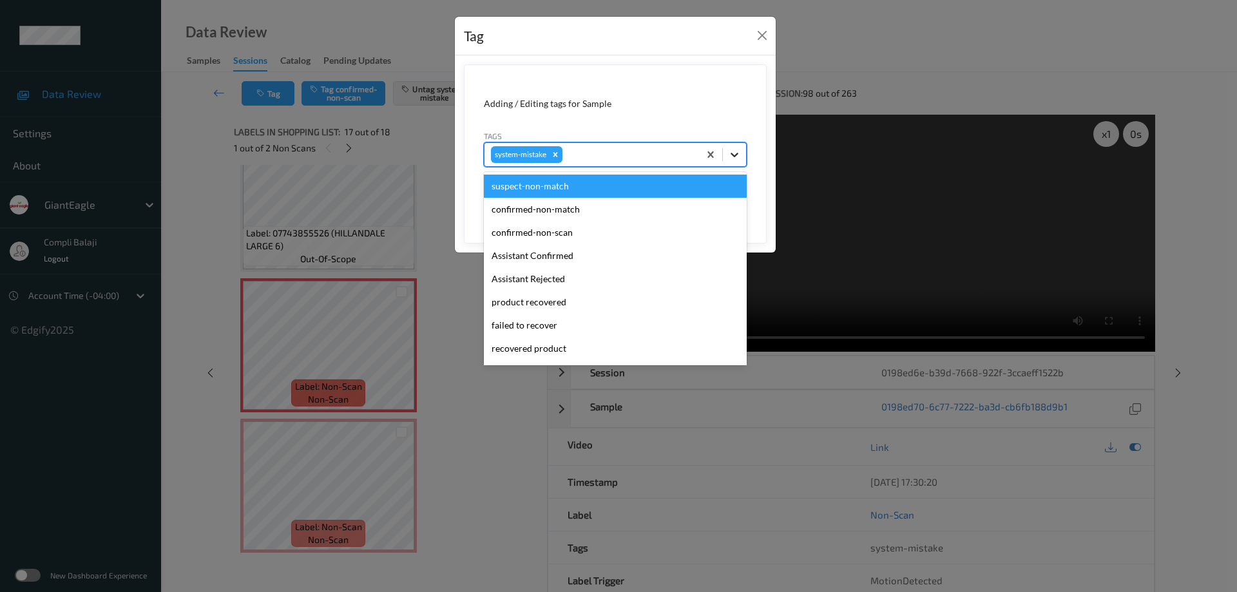
click at [736, 155] on icon at bounding box center [735, 155] width 8 height 5
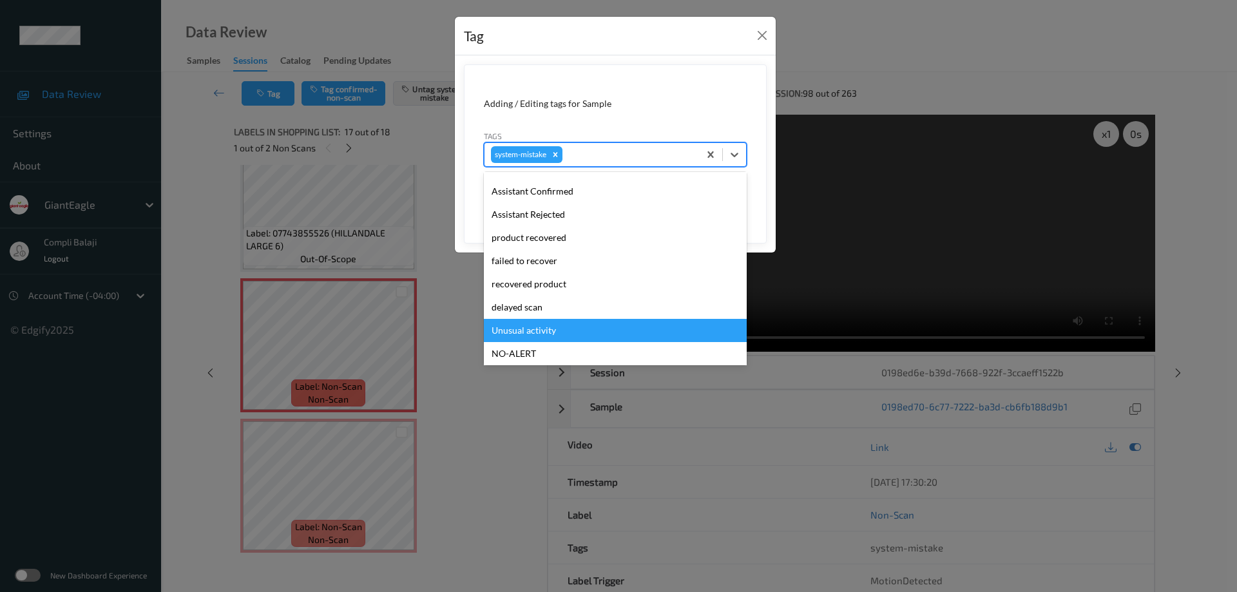
drag, startPoint x: 546, startPoint y: 334, endPoint x: 693, endPoint y: 272, distance: 160.2
click at [547, 334] on div "Unusual activity" at bounding box center [615, 330] width 263 height 23
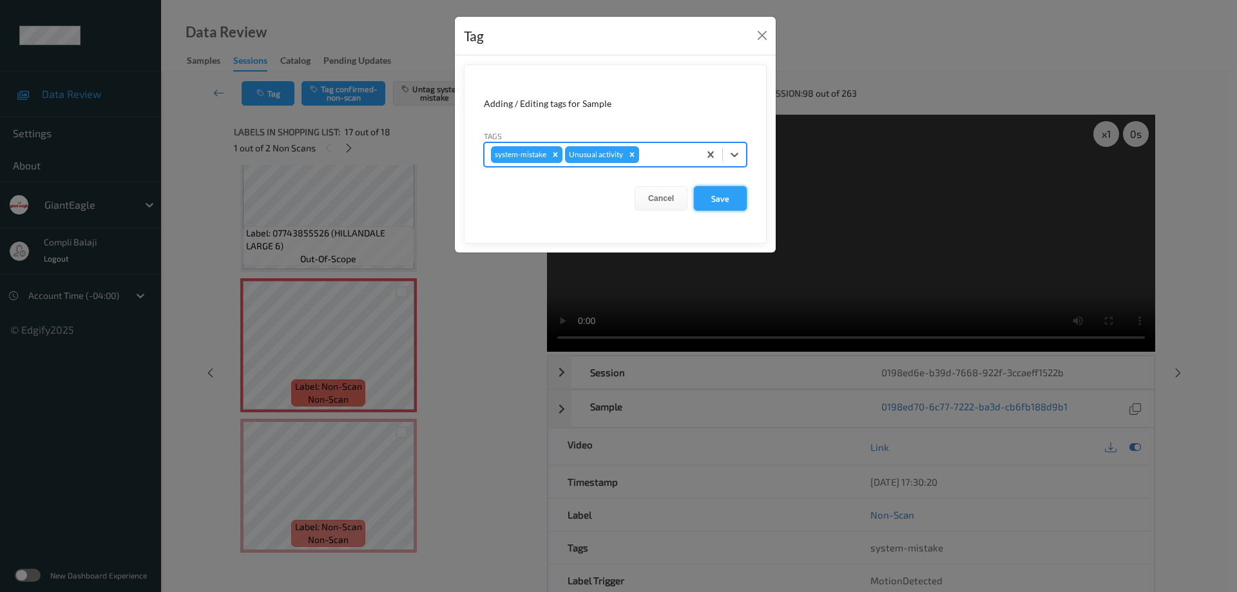
click at [735, 205] on button "Save" at bounding box center [720, 198] width 53 height 24
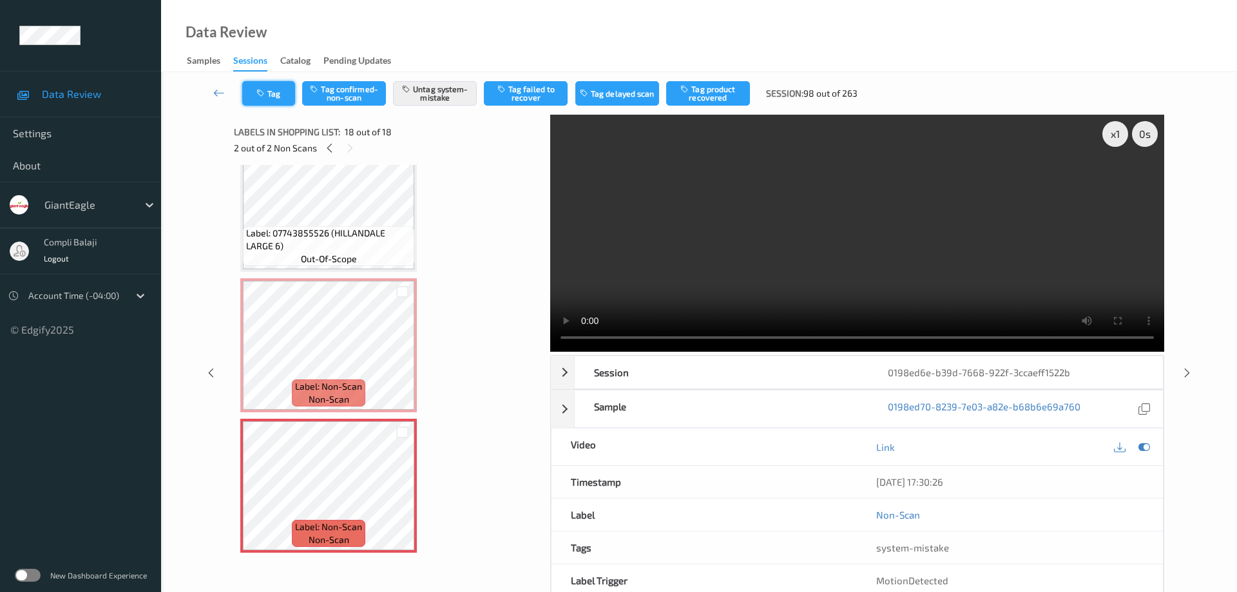
click at [276, 96] on button "Tag" at bounding box center [268, 93] width 53 height 24
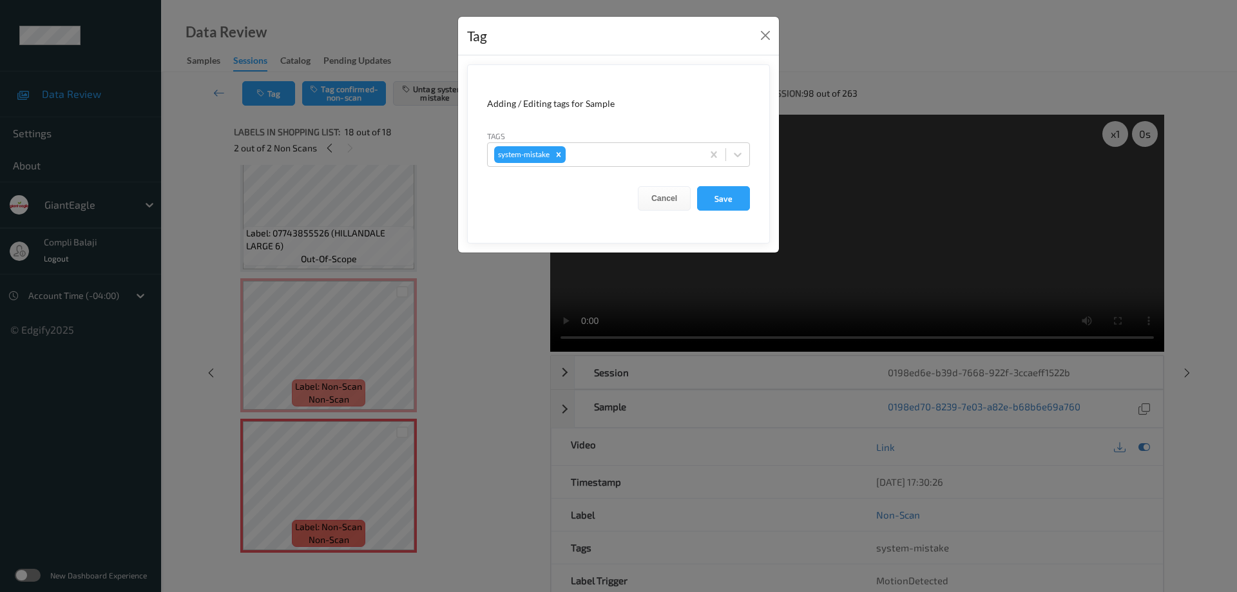
click at [751, 153] on form "Adding / Editing tags for Sample Tags system-mistake Cancel Save" at bounding box center [618, 153] width 303 height 179
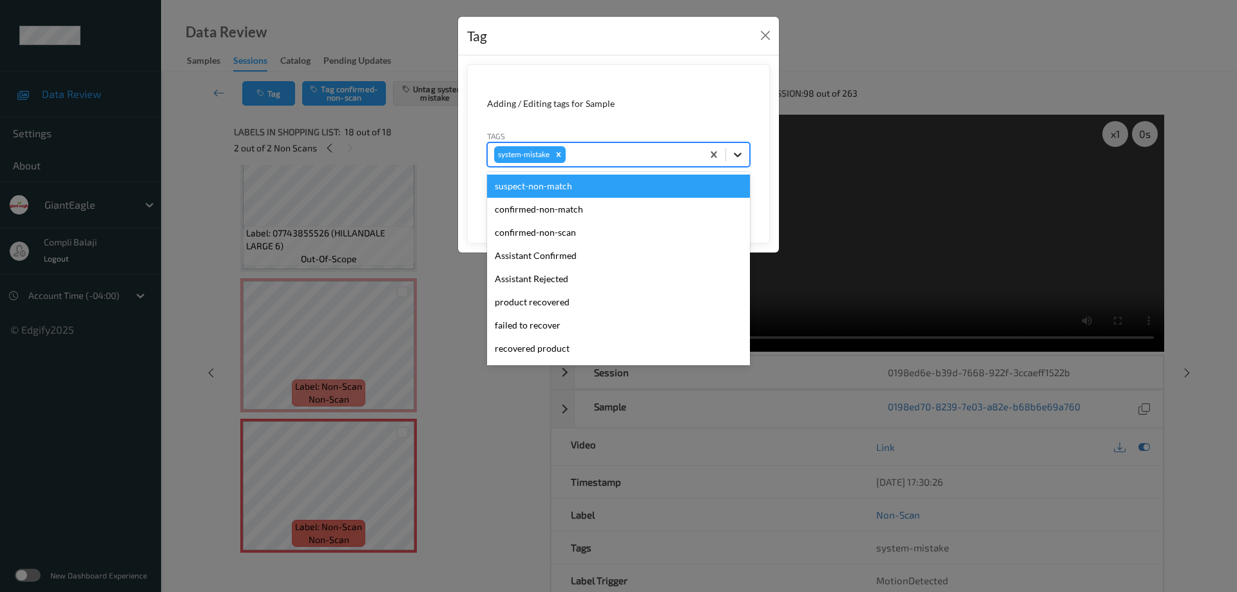
drag, startPoint x: 738, startPoint y: 152, endPoint x: 728, endPoint y: 160, distance: 12.4
click at [738, 152] on icon at bounding box center [737, 154] width 13 height 13
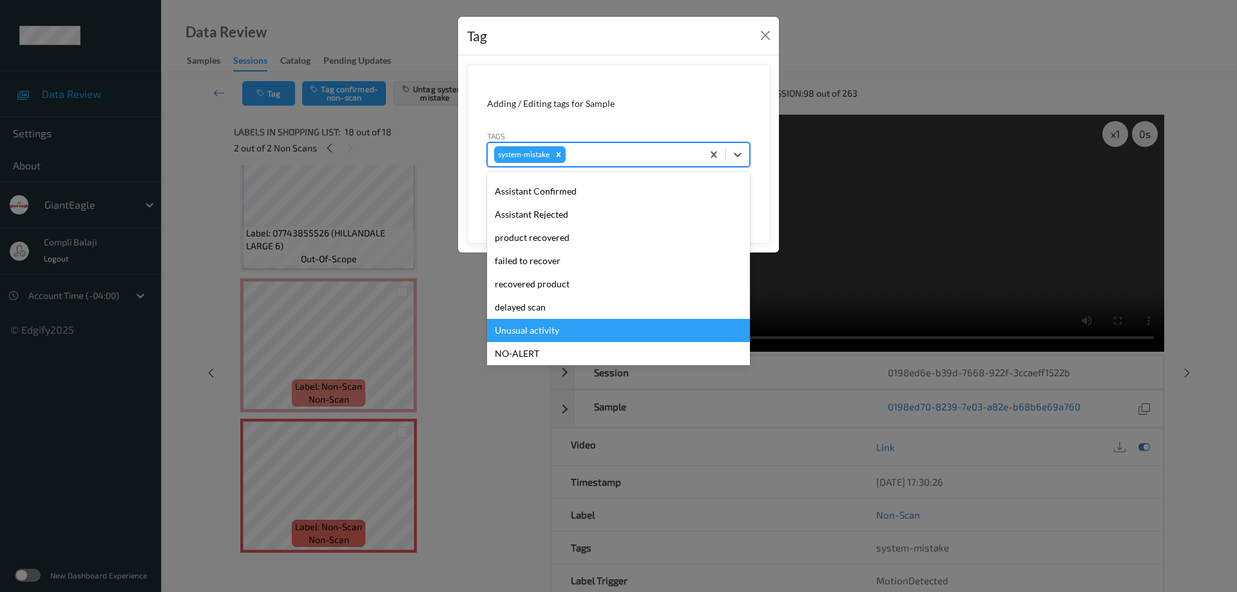
drag, startPoint x: 539, startPoint y: 332, endPoint x: 640, endPoint y: 301, distance: 105.8
click at [542, 331] on div "Unusual activity" at bounding box center [618, 330] width 263 height 23
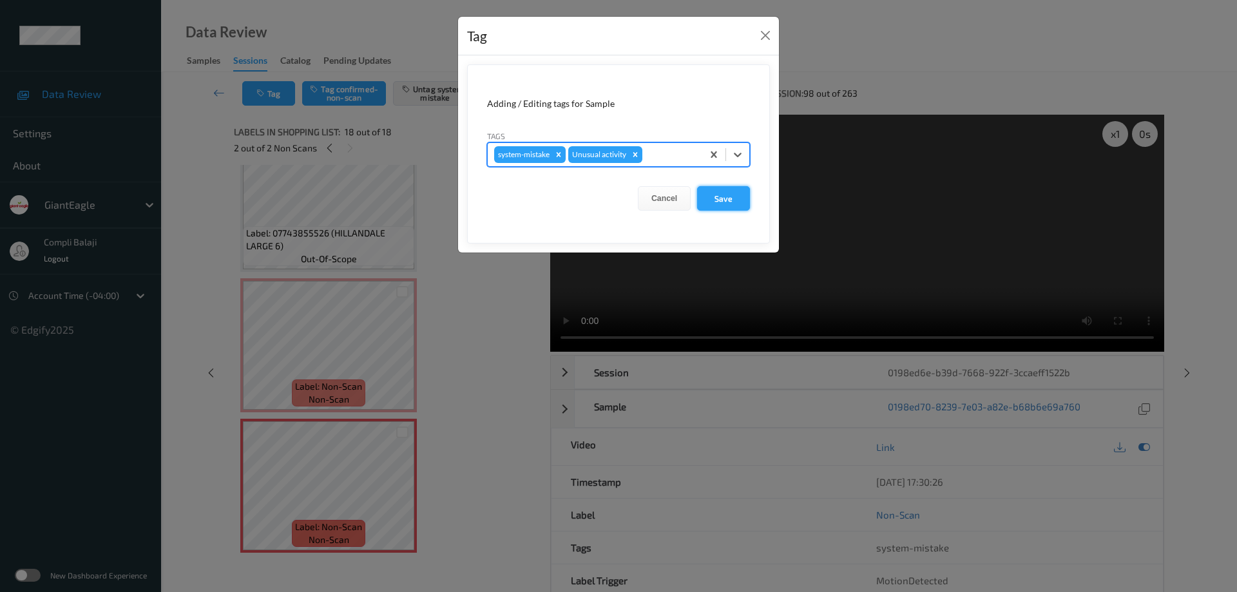
click at [735, 202] on button "Save" at bounding box center [723, 198] width 53 height 24
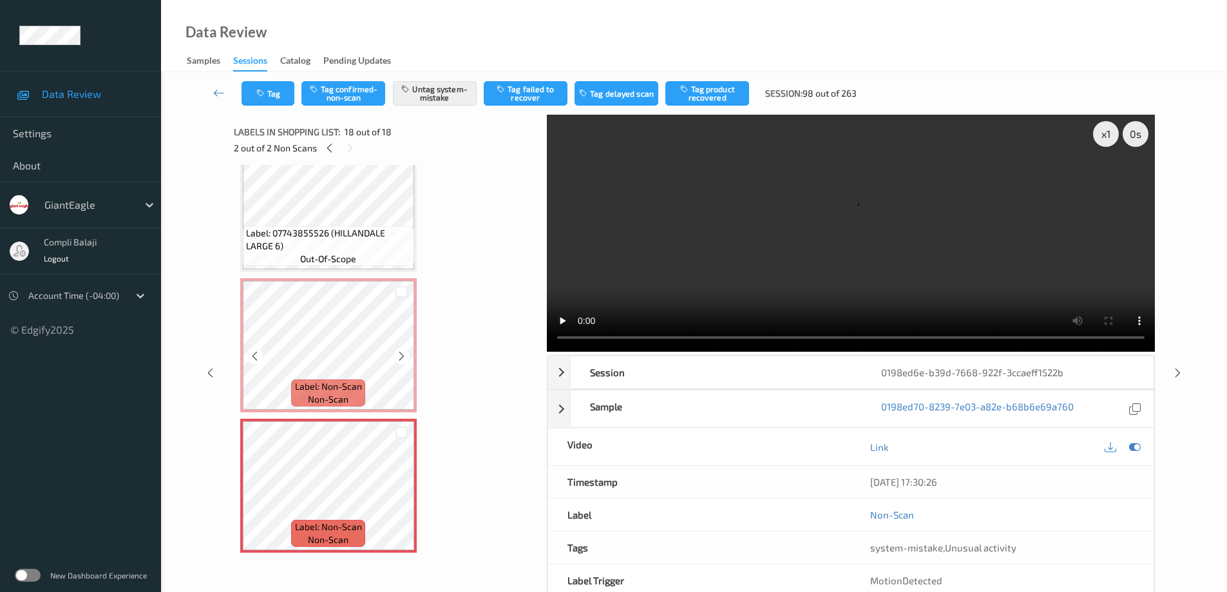
scroll to position [2140, 0]
click at [218, 92] on icon at bounding box center [219, 92] width 12 height 13
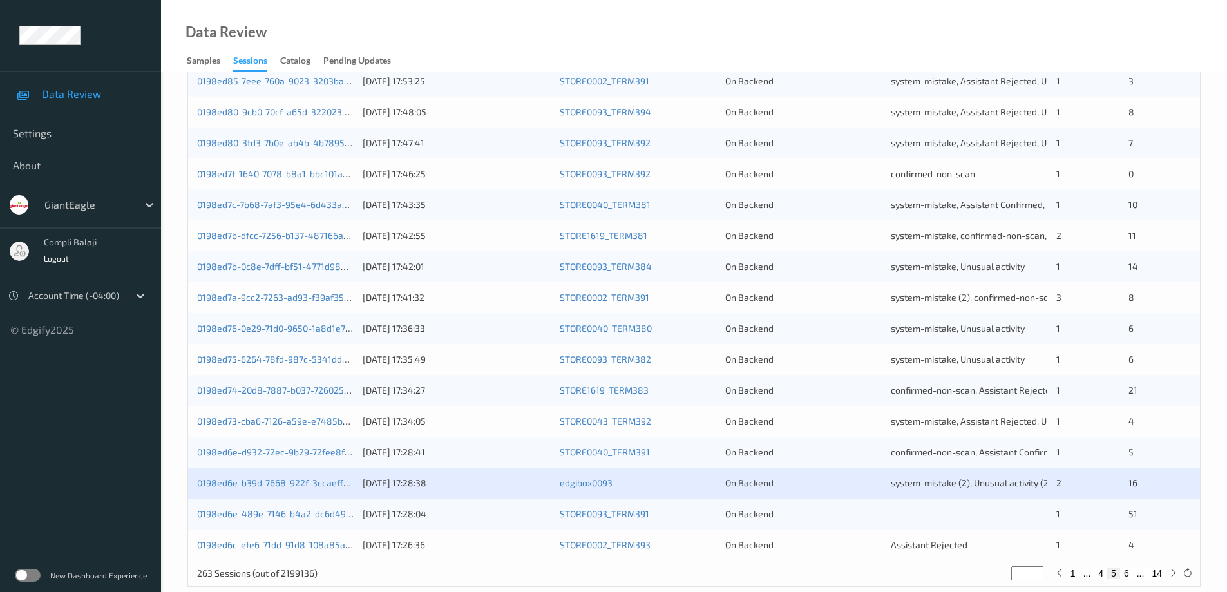
scroll to position [378, 0]
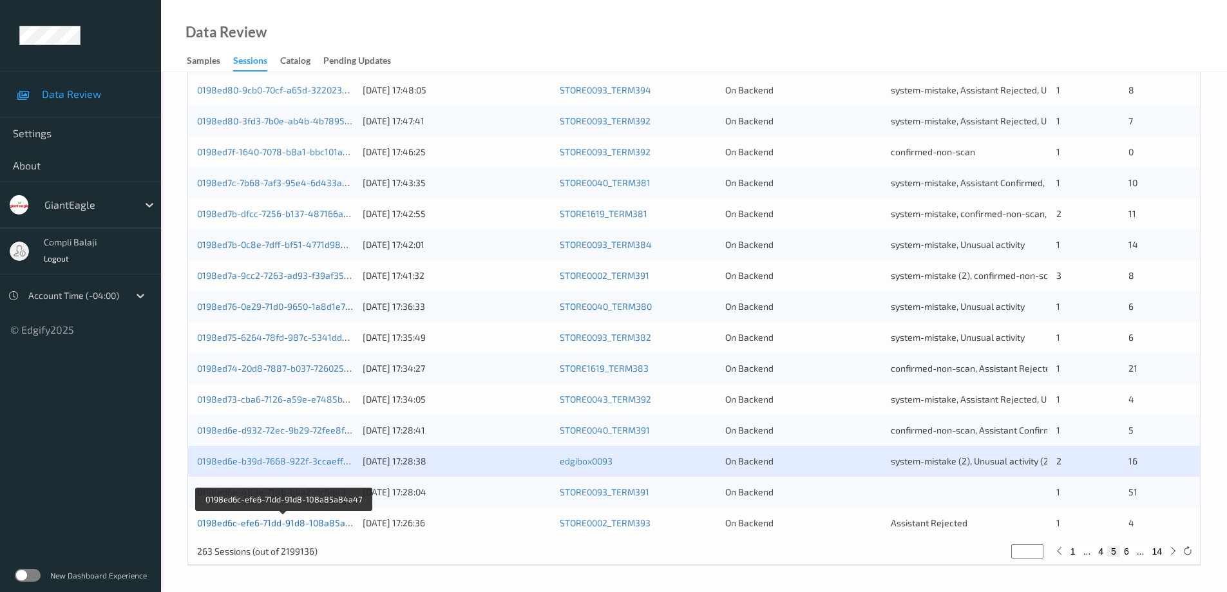
click at [317, 524] on link "0198ed6c-efe6-71dd-91d8-108a85a84a47" at bounding box center [284, 522] width 175 height 11
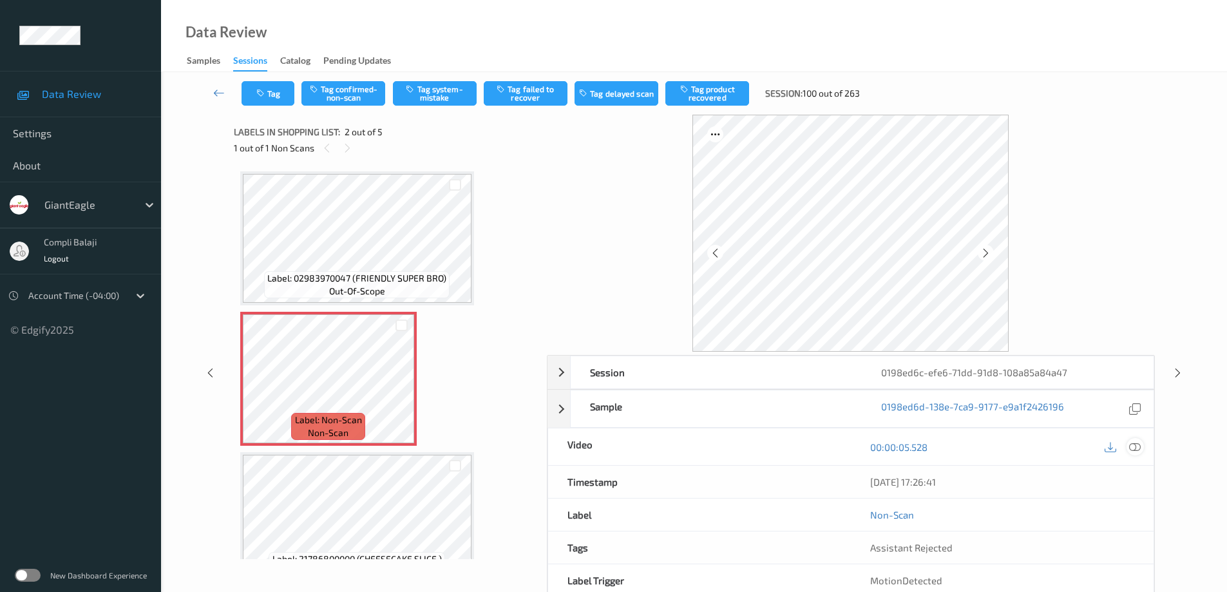
click at [1141, 449] on div at bounding box center [1135, 446] width 17 height 17
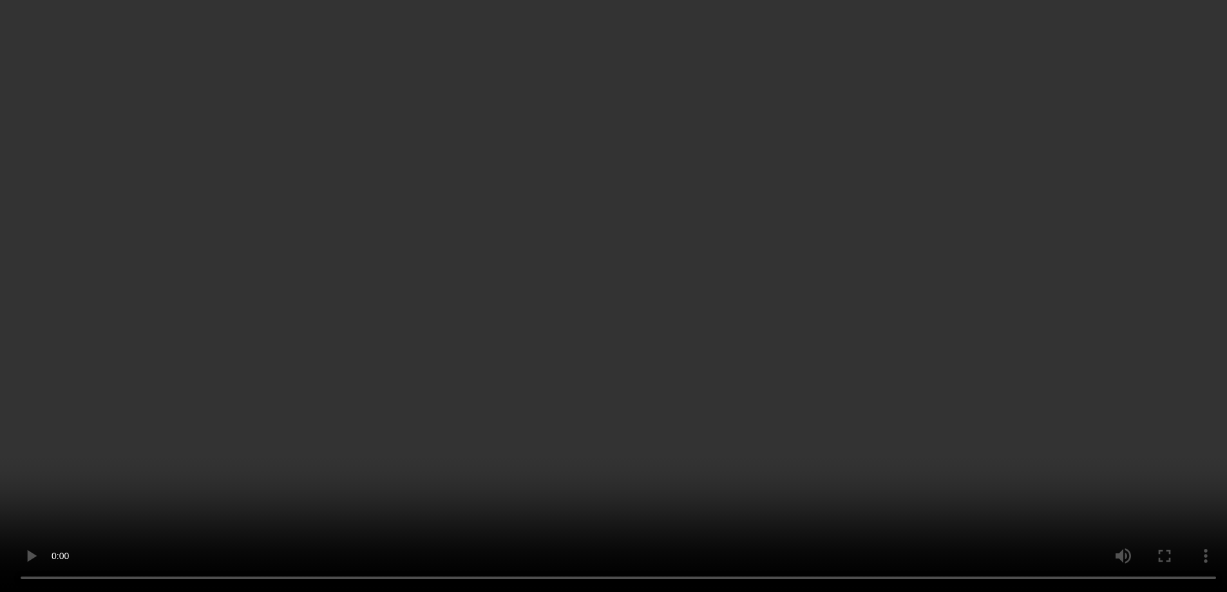
scroll to position [64, 0]
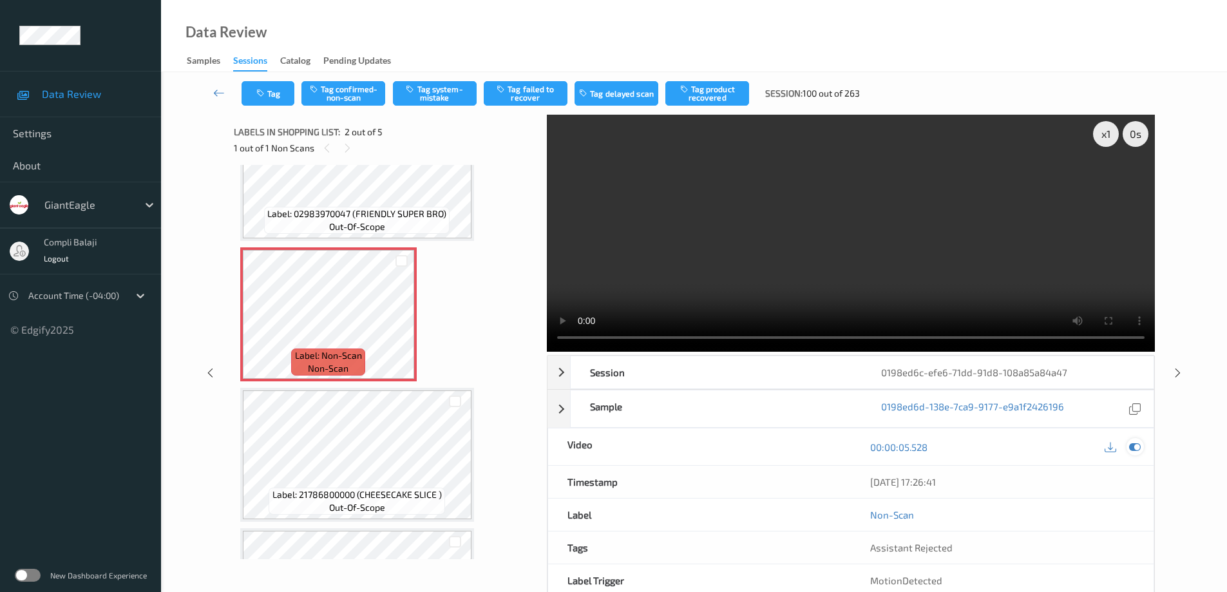
click at [1138, 450] on icon at bounding box center [1135, 447] width 12 height 12
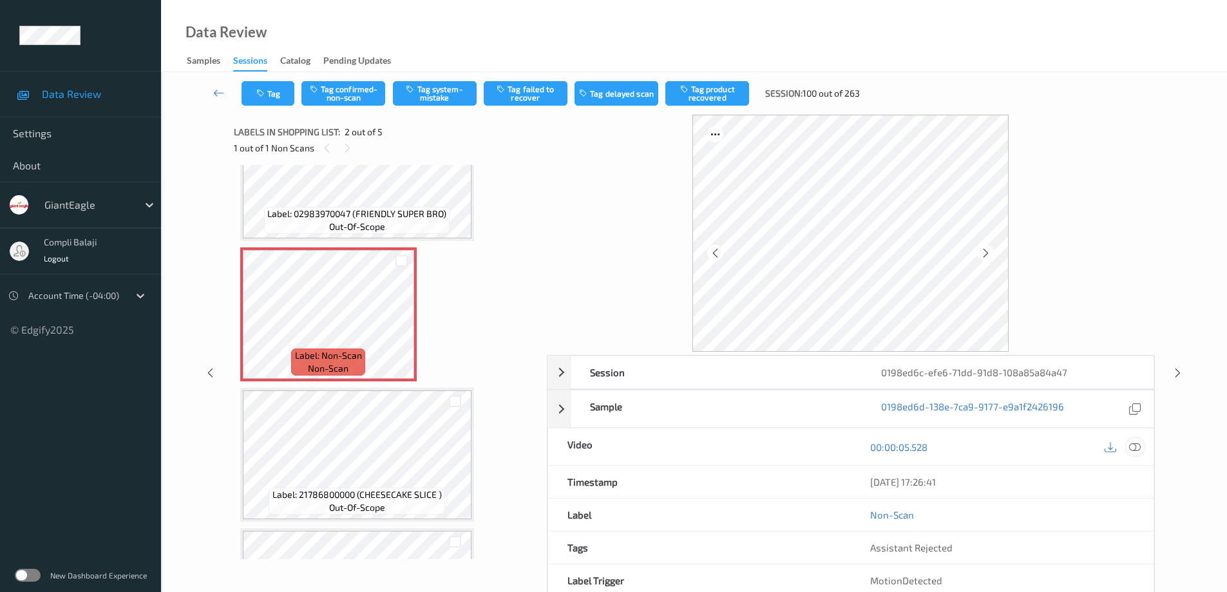
click at [1133, 447] on icon at bounding box center [1135, 447] width 12 height 12
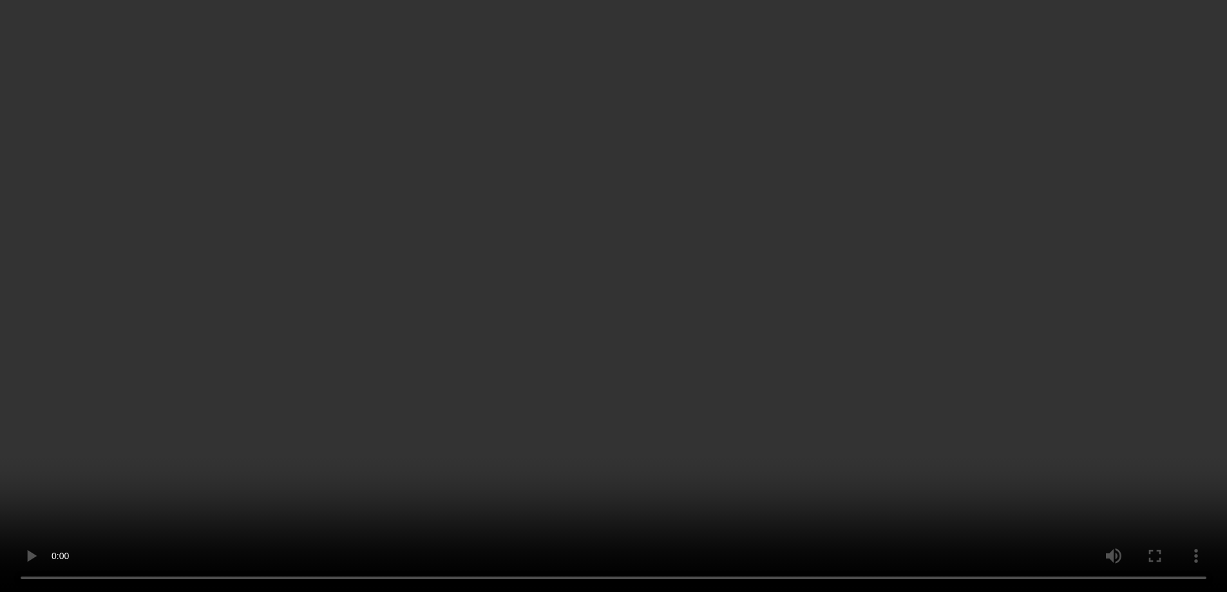
scroll to position [0, 0]
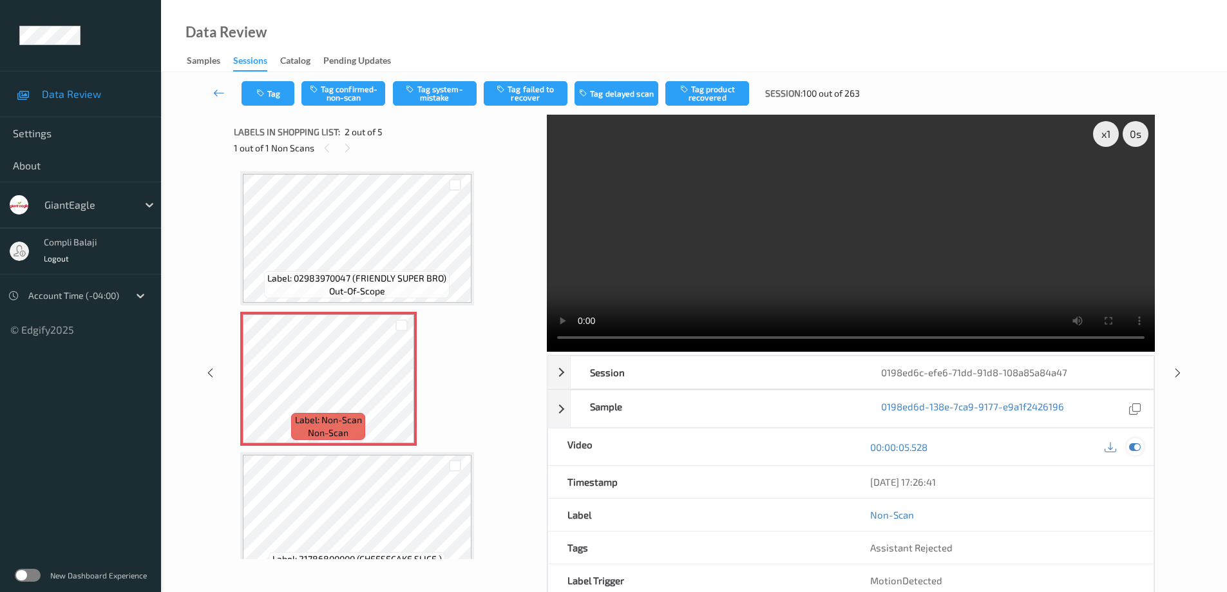
click at [1142, 447] on div at bounding box center [1135, 446] width 17 height 17
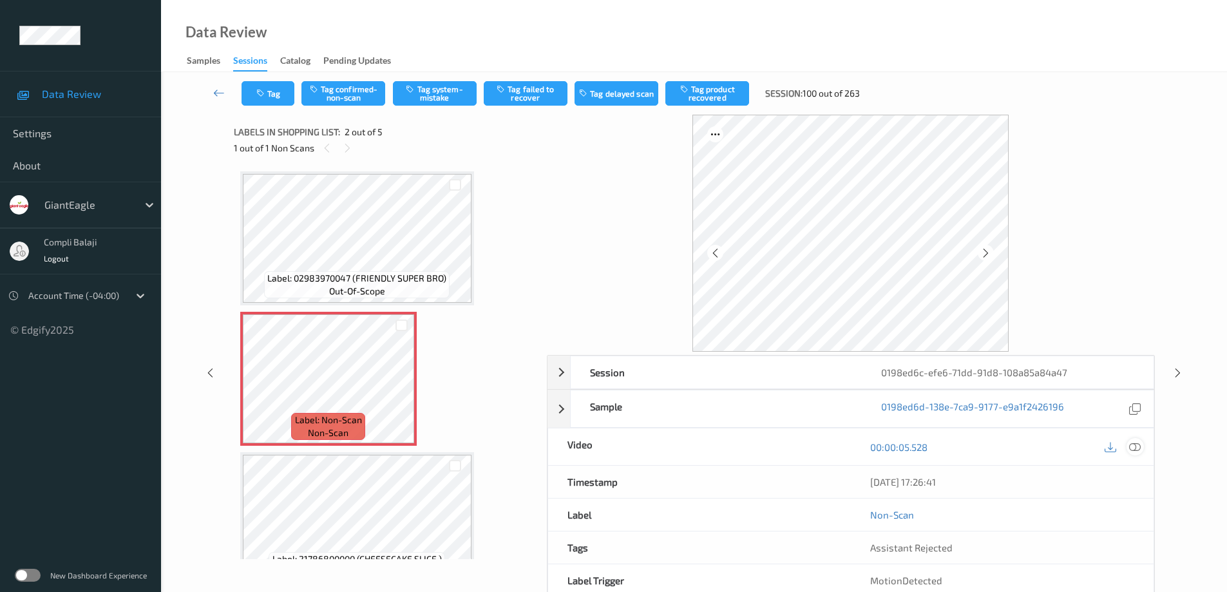
click at [1134, 447] on icon at bounding box center [1135, 447] width 12 height 12
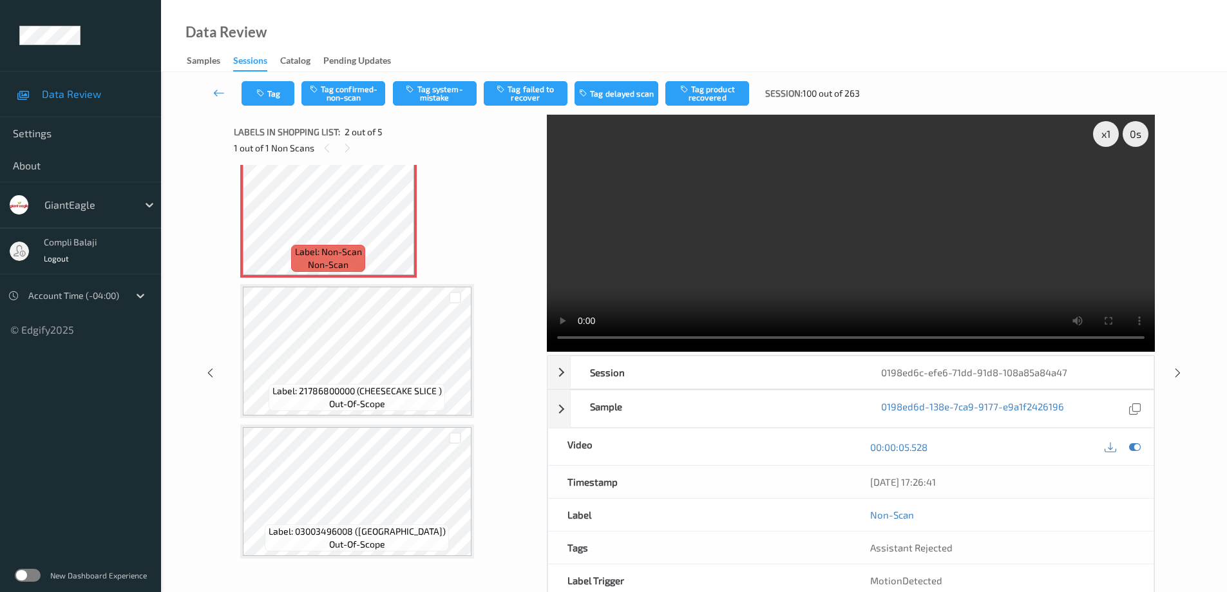
scroll to position [193, 0]
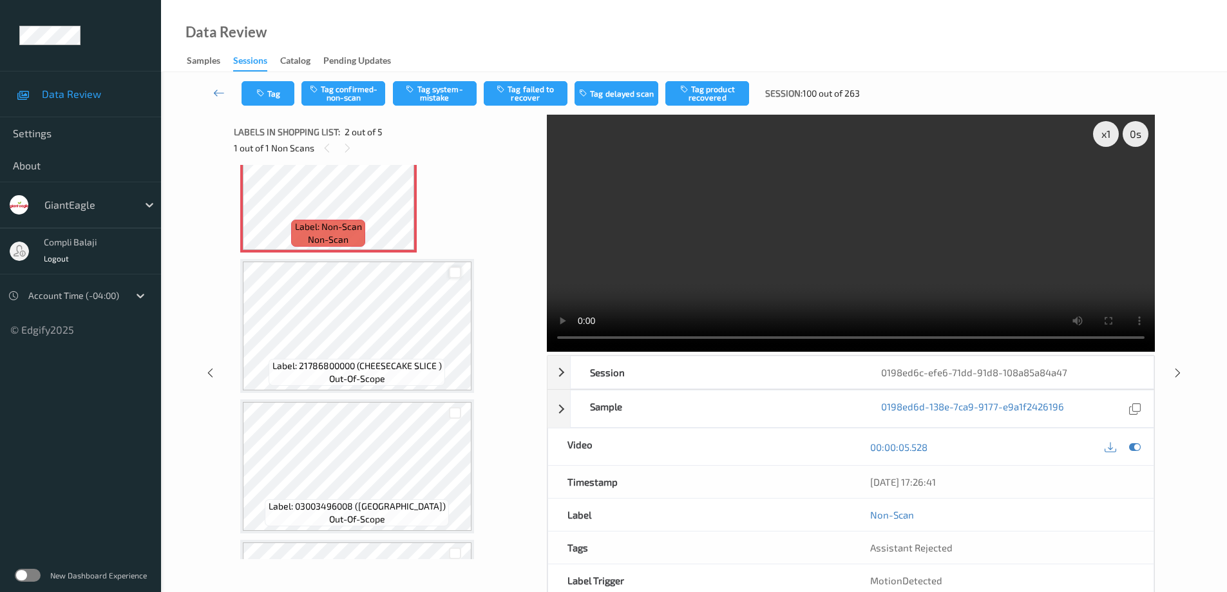
click at [456, 273] on div at bounding box center [455, 273] width 12 height 12
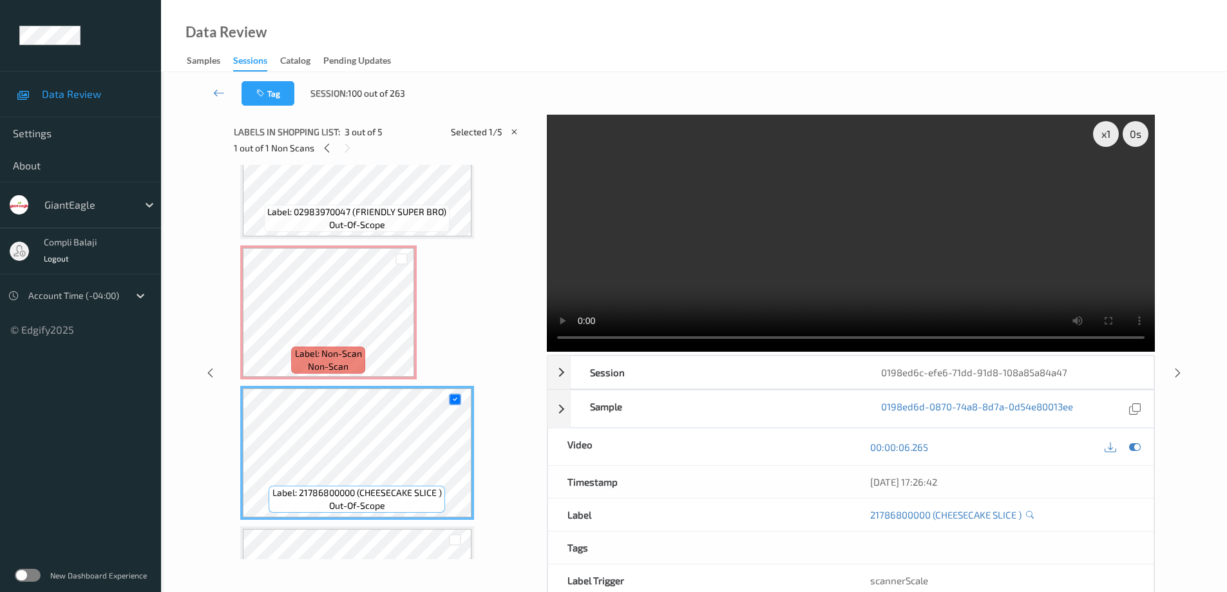
scroll to position [64, 0]
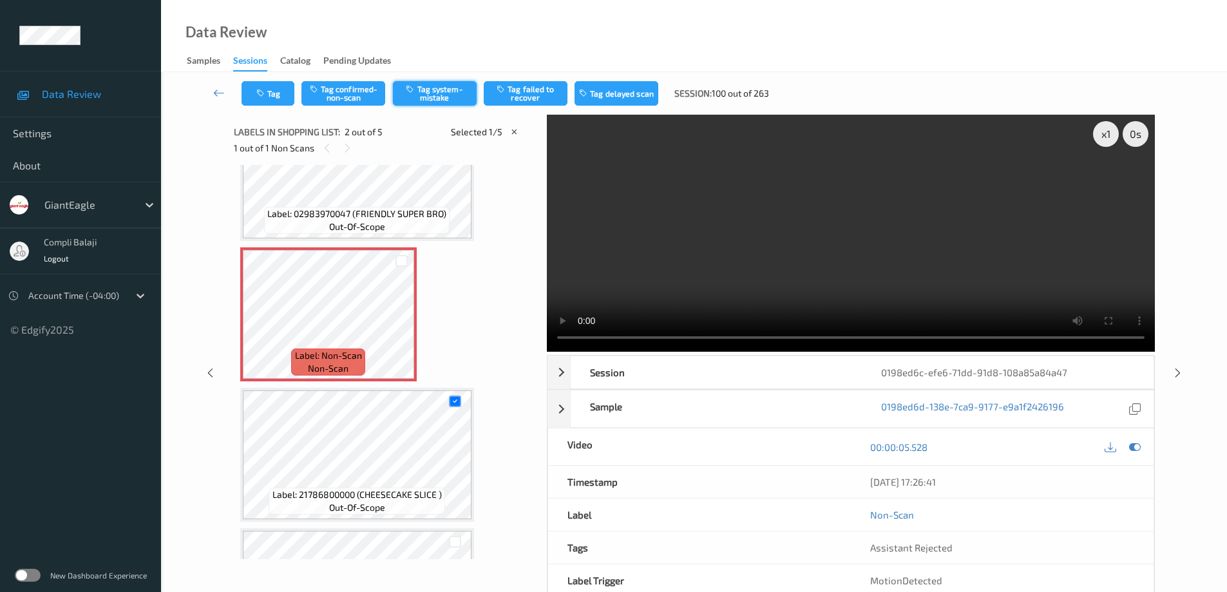
click at [449, 95] on button "Tag system-mistake" at bounding box center [435, 93] width 84 height 24
click at [437, 93] on button "Tag system-mistake" at bounding box center [435, 93] width 84 height 24
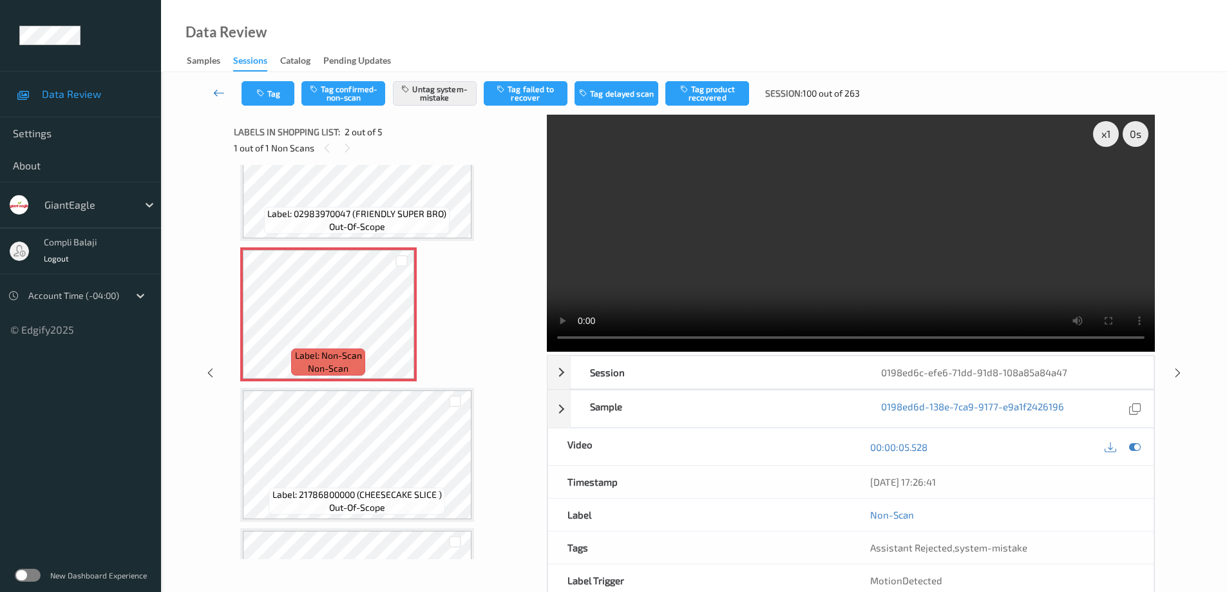
click at [213, 92] on link at bounding box center [219, 93] width 45 height 24
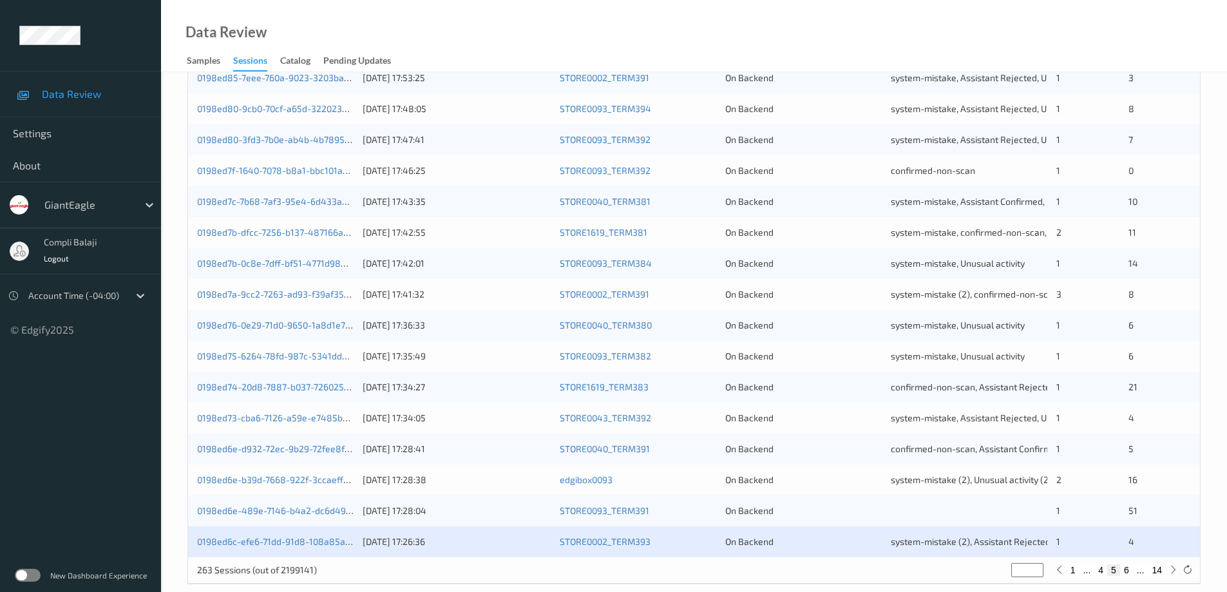
scroll to position [378, 0]
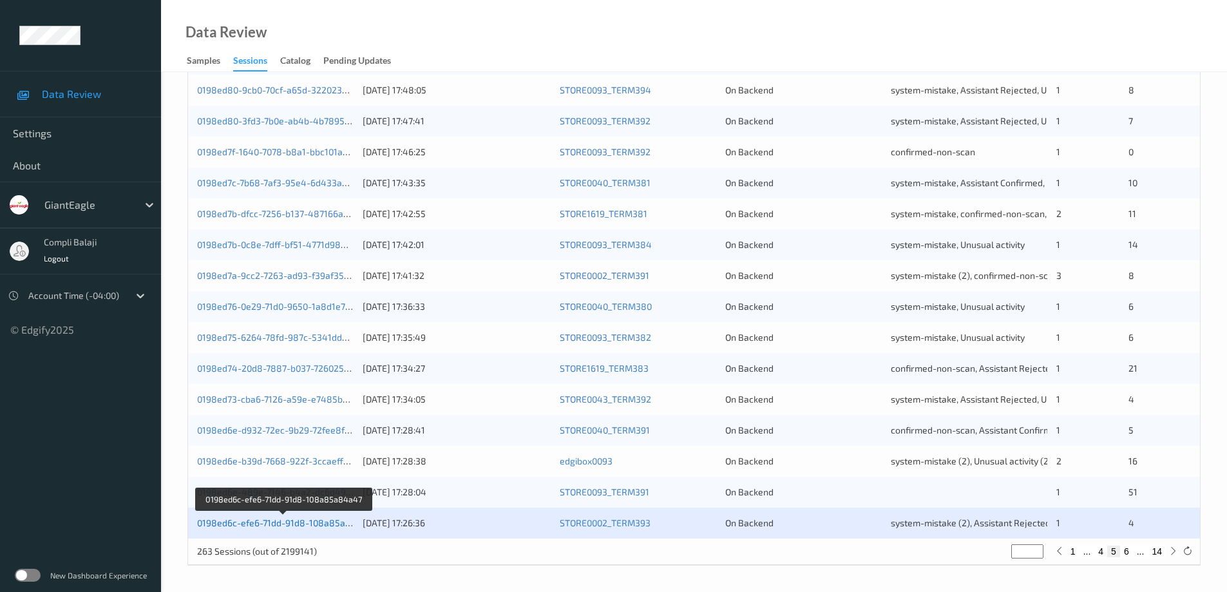
click at [296, 521] on link "0198ed6c-efe6-71dd-91d8-108a85a84a47" at bounding box center [284, 522] width 175 height 11
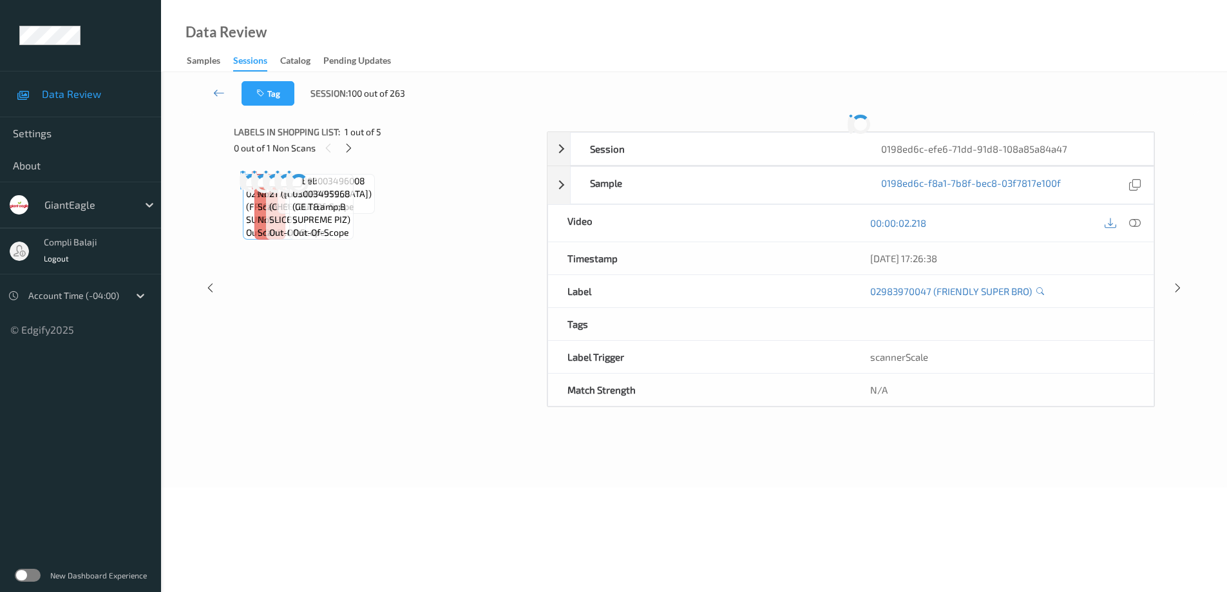
scroll to position [65, 0]
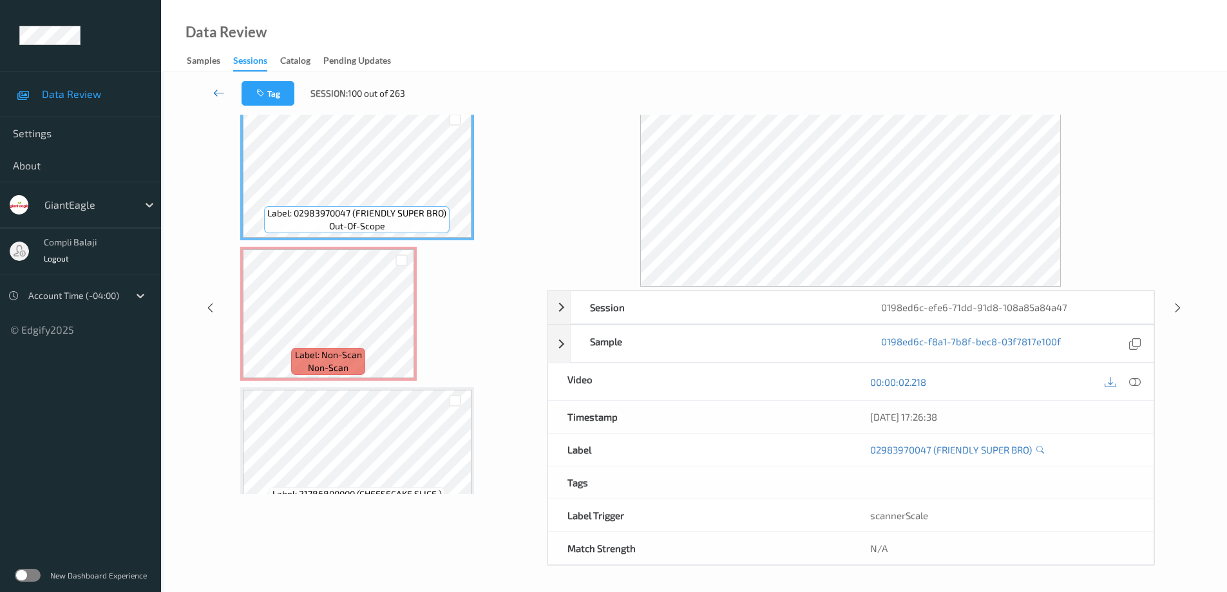
click at [218, 95] on icon at bounding box center [219, 92] width 12 height 13
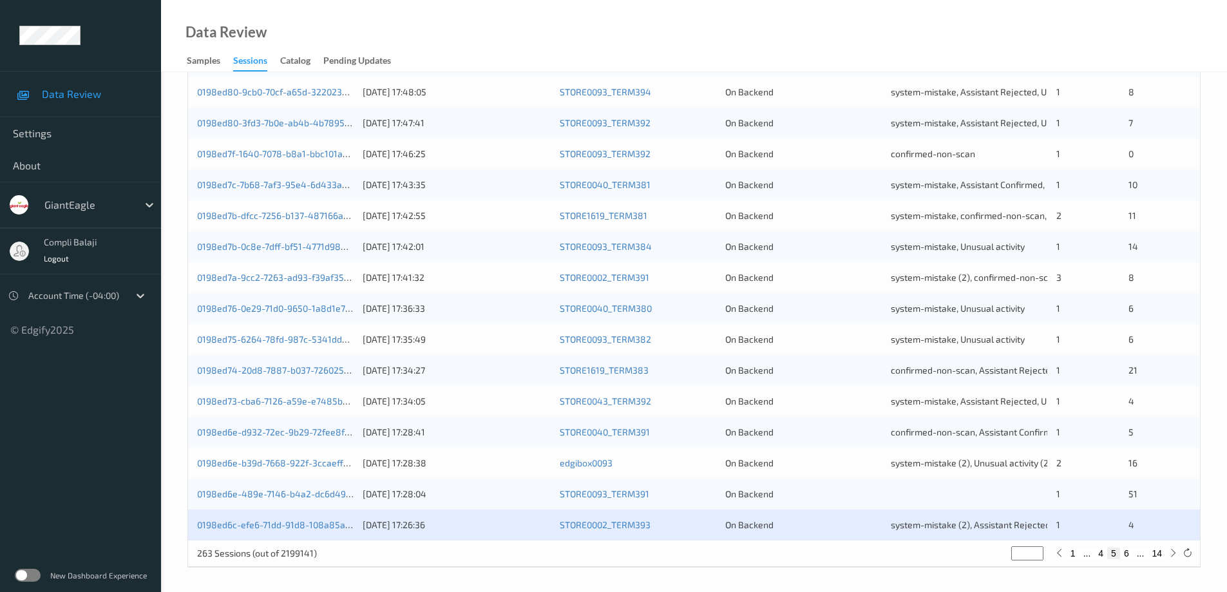
scroll to position [378, 0]
click at [291, 497] on link "0198ed6e-489e-7146-b4a2-dc6d49034738" at bounding box center [287, 491] width 180 height 11
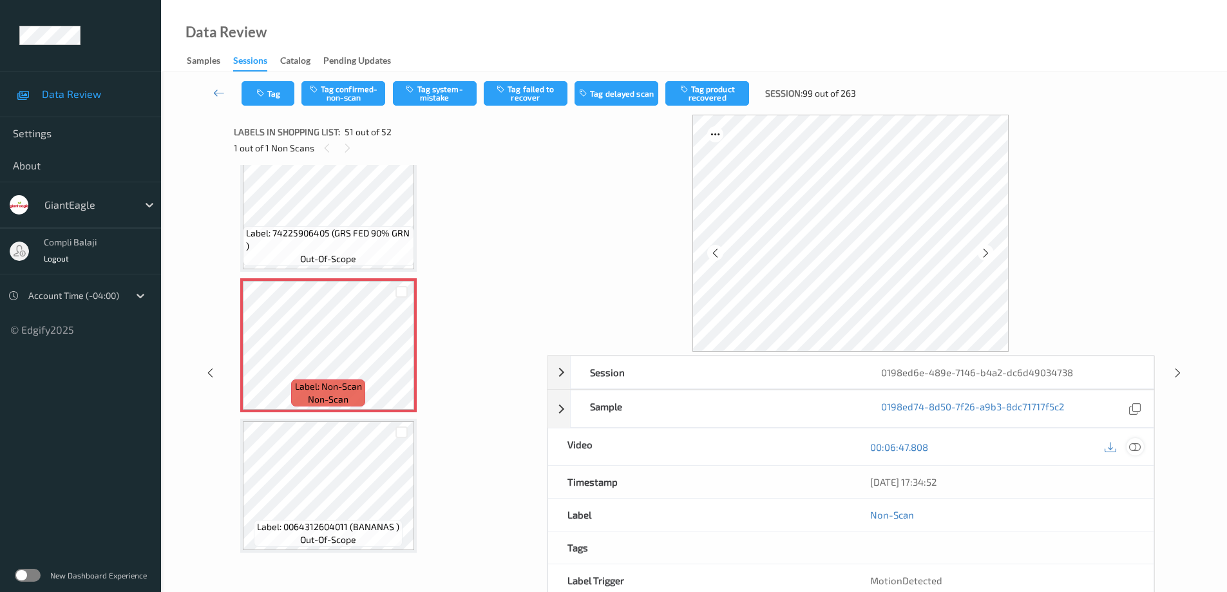
click at [1137, 450] on icon at bounding box center [1135, 447] width 12 height 12
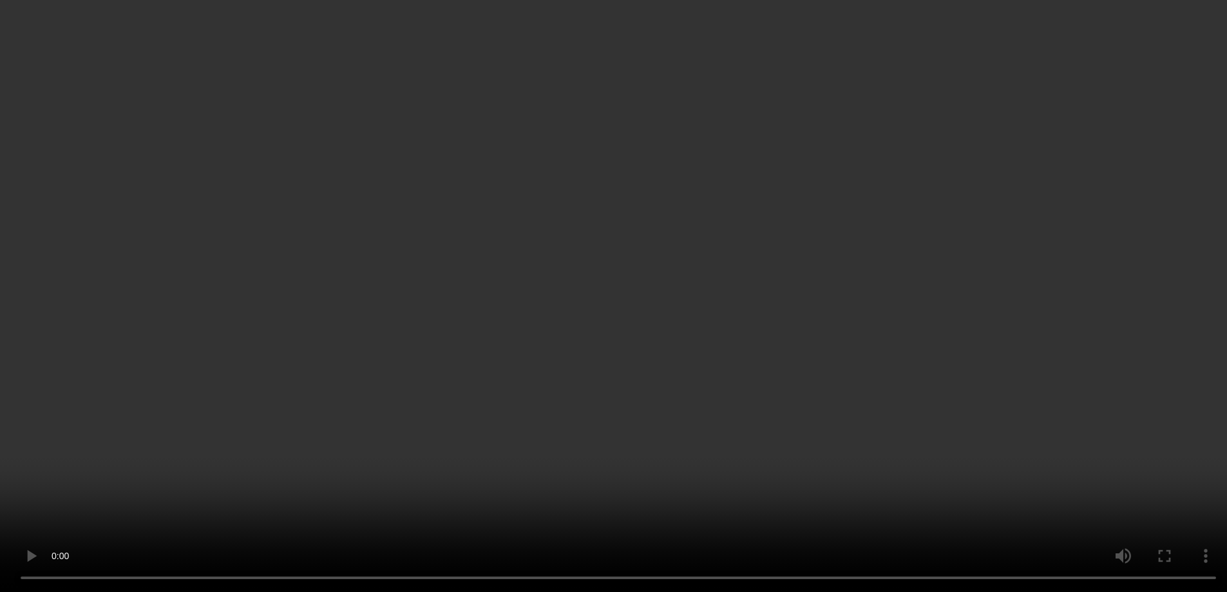
scroll to position [6916, 0]
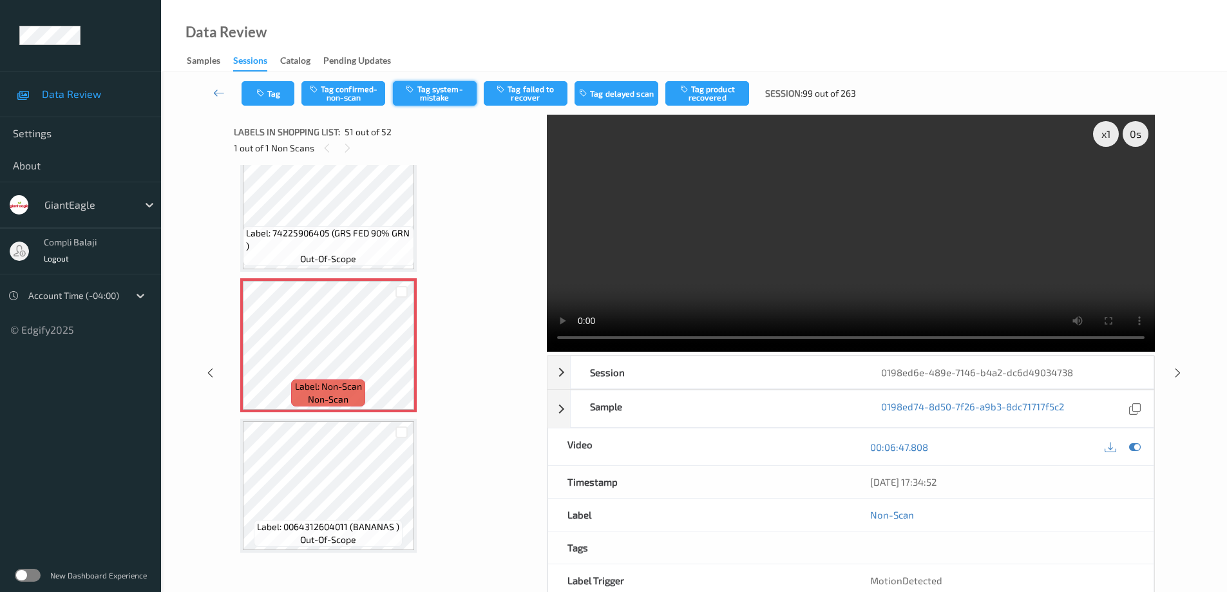
click at [450, 93] on button "Tag system-mistake" at bounding box center [435, 93] width 84 height 24
click at [216, 94] on icon at bounding box center [219, 92] width 12 height 13
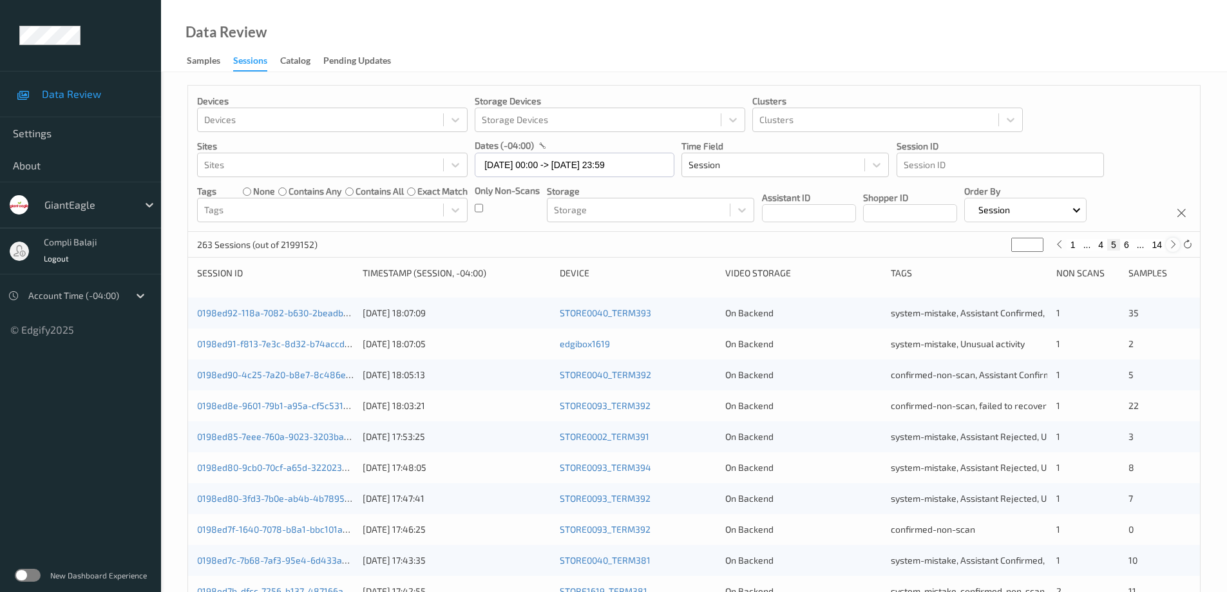
click at [1171, 242] on icon at bounding box center [1174, 245] width 10 height 10
type input "*"
click at [1171, 242] on icon at bounding box center [1174, 245] width 10 height 10
type input "*"
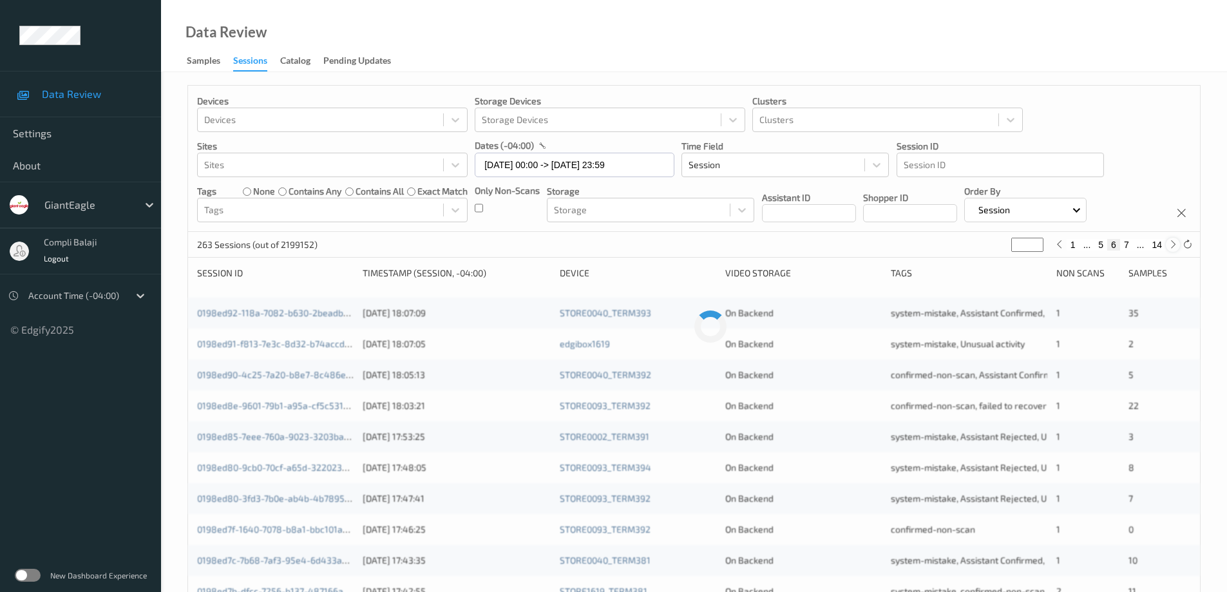
type input "*"
click at [1171, 242] on icon at bounding box center [1174, 245] width 10 height 10
type input "*"
click at [1171, 242] on icon at bounding box center [1174, 245] width 10 height 10
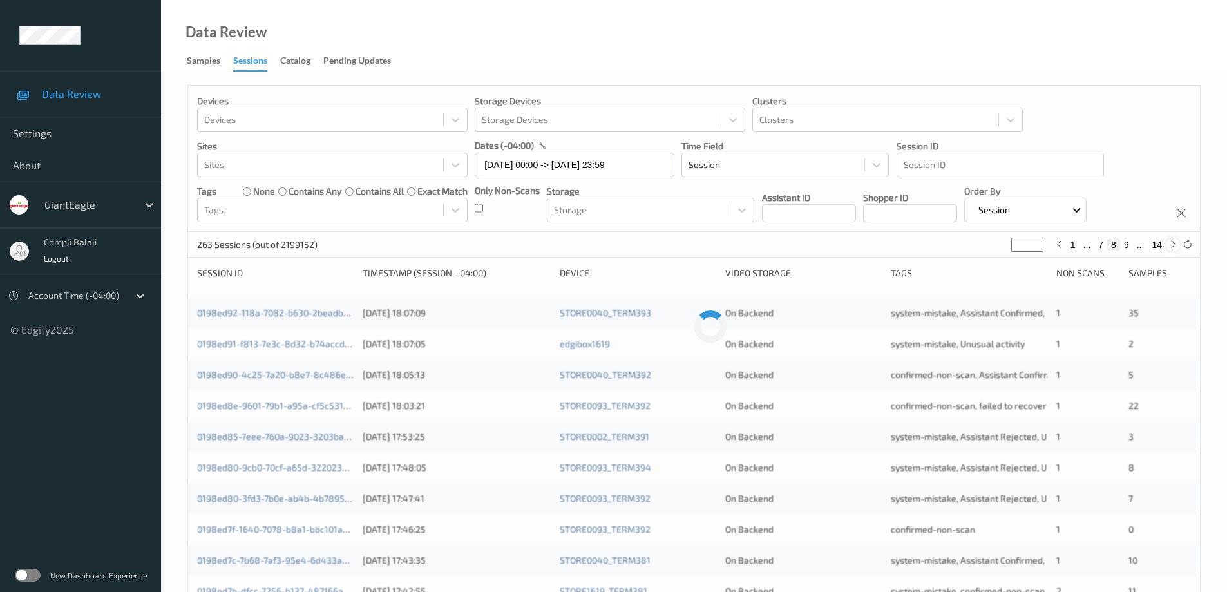
type input "*"
click at [1171, 242] on icon at bounding box center [1174, 245] width 10 height 10
type input "**"
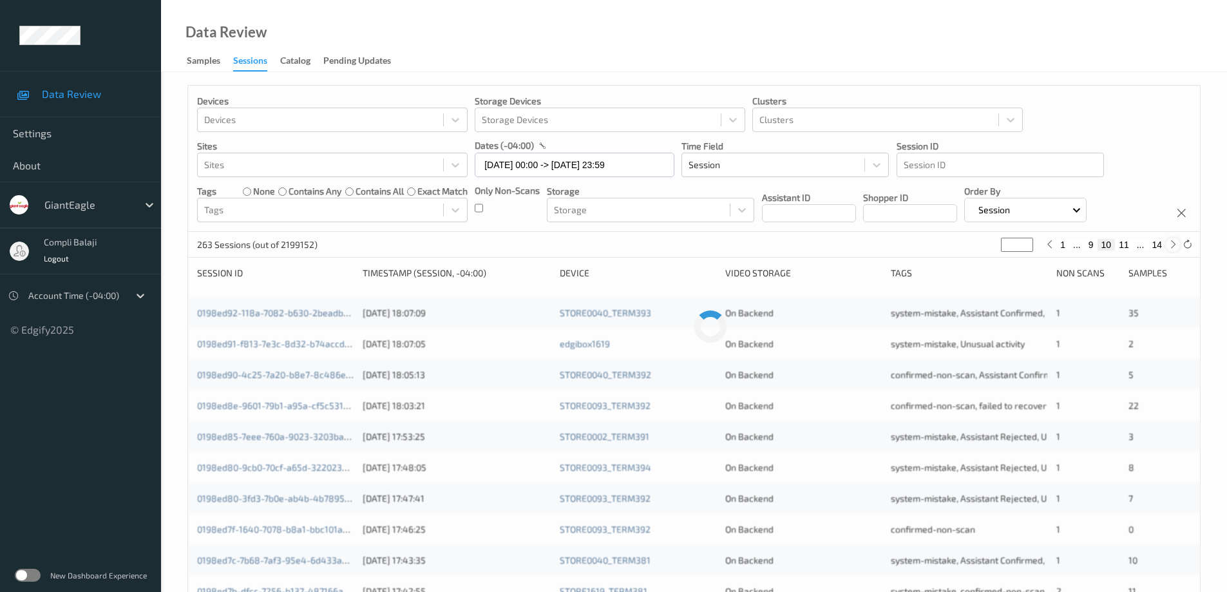
click at [1171, 242] on icon at bounding box center [1174, 245] width 10 height 10
type input "**"
click at [1171, 242] on icon at bounding box center [1174, 245] width 10 height 10
type input "**"
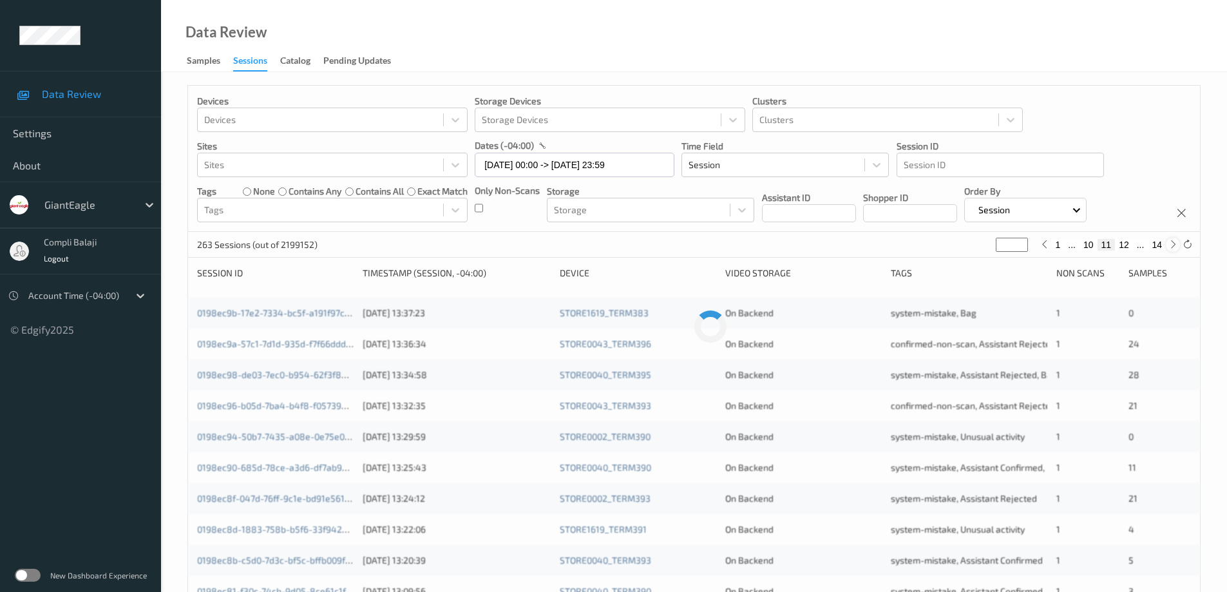
type input "**"
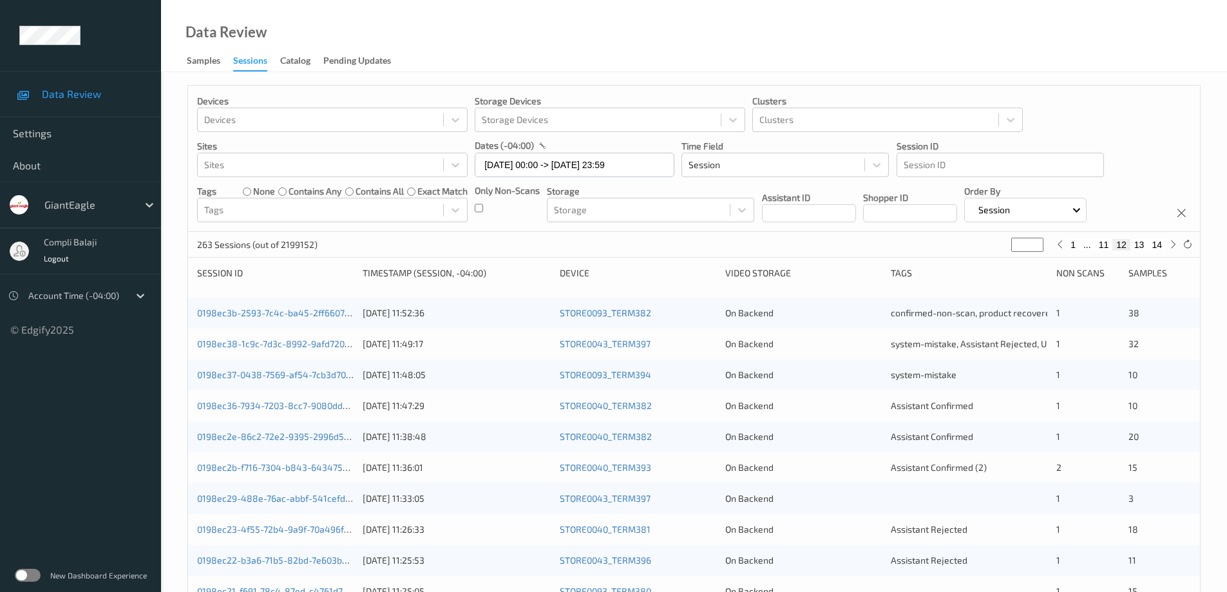
click at [1138, 245] on button "13" at bounding box center [1140, 245] width 18 height 12
type input "**"
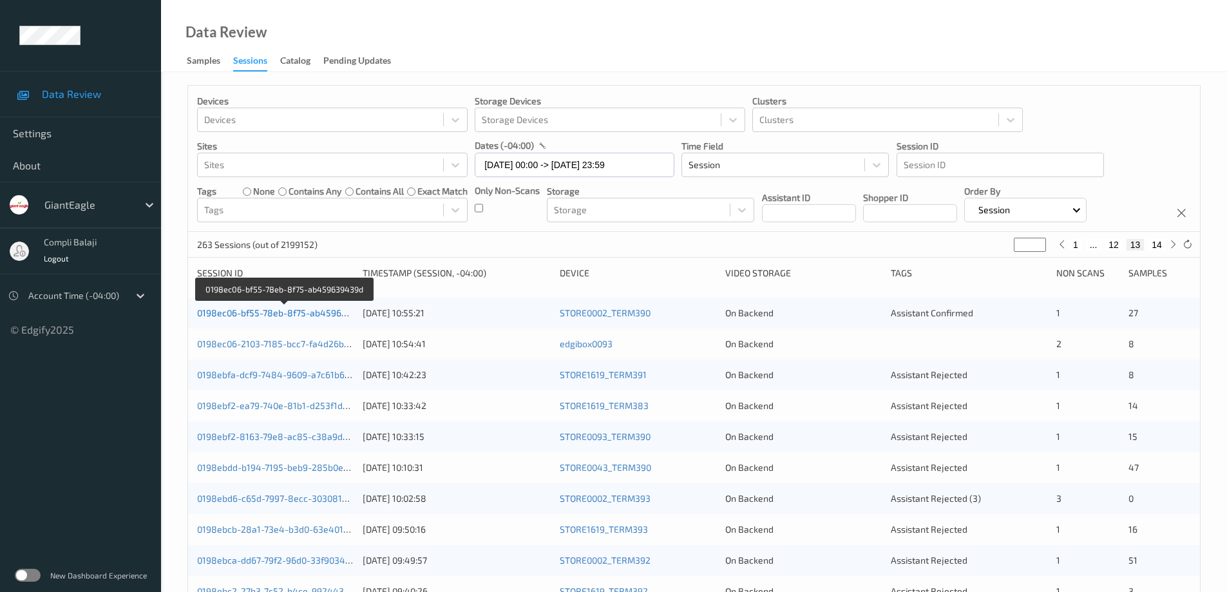
click at [332, 316] on link "0198ec06-bf55-78eb-8f75-ab459639439d" at bounding box center [285, 312] width 176 height 11
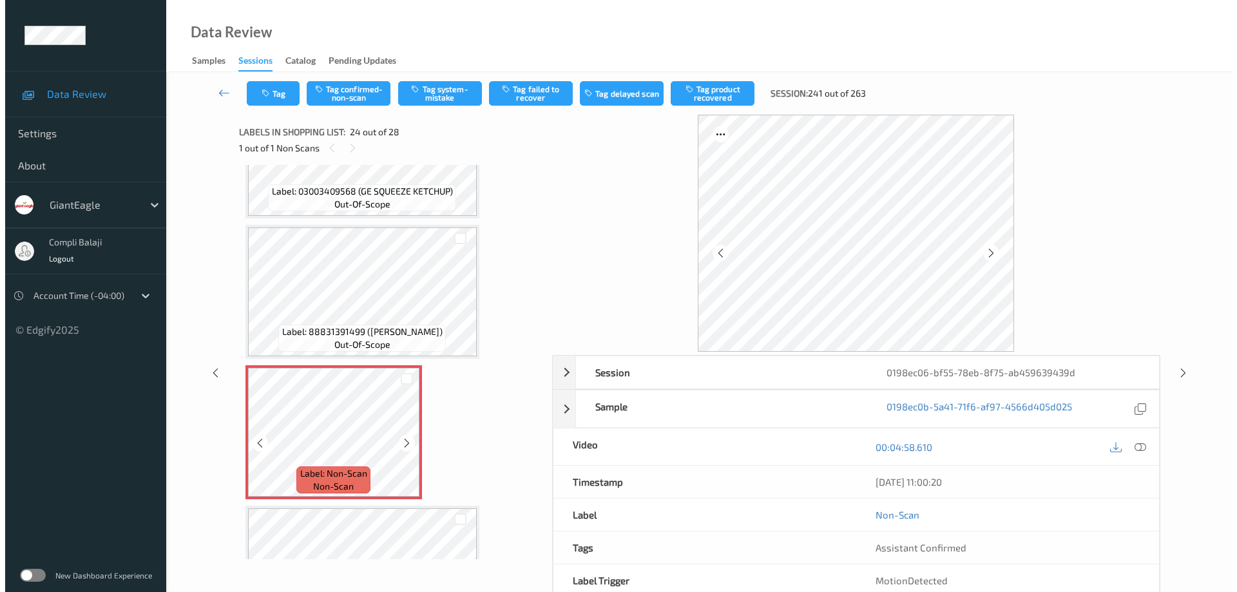
scroll to position [3036, 0]
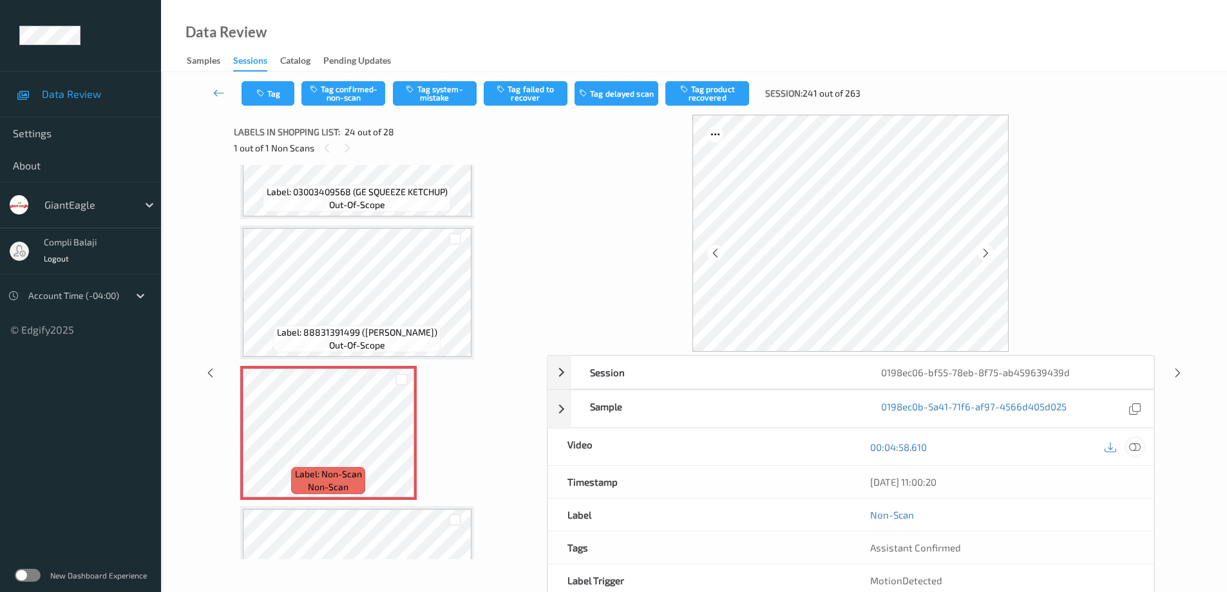
click at [1137, 450] on icon at bounding box center [1135, 447] width 12 height 12
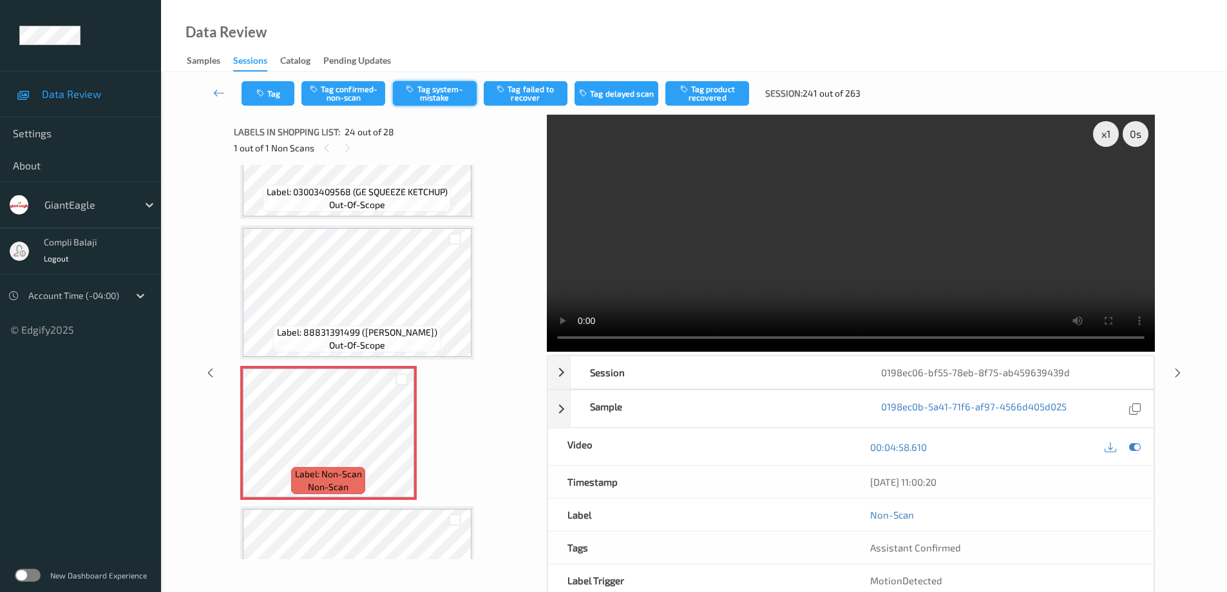
click at [443, 99] on button "Tag system-mistake" at bounding box center [435, 93] width 84 height 24
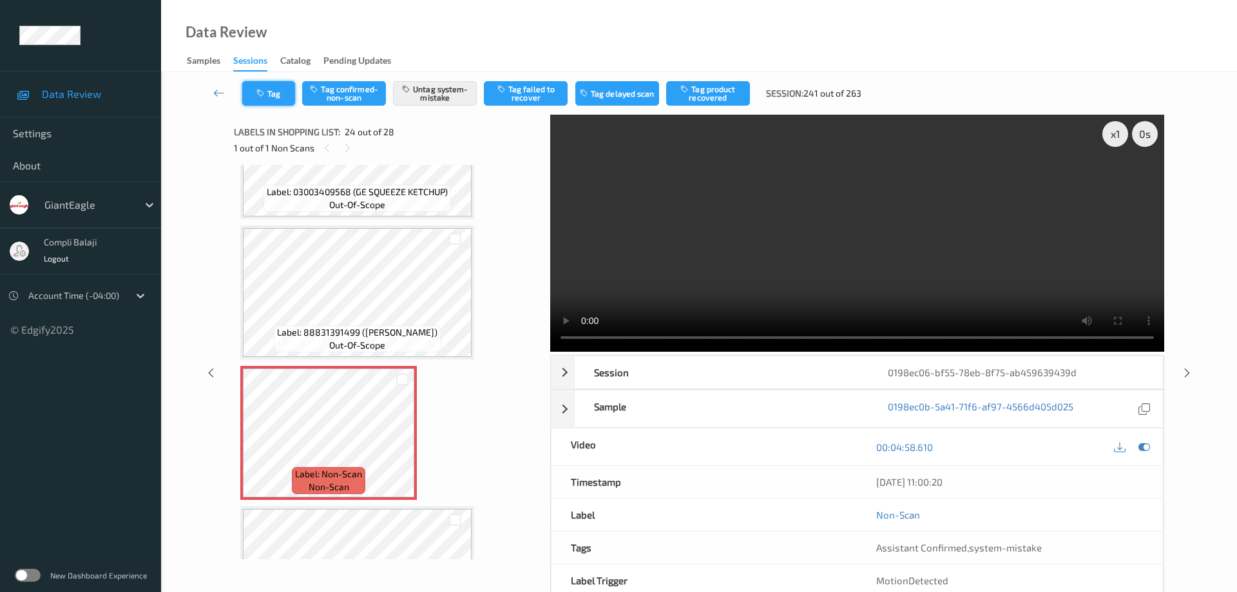
click at [279, 96] on button "Tag" at bounding box center [268, 93] width 53 height 24
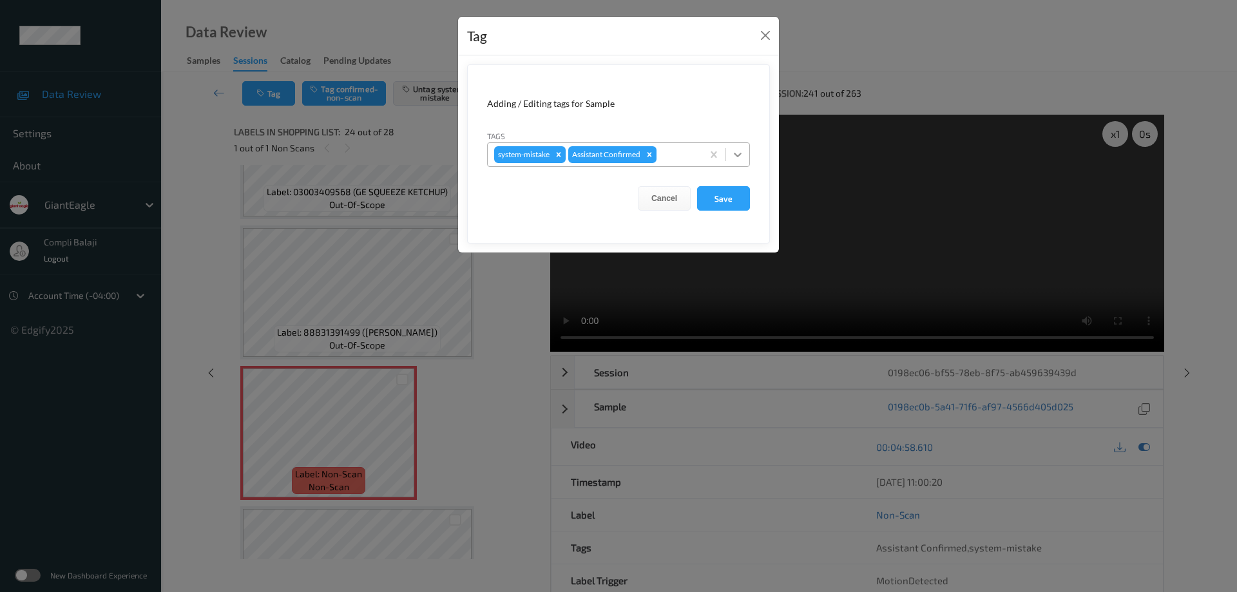
click at [740, 157] on icon at bounding box center [737, 154] width 13 height 13
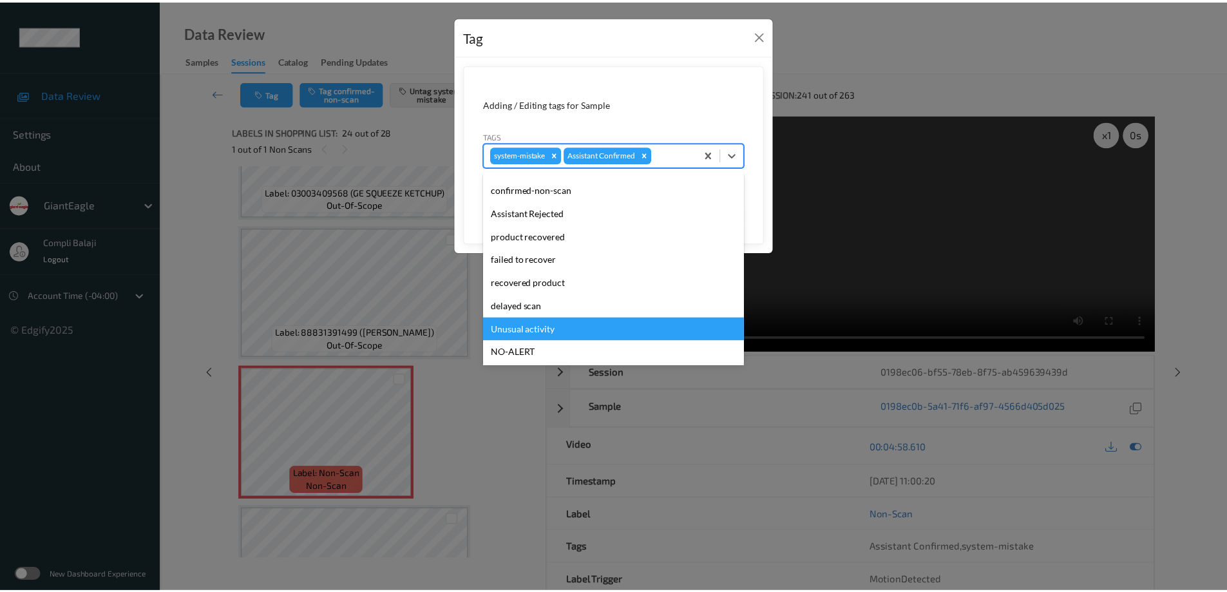
scroll to position [113, 0]
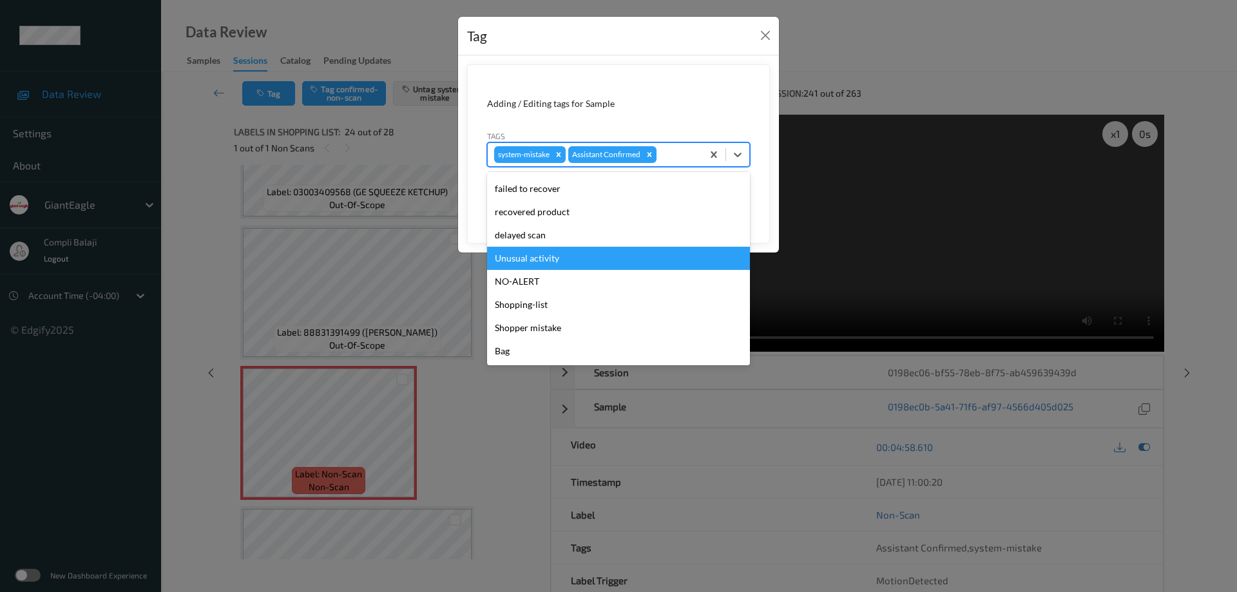
drag, startPoint x: 543, startPoint y: 264, endPoint x: 553, endPoint y: 256, distance: 12.5
click at [546, 262] on div "Unusual activity" at bounding box center [618, 258] width 263 height 23
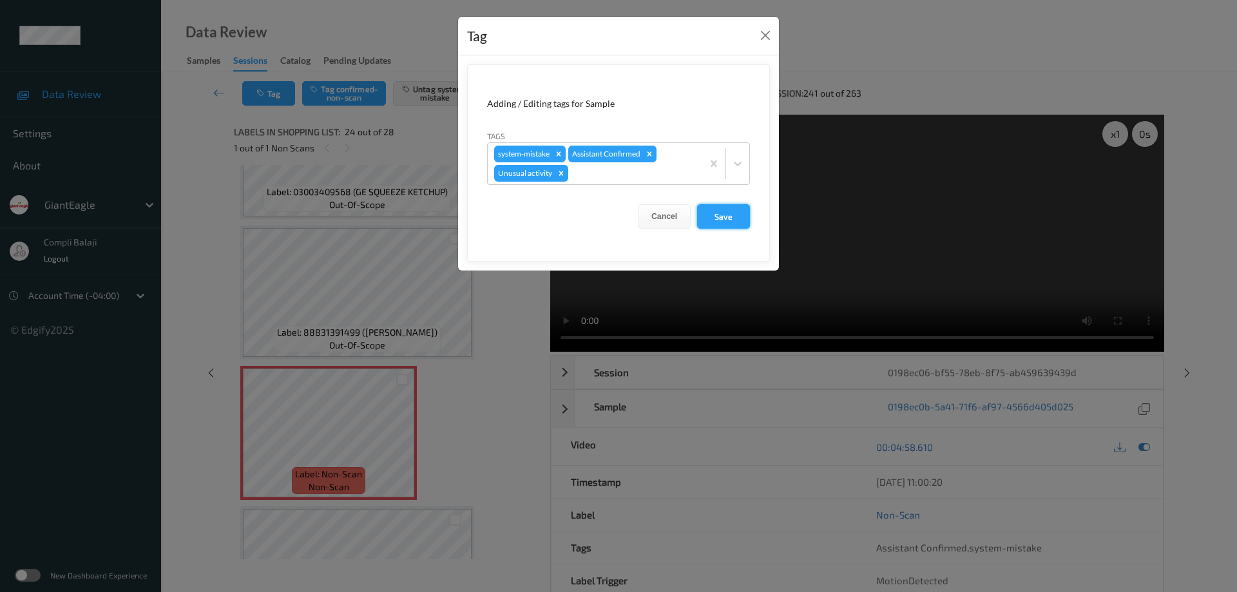
click at [720, 218] on button "Save" at bounding box center [723, 216] width 53 height 24
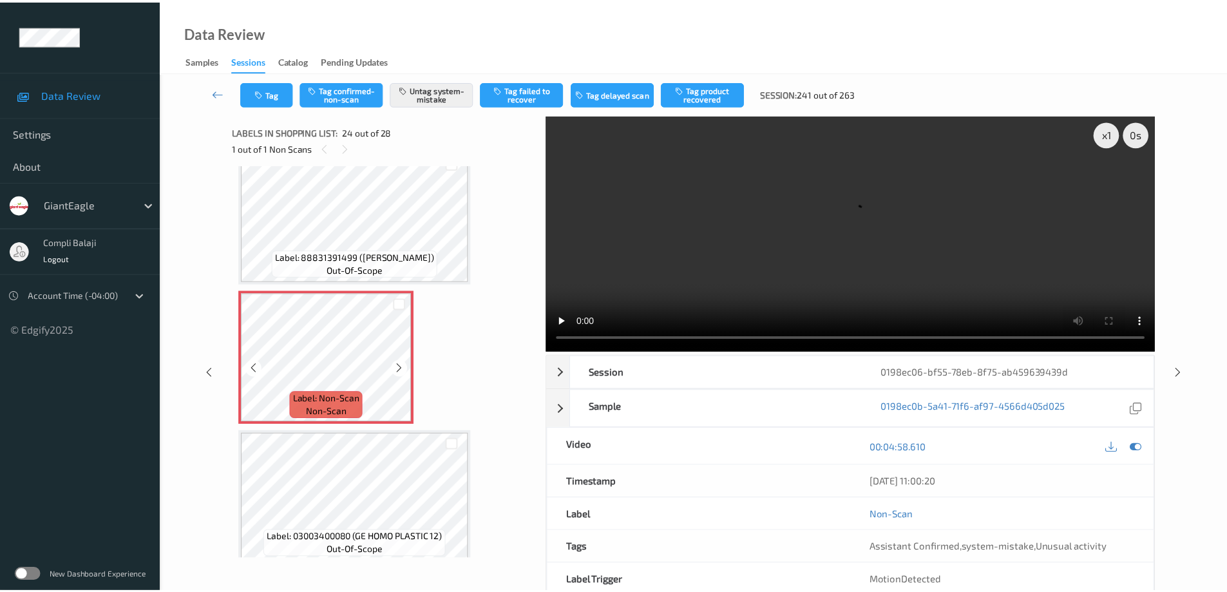
scroll to position [3358, 0]
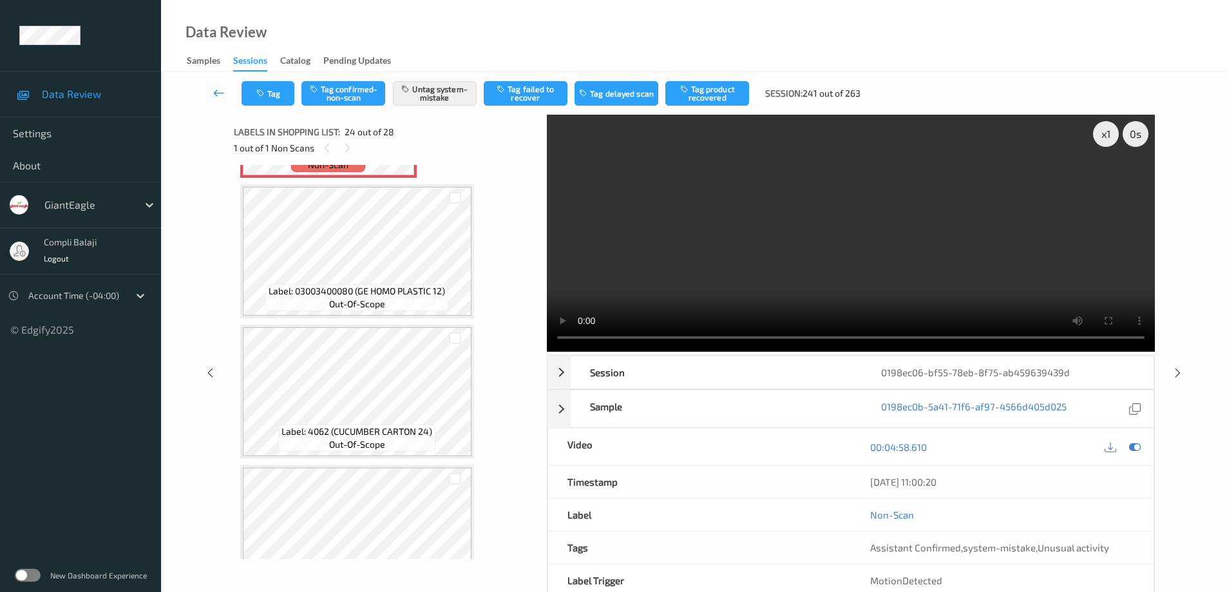
click at [218, 91] on icon at bounding box center [219, 92] width 12 height 13
